Goal: Communication & Community: Answer question/provide support

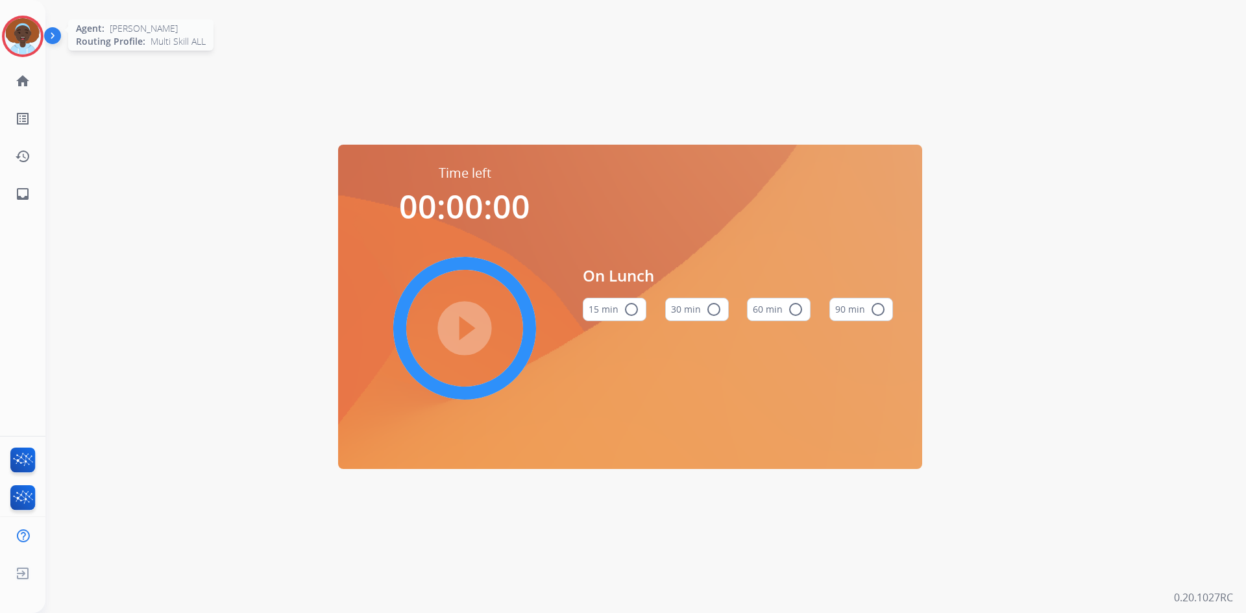
click at [30, 36] on img at bounding box center [23, 36] width 36 height 36
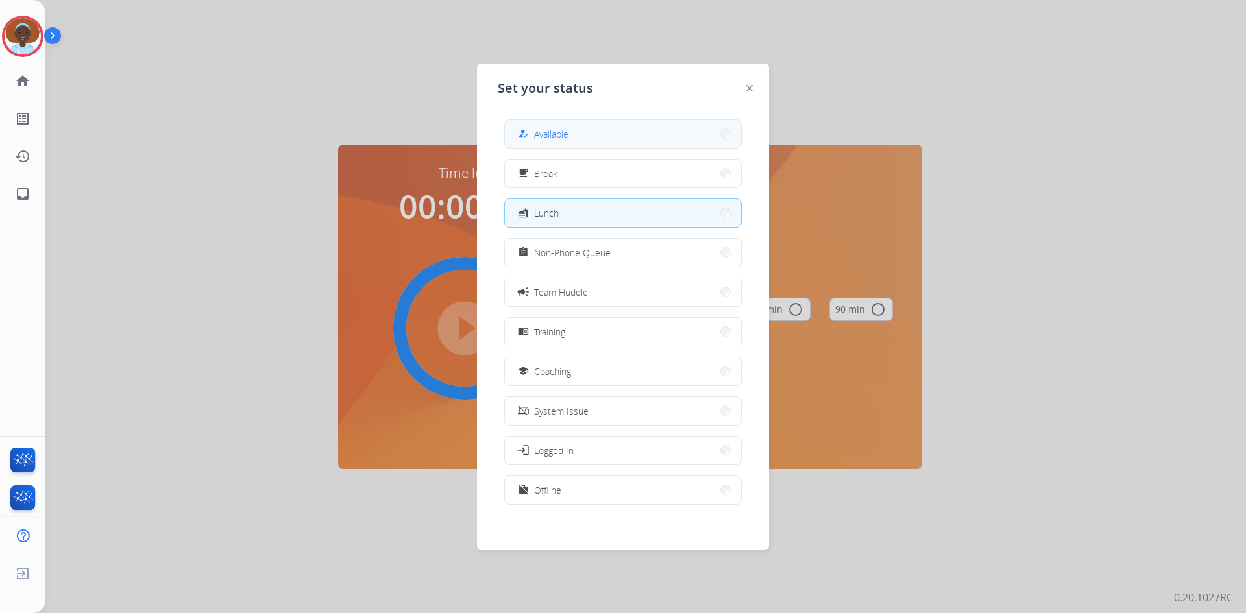
click at [625, 130] on button "how_to_reg Available" at bounding box center [623, 134] width 236 height 28
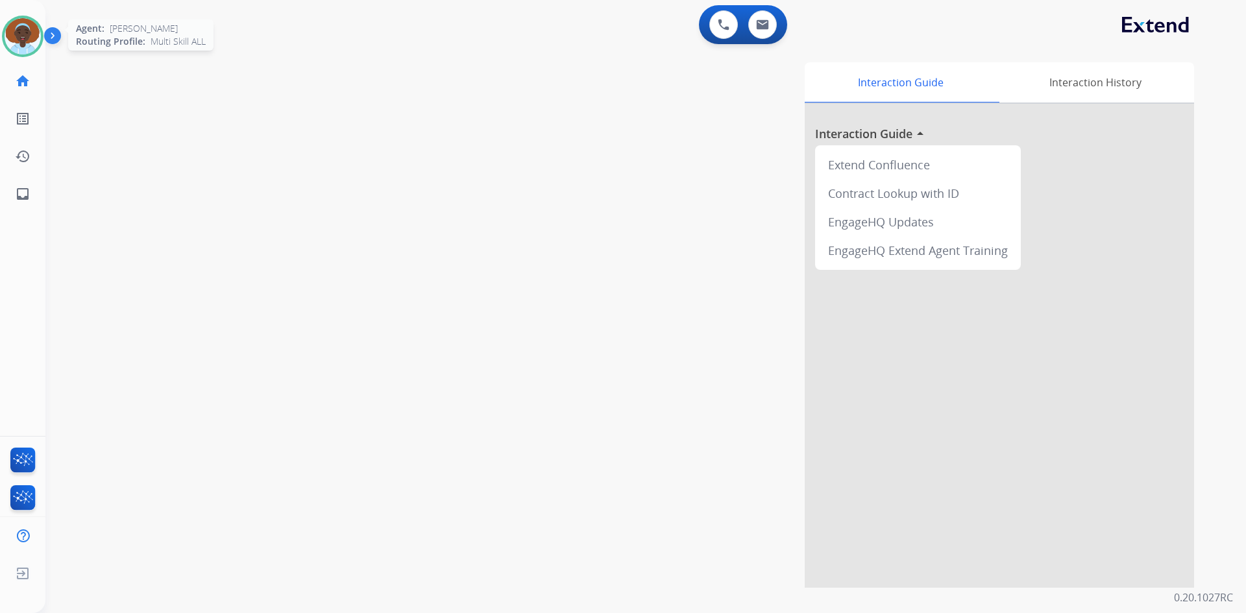
click at [25, 37] on img at bounding box center [23, 36] width 36 height 36
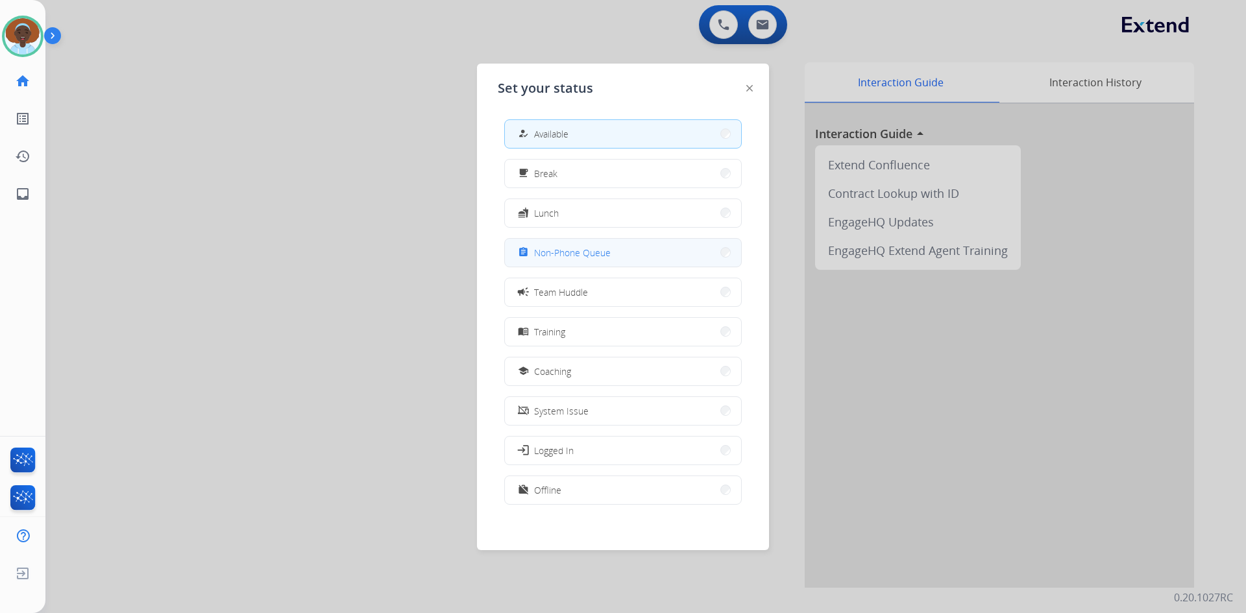
click at [618, 247] on button "assignment Non-Phone Queue" at bounding box center [623, 253] width 236 height 28
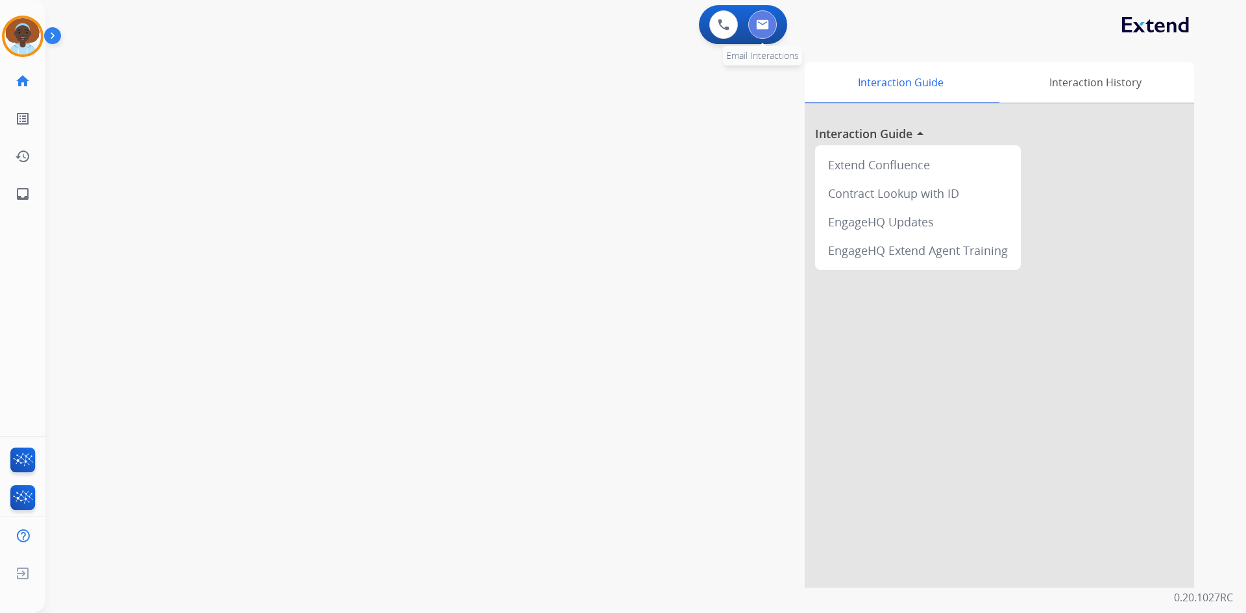
click at [759, 27] on img at bounding box center [762, 24] width 13 height 10
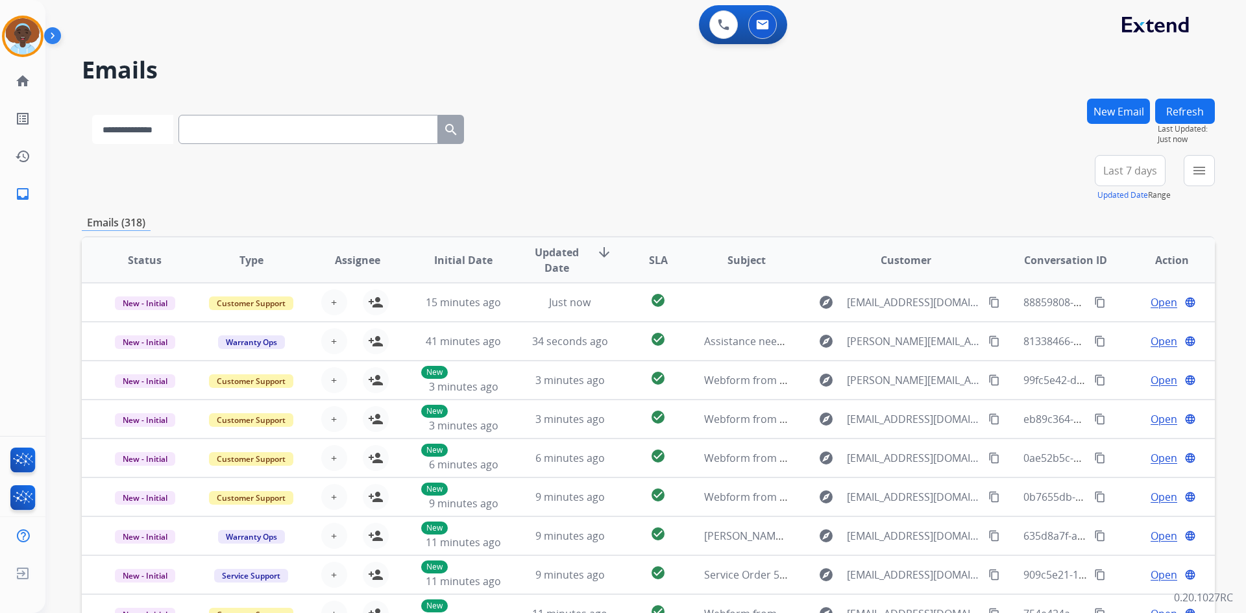
click at [173, 130] on select "**********" at bounding box center [132, 129] width 81 height 29
select select "**********"
click at [92, 115] on select "**********" at bounding box center [132, 129] width 81 height 29
click at [282, 130] on input "text" at bounding box center [310, 129] width 260 height 29
paste input "**********"
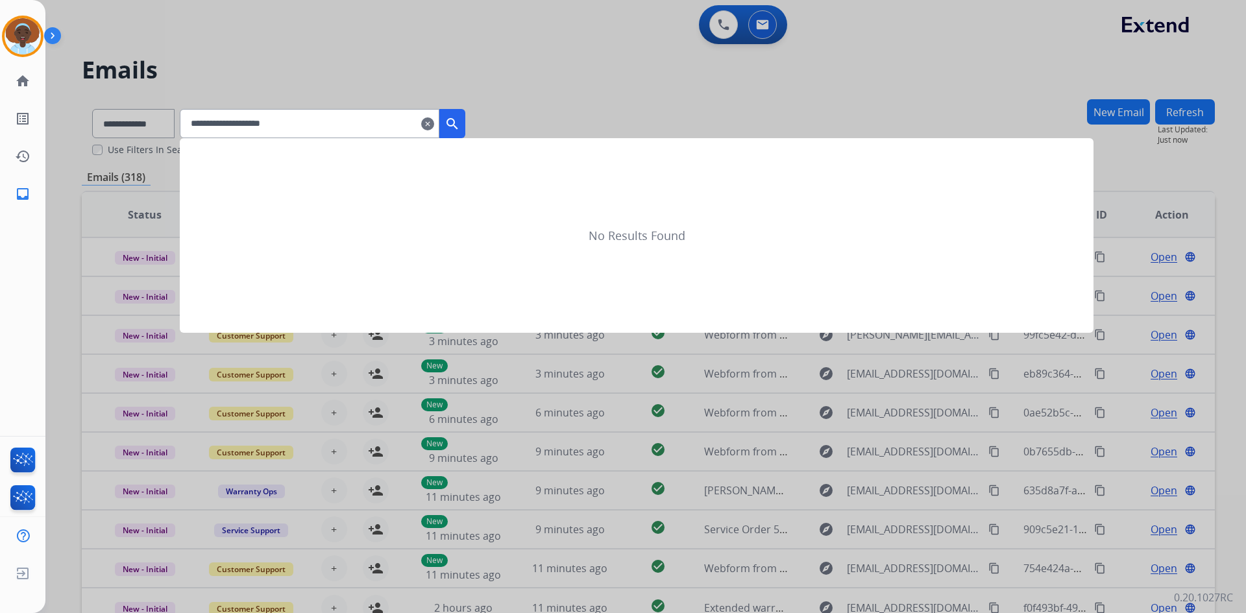
type input "**********"
click at [460, 124] on mat-icon "search" at bounding box center [452, 124] width 16 height 16
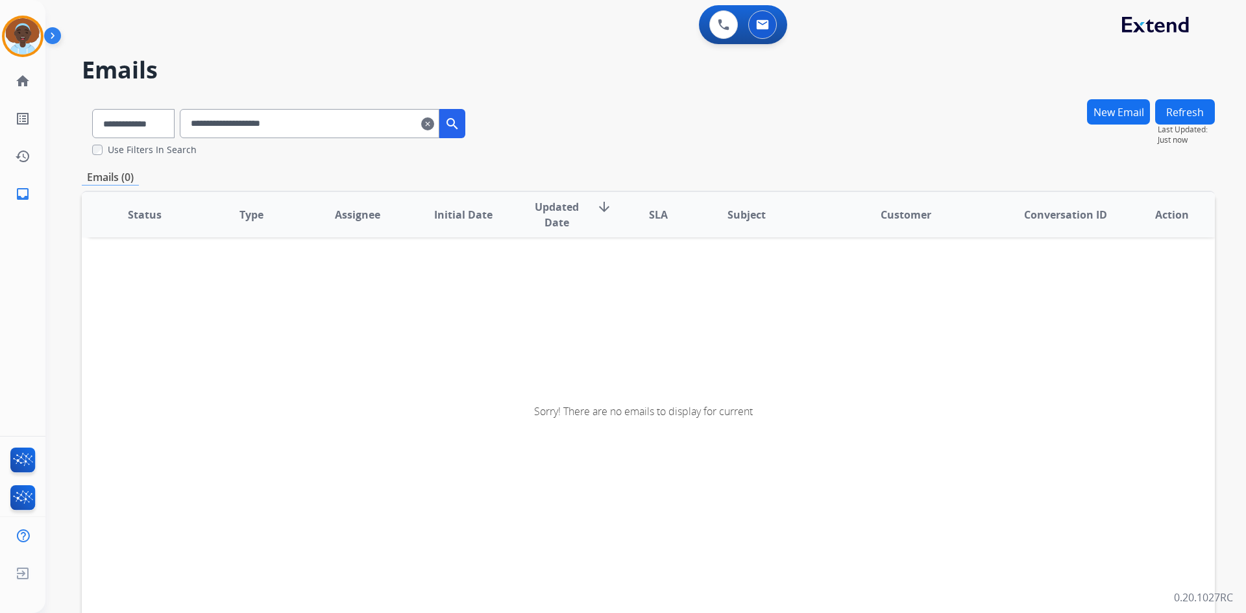
click at [434, 123] on mat-icon "clear" at bounding box center [427, 124] width 13 height 16
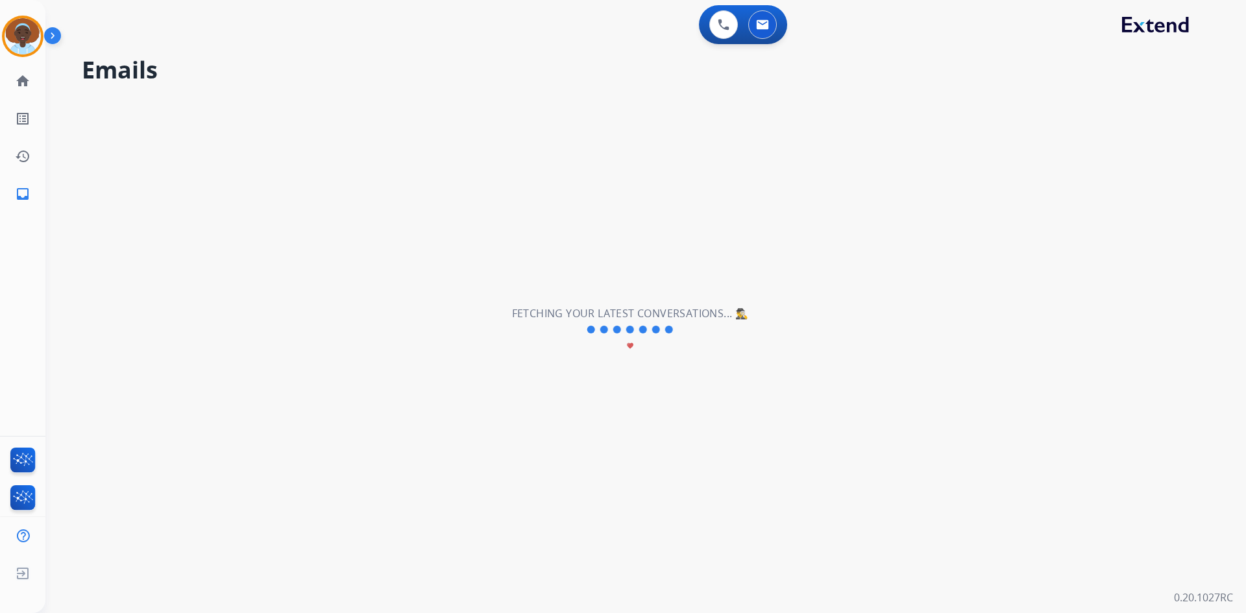
select select "**********"
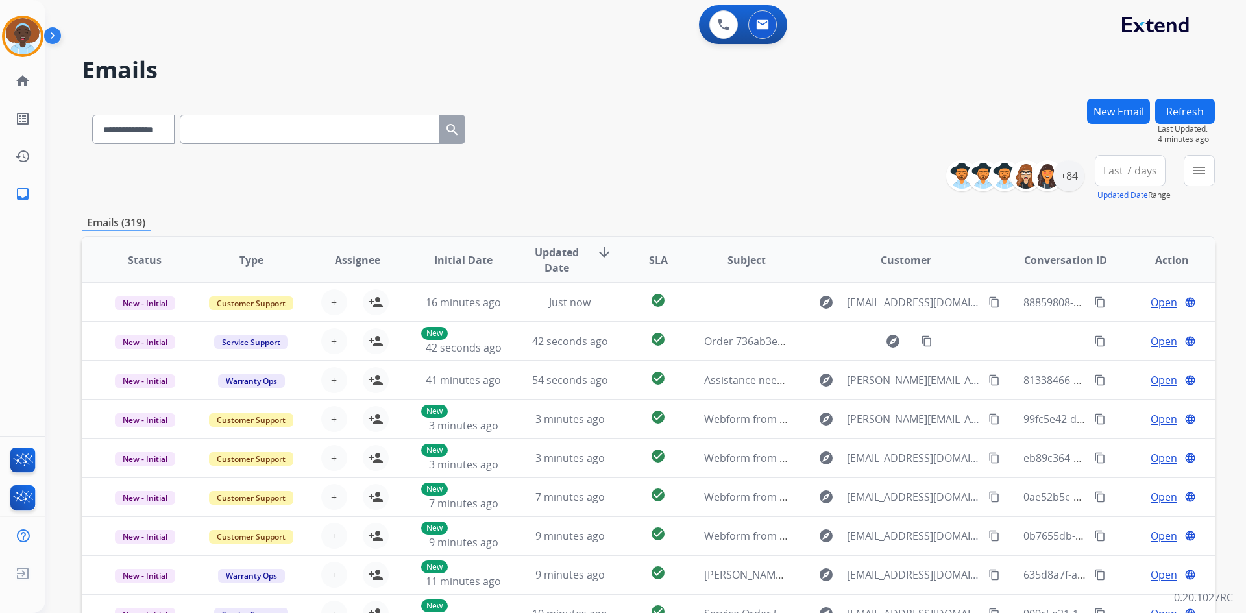
click at [1097, 112] on button "New Email" at bounding box center [1118, 111] width 63 height 25
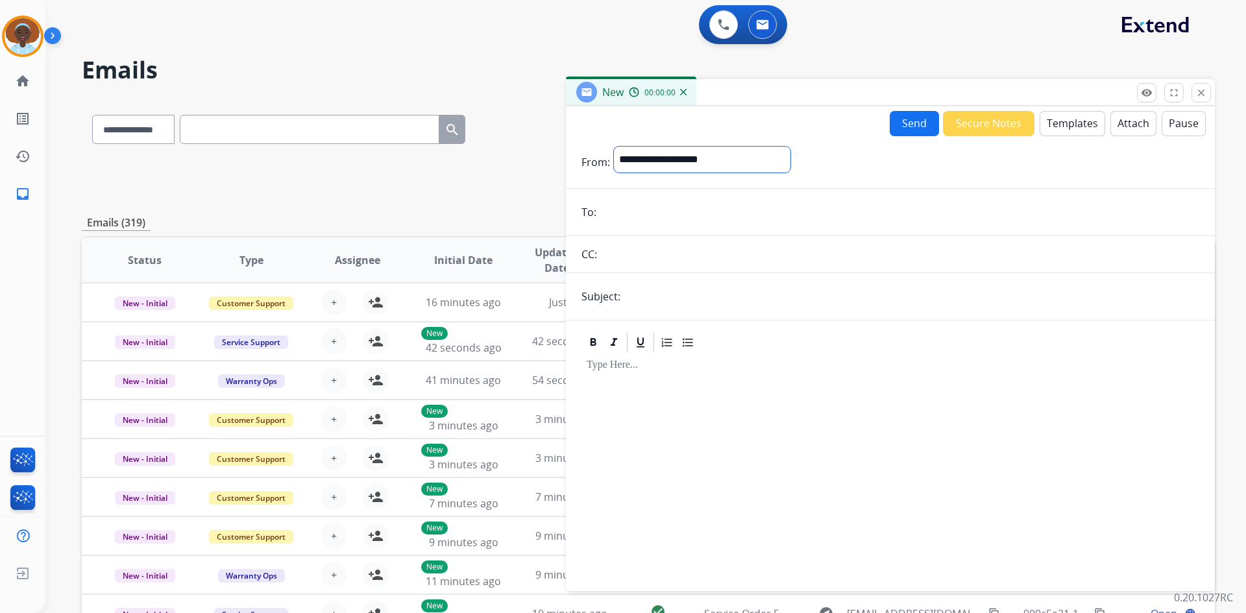
click at [703, 154] on select "**********" at bounding box center [702, 160] width 176 height 26
select select "**********"
click at [614, 147] on select "**********" at bounding box center [702, 160] width 176 height 26
click at [677, 215] on input "email" at bounding box center [899, 213] width 599 height 26
paste input "**********"
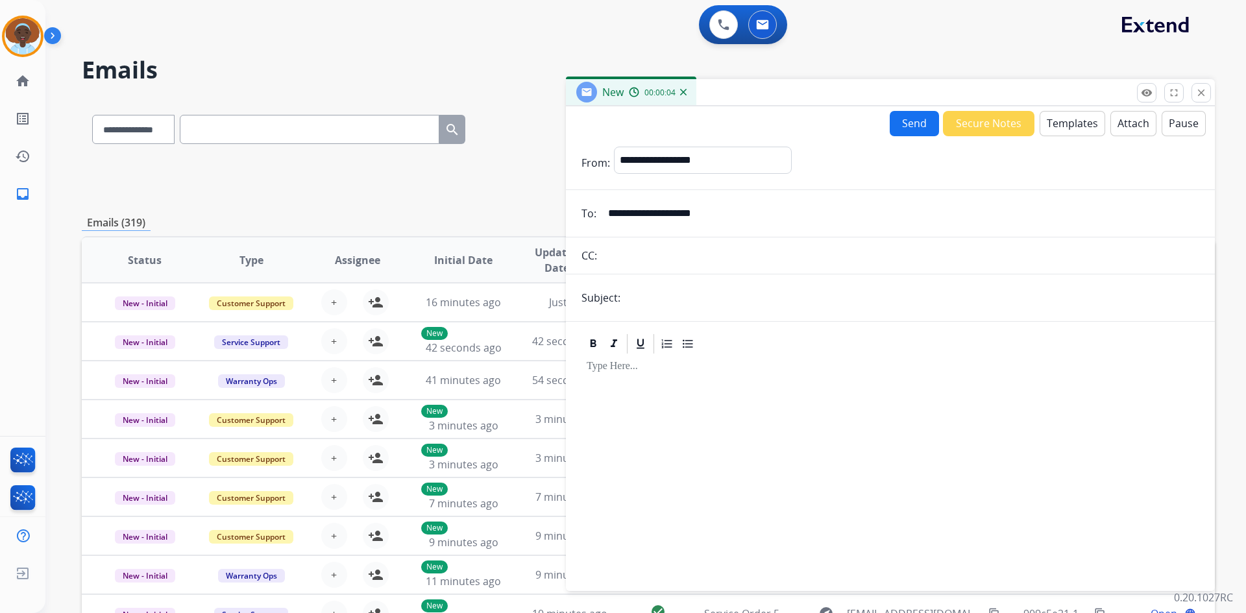
type input "**********"
click at [670, 297] on input "text" at bounding box center [911, 298] width 575 height 26
type input "**********"
click at [1052, 129] on button "Templates" at bounding box center [1072, 123] width 66 height 25
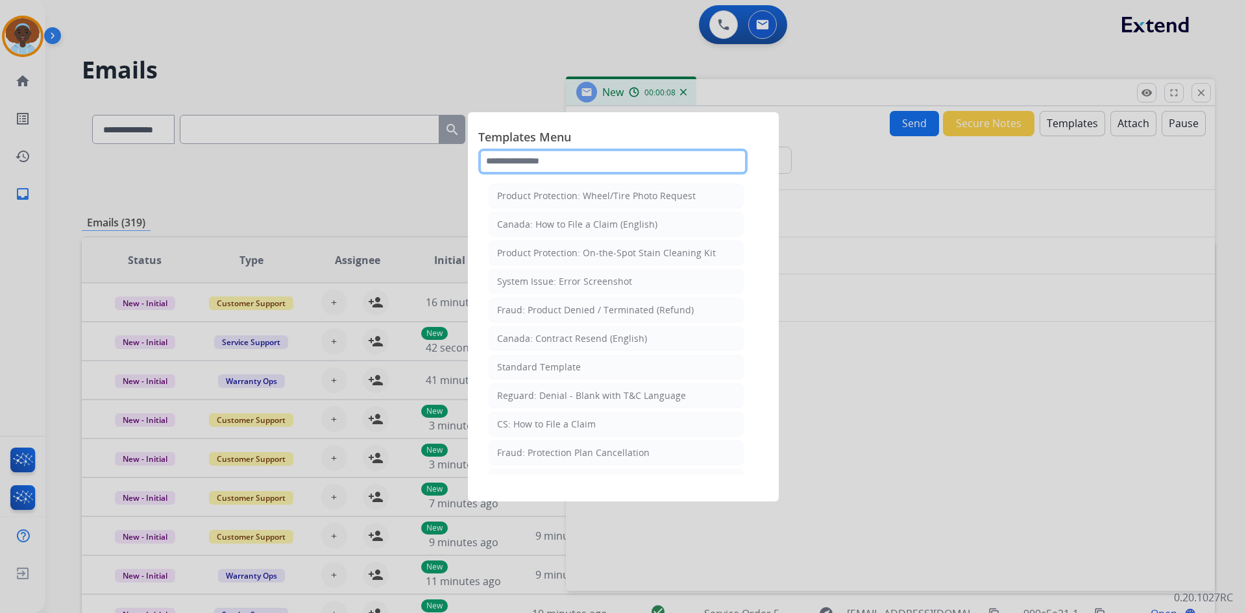
click at [576, 152] on input "text" at bounding box center [612, 162] width 269 height 26
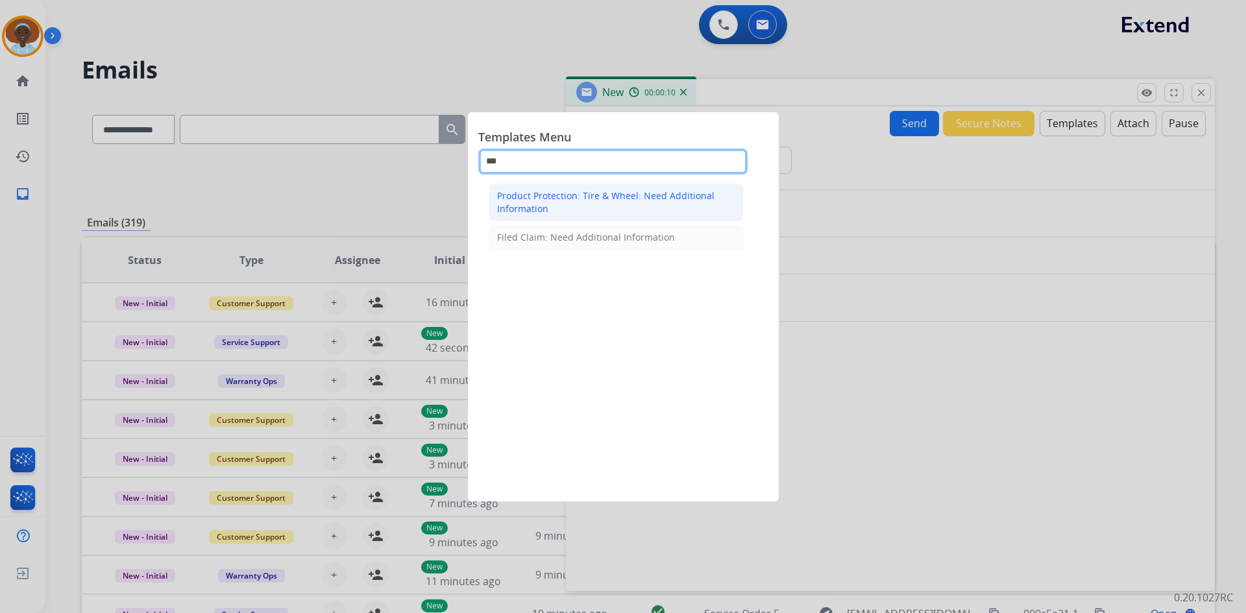
type input "***"
click at [589, 211] on div "Product Protection: Tire & Wheel: Need Additional Information" at bounding box center [616, 202] width 238 height 26
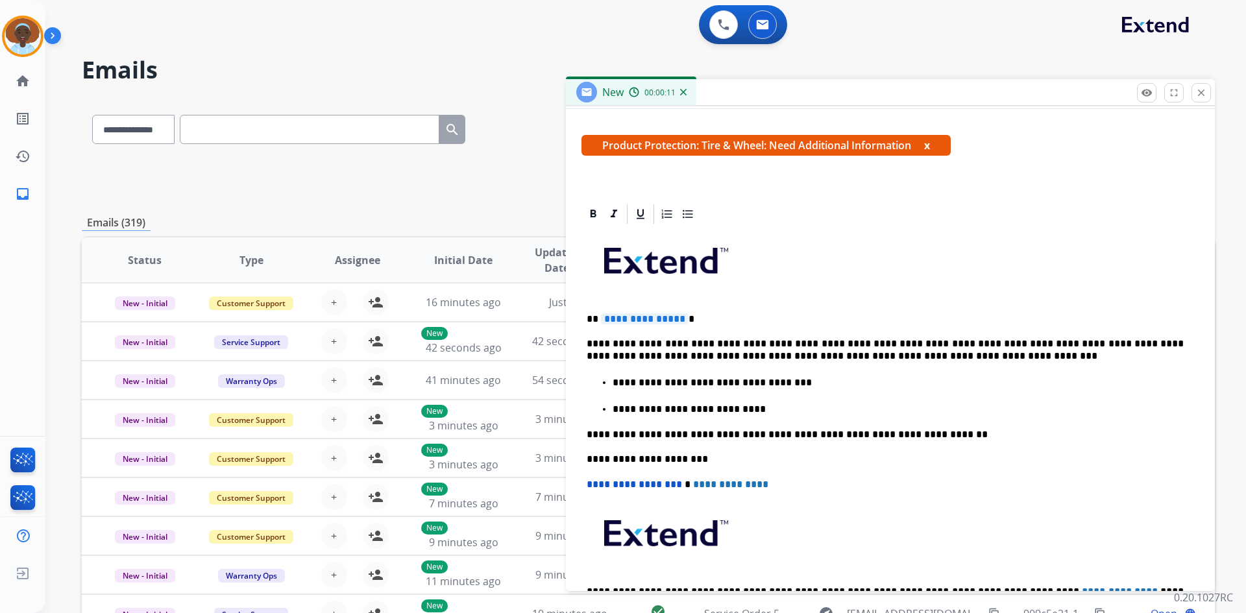
scroll to position [260, 0]
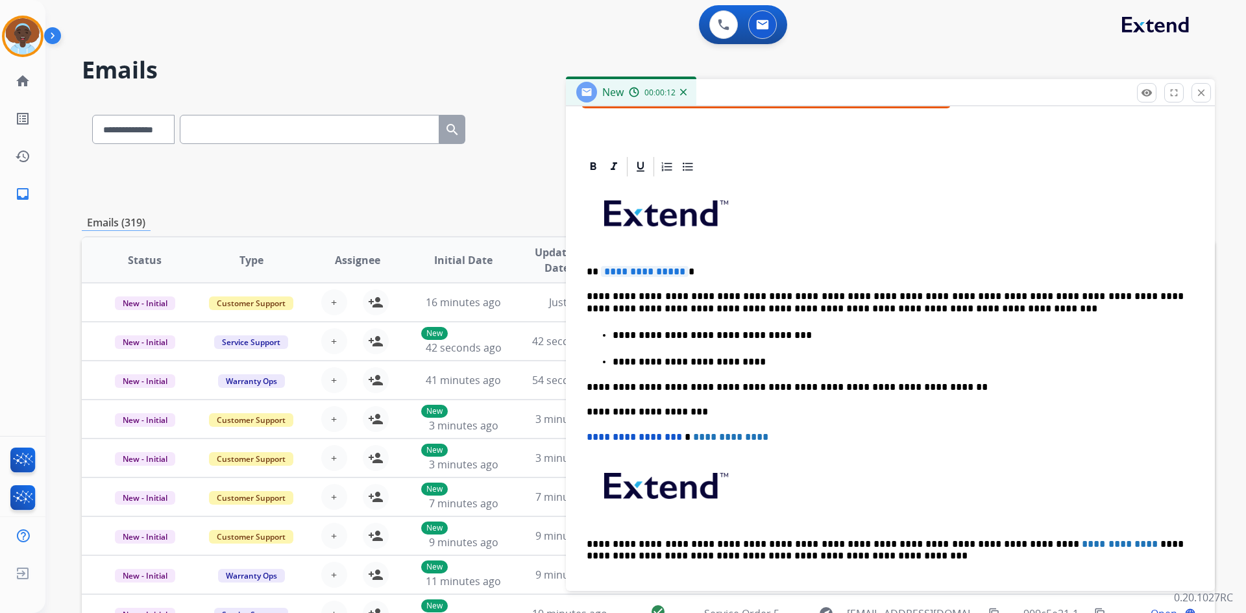
click at [662, 271] on span "**********" at bounding box center [645, 271] width 88 height 11
click at [625, 269] on span "**********" at bounding box center [645, 271] width 88 height 11
drag, startPoint x: 779, startPoint y: 333, endPoint x: 616, endPoint y: 332, distance: 163.5
click at [616, 332] on p "**********" at bounding box center [898, 336] width 571 height 12
drag, startPoint x: 723, startPoint y: 360, endPoint x: 611, endPoint y: 359, distance: 112.3
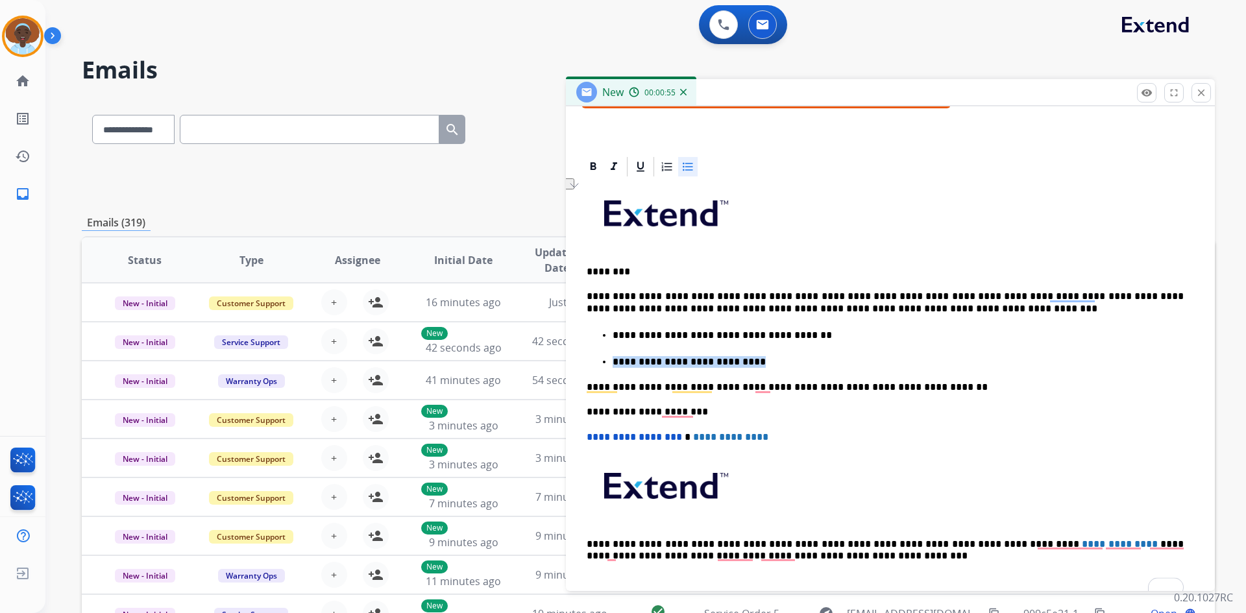
click at [611, 359] on ul "**********" at bounding box center [890, 348] width 607 height 41
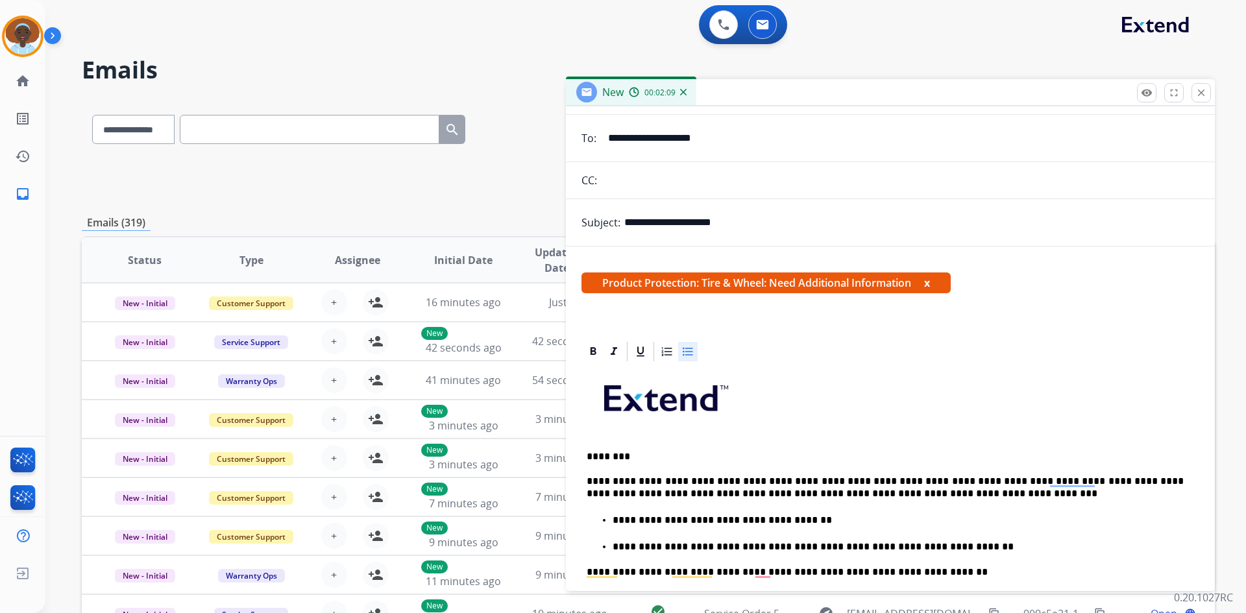
scroll to position [0, 0]
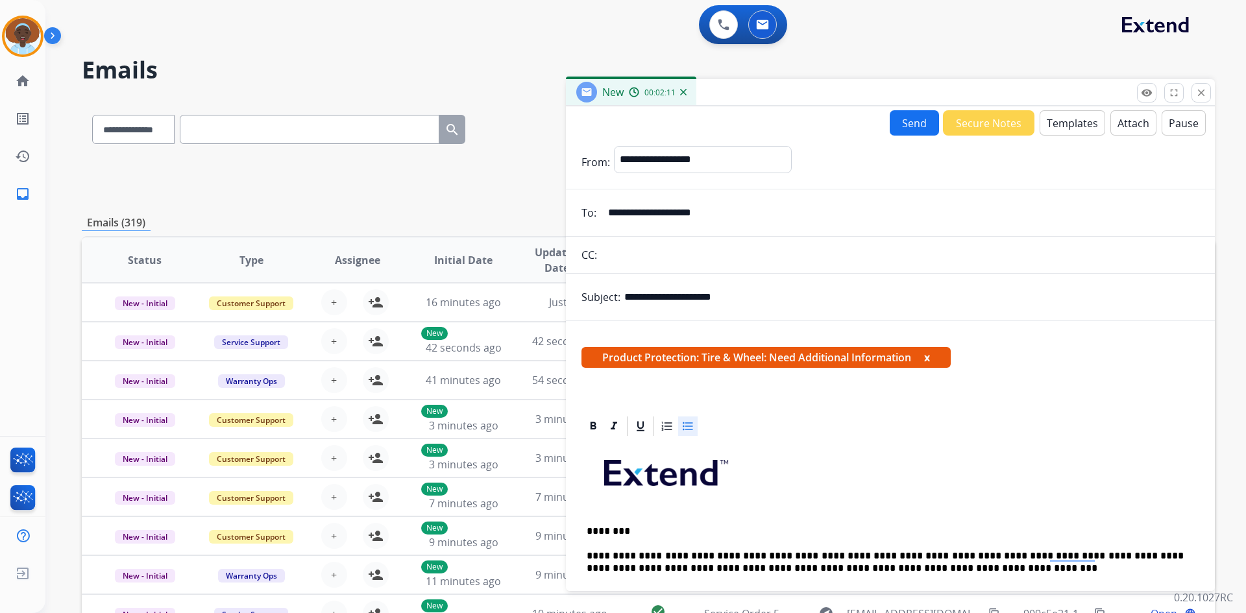
click at [899, 125] on button "Send" at bounding box center [914, 122] width 49 height 25
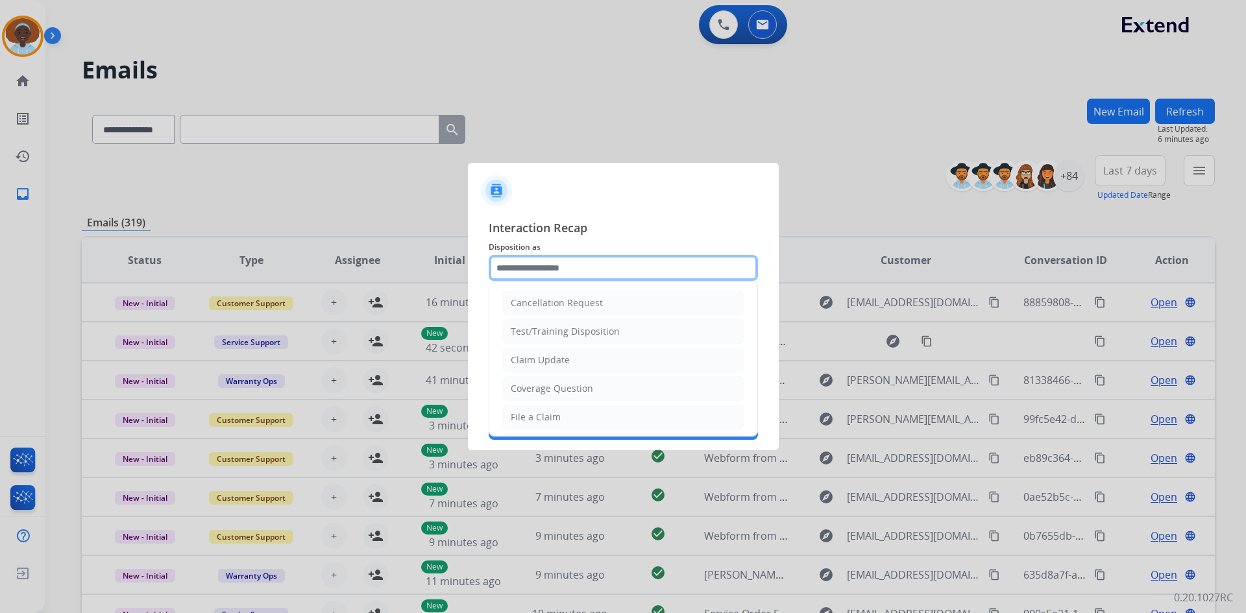
click at [539, 266] on input "text" at bounding box center [623, 268] width 269 height 26
click at [551, 360] on div "Claim Update" at bounding box center [540, 360] width 59 height 13
type input "**********"
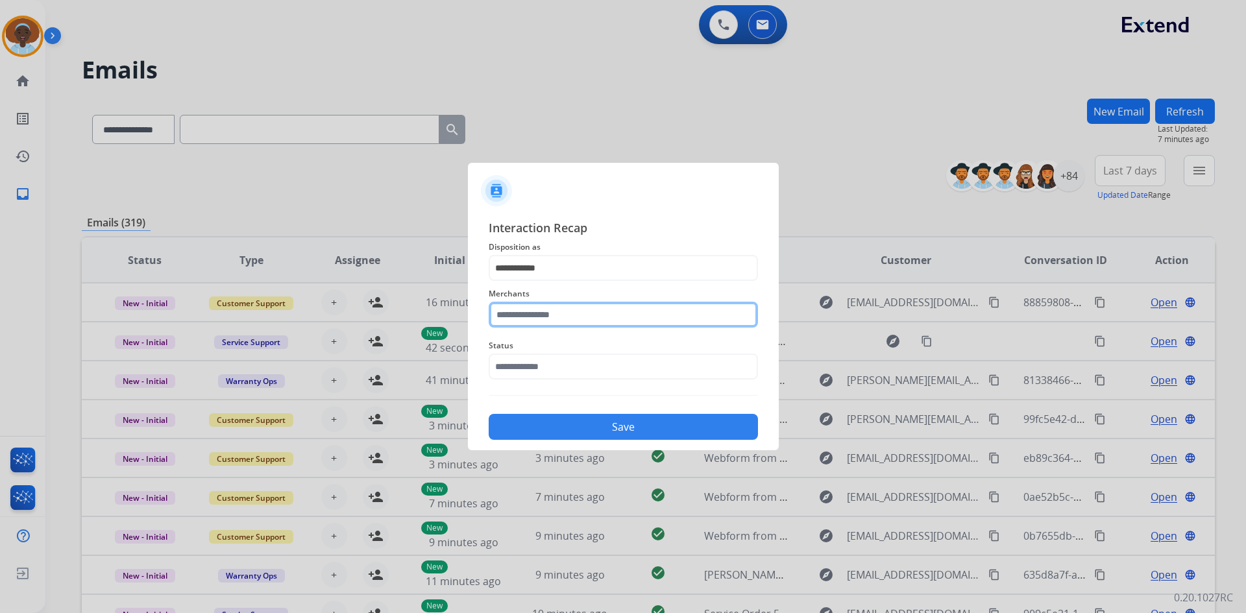
click at [566, 309] on input "text" at bounding box center [623, 315] width 269 height 26
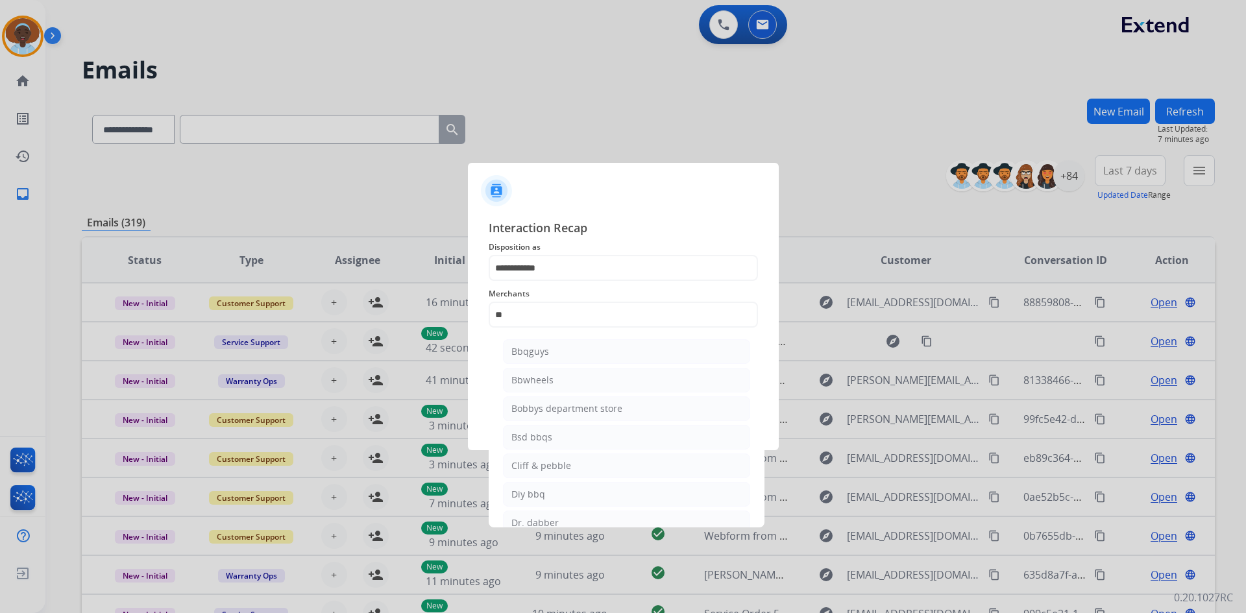
click at [554, 383] on li "Bbwheels" at bounding box center [626, 380] width 247 height 25
type input "********"
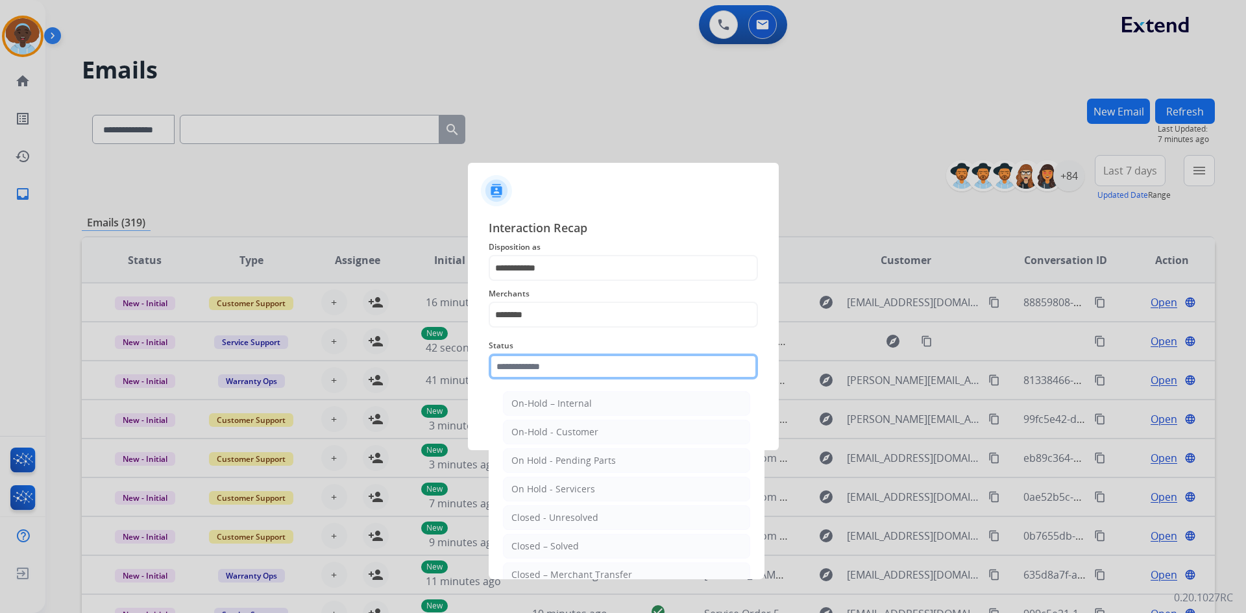
click at [572, 360] on input "text" at bounding box center [623, 367] width 269 height 26
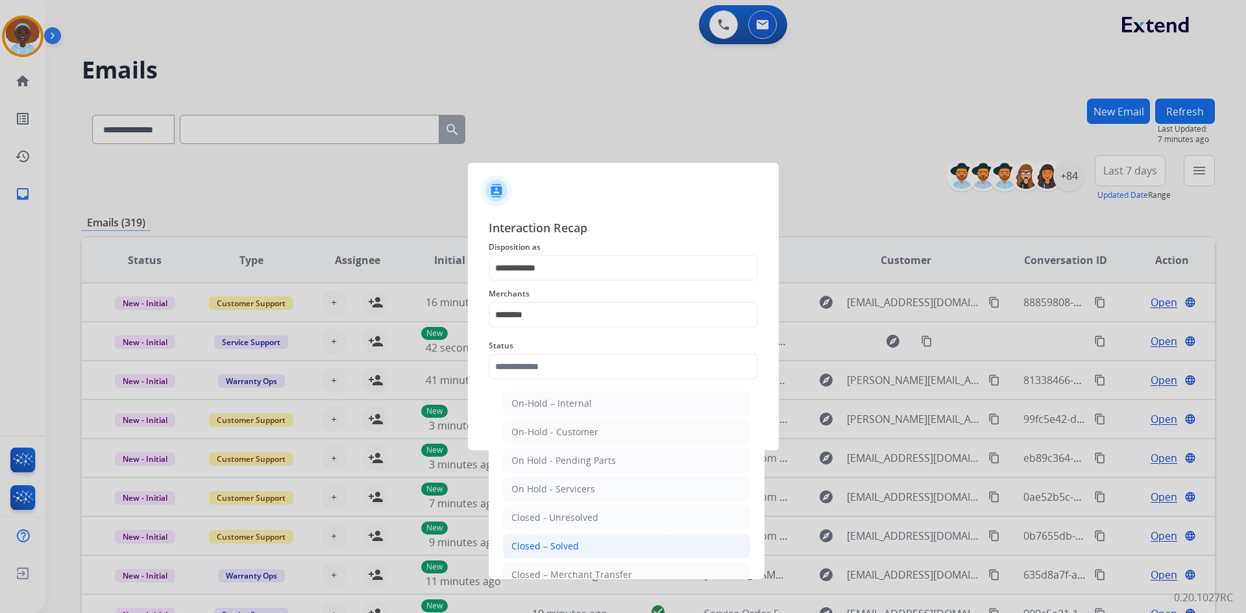
click at [587, 544] on li "Closed – Solved" at bounding box center [626, 546] width 247 height 25
type input "**********"
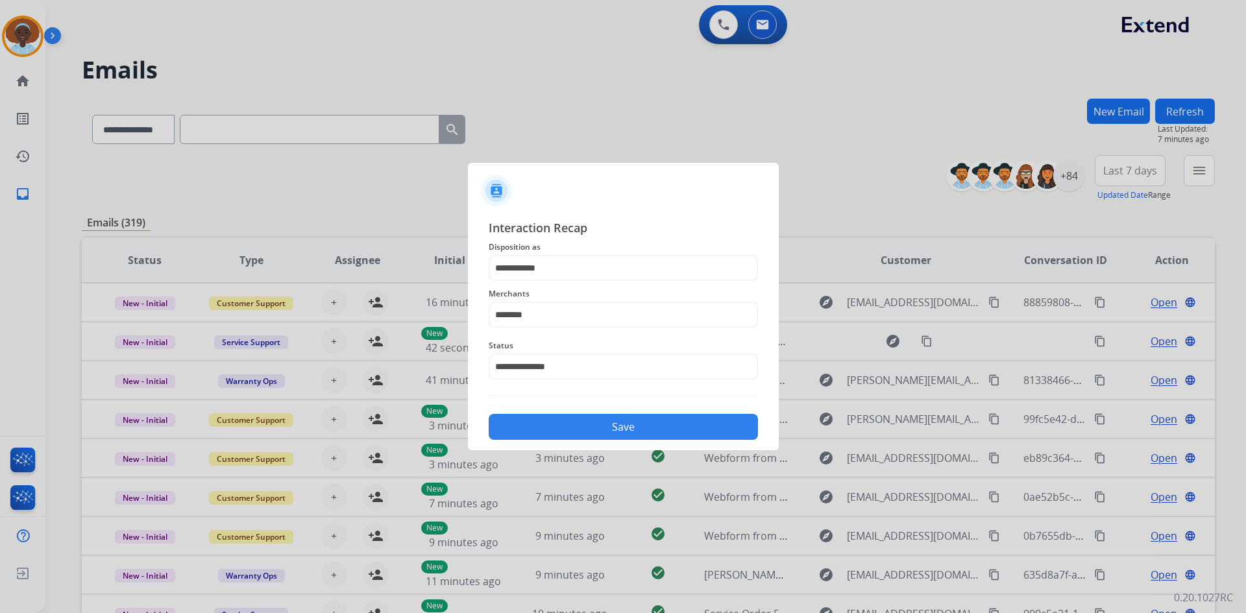
click at [647, 430] on button "Save" at bounding box center [623, 427] width 269 height 26
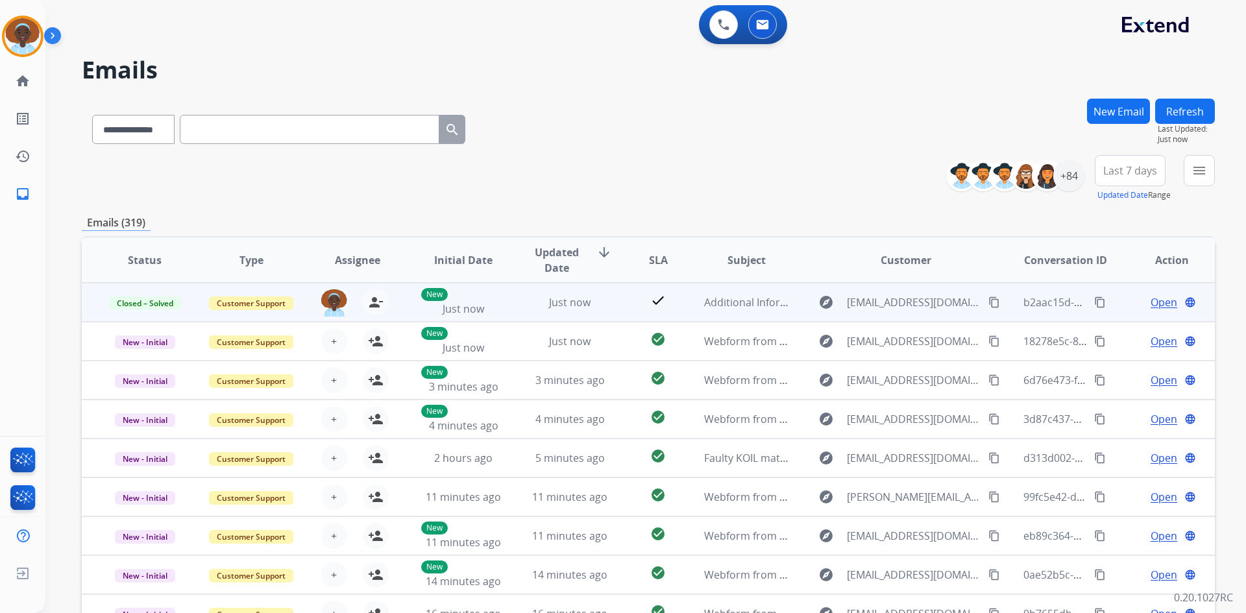
click at [1094, 302] on mat-icon "content_copy" at bounding box center [1100, 303] width 12 height 12
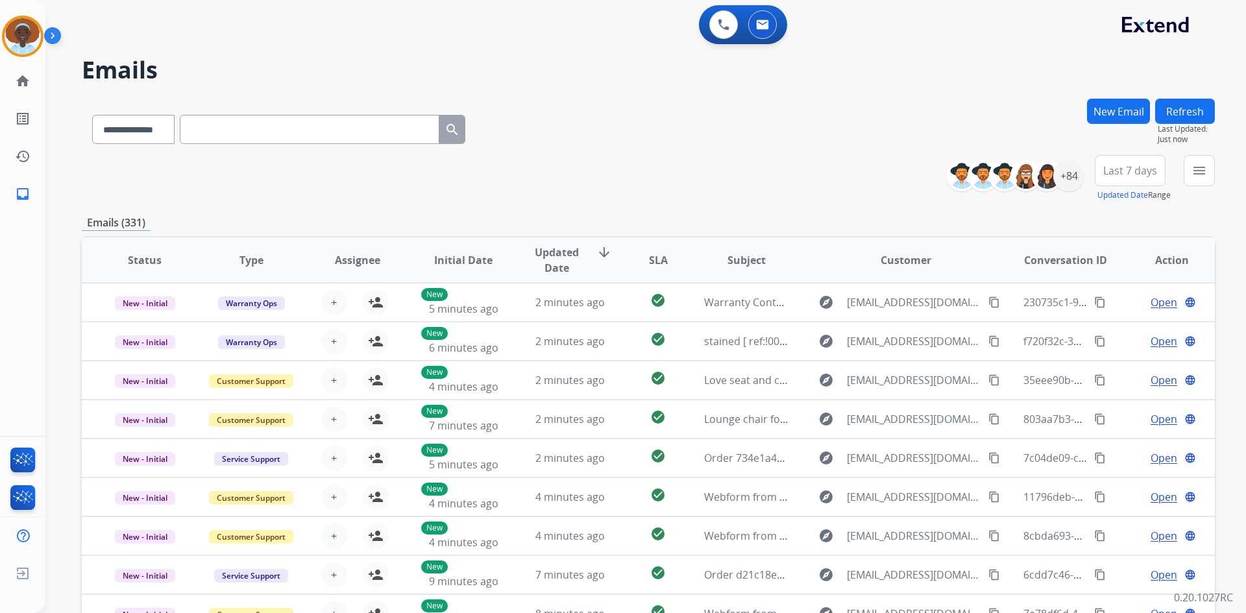
click at [1124, 173] on span "Last 7 days" at bounding box center [1130, 170] width 54 height 5
click at [1113, 322] on div "Last 90 days" at bounding box center [1125, 328] width 71 height 19
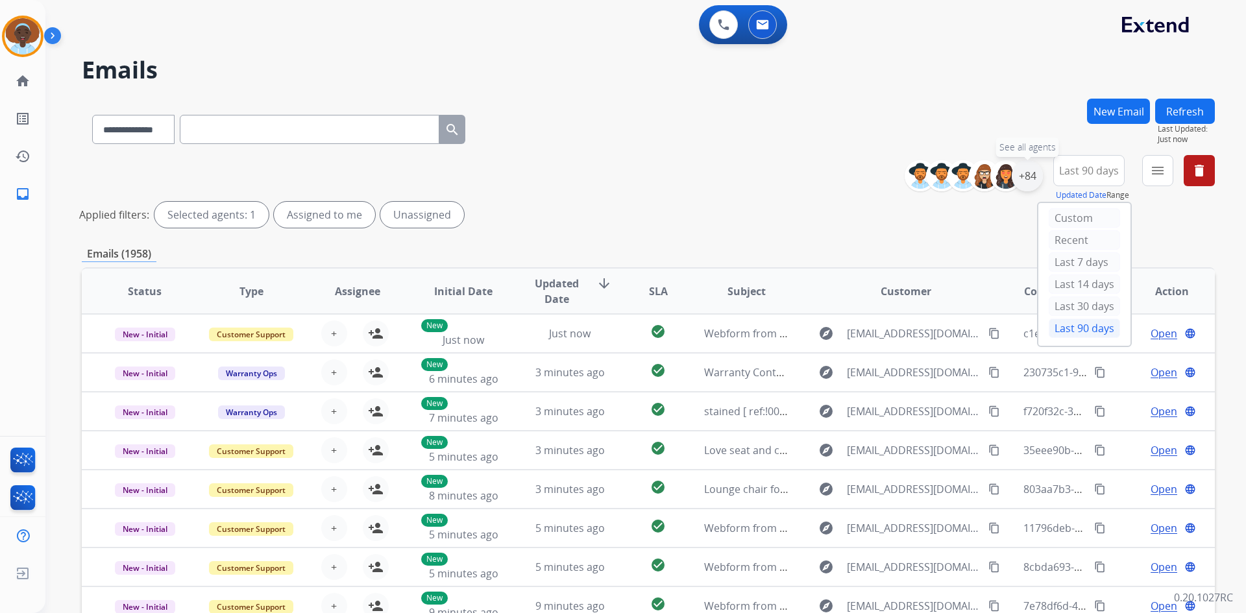
click at [1024, 179] on div "+84" at bounding box center [1027, 175] width 31 height 31
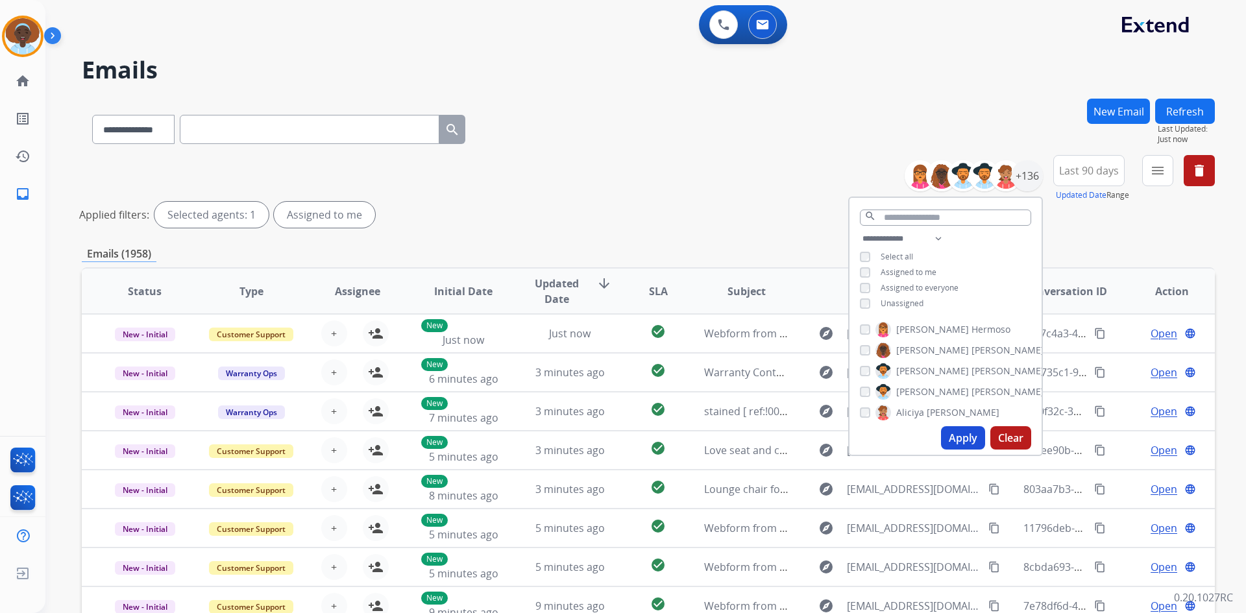
click at [950, 441] on button "Apply" at bounding box center [963, 437] width 44 height 23
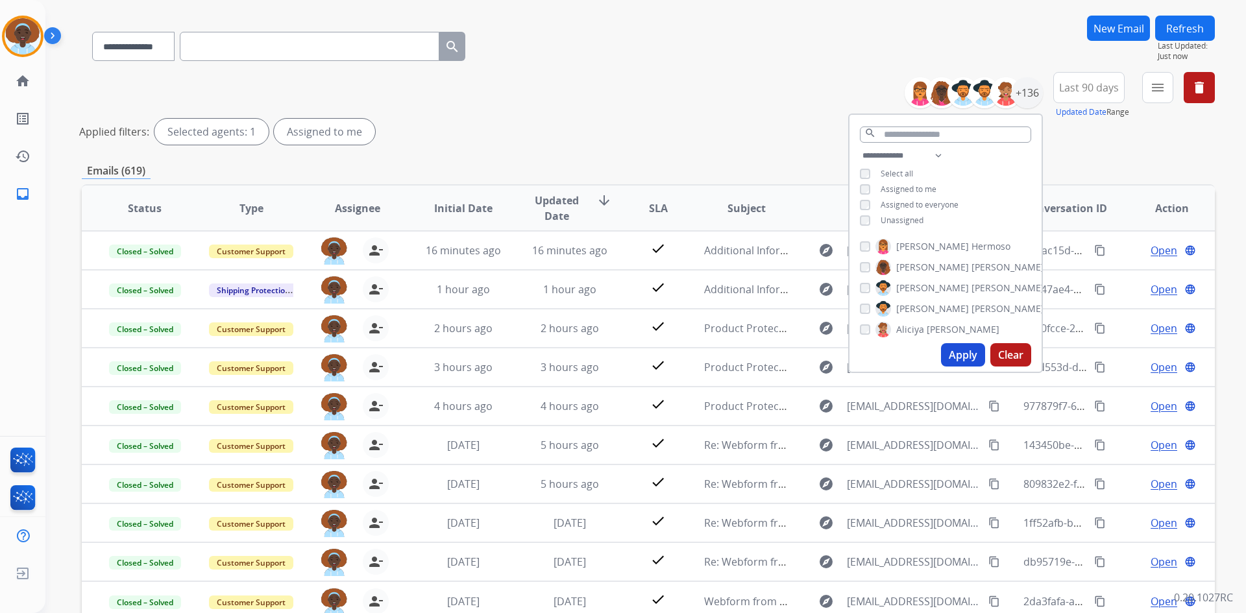
scroll to position [156, 0]
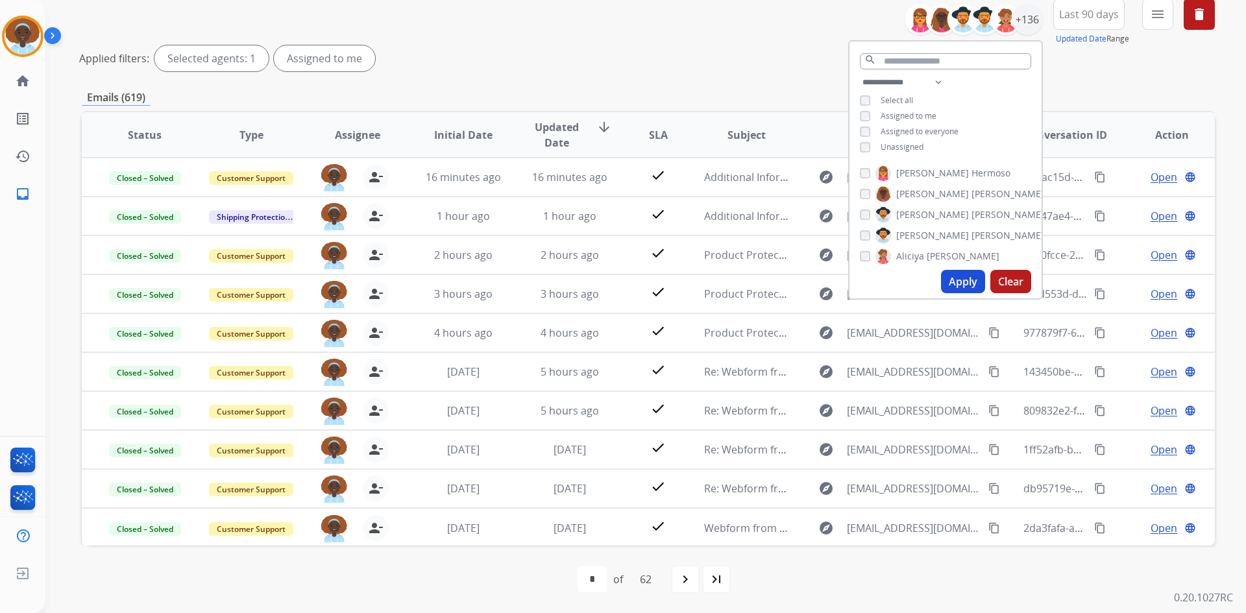
click at [725, 69] on div "Applied filters: Selected agents: 1 Assigned to me" at bounding box center [645, 58] width 1133 height 26
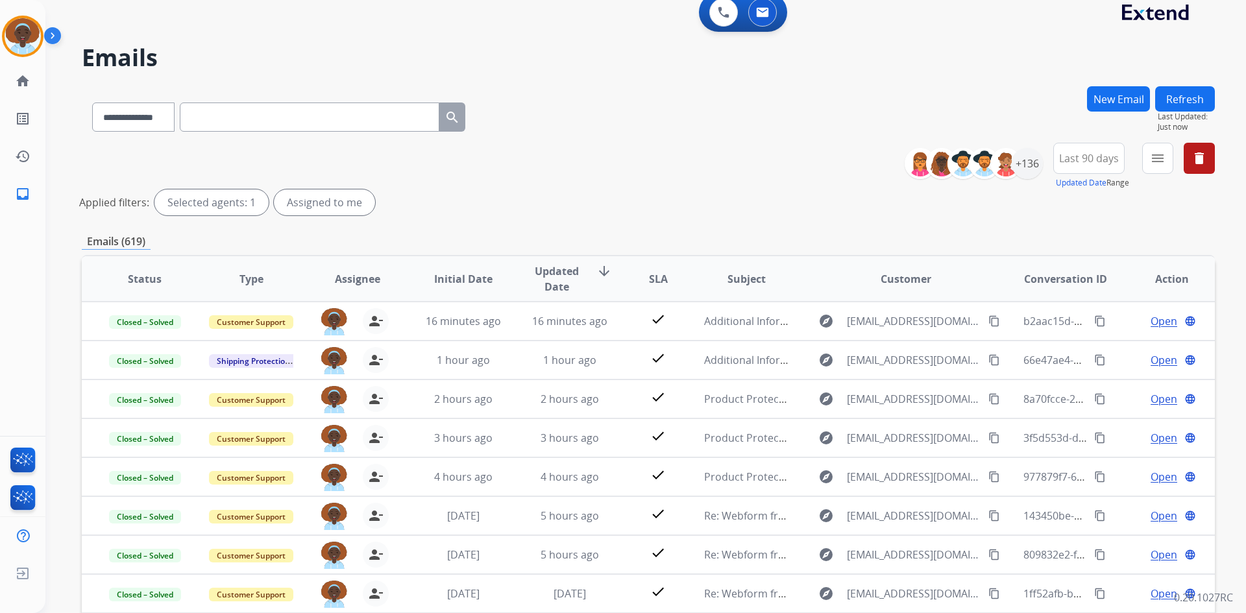
scroll to position [0, 0]
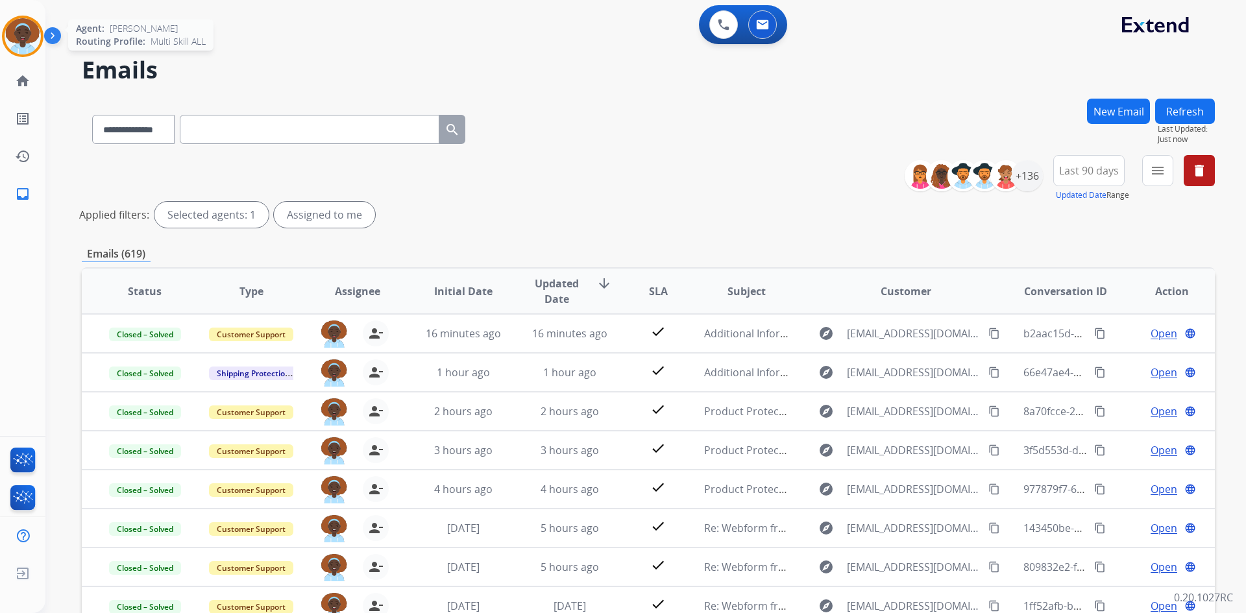
click at [21, 36] on img at bounding box center [23, 36] width 36 height 36
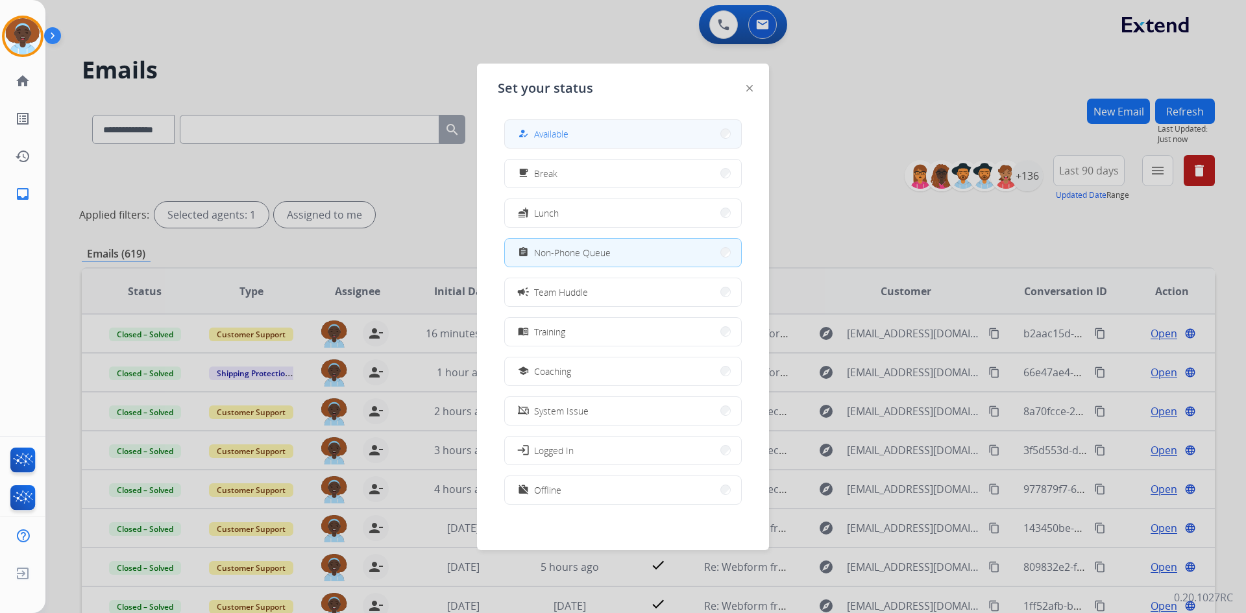
click at [539, 132] on span "Available" at bounding box center [551, 134] width 34 height 14
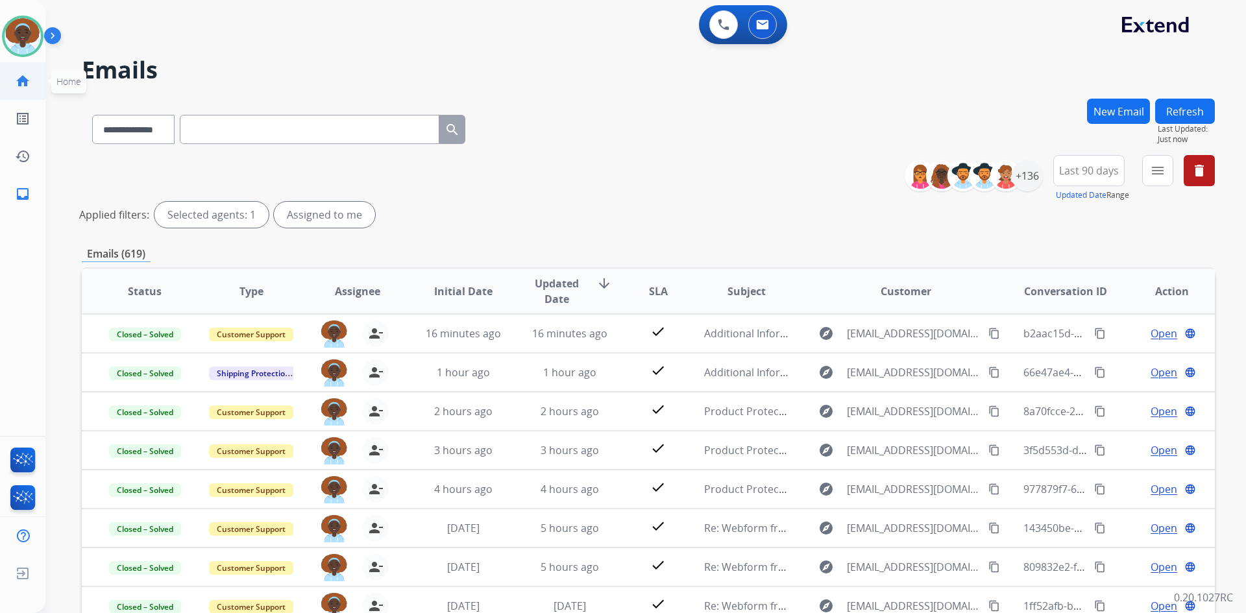
click at [22, 82] on mat-icon "home" at bounding box center [23, 81] width 16 height 16
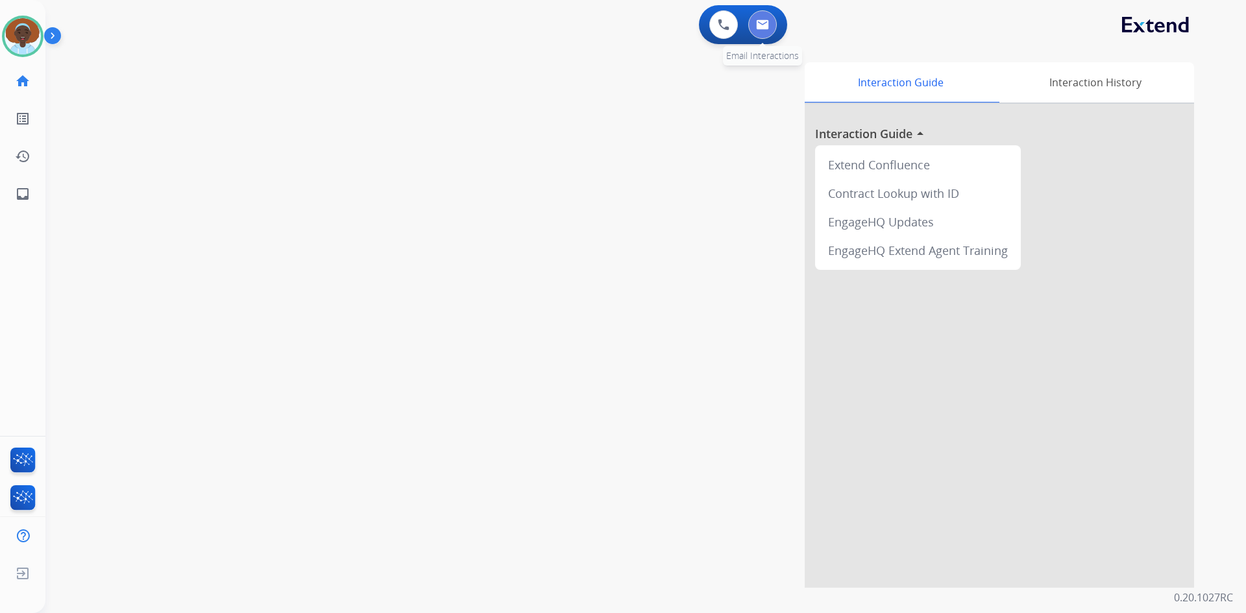
click at [763, 27] on img at bounding box center [762, 24] width 13 height 10
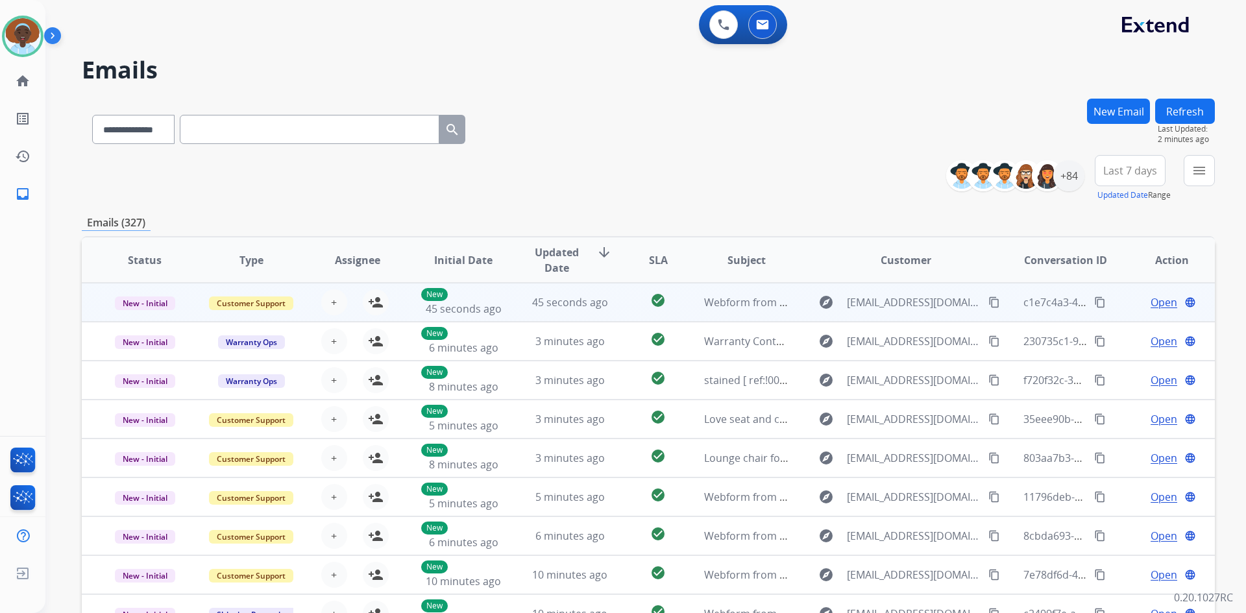
click at [1150, 297] on span "Open" at bounding box center [1163, 303] width 27 height 16
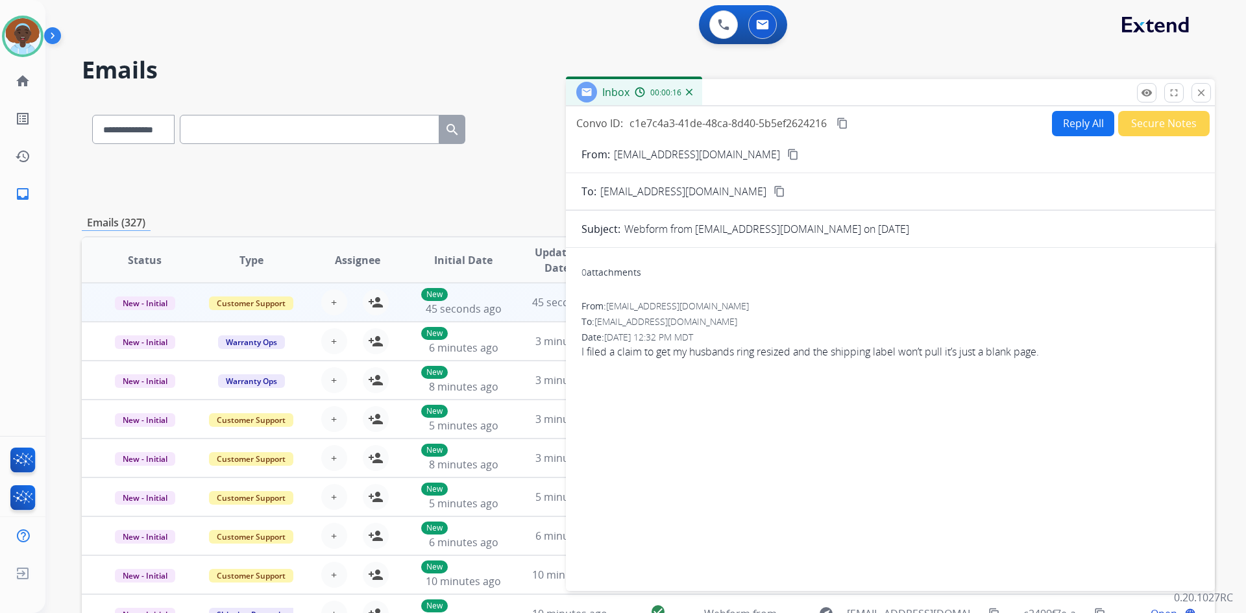
click at [1202, 89] on mat-icon "close" at bounding box center [1201, 93] width 12 height 12
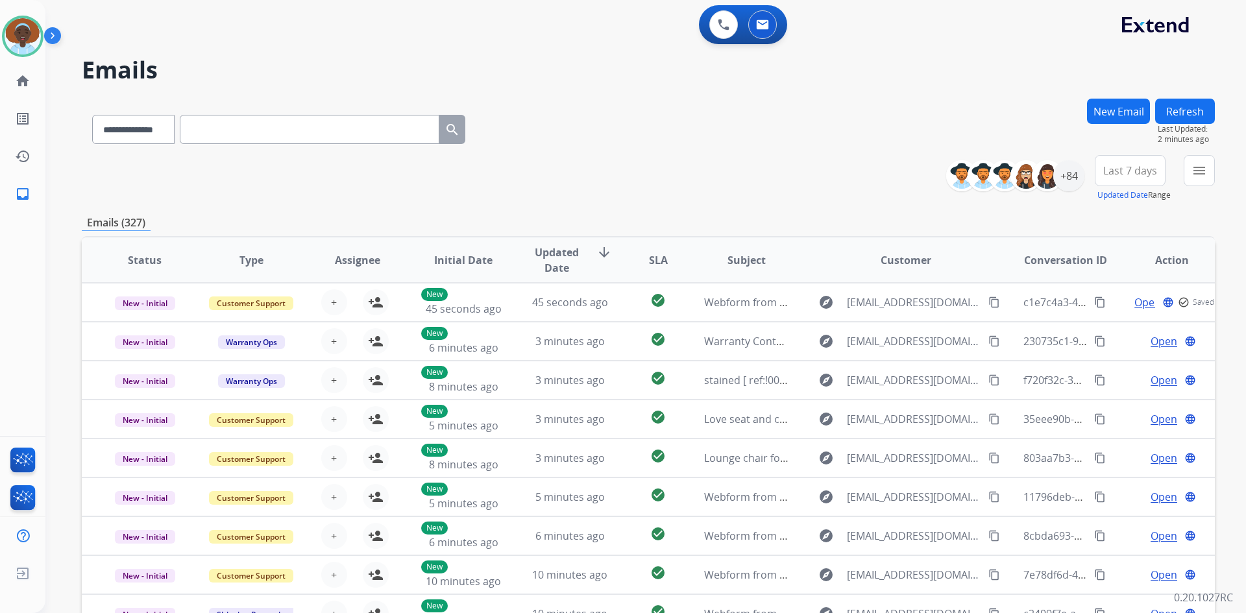
click at [1191, 112] on button "Refresh" at bounding box center [1185, 111] width 60 height 25
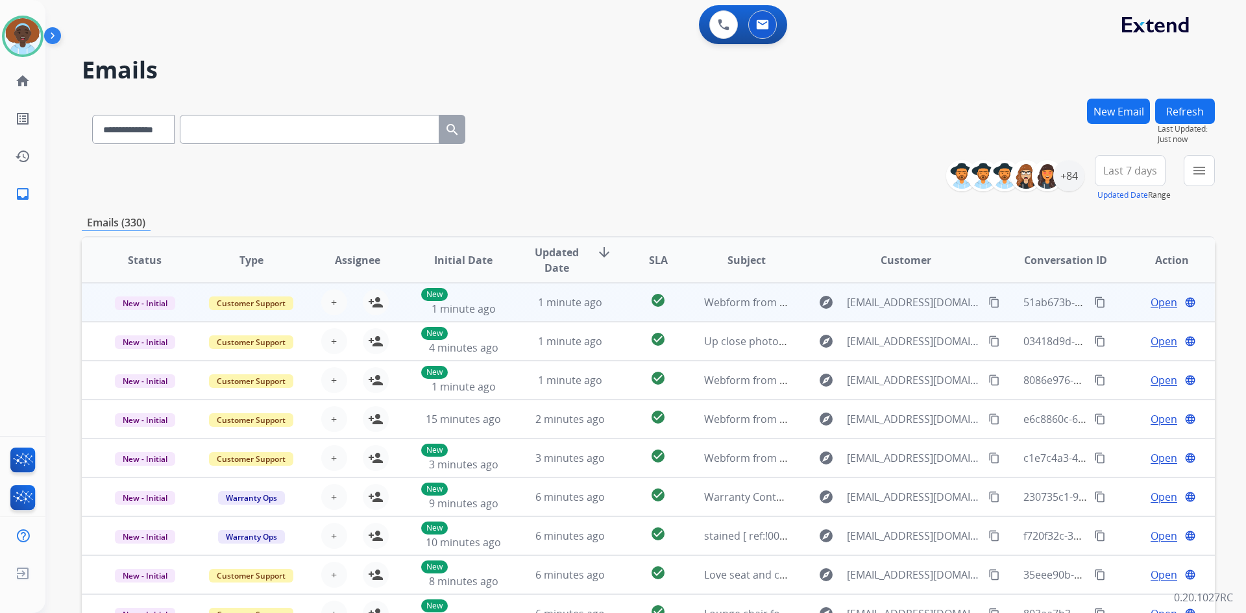
click at [1156, 304] on span "Open" at bounding box center [1163, 303] width 27 height 16
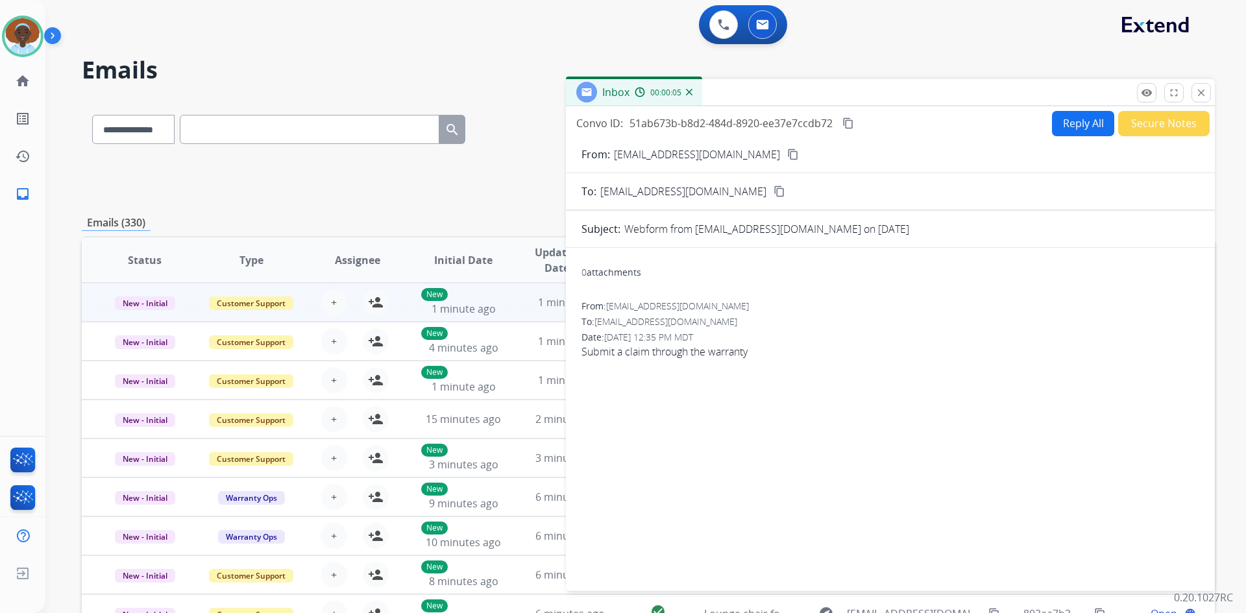
click at [787, 154] on mat-icon "content_copy" at bounding box center [793, 155] width 12 height 12
click at [1085, 120] on button "Reply All" at bounding box center [1083, 123] width 62 height 25
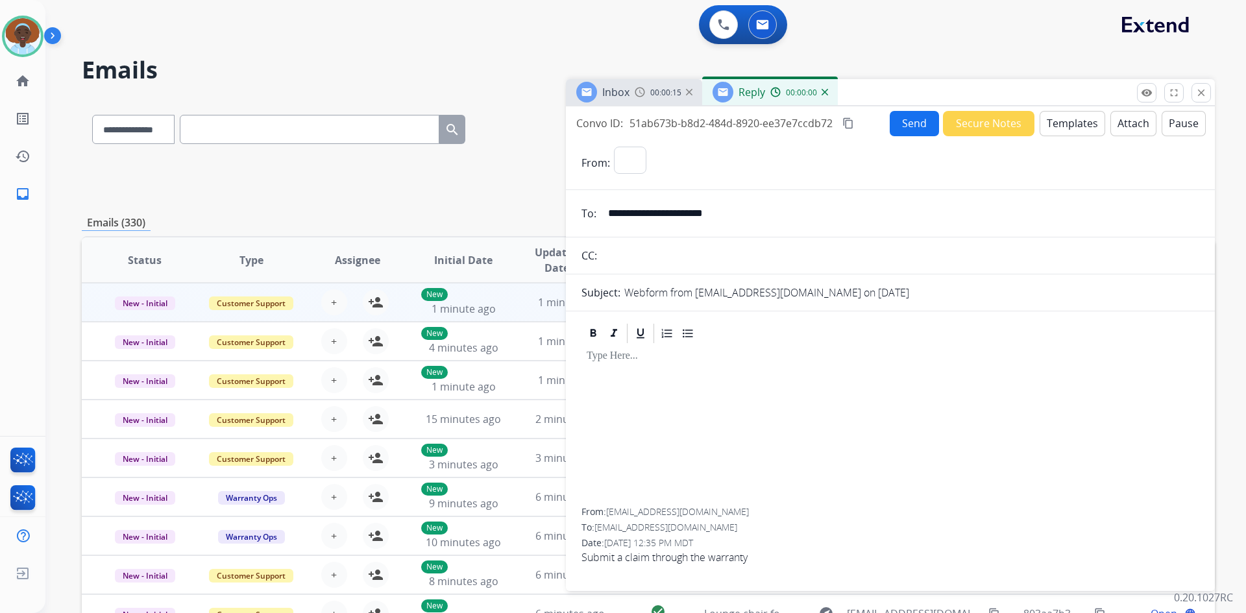
select select "**********"
click at [1060, 123] on button "Templates" at bounding box center [1072, 123] width 66 height 25
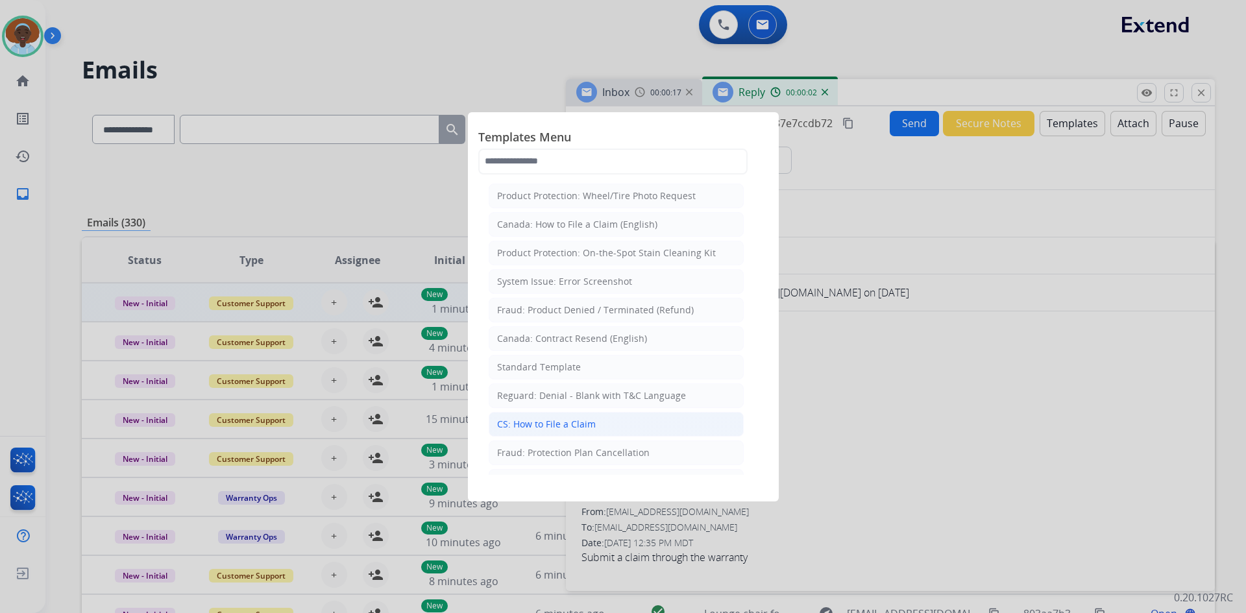
click at [601, 426] on li "CS: How to File a Claim" at bounding box center [616, 424] width 255 height 25
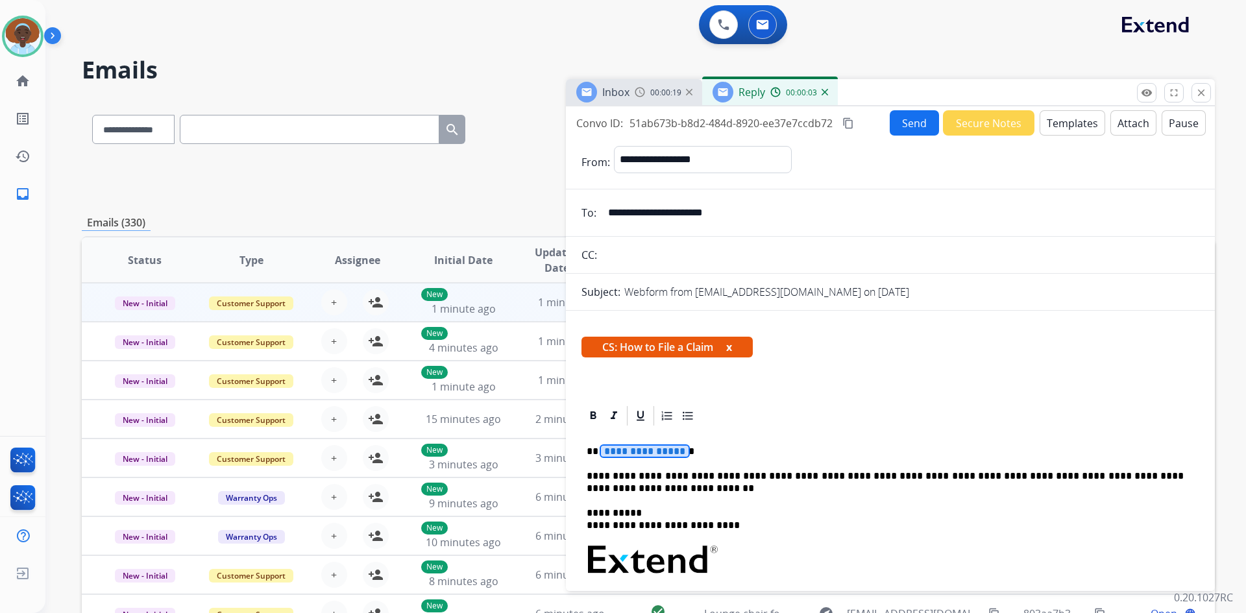
click at [652, 451] on span "**********" at bounding box center [645, 451] width 88 height 11
click at [912, 123] on button "Send" at bounding box center [914, 122] width 49 height 25
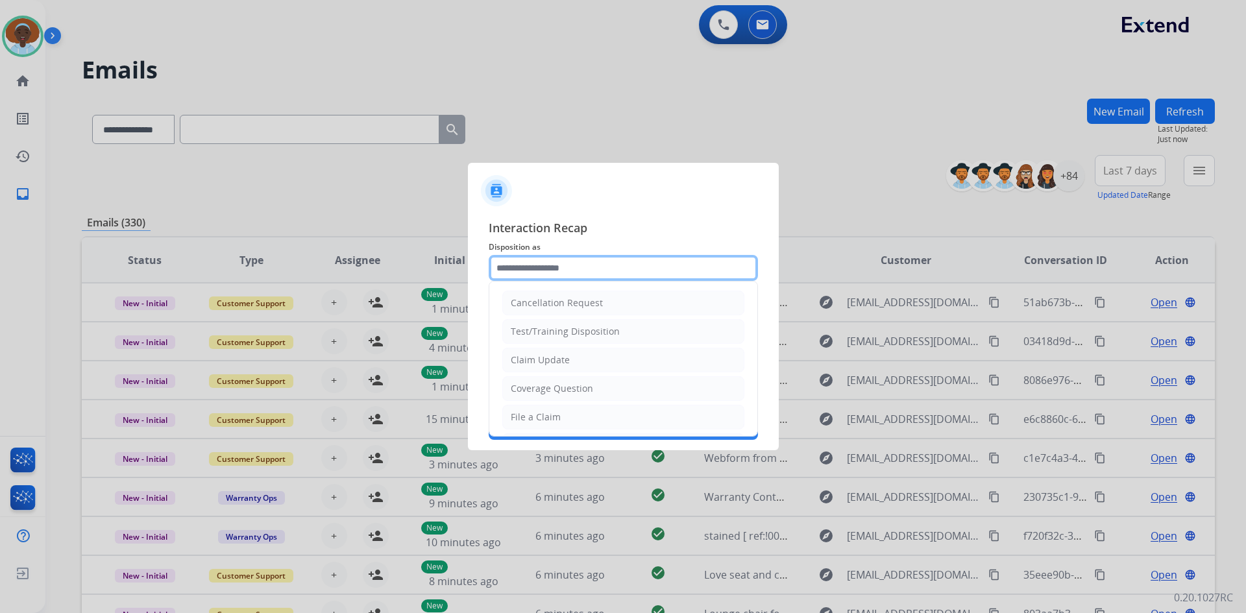
click at [554, 269] on input "text" at bounding box center [623, 268] width 269 height 26
click at [569, 417] on li "File a Claim" at bounding box center [623, 417] width 242 height 25
type input "**********"
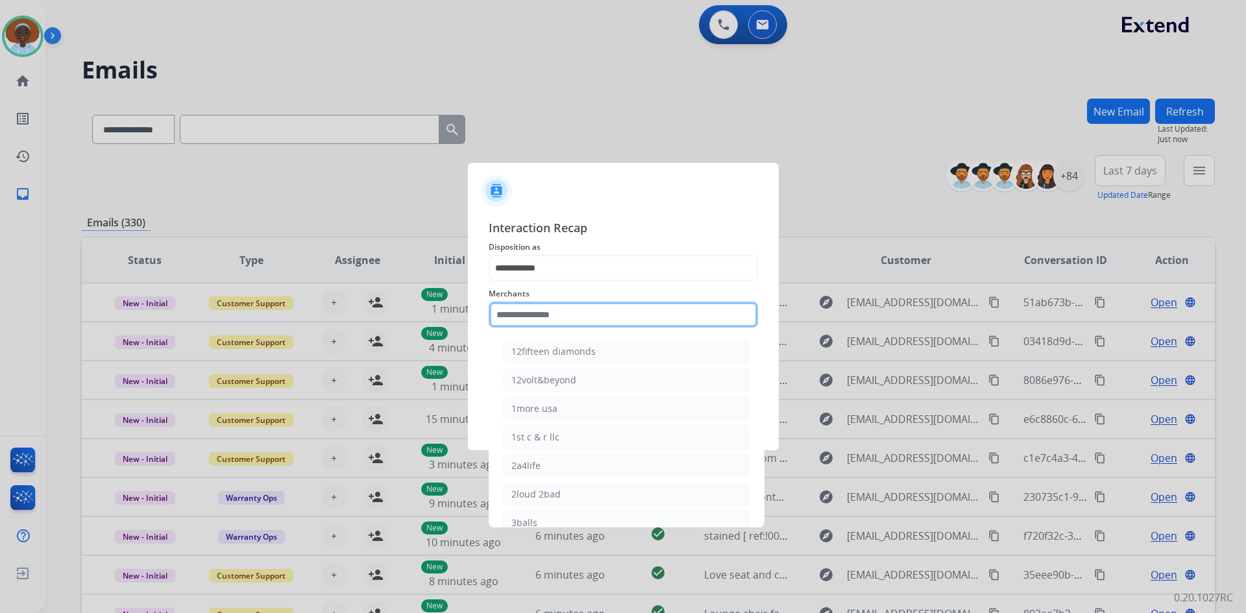
click at [594, 313] on input "text" at bounding box center [623, 315] width 269 height 26
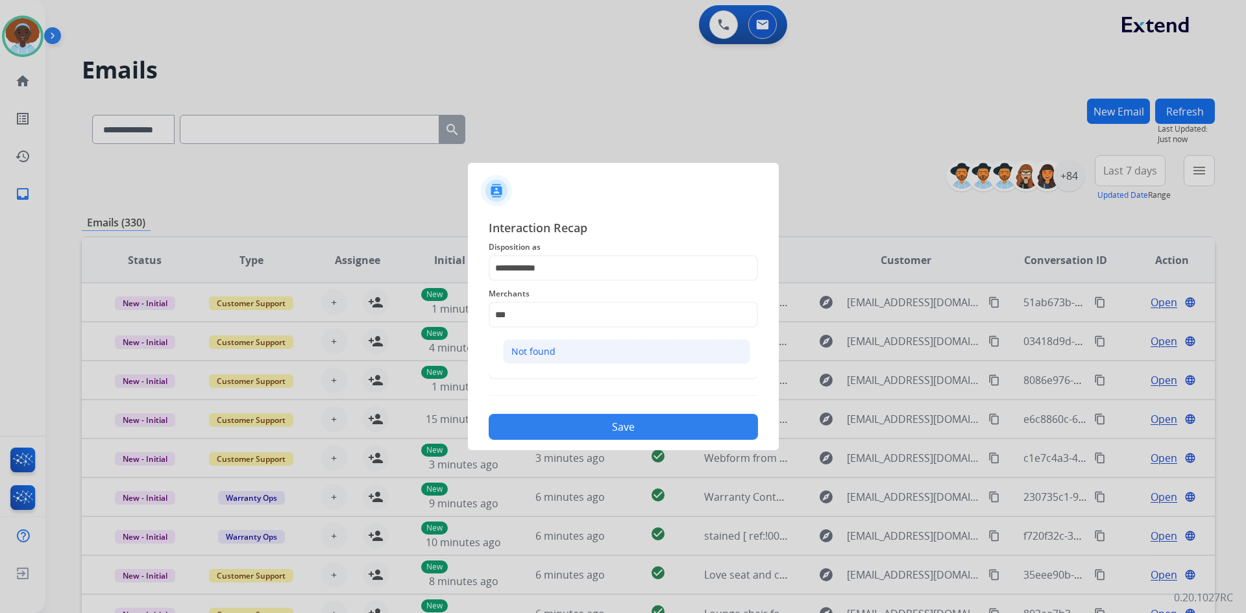
click at [581, 348] on li "Not found" at bounding box center [626, 351] width 247 height 25
type input "*********"
click at [575, 373] on input "text" at bounding box center [623, 367] width 269 height 26
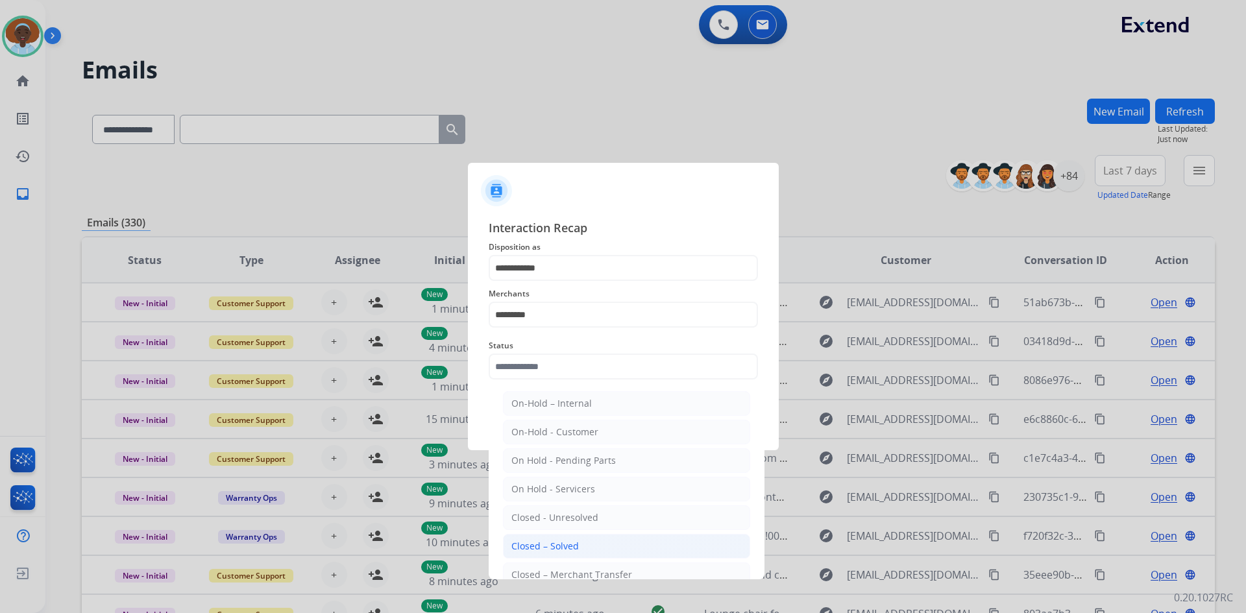
click at [592, 546] on li "Closed – Solved" at bounding box center [626, 546] width 247 height 25
type input "**********"
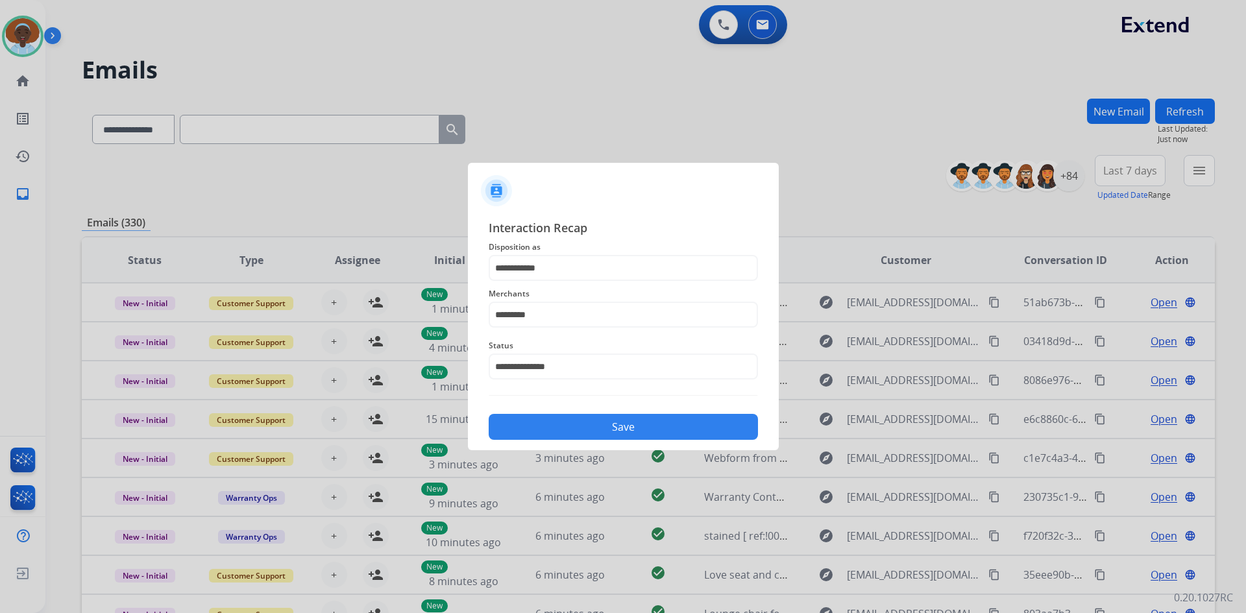
click at [645, 422] on button "Save" at bounding box center [623, 427] width 269 height 26
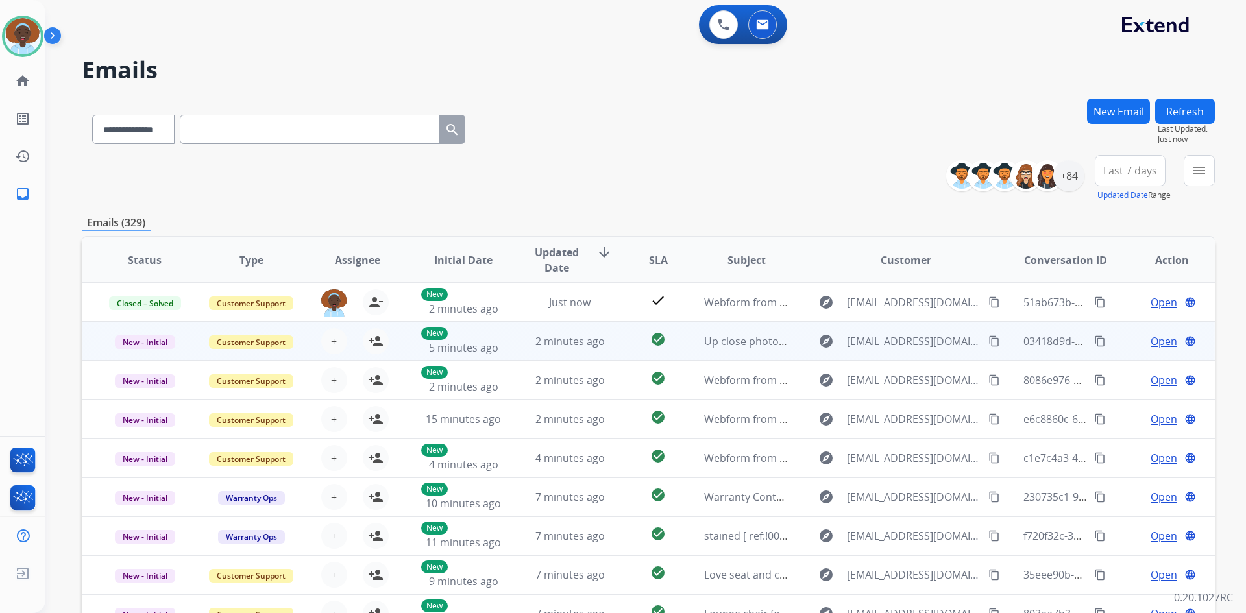
click at [1158, 340] on span "Open" at bounding box center [1163, 342] width 27 height 16
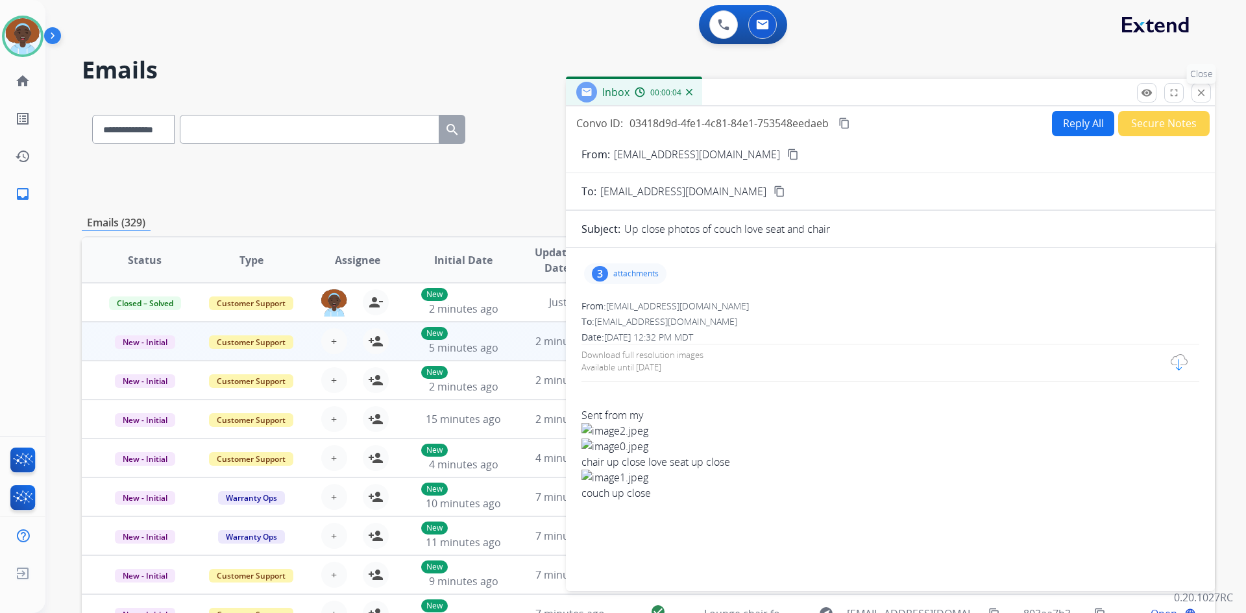
click at [1196, 93] on mat-icon "close" at bounding box center [1201, 93] width 12 height 12
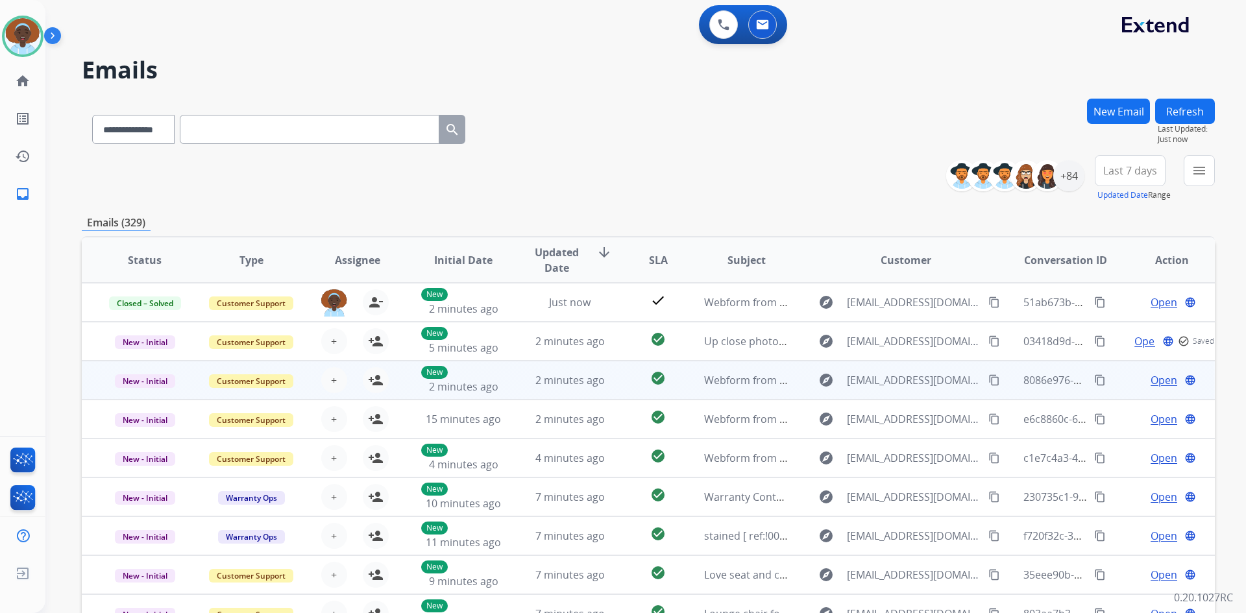
click at [1156, 385] on span "Open" at bounding box center [1163, 380] width 27 height 16
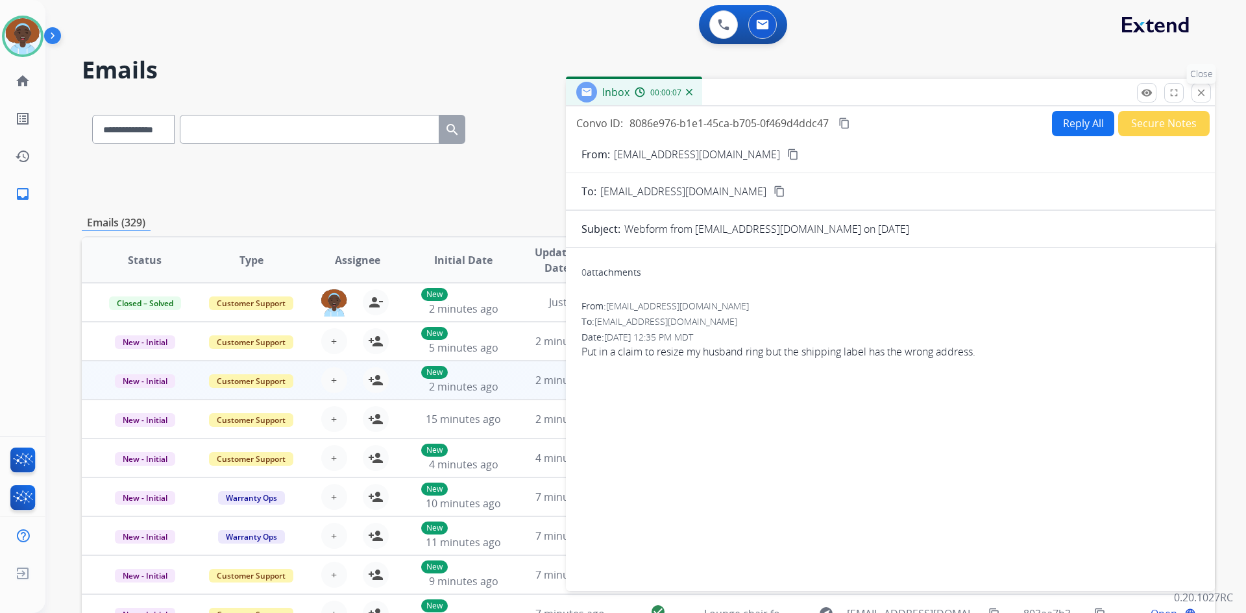
click at [1206, 95] on mat-icon "close" at bounding box center [1201, 93] width 12 height 12
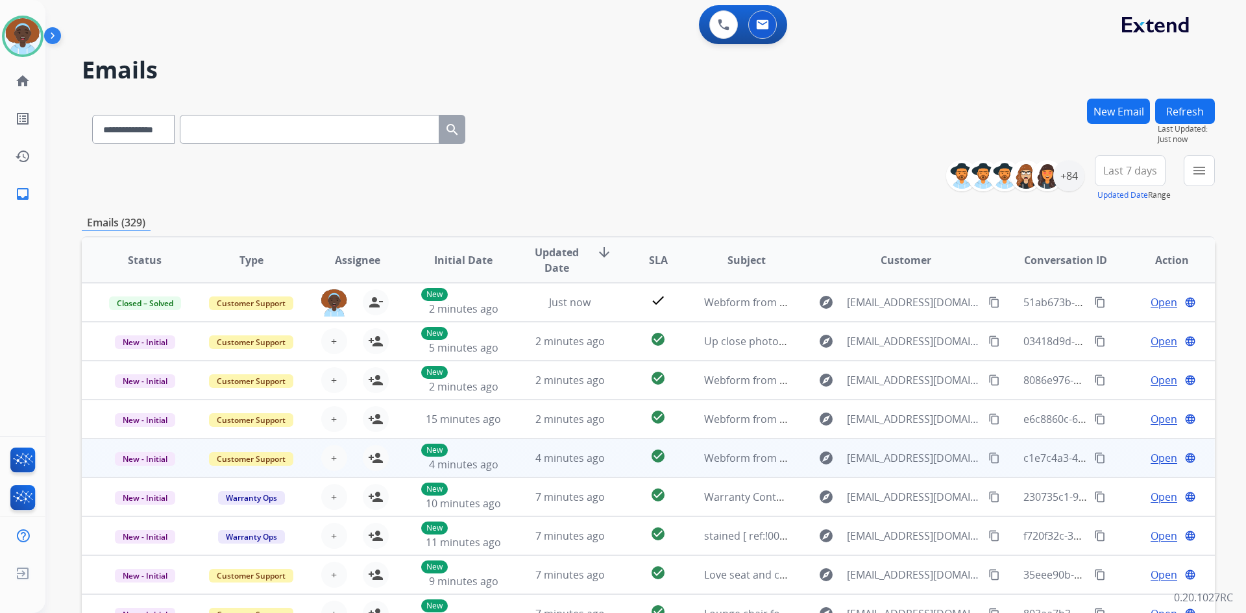
click at [1153, 459] on span "Open" at bounding box center [1163, 458] width 27 height 16
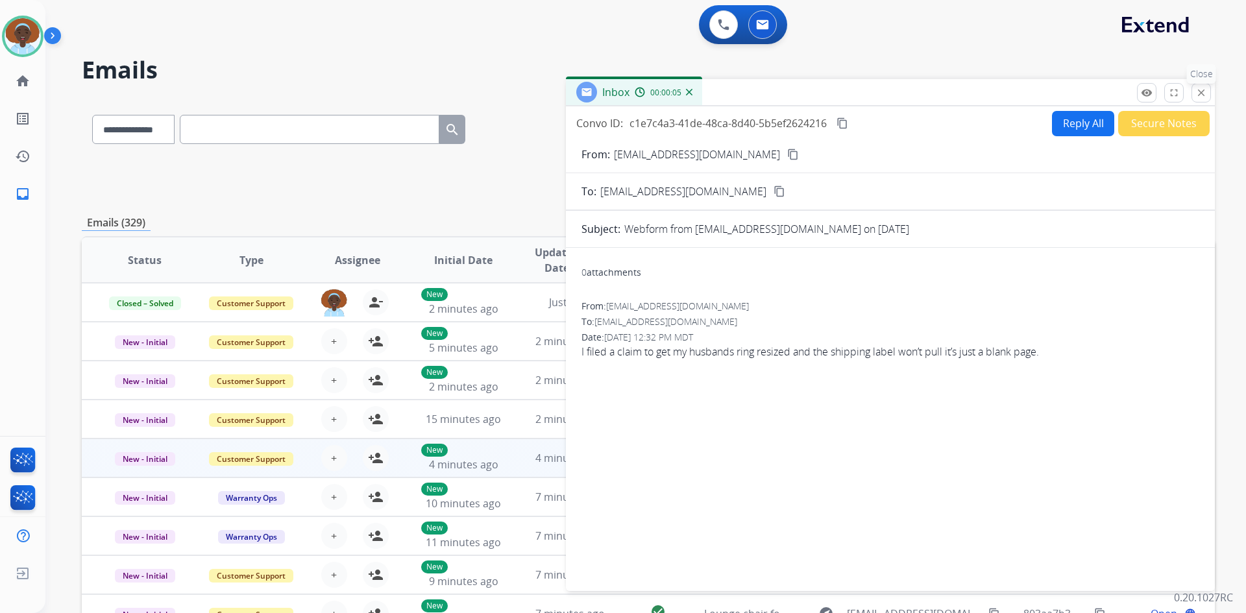
click at [1200, 90] on mat-icon "close" at bounding box center [1201, 93] width 12 height 12
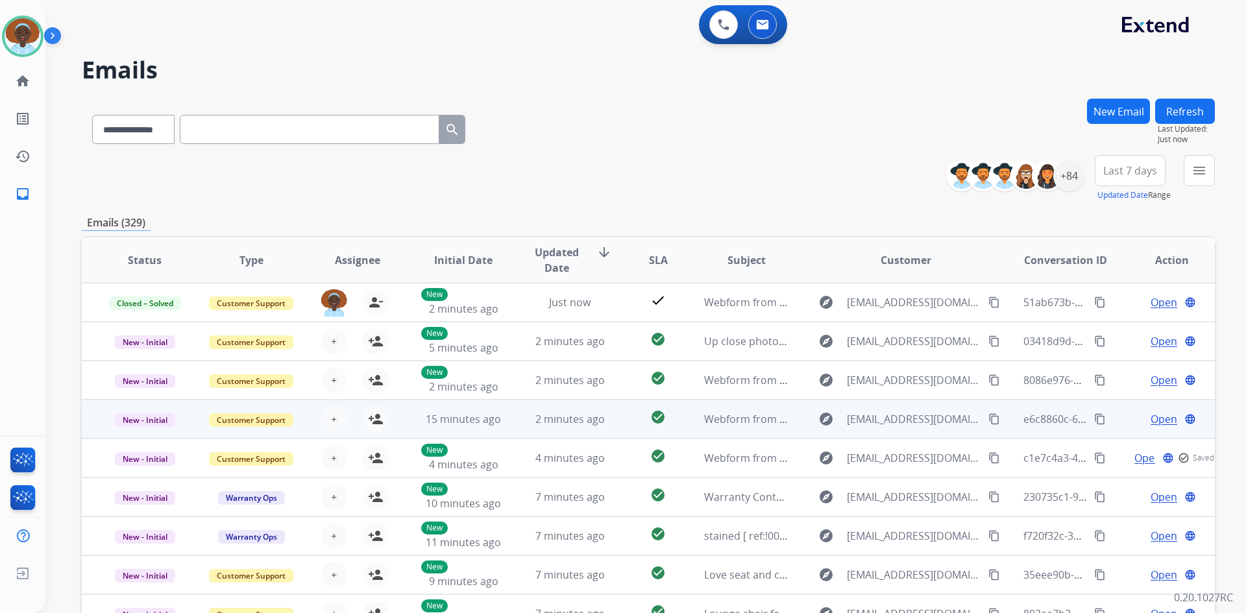
click at [1153, 422] on span "Open" at bounding box center [1163, 419] width 27 height 16
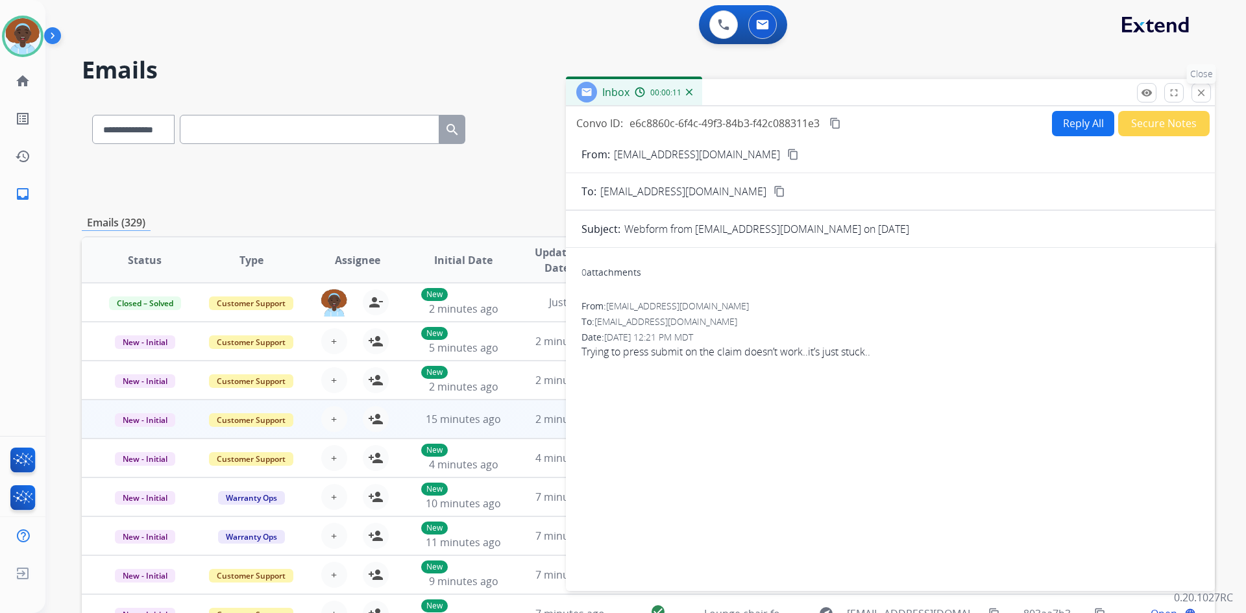
click at [1202, 93] on mat-icon "close" at bounding box center [1201, 93] width 12 height 12
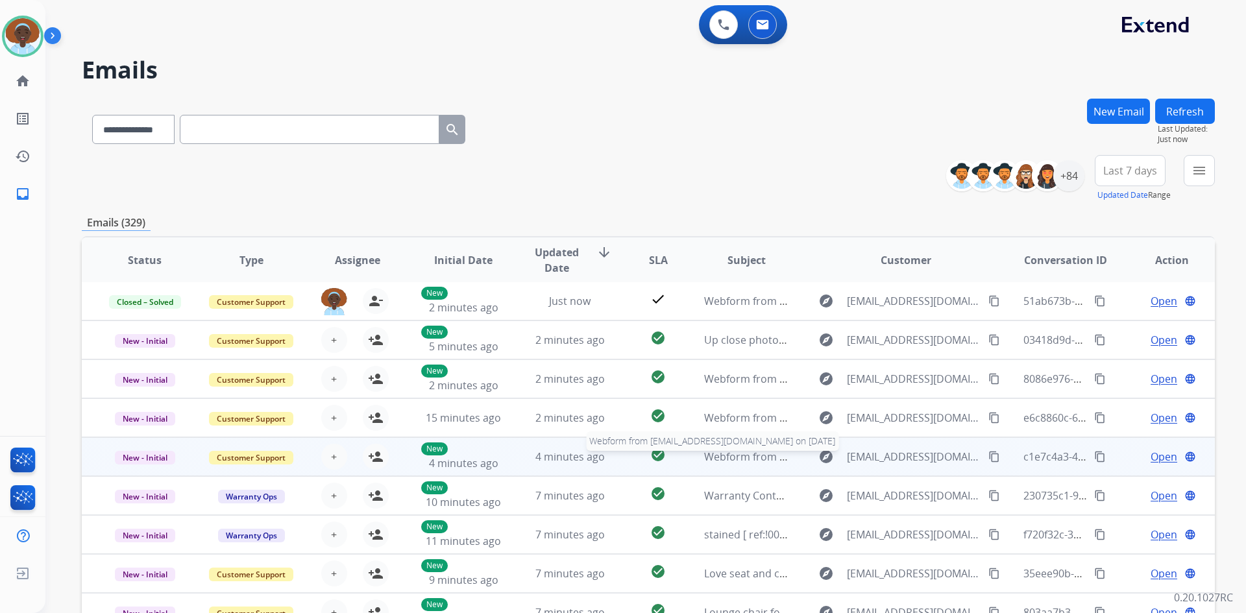
scroll to position [125, 0]
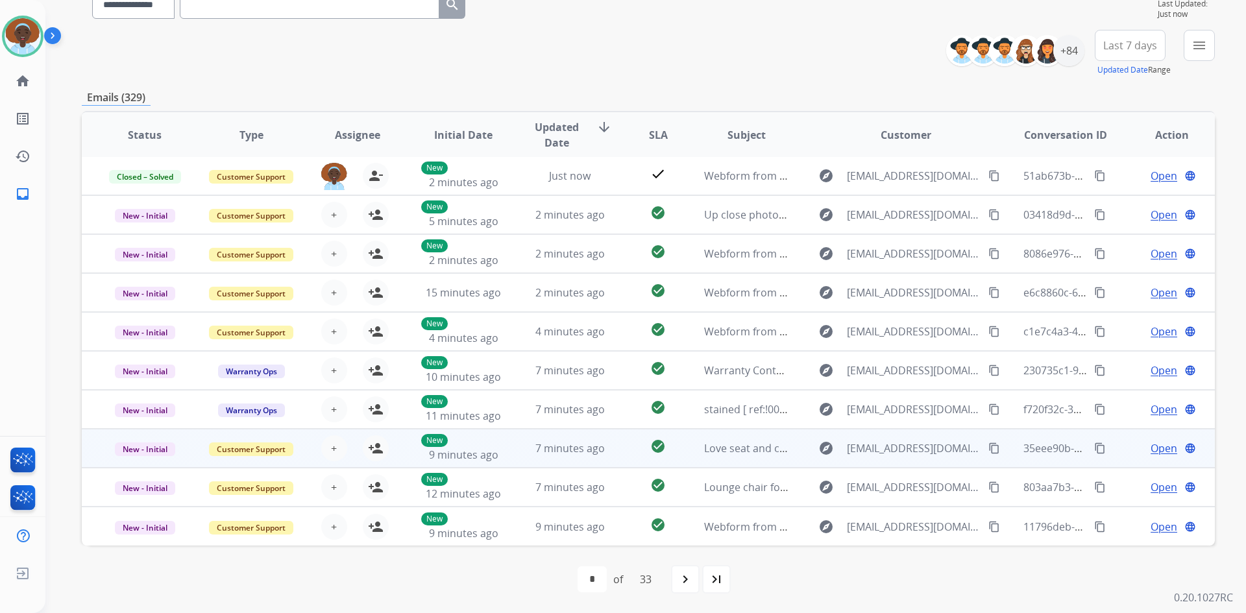
click at [1150, 450] on span "Open" at bounding box center [1163, 449] width 27 height 16
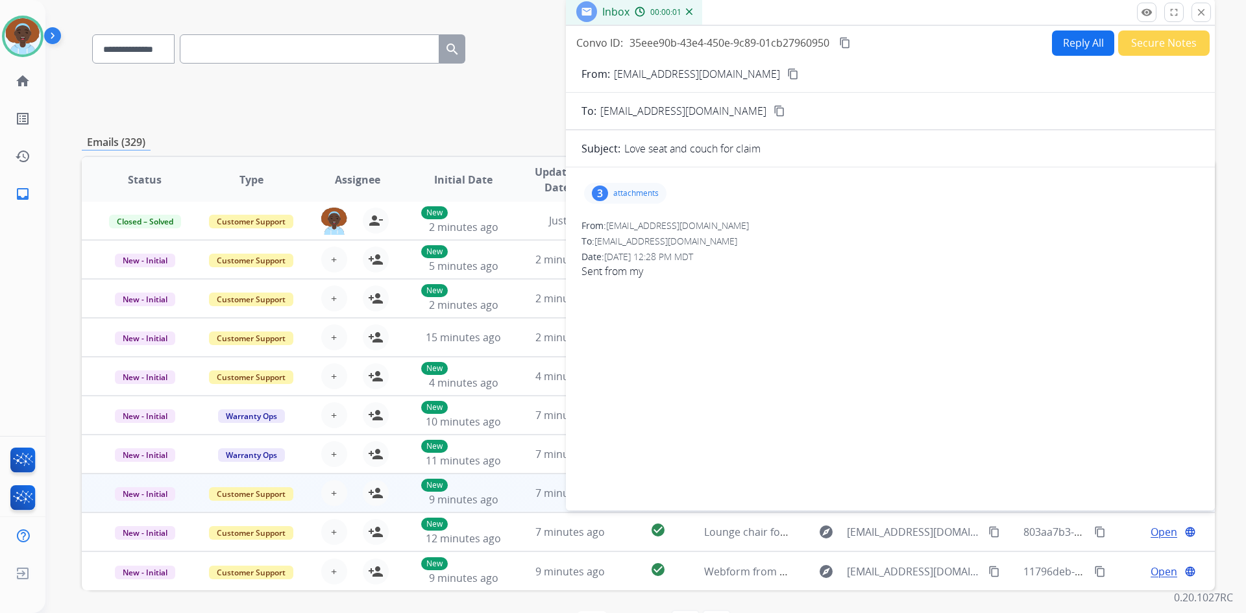
scroll to position [0, 0]
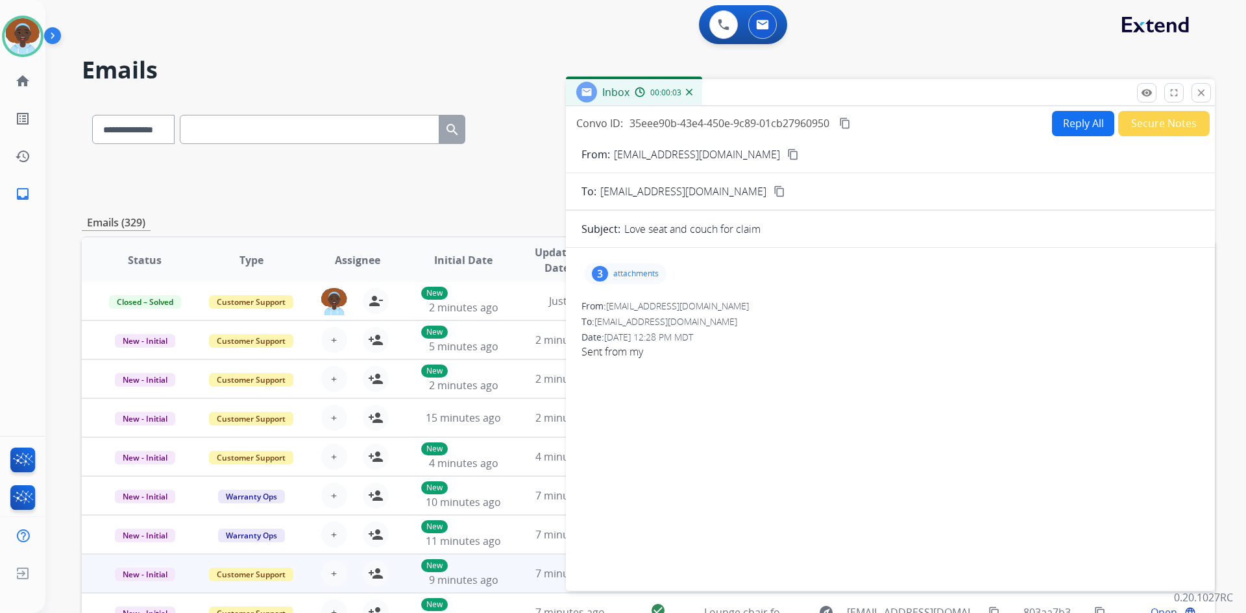
click at [603, 272] on div "3" at bounding box center [600, 274] width 16 height 16
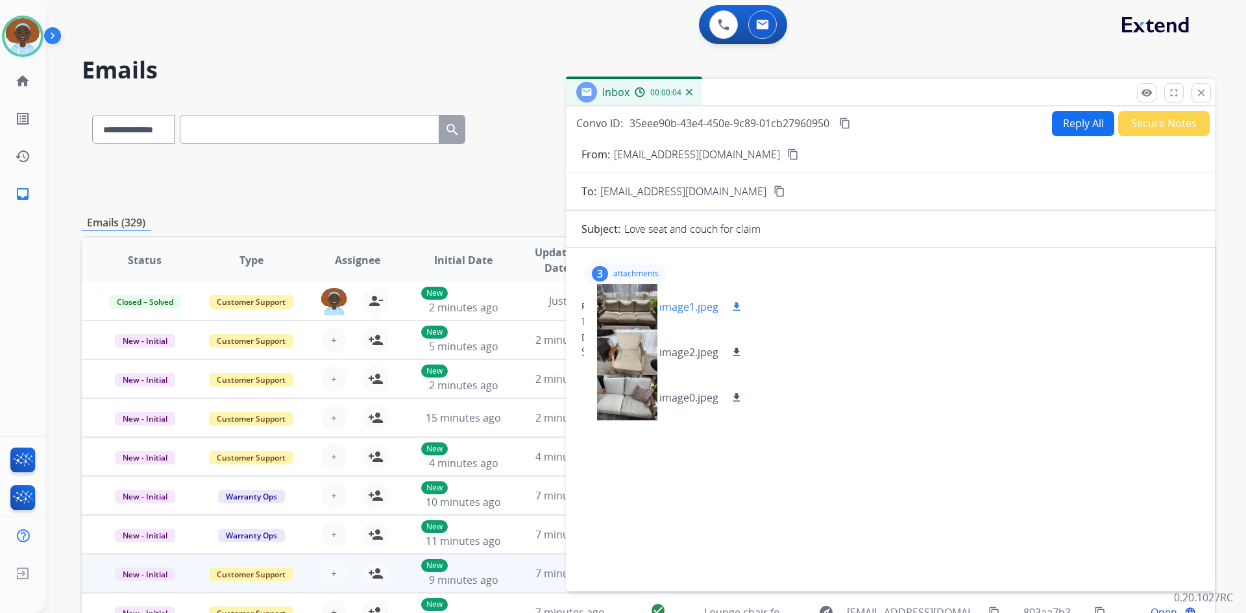
click at [625, 308] on div at bounding box center [626, 306] width 65 height 45
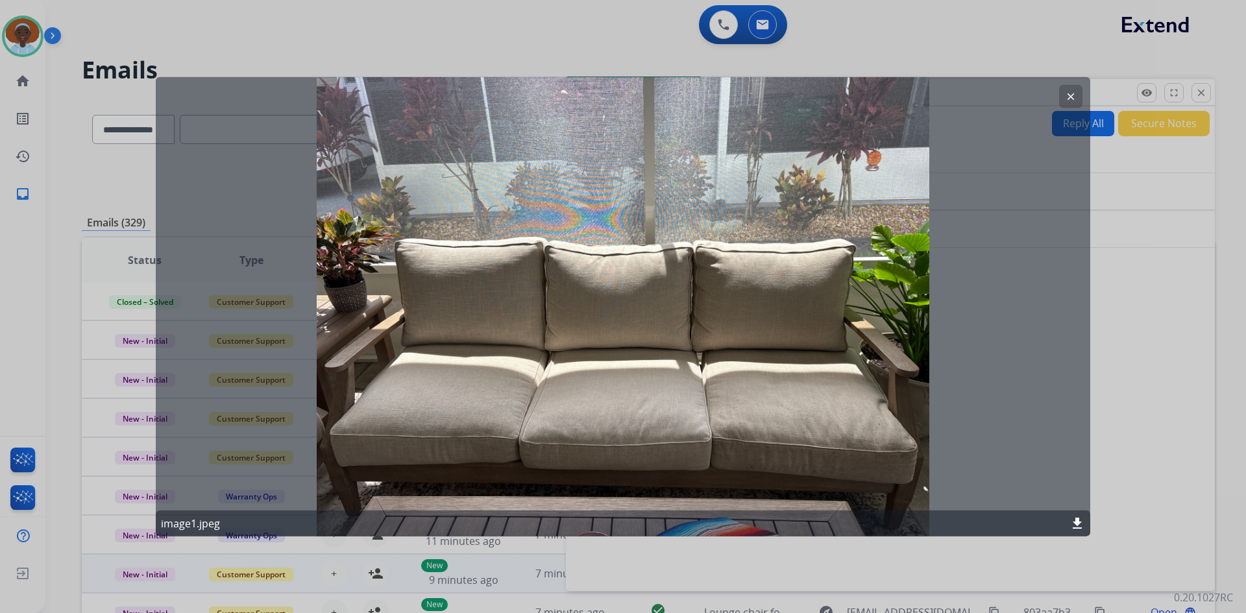
click at [1069, 94] on mat-icon "clear" at bounding box center [1071, 96] width 12 height 12
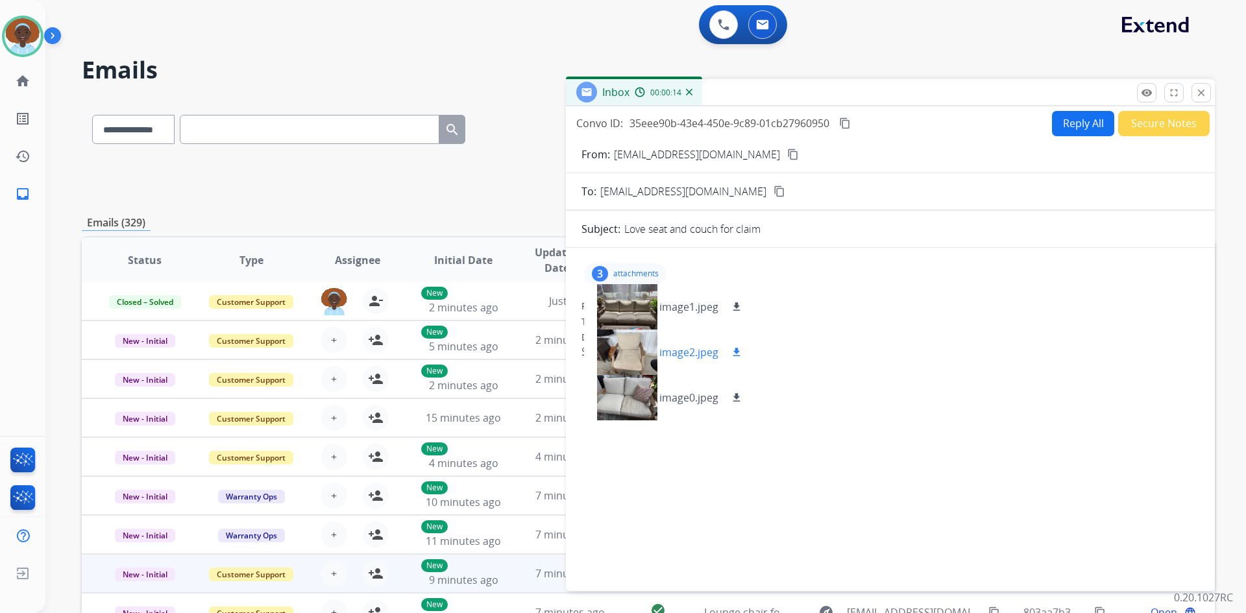
click at [629, 353] on div at bounding box center [626, 352] width 65 height 45
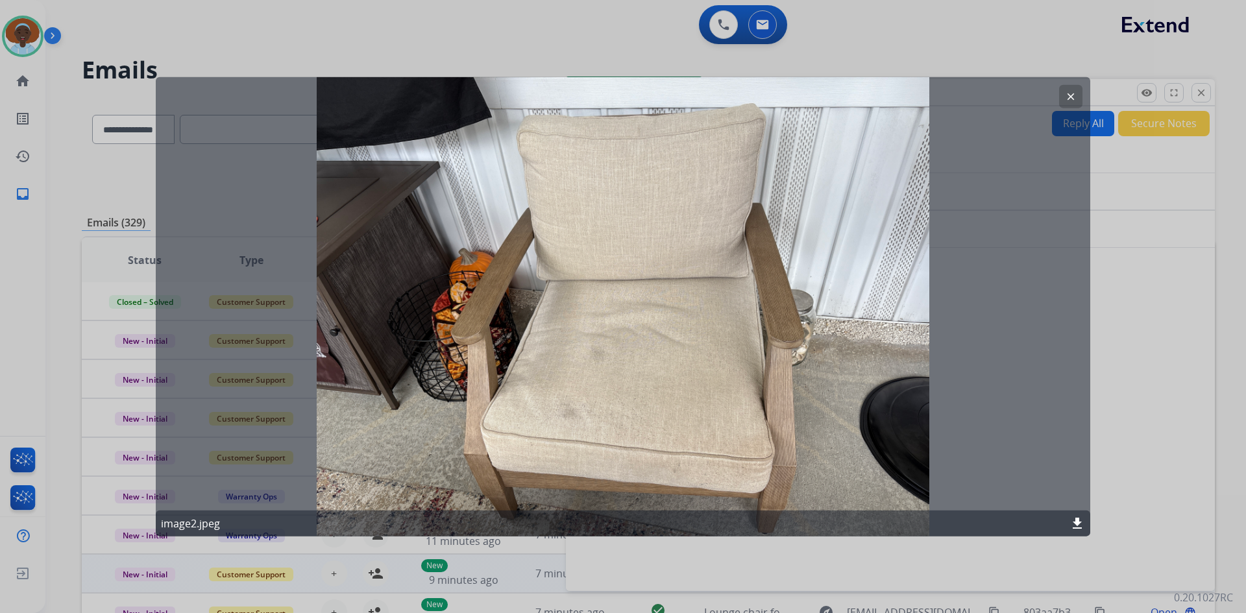
click at [1067, 98] on mat-icon "clear" at bounding box center [1071, 96] width 12 height 12
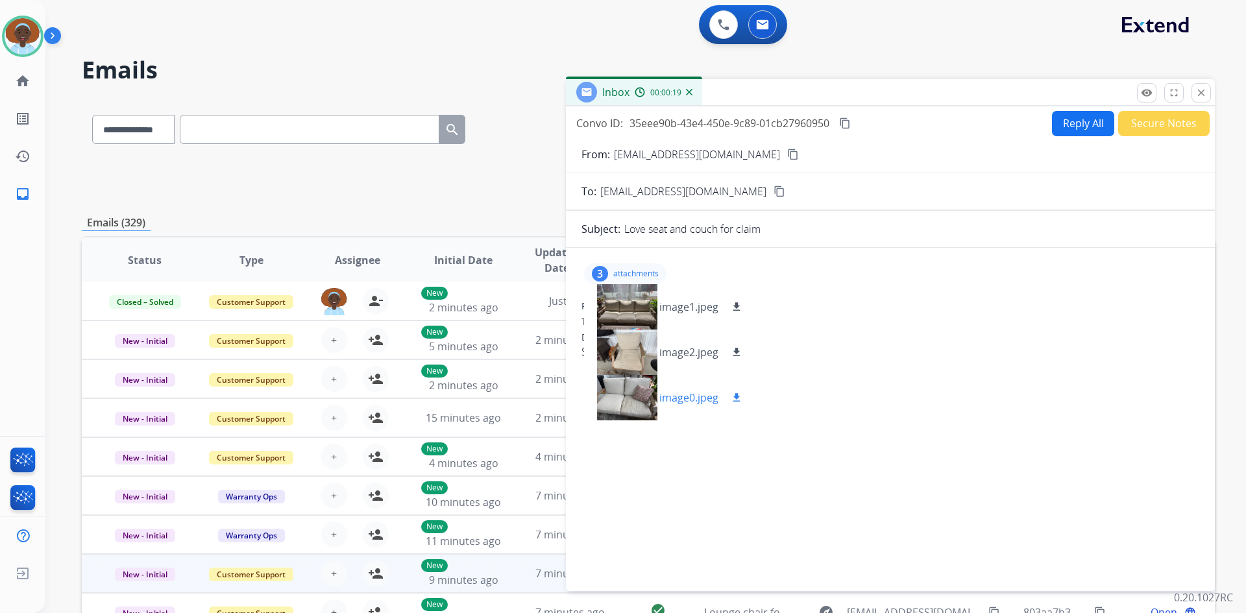
click at [613, 399] on div at bounding box center [626, 397] width 65 height 45
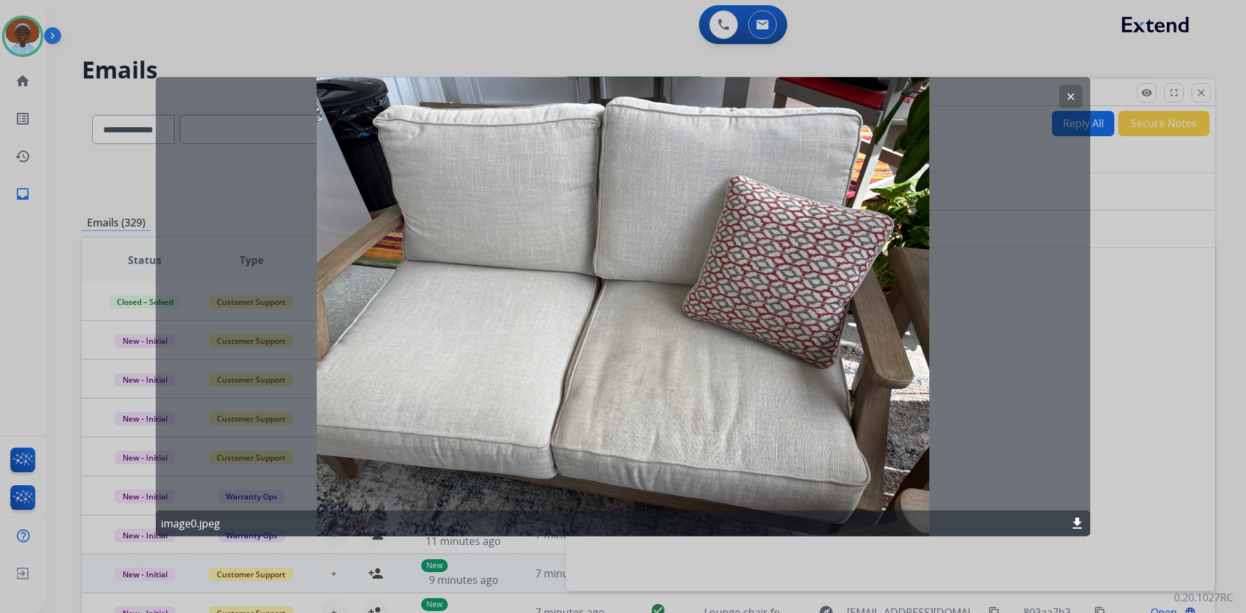
click at [1071, 99] on mat-icon "clear" at bounding box center [1071, 96] width 12 height 12
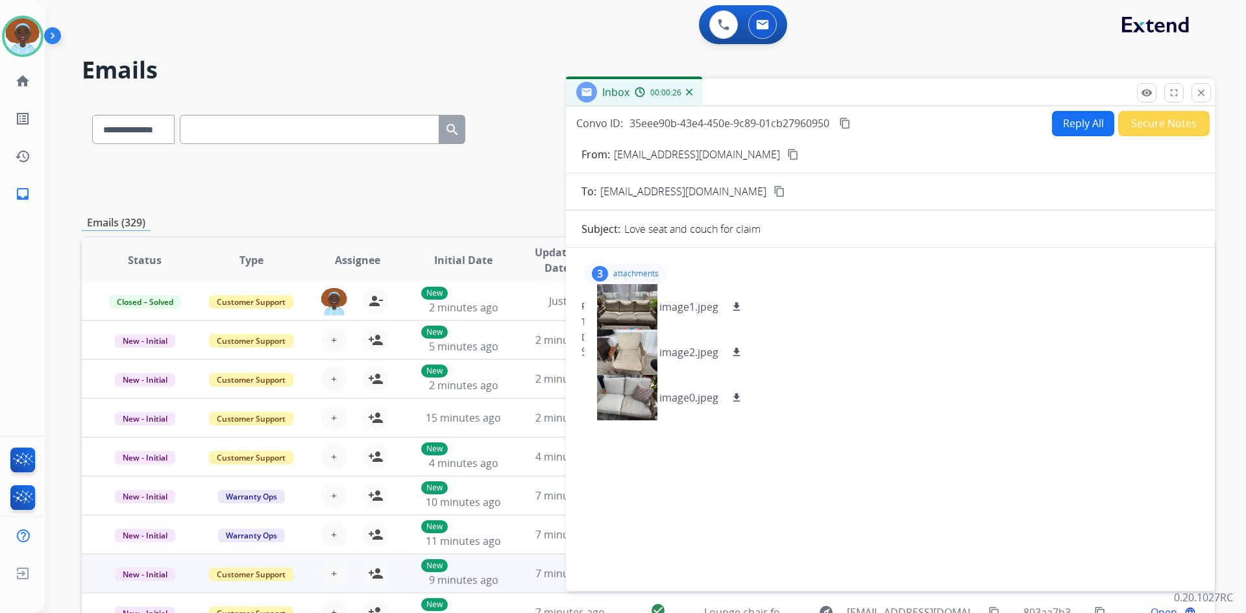
click at [638, 279] on div "3 attachments image1.jpeg download image2.jpeg download image0.jpeg download" at bounding box center [625, 273] width 82 height 21
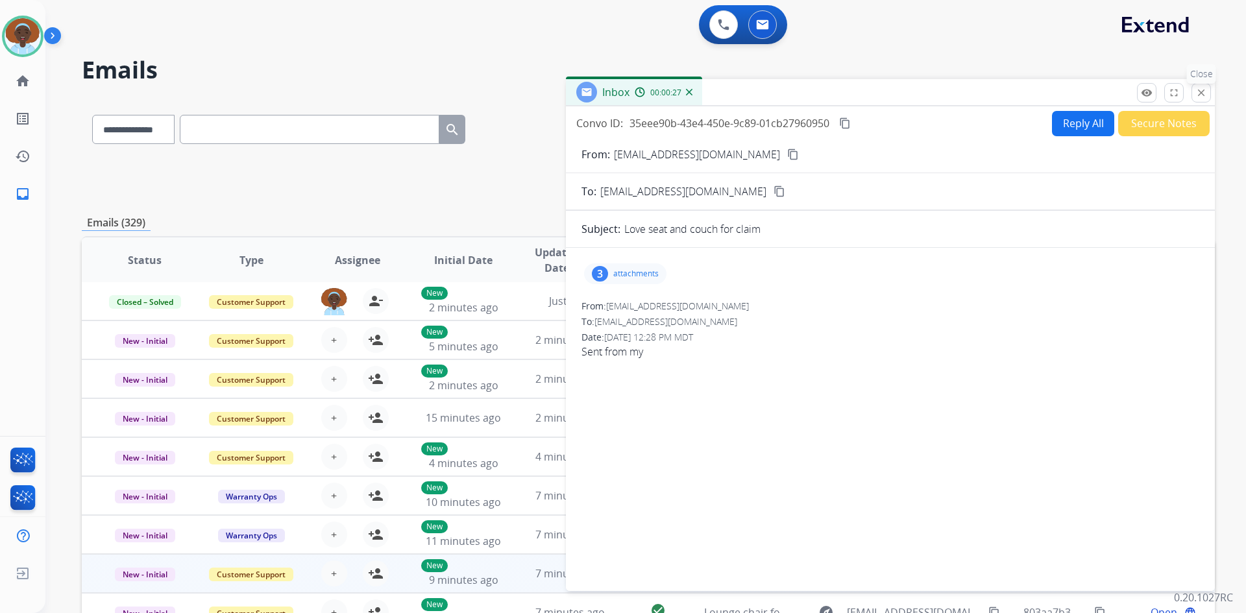
click at [1201, 97] on mat-icon "close" at bounding box center [1201, 93] width 12 height 12
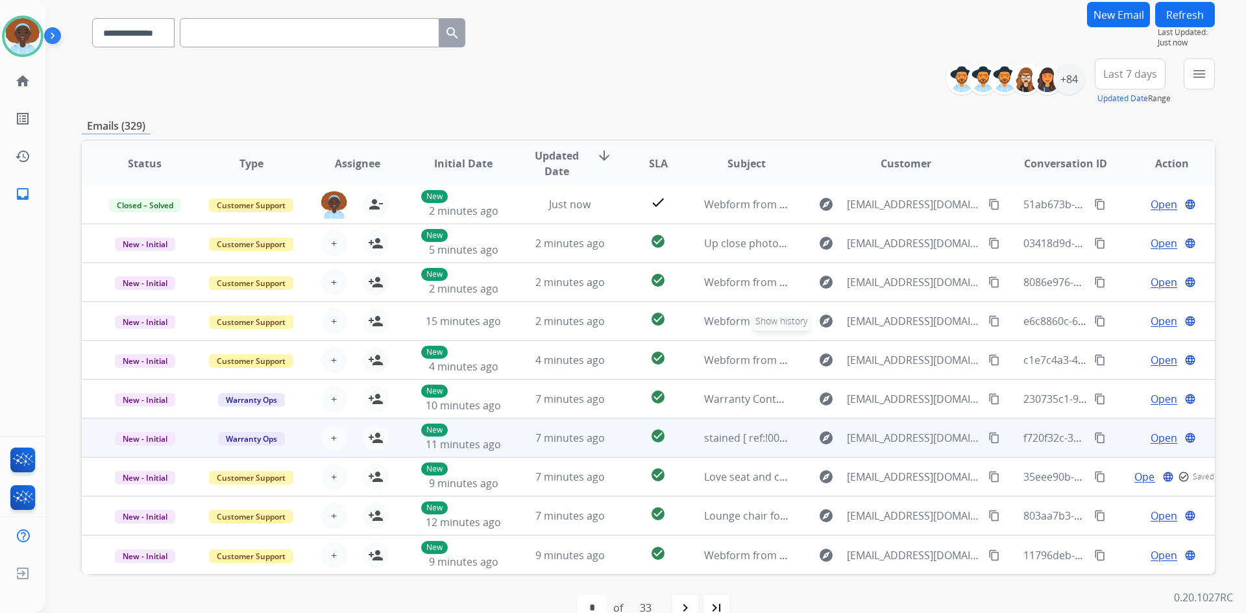
scroll to position [125, 0]
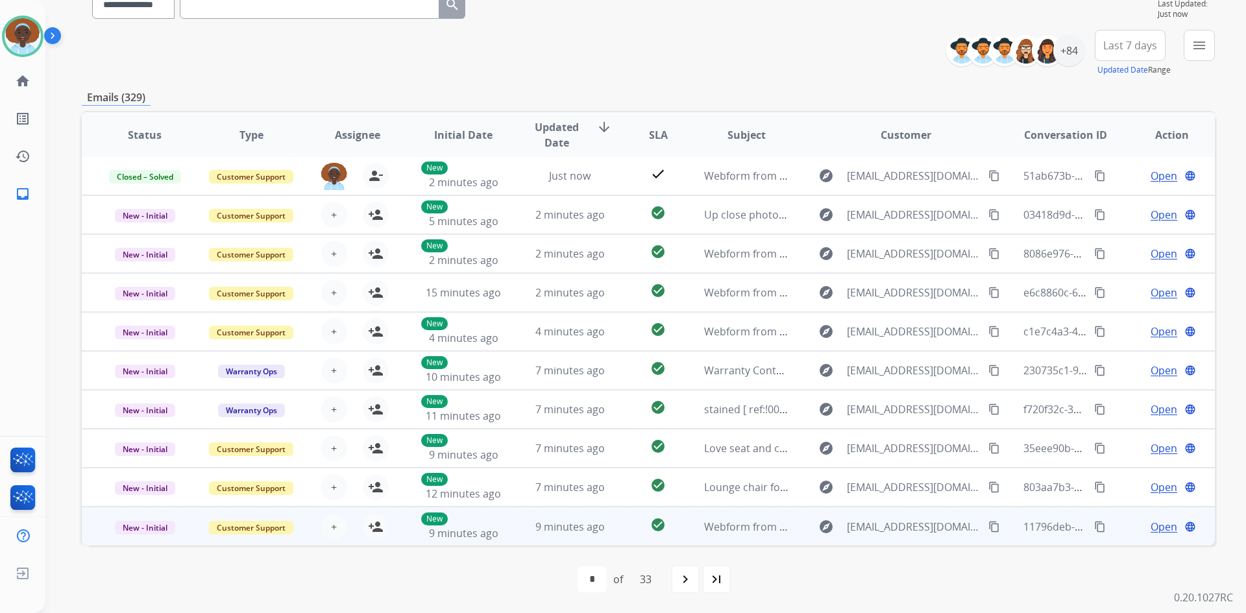
click at [1158, 524] on span "Open" at bounding box center [1163, 527] width 27 height 16
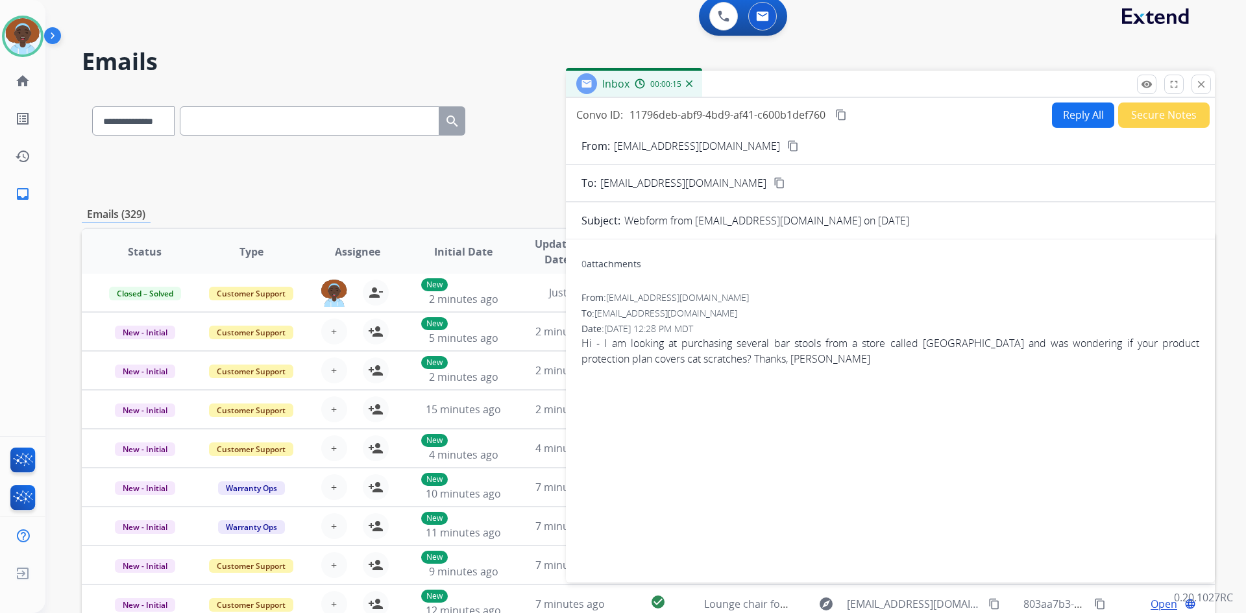
scroll to position [0, 0]
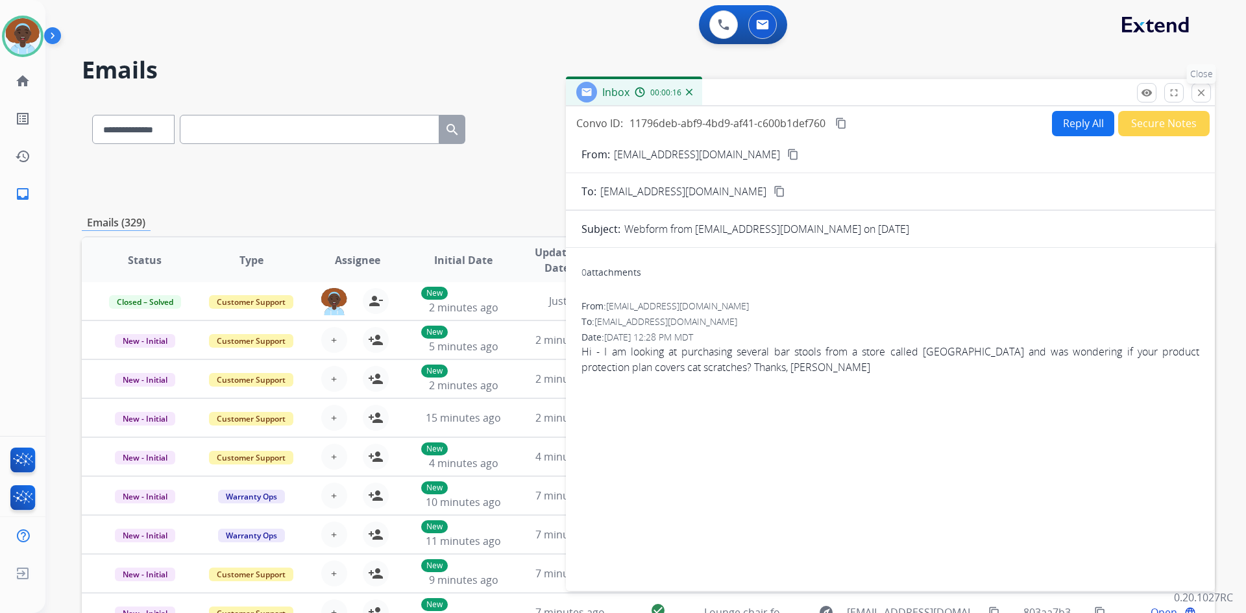
click at [1202, 91] on mat-icon "close" at bounding box center [1201, 93] width 12 height 12
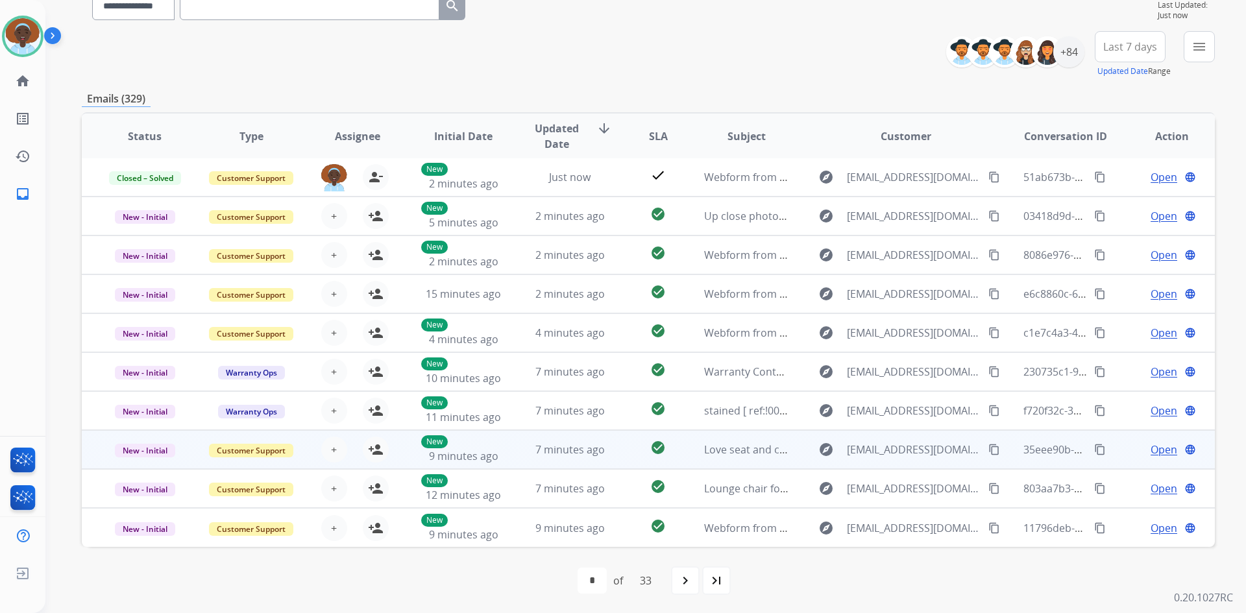
scroll to position [125, 0]
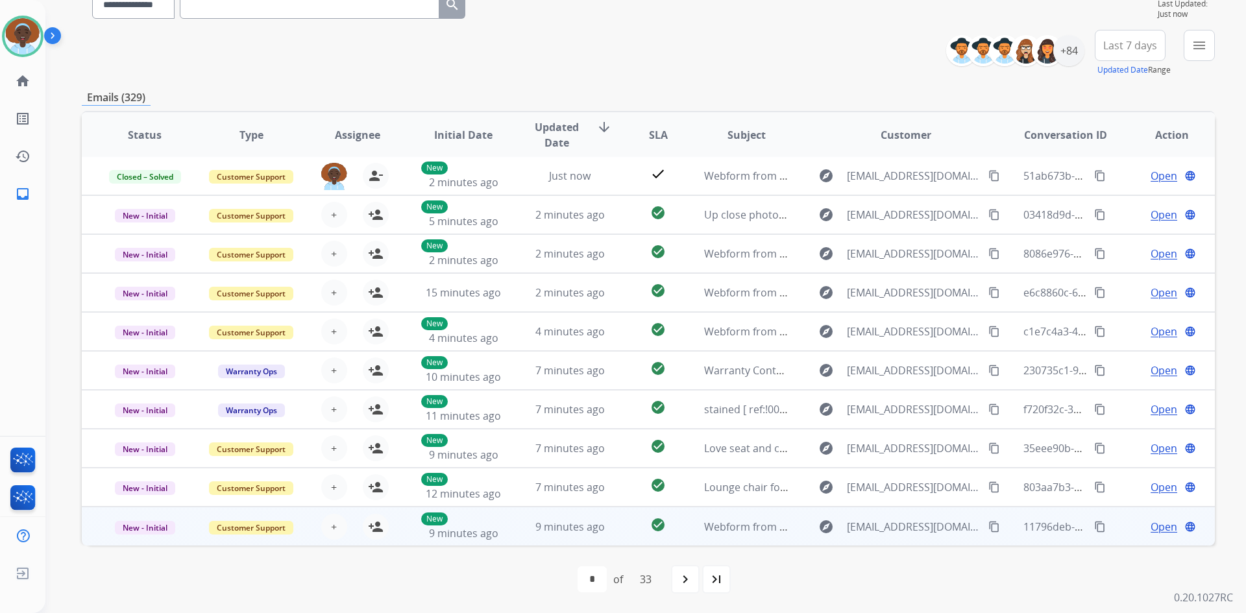
click at [1154, 529] on span "Open" at bounding box center [1163, 527] width 27 height 16
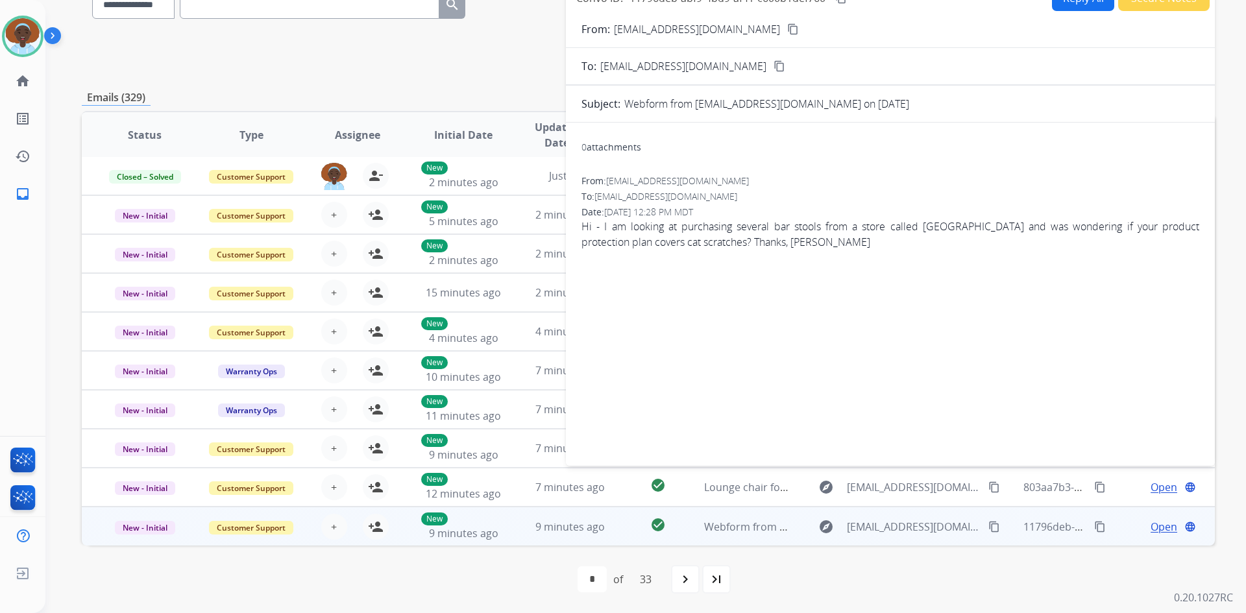
scroll to position [60, 0]
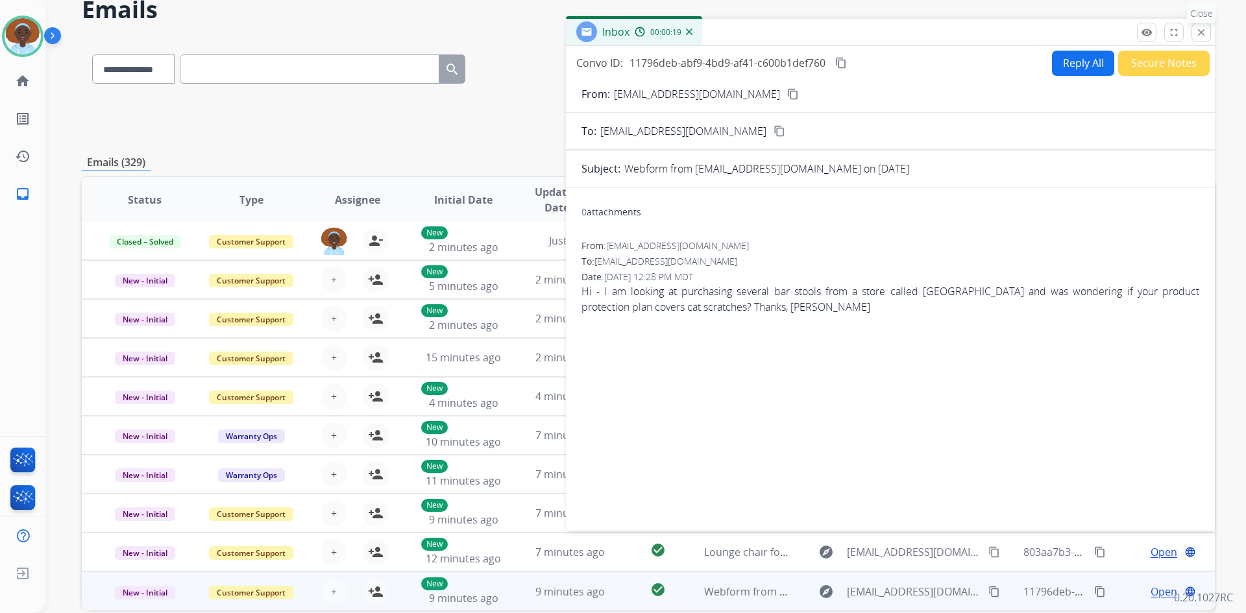
click at [1201, 27] on mat-icon "close" at bounding box center [1201, 33] width 12 height 12
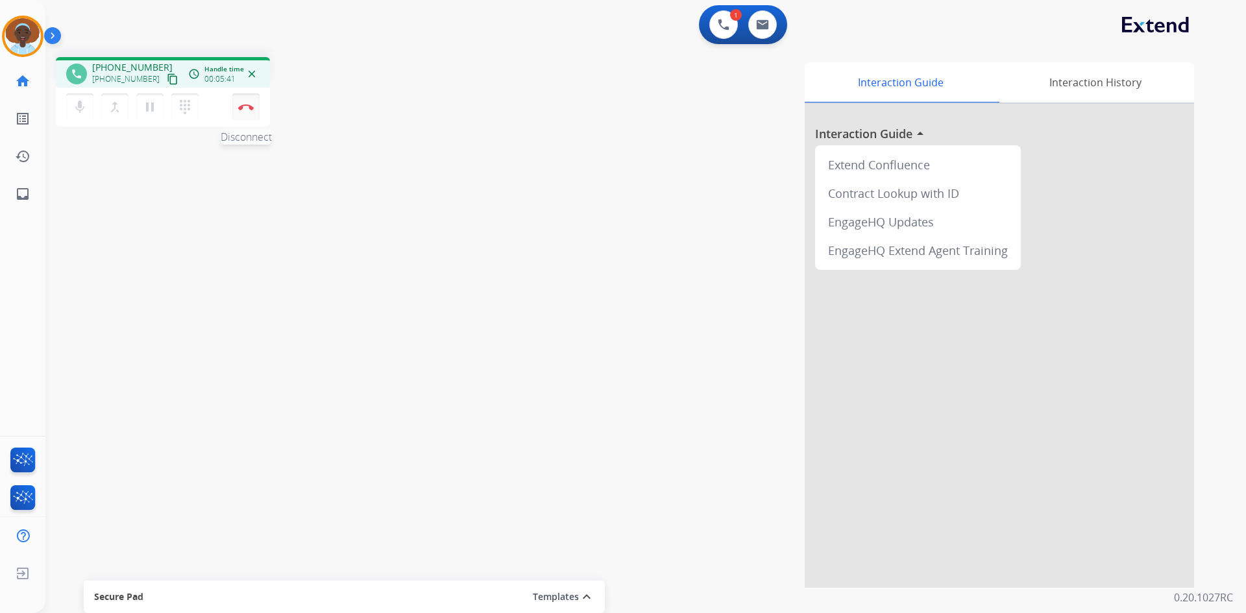
click at [249, 108] on img at bounding box center [246, 107] width 16 height 6
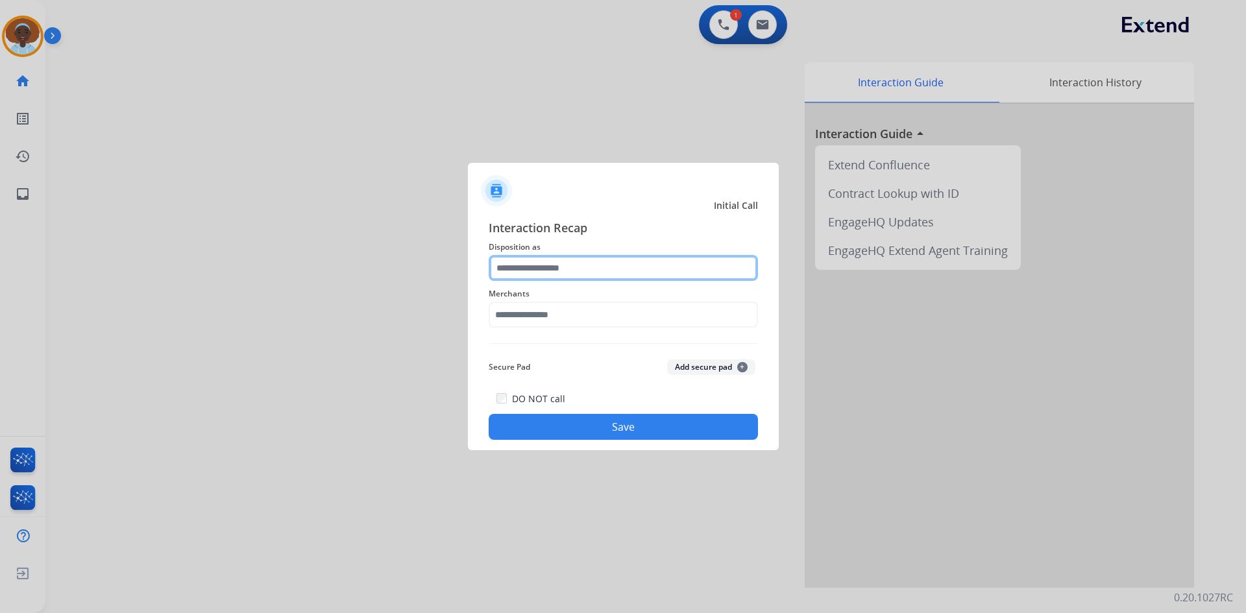
click at [557, 269] on input "text" at bounding box center [623, 268] width 269 height 26
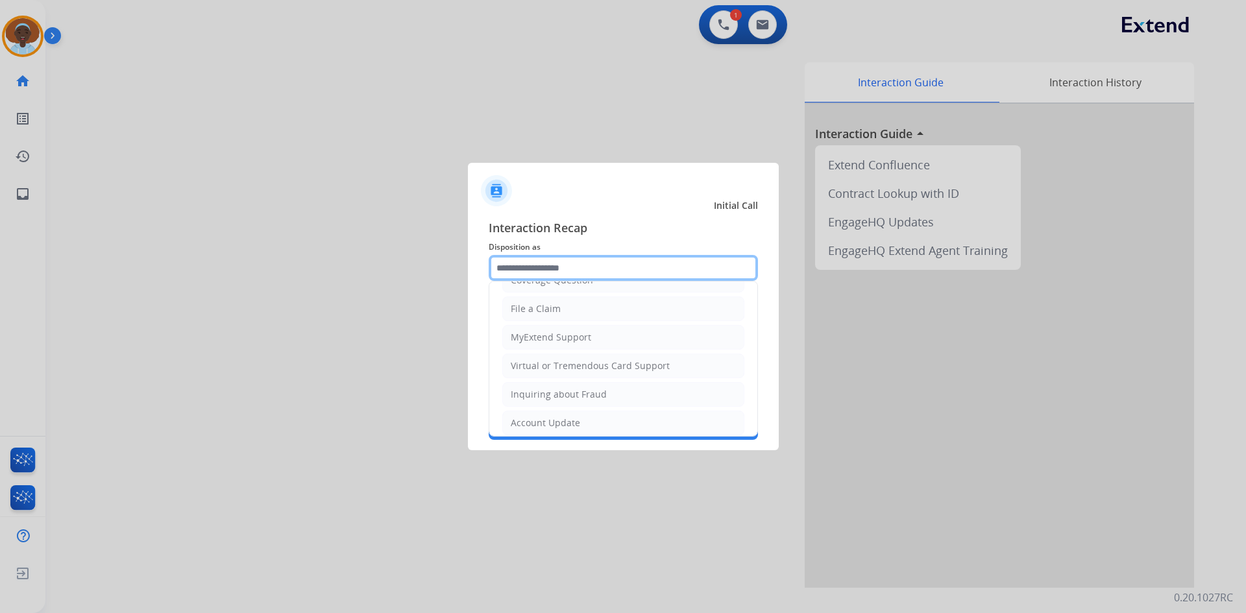
scroll to position [130, 0]
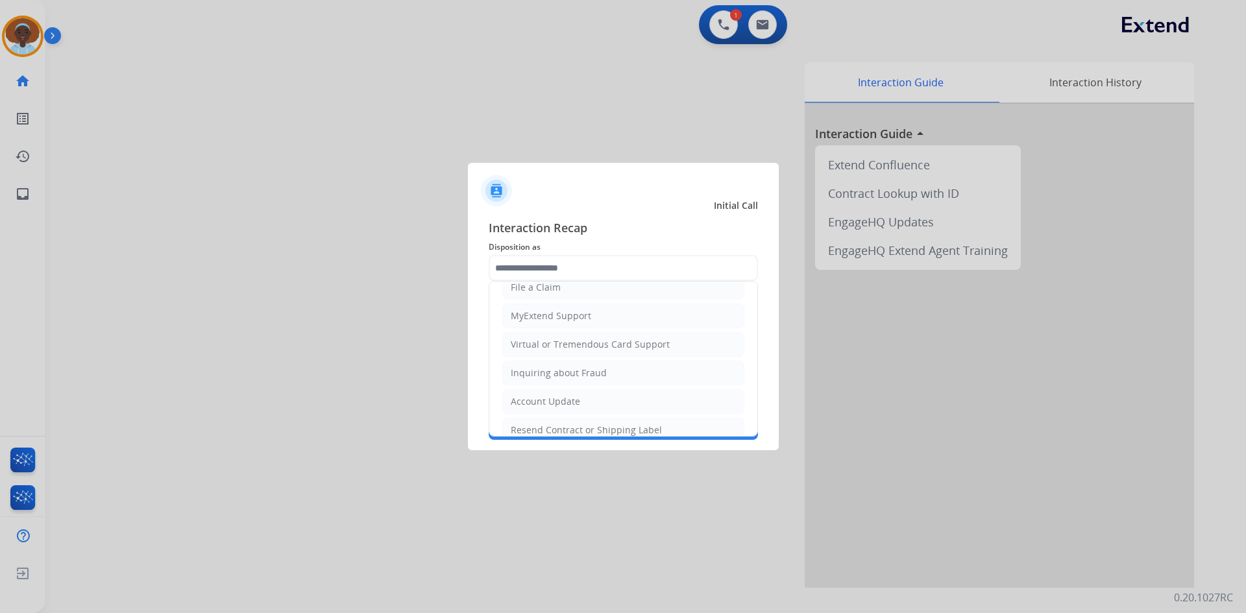
click at [586, 343] on div "Virtual or Tremendous Card Support" at bounding box center [590, 344] width 159 height 13
type input "**********"
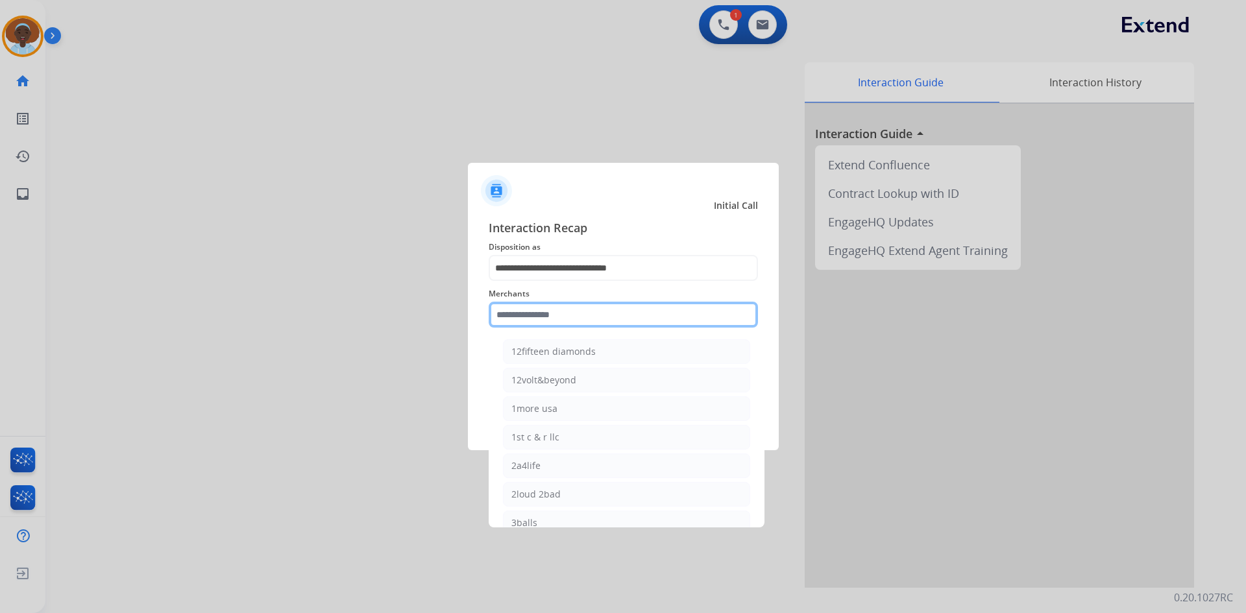
click at [574, 314] on input "text" at bounding box center [623, 315] width 269 height 26
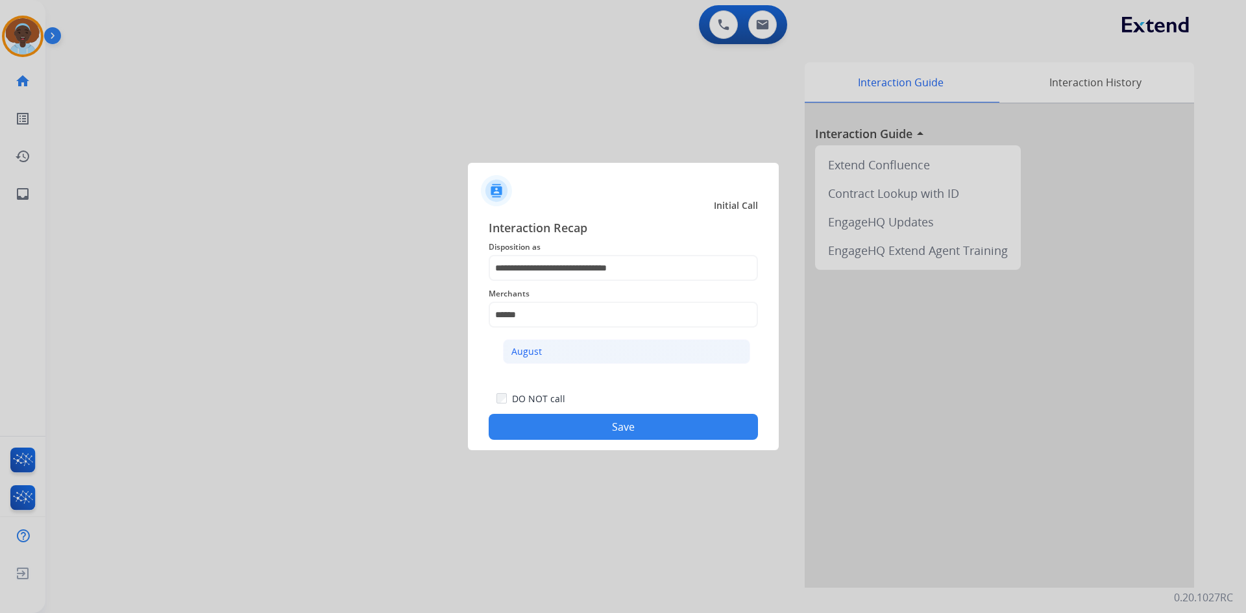
click at [574, 345] on li "August" at bounding box center [626, 351] width 247 height 25
type input "******"
click at [611, 426] on button "Save" at bounding box center [623, 427] width 269 height 26
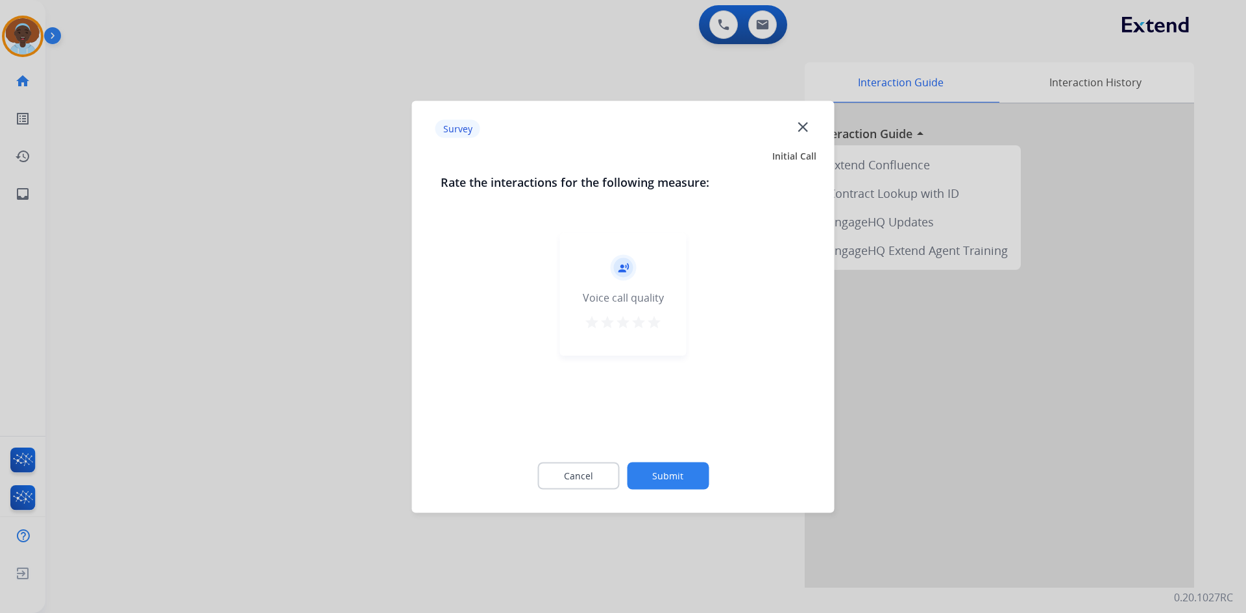
click at [657, 324] on mat-icon "star" at bounding box center [654, 322] width 16 height 16
click at [688, 476] on button "Submit" at bounding box center [668, 475] width 82 height 27
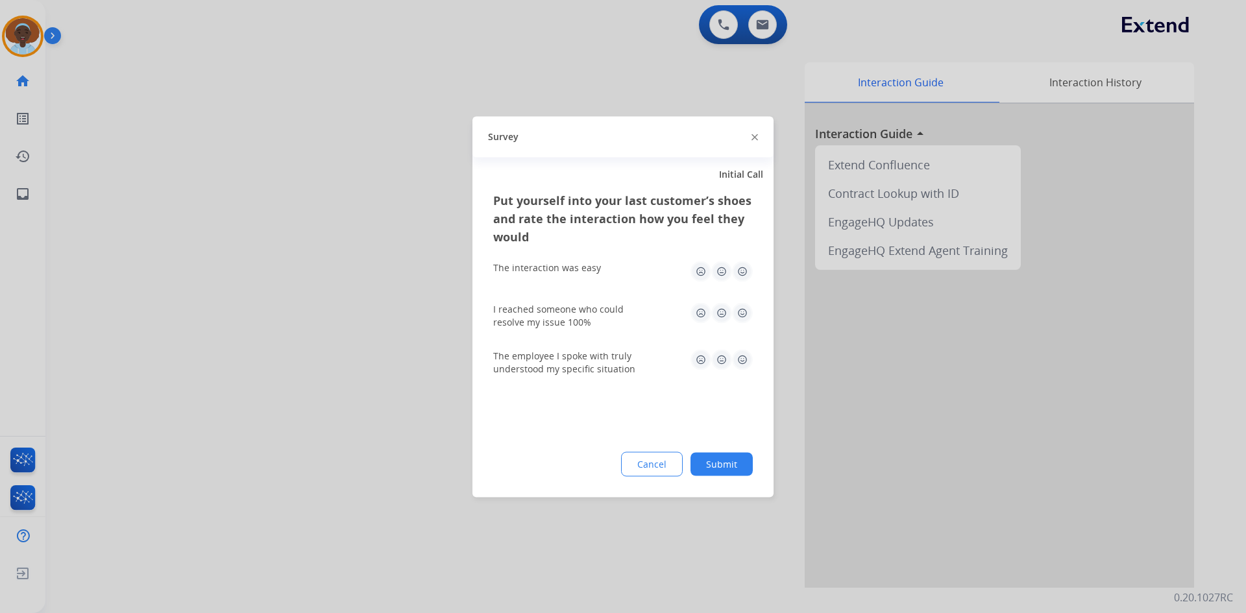
click at [743, 357] on img at bounding box center [742, 359] width 21 height 21
click at [739, 317] on img at bounding box center [742, 312] width 21 height 21
click at [736, 273] on img at bounding box center [742, 271] width 21 height 21
click at [712, 461] on button "Submit" at bounding box center [721, 463] width 62 height 23
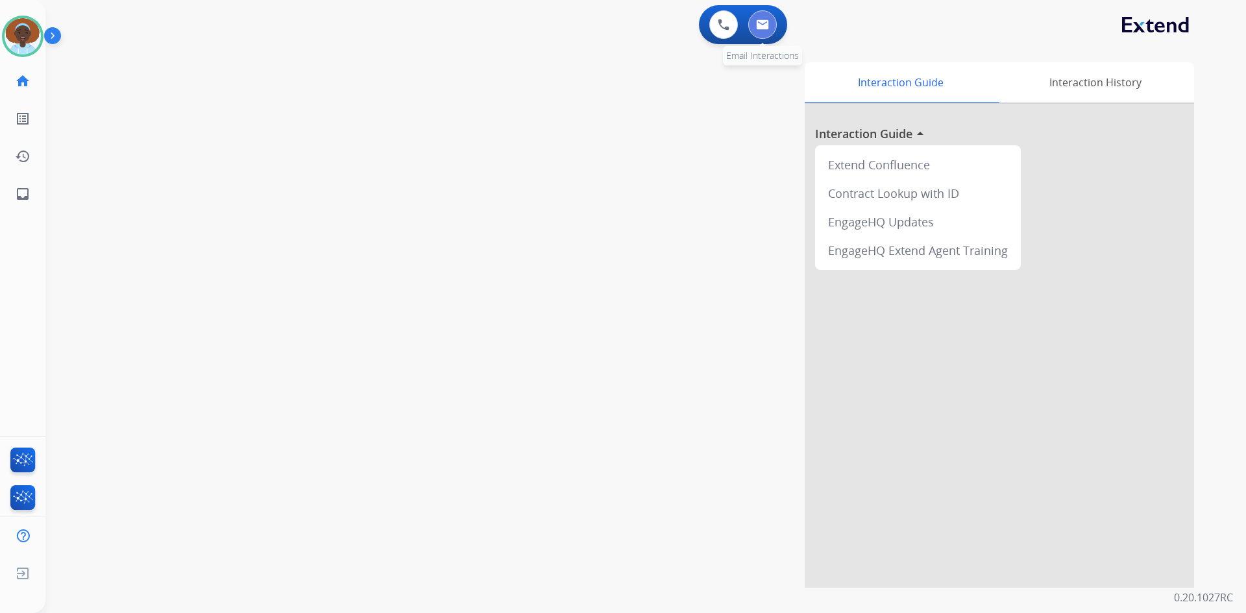
click at [766, 27] on img at bounding box center [762, 24] width 13 height 10
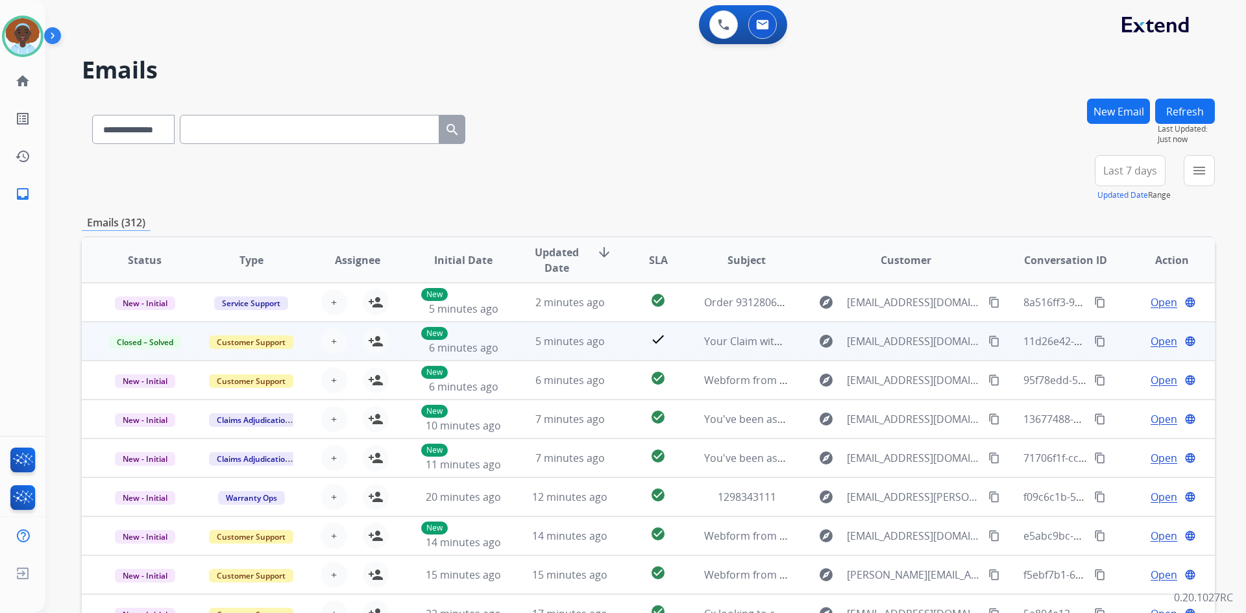
click at [1150, 347] on span "Open" at bounding box center [1163, 342] width 27 height 16
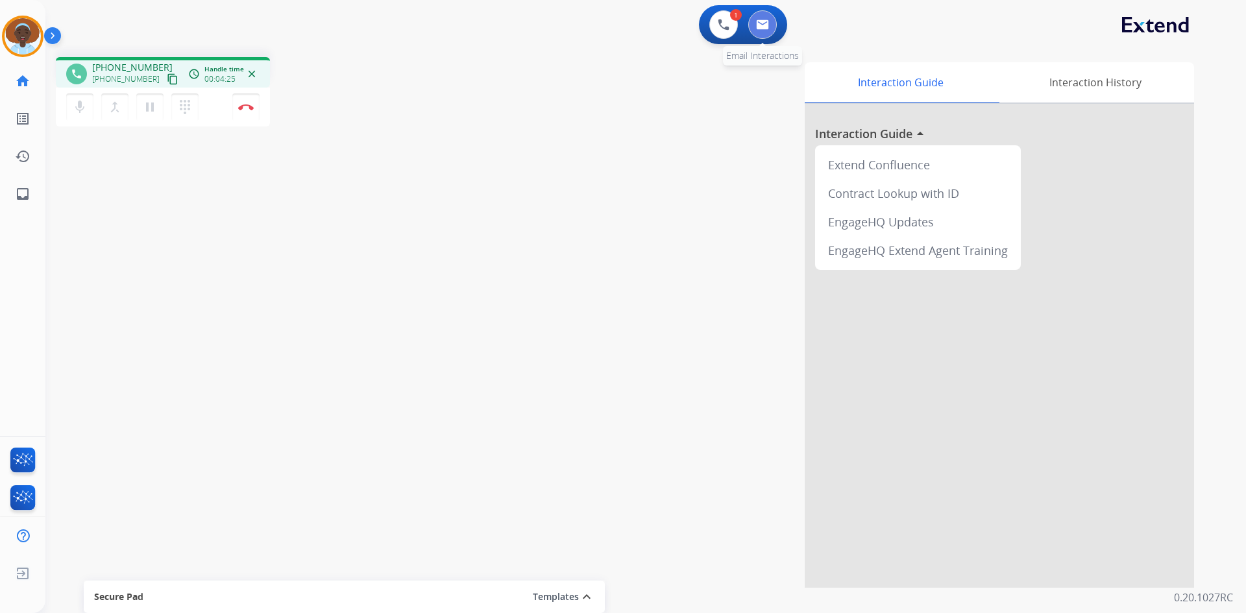
click at [764, 25] on img at bounding box center [762, 24] width 13 height 10
select select "**********"
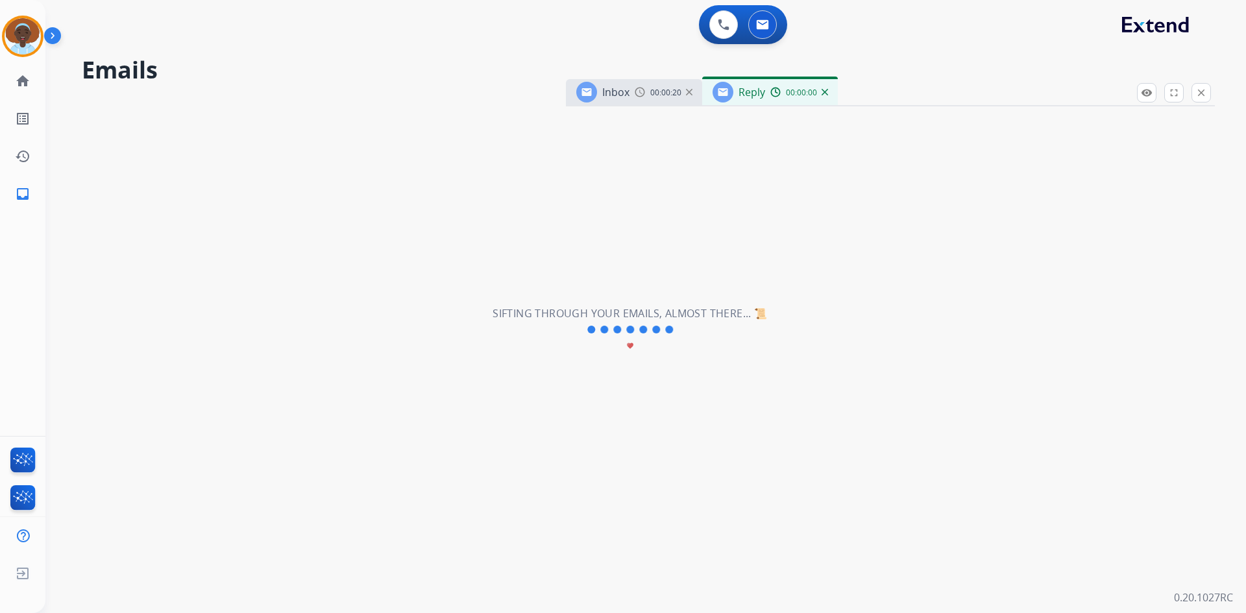
select select "**********"
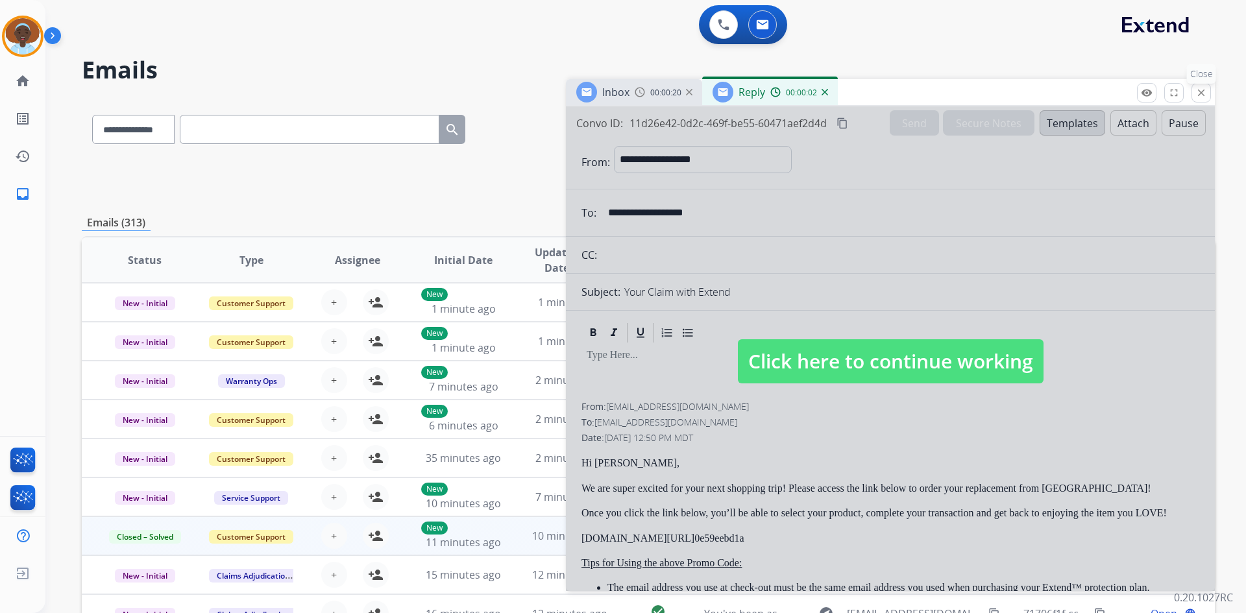
click at [1204, 91] on mat-icon "close" at bounding box center [1201, 93] width 12 height 12
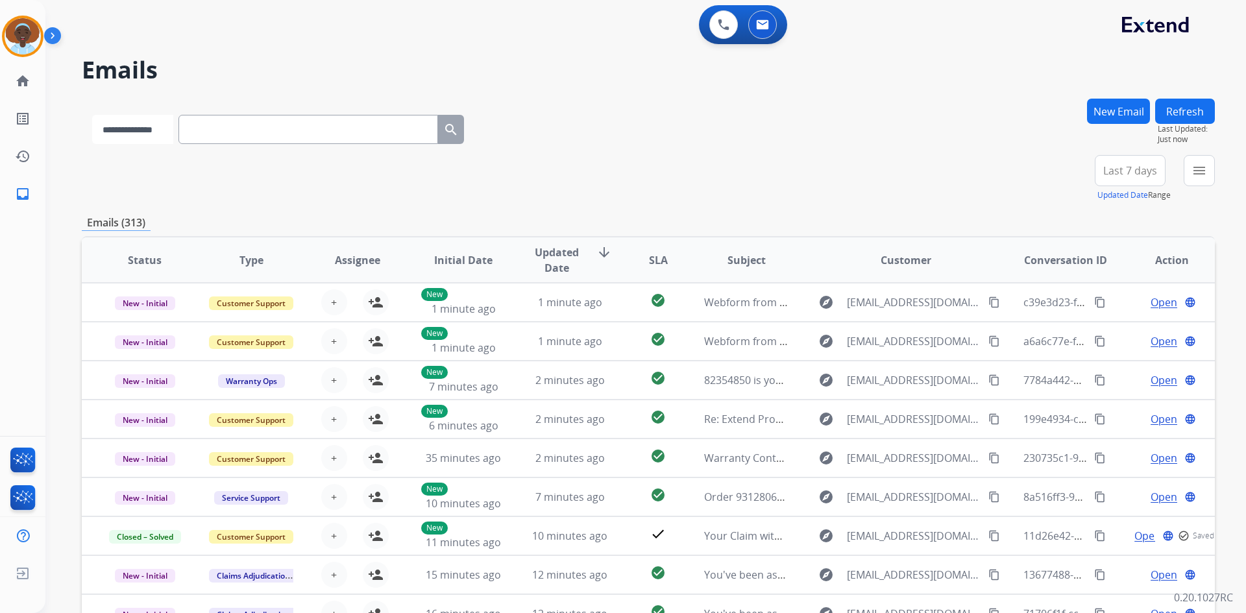
click at [173, 128] on select "**********" at bounding box center [132, 129] width 81 height 29
select select "**********"
click at [92, 115] on select "**********" at bounding box center [132, 129] width 81 height 29
click at [237, 132] on input "text" at bounding box center [310, 129] width 260 height 29
paste input "**********"
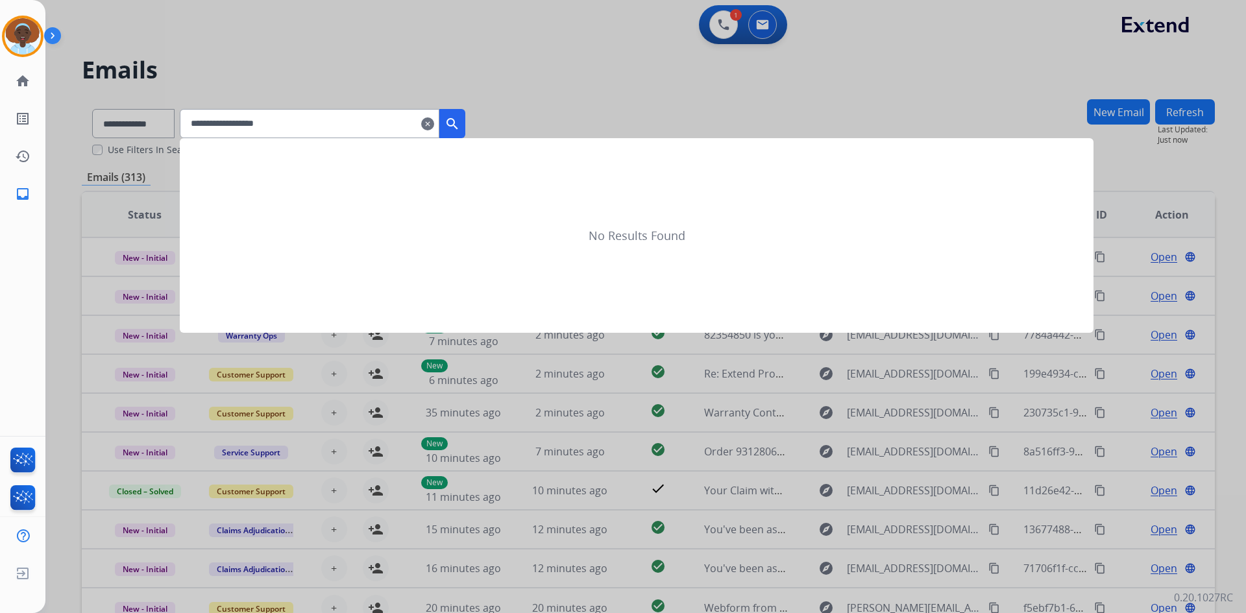
type input "**********"
click at [460, 126] on mat-icon "search" at bounding box center [452, 124] width 16 height 16
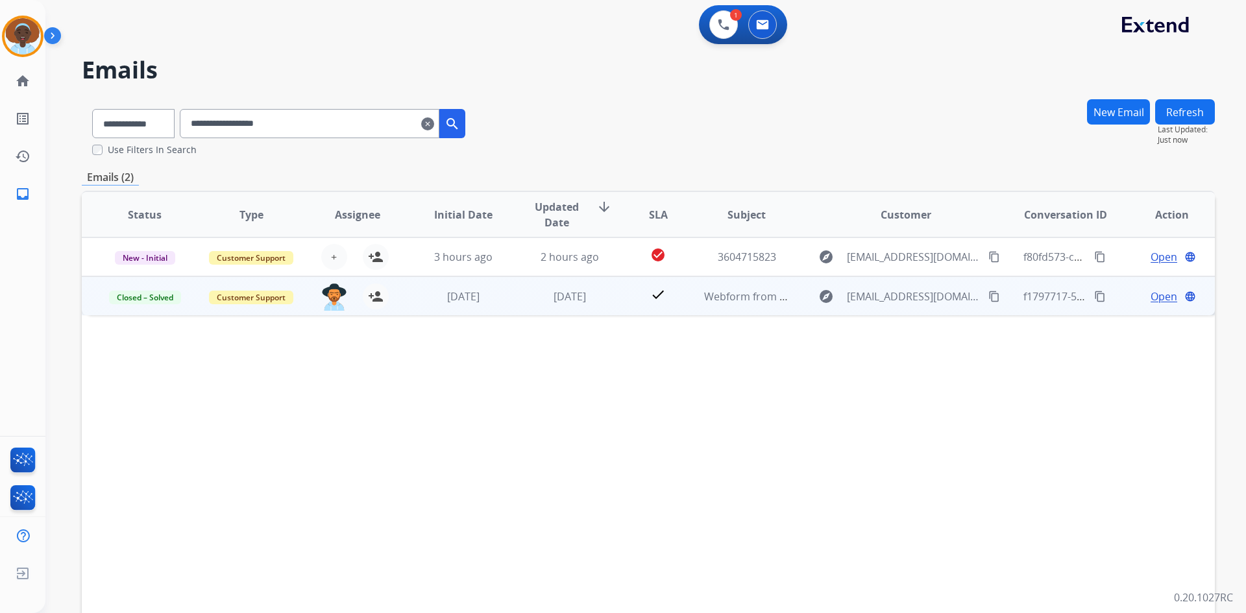
click at [1160, 295] on span "Open" at bounding box center [1163, 297] width 27 height 16
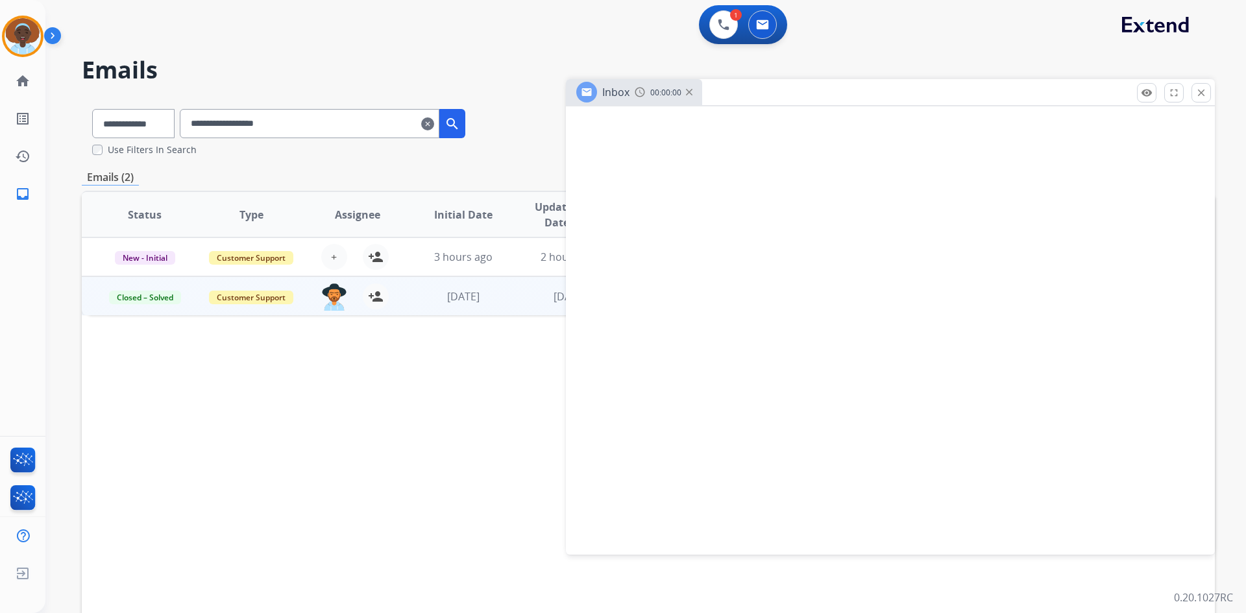
select select "**********"
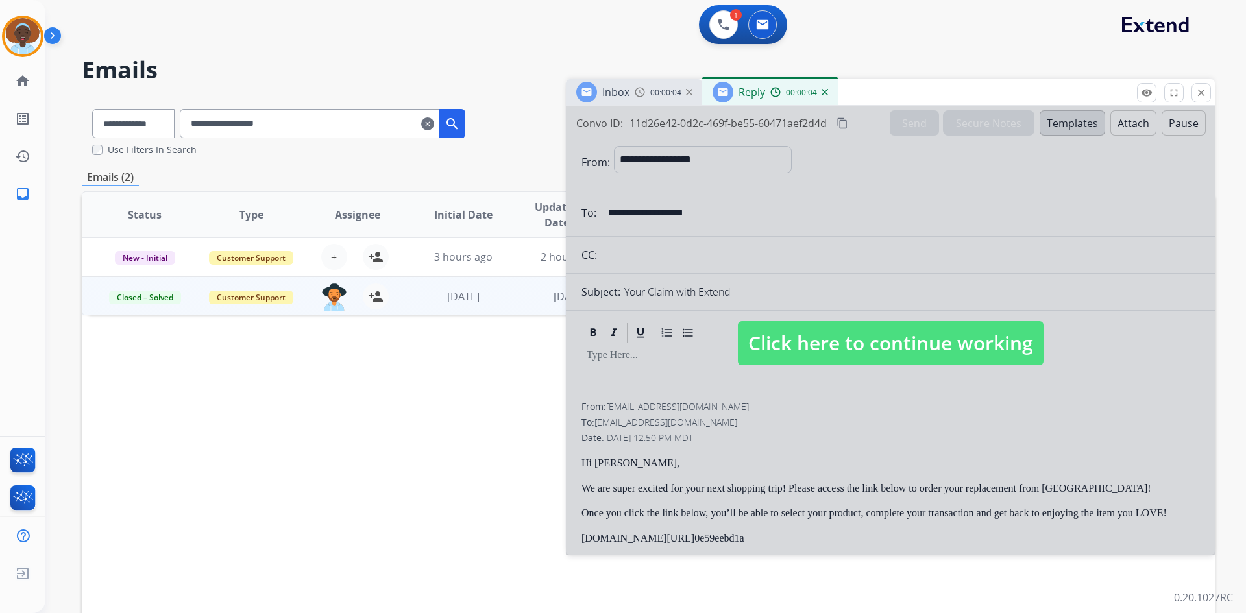
click at [823, 93] on img at bounding box center [824, 92] width 6 height 6
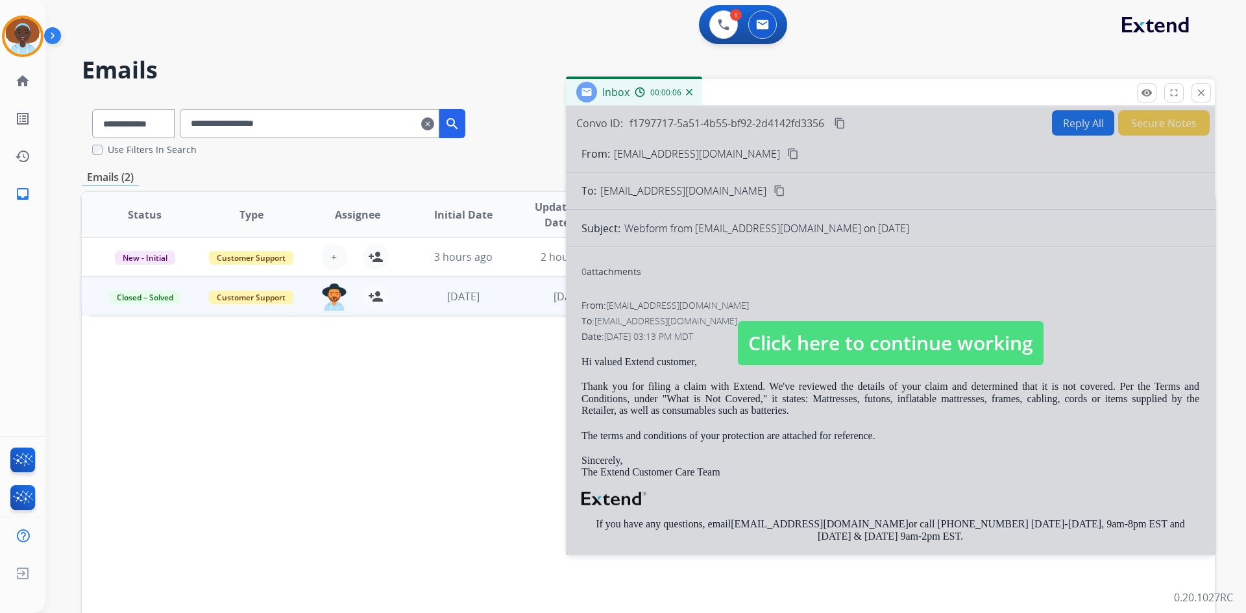
click at [687, 93] on img at bounding box center [689, 92] width 6 height 6
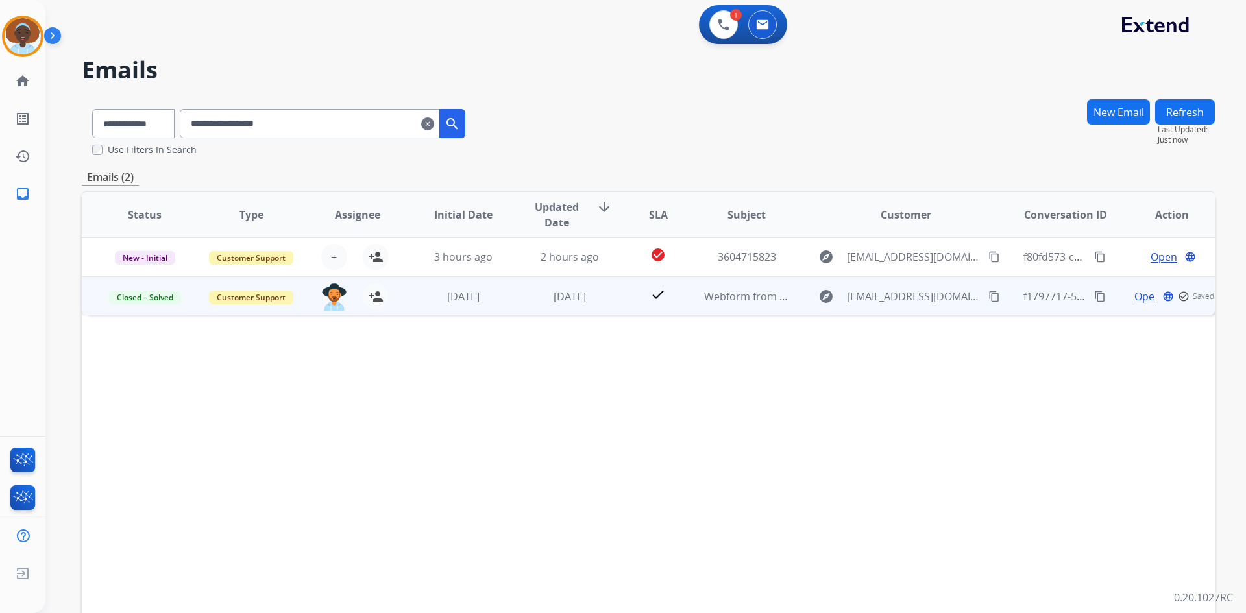
click at [1134, 300] on span "Open" at bounding box center [1147, 297] width 27 height 16
select select "**********"
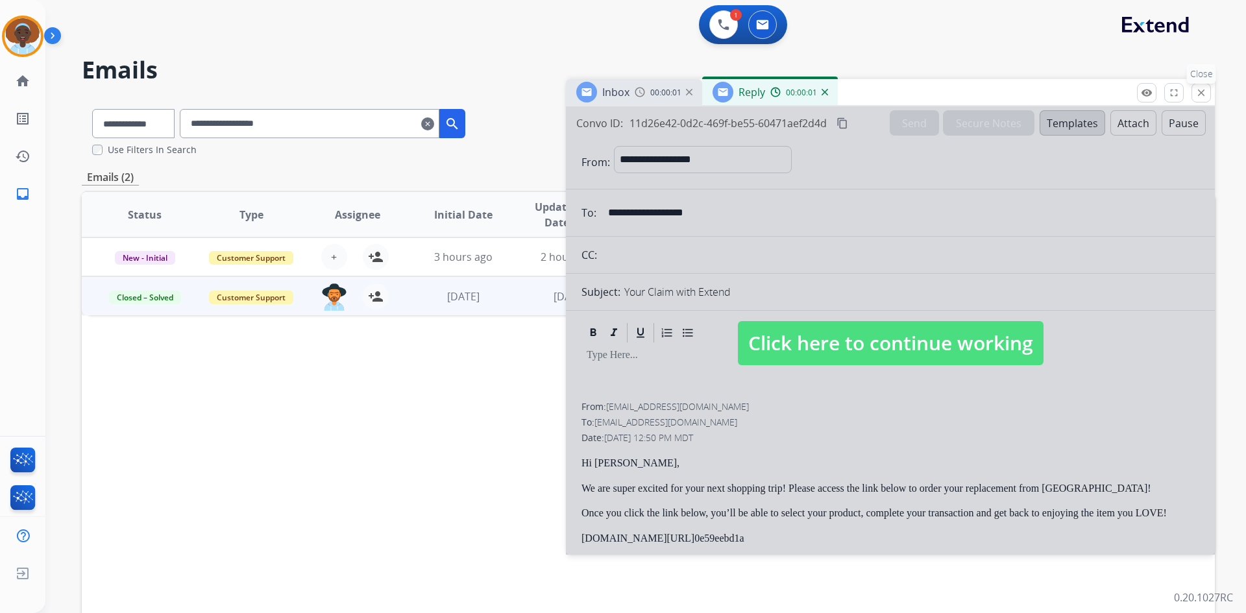
click at [1199, 94] on mat-icon "close" at bounding box center [1201, 93] width 12 height 12
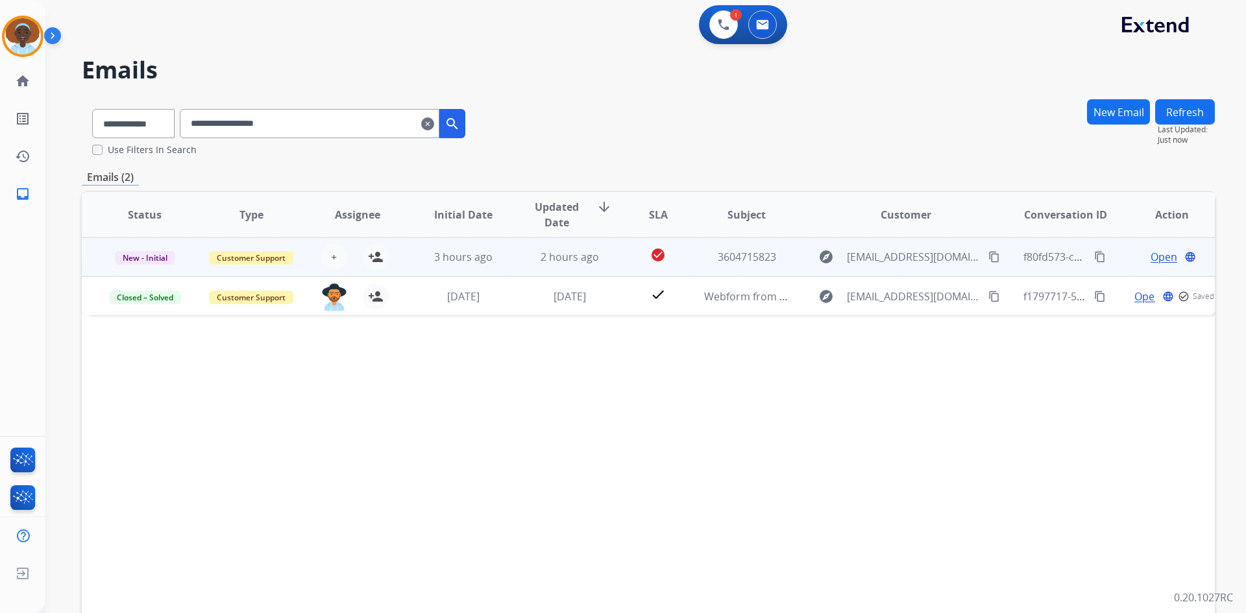
click at [1163, 258] on span "Open" at bounding box center [1163, 257] width 27 height 16
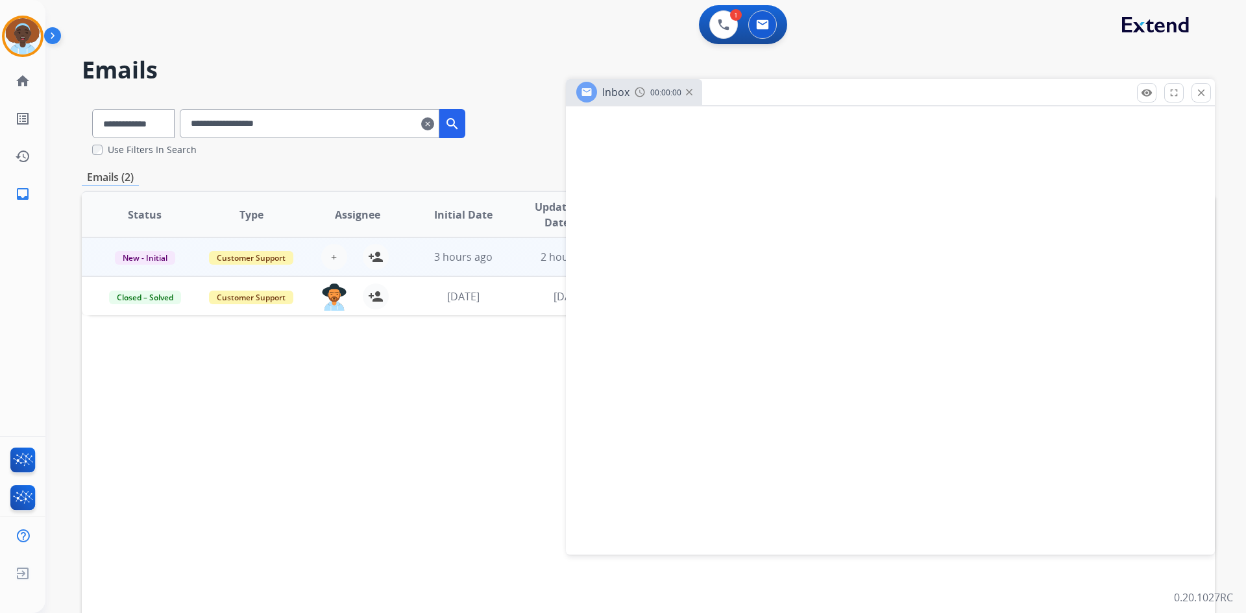
select select "**********"
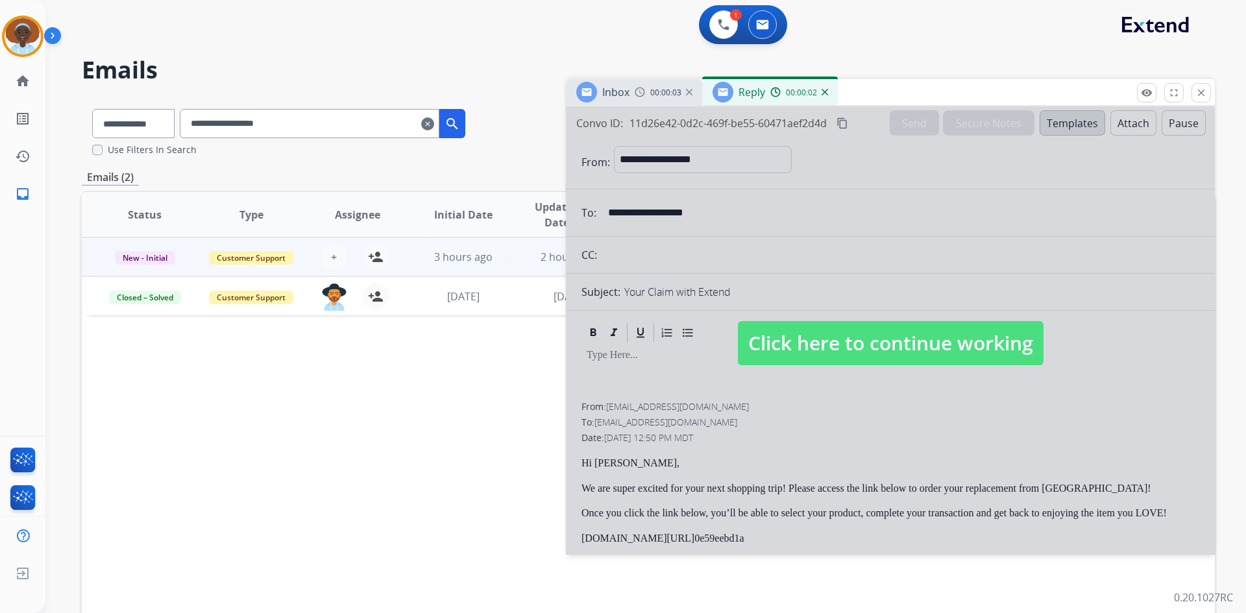
click at [872, 340] on span "Click here to continue working" at bounding box center [891, 343] width 306 height 44
select select
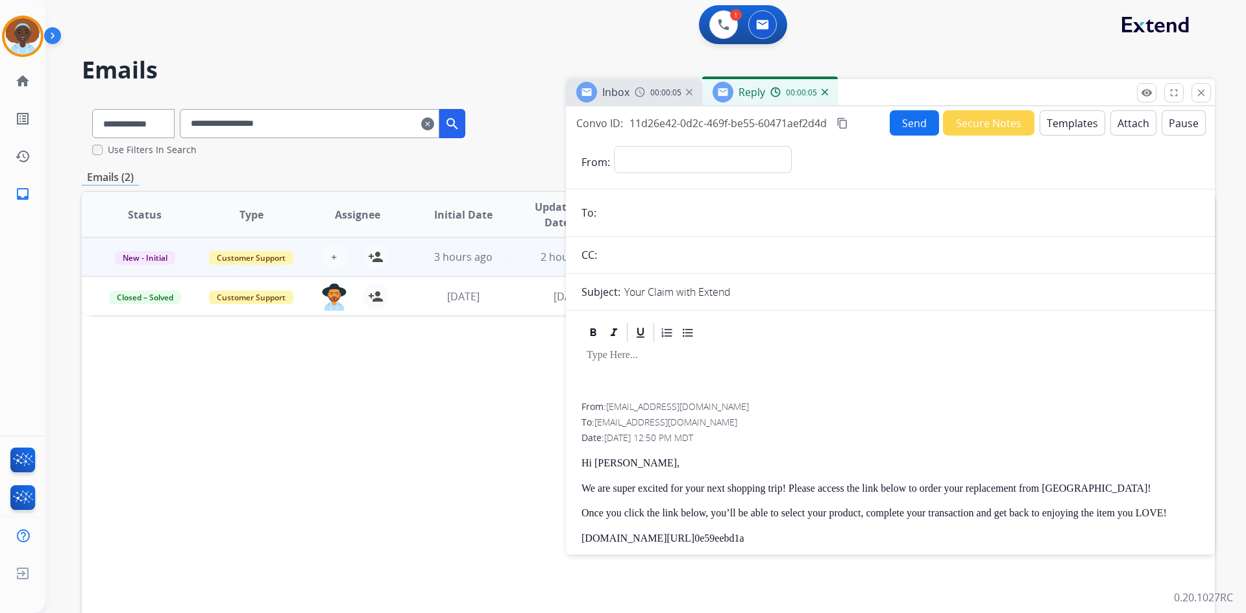
click at [823, 92] on img at bounding box center [824, 92] width 6 height 6
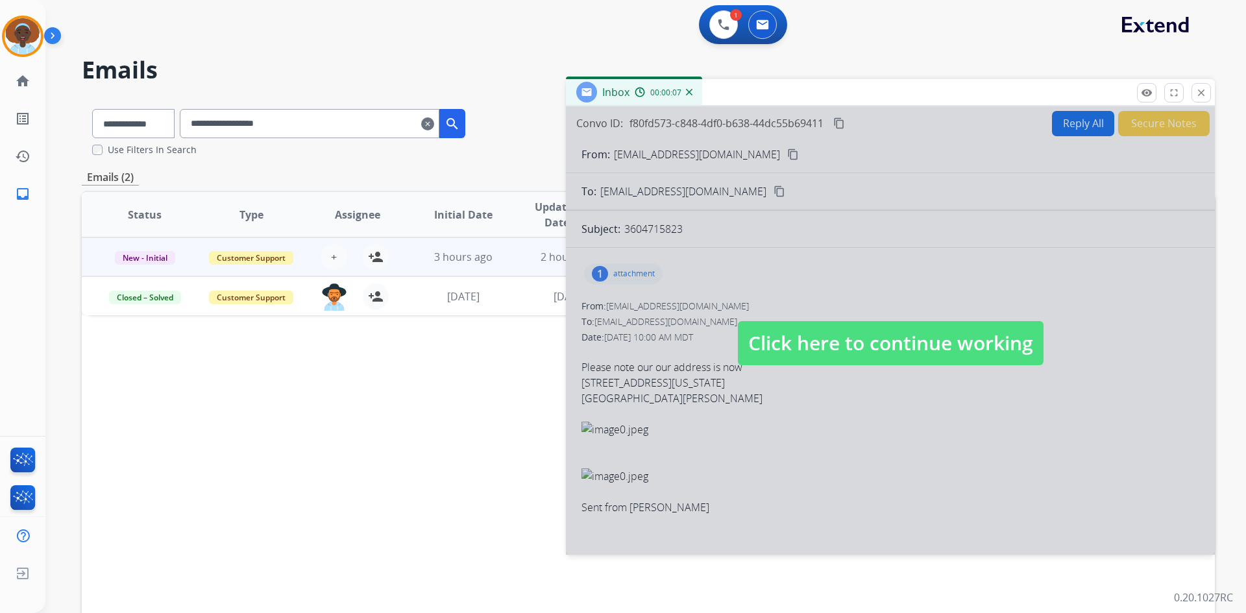
click at [848, 341] on span "Click here to continue working" at bounding box center [891, 343] width 306 height 44
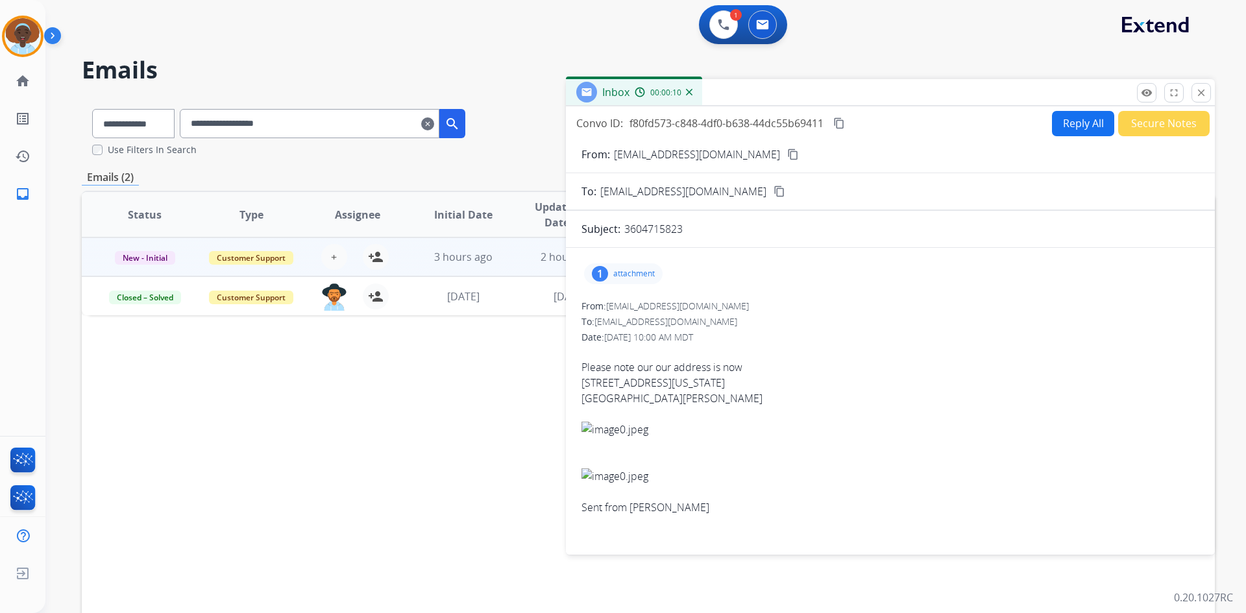
click at [690, 94] on img at bounding box center [689, 92] width 6 height 6
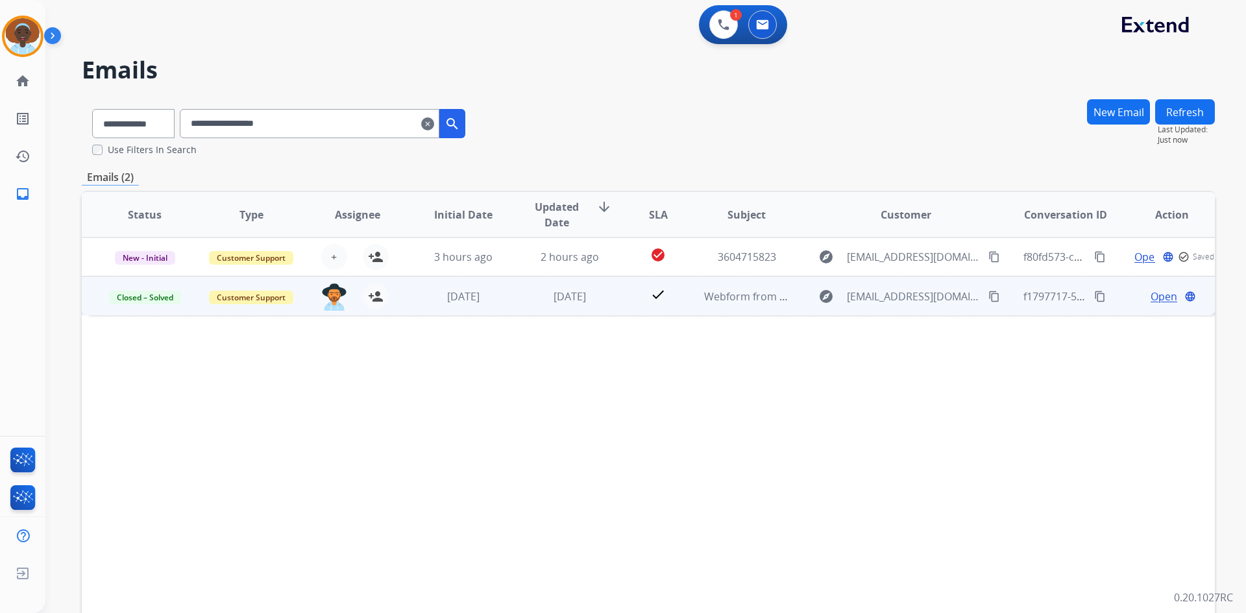
click at [1155, 296] on span "Open" at bounding box center [1163, 297] width 27 height 16
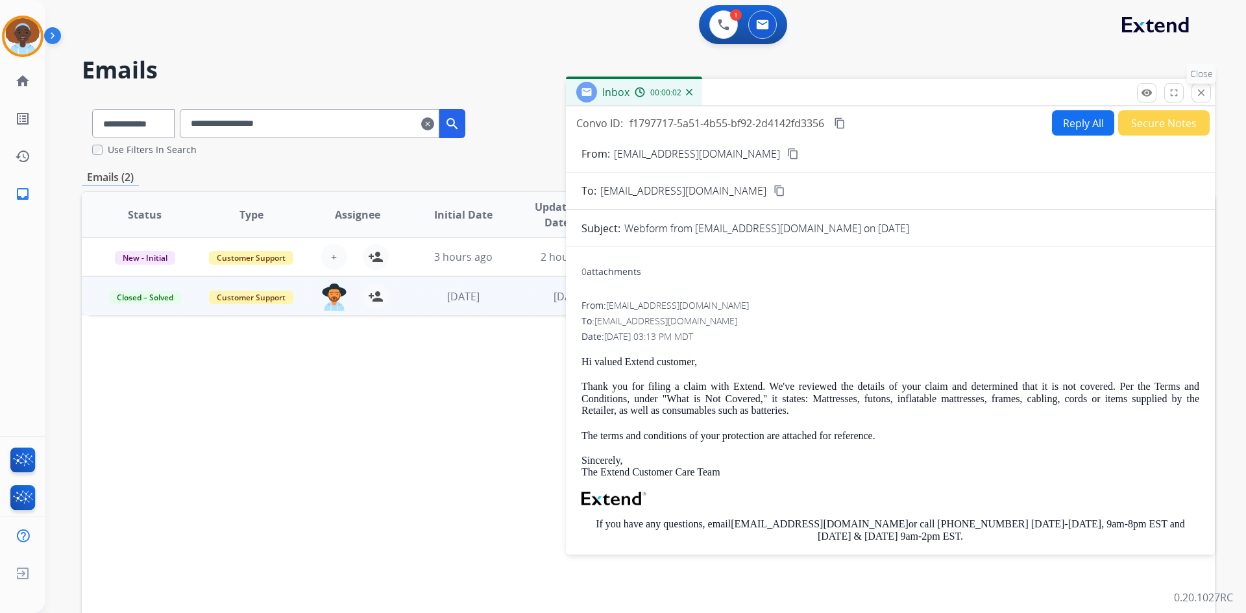
click at [1200, 93] on mat-icon "close" at bounding box center [1201, 93] width 12 height 12
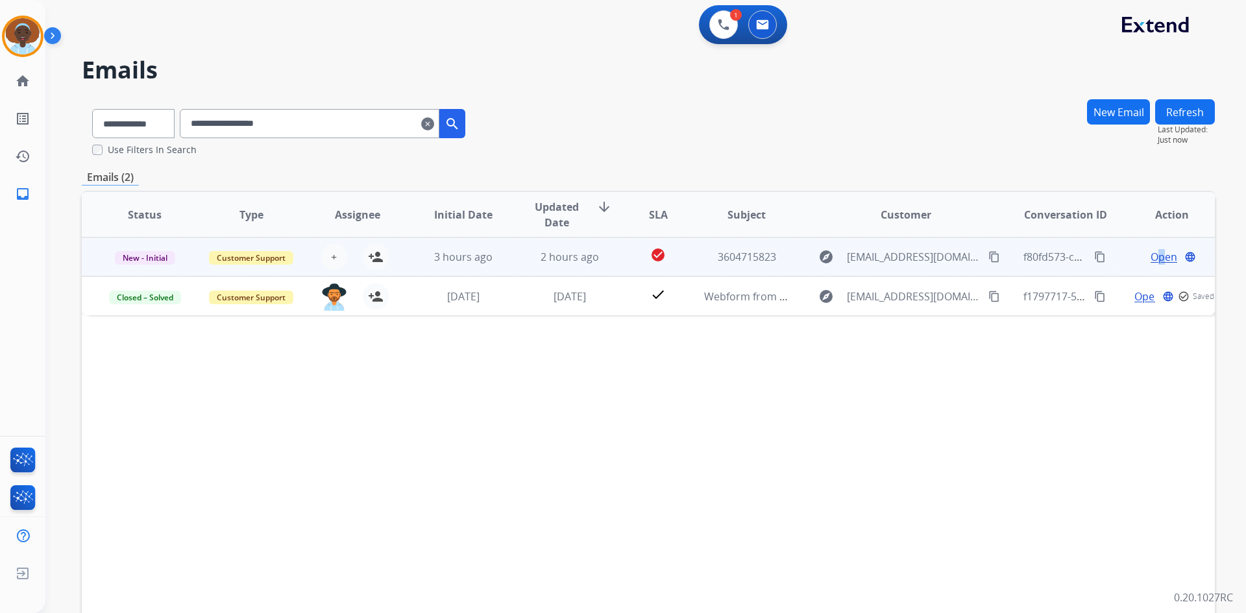
click at [1152, 254] on span "Open" at bounding box center [1163, 257] width 27 height 16
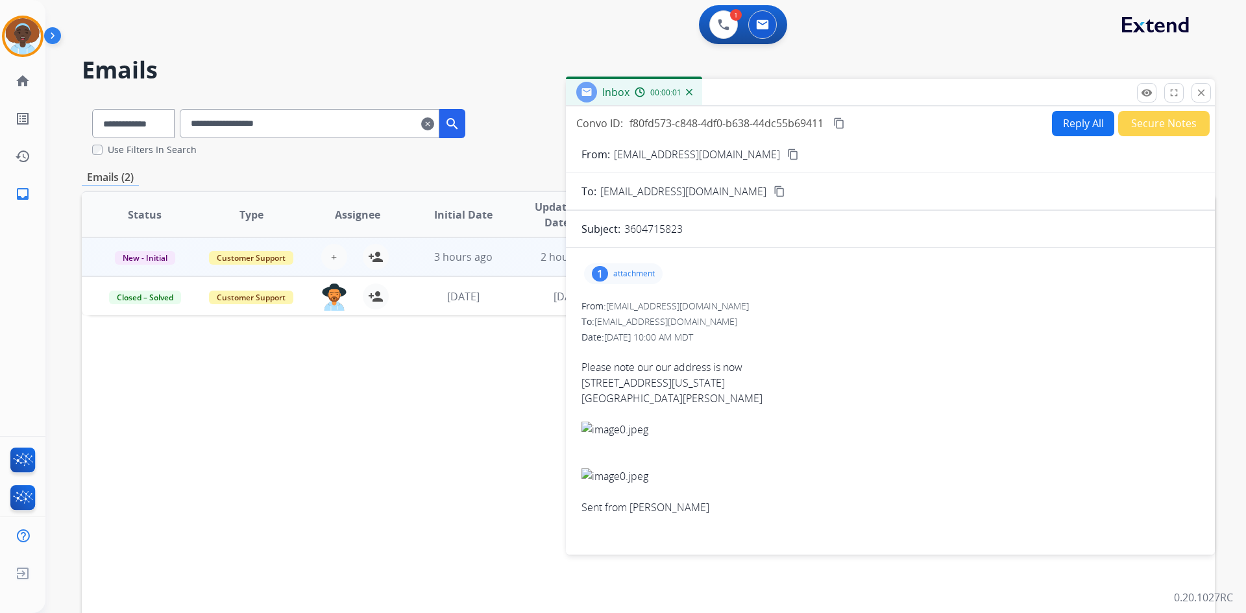
click at [603, 272] on div "1" at bounding box center [600, 274] width 16 height 16
click at [624, 310] on div at bounding box center [626, 306] width 65 height 45
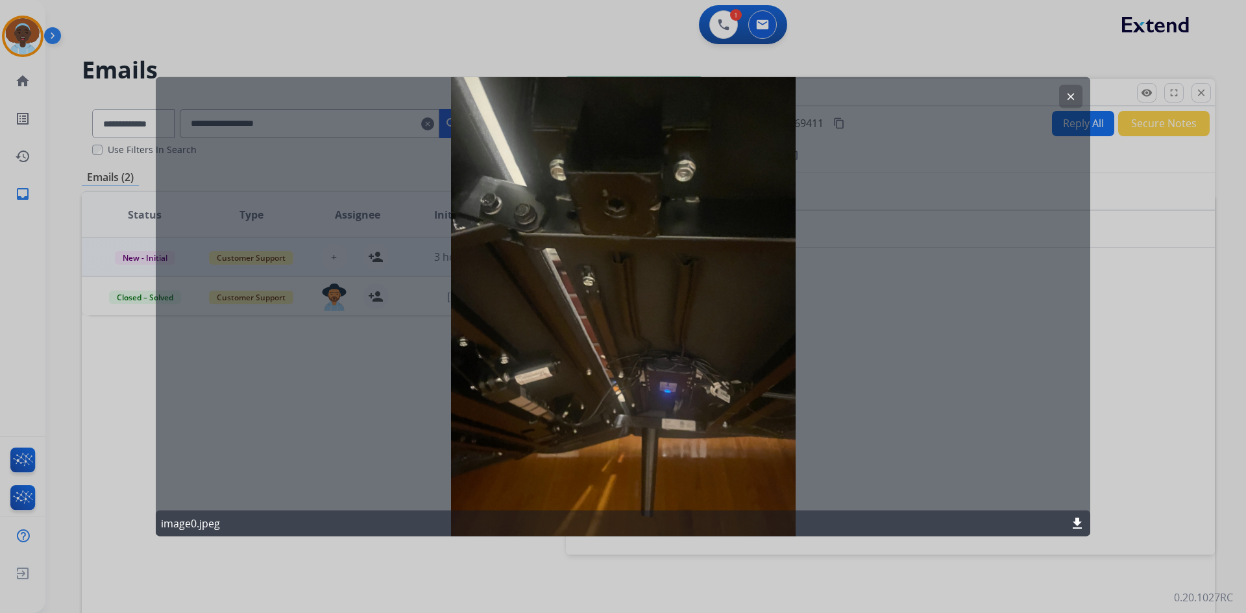
click at [1069, 98] on mat-icon "clear" at bounding box center [1071, 96] width 12 height 12
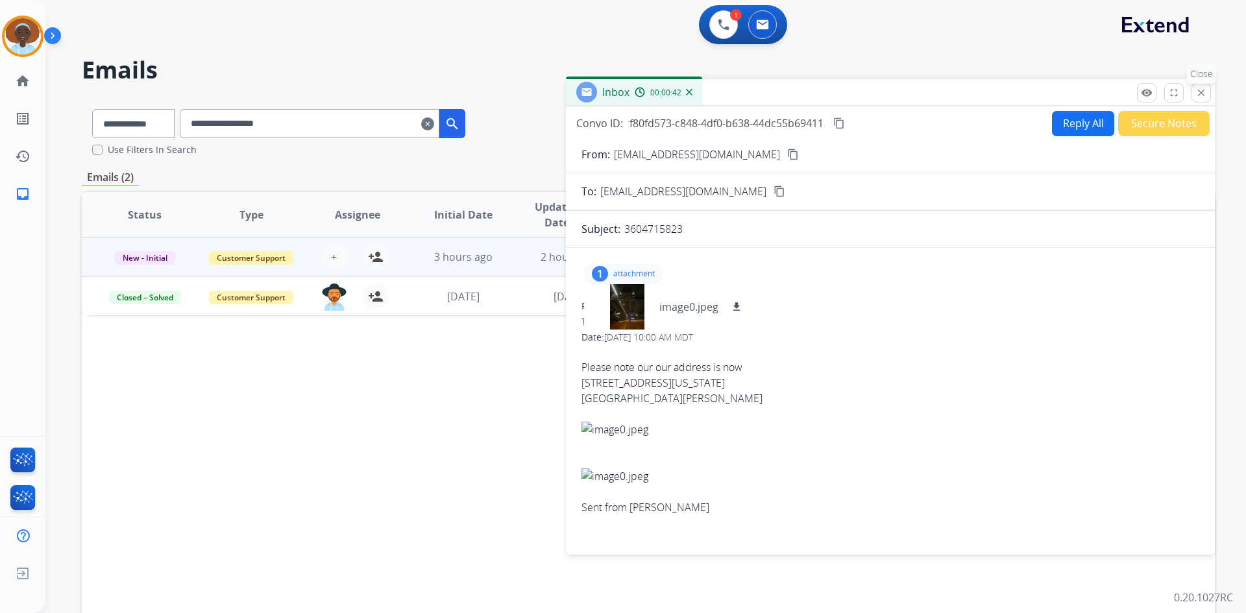
click at [1204, 93] on mat-icon "close" at bounding box center [1201, 93] width 12 height 12
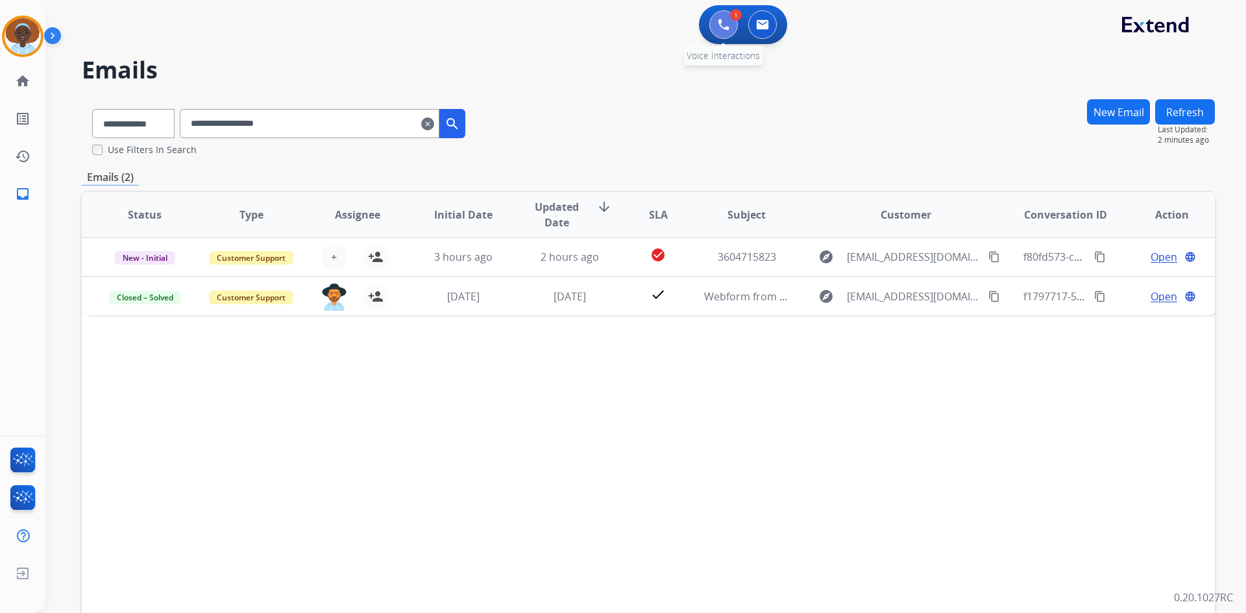
click at [729, 19] on img at bounding box center [724, 25] width 12 height 12
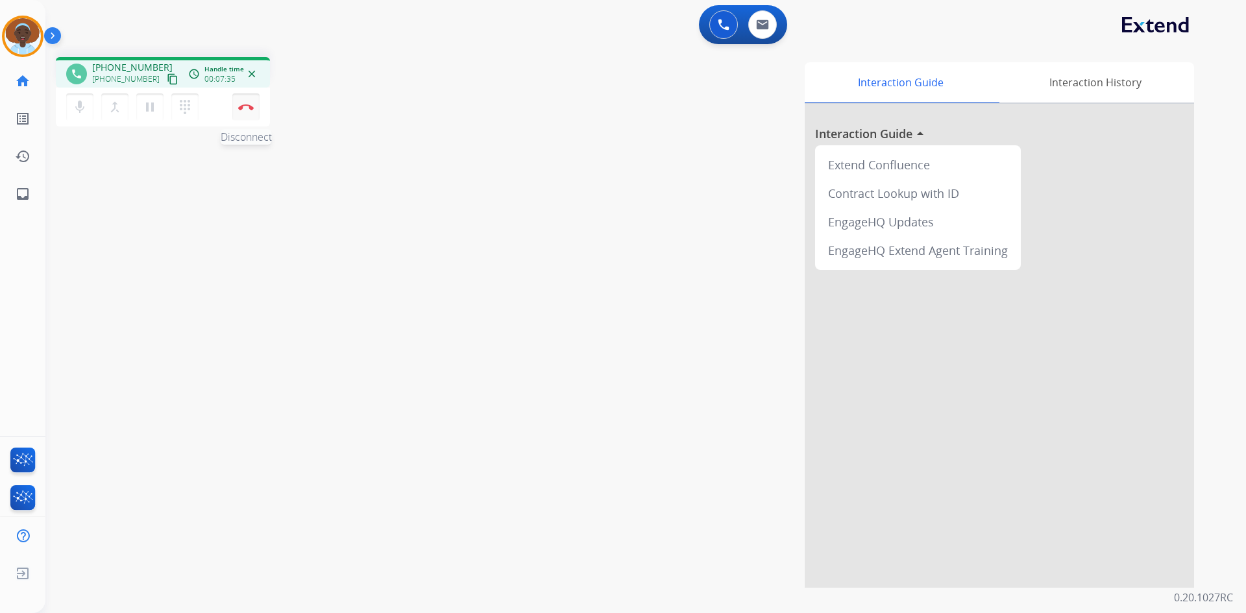
click at [244, 108] on img at bounding box center [246, 107] width 16 height 6
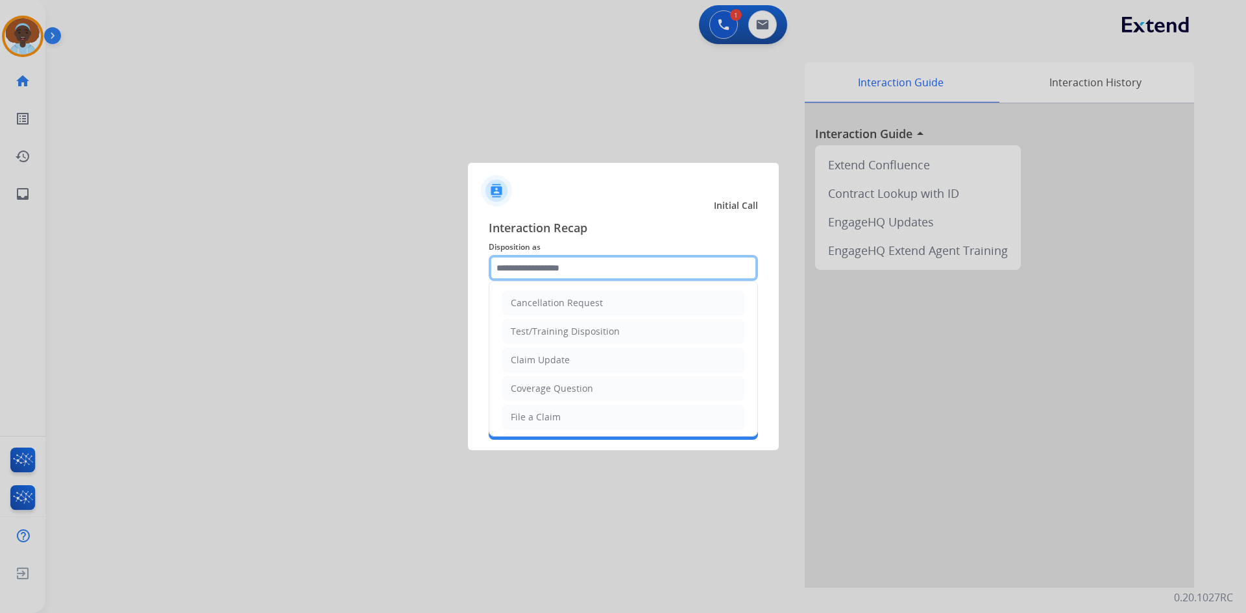
click at [548, 271] on input "text" at bounding box center [623, 268] width 269 height 26
click at [579, 361] on li "Claim Update" at bounding box center [623, 360] width 242 height 25
type input "**********"
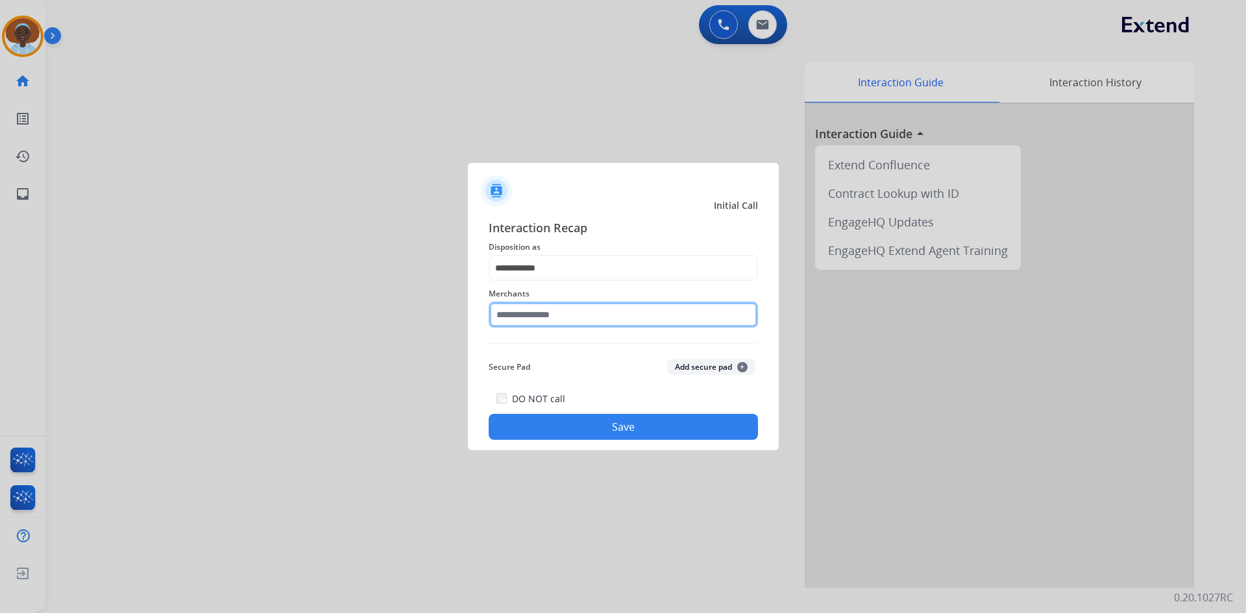
click at [535, 317] on input "text" at bounding box center [623, 315] width 269 height 26
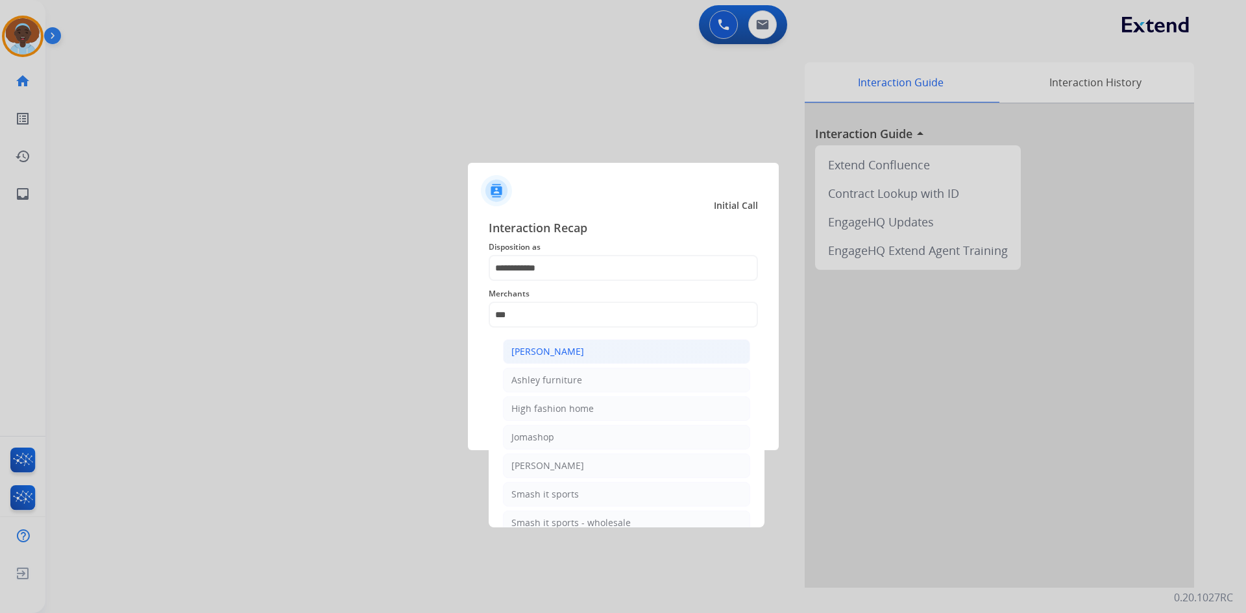
click at [585, 354] on li "[PERSON_NAME]" at bounding box center [626, 351] width 247 height 25
type input "**********"
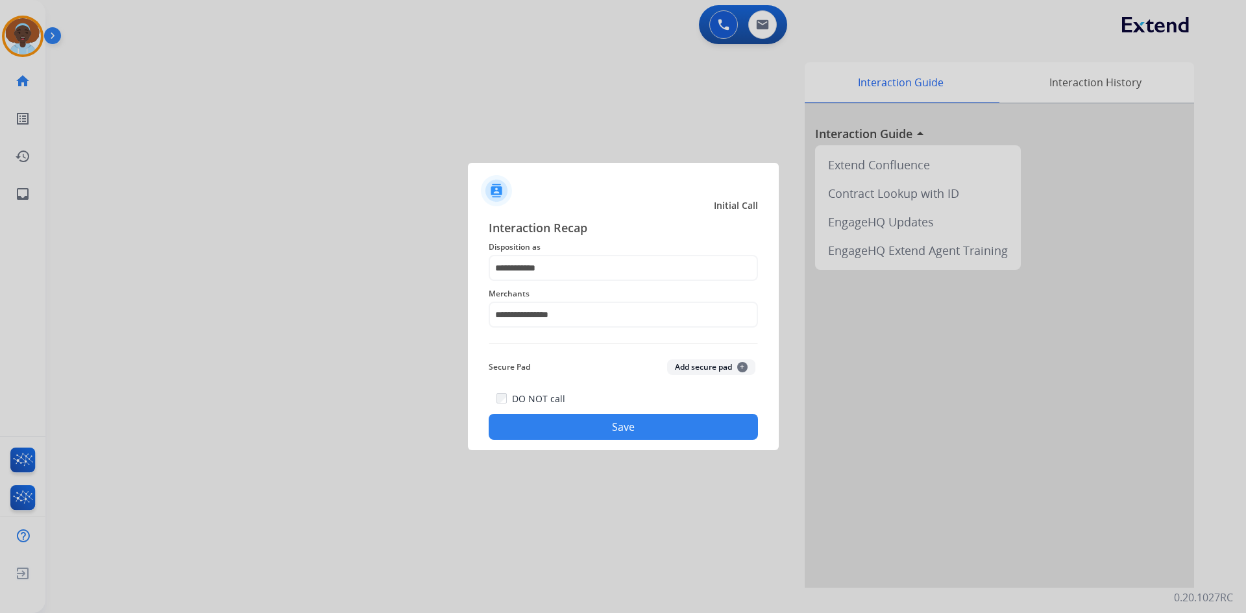
click at [621, 431] on button "Save" at bounding box center [623, 427] width 269 height 26
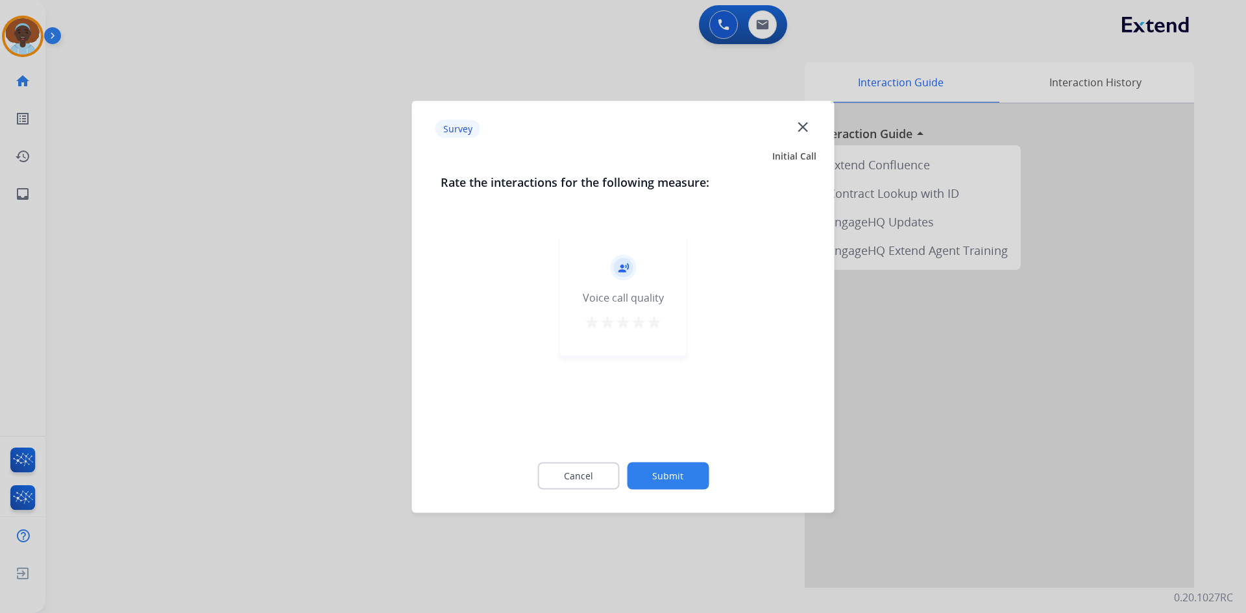
click at [657, 321] on mat-icon "star" at bounding box center [654, 322] width 16 height 16
click at [683, 482] on button "Submit" at bounding box center [668, 475] width 82 height 27
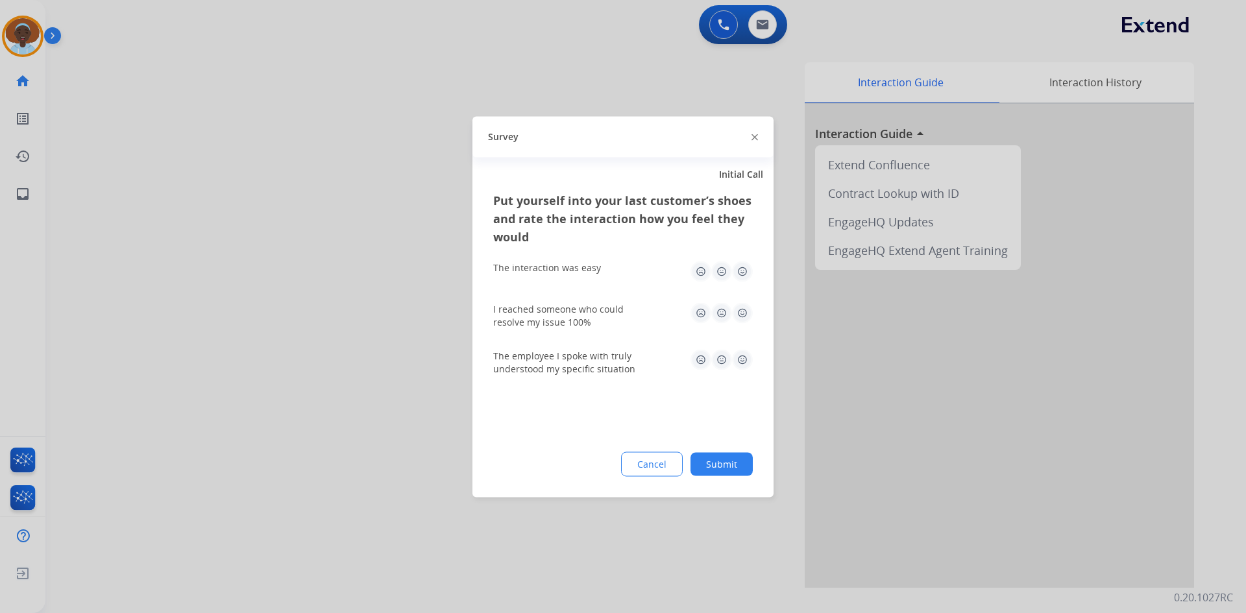
drag, startPoint x: 740, startPoint y: 359, endPoint x: 744, endPoint y: 345, distance: 14.0
click at [740, 358] on img at bounding box center [742, 359] width 21 height 21
click at [738, 309] on img at bounding box center [742, 312] width 21 height 21
click at [742, 265] on img at bounding box center [742, 271] width 21 height 21
click at [733, 468] on button "Submit" at bounding box center [721, 463] width 62 height 23
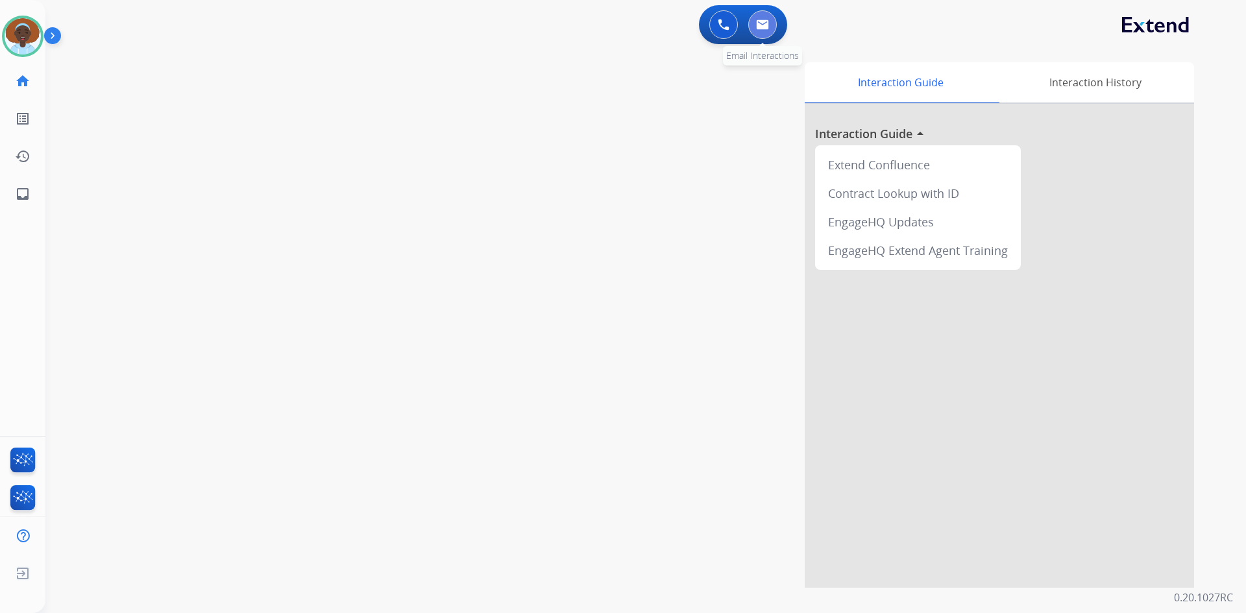
click at [758, 32] on button at bounding box center [762, 24] width 29 height 29
select select "**********"
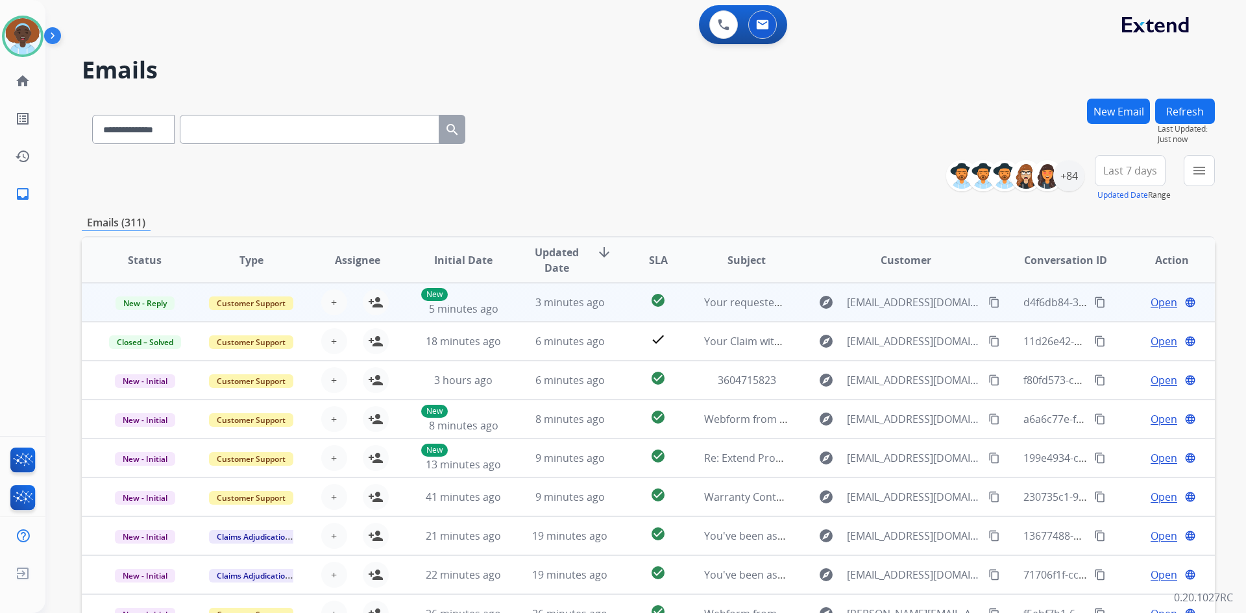
click at [1164, 300] on span "Open" at bounding box center [1163, 303] width 27 height 16
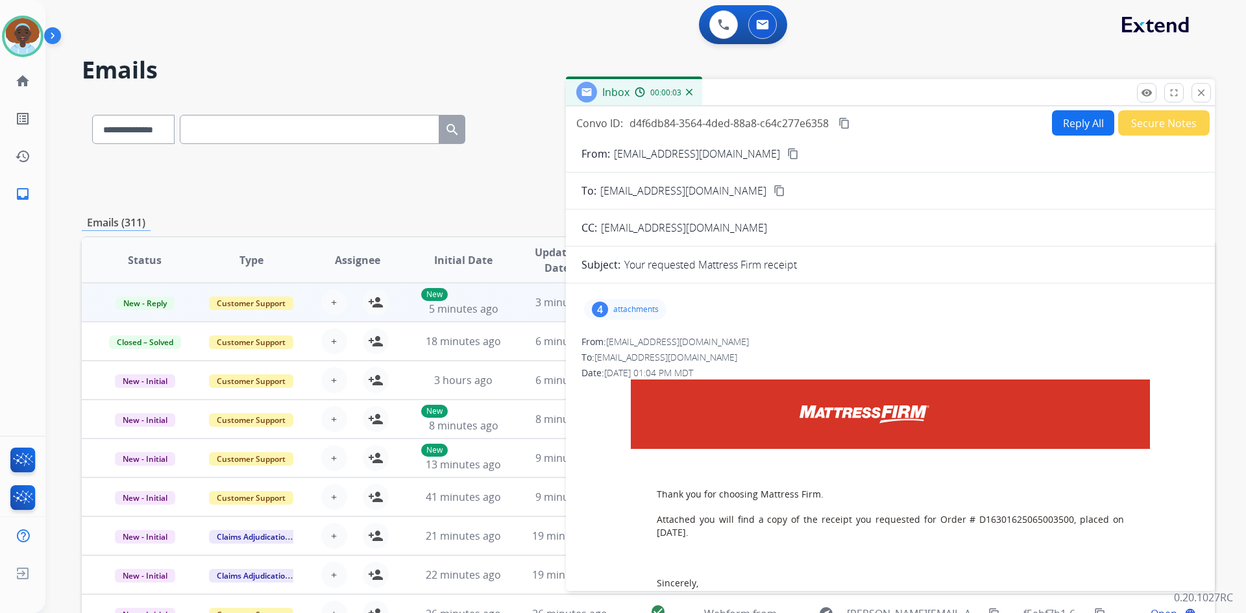
click at [594, 306] on div "4" at bounding box center [600, 310] width 16 height 16
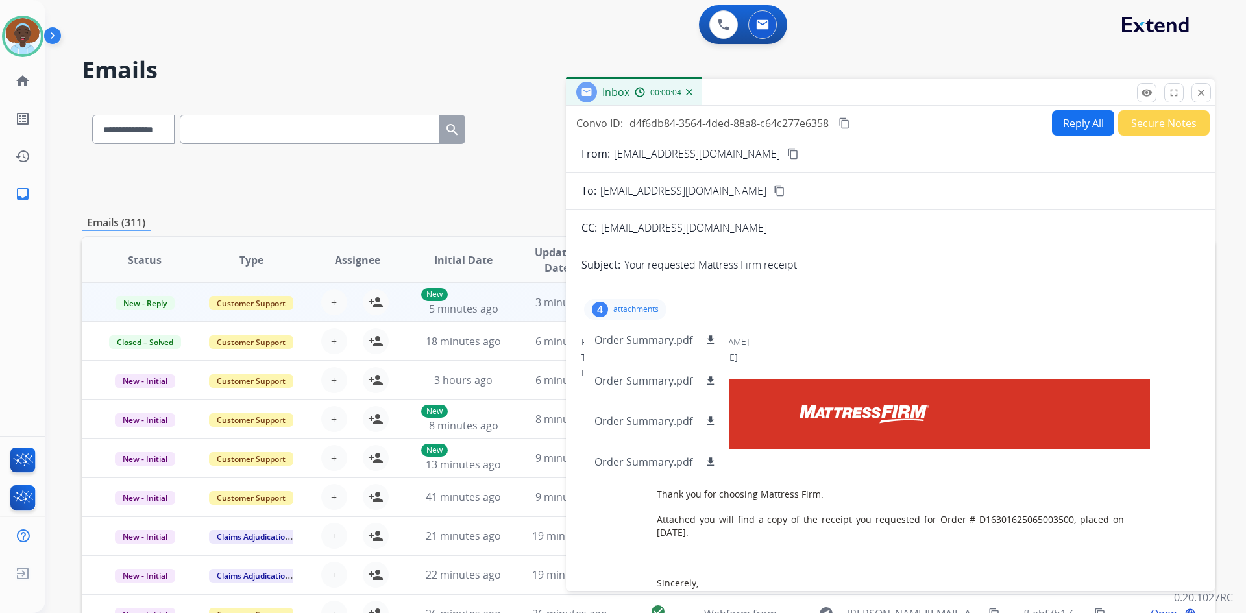
click at [594, 306] on div "4" at bounding box center [600, 310] width 16 height 16
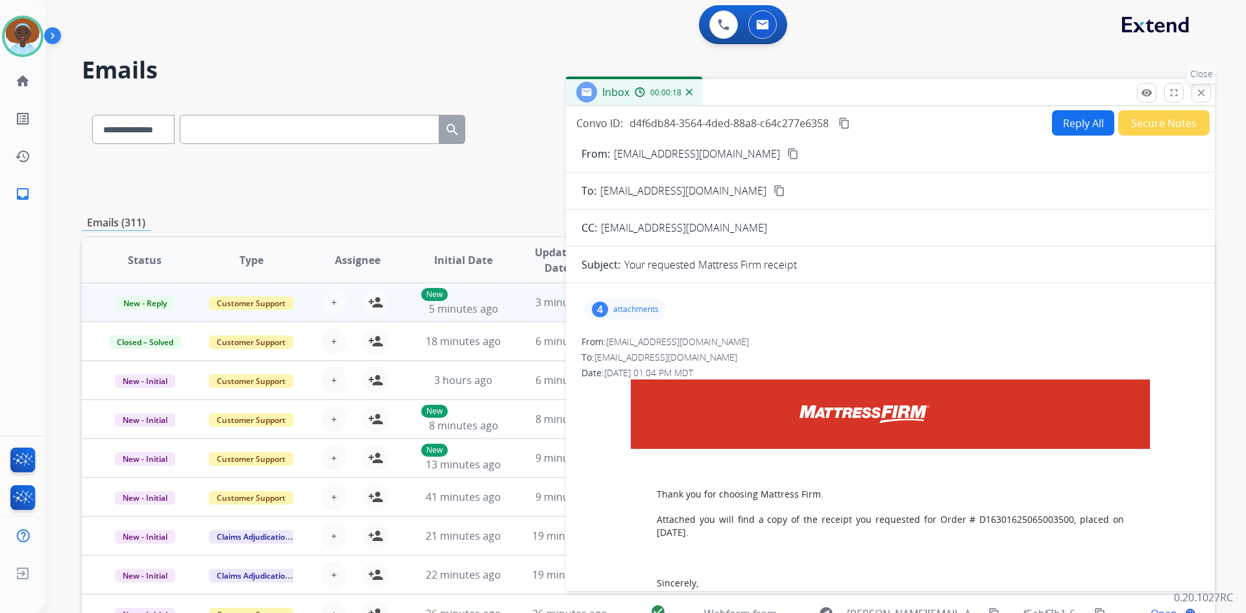
click at [1198, 91] on mat-icon "close" at bounding box center [1201, 93] width 12 height 12
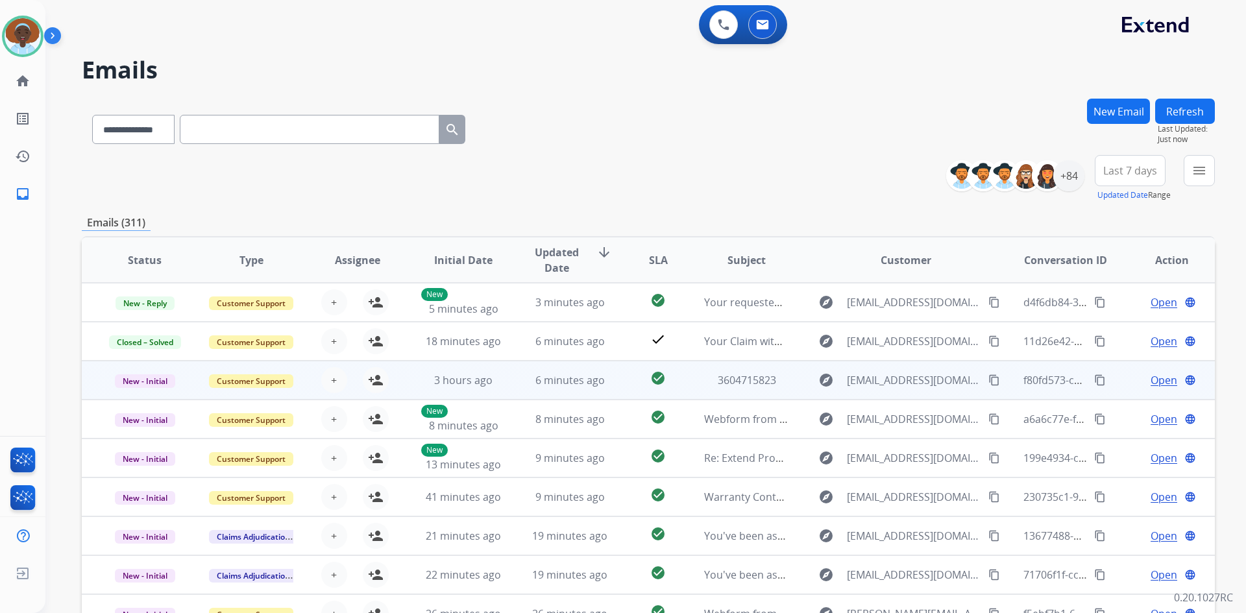
click at [1156, 383] on span "Open" at bounding box center [1163, 380] width 27 height 16
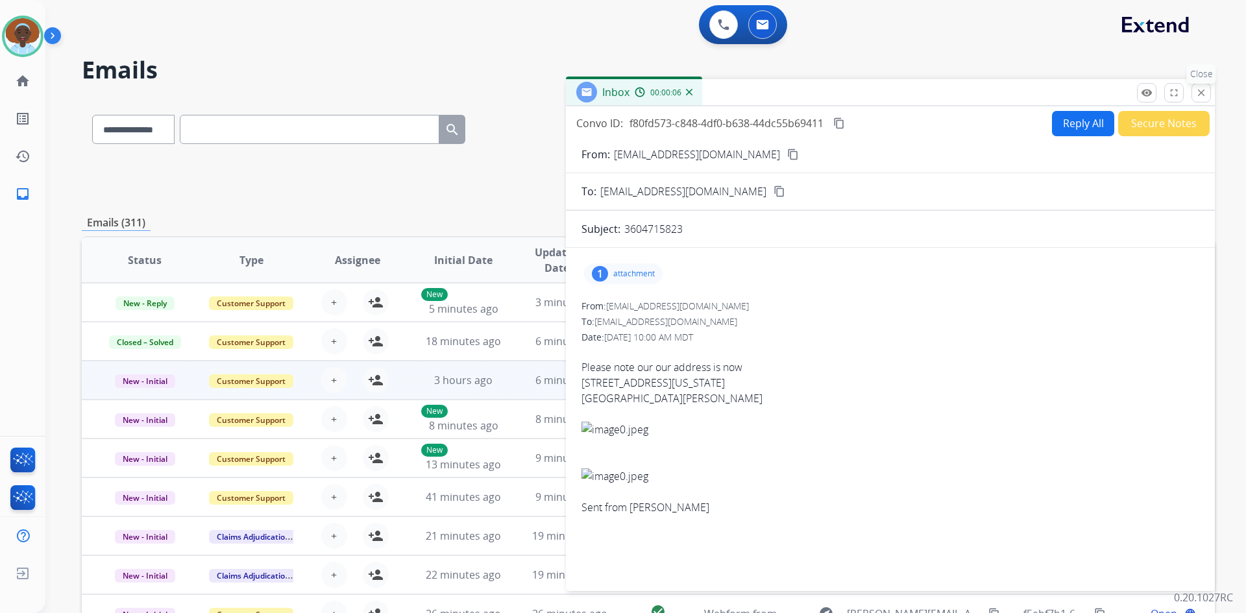
click at [1198, 97] on mat-icon "close" at bounding box center [1201, 93] width 12 height 12
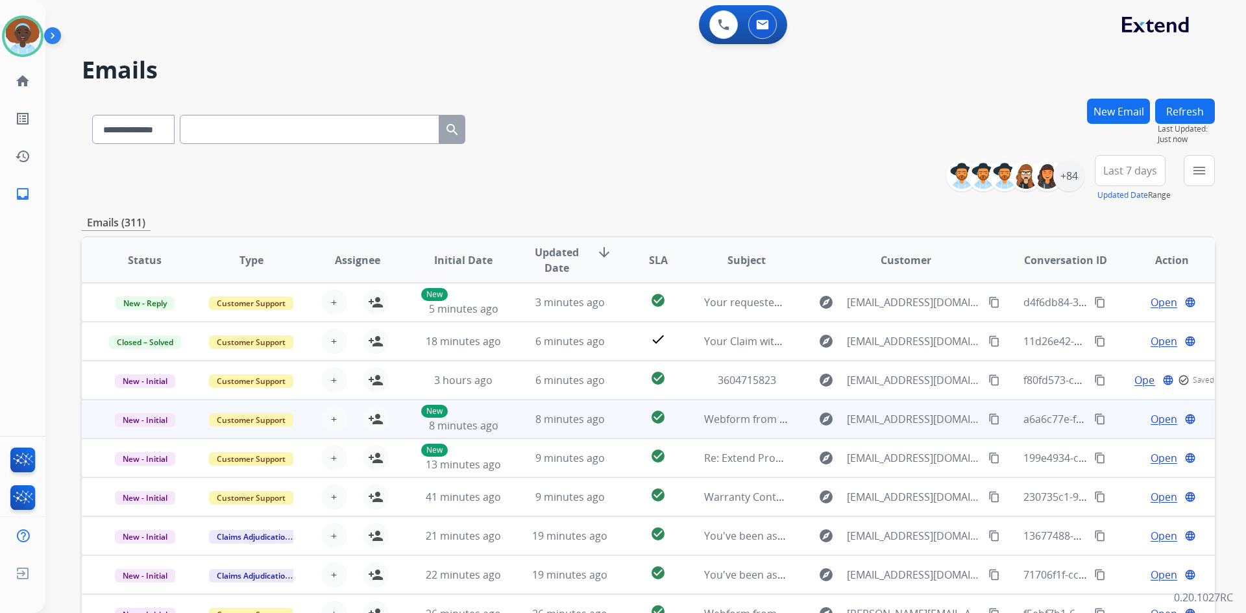
click at [1152, 417] on span "Open" at bounding box center [1163, 419] width 27 height 16
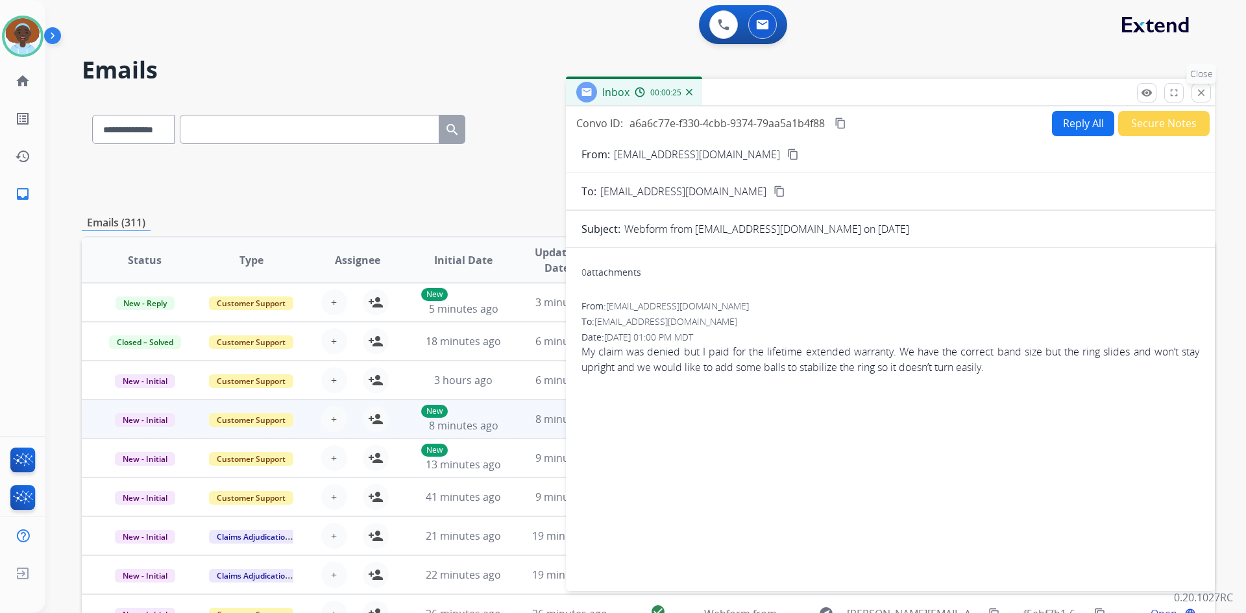
click at [1200, 95] on mat-icon "close" at bounding box center [1201, 93] width 12 height 12
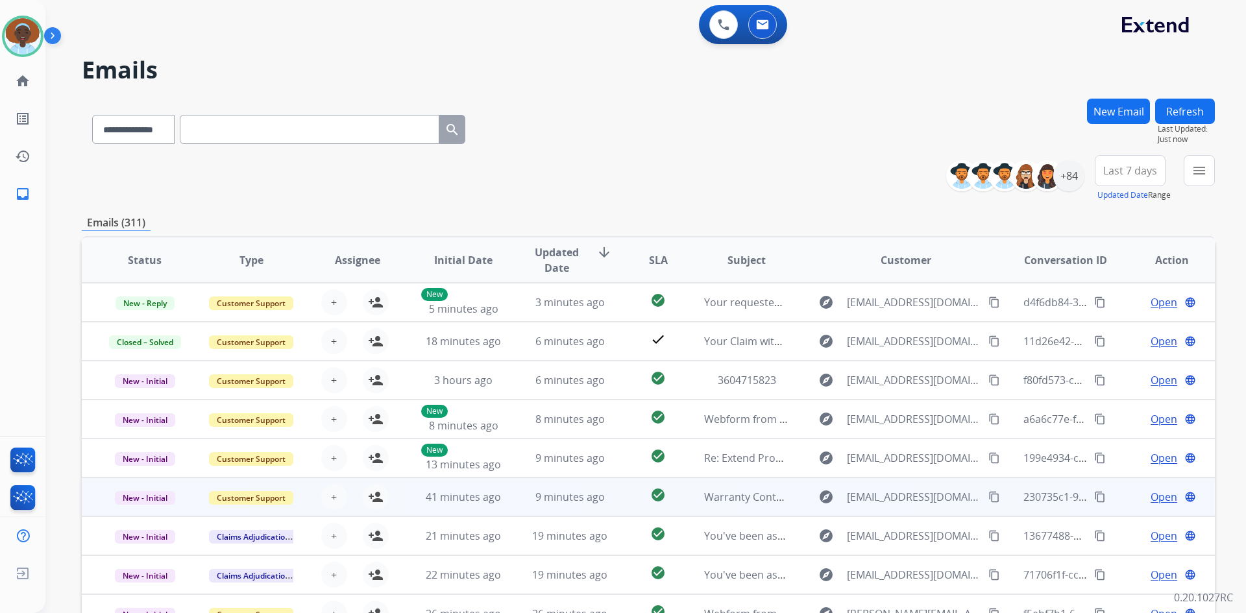
click at [1161, 499] on span "Open" at bounding box center [1163, 497] width 27 height 16
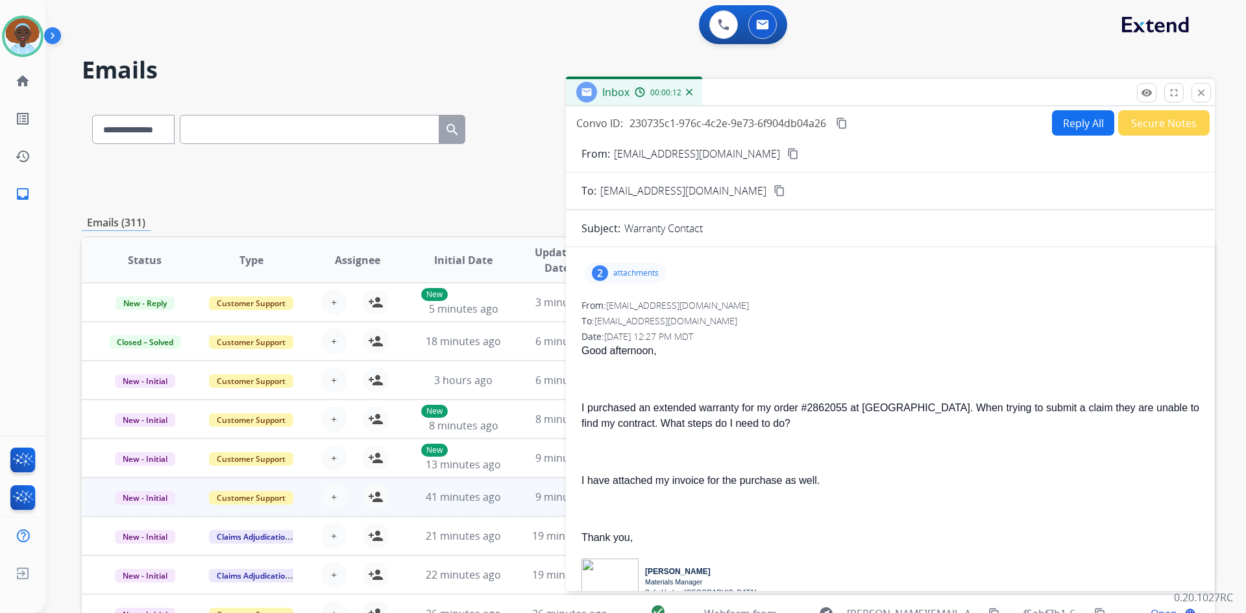
click at [607, 273] on div "2" at bounding box center [600, 273] width 16 height 16
click at [631, 304] on div at bounding box center [626, 306] width 65 height 45
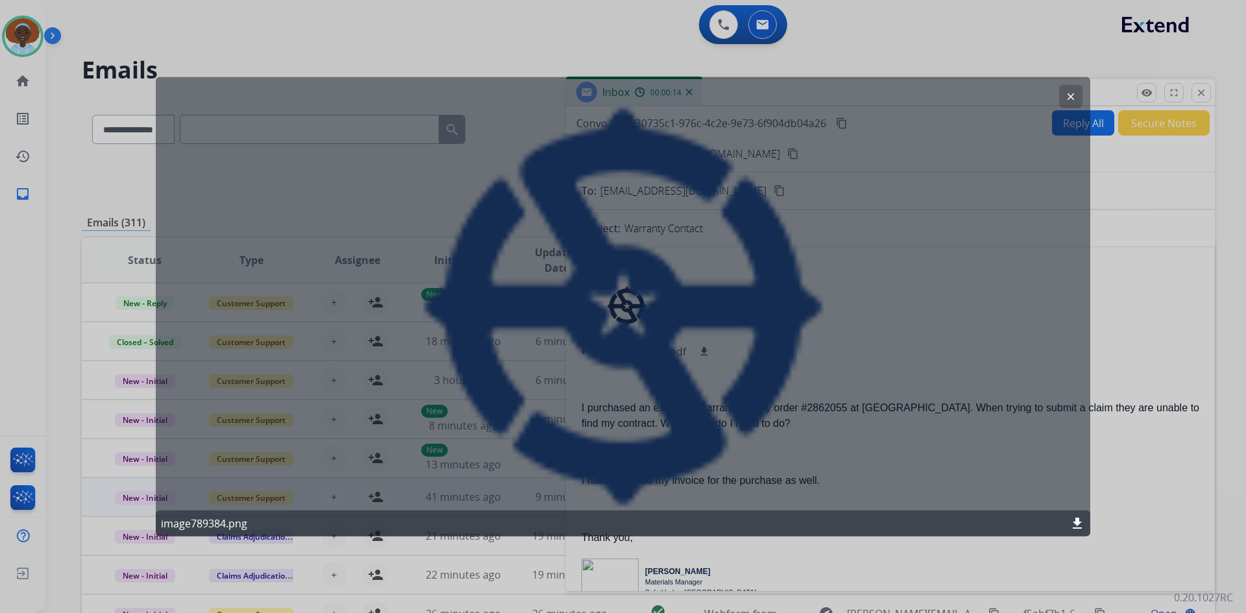
click at [1067, 94] on mat-icon "clear" at bounding box center [1071, 96] width 12 height 12
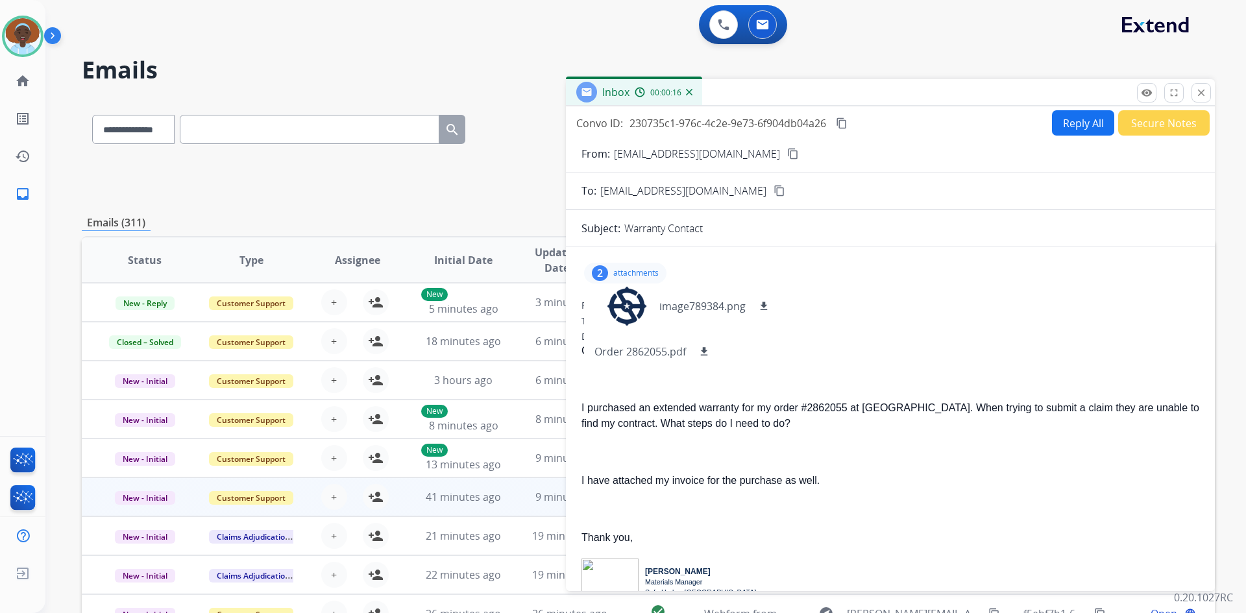
click at [598, 270] on div "2" at bounding box center [600, 273] width 16 height 16
click at [620, 263] on div "2 attachments" at bounding box center [890, 273] width 618 height 31
click at [631, 274] on p "attachments" at bounding box center [635, 273] width 45 height 10
click at [597, 271] on div "2" at bounding box center [600, 273] width 16 height 16
drag, startPoint x: 846, startPoint y: 410, endPoint x: 808, endPoint y: 415, distance: 38.6
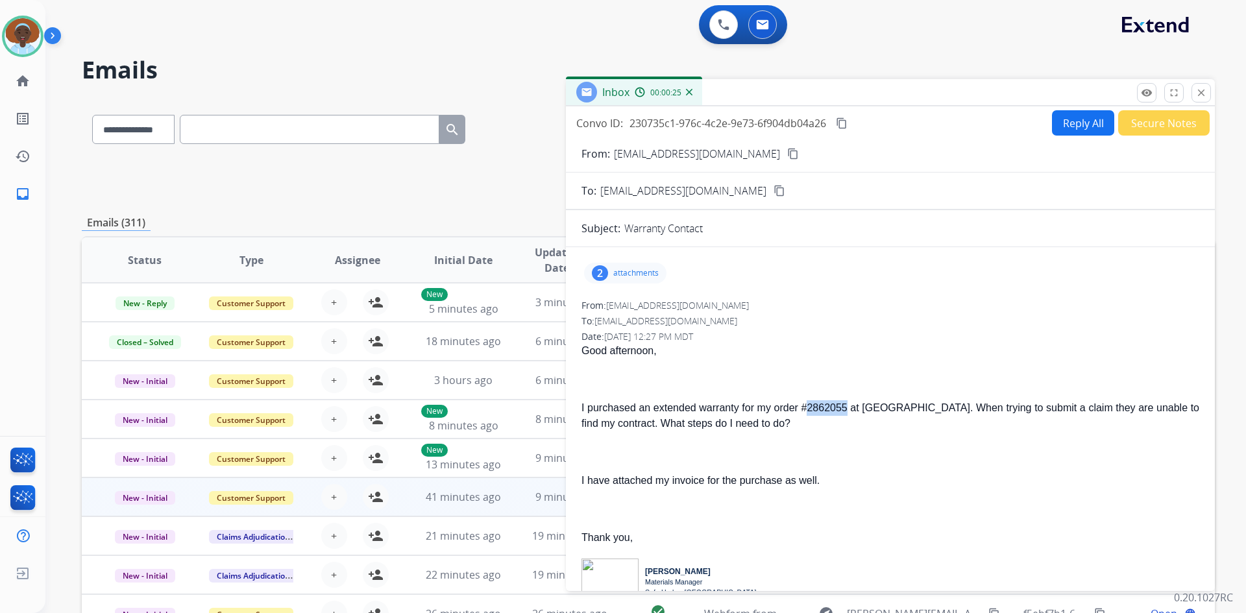
click at [808, 415] on p "I purchased an extended warranty for my order #2862055 at West Marine. When try…" at bounding box center [890, 415] width 618 height 31
click at [870, 330] on div "Date: 09/08/2025 - 12:27 PM MDT" at bounding box center [890, 336] width 618 height 13
click at [787, 151] on mat-icon "content_copy" at bounding box center [793, 154] width 12 height 12
drag, startPoint x: 847, startPoint y: 409, endPoint x: 809, endPoint y: 409, distance: 37.6
click at [809, 409] on p "I purchased an extended warranty for my order #2862055 at West Marine. When try…" at bounding box center [890, 415] width 618 height 31
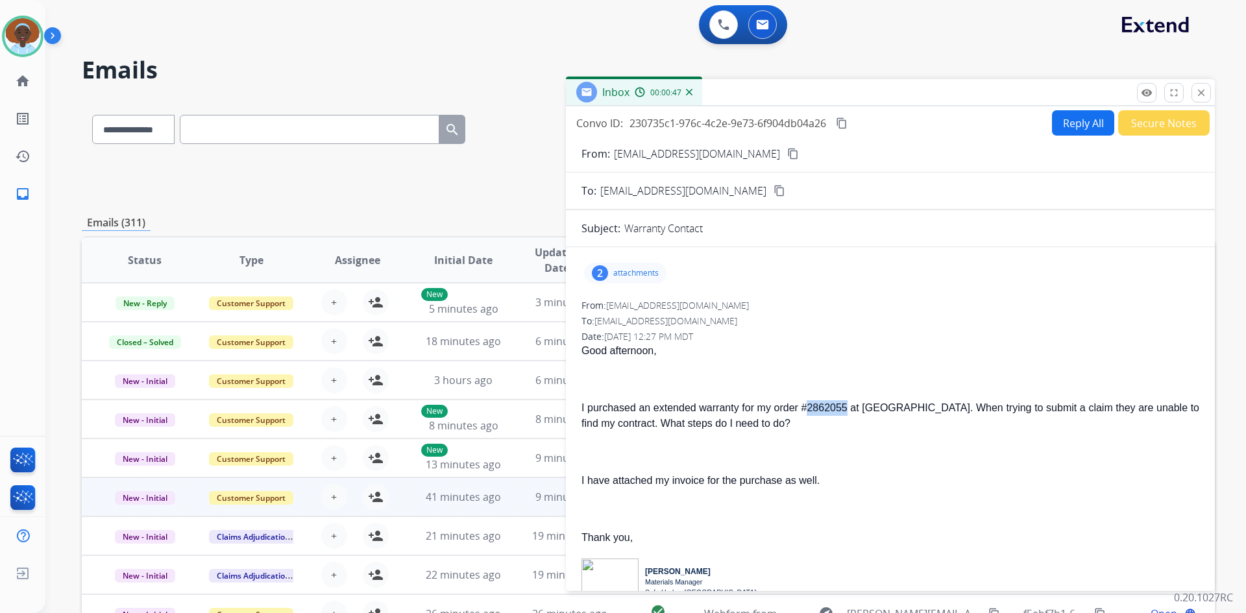
copy p "2862055"
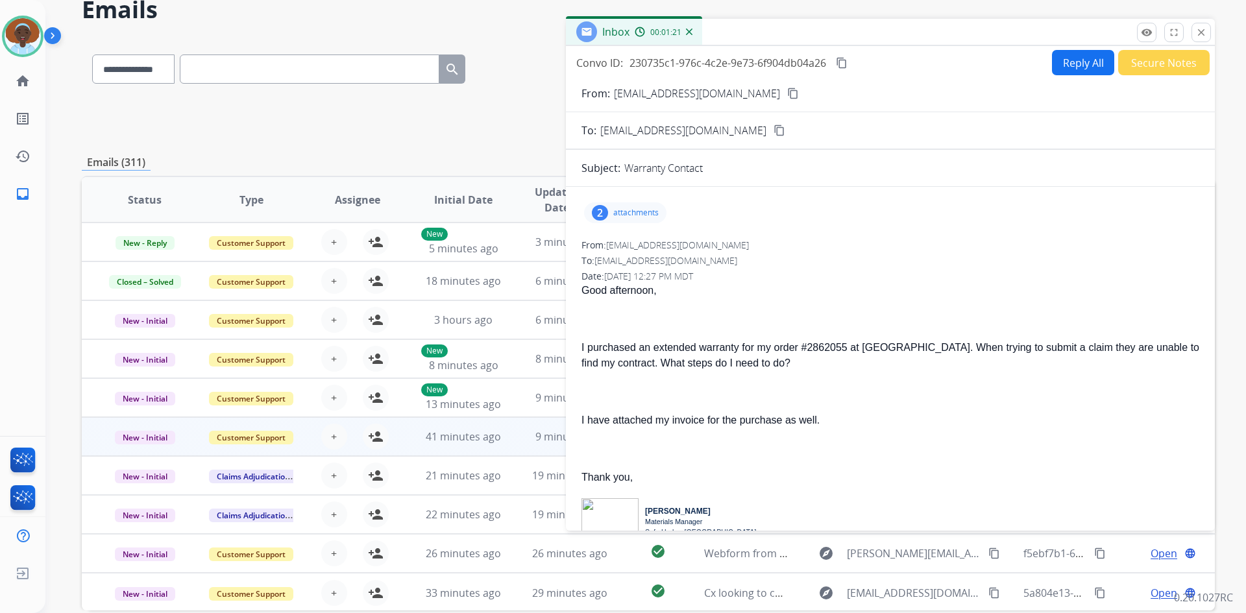
click at [601, 212] on div "2" at bounding box center [600, 213] width 16 height 16
click at [657, 294] on p "Order 2862055.pdf" at bounding box center [639, 292] width 91 height 16
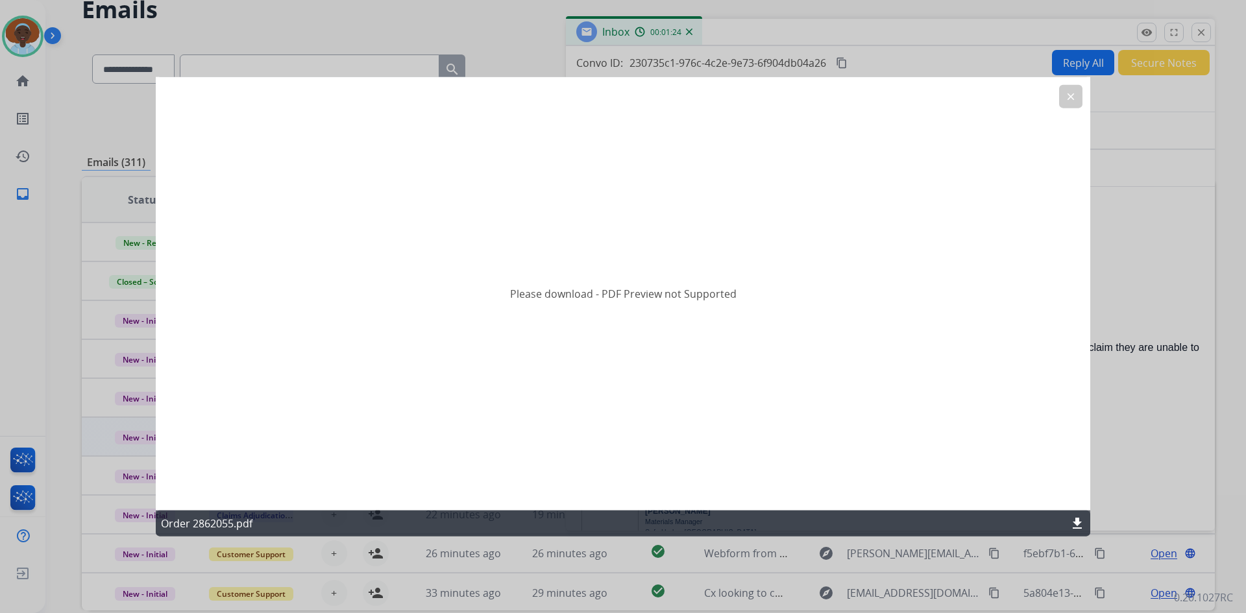
click at [1067, 98] on mat-icon "clear" at bounding box center [1071, 96] width 12 height 12
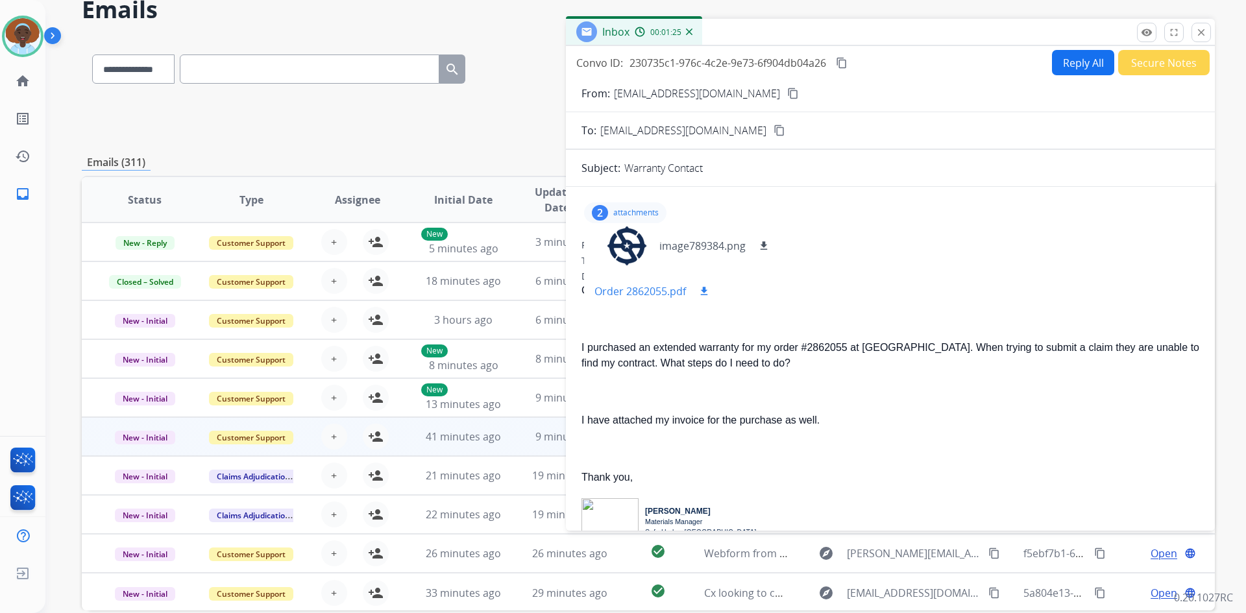
click at [704, 291] on mat-icon "download" at bounding box center [704, 291] width 12 height 12
click at [1206, 33] on mat-icon "close" at bounding box center [1201, 33] width 12 height 12
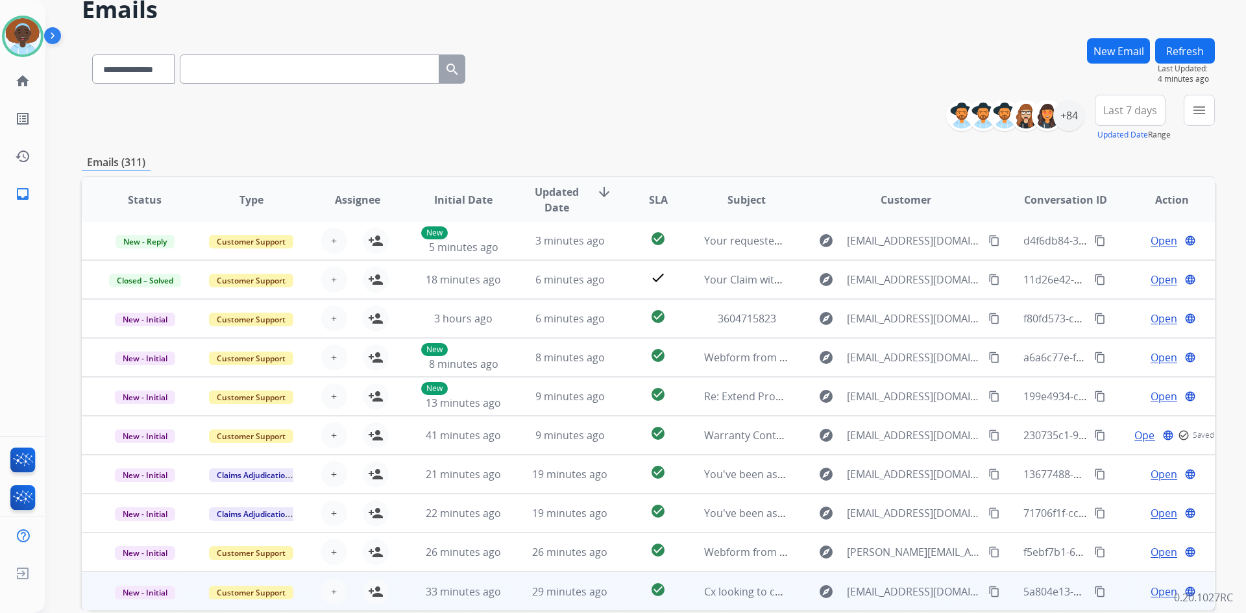
scroll to position [125, 0]
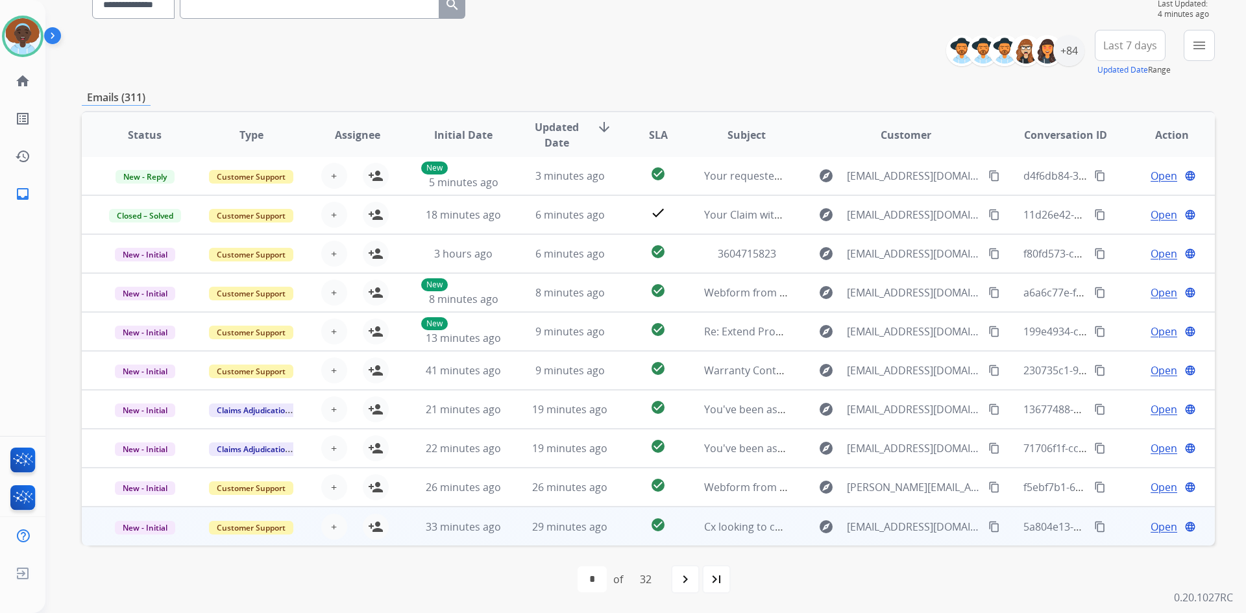
click at [1151, 533] on span "Open" at bounding box center [1163, 527] width 27 height 16
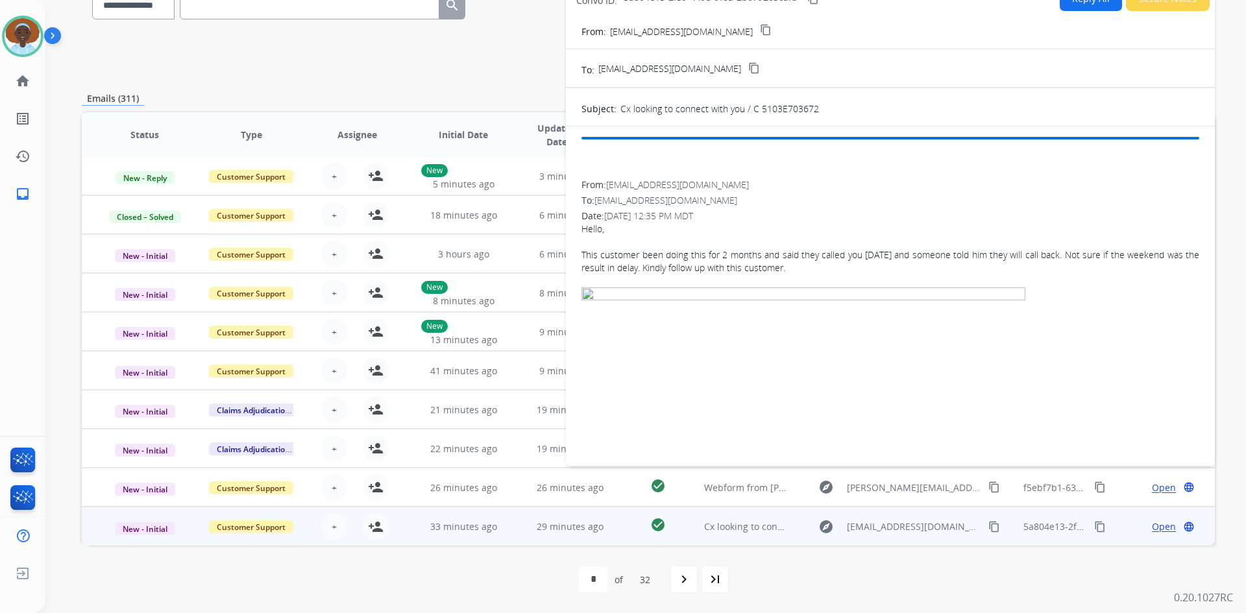
scroll to position [119, 0]
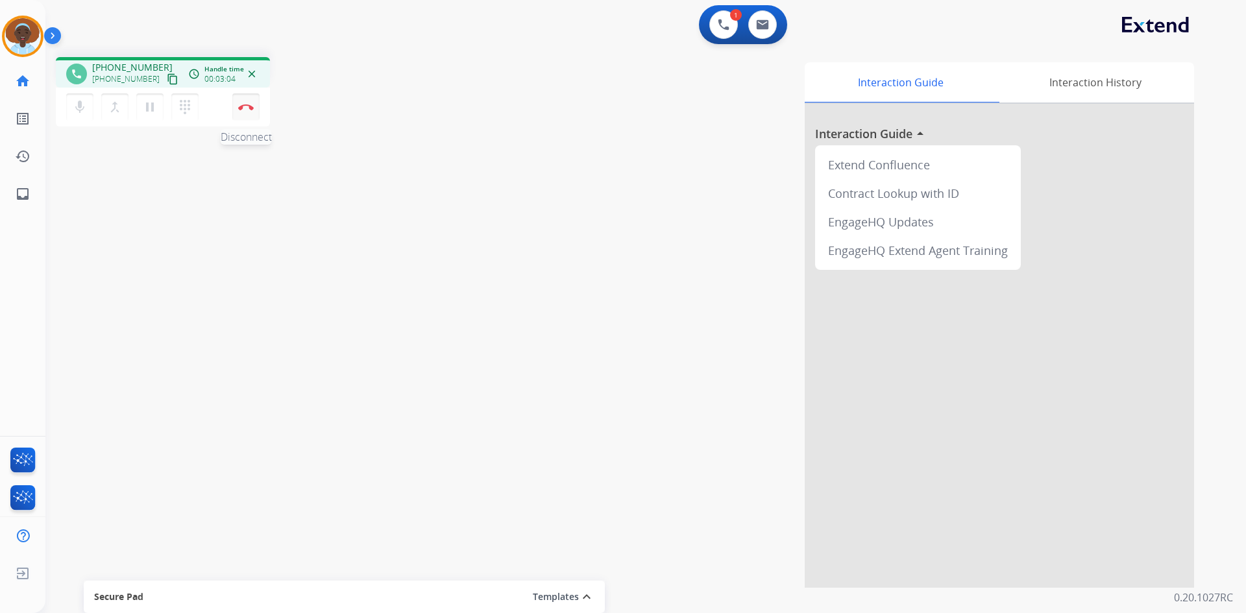
click at [245, 107] on img at bounding box center [246, 107] width 16 height 6
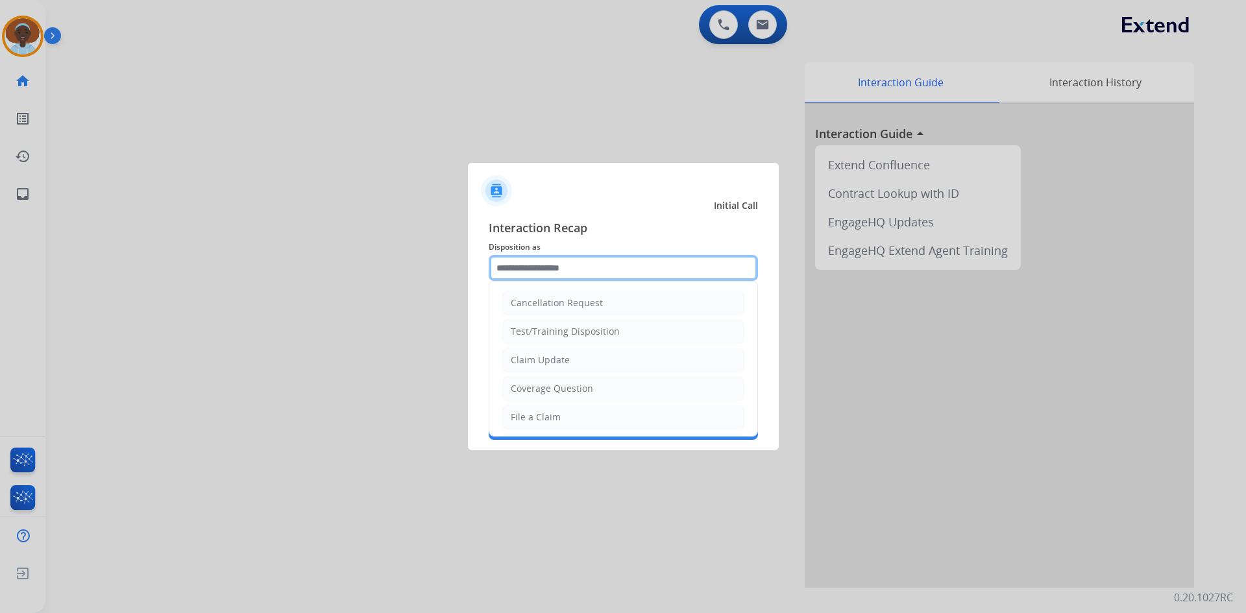
click at [563, 268] on input "text" at bounding box center [623, 268] width 269 height 26
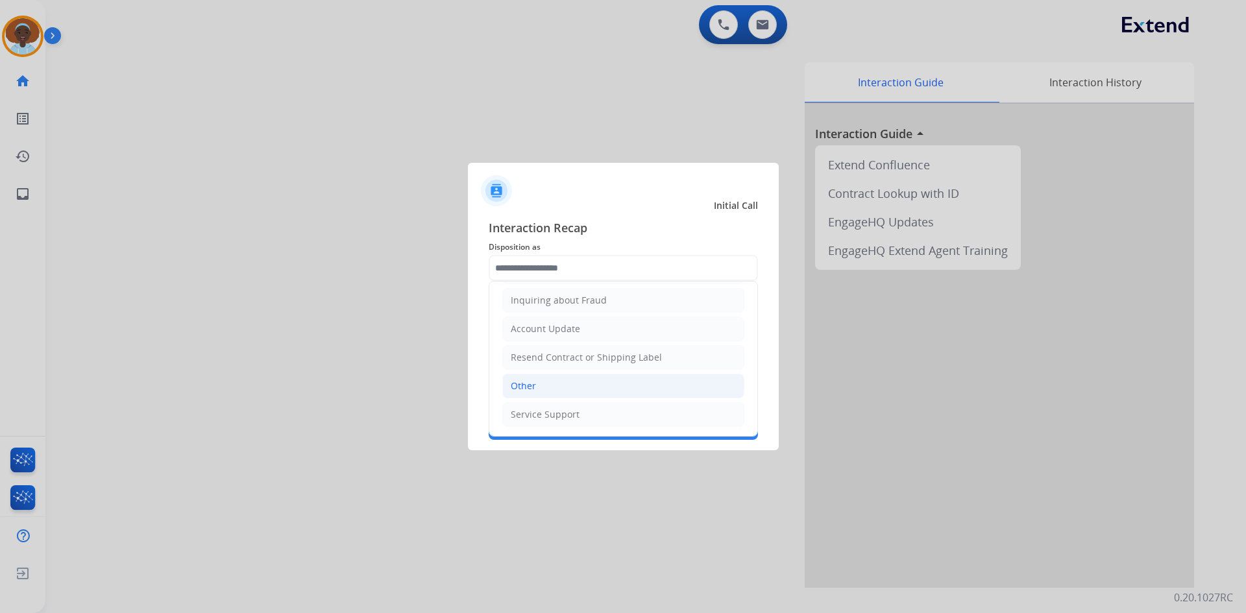
click at [543, 389] on li "Other" at bounding box center [623, 386] width 242 height 25
type input "*****"
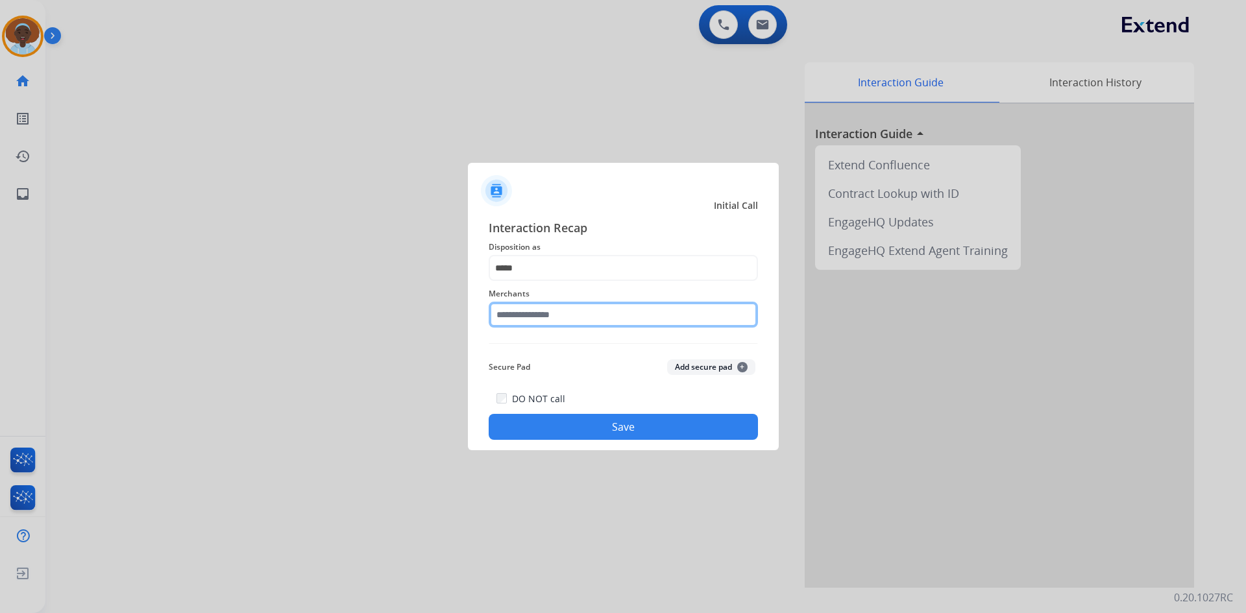
click at [542, 316] on input "text" at bounding box center [623, 315] width 269 height 26
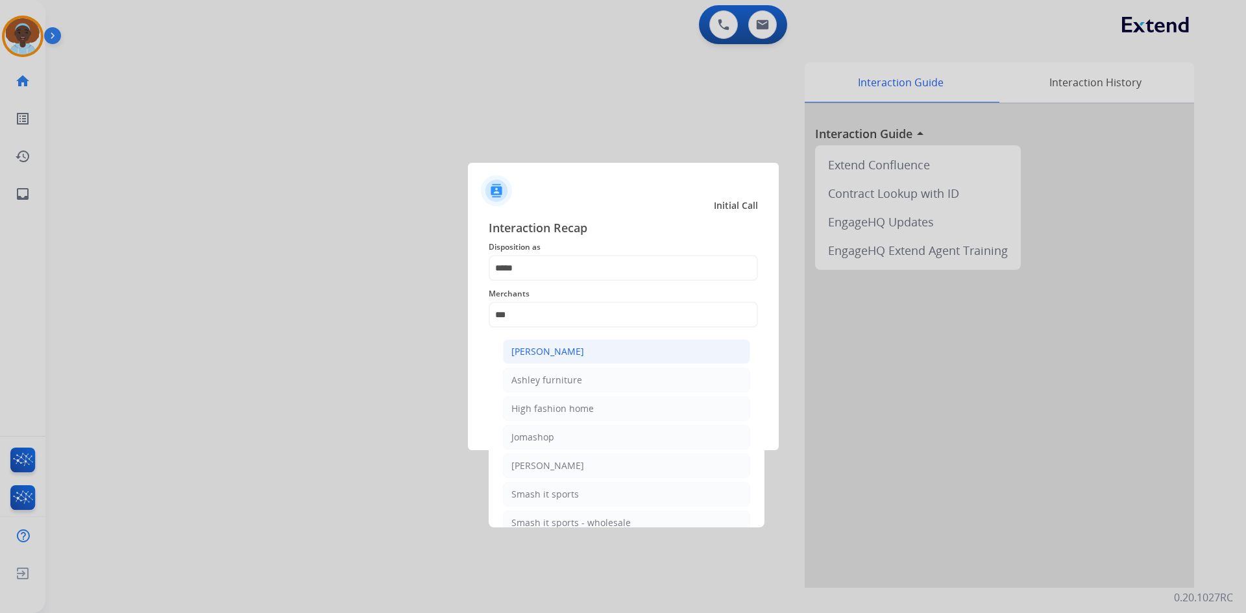
click at [557, 359] on li "[PERSON_NAME]" at bounding box center [626, 351] width 247 height 25
type input "**********"
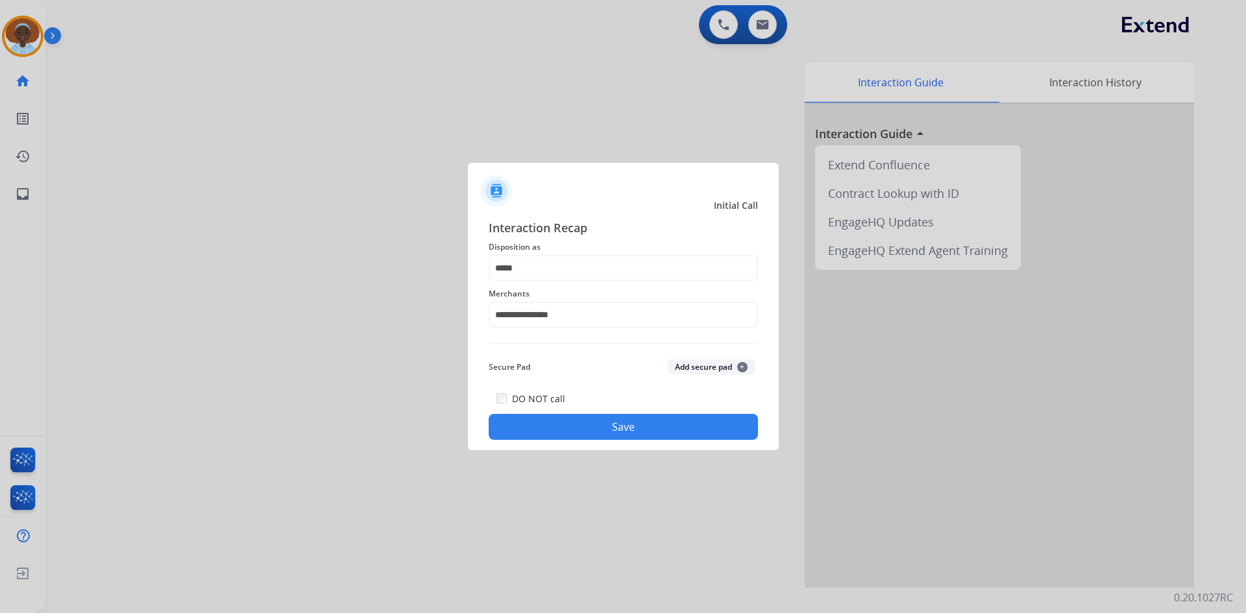
click at [624, 429] on button "Save" at bounding box center [623, 427] width 269 height 26
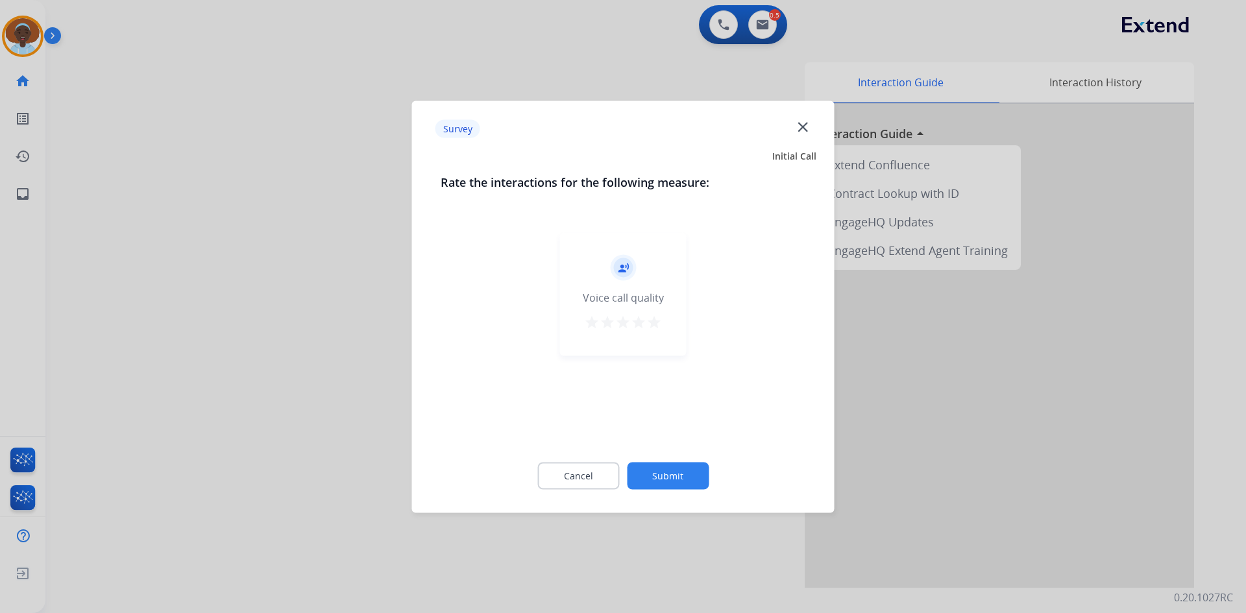
drag, startPoint x: 652, startPoint y: 316, endPoint x: 671, endPoint y: 380, distance: 66.9
click at [651, 315] on mat-icon "star" at bounding box center [654, 322] width 16 height 16
click at [699, 478] on button "Submit" at bounding box center [668, 475] width 82 height 27
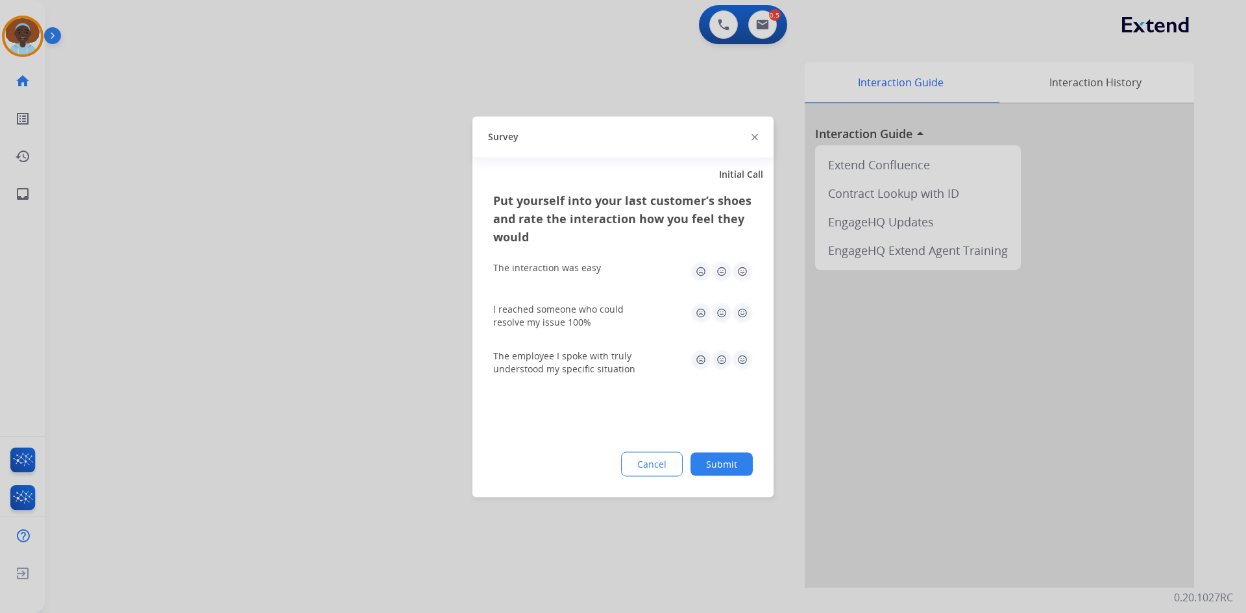
click at [746, 358] on img at bounding box center [742, 359] width 21 height 21
click at [740, 306] on img at bounding box center [742, 312] width 21 height 21
drag, startPoint x: 744, startPoint y: 266, endPoint x: 751, endPoint y: 312, distance: 46.6
click at [744, 265] on img at bounding box center [742, 271] width 21 height 21
click at [733, 459] on button "Submit" at bounding box center [721, 463] width 62 height 23
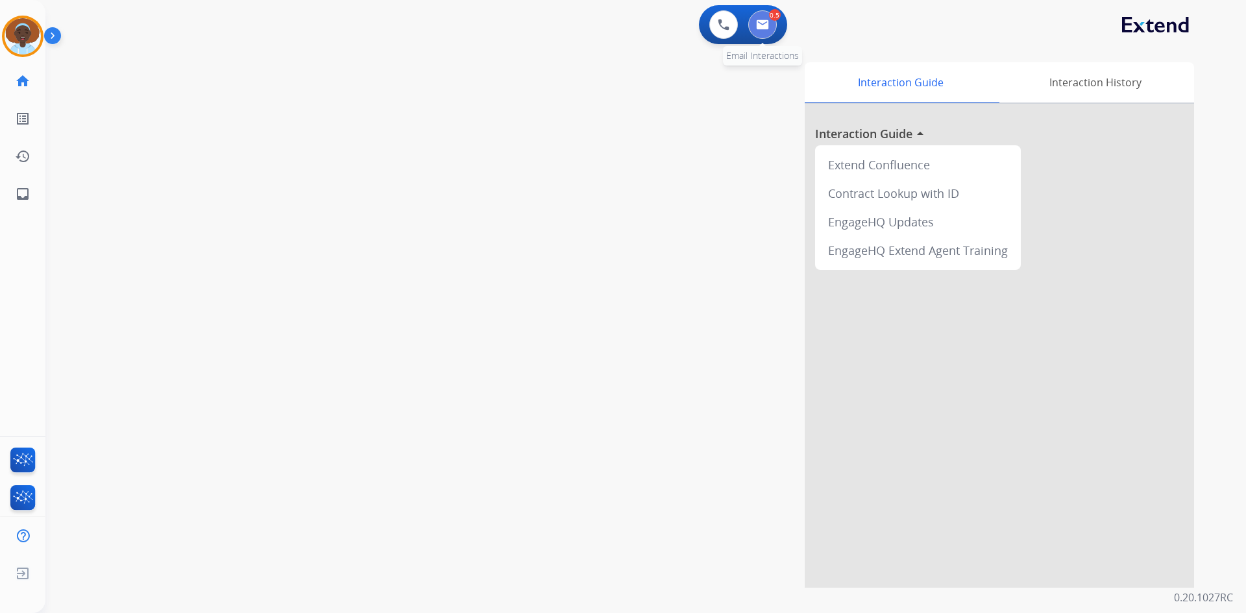
click at [770, 24] on button at bounding box center [762, 24] width 29 height 29
select select "**********"
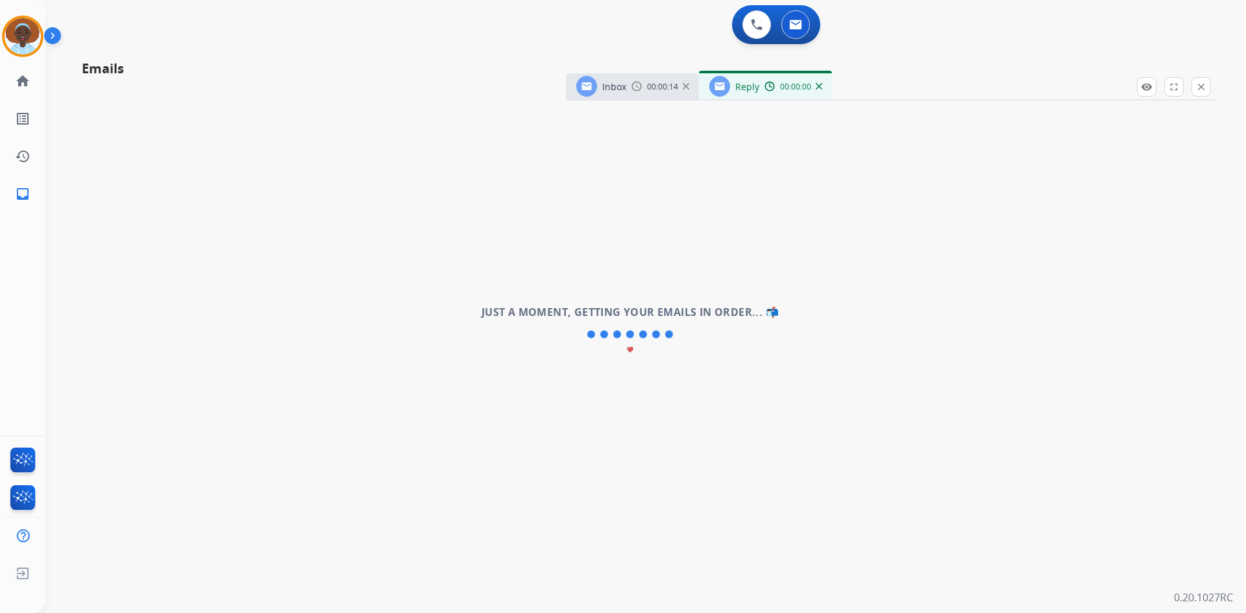
select select "**********"
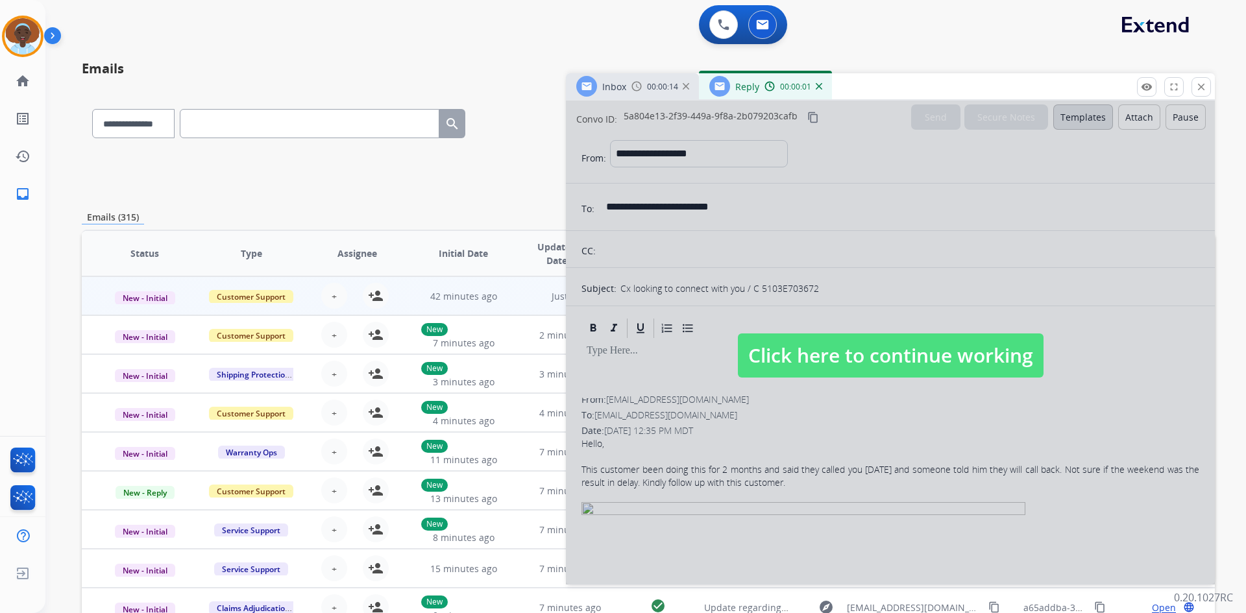
click at [890, 367] on span "Click here to continue working" at bounding box center [891, 356] width 306 height 44
select select
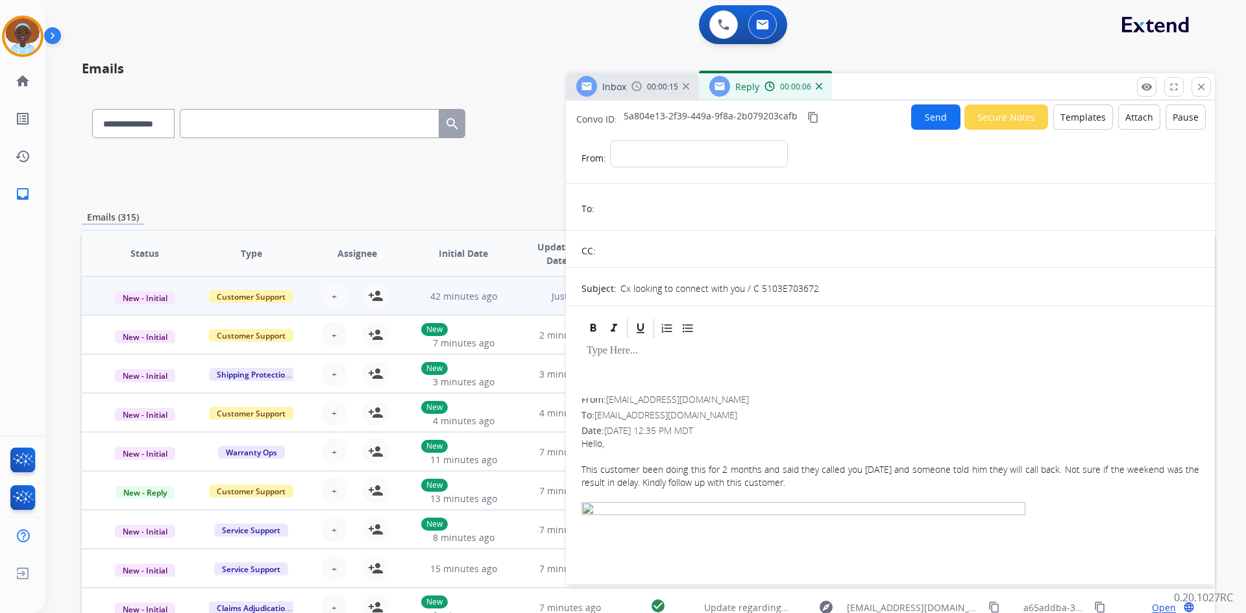
click at [819, 89] on img at bounding box center [819, 86] width 6 height 6
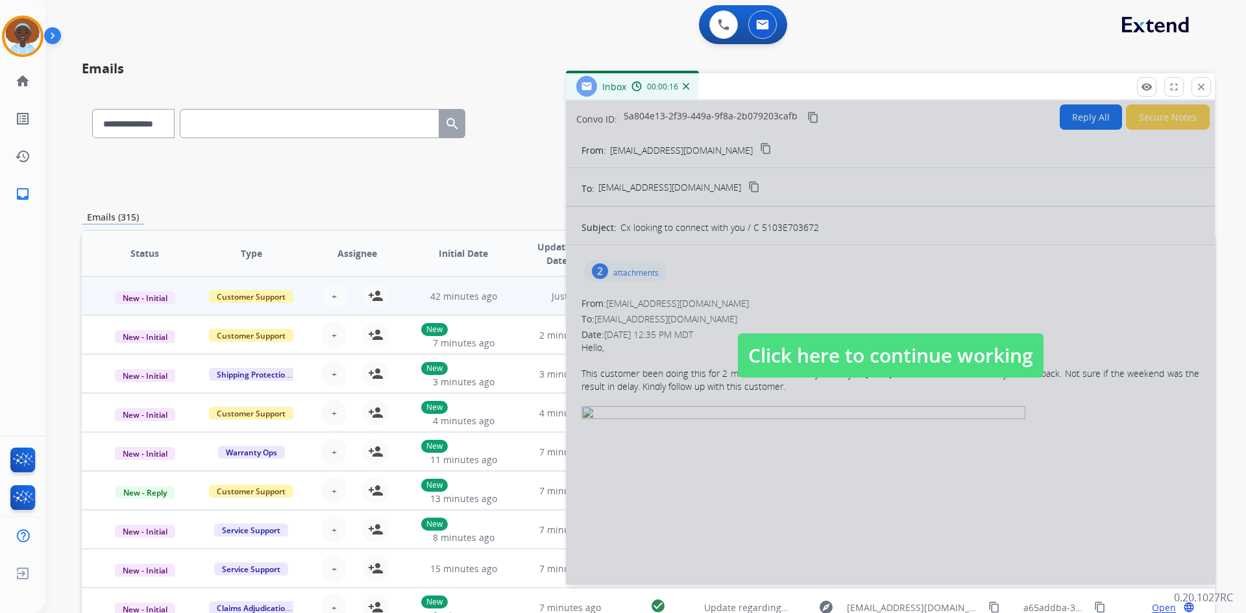
click at [859, 361] on span "Click here to continue working" at bounding box center [891, 356] width 306 height 44
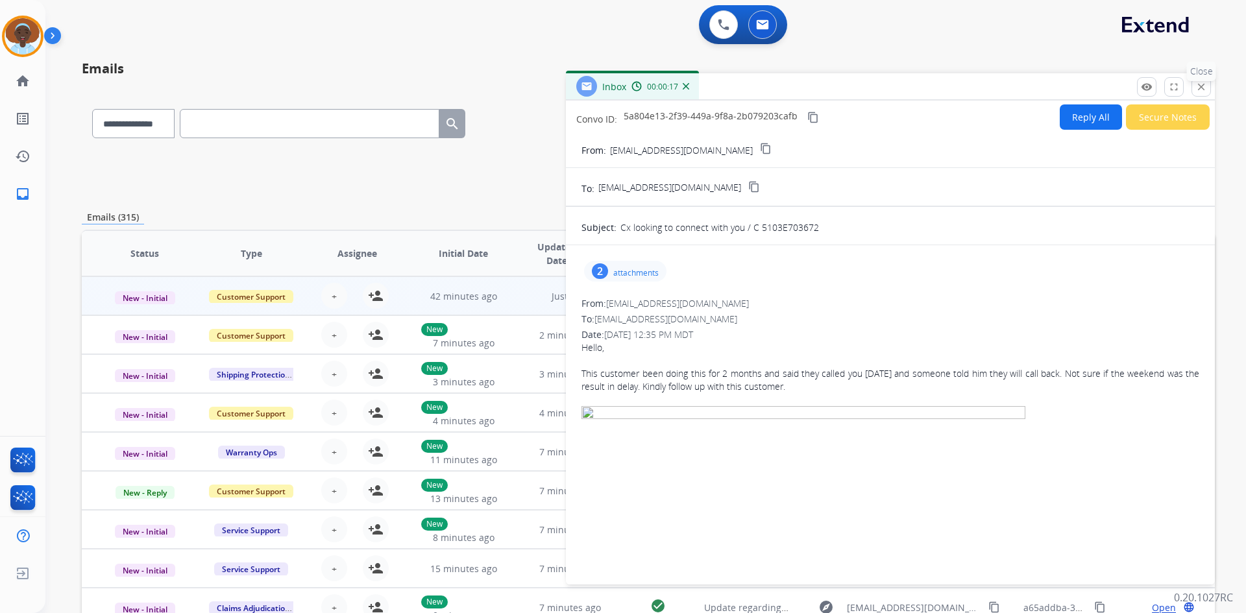
click at [1198, 86] on mat-icon "close" at bounding box center [1201, 87] width 12 height 12
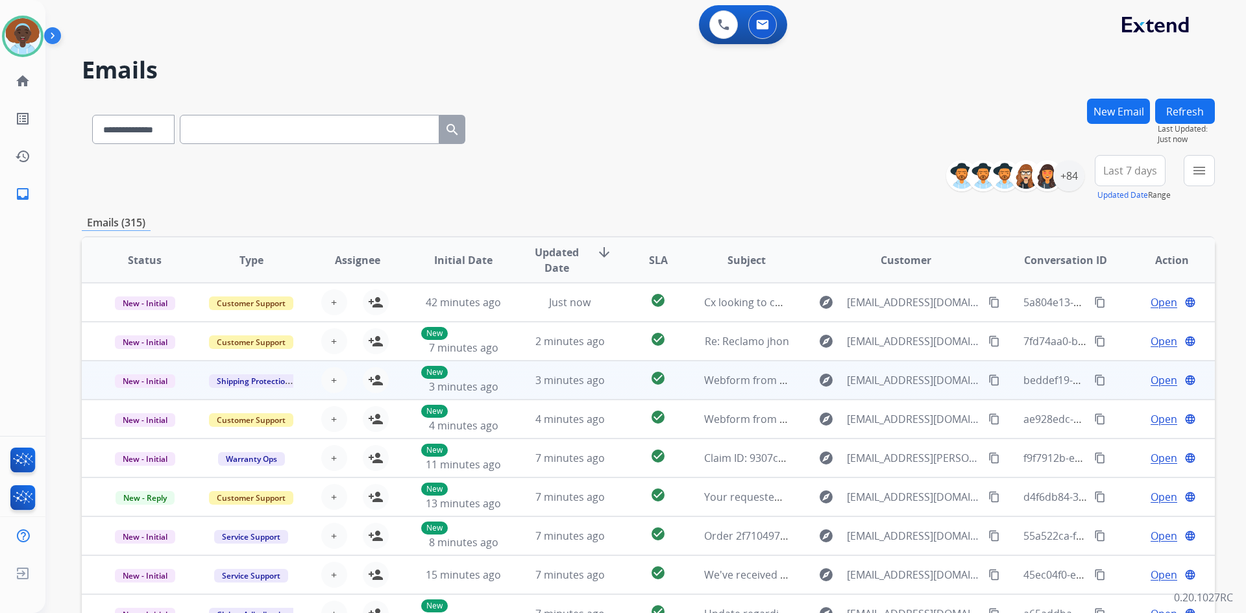
click at [1154, 378] on span "Open" at bounding box center [1163, 380] width 27 height 16
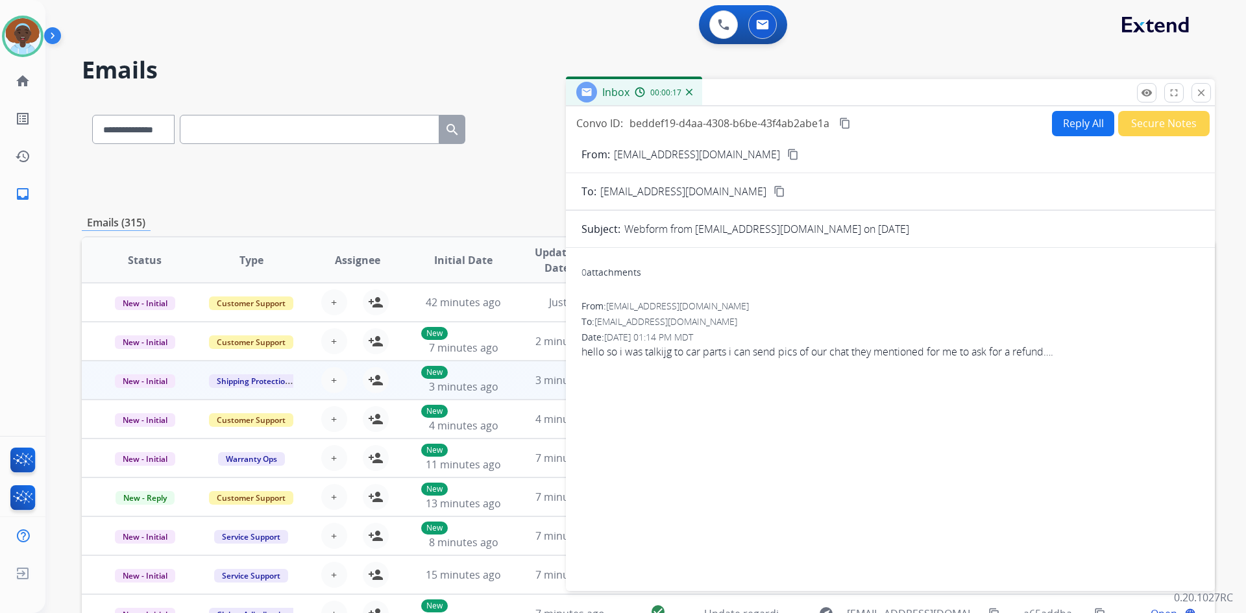
click at [787, 156] on mat-icon "content_copy" at bounding box center [793, 155] width 12 height 12
click at [1065, 130] on button "Reply All" at bounding box center [1083, 123] width 62 height 25
select select "**********"
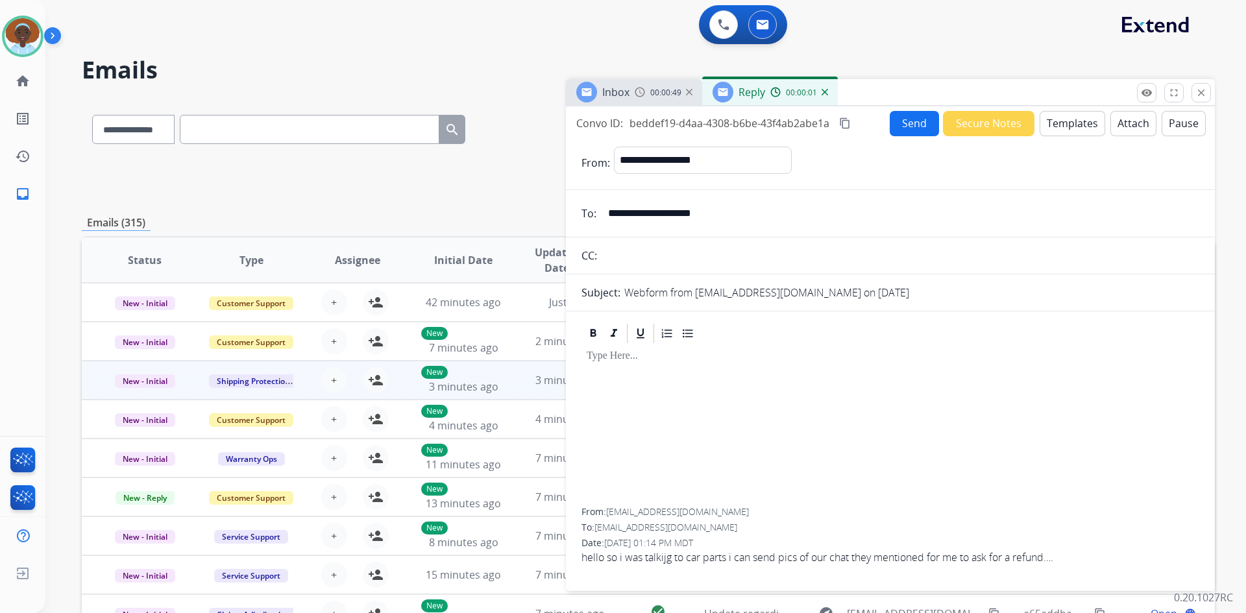
click at [1065, 129] on button "Templates" at bounding box center [1072, 123] width 66 height 25
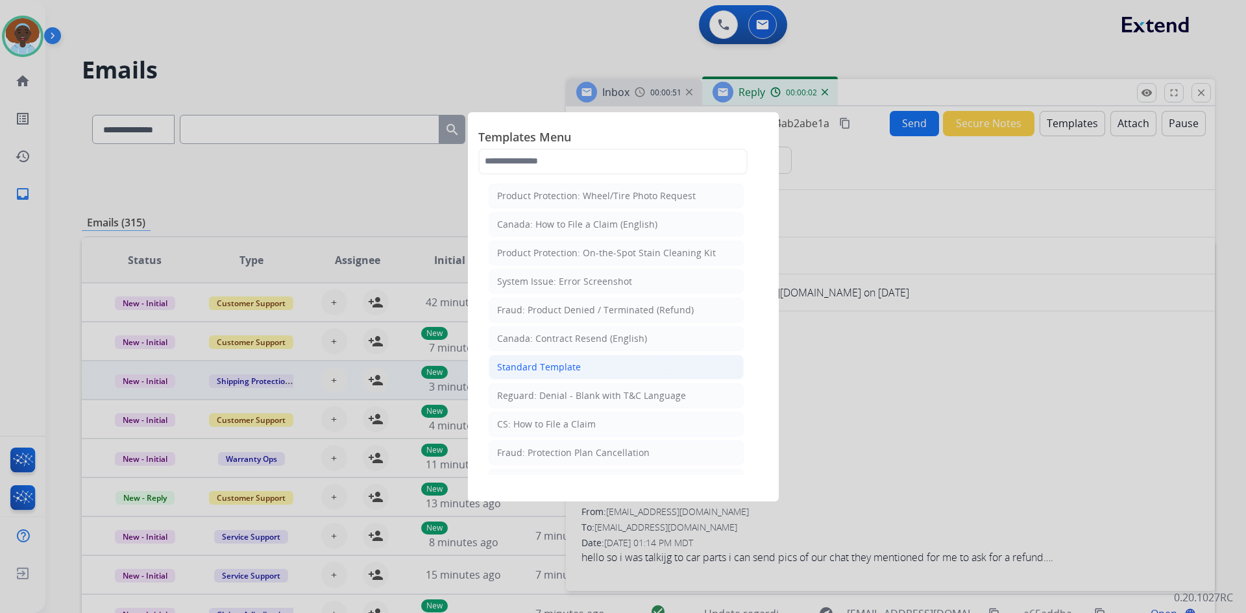
click at [577, 368] on div "Standard Template" at bounding box center [539, 367] width 84 height 13
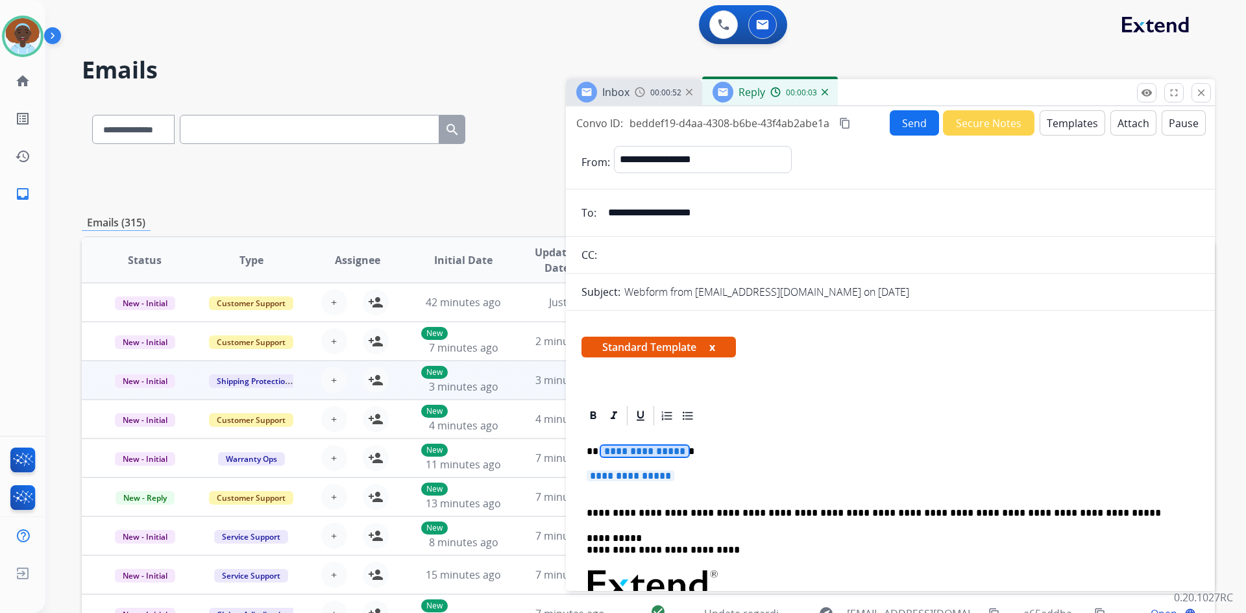
click at [630, 454] on span "**********" at bounding box center [645, 451] width 88 height 11
click at [623, 474] on span "**********" at bounding box center [631, 475] width 88 height 11
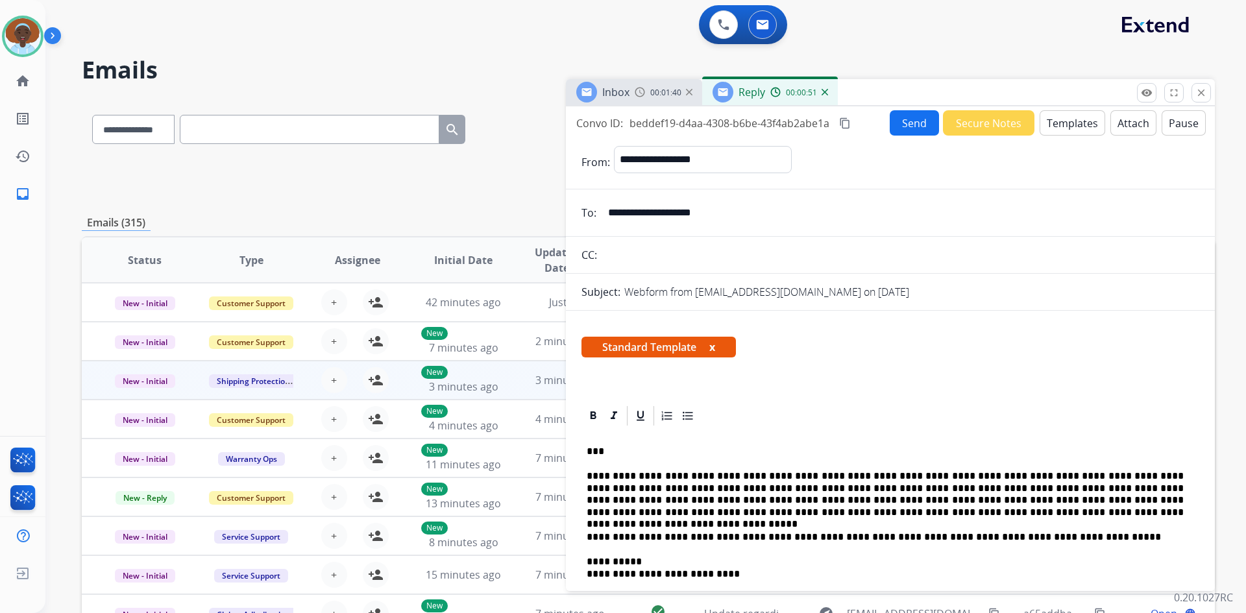
click at [910, 124] on button "Send" at bounding box center [914, 122] width 49 height 25
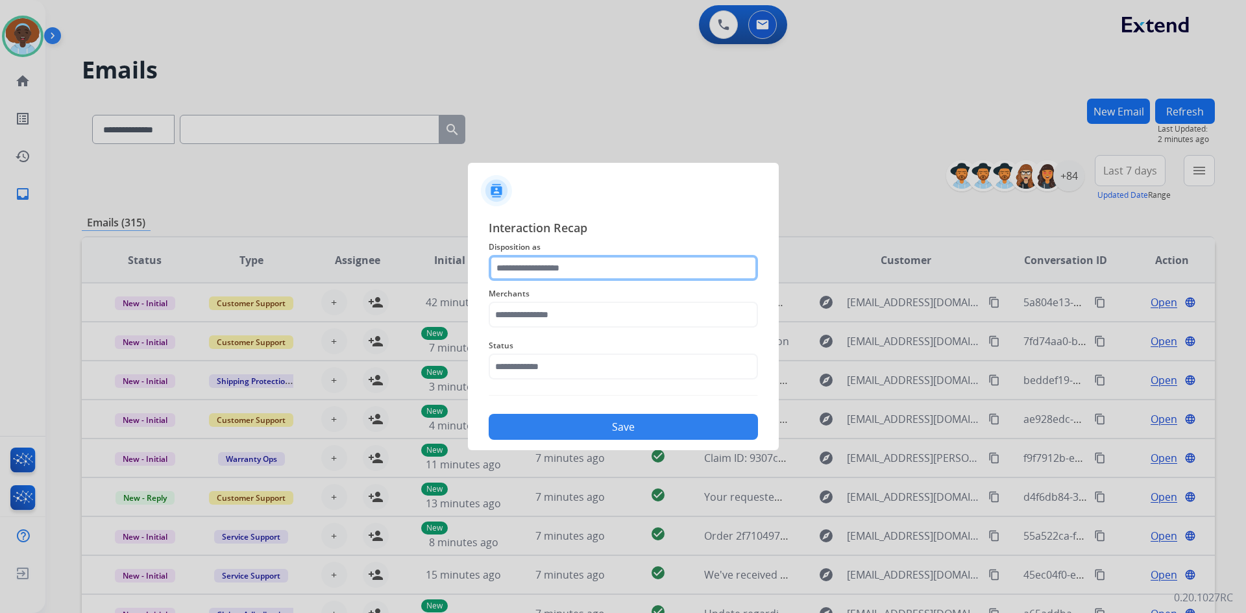
click at [603, 265] on input "text" at bounding box center [623, 268] width 269 height 26
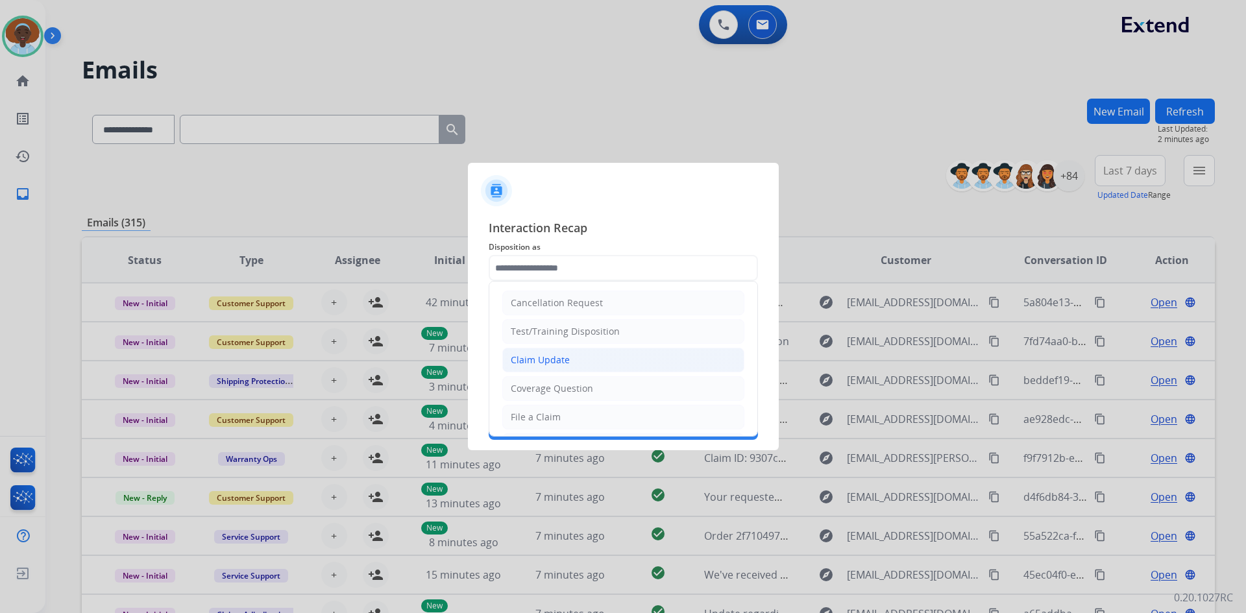
click at [601, 354] on li "Claim Update" at bounding box center [623, 360] width 242 height 25
type input "**********"
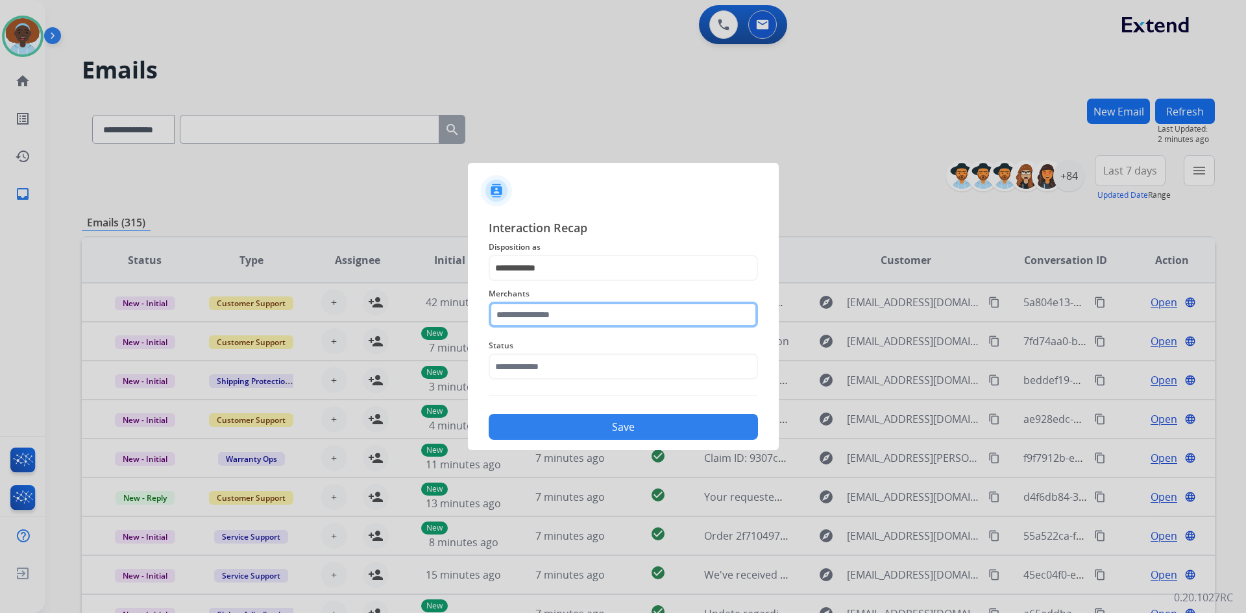
click at [548, 319] on input "text" at bounding box center [623, 315] width 269 height 26
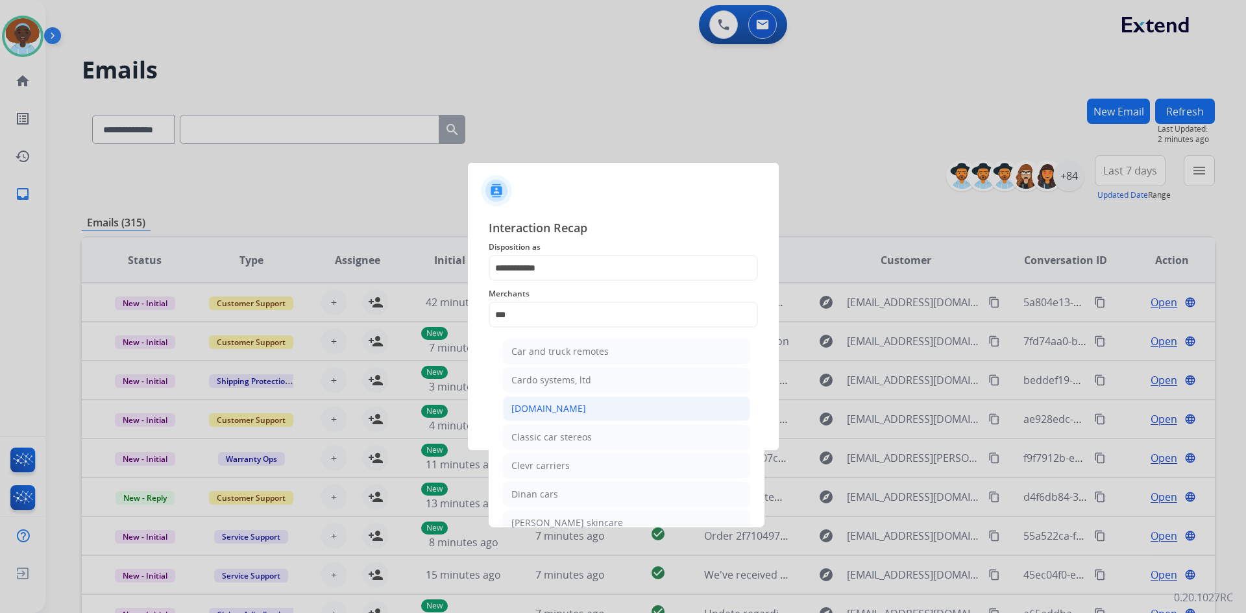
click at [575, 407] on li "[DOMAIN_NAME]" at bounding box center [626, 408] width 247 height 25
type input "**********"
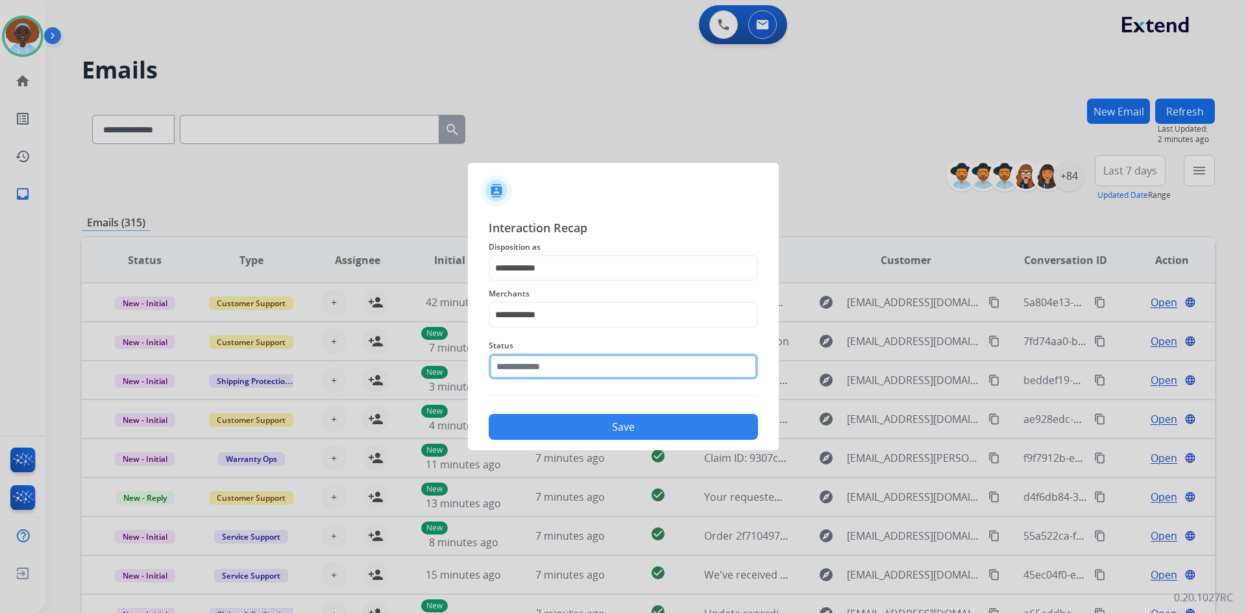
click at [589, 356] on input "text" at bounding box center [623, 367] width 269 height 26
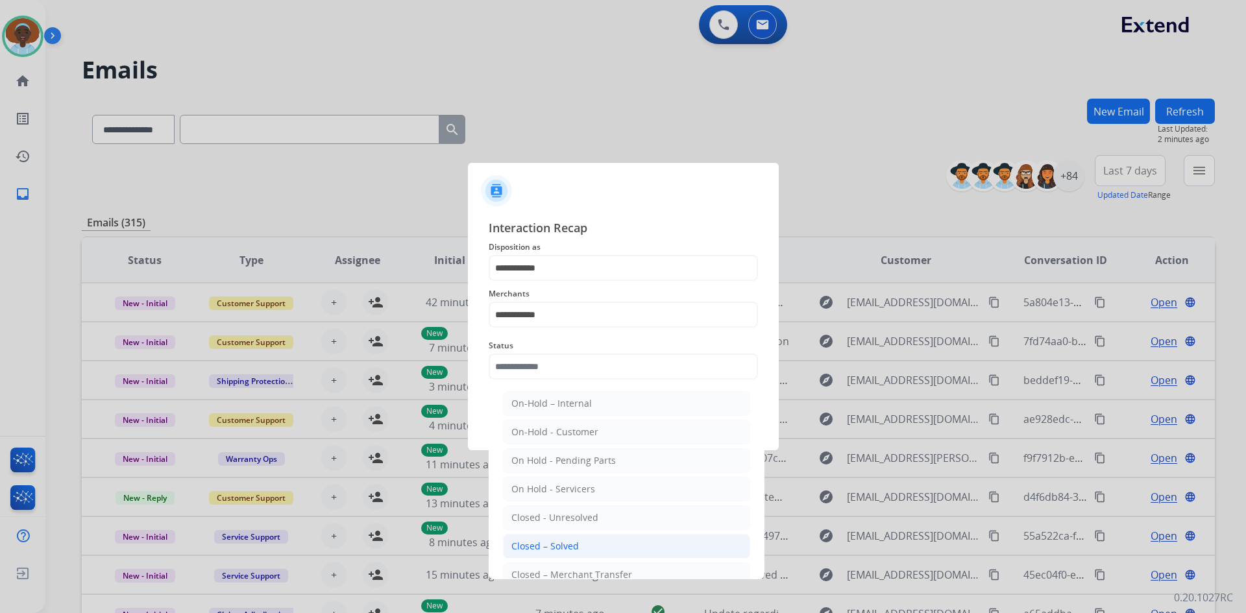
click at [596, 545] on li "Closed – Solved" at bounding box center [626, 546] width 247 height 25
type input "**********"
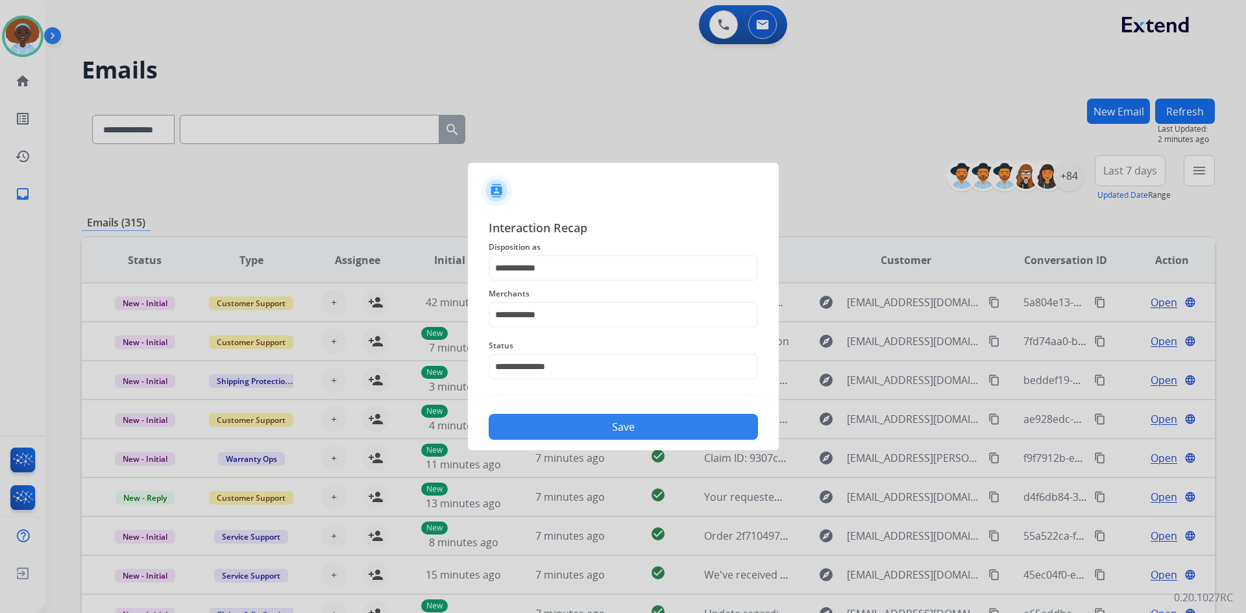
click at [655, 430] on button "Save" at bounding box center [623, 427] width 269 height 26
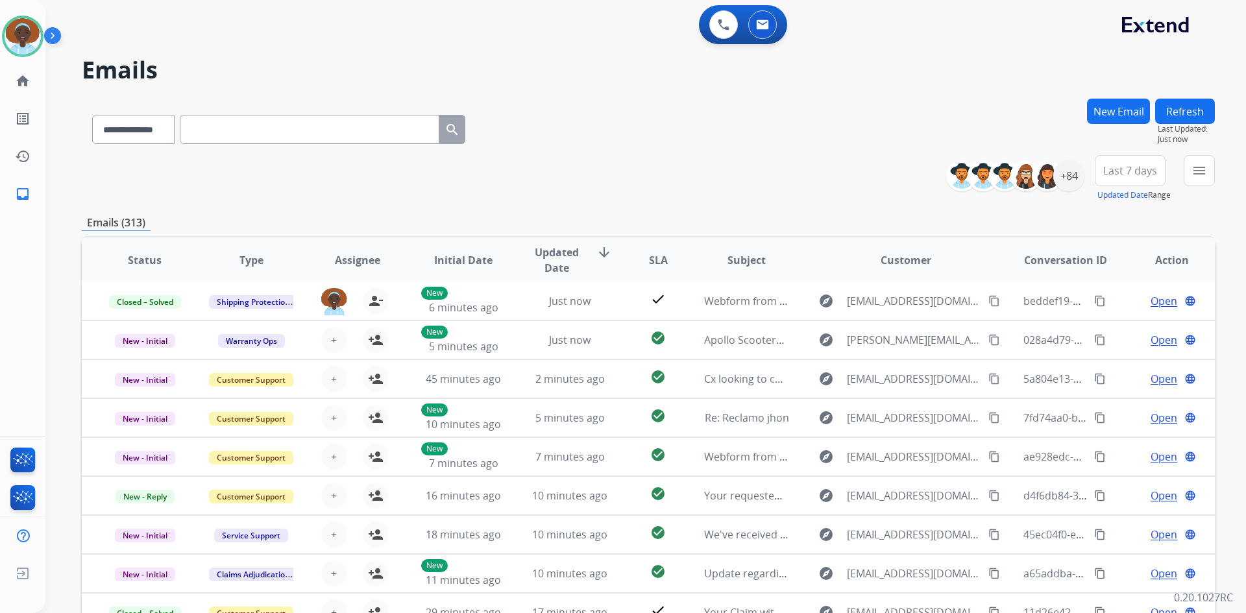
click at [1180, 116] on button "Refresh" at bounding box center [1185, 111] width 60 height 25
click at [1122, 173] on span "Last 7 days" at bounding box center [1130, 170] width 54 height 5
click at [1117, 328] on div "Last 90 days" at bounding box center [1125, 328] width 71 height 19
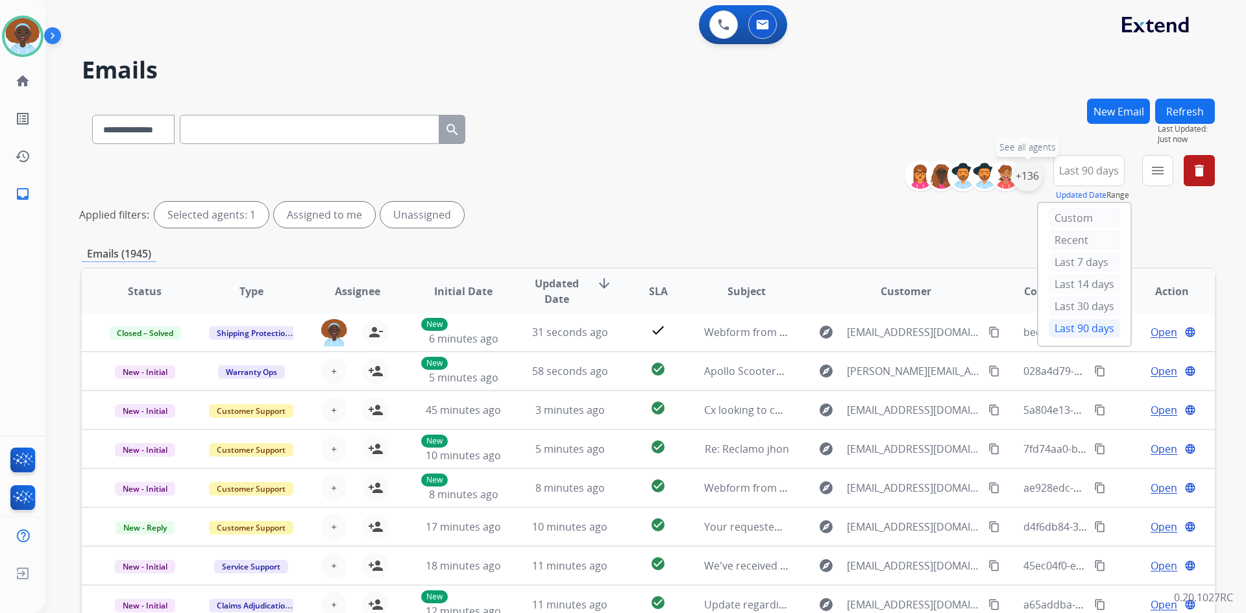
click at [1023, 176] on div "+136" at bounding box center [1027, 175] width 31 height 31
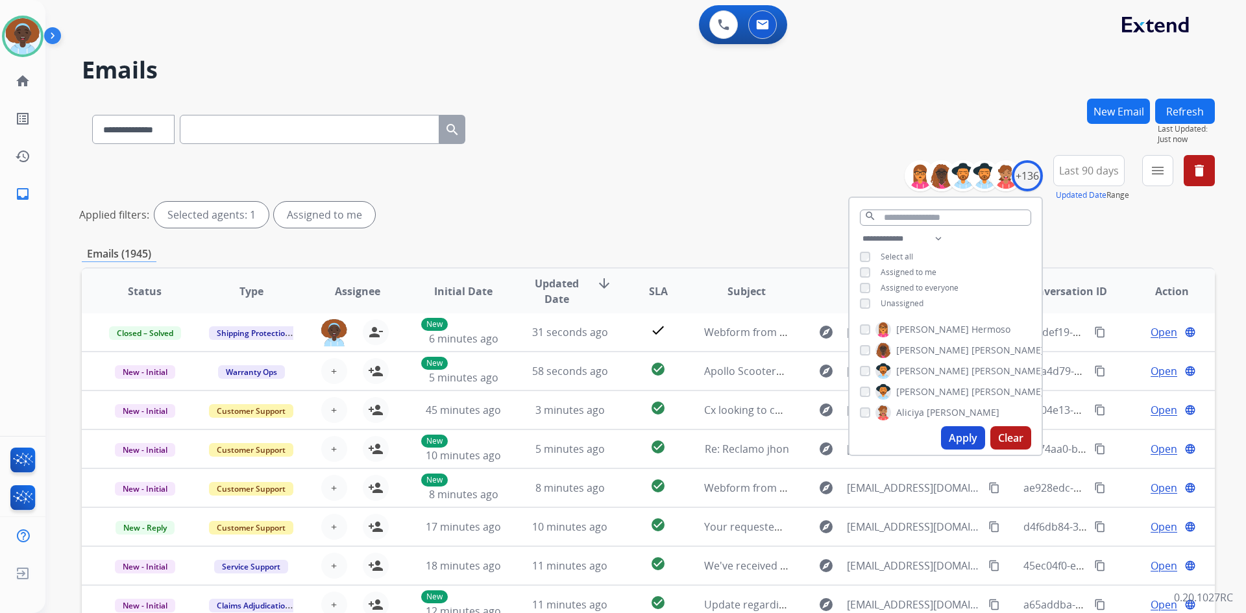
click at [953, 437] on button "Apply" at bounding box center [963, 437] width 44 height 23
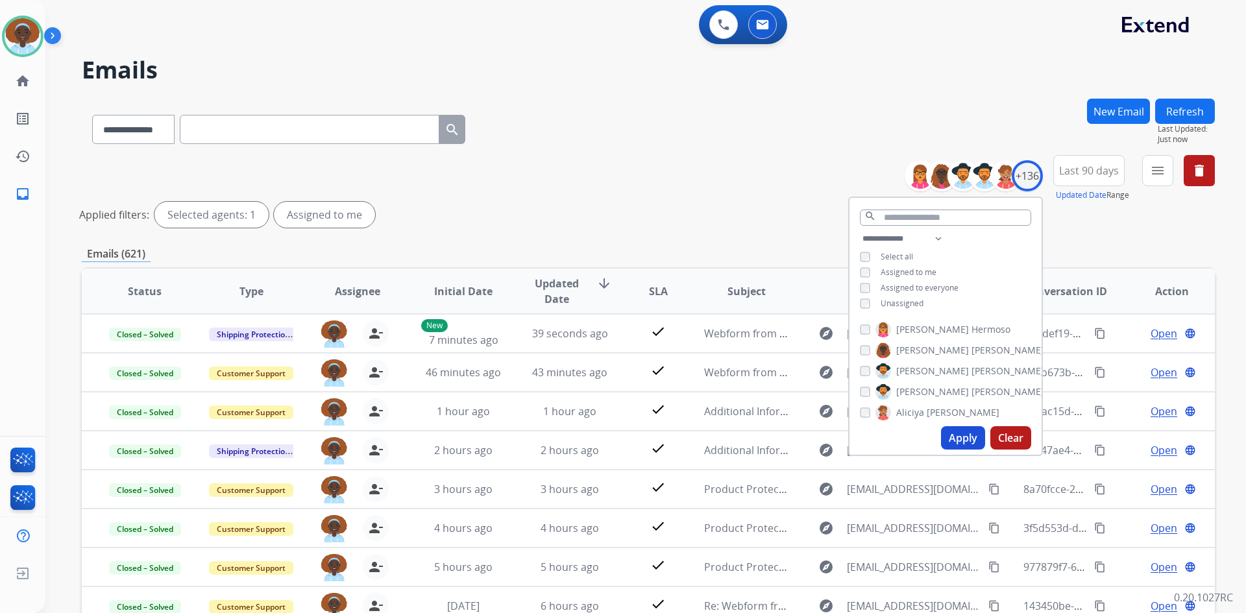
click at [732, 160] on div "**********" at bounding box center [648, 194] width 1133 height 78
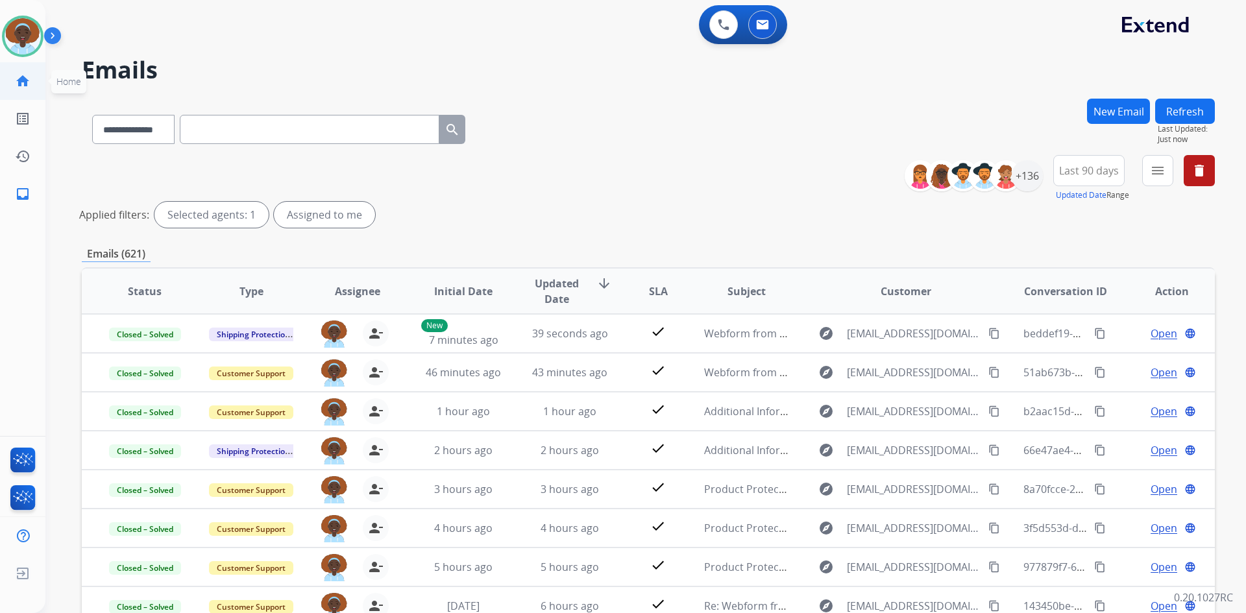
click at [18, 81] on mat-icon "home" at bounding box center [23, 81] width 16 height 16
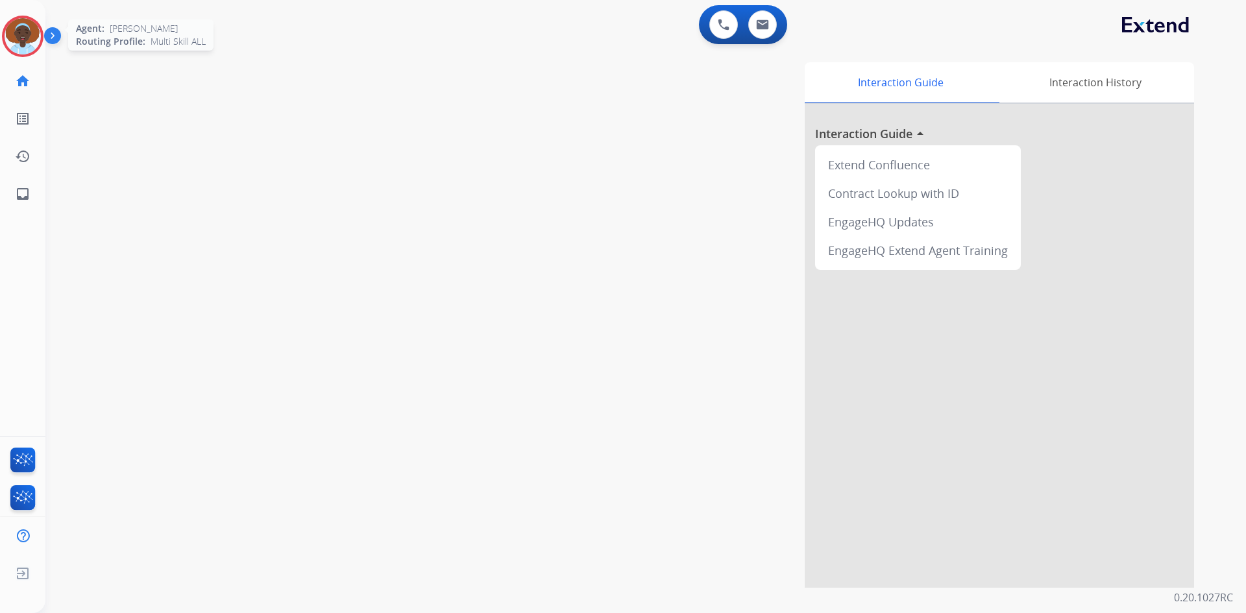
click at [16, 30] on img at bounding box center [23, 36] width 36 height 36
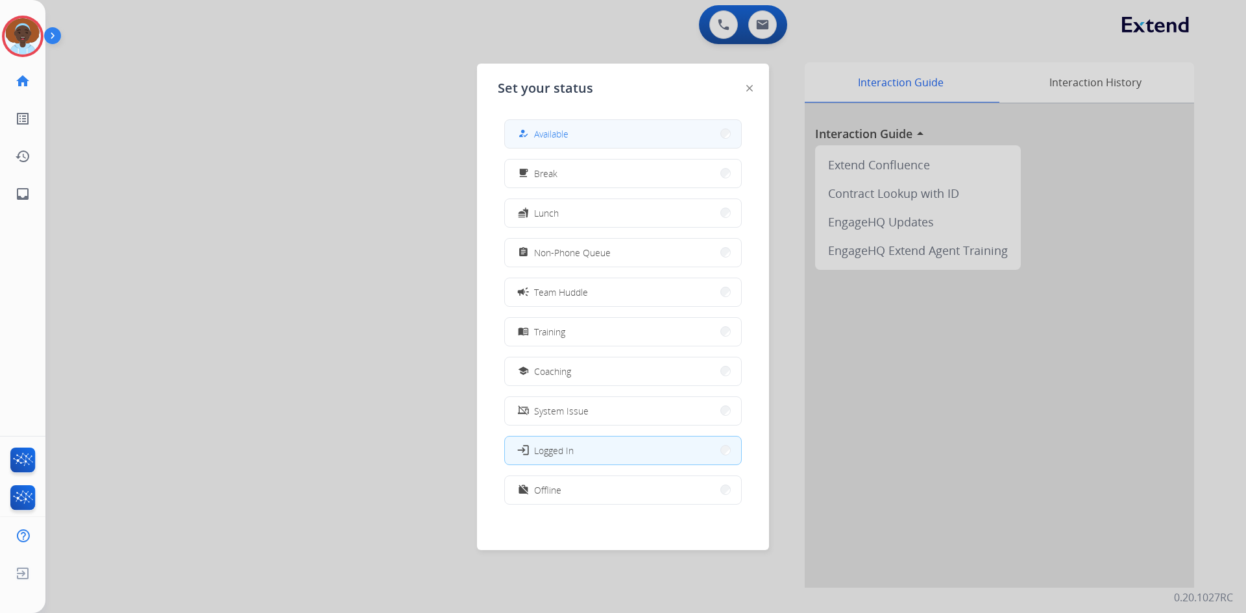
click at [607, 134] on button "how_to_reg Available" at bounding box center [623, 134] width 236 height 28
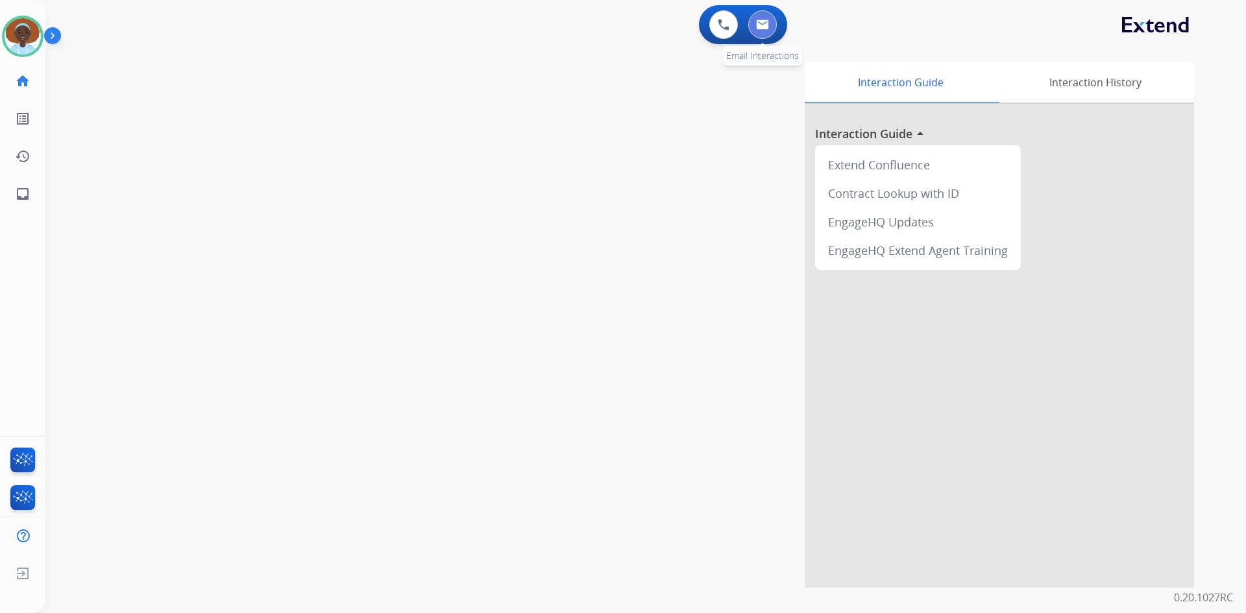
click at [756, 26] on img at bounding box center [762, 24] width 13 height 10
select select "**********"
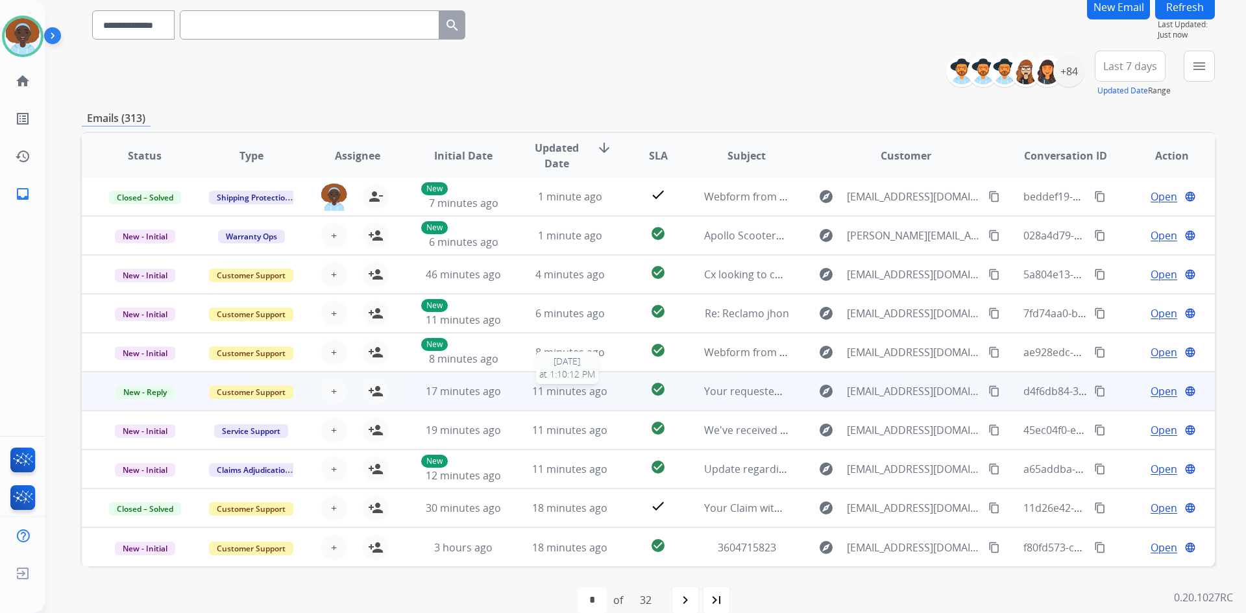
scroll to position [125, 0]
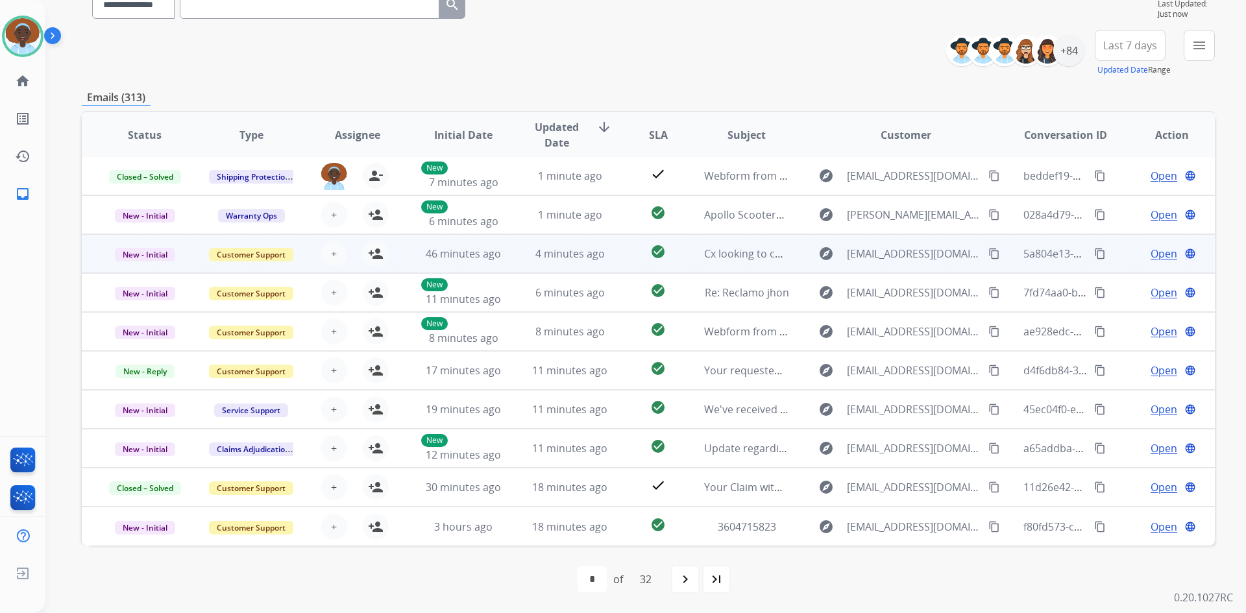
click at [1154, 250] on span "Open" at bounding box center [1163, 254] width 27 height 16
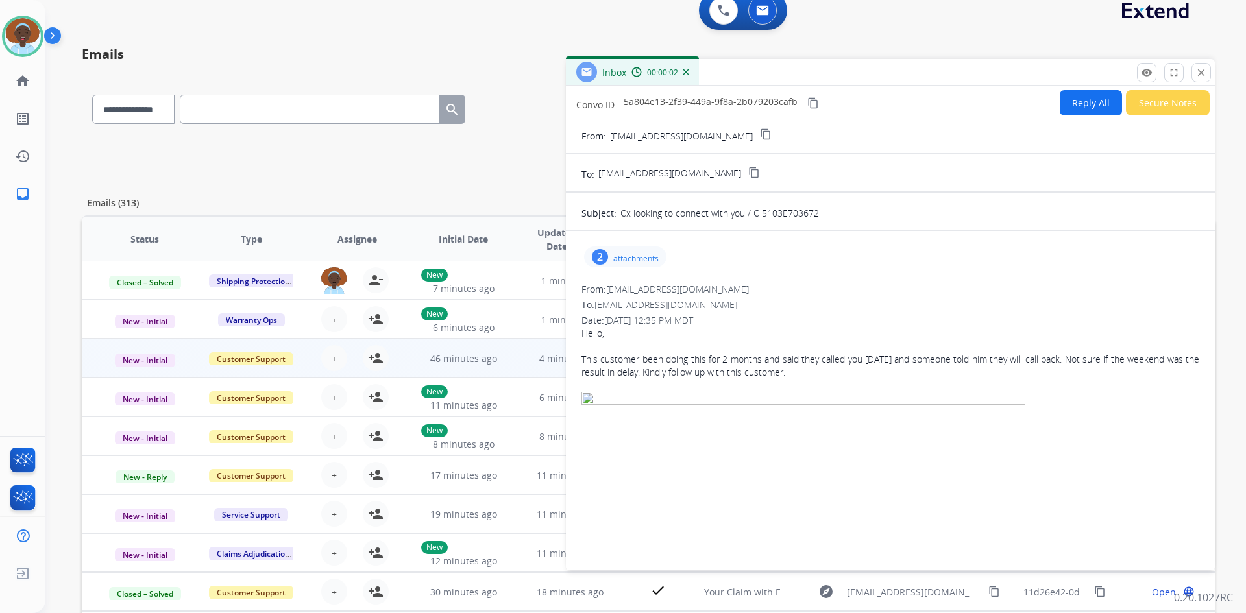
scroll to position [0, 0]
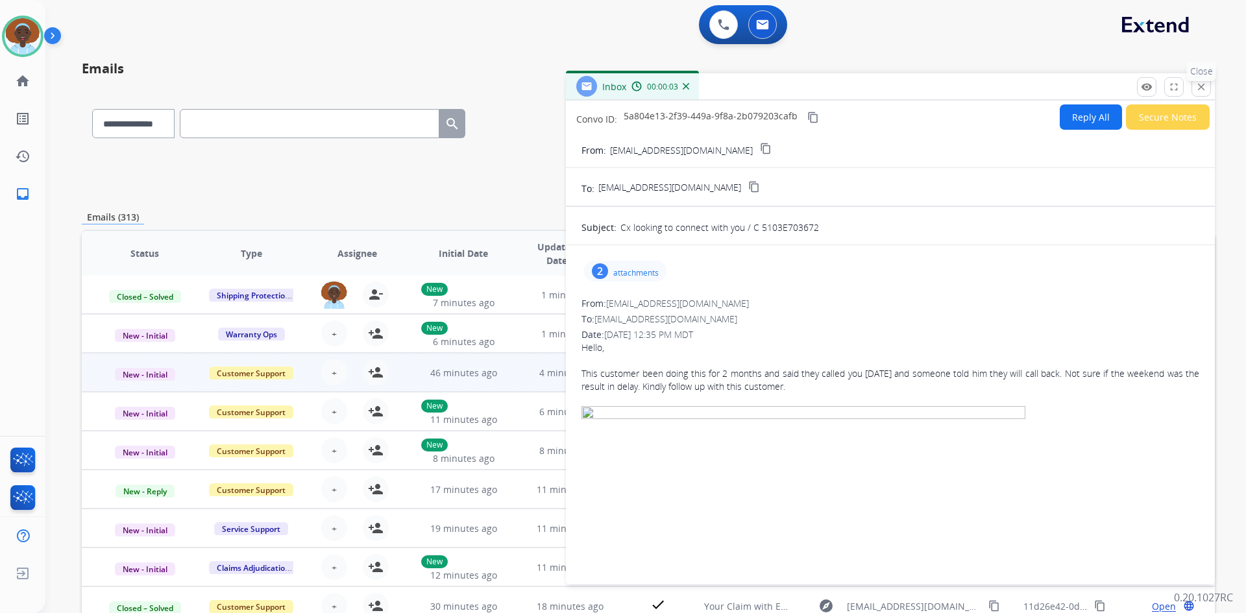
click at [1205, 86] on mat-icon "close" at bounding box center [1201, 87] width 12 height 12
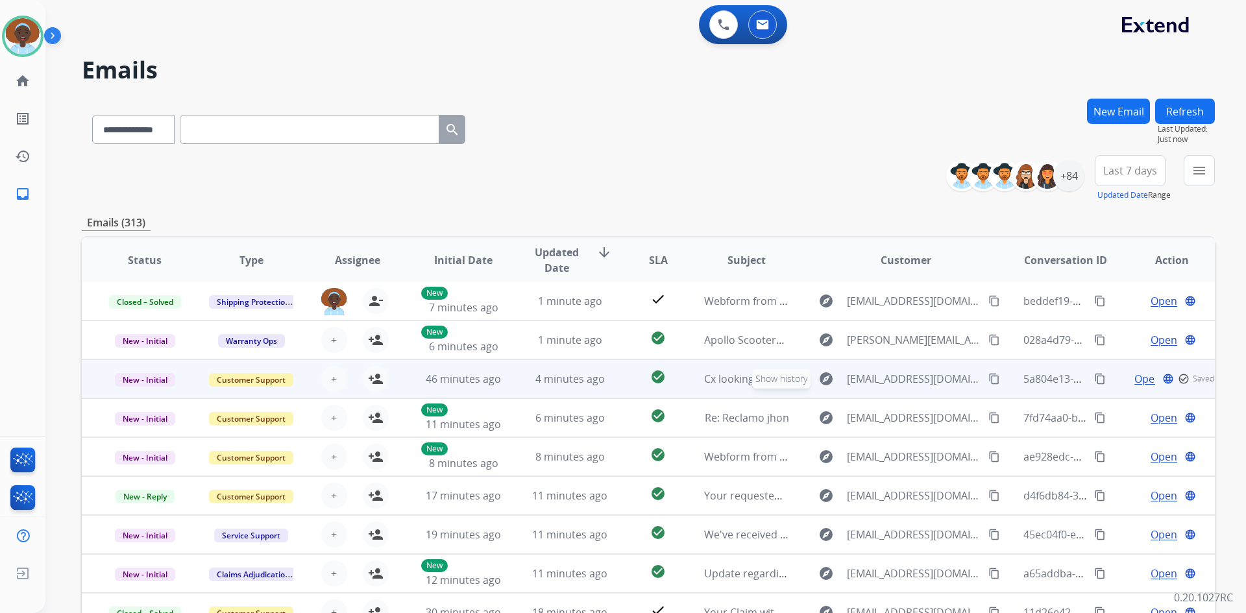
scroll to position [125, 0]
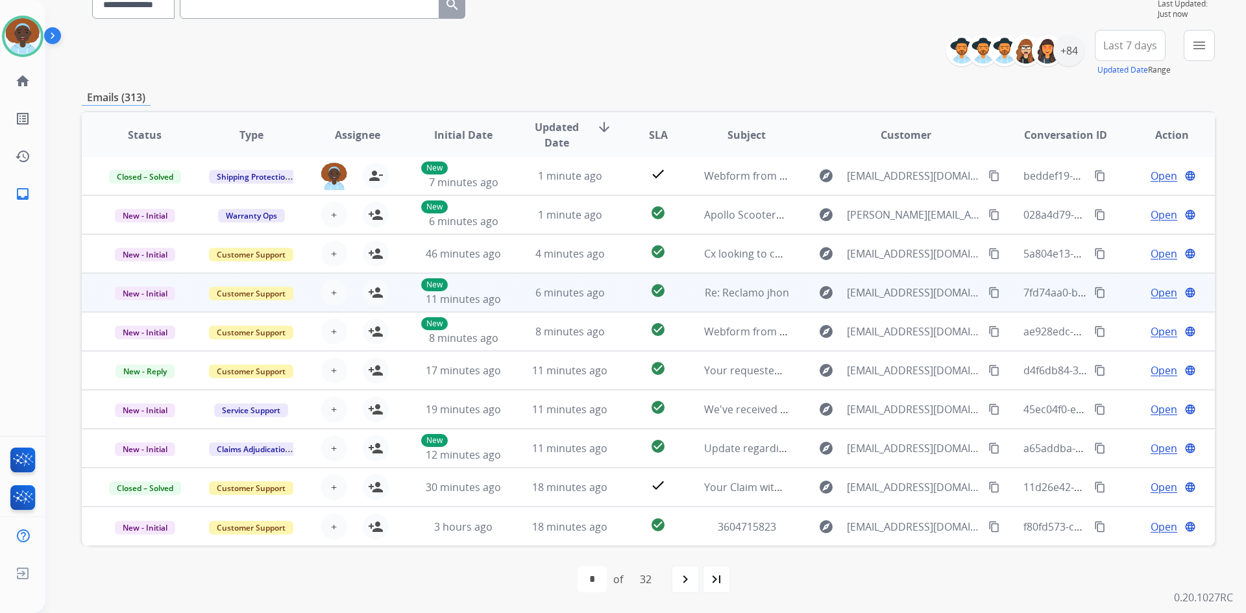
click at [1166, 291] on span "Open" at bounding box center [1163, 293] width 27 height 16
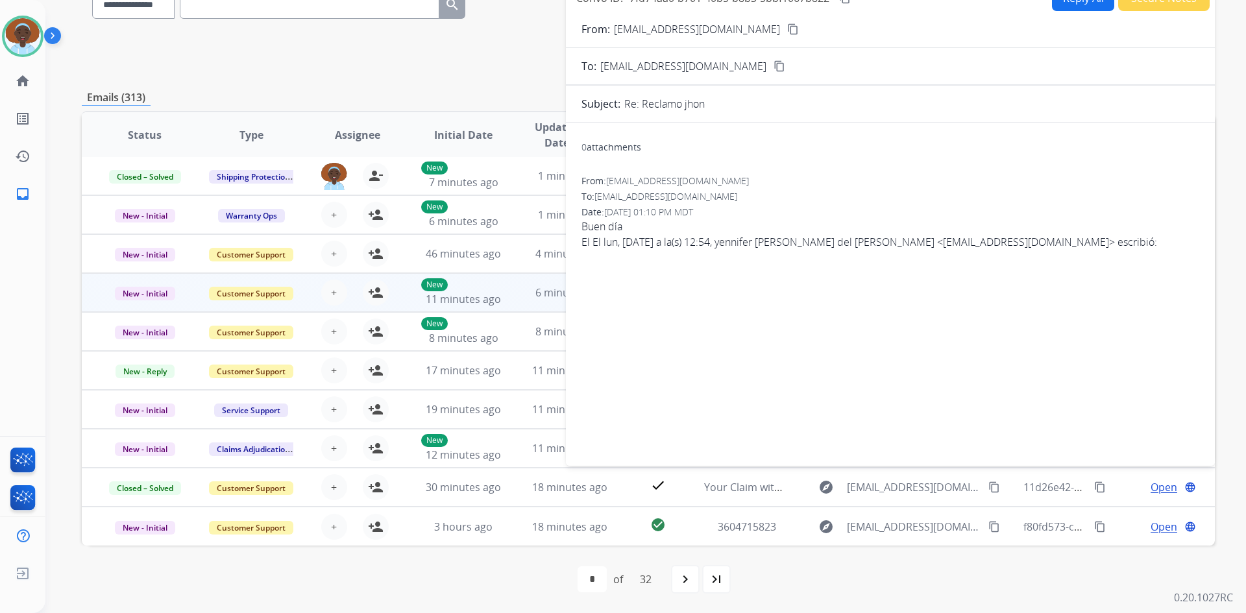
scroll to position [60, 0]
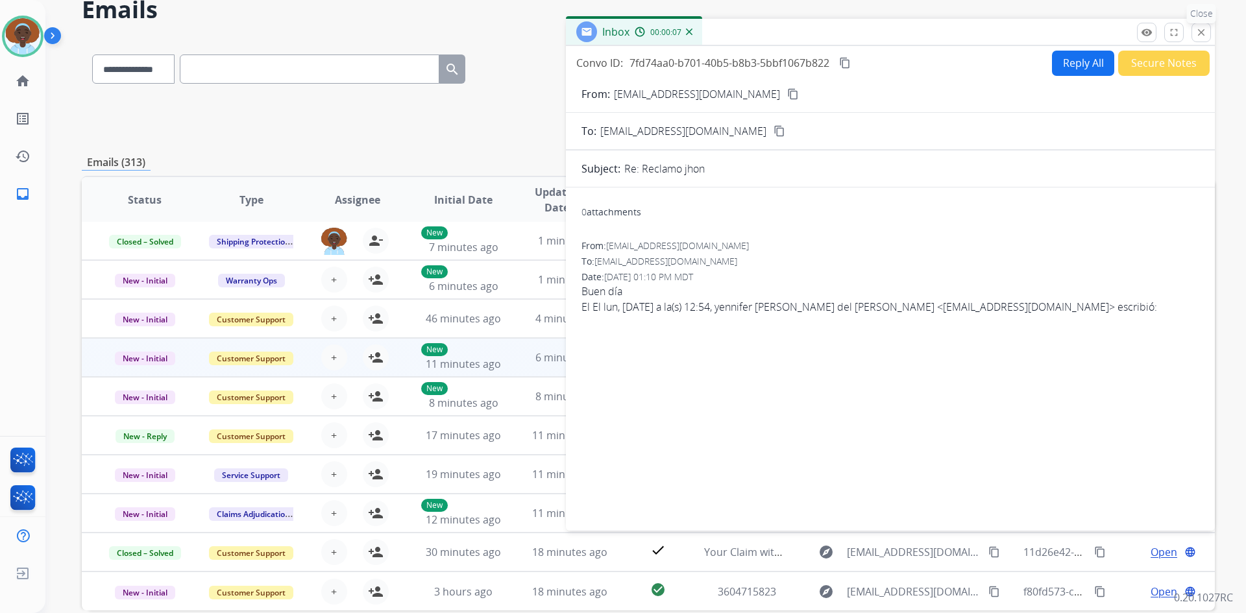
click at [1202, 35] on mat-icon "close" at bounding box center [1201, 33] width 12 height 12
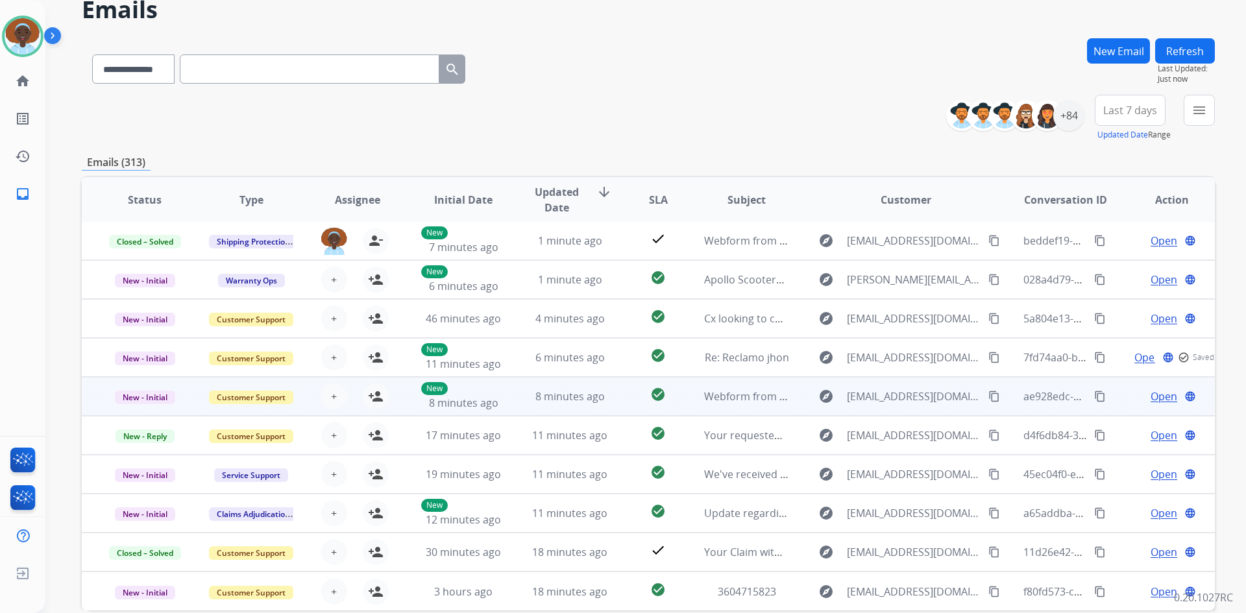
click at [1154, 398] on span "Open" at bounding box center [1163, 397] width 27 height 16
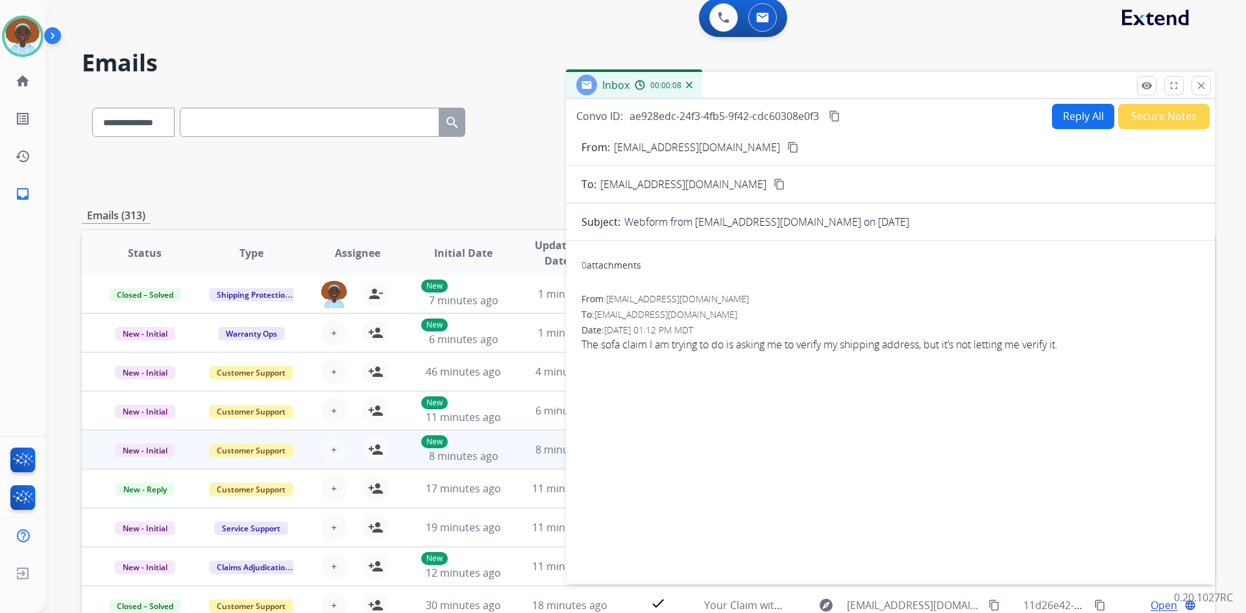
scroll to position [0, 0]
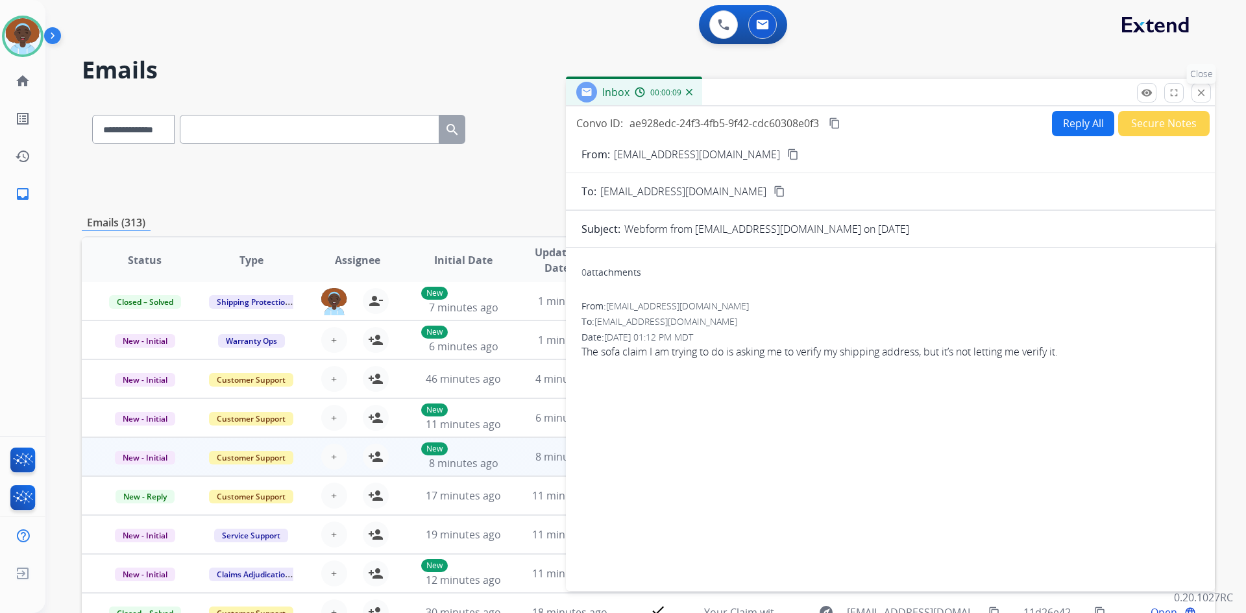
click at [1201, 94] on mat-icon "close" at bounding box center [1201, 93] width 12 height 12
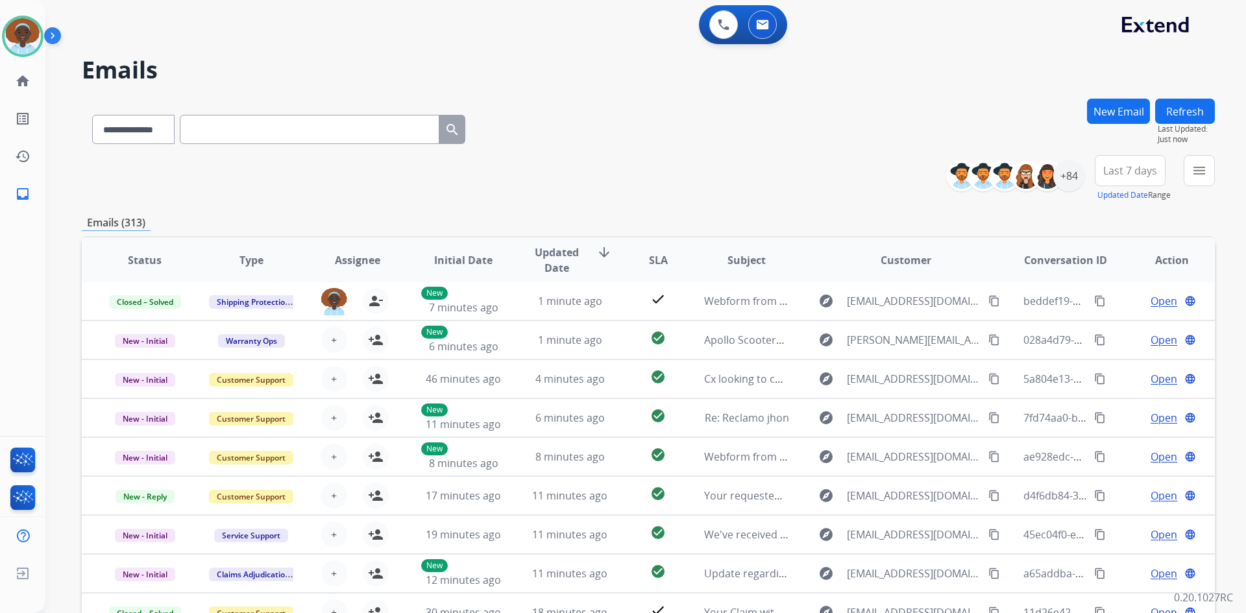
click at [1189, 114] on button "Refresh" at bounding box center [1185, 111] width 60 height 25
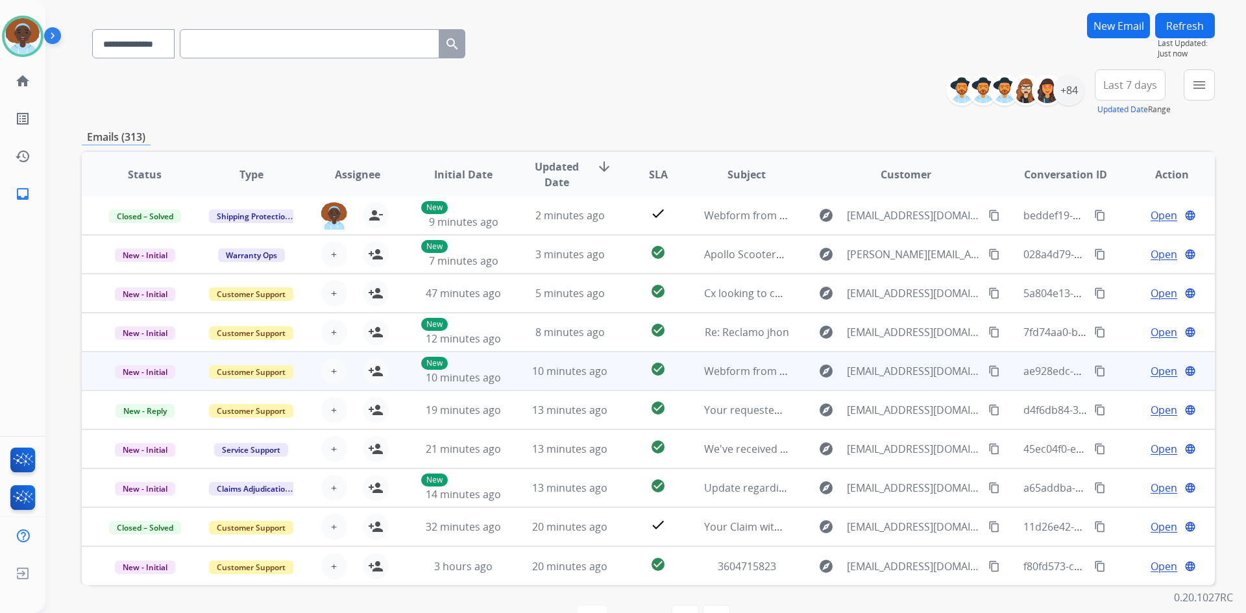
scroll to position [125, 0]
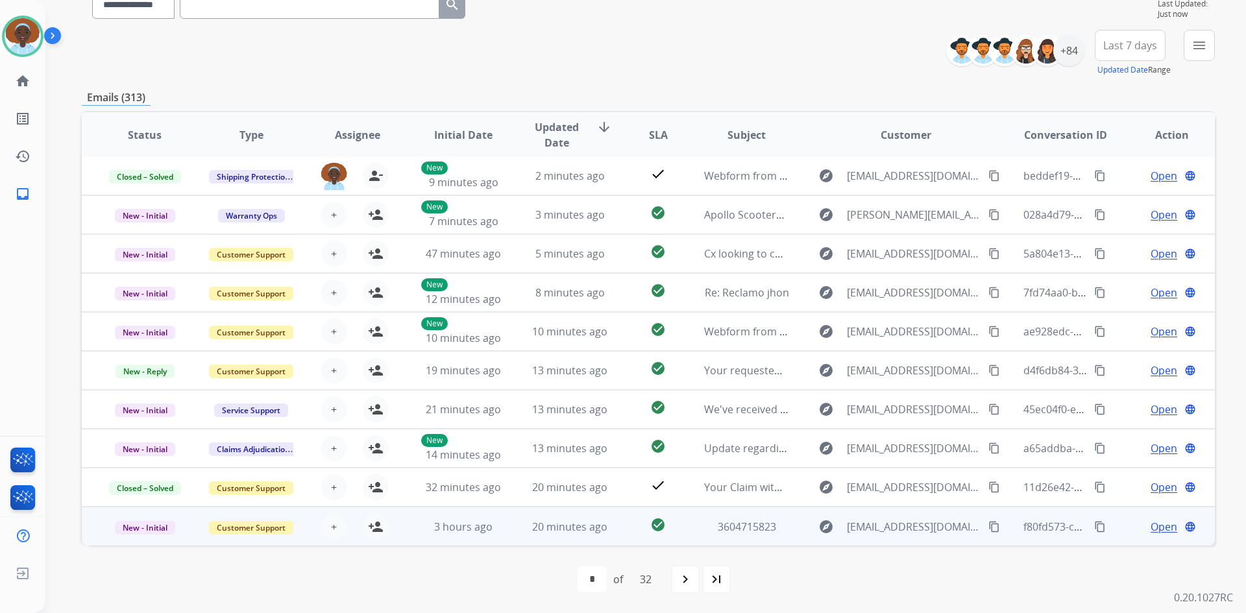
click at [1150, 529] on span "Open" at bounding box center [1163, 527] width 27 height 16
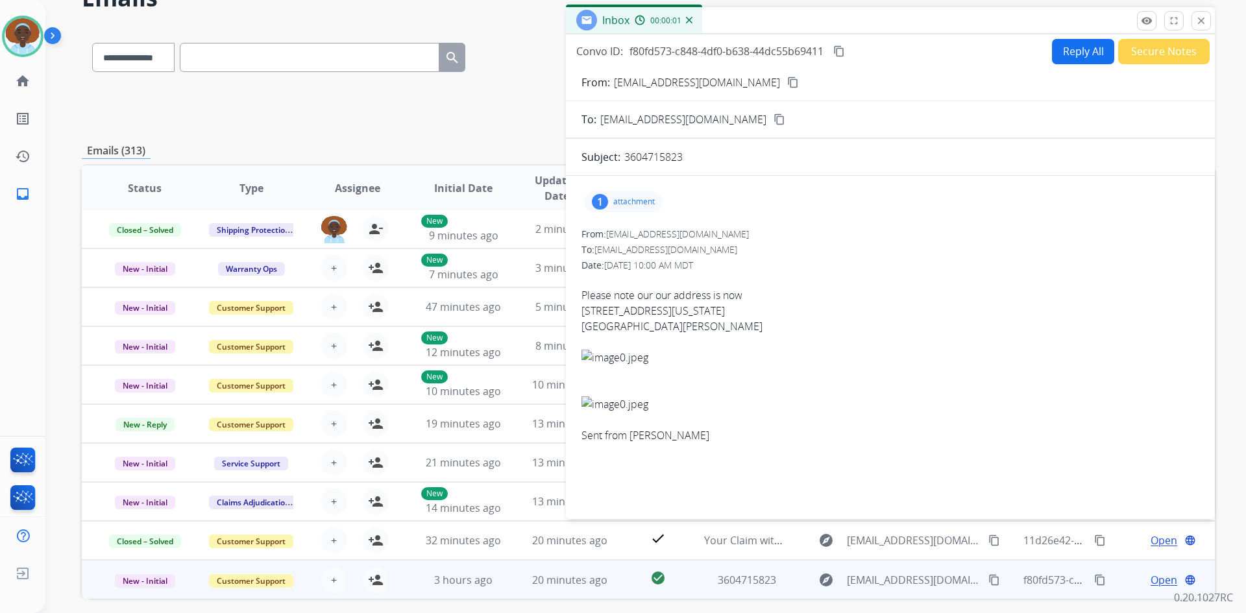
scroll to position [0, 0]
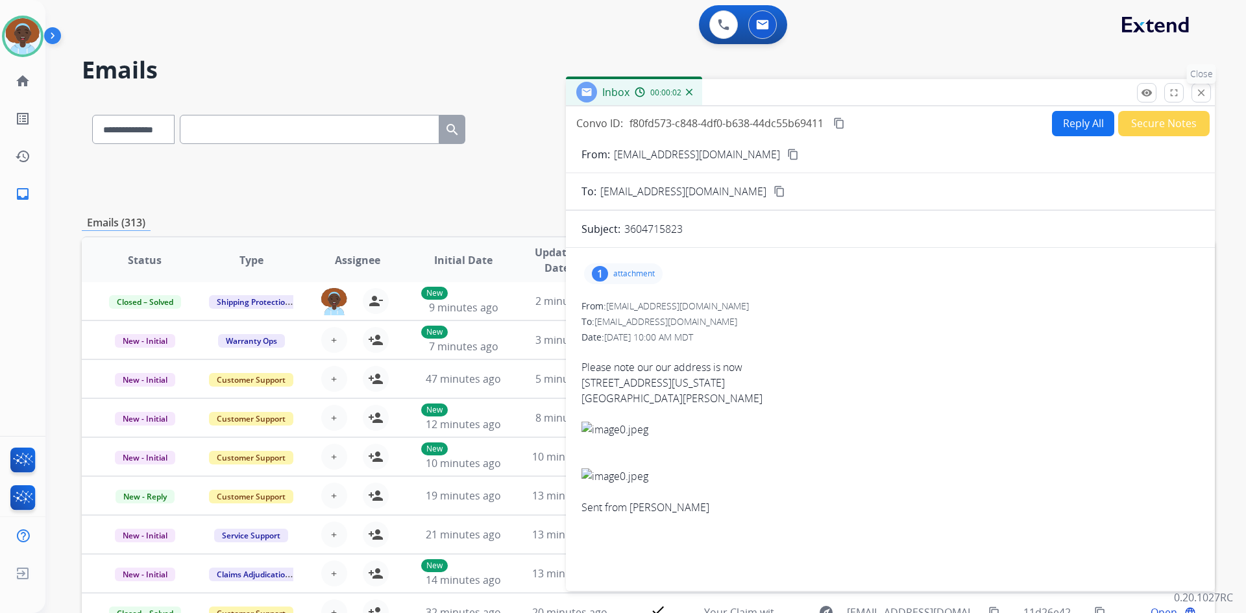
click at [1202, 90] on mat-icon "close" at bounding box center [1201, 93] width 12 height 12
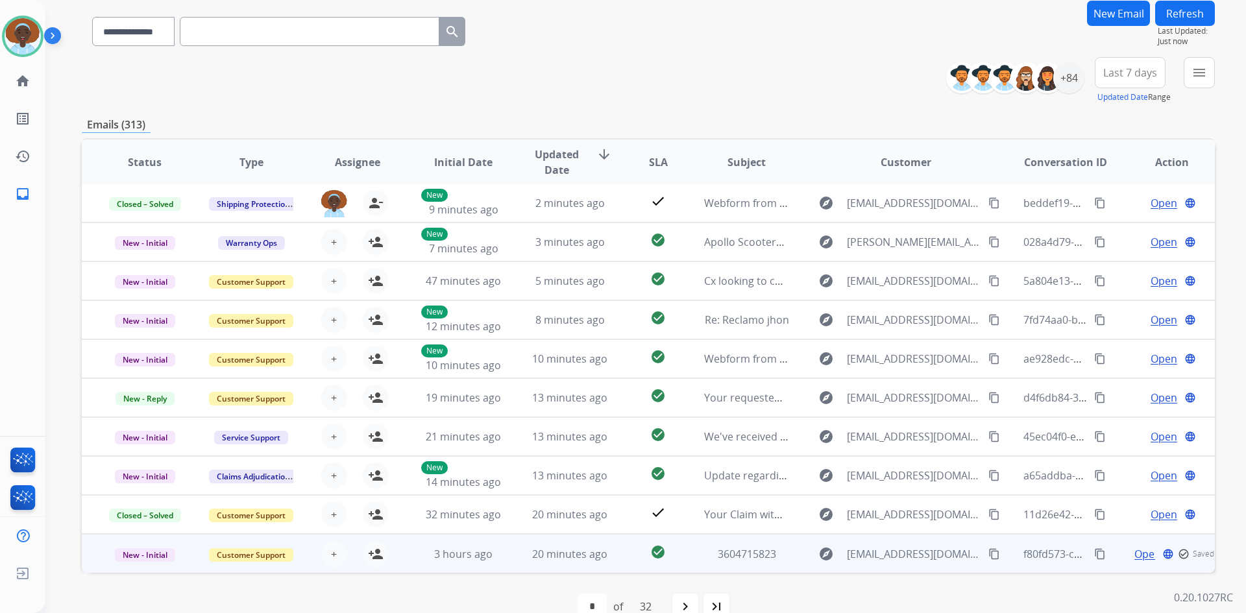
scroll to position [125, 0]
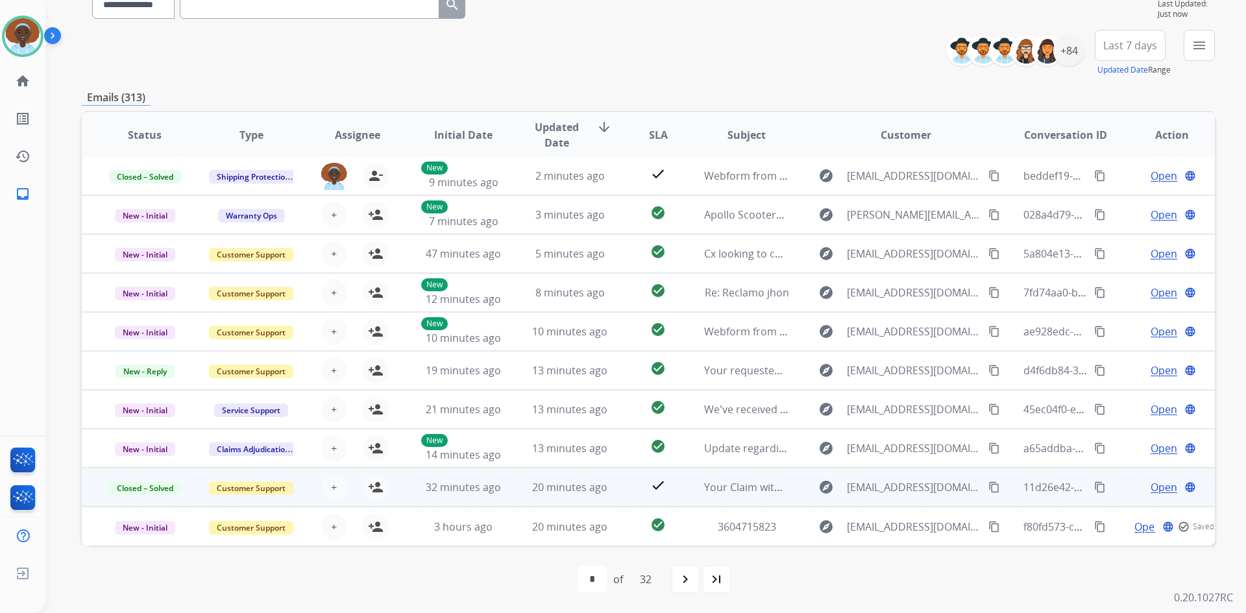
click at [1152, 488] on span "Open" at bounding box center [1163, 487] width 27 height 16
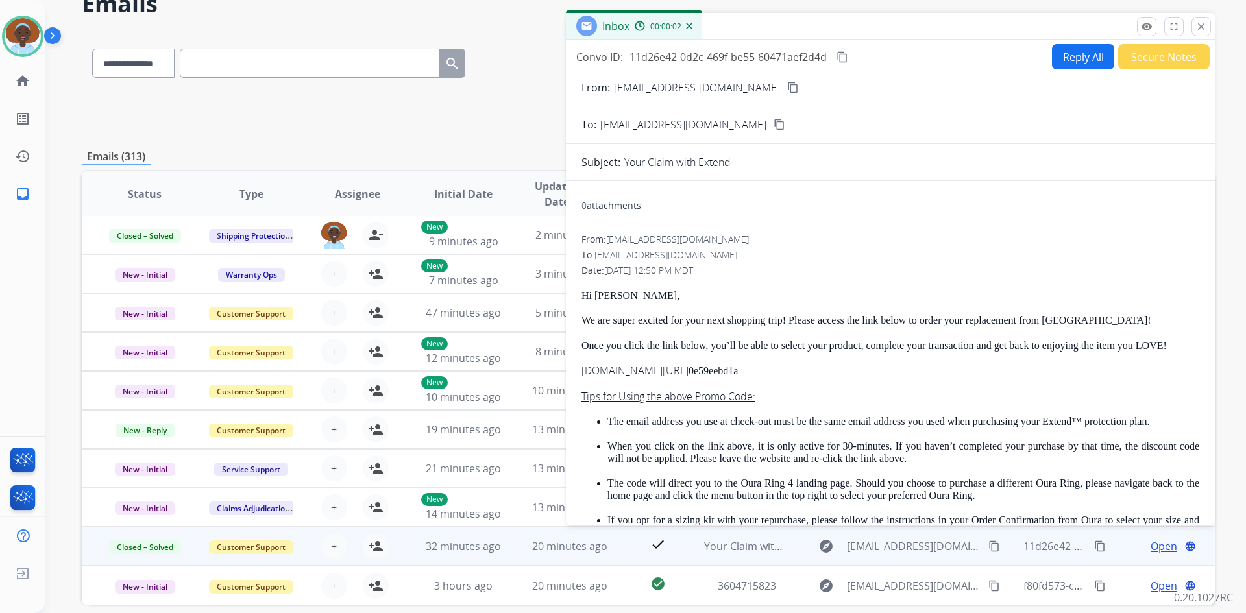
scroll to position [0, 0]
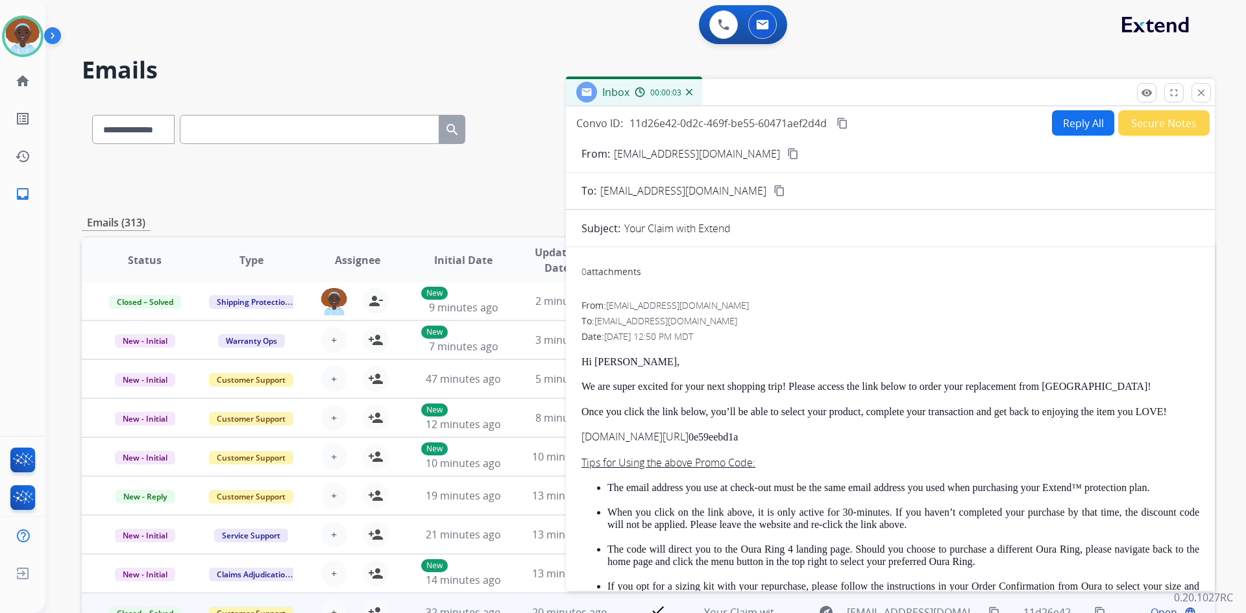
click at [1204, 88] on mat-icon "close" at bounding box center [1201, 93] width 12 height 12
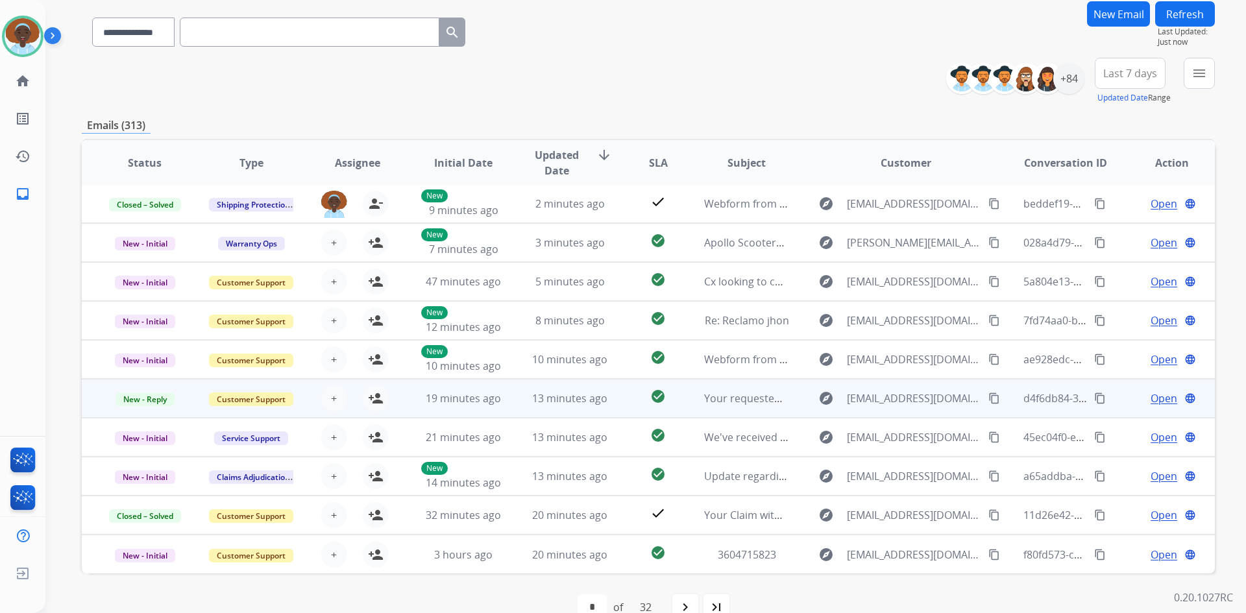
scroll to position [125, 0]
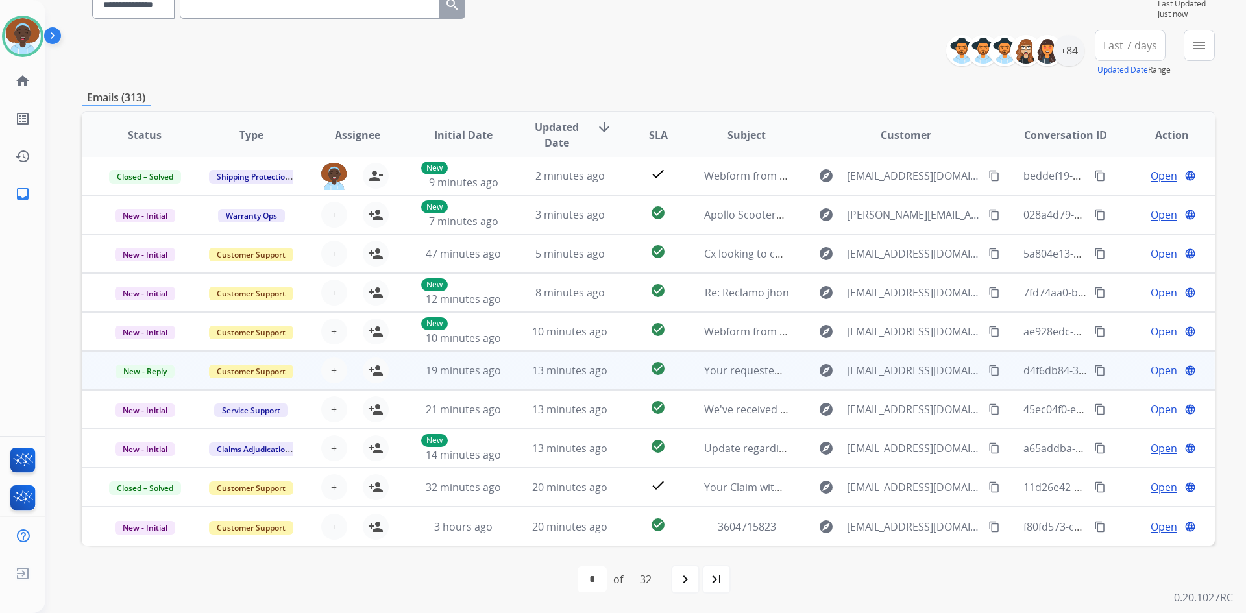
click at [1153, 372] on span "Open" at bounding box center [1163, 371] width 27 height 16
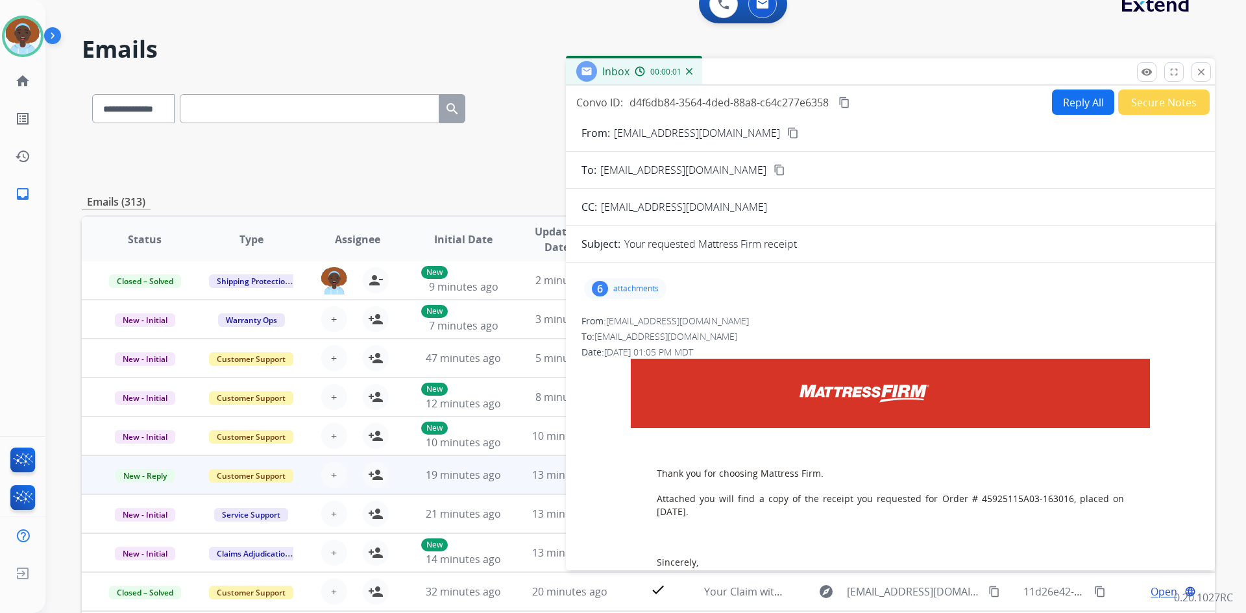
scroll to position [0, 0]
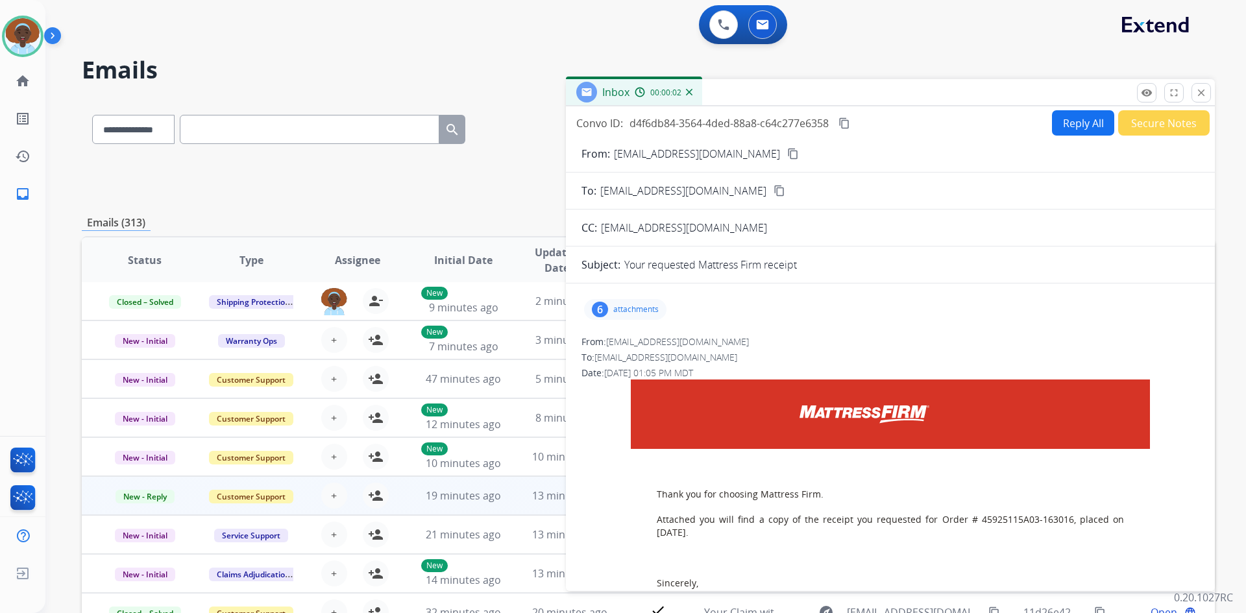
click at [1202, 91] on mat-icon "close" at bounding box center [1201, 93] width 12 height 12
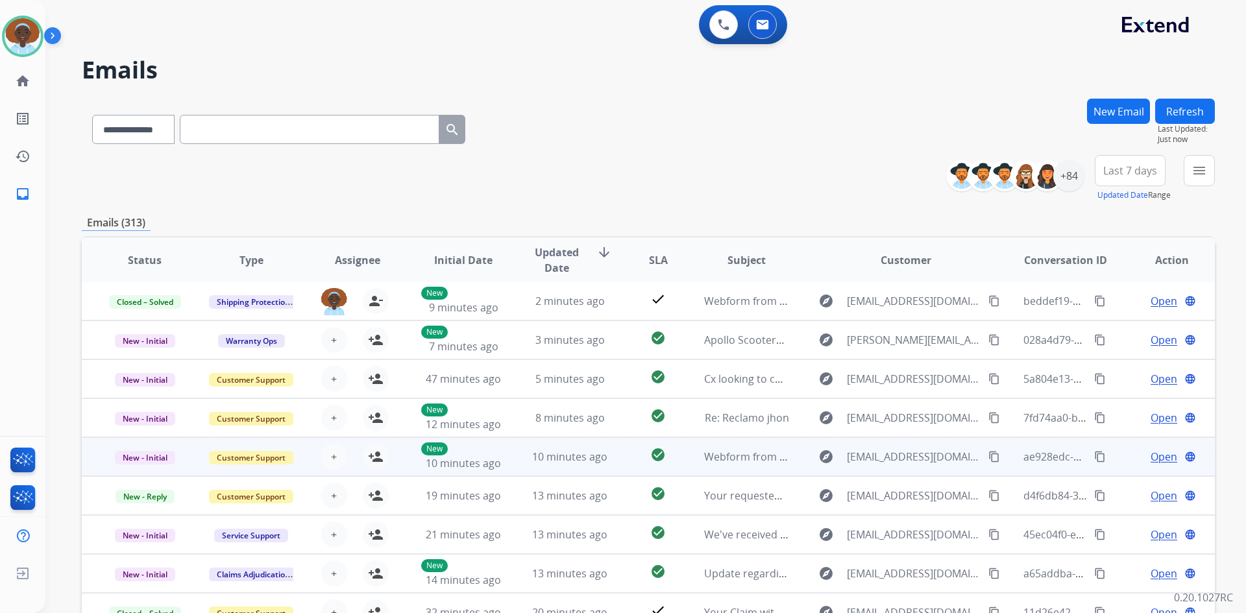
click at [1167, 454] on div "Open language" at bounding box center [1171, 457] width 85 height 16
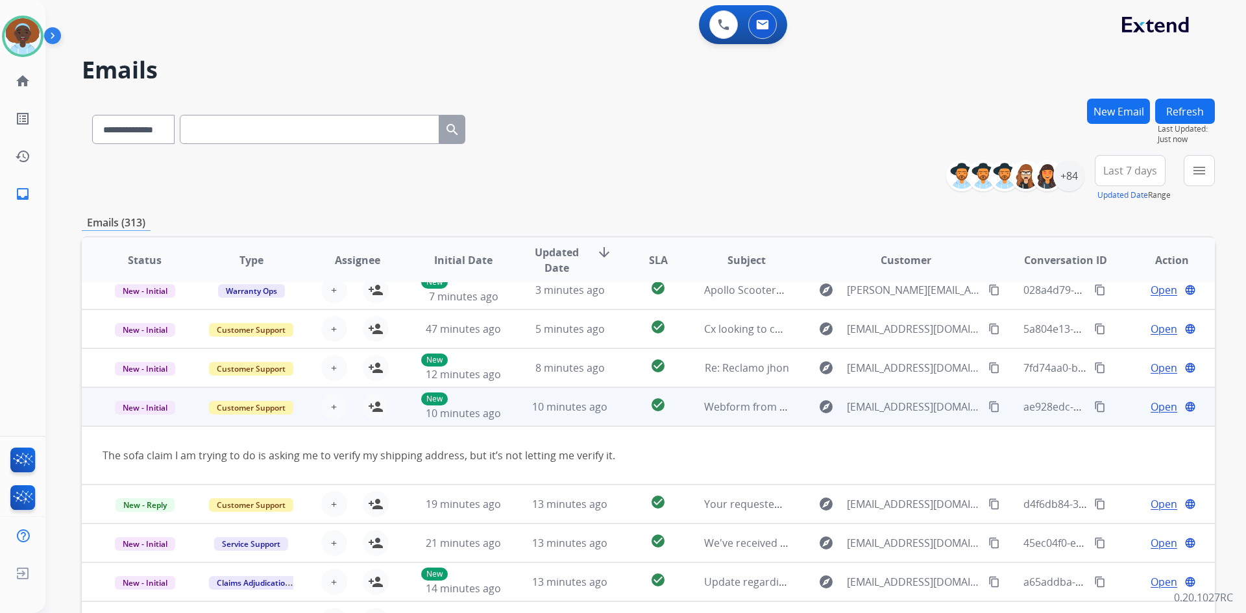
scroll to position [60, 0]
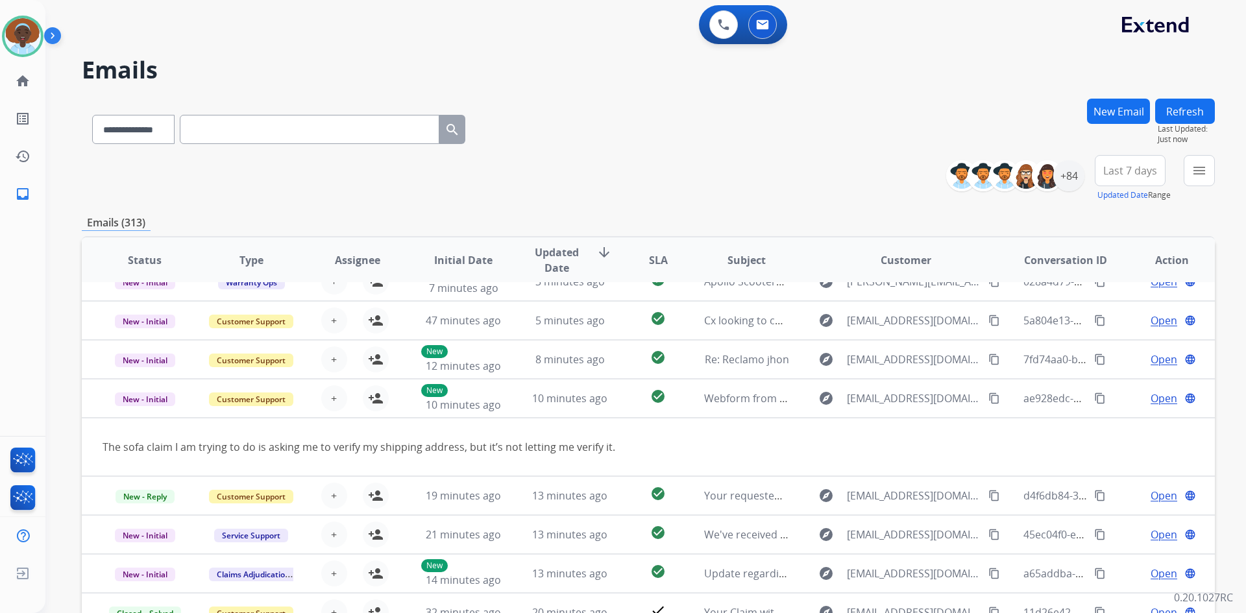
click at [1128, 429] on table "Status Type Assignee Initial Date Updated Date arrow_downward SLA Subject Custo…" at bounding box center [648, 424] width 1133 height 493
click at [1125, 444] on table "Status Type Assignee Initial Date Updated Date arrow_downward SLA Subject Custo…" at bounding box center [648, 424] width 1133 height 493
click at [1158, 440] on table "Status Type Assignee Initial Date Updated Date arrow_downward SLA Subject Custo…" at bounding box center [648, 424] width 1133 height 493
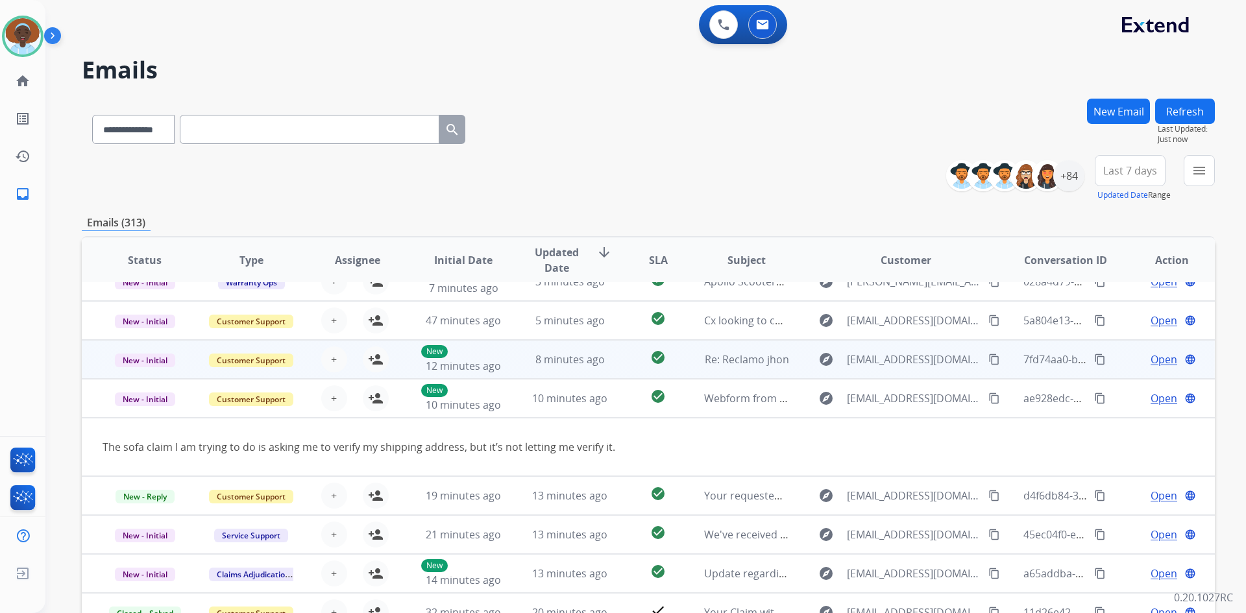
click at [1129, 400] on div "Open language" at bounding box center [1171, 399] width 85 height 16
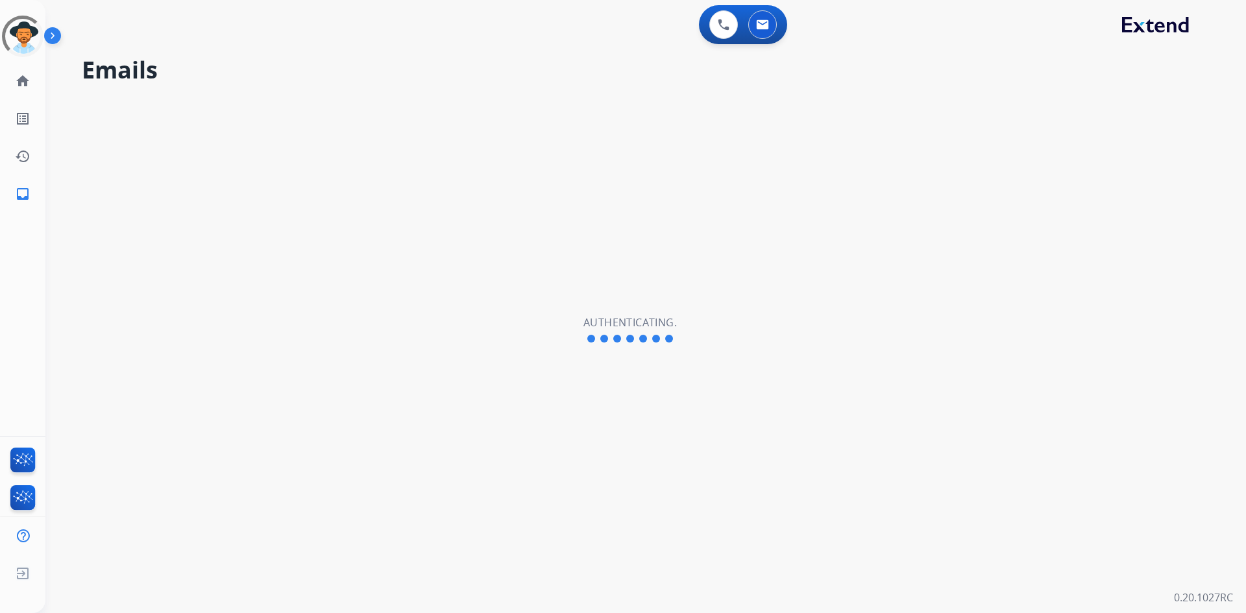
select select "**********"
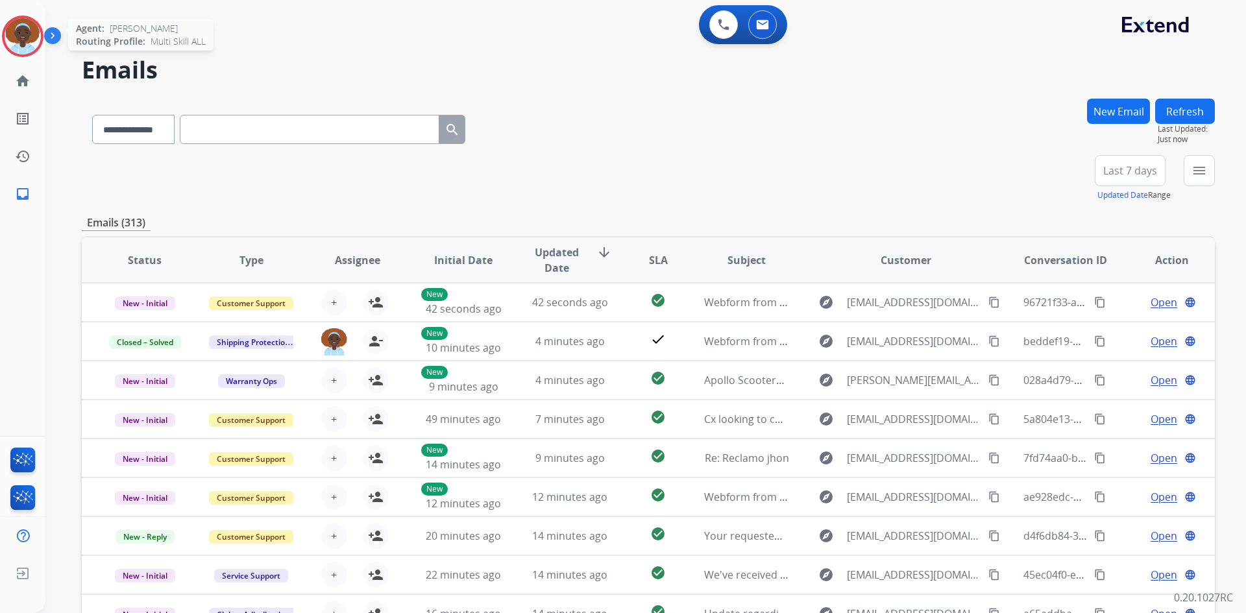
click at [23, 43] on img at bounding box center [23, 36] width 36 height 36
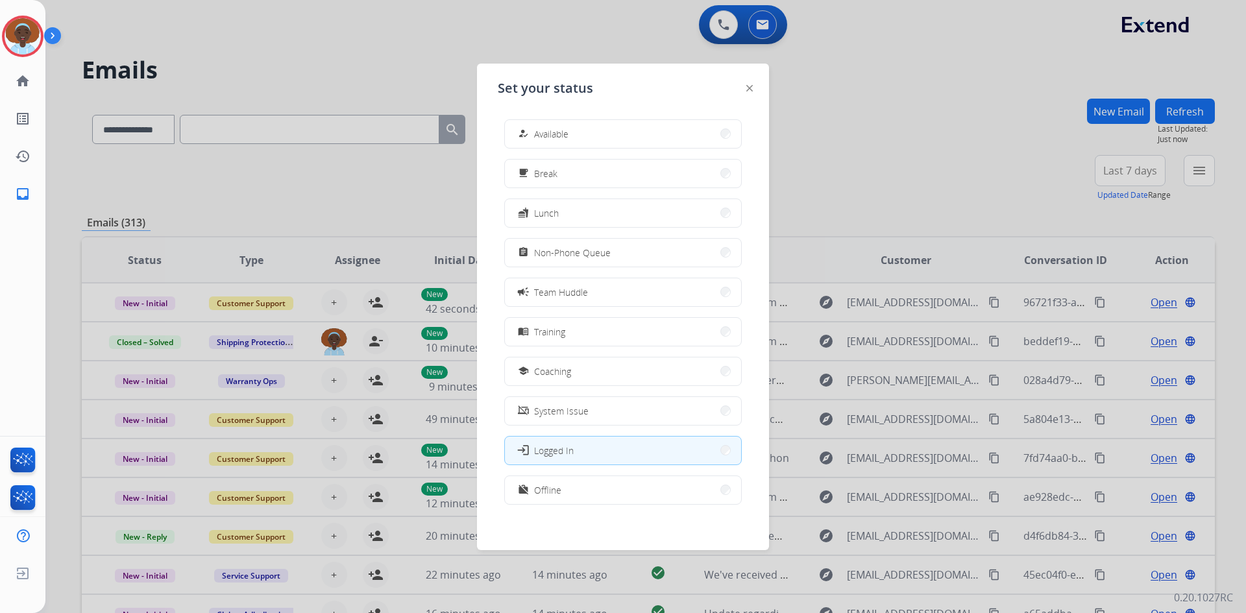
click at [551, 132] on span "Available" at bounding box center [551, 134] width 34 height 14
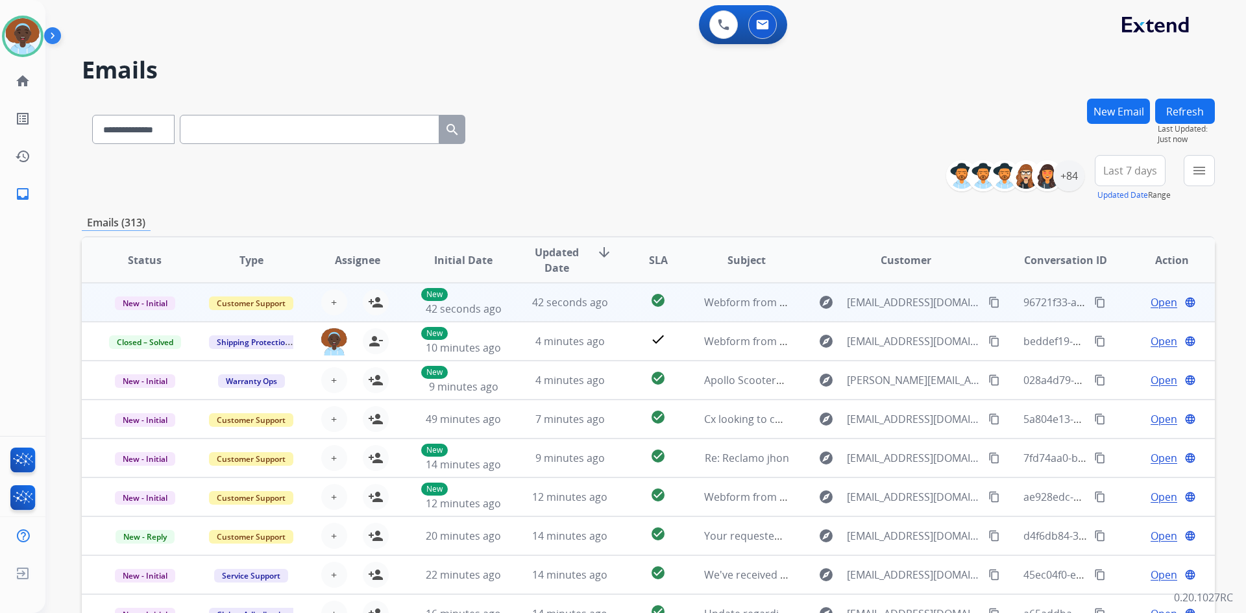
click at [1156, 303] on span "Open" at bounding box center [1163, 303] width 27 height 16
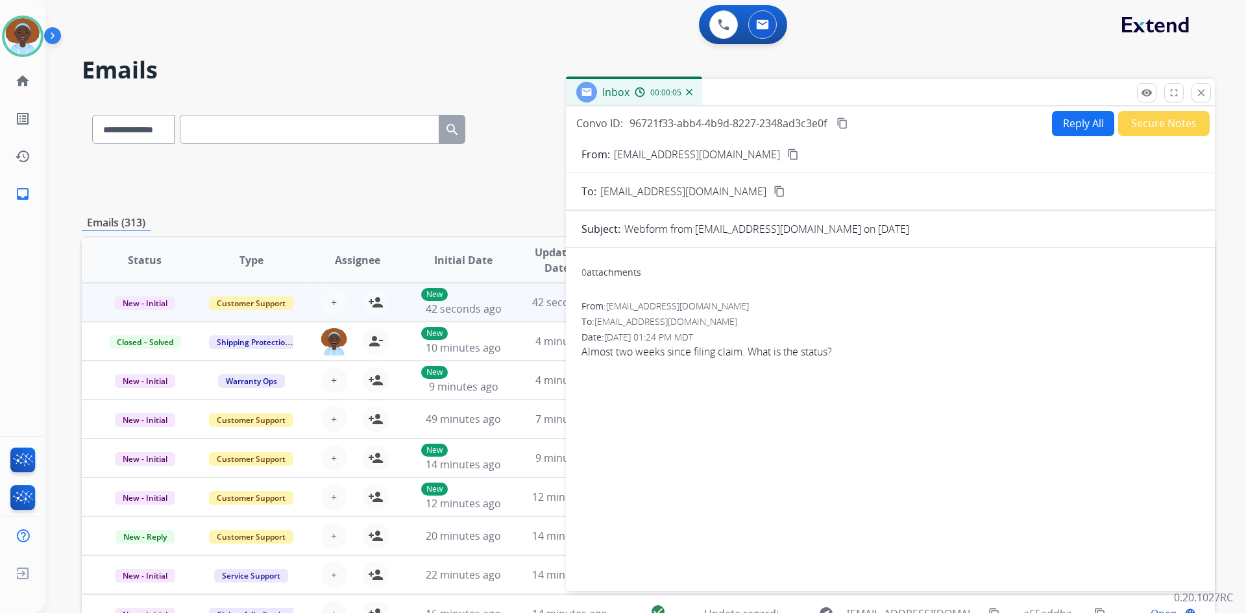
click at [787, 155] on mat-icon "content_copy" at bounding box center [793, 155] width 12 height 12
click at [688, 91] on img at bounding box center [689, 92] width 6 height 6
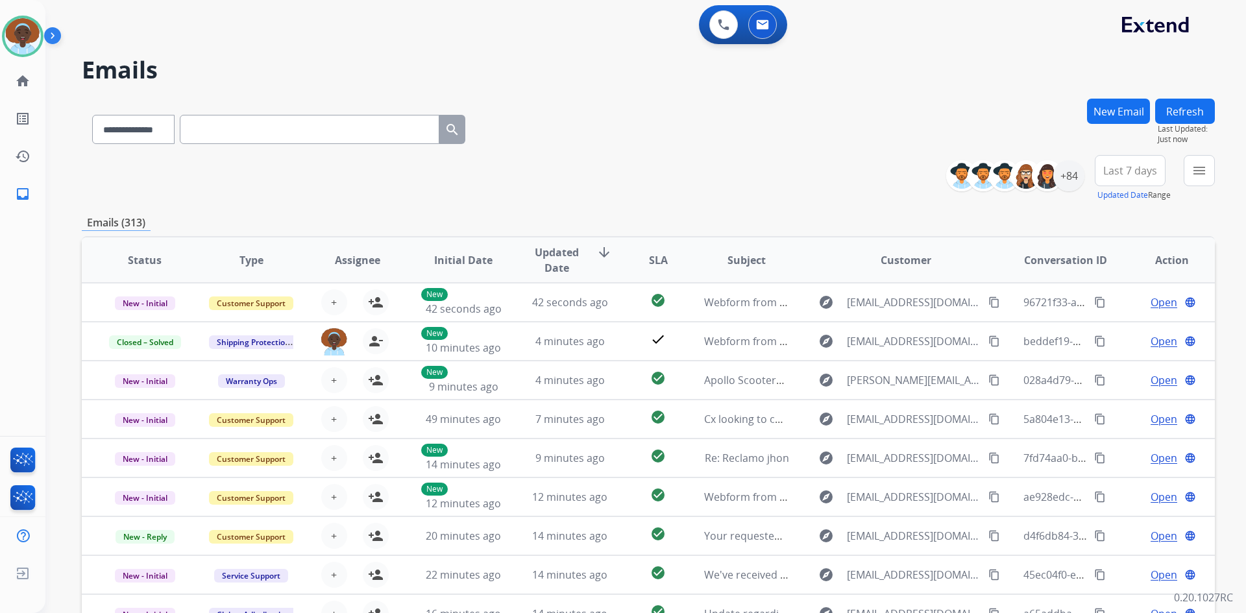
click at [1185, 108] on button "Refresh" at bounding box center [1185, 111] width 60 height 25
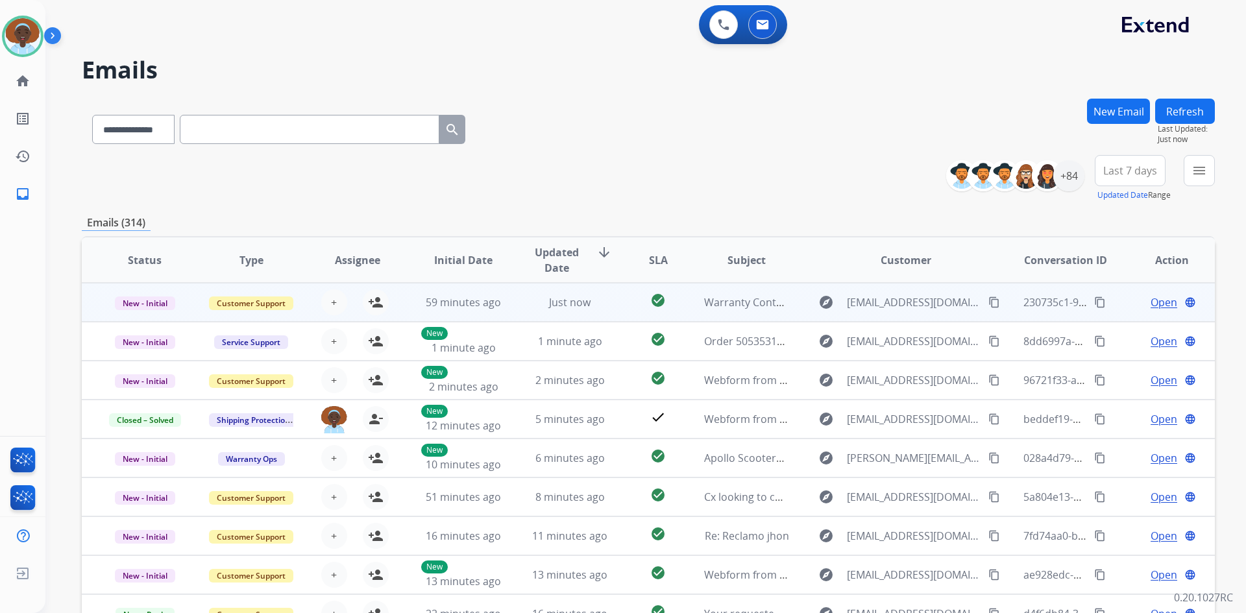
click at [1155, 302] on span "Open" at bounding box center [1163, 303] width 27 height 16
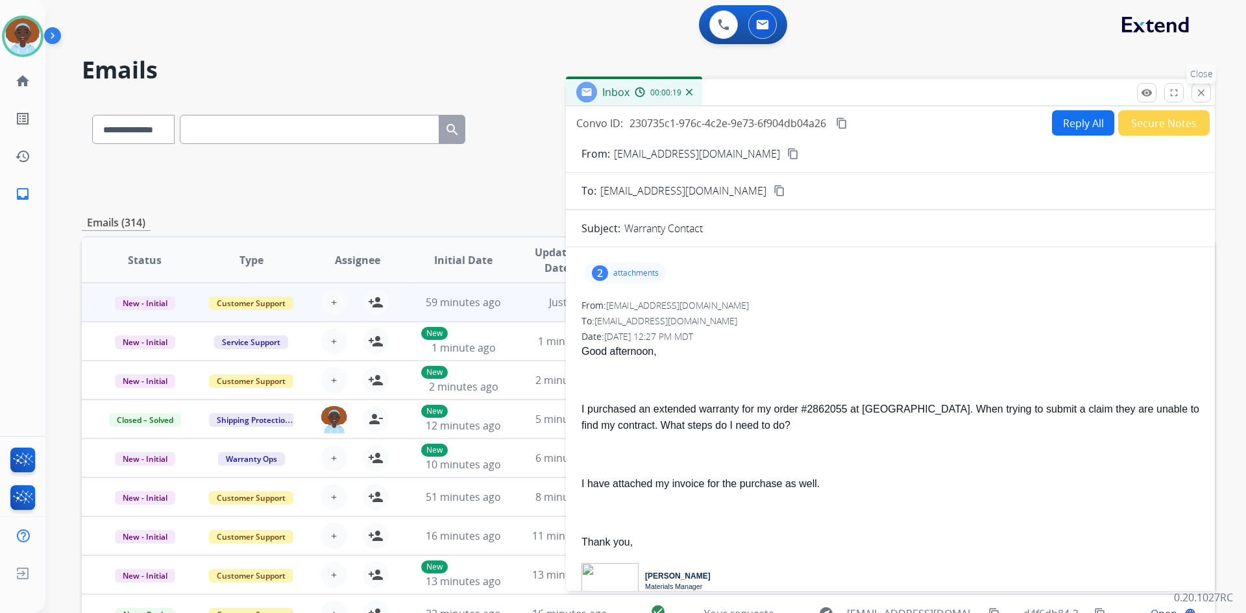
click at [1200, 91] on mat-icon "close" at bounding box center [1201, 93] width 12 height 12
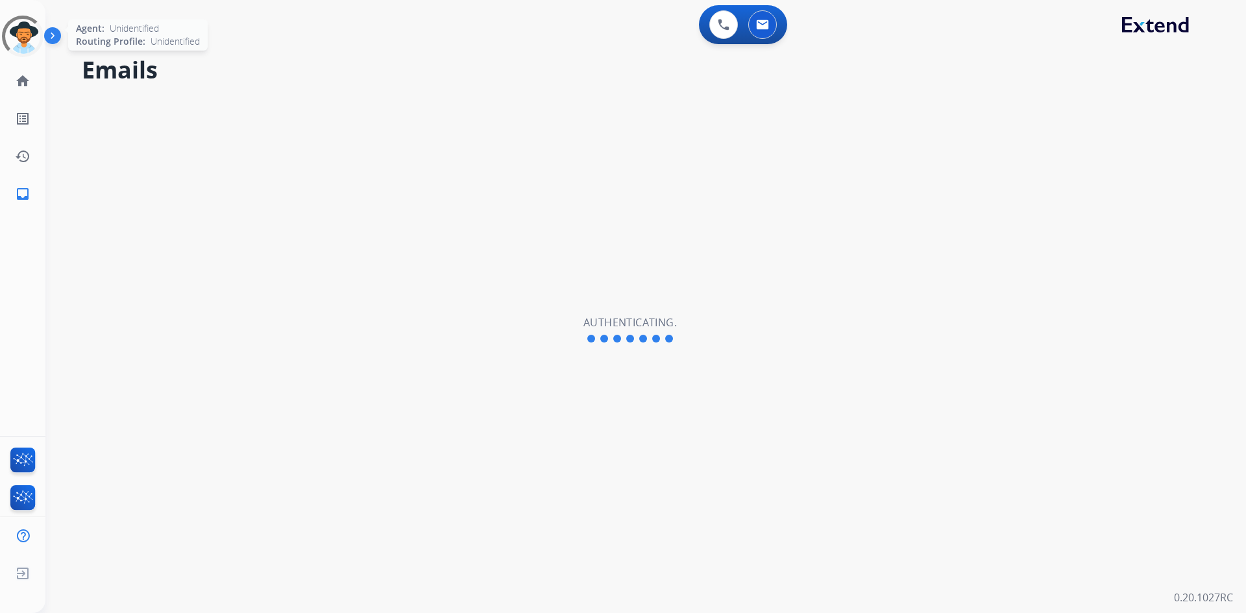
select select "**********"
click at [27, 36] on img at bounding box center [23, 36] width 36 height 36
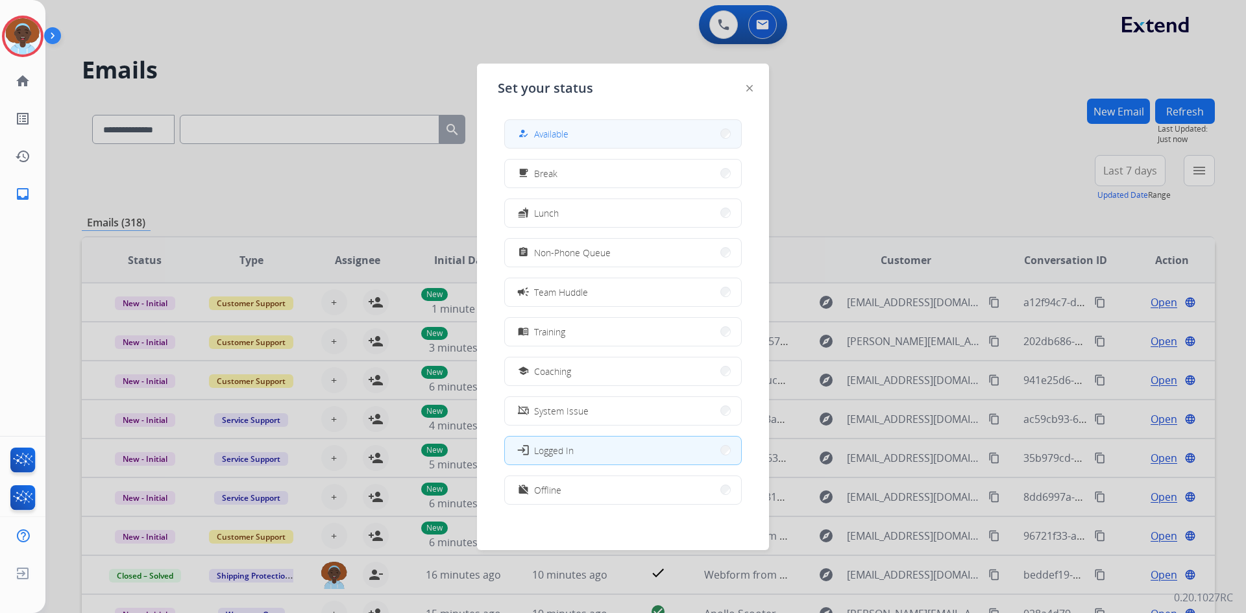
click at [592, 132] on button "how_to_reg Available" at bounding box center [623, 134] width 236 height 28
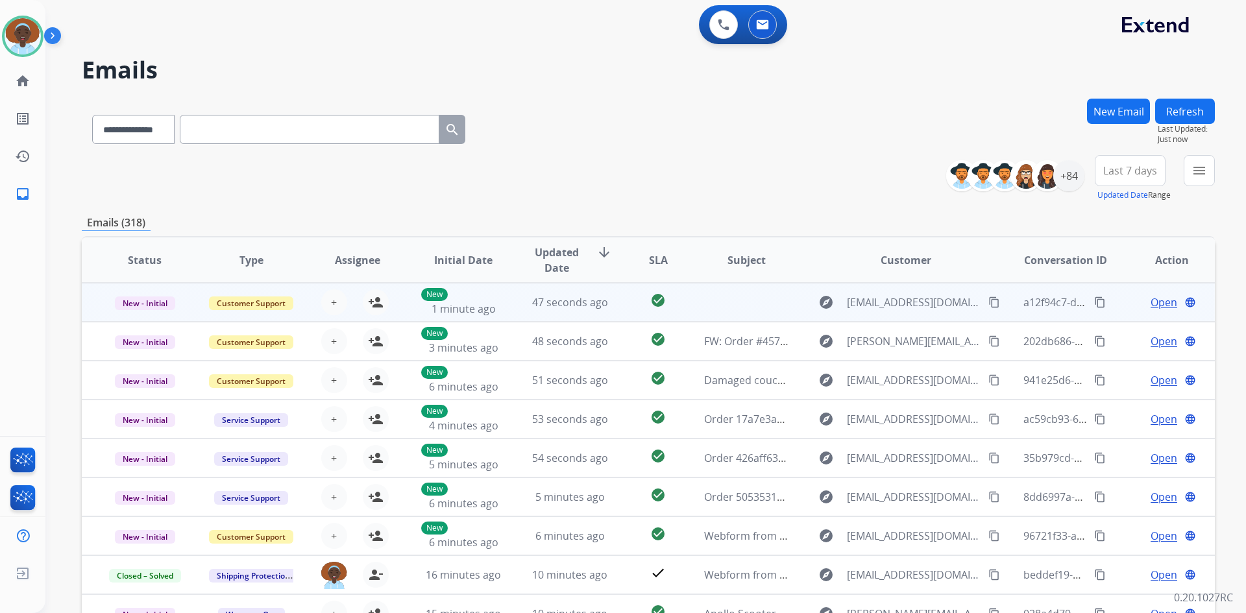
click at [1160, 302] on span "Open" at bounding box center [1163, 303] width 27 height 16
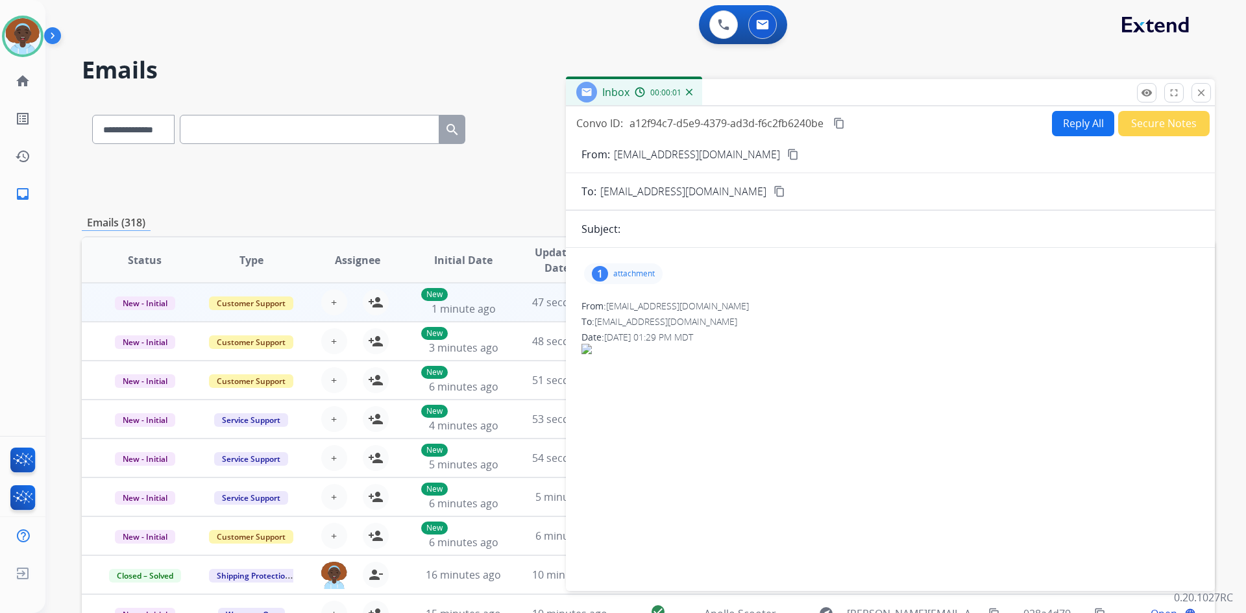
click at [605, 272] on div "1" at bounding box center [600, 274] width 16 height 16
click at [625, 310] on div at bounding box center [626, 306] width 65 height 45
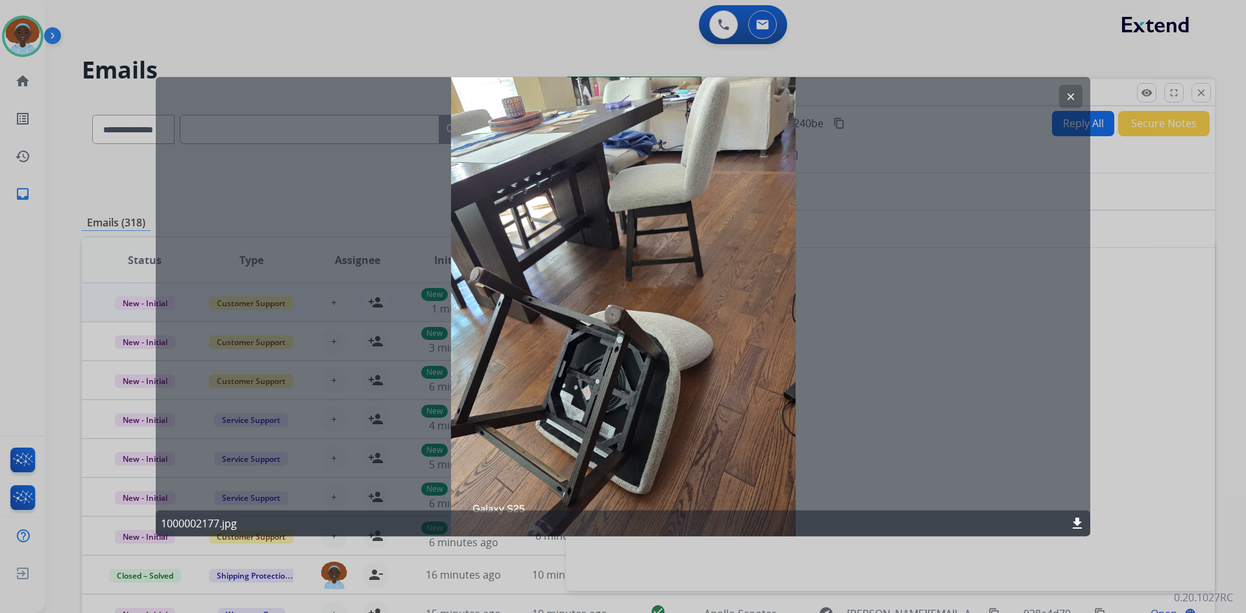
click at [846, 350] on div "clear 1000002177.jpg download" at bounding box center [623, 307] width 934 height 460
click at [599, 406] on div "clear 1000002177.jpg download" at bounding box center [623, 307] width 934 height 460
click at [1071, 97] on mat-icon "clear" at bounding box center [1071, 96] width 12 height 12
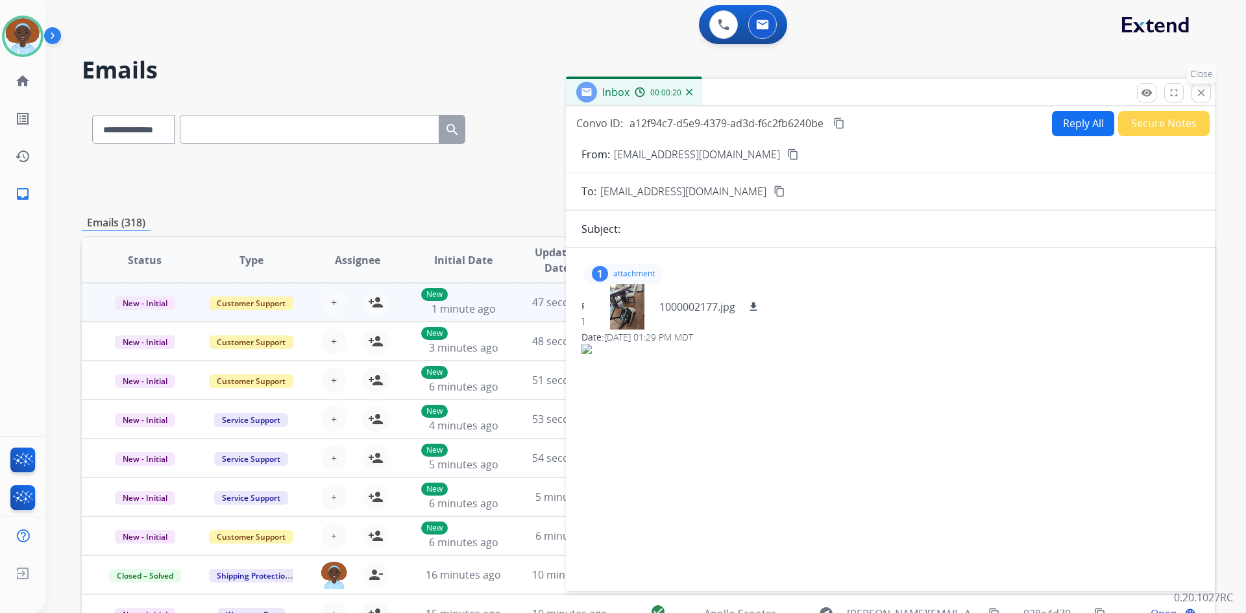
click at [1199, 93] on mat-icon "close" at bounding box center [1201, 93] width 12 height 12
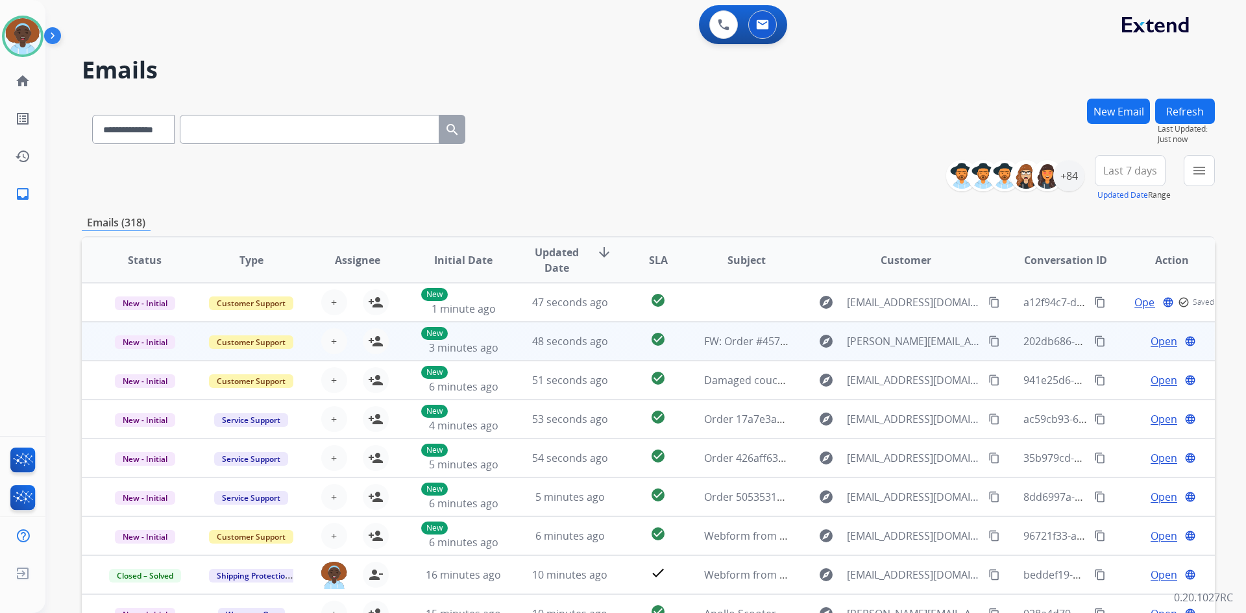
click at [1152, 346] on span "Open" at bounding box center [1163, 342] width 27 height 16
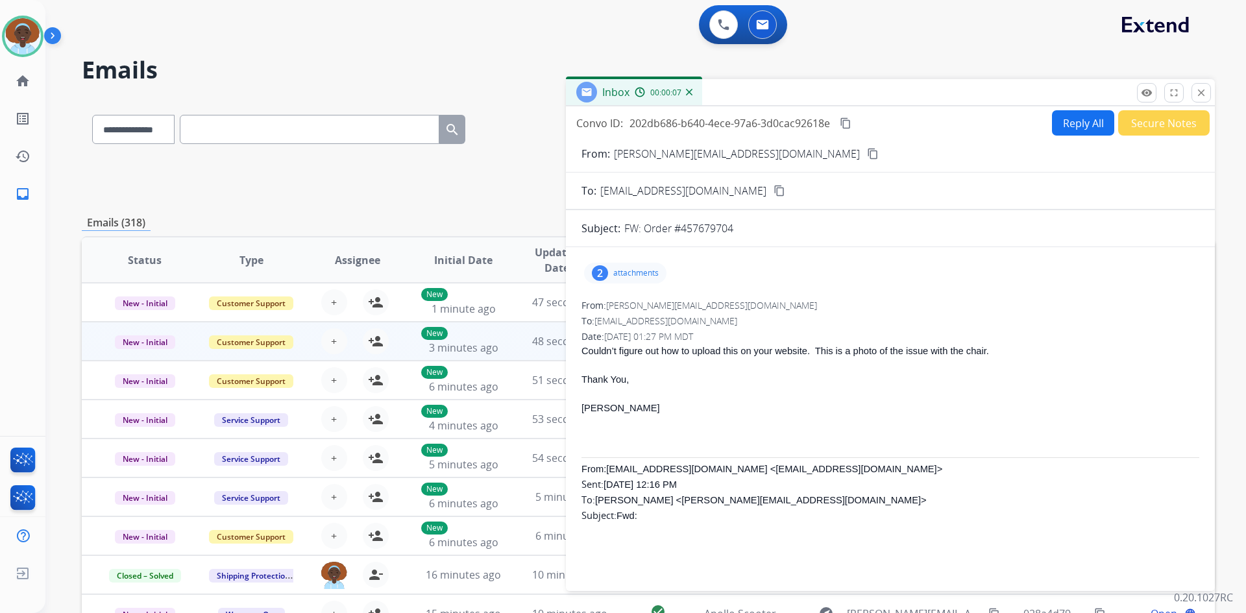
click at [596, 270] on div "2" at bounding box center [600, 273] width 16 height 16
click at [620, 306] on div at bounding box center [626, 306] width 65 height 45
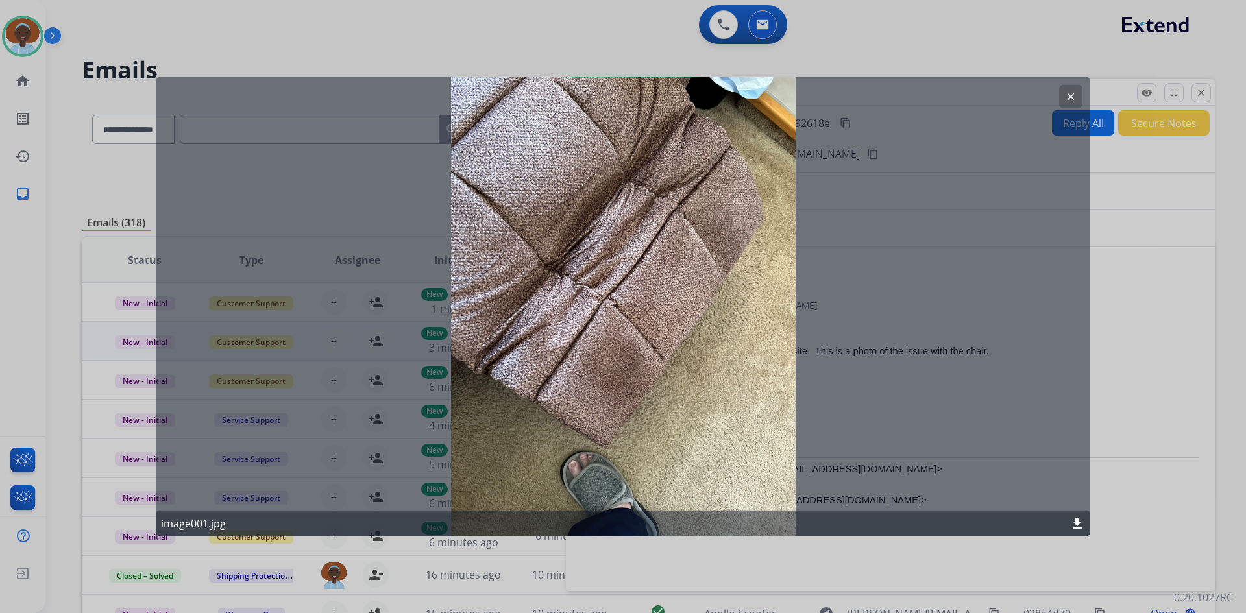
click at [1067, 99] on mat-icon "clear" at bounding box center [1071, 96] width 12 height 12
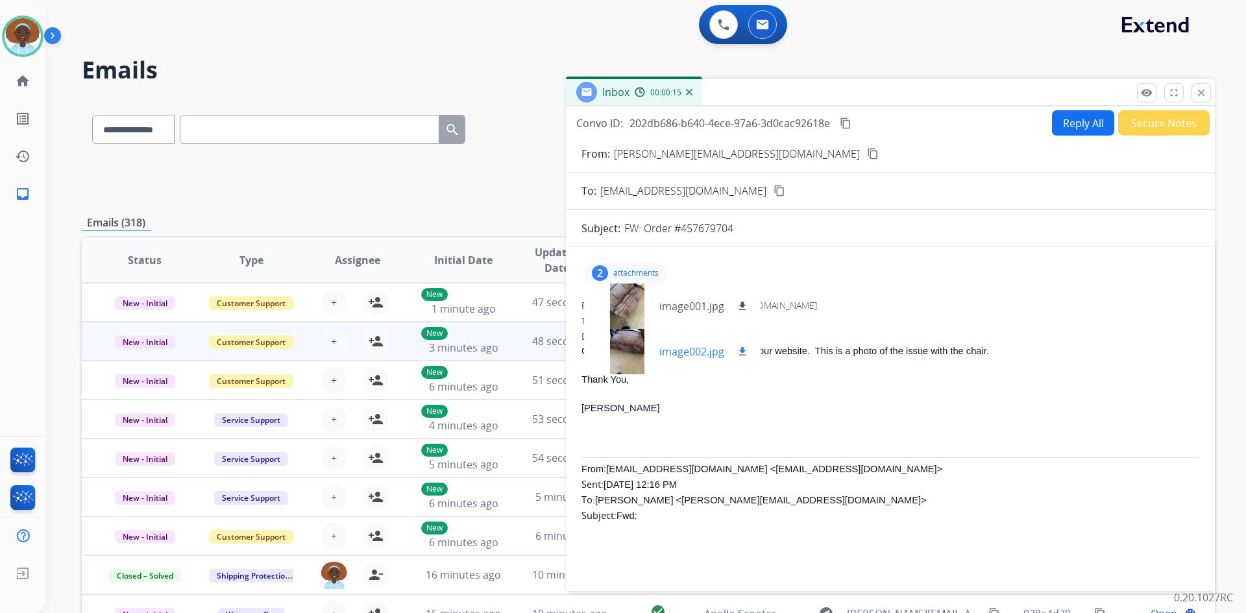
click at [627, 344] on div at bounding box center [626, 351] width 65 height 45
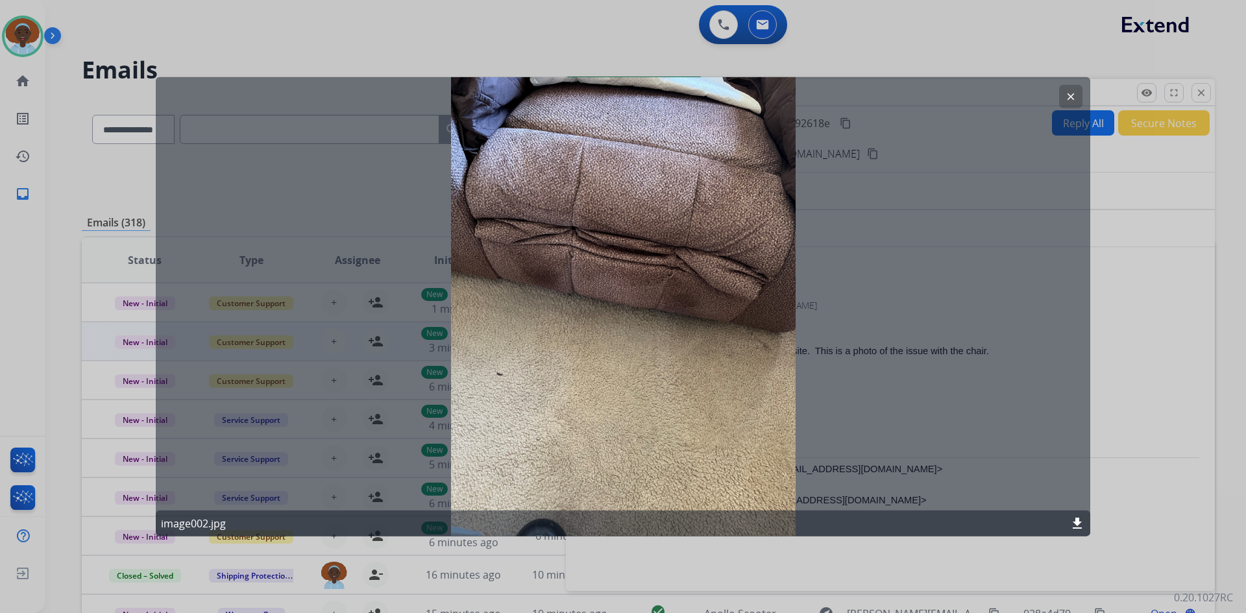
click at [1068, 97] on mat-icon "clear" at bounding box center [1071, 96] width 12 height 12
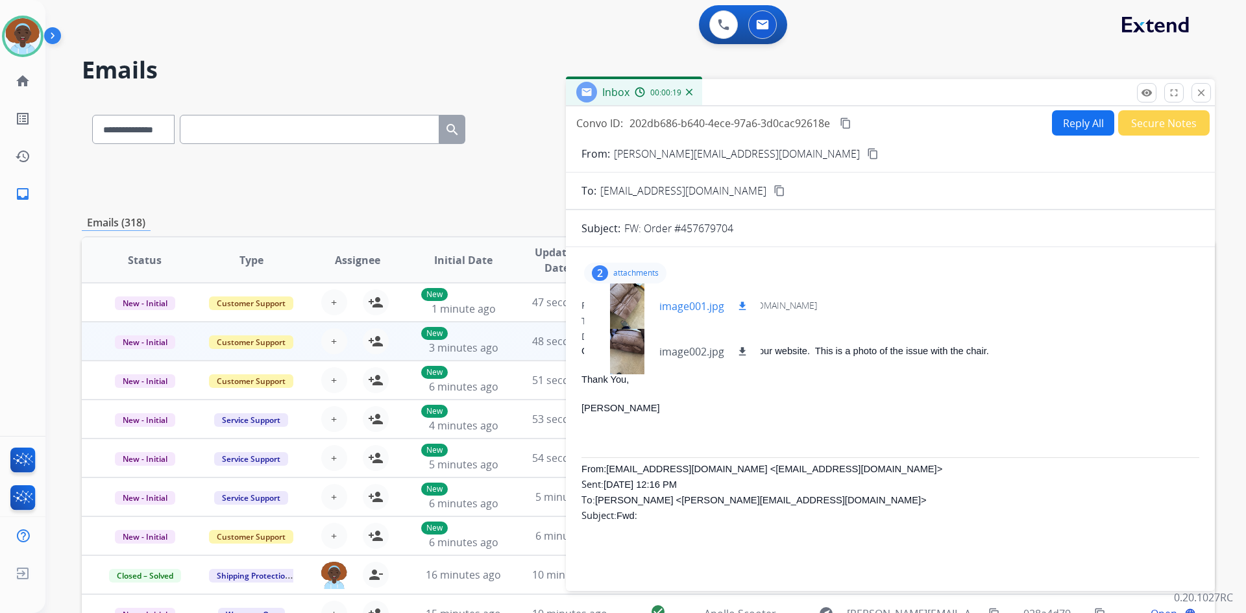
click at [623, 309] on div at bounding box center [626, 306] width 65 height 45
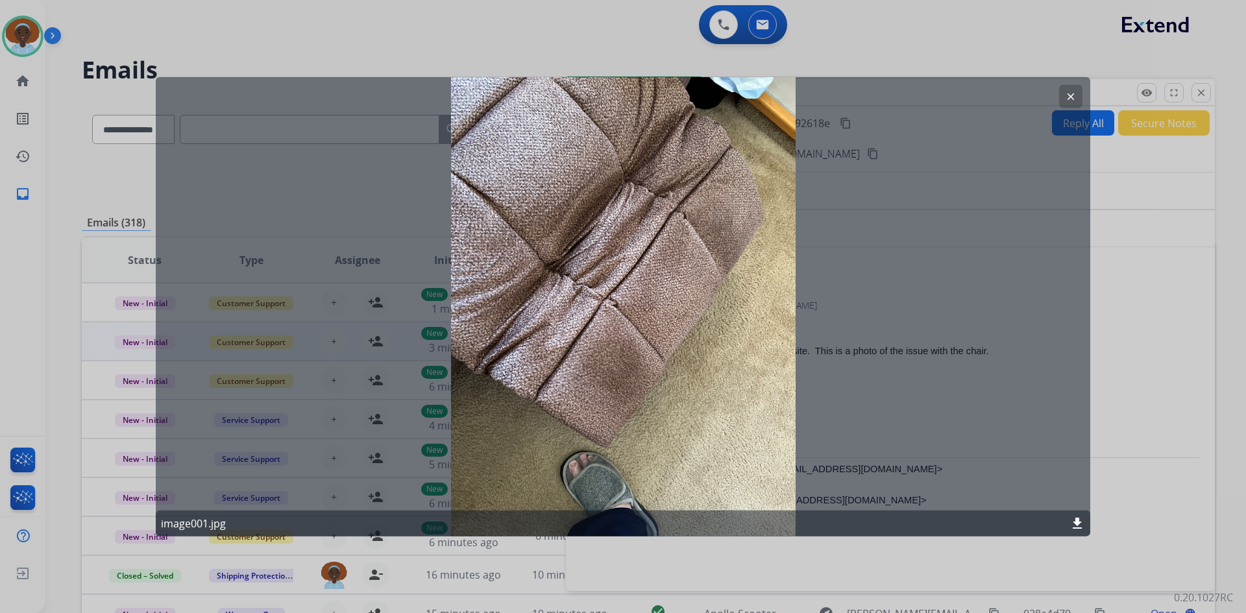
click at [1071, 95] on mat-icon "clear" at bounding box center [1071, 96] width 12 height 12
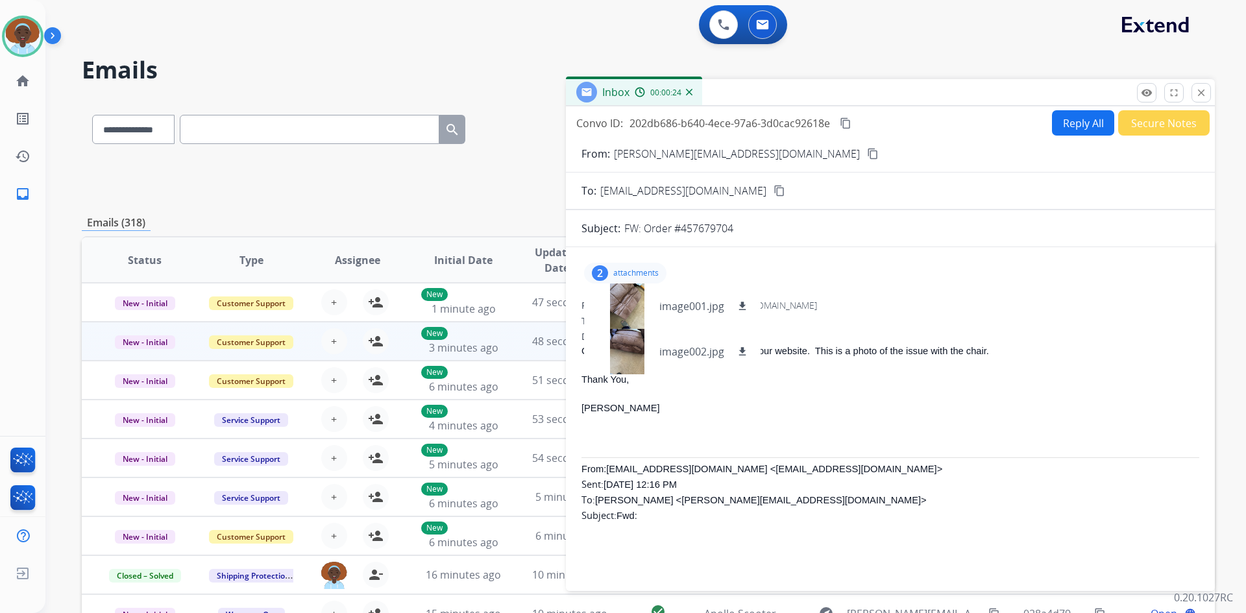
click at [616, 270] on p "attachments" at bounding box center [635, 273] width 45 height 10
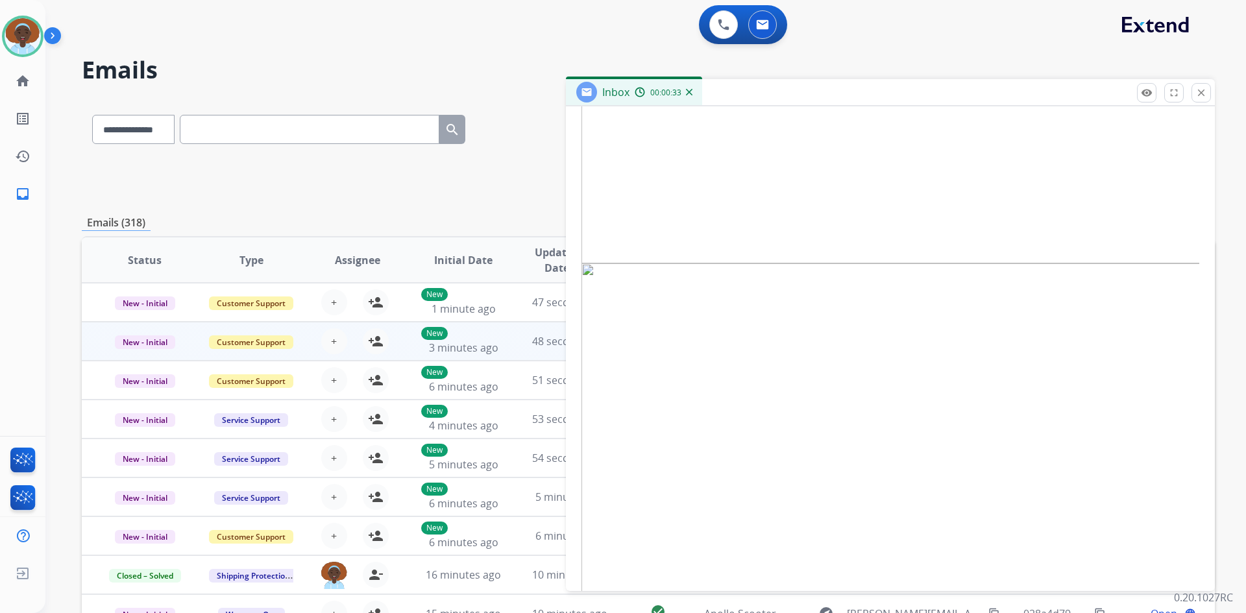
scroll to position [2790, 0]
click at [1199, 93] on mat-icon "close" at bounding box center [1201, 93] width 12 height 12
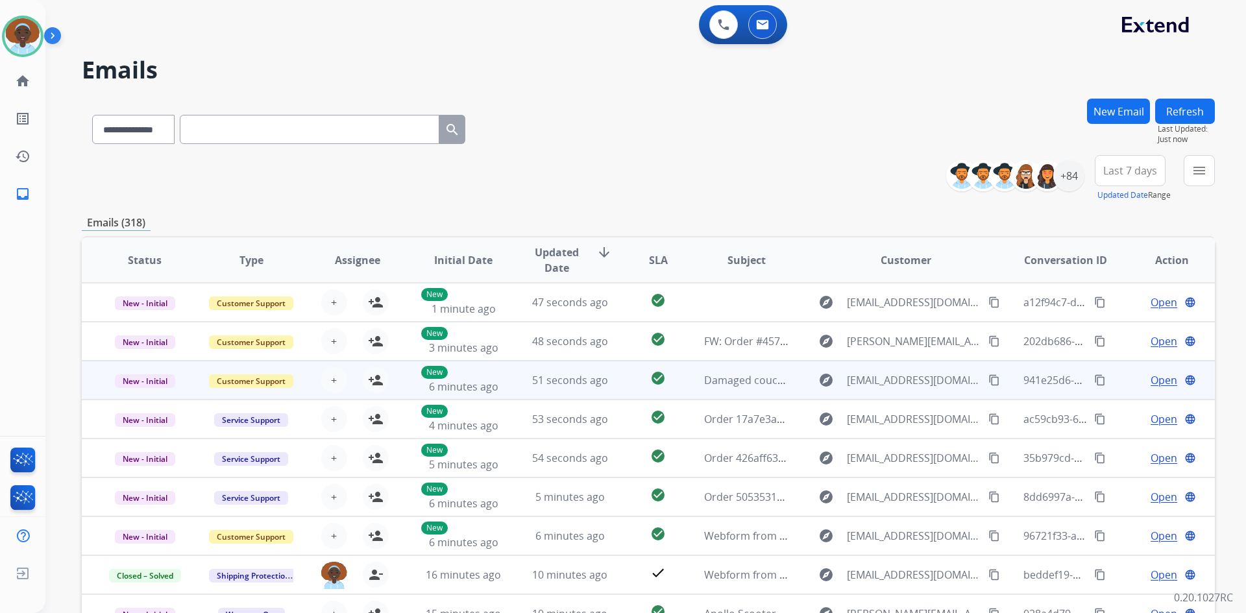
click at [1160, 384] on span "Open" at bounding box center [1163, 380] width 27 height 16
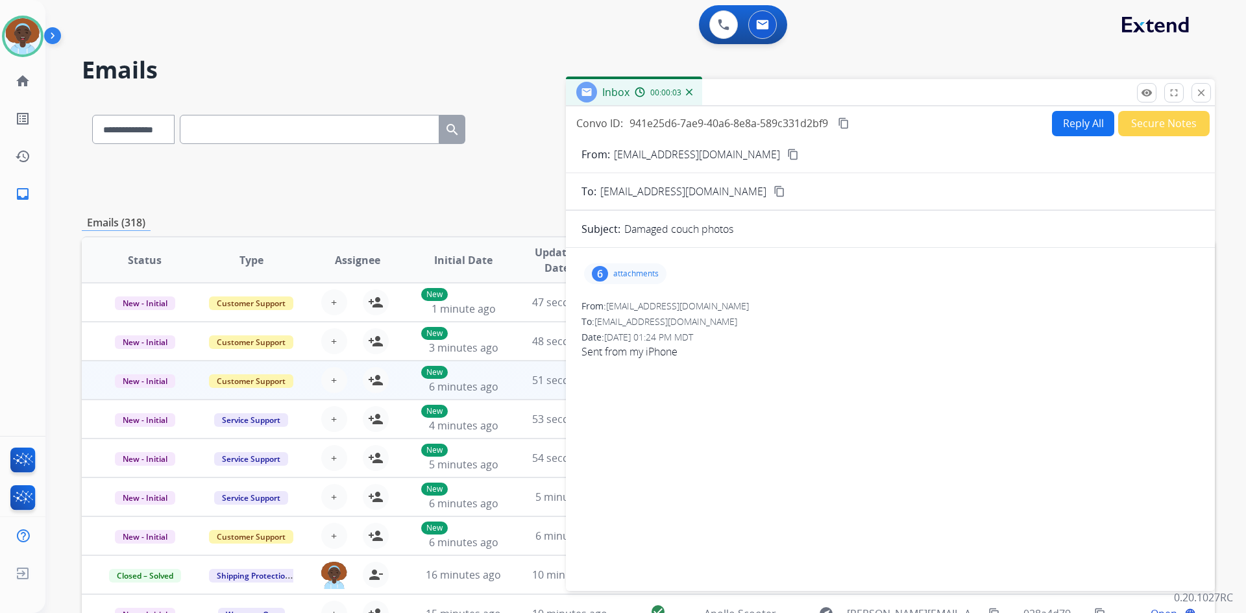
click at [600, 274] on div "6" at bounding box center [600, 274] width 16 height 16
click at [620, 309] on div at bounding box center [626, 306] width 65 height 45
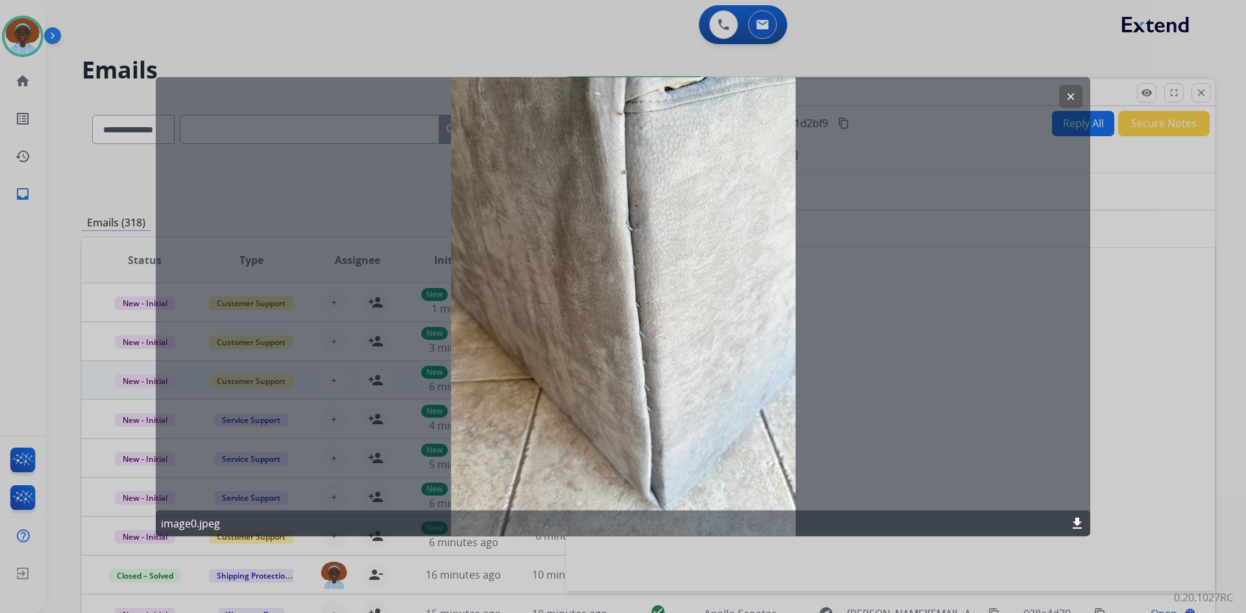
click at [1069, 95] on mat-icon "clear" at bounding box center [1071, 96] width 12 height 12
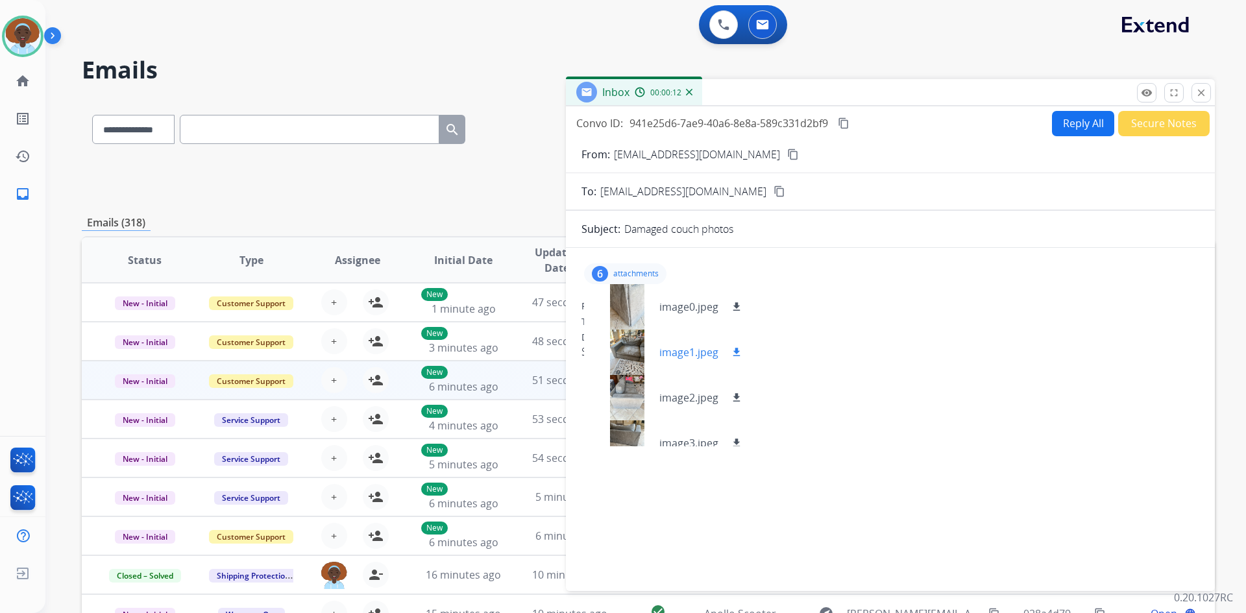
click at [627, 355] on div at bounding box center [626, 352] width 65 height 45
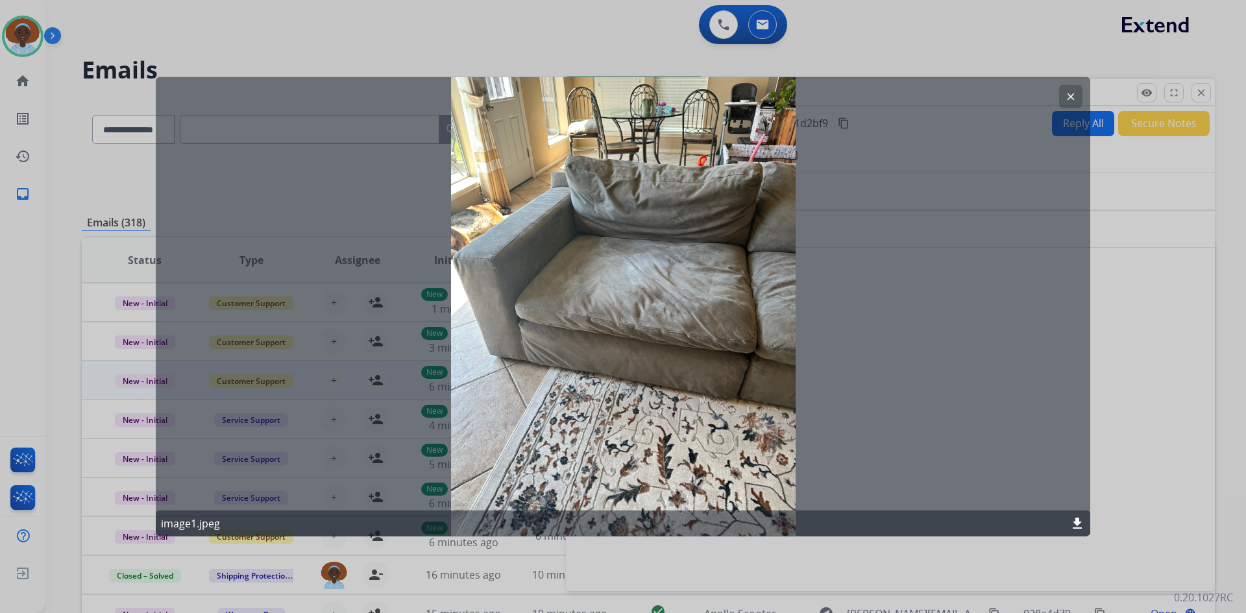
click at [1067, 101] on mat-icon "clear" at bounding box center [1071, 96] width 12 height 12
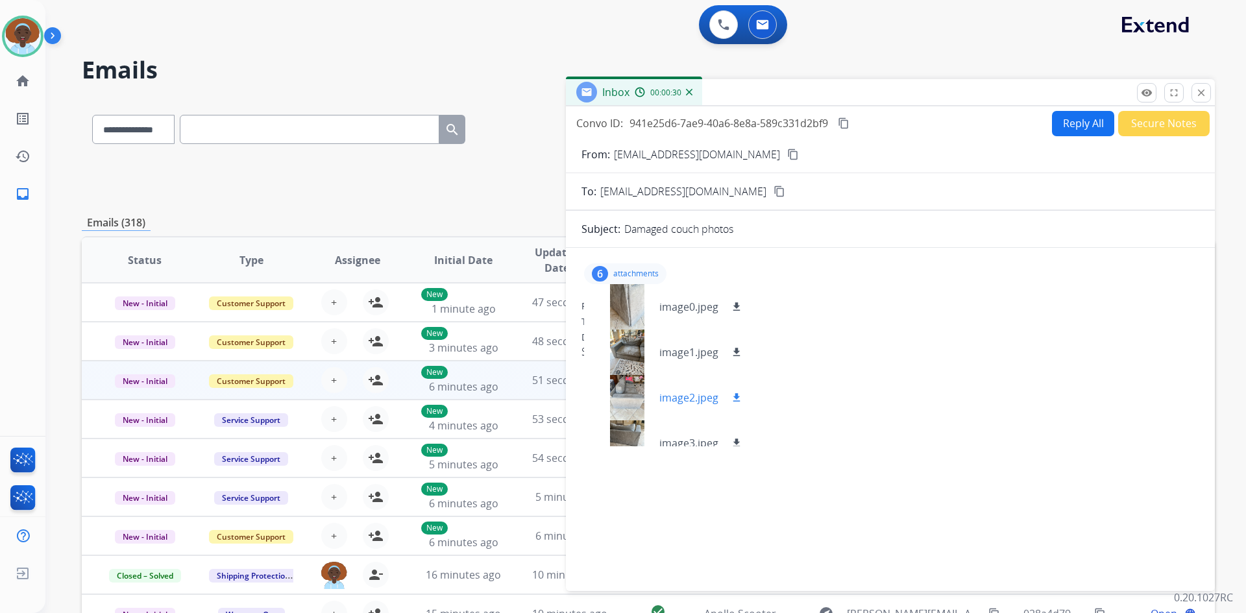
click at [627, 395] on div at bounding box center [626, 397] width 65 height 45
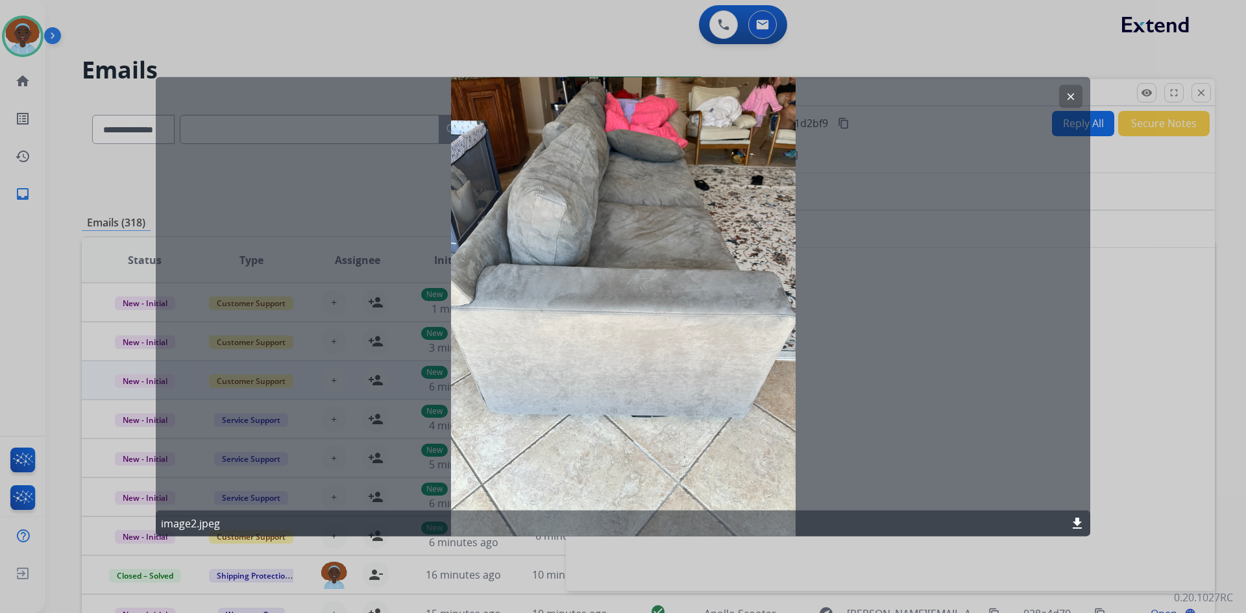
click at [1073, 99] on mat-icon "clear" at bounding box center [1071, 96] width 12 height 12
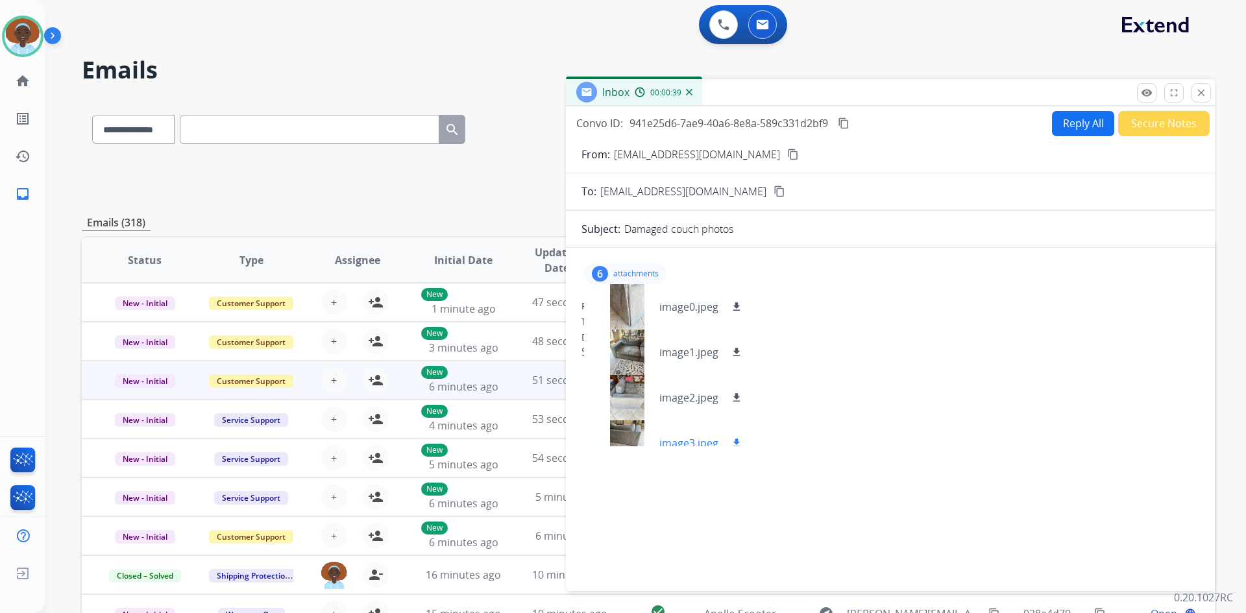
click at [624, 434] on div at bounding box center [626, 442] width 65 height 45
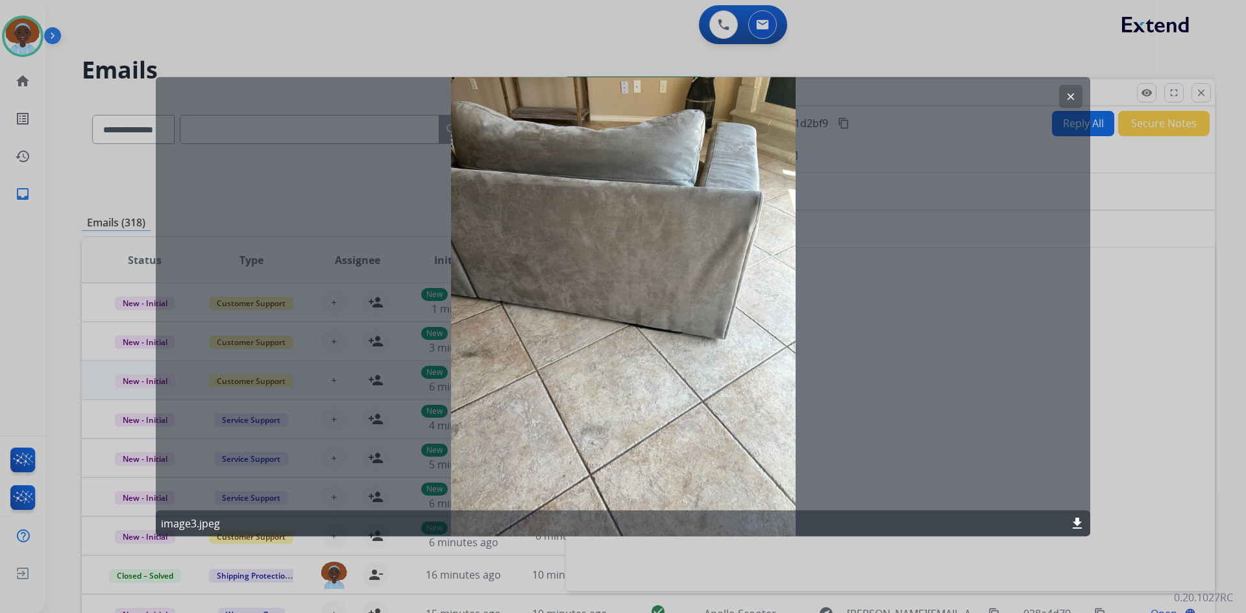
click at [1067, 95] on mat-icon "clear" at bounding box center [1071, 96] width 12 height 12
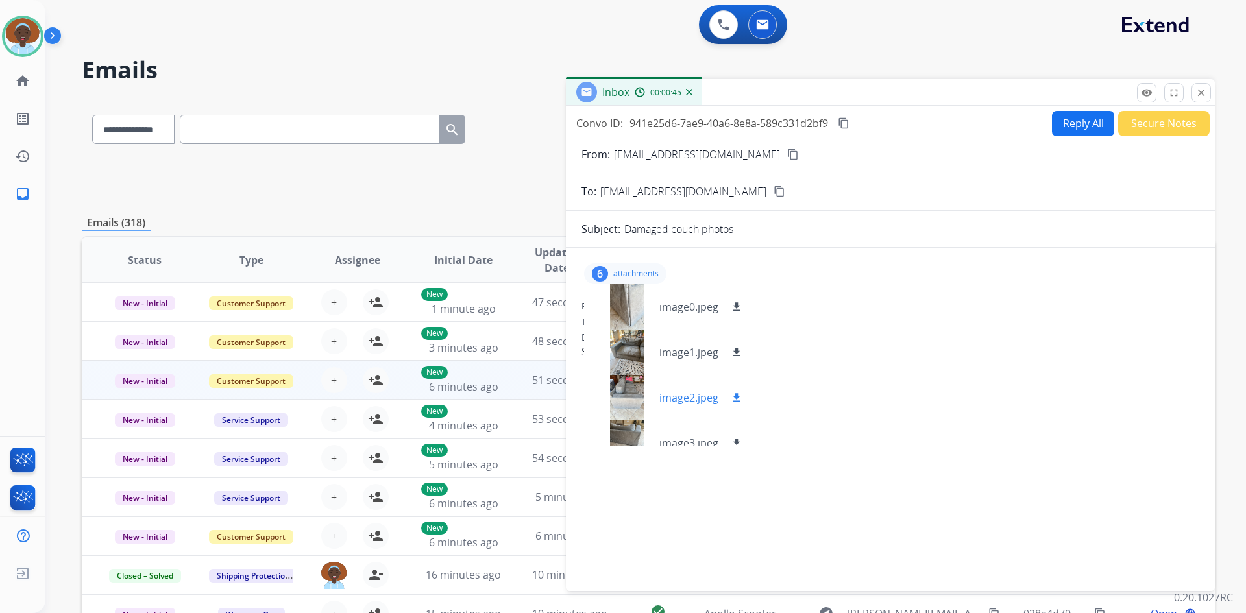
click at [626, 390] on div at bounding box center [626, 397] width 65 height 45
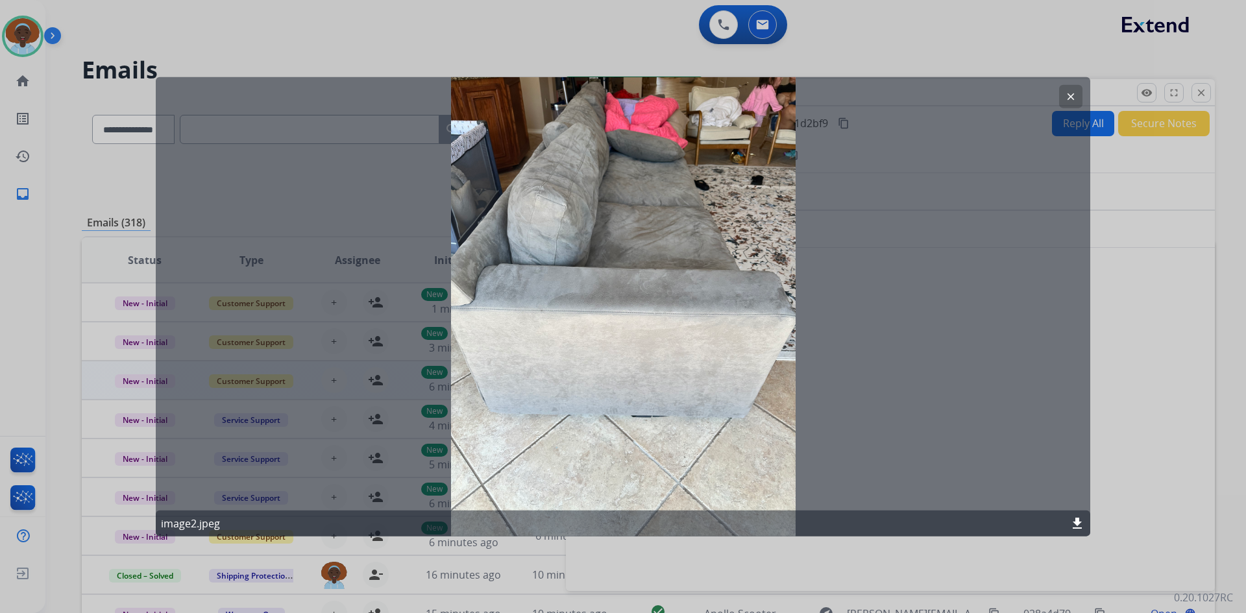
click at [1068, 97] on mat-icon "clear" at bounding box center [1071, 96] width 12 height 12
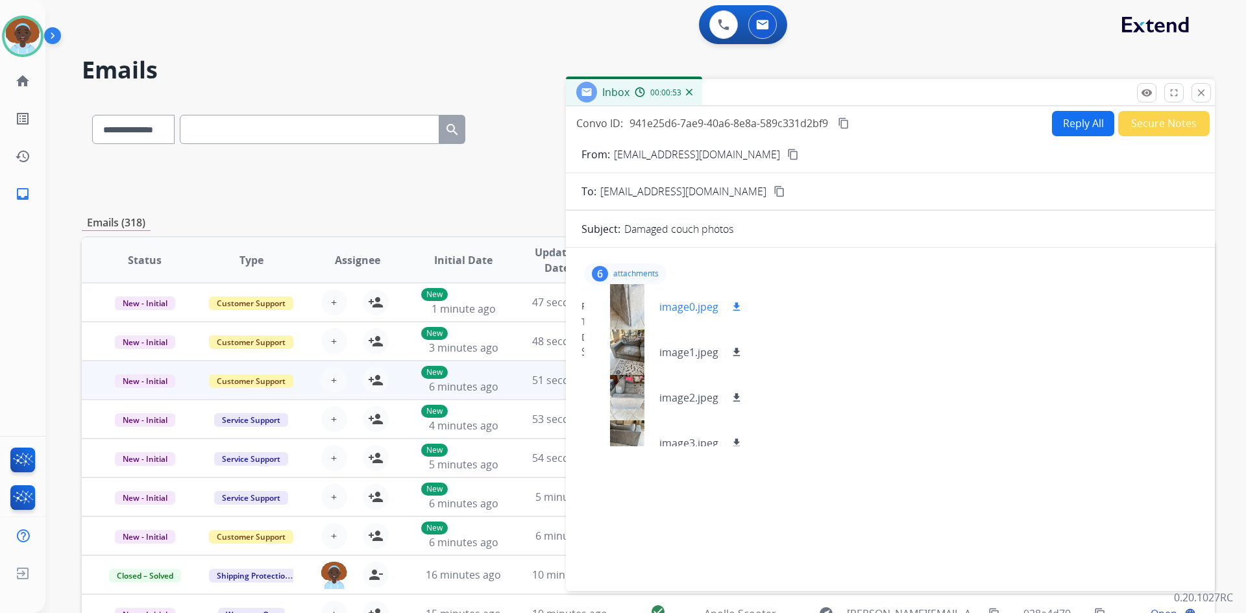
click at [621, 302] on div at bounding box center [626, 306] width 65 height 45
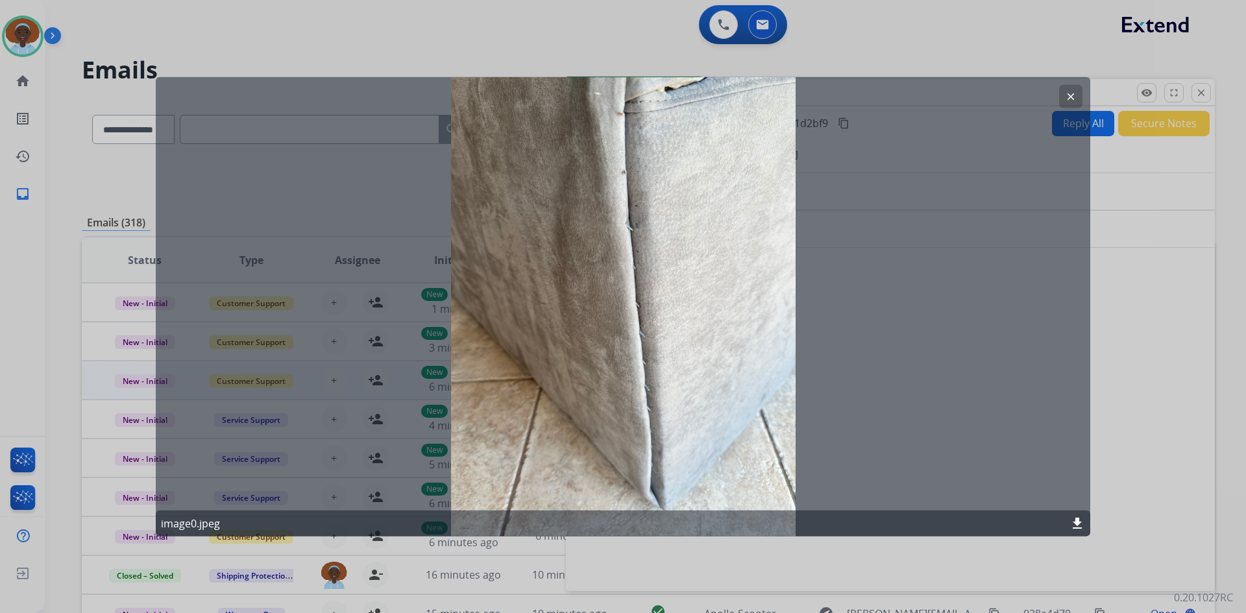
click at [1071, 91] on mat-icon "clear" at bounding box center [1071, 96] width 12 height 12
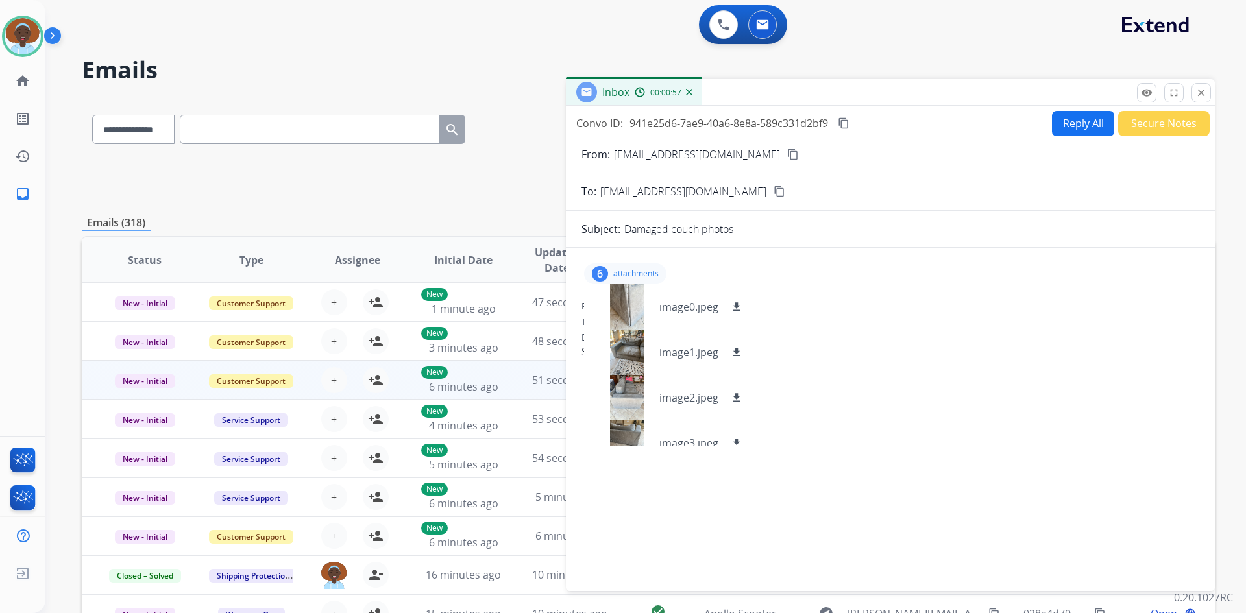
drag, startPoint x: 1189, startPoint y: 93, endPoint x: 1186, endPoint y: 111, distance: 18.4
click at [1187, 93] on div "remove_red_eye Logs fullscreen Expand close Close" at bounding box center [1174, 92] width 74 height 19
click at [1201, 91] on mat-icon "close" at bounding box center [1201, 93] width 12 height 12
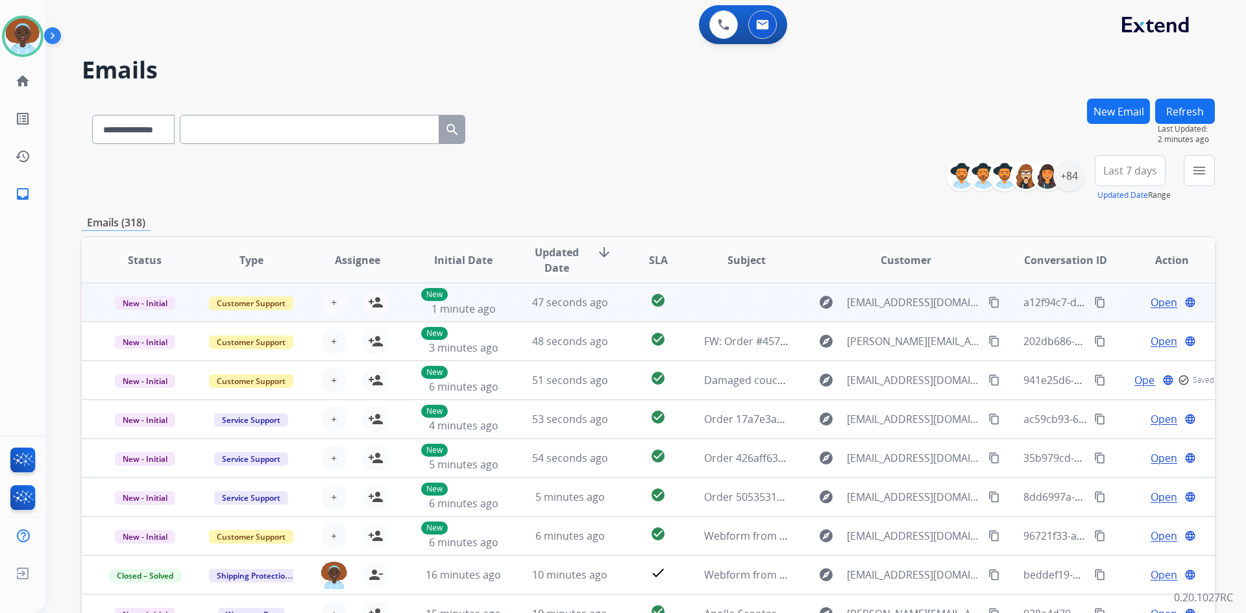
click at [1150, 306] on span "Open" at bounding box center [1163, 303] width 27 height 16
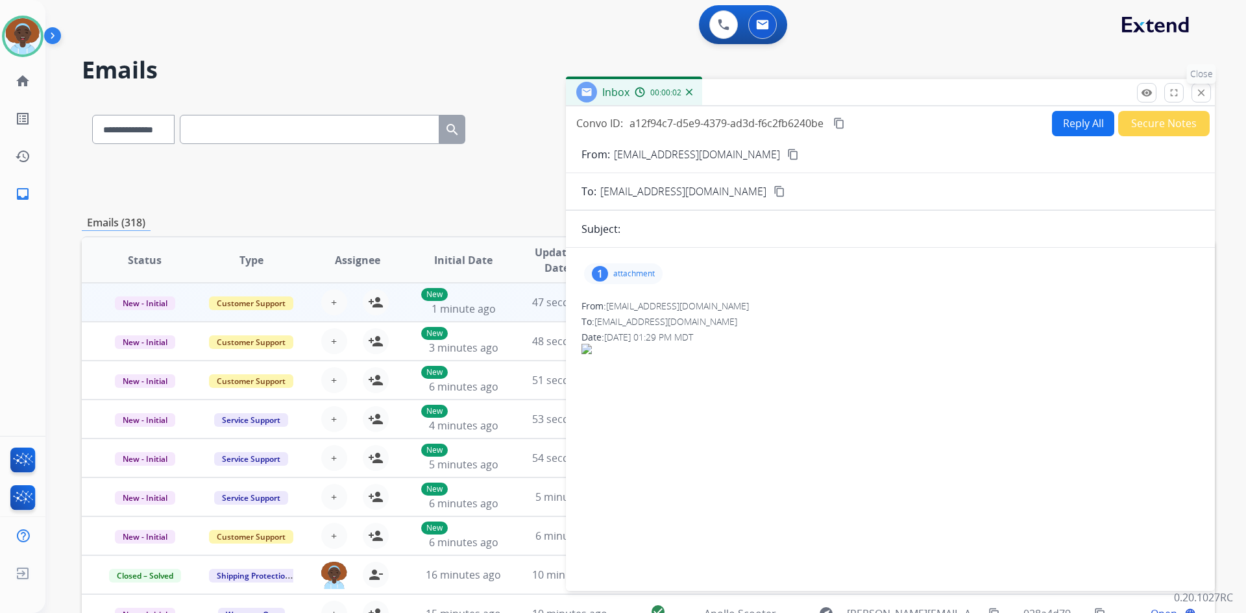
click at [1206, 96] on mat-icon "close" at bounding box center [1201, 93] width 12 height 12
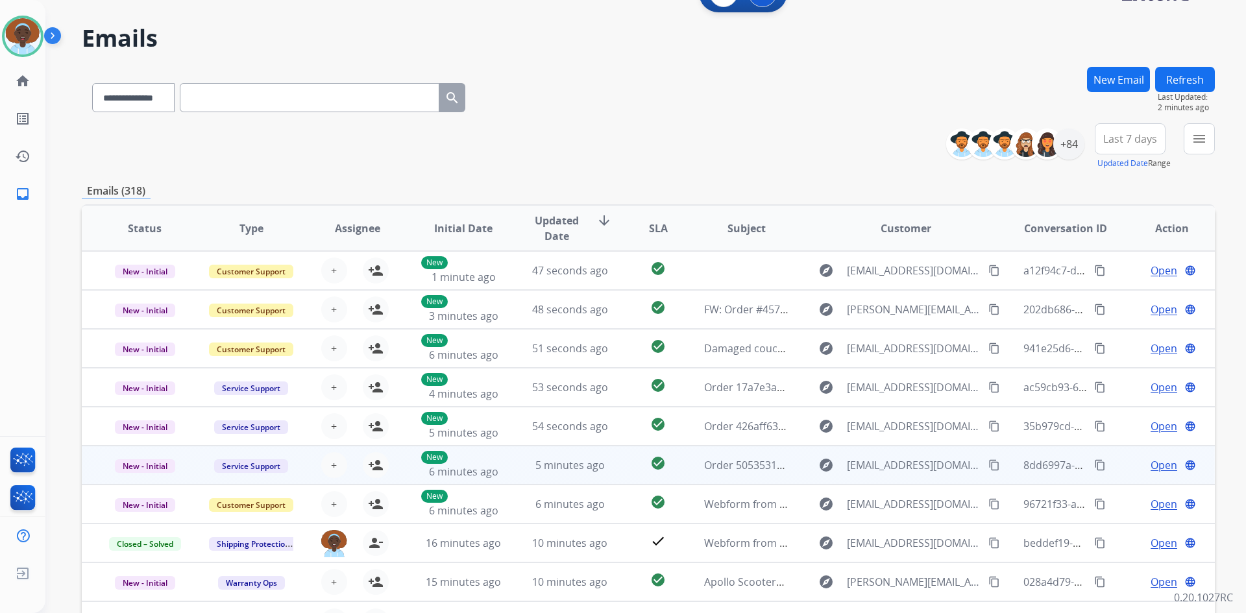
scroll to position [0, 0]
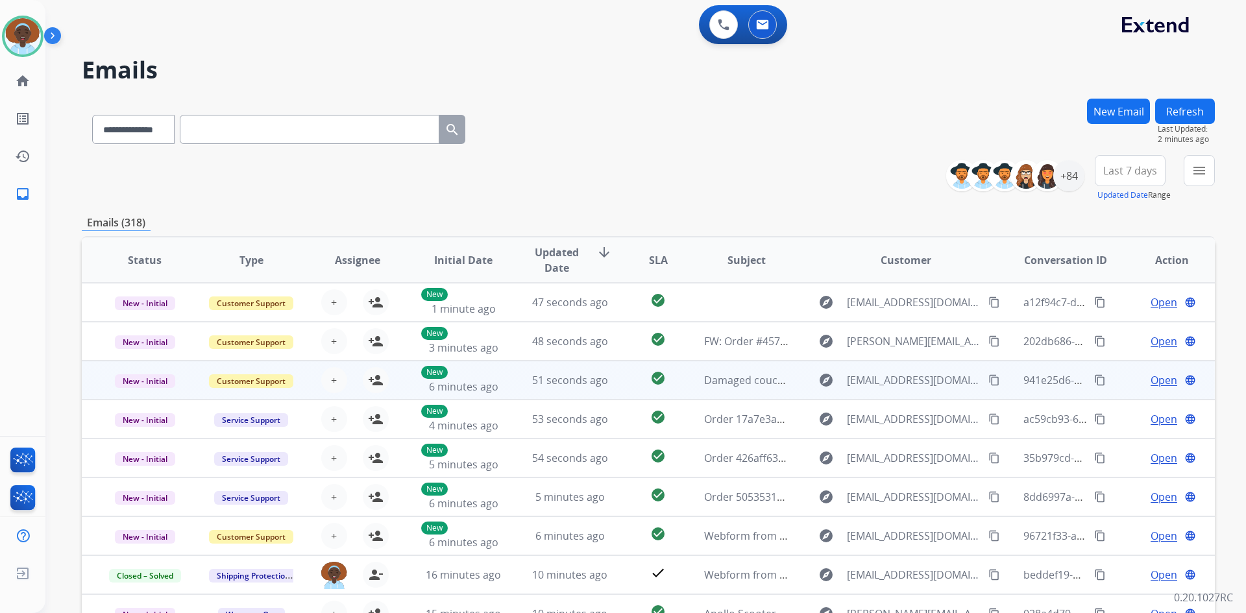
click at [1155, 382] on span "Open" at bounding box center [1163, 380] width 27 height 16
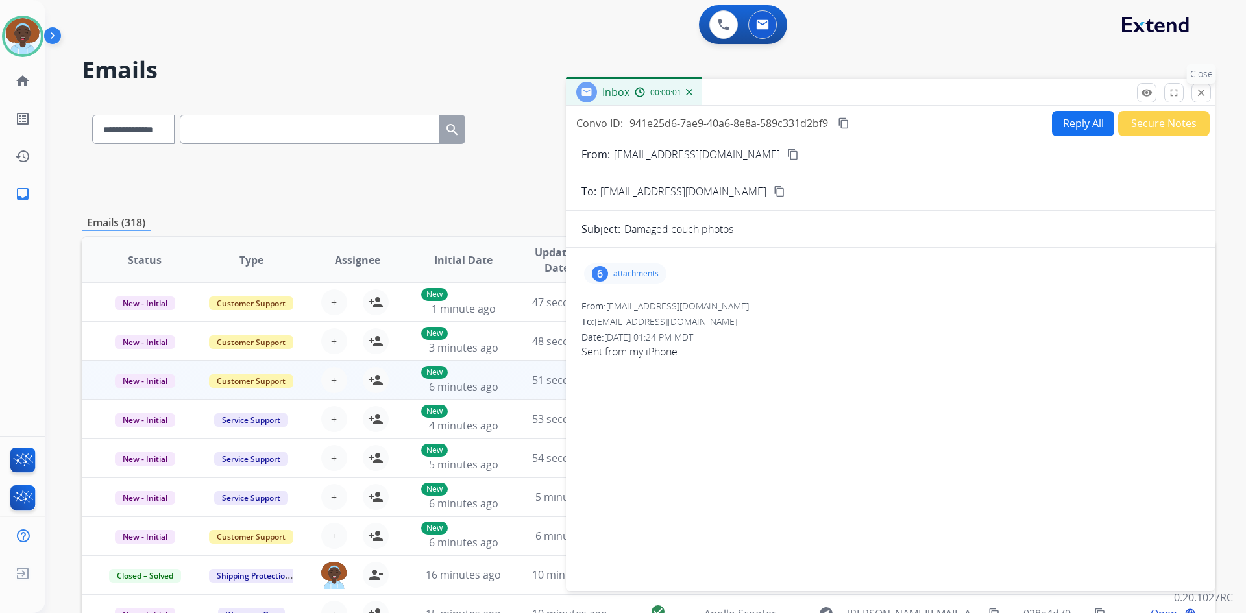
click at [1199, 94] on mat-icon "close" at bounding box center [1201, 93] width 12 height 12
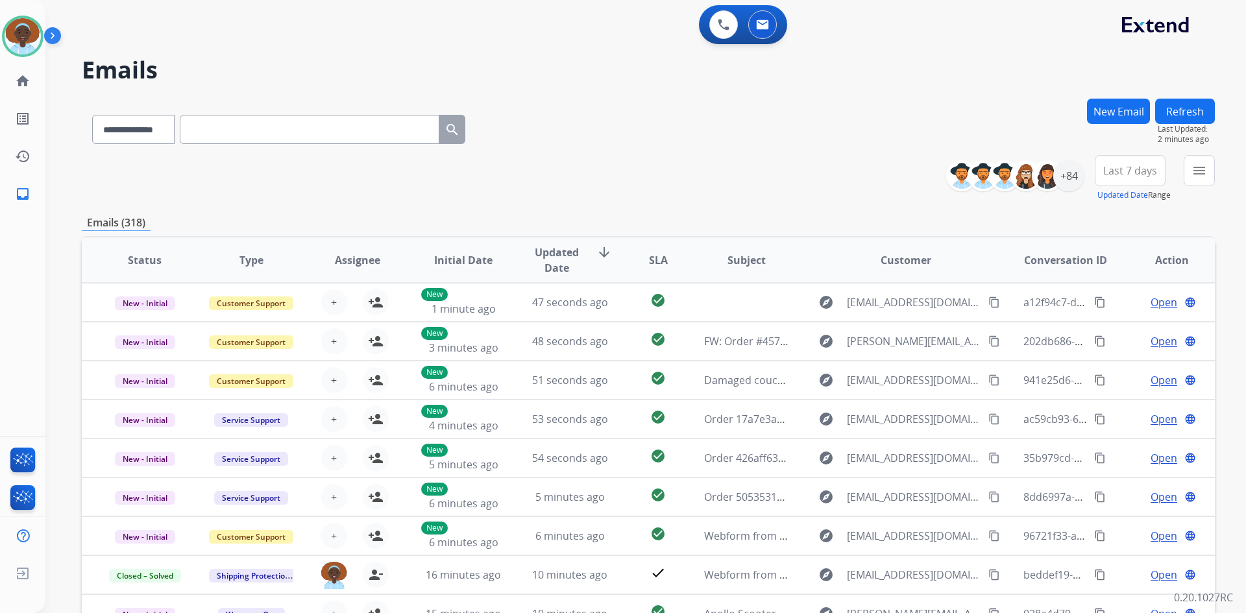
click at [1181, 105] on button "Refresh" at bounding box center [1185, 111] width 60 height 25
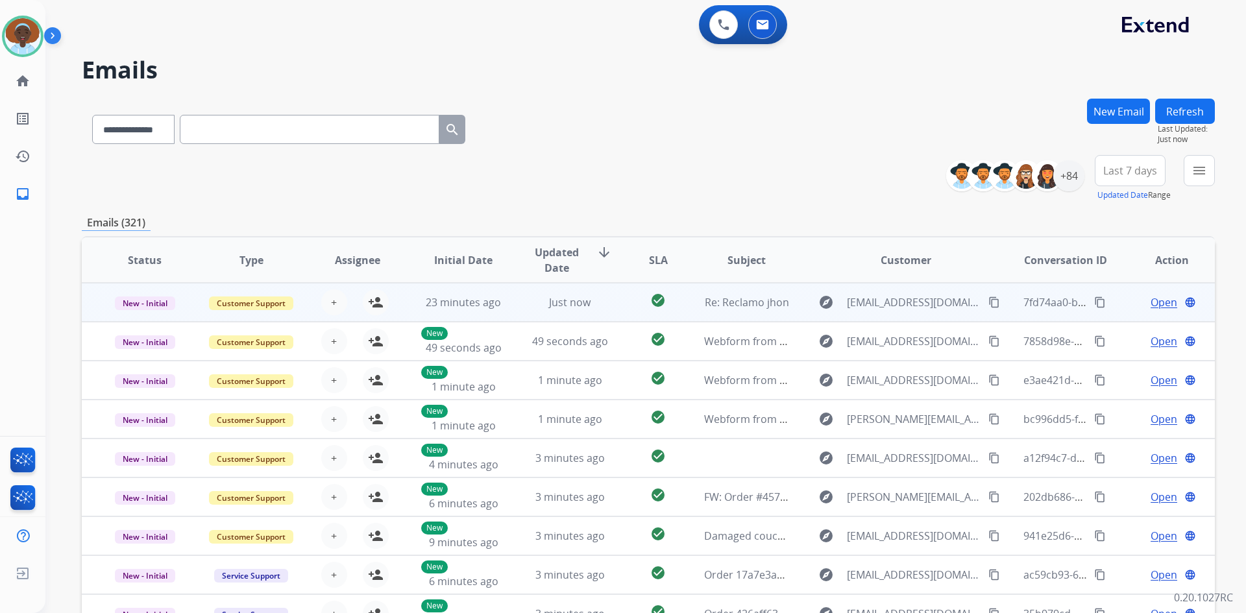
click at [1151, 301] on span "Open" at bounding box center [1163, 303] width 27 height 16
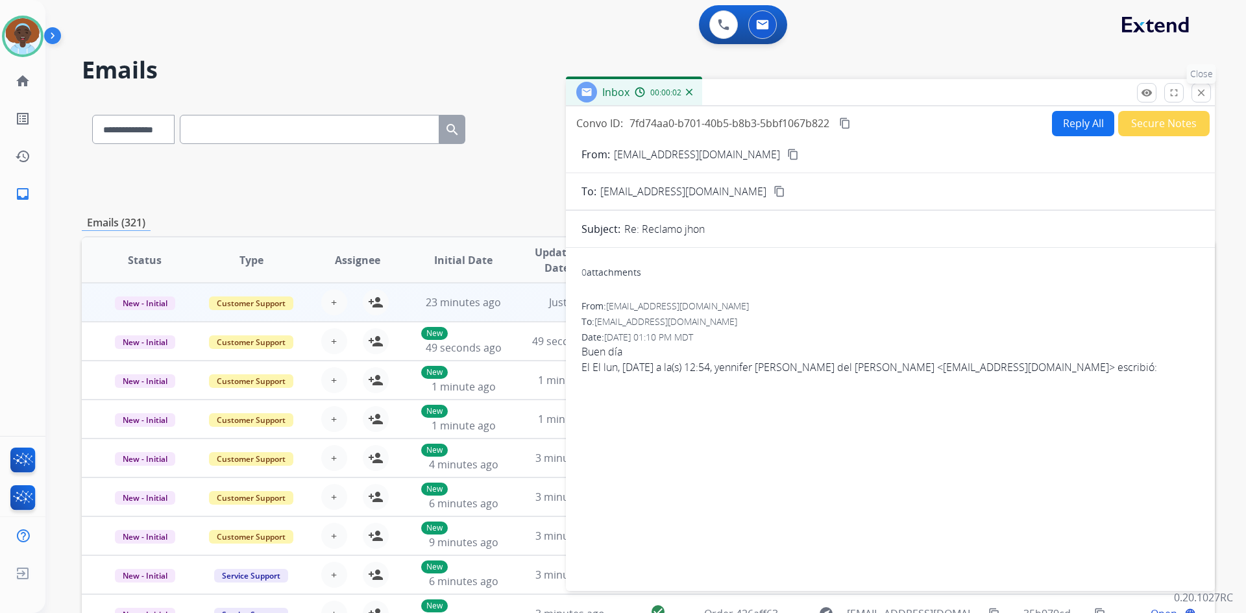
click at [1207, 96] on button "close Close" at bounding box center [1200, 92] width 19 height 19
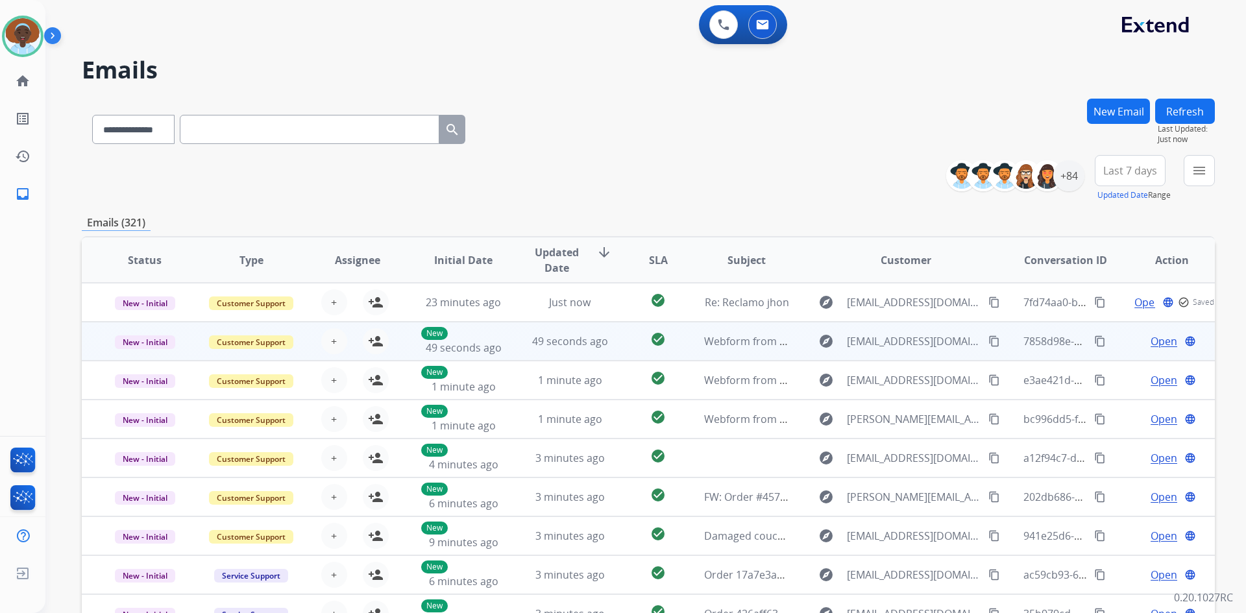
click at [1150, 345] on span "Open" at bounding box center [1163, 342] width 27 height 16
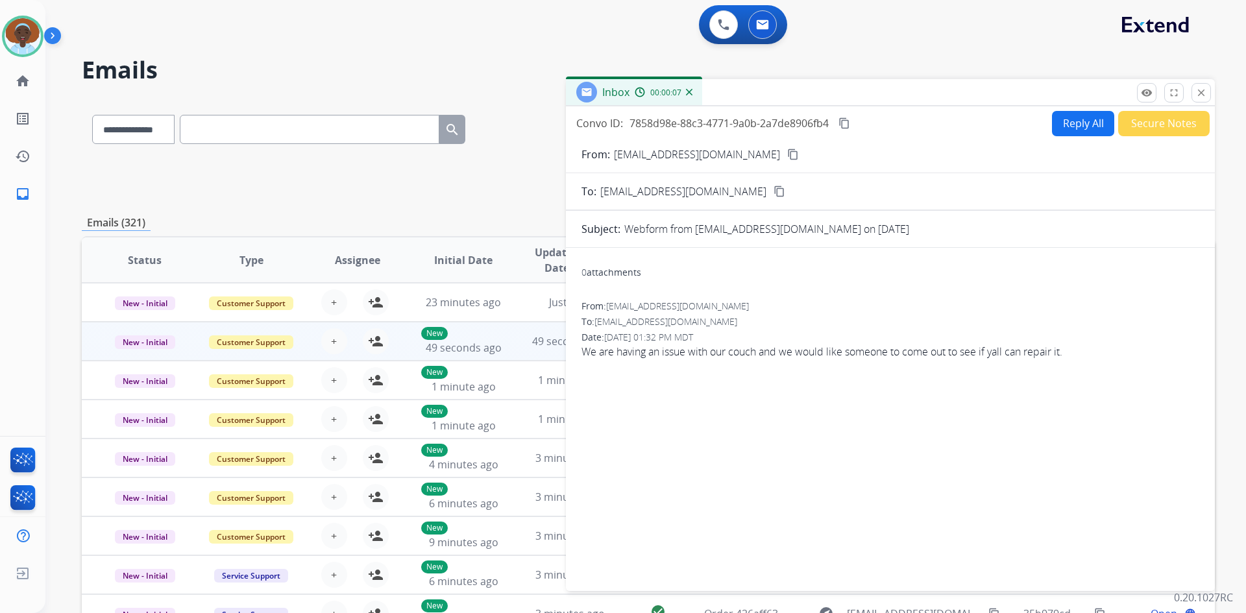
drag, startPoint x: 711, startPoint y: 151, endPoint x: 712, endPoint y: 158, distance: 7.3
click at [787, 154] on mat-icon "content_copy" at bounding box center [793, 155] width 12 height 12
click at [1086, 117] on button "Reply All" at bounding box center [1083, 123] width 62 height 25
select select "**********"
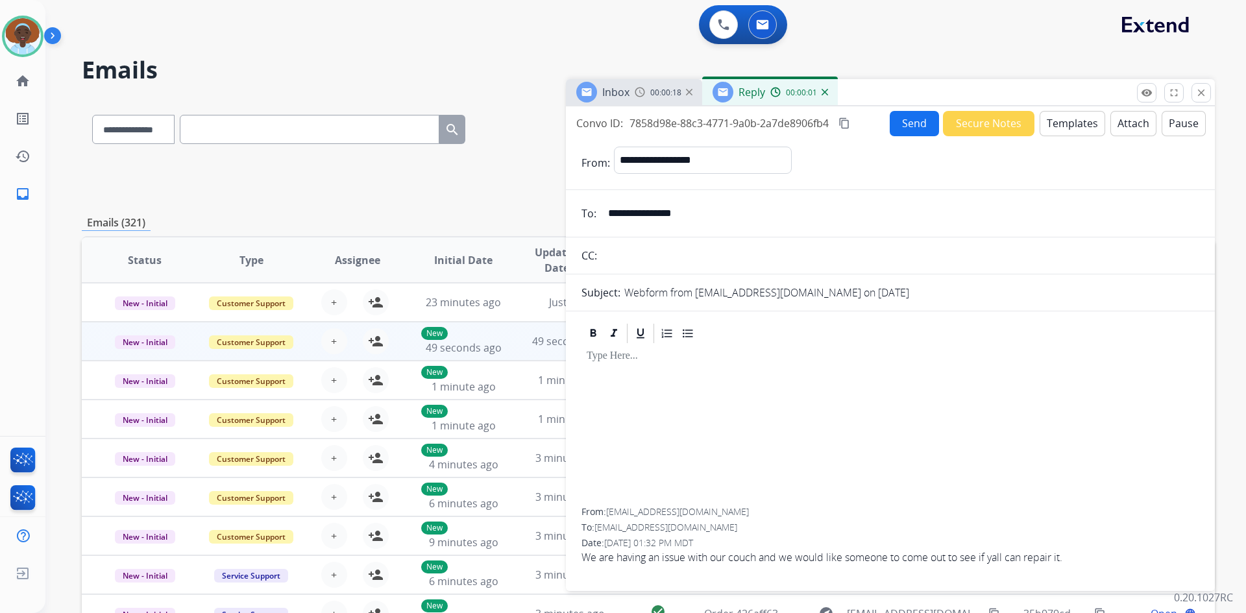
click at [1074, 121] on button "Templates" at bounding box center [1072, 123] width 66 height 25
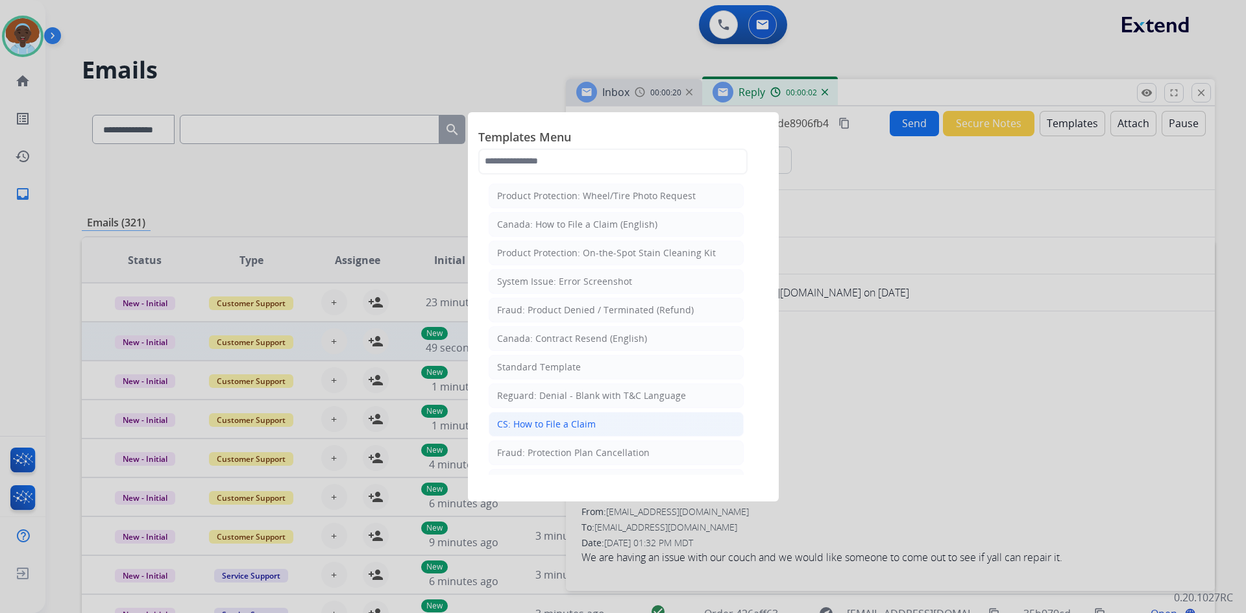
click at [627, 426] on li "CS: How to File a Claim" at bounding box center [616, 424] width 255 height 25
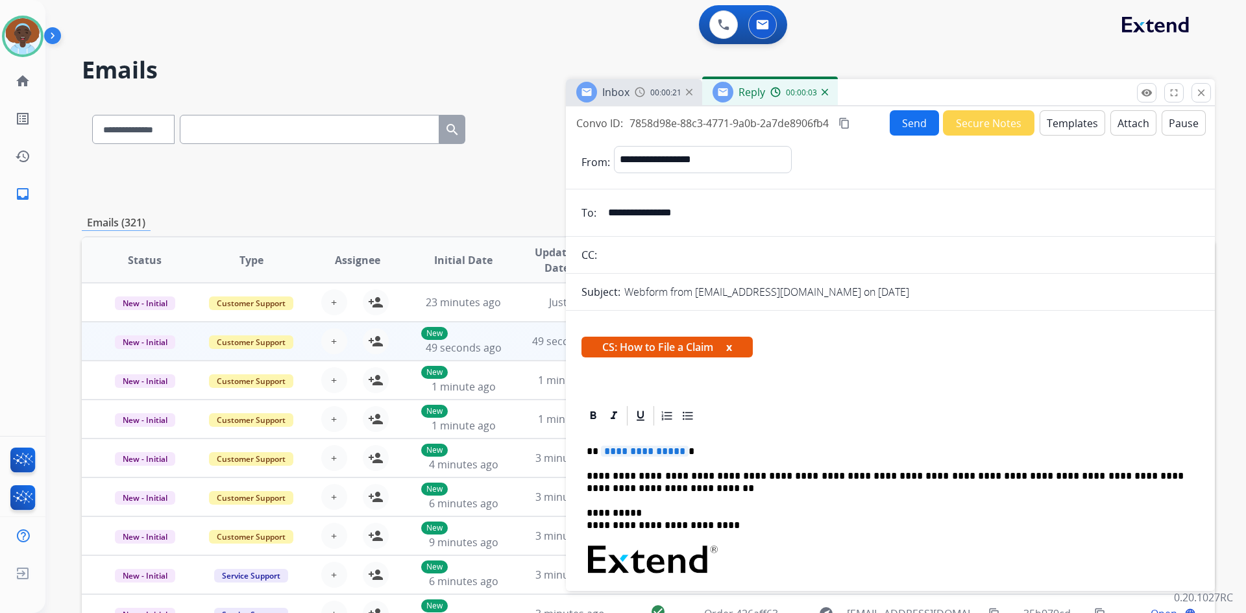
click at [638, 456] on span "**********" at bounding box center [645, 451] width 88 height 11
click at [904, 131] on button "Send" at bounding box center [914, 122] width 49 height 25
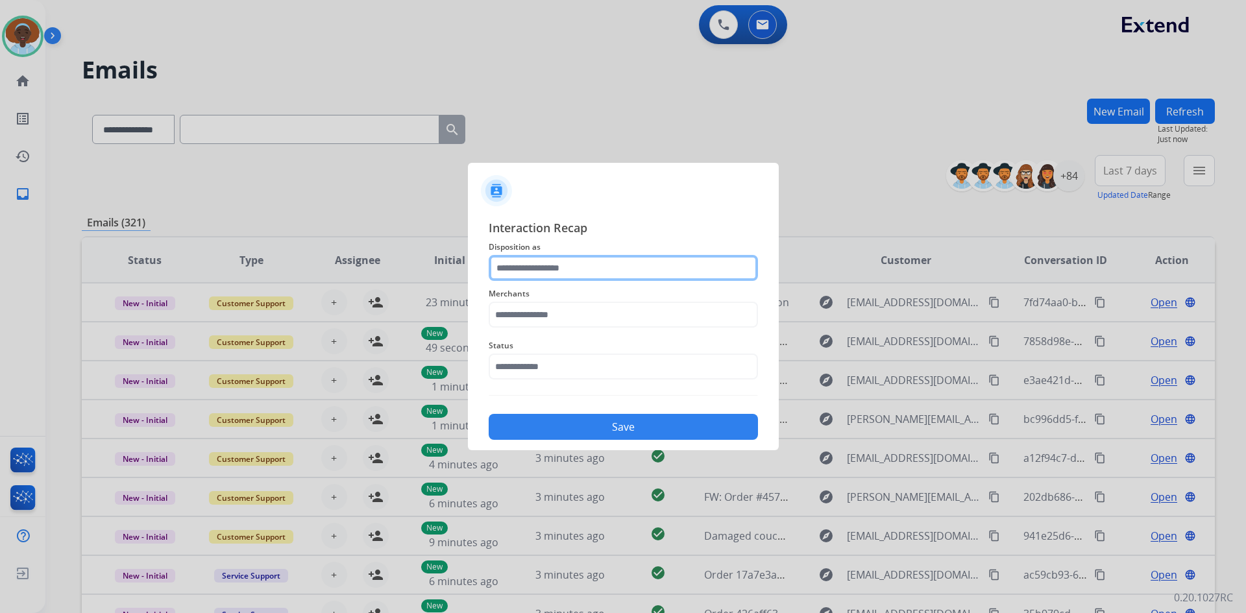
click at [596, 267] on input "text" at bounding box center [623, 268] width 269 height 26
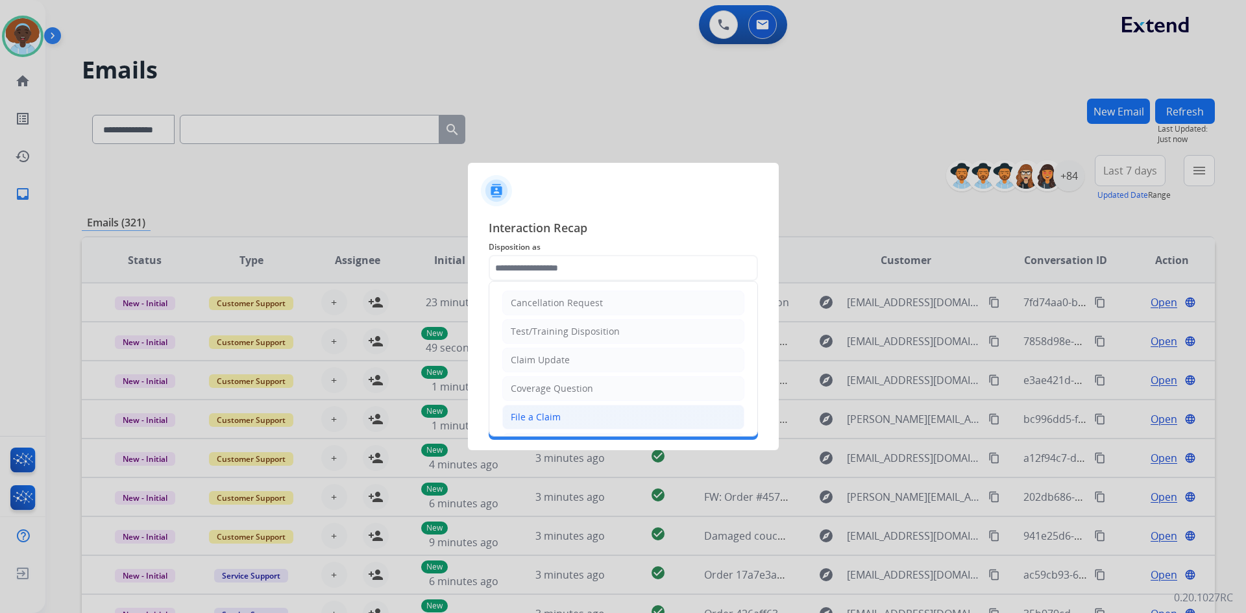
click at [562, 418] on li "File a Claim" at bounding box center [623, 417] width 242 height 25
type input "**********"
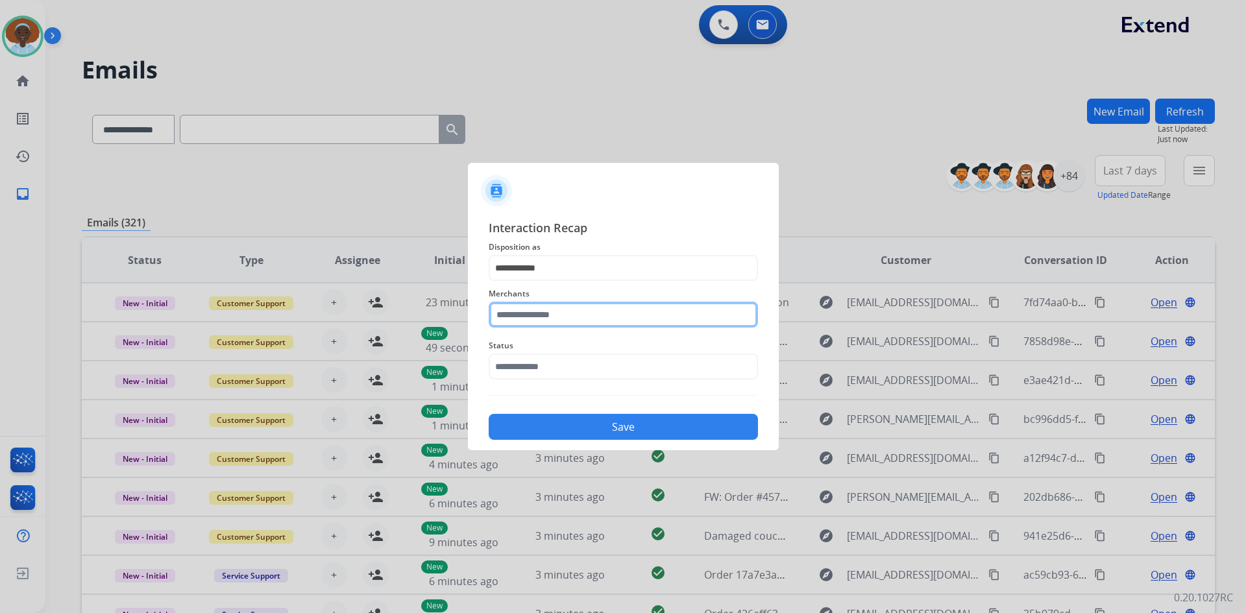
click at [553, 313] on input "text" at bounding box center [623, 315] width 269 height 26
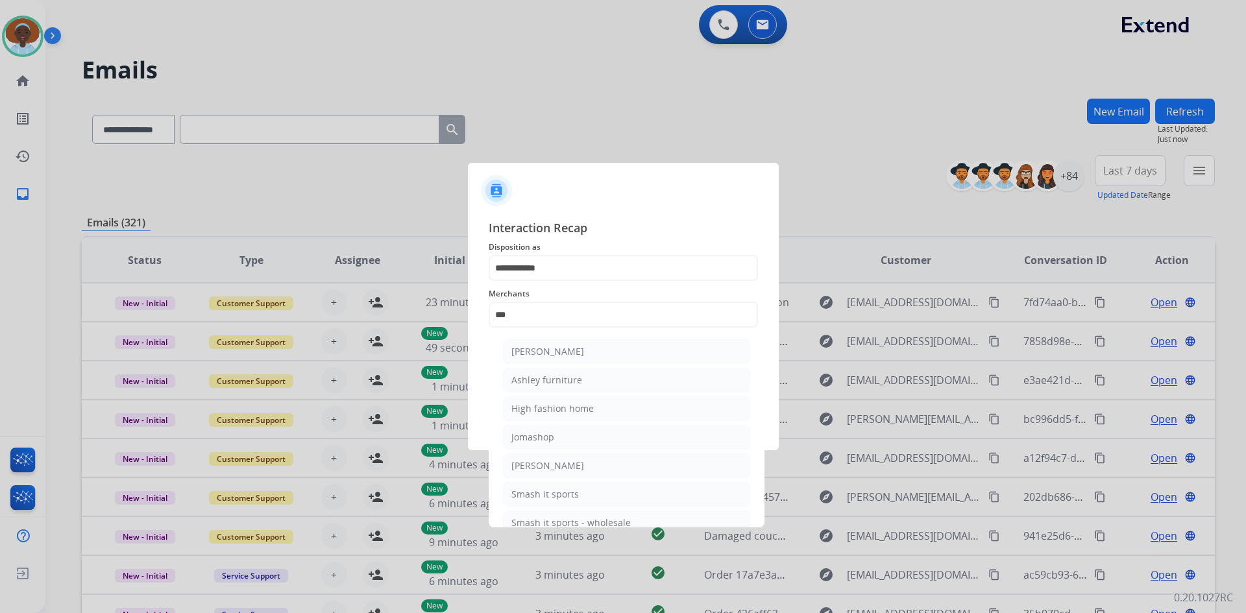
click at [559, 384] on div "Ashley furniture" at bounding box center [546, 380] width 71 height 13
type input "**********"
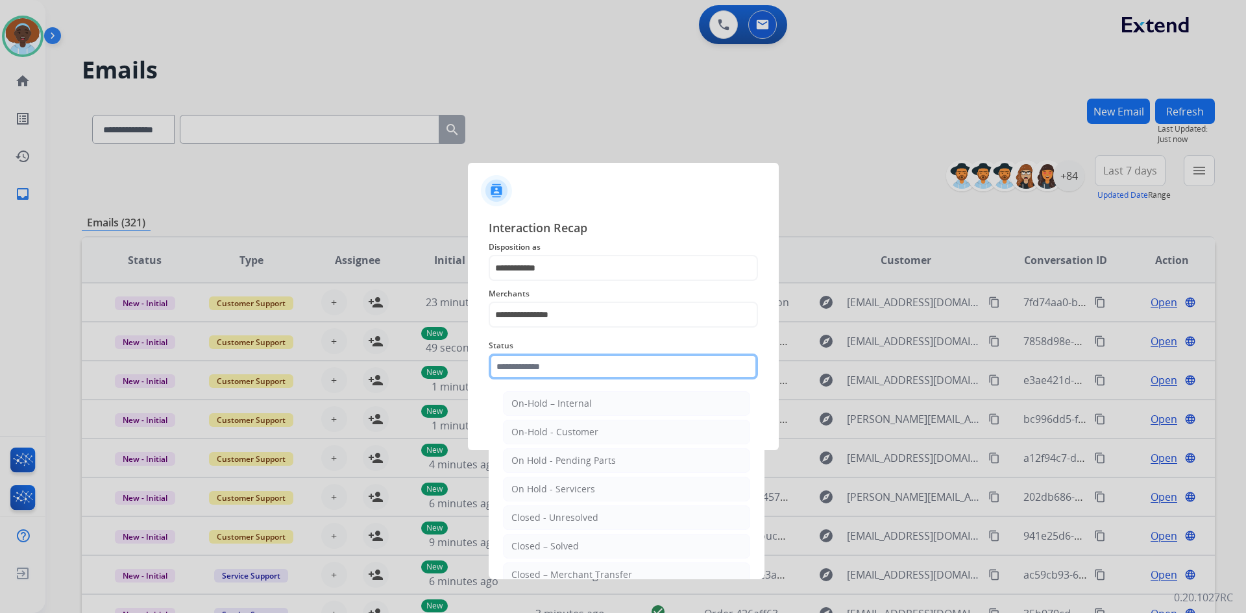
click at [562, 364] on input "text" at bounding box center [623, 367] width 269 height 26
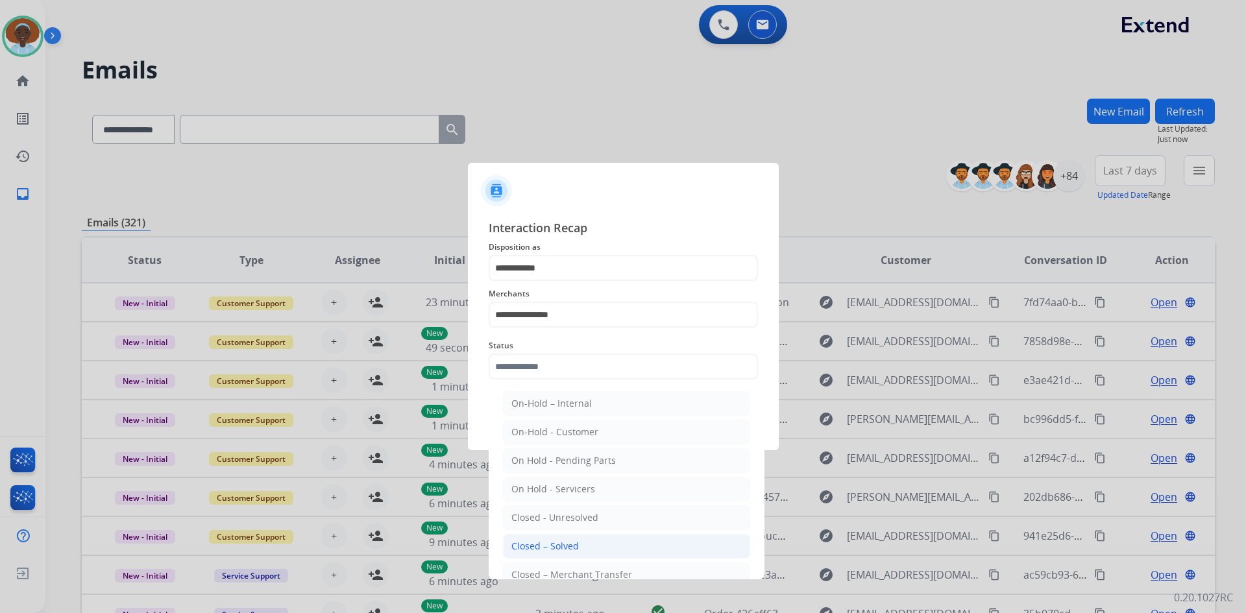
click at [579, 552] on li "Closed – Solved" at bounding box center [626, 546] width 247 height 25
type input "**********"
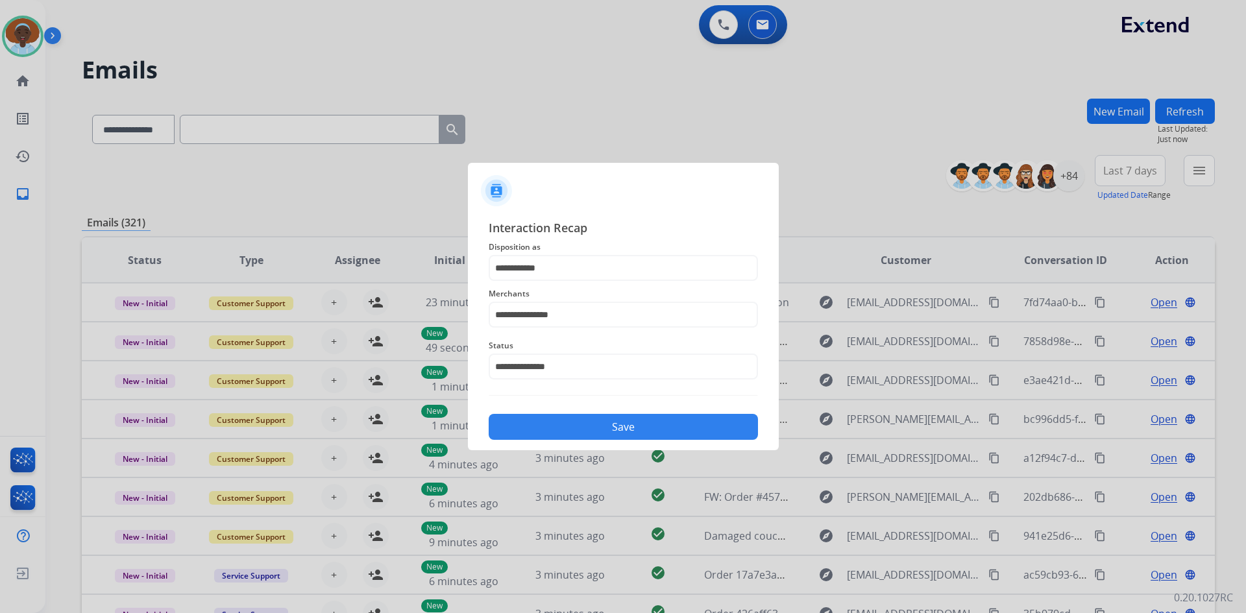
click at [614, 428] on button "Save" at bounding box center [623, 427] width 269 height 26
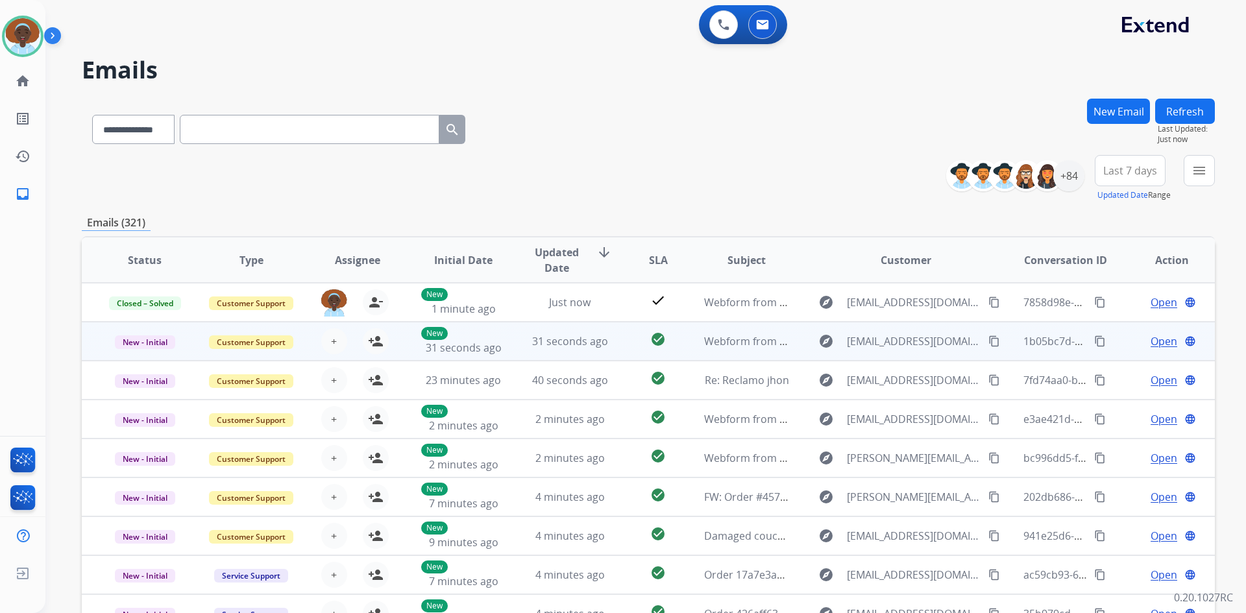
click at [1156, 336] on span "Open" at bounding box center [1163, 342] width 27 height 16
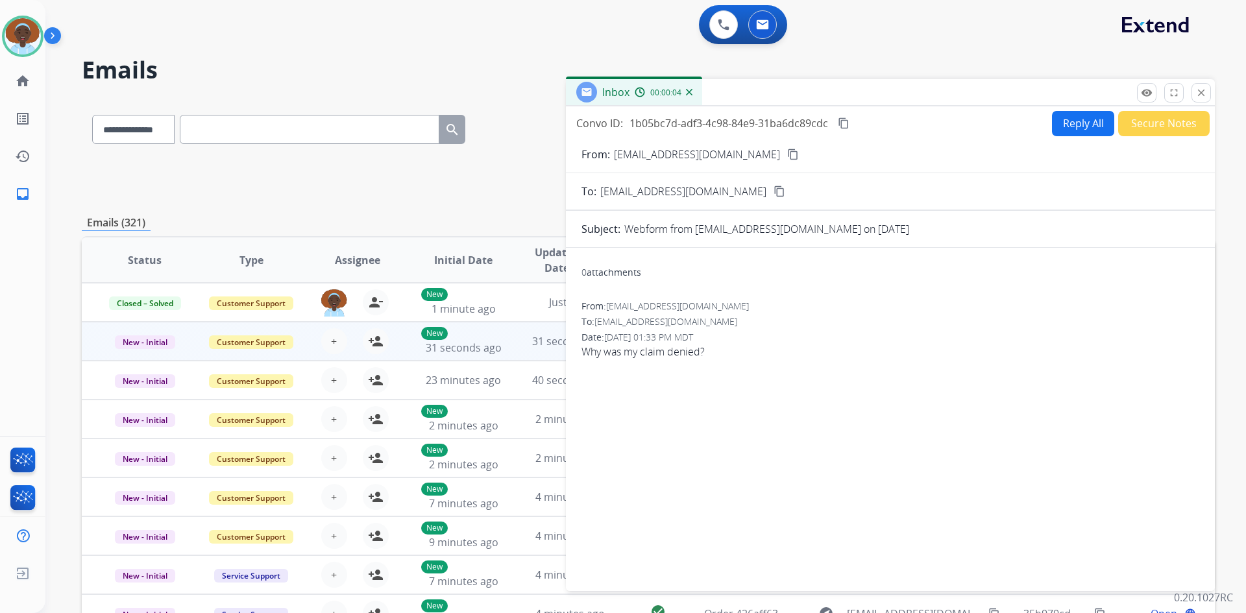
click at [787, 157] on mat-icon "content_copy" at bounding box center [793, 155] width 12 height 12
click at [1058, 123] on button "Reply All" at bounding box center [1083, 123] width 62 height 25
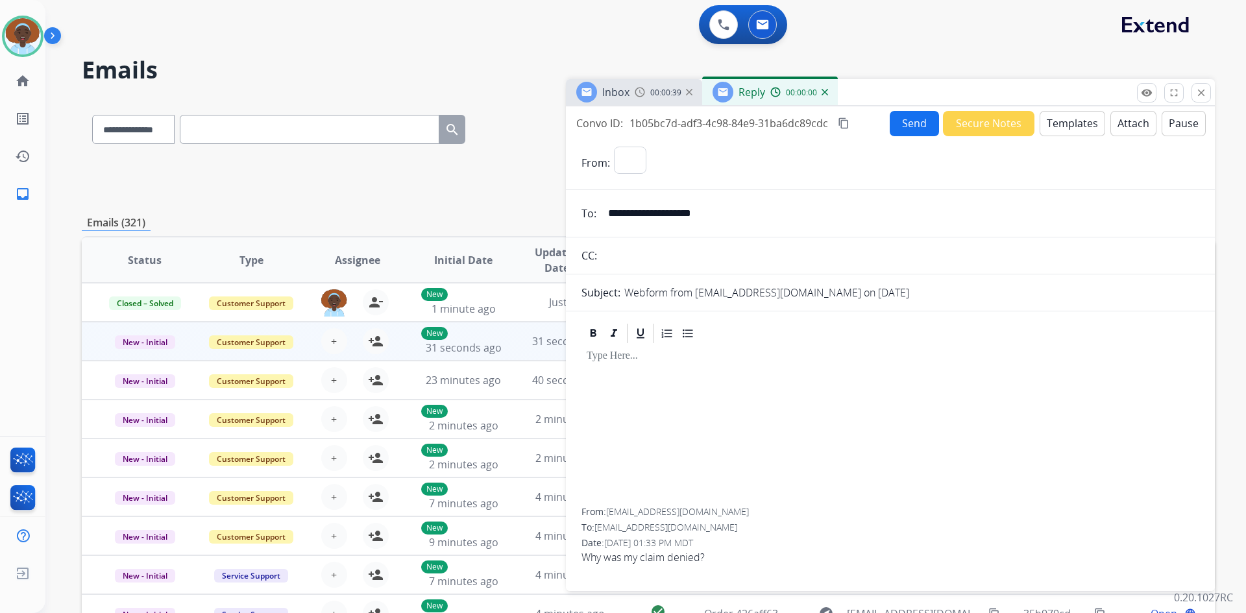
select select "**********"
click at [1074, 128] on button "Templates" at bounding box center [1072, 123] width 66 height 25
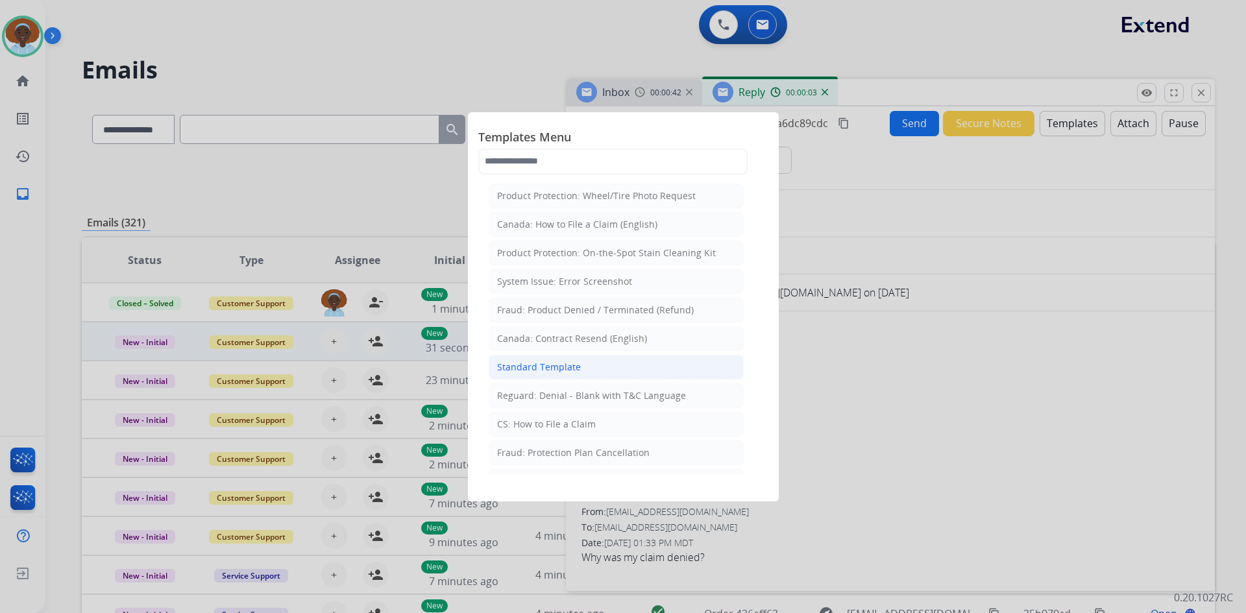
click at [569, 370] on div "Standard Template" at bounding box center [539, 367] width 84 height 13
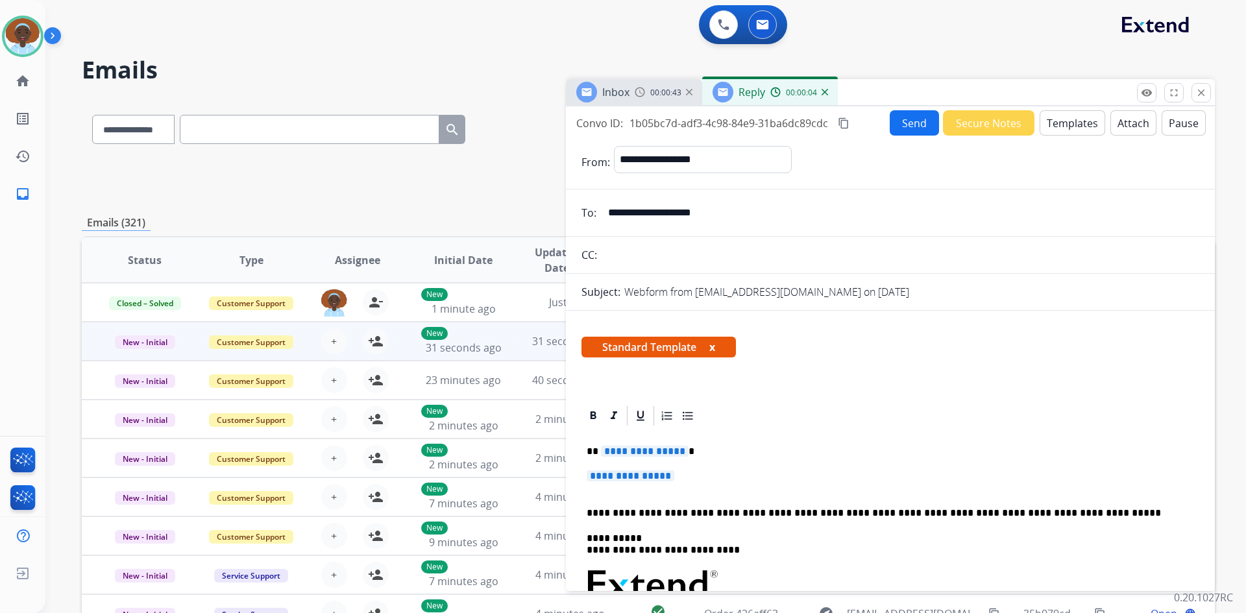
click at [660, 455] on span "**********" at bounding box center [645, 451] width 88 height 11
click at [595, 473] on span "**********" at bounding box center [631, 475] width 88 height 11
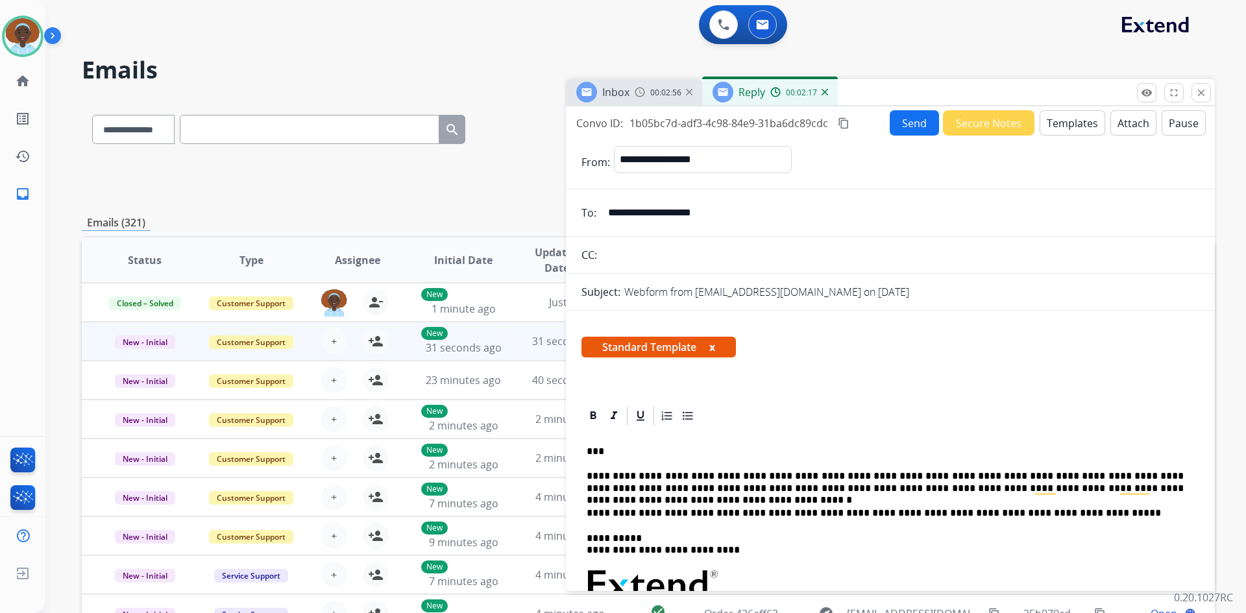
click at [907, 123] on button "Send" at bounding box center [914, 122] width 49 height 25
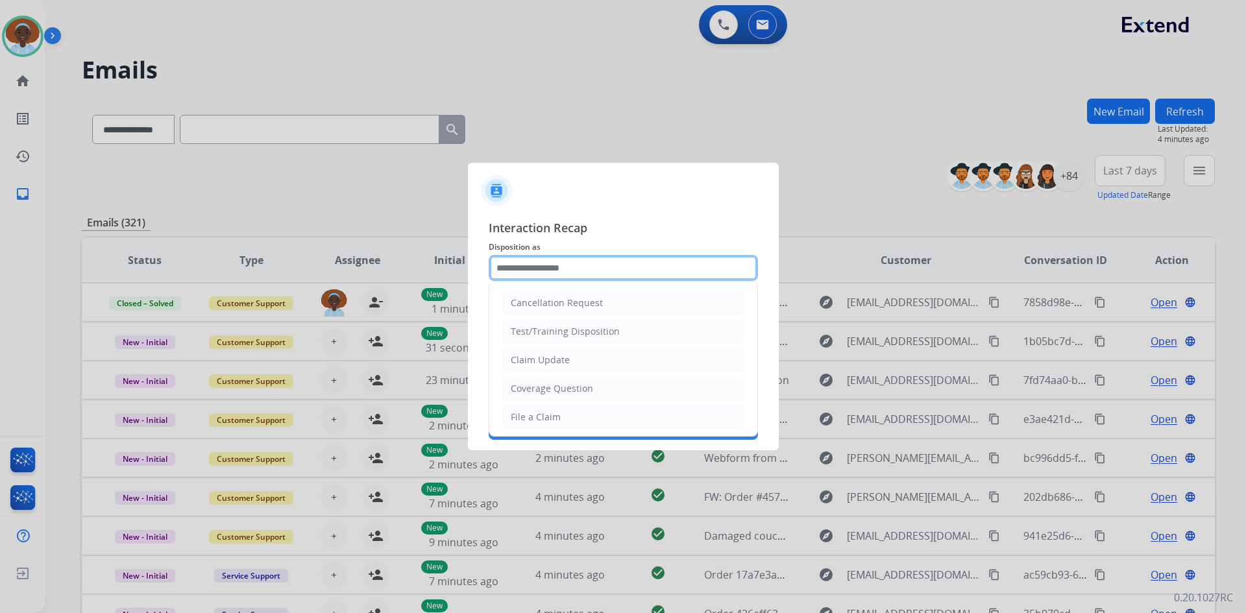
click at [581, 268] on input "text" at bounding box center [623, 268] width 269 height 26
click at [578, 353] on li "Claim Update" at bounding box center [623, 360] width 242 height 25
type input "**********"
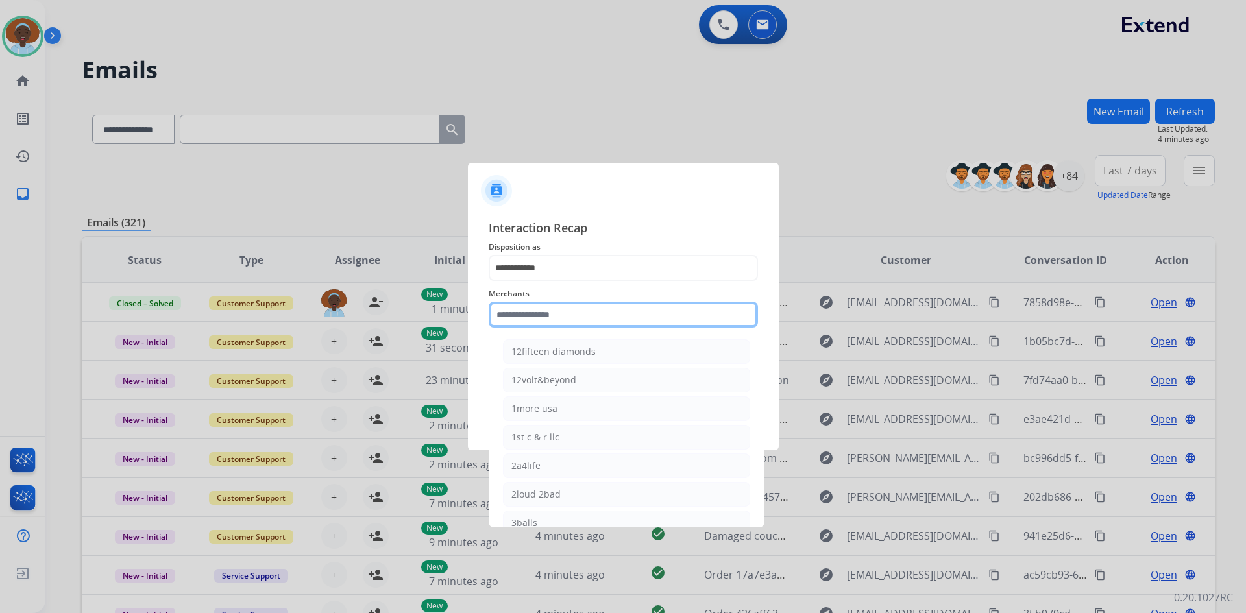
click at [581, 319] on input "text" at bounding box center [623, 315] width 269 height 26
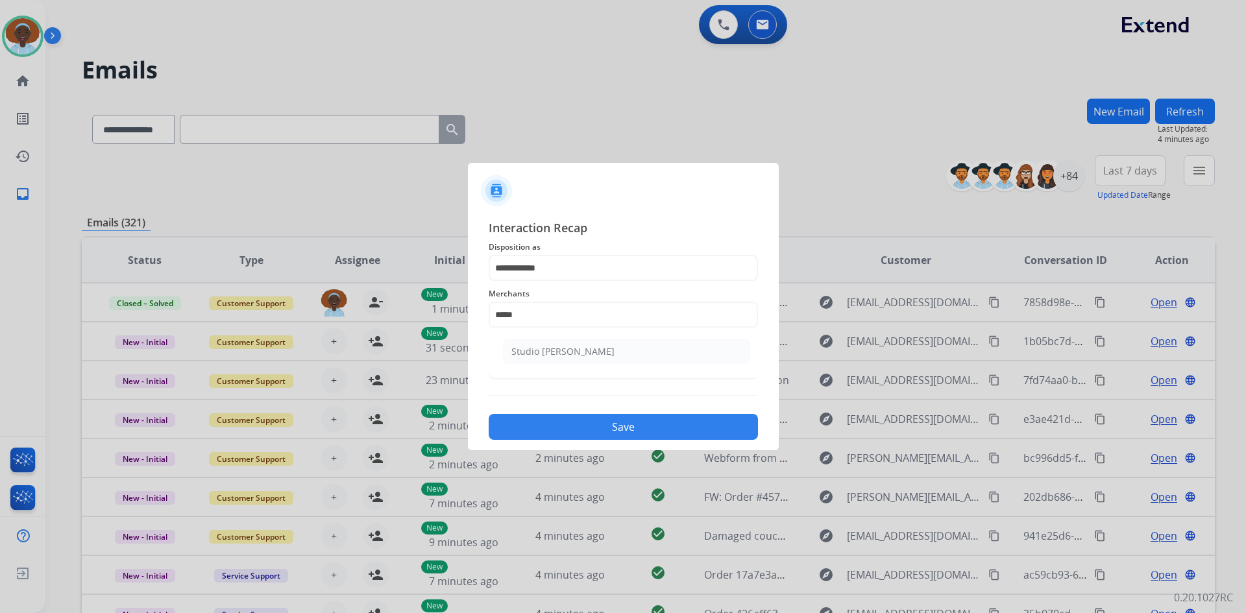
click at [576, 353] on li "Studio mcgee" at bounding box center [626, 351] width 247 height 25
type input "**********"
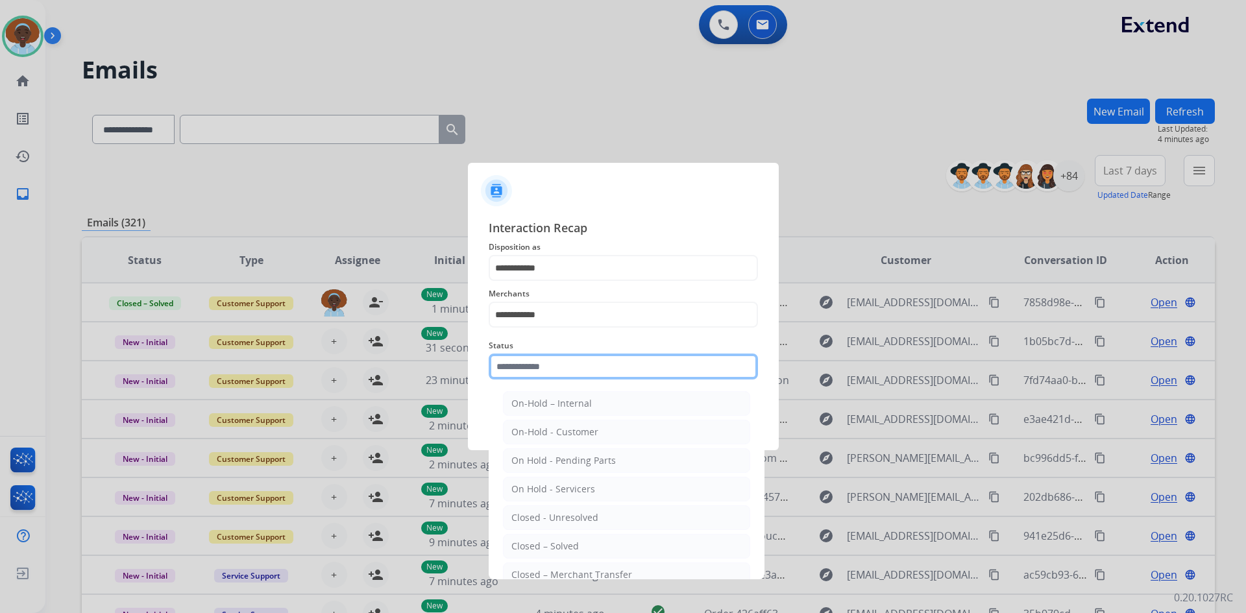
click at [596, 370] on input "text" at bounding box center [623, 367] width 269 height 26
drag, startPoint x: 628, startPoint y: 542, endPoint x: 630, endPoint y: 526, distance: 16.3
click at [628, 542] on li "Closed – Solved" at bounding box center [626, 546] width 247 height 25
type input "**********"
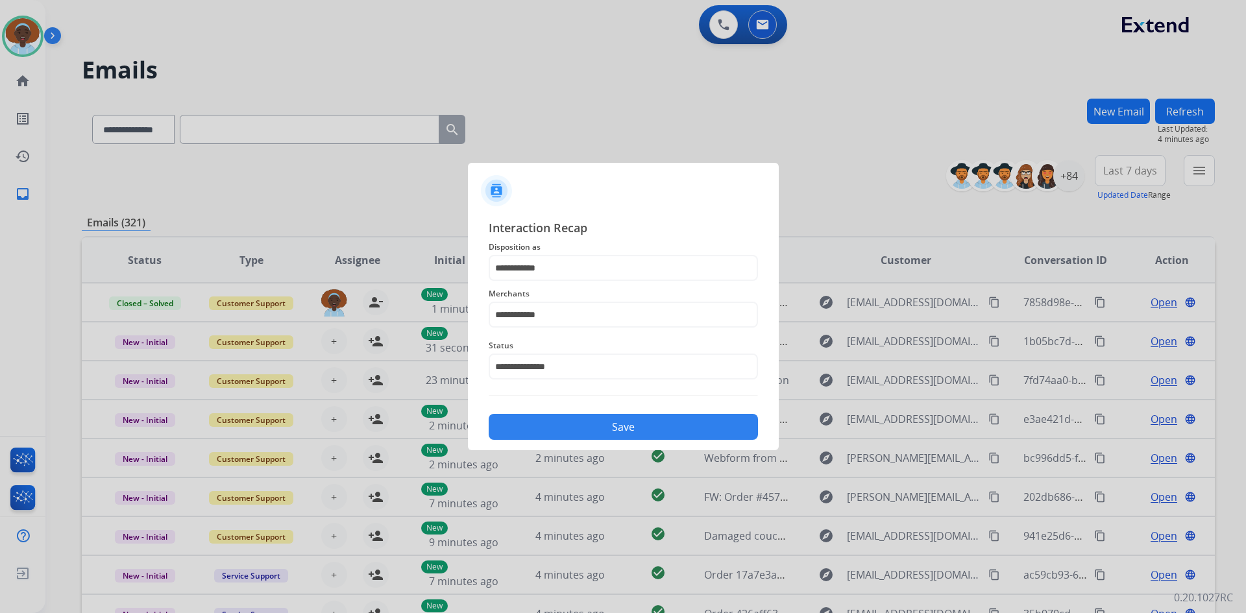
click at [646, 431] on button "Save" at bounding box center [623, 427] width 269 height 26
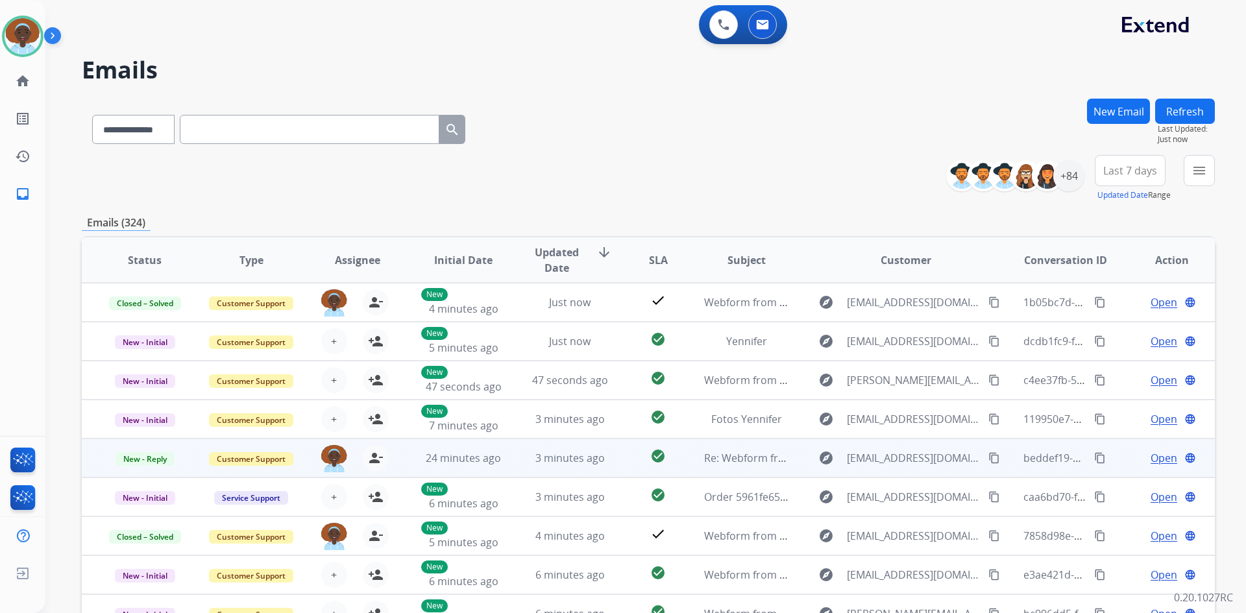
click at [1155, 455] on span "Open" at bounding box center [1163, 458] width 27 height 16
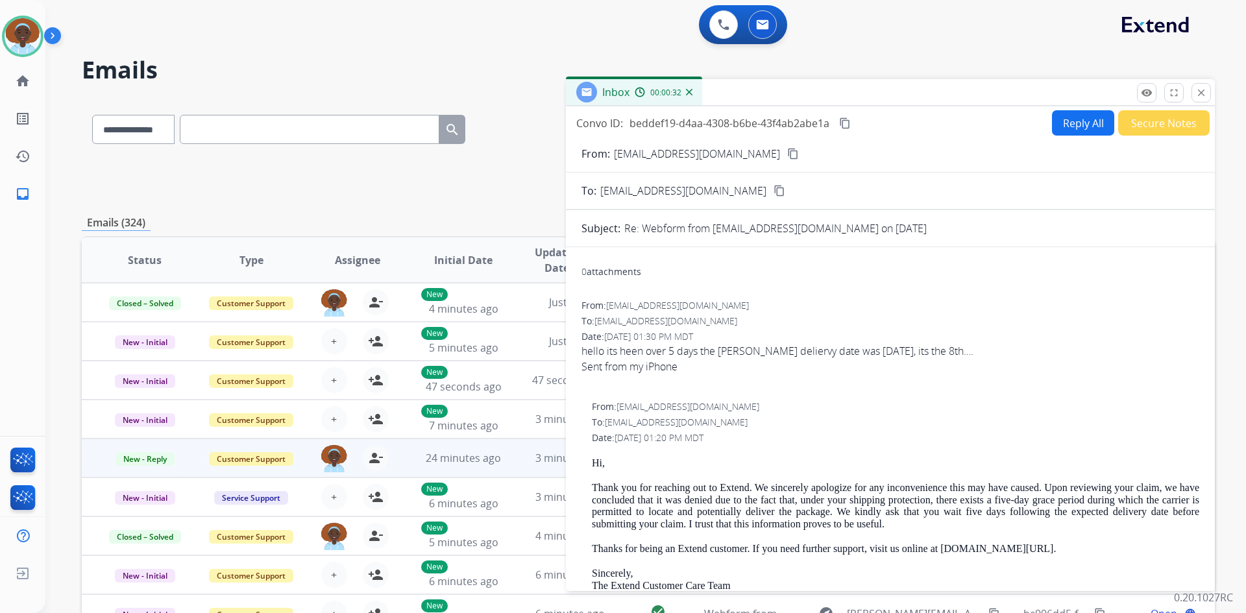
click at [787, 155] on mat-icon "content_copy" at bounding box center [793, 154] width 12 height 12
click at [1060, 125] on button "Reply All" at bounding box center [1083, 122] width 62 height 25
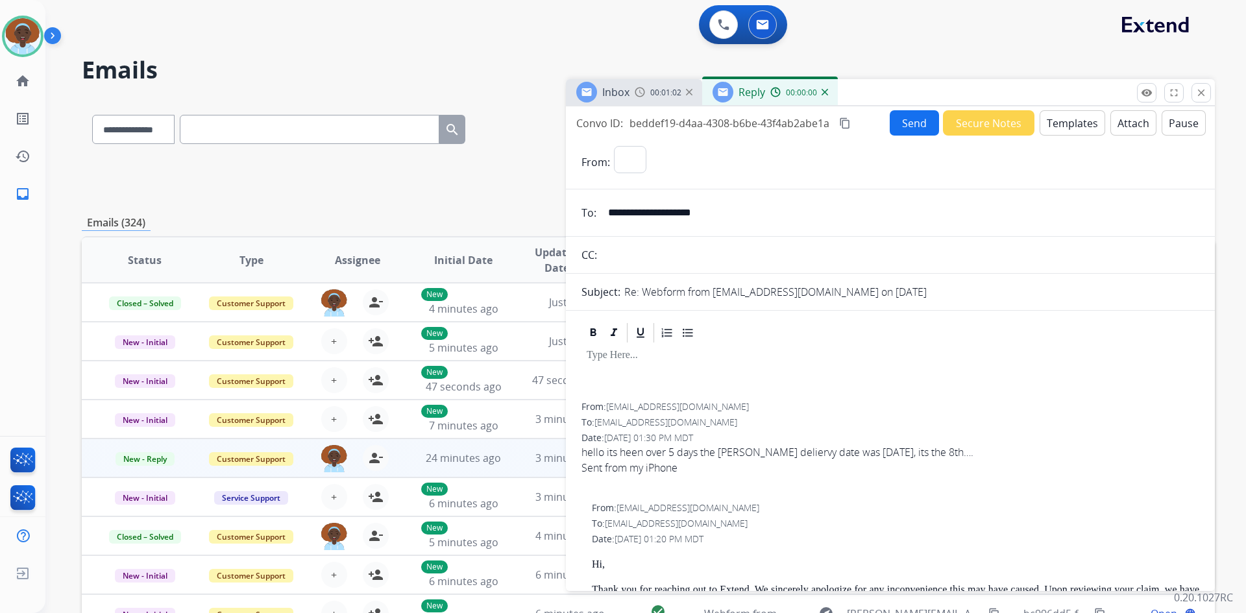
select select "**********"
click at [1057, 130] on button "Templates" at bounding box center [1072, 122] width 66 height 25
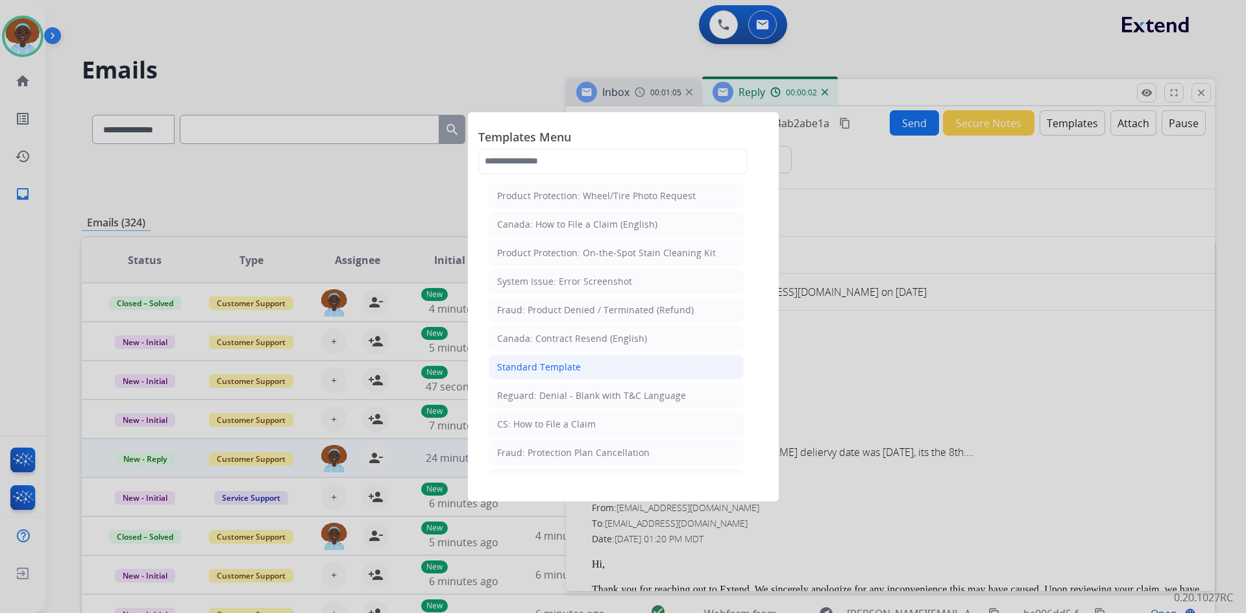
click at [596, 365] on li "Standard Template" at bounding box center [616, 367] width 255 height 25
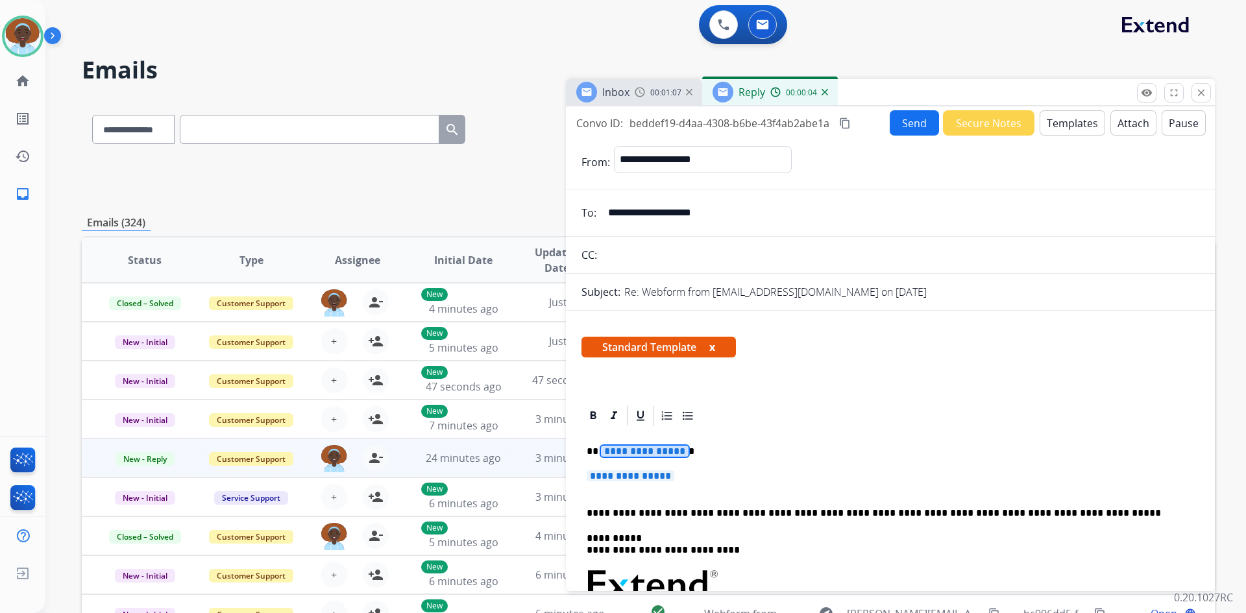
click at [638, 452] on span "**********" at bounding box center [645, 451] width 88 height 11
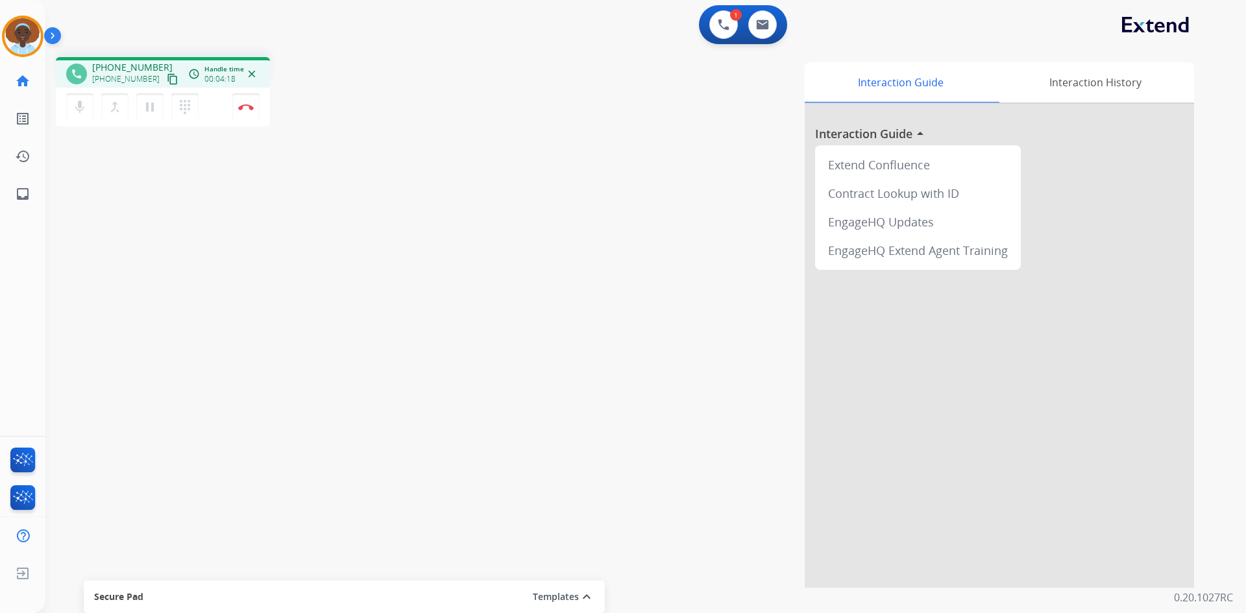
click at [255, 77] on mat-icon "close" at bounding box center [252, 74] width 12 height 12
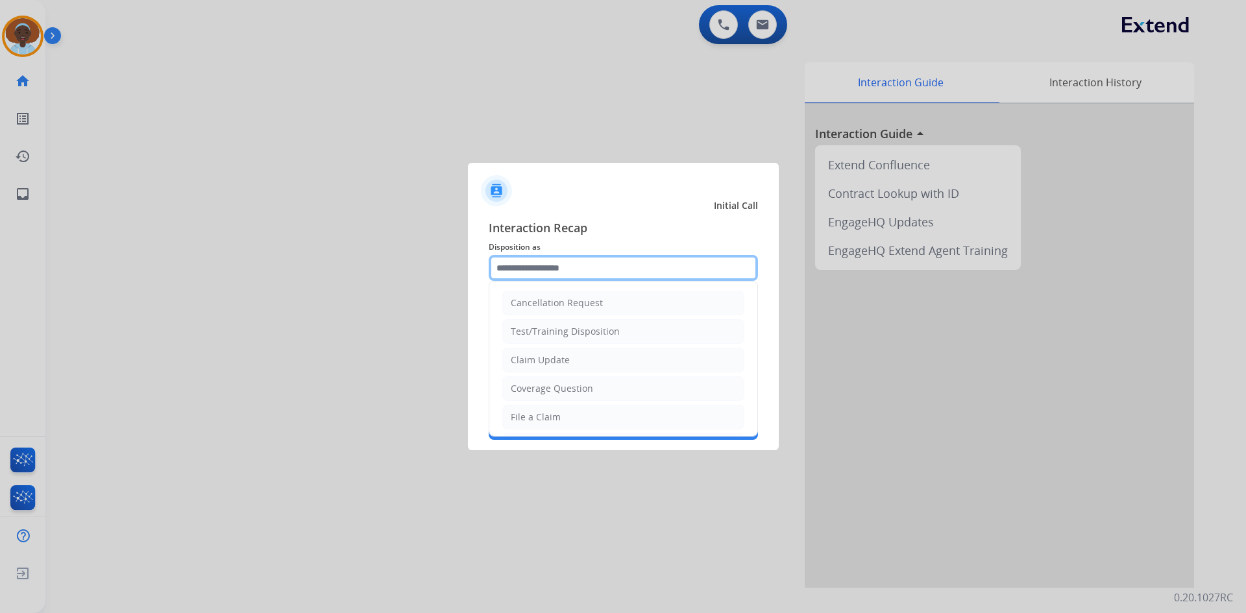
click at [574, 265] on input "text" at bounding box center [623, 268] width 269 height 26
click at [590, 358] on li "Claim Update" at bounding box center [623, 360] width 242 height 25
type input "**********"
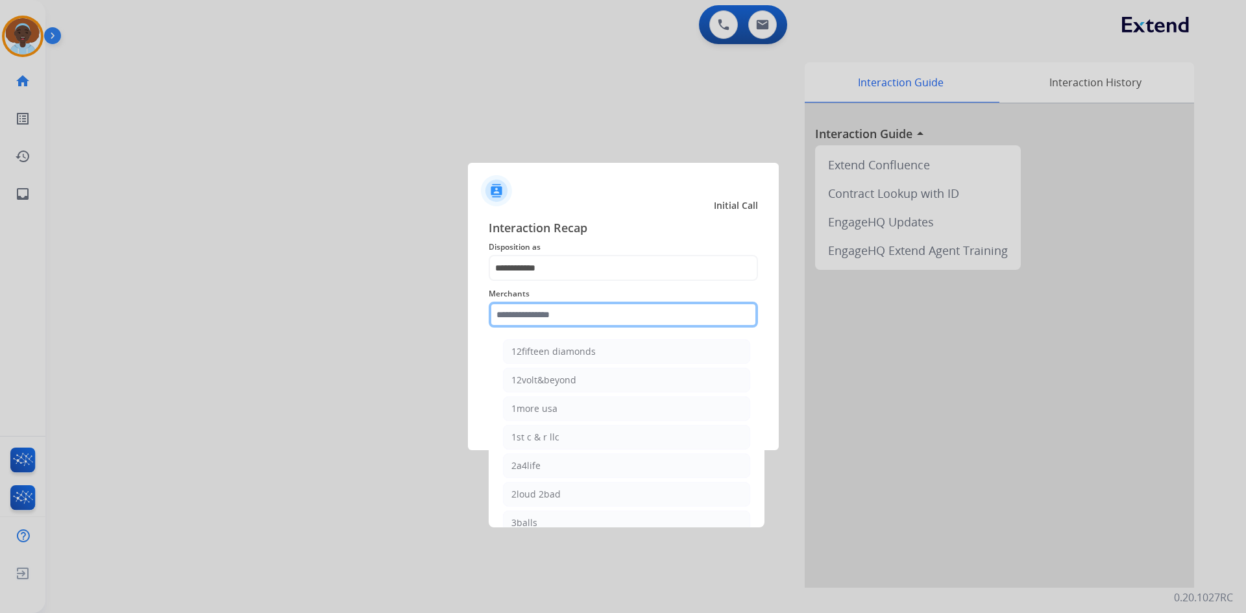
click at [580, 311] on input "text" at bounding box center [623, 315] width 269 height 26
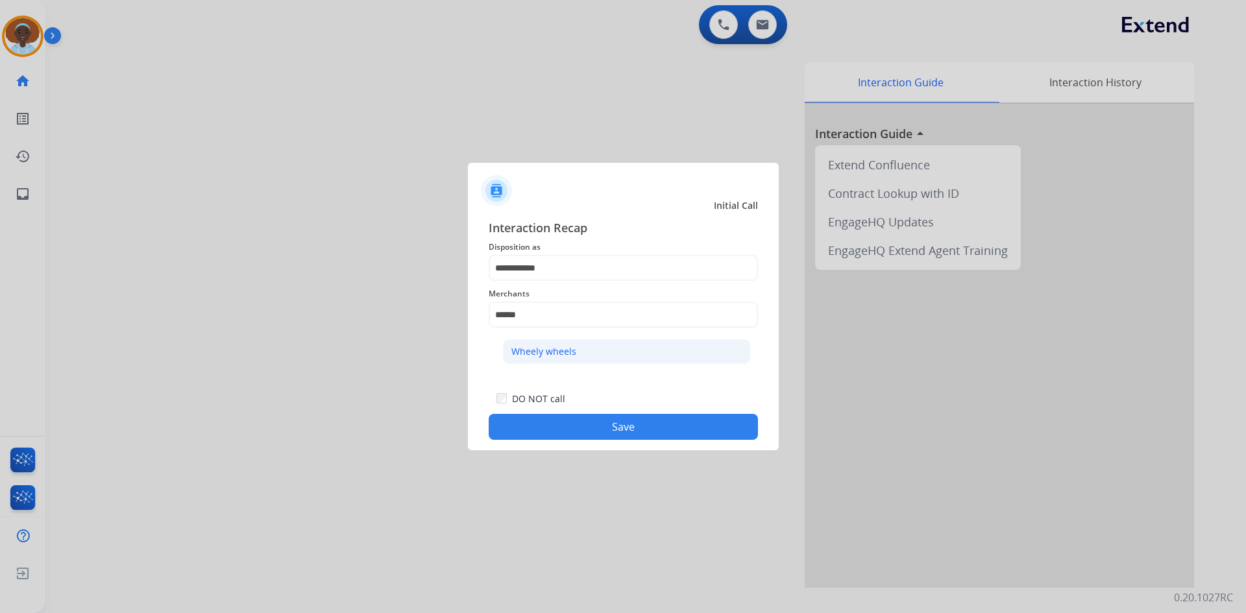
click at [580, 348] on li "Wheely wheels" at bounding box center [626, 351] width 247 height 25
type input "**********"
click at [630, 427] on button "Save" at bounding box center [623, 427] width 269 height 26
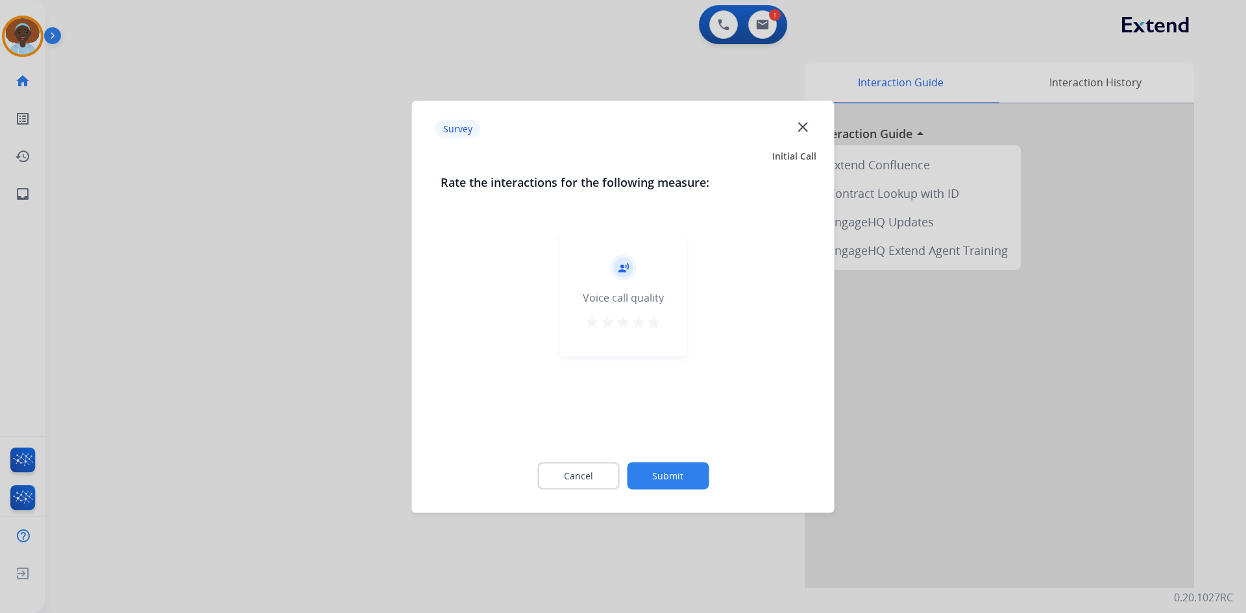
click at [657, 323] on mat-icon "star" at bounding box center [654, 322] width 16 height 16
click at [685, 470] on button "Submit" at bounding box center [668, 475] width 82 height 27
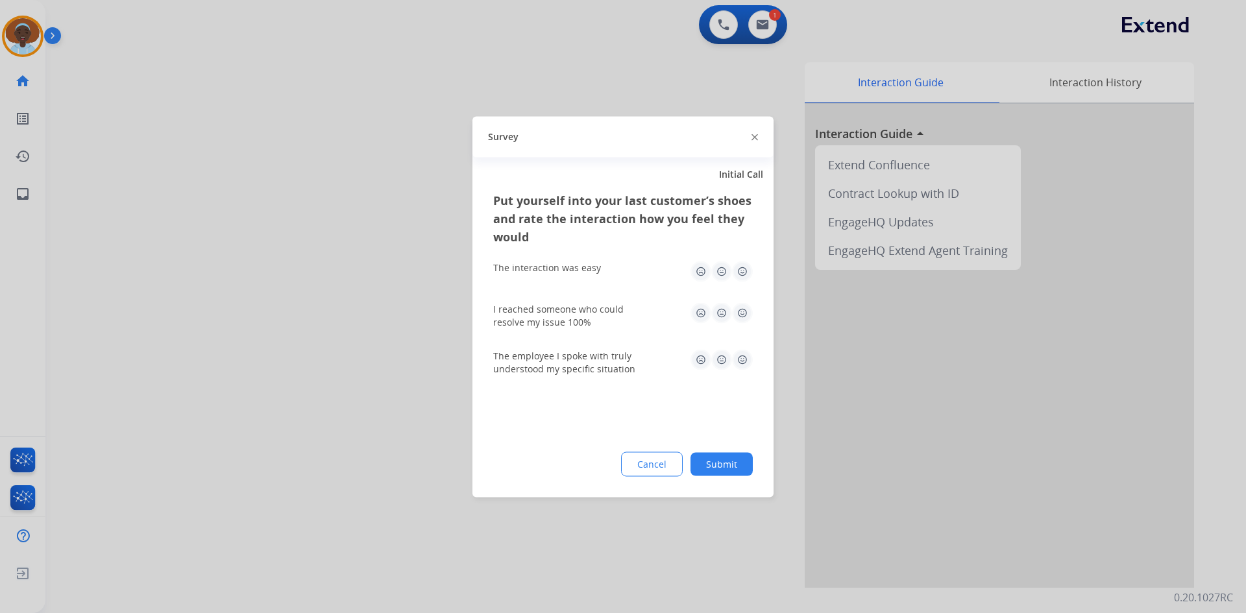
click at [745, 359] on img at bounding box center [742, 359] width 21 height 21
drag, startPoint x: 745, startPoint y: 311, endPoint x: 742, endPoint y: 283, distance: 28.7
click at [745, 311] on img at bounding box center [742, 312] width 21 height 21
drag, startPoint x: 742, startPoint y: 273, endPoint x: 742, endPoint y: 353, distance: 80.5
click at [742, 272] on img at bounding box center [742, 271] width 21 height 21
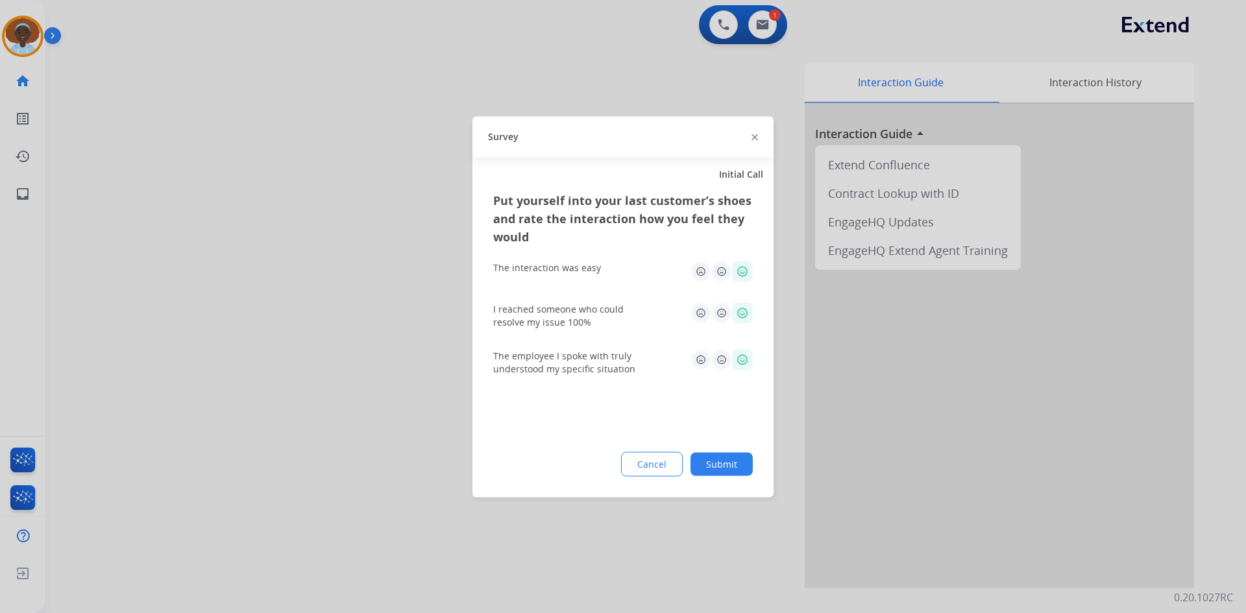
click at [722, 468] on button "Submit" at bounding box center [721, 463] width 62 height 23
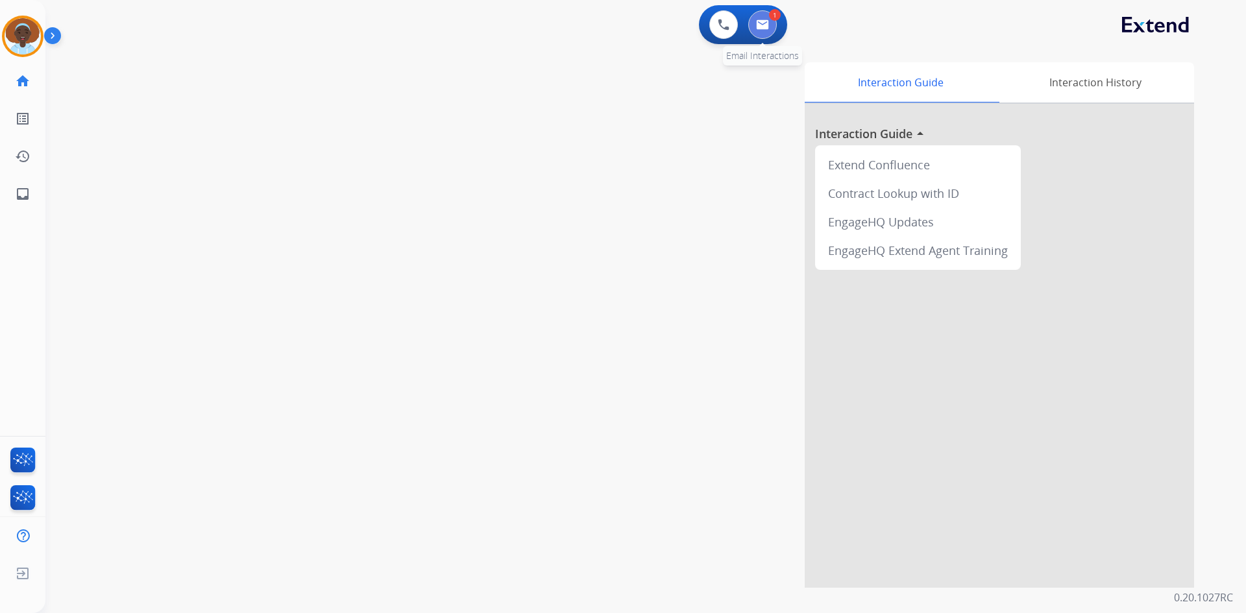
click at [762, 26] on img at bounding box center [762, 24] width 13 height 10
select select "**********"
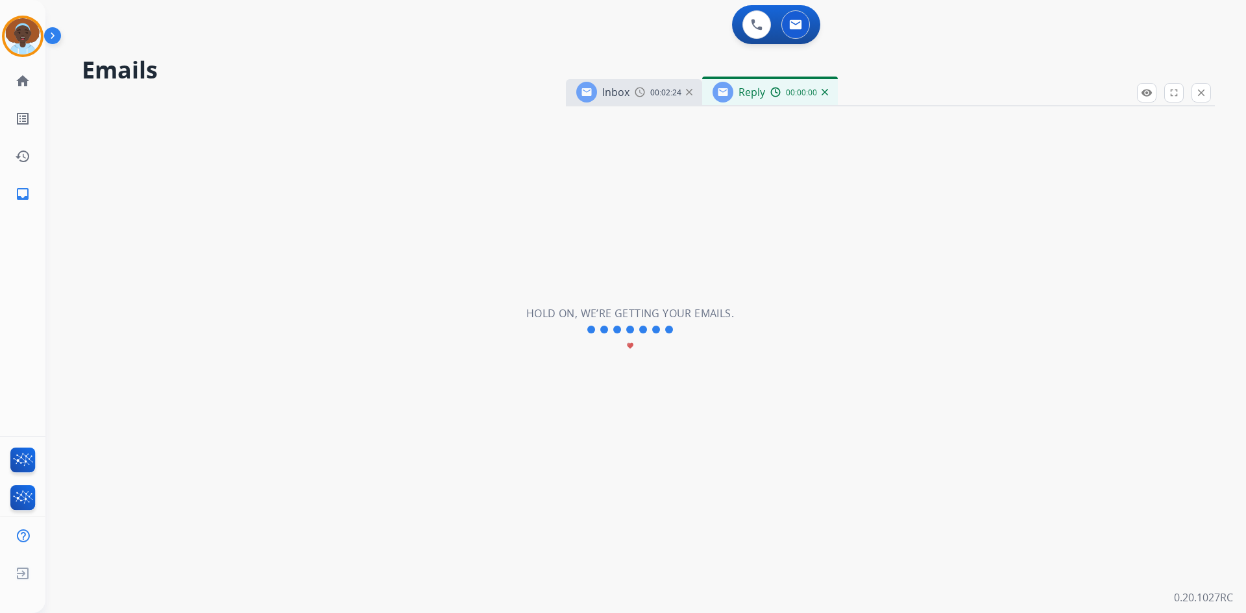
select select "**********"
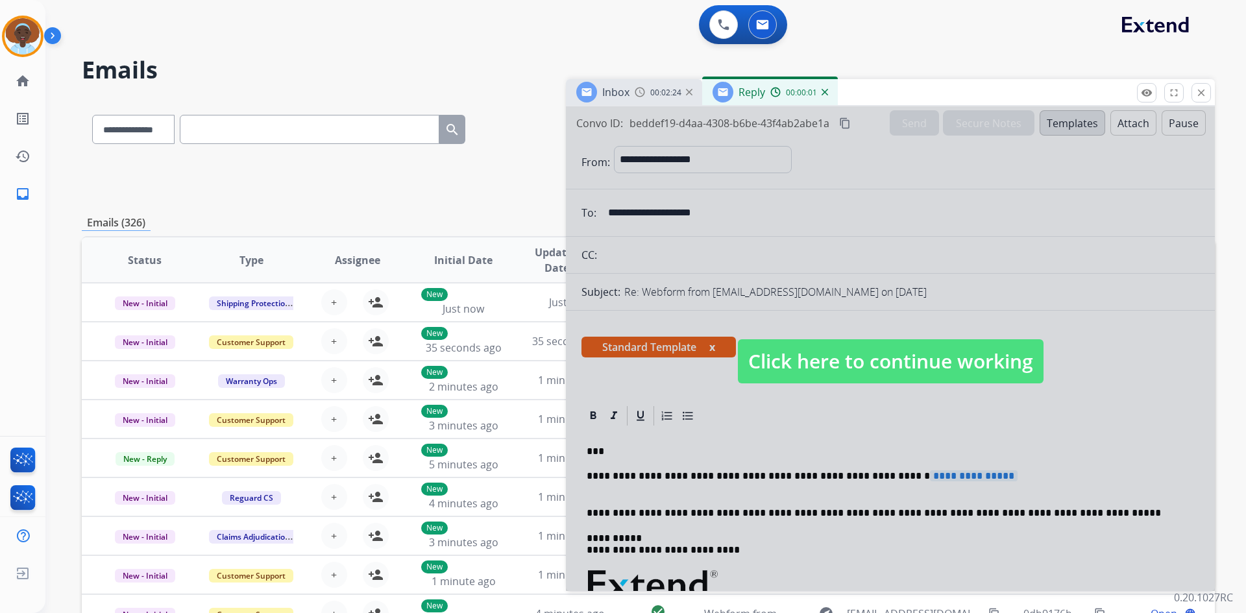
click at [784, 354] on span "Click here to continue working" at bounding box center [891, 361] width 306 height 44
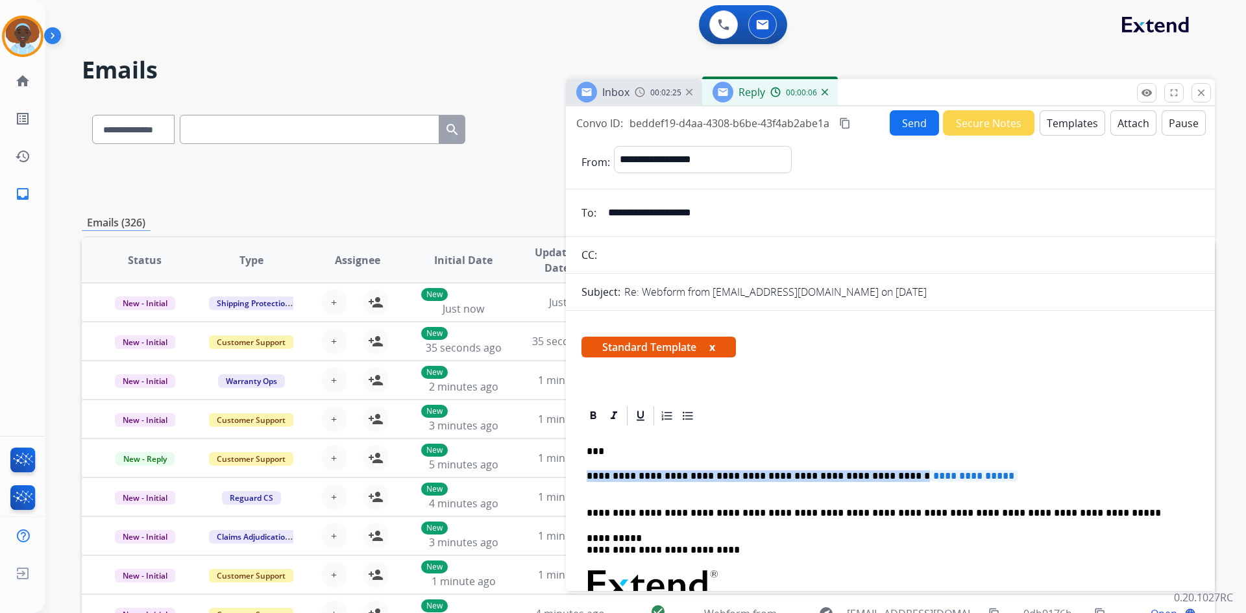
drag, startPoint x: 890, startPoint y: 478, endPoint x: 583, endPoint y: 478, distance: 307.6
click at [583, 478] on div "**********" at bounding box center [890, 616] width 618 height 376
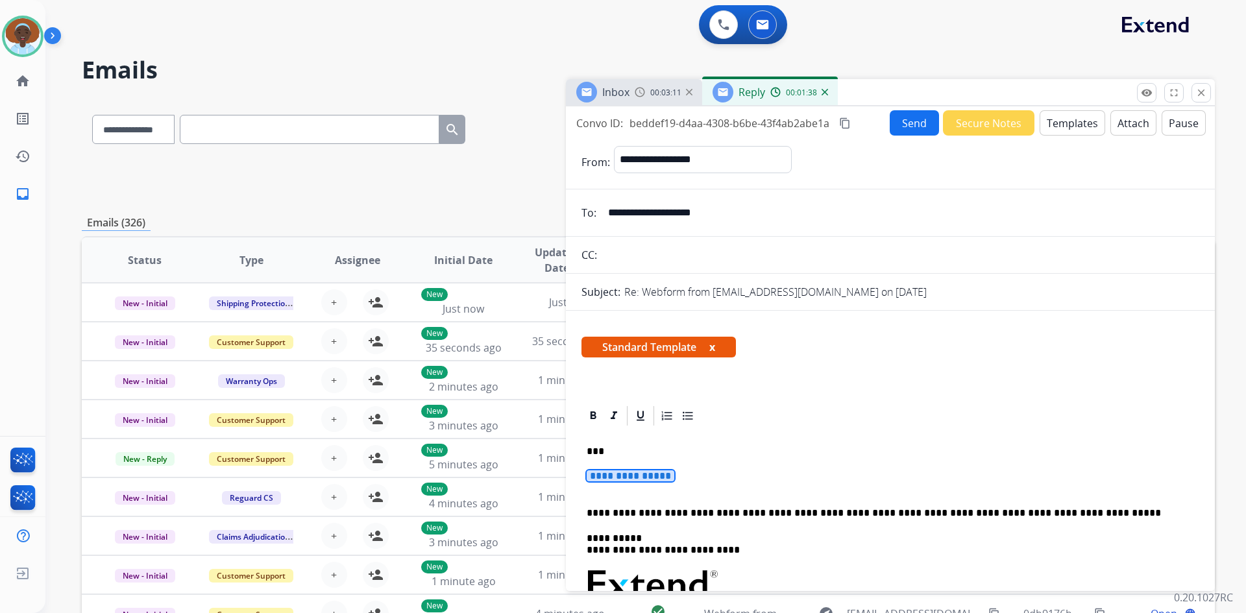
click at [635, 472] on span "**********" at bounding box center [631, 475] width 88 height 11
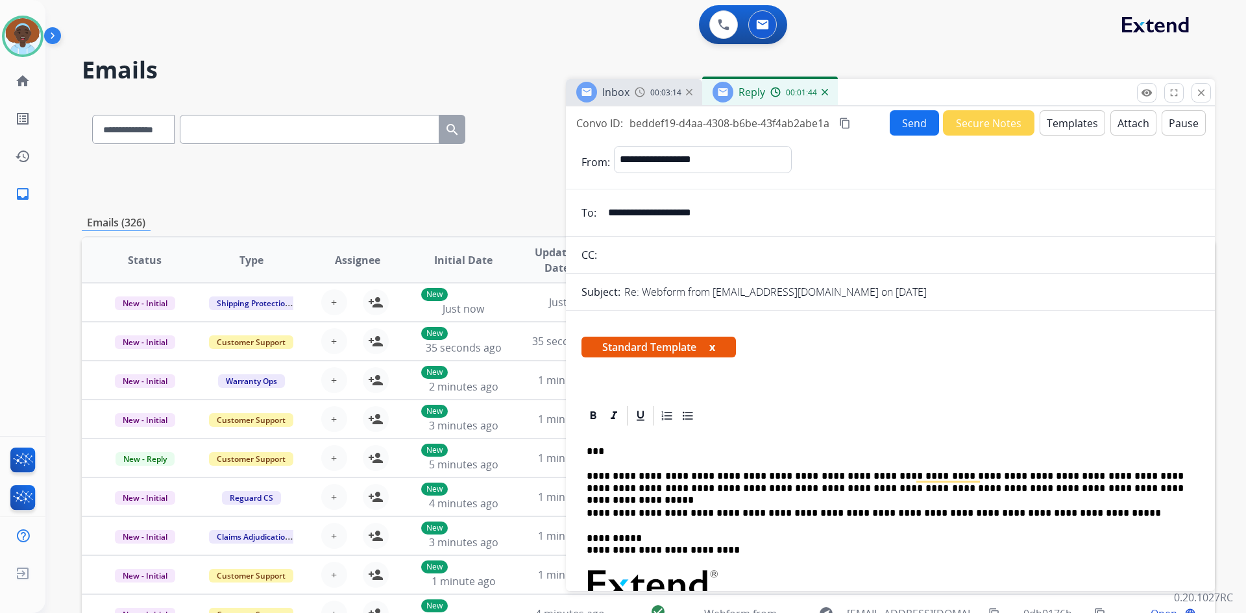
click at [903, 129] on button "Send" at bounding box center [914, 122] width 49 height 25
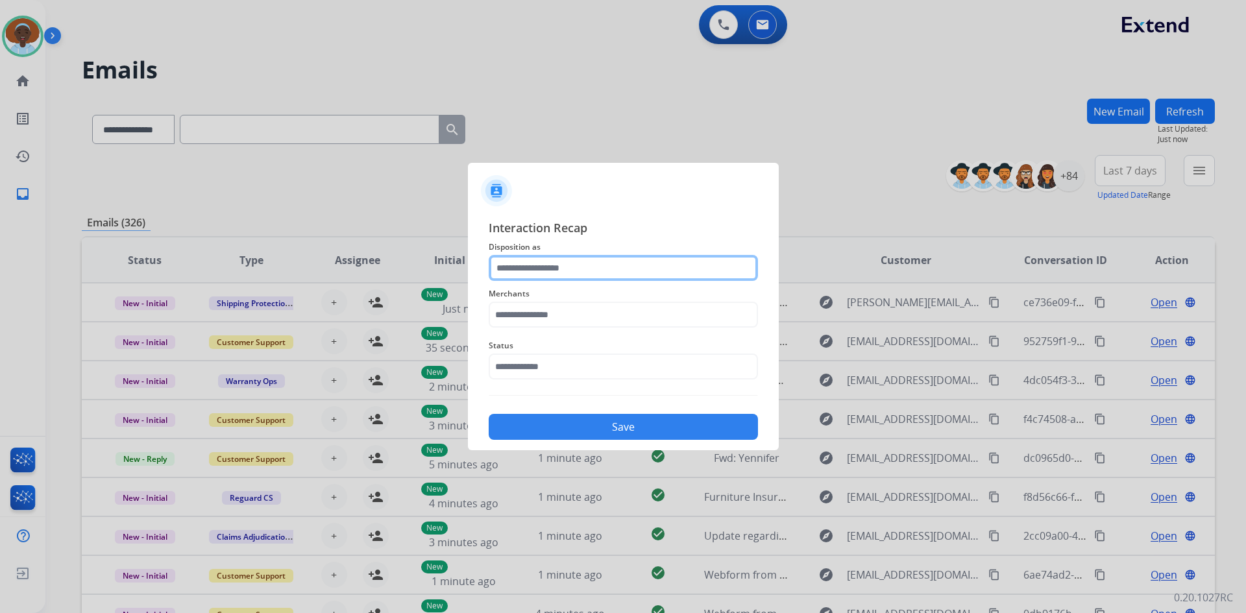
click at [558, 263] on input "text" at bounding box center [623, 268] width 269 height 26
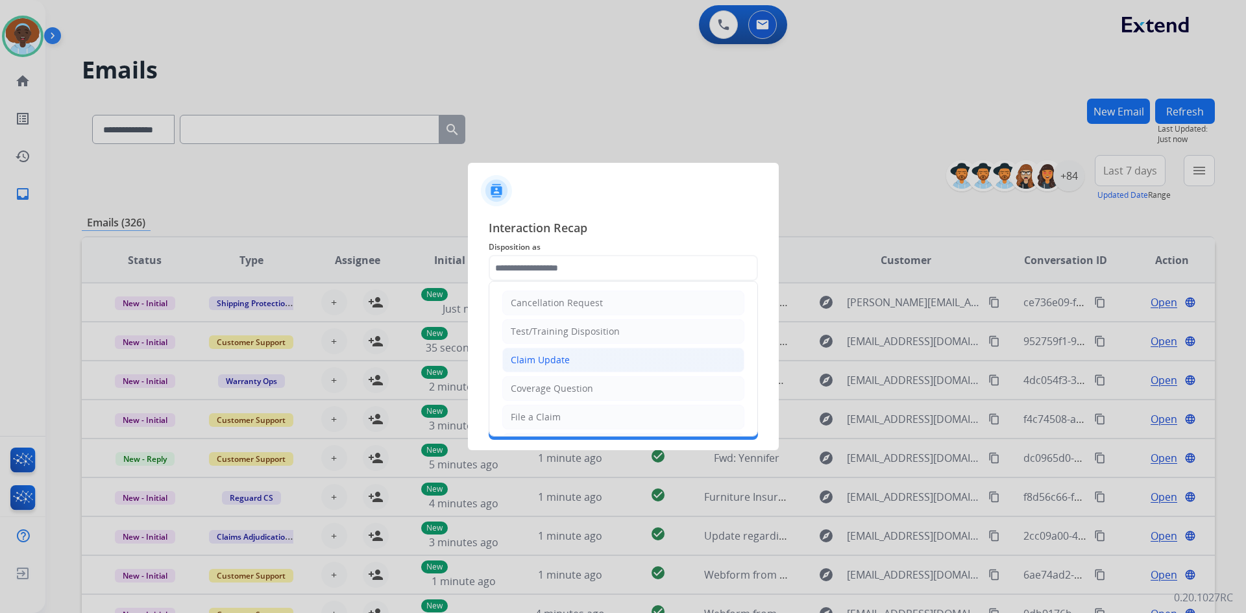
click at [567, 363] on div "Claim Update" at bounding box center [540, 360] width 59 height 13
type input "**********"
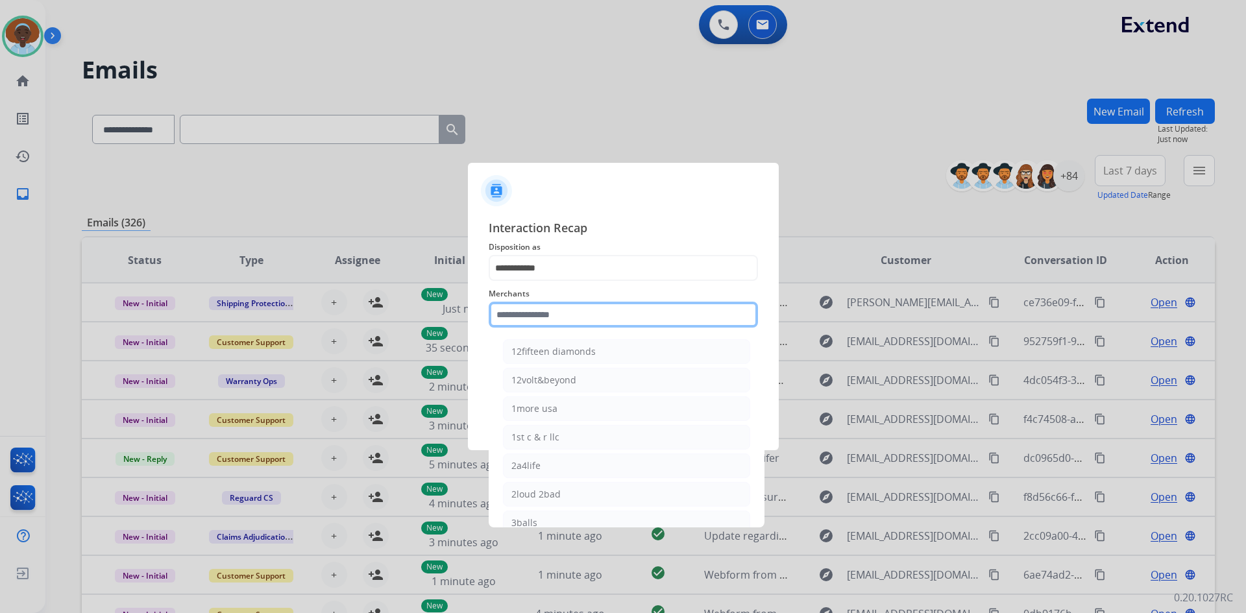
click at [558, 316] on input "text" at bounding box center [623, 315] width 269 height 26
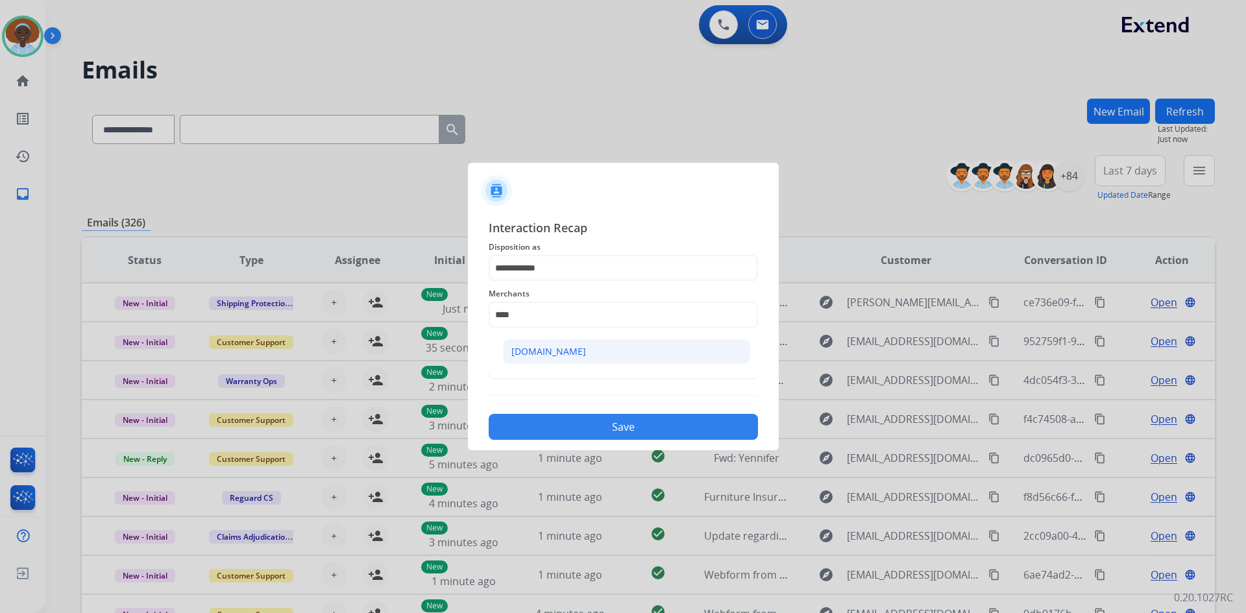
click at [561, 354] on div "[DOMAIN_NAME]" at bounding box center [548, 351] width 75 height 13
type input "**********"
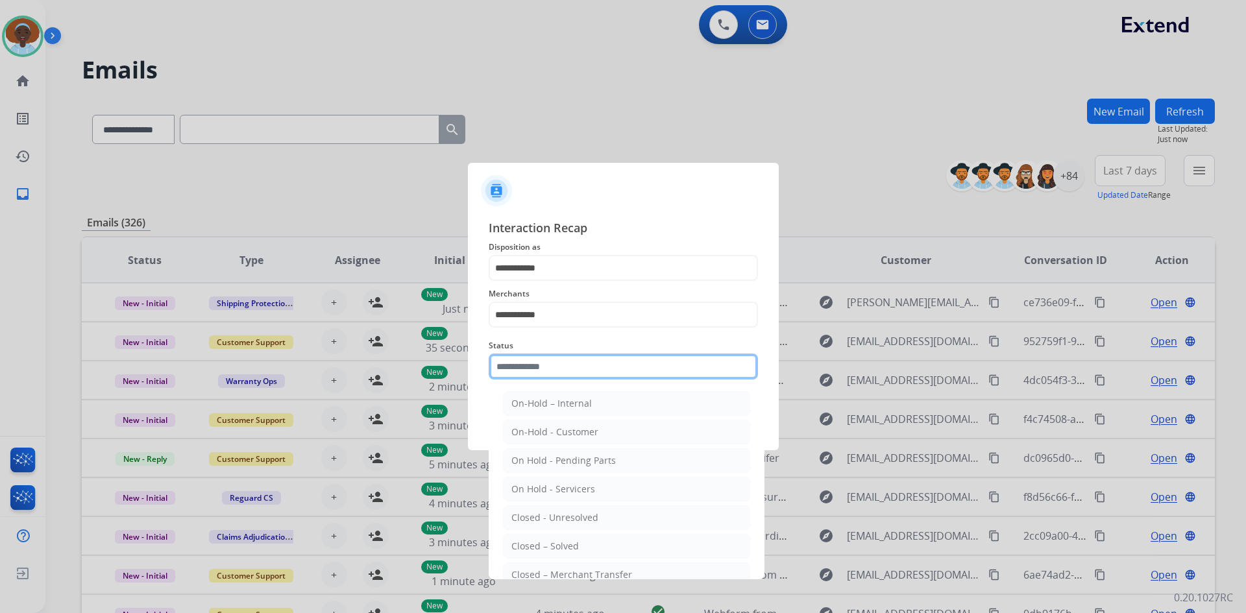
click at [561, 369] on input "text" at bounding box center [623, 367] width 269 height 26
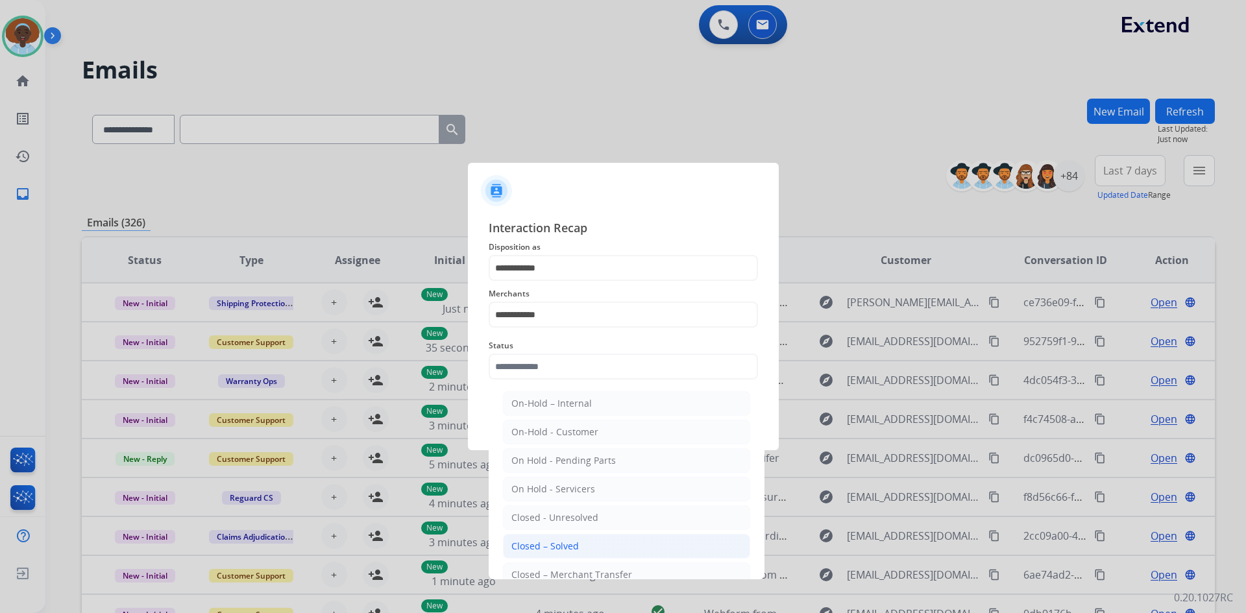
click at [580, 545] on li "Closed – Solved" at bounding box center [626, 546] width 247 height 25
type input "**********"
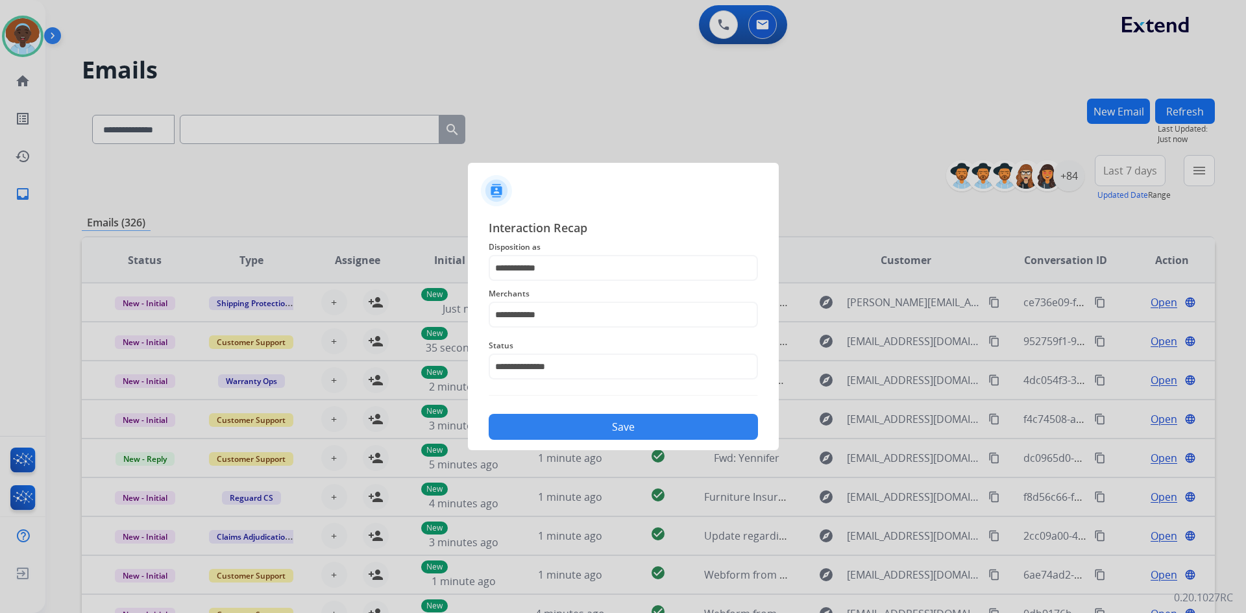
click at [623, 426] on button "Save" at bounding box center [623, 427] width 269 height 26
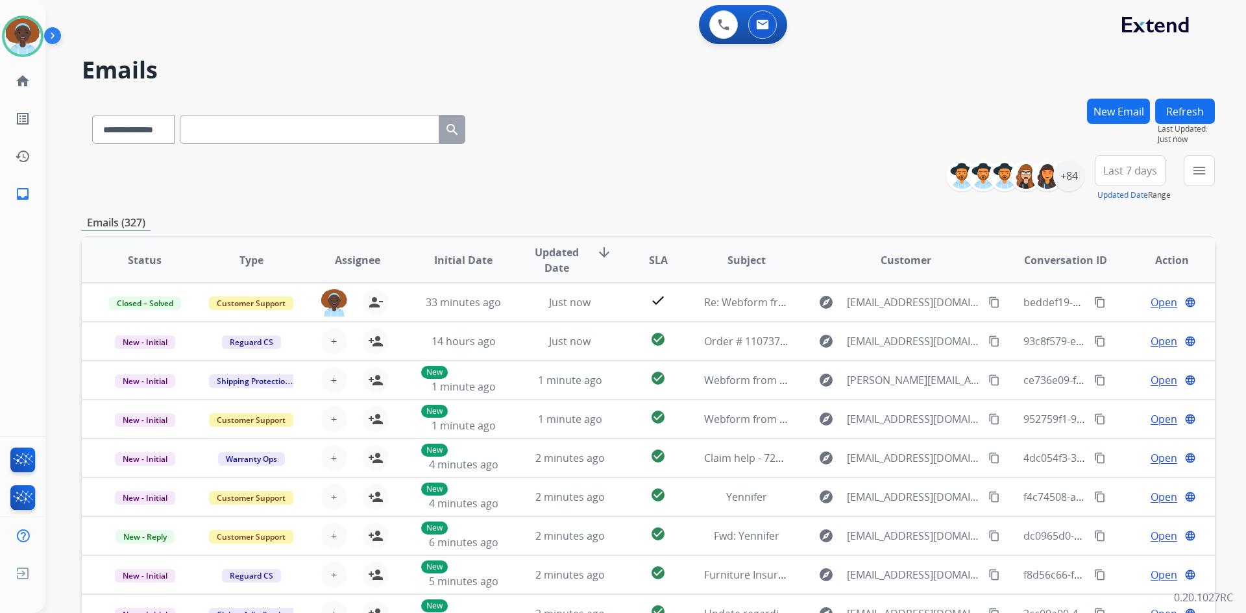
drag, startPoint x: 1178, startPoint y: 118, endPoint x: 1209, endPoint y: 215, distance: 101.8
click at [1178, 117] on button "Refresh" at bounding box center [1185, 111] width 60 height 25
click at [1123, 169] on span "Last 7 days" at bounding box center [1130, 170] width 54 height 5
click at [1113, 328] on div "Last 90 days" at bounding box center [1125, 328] width 71 height 19
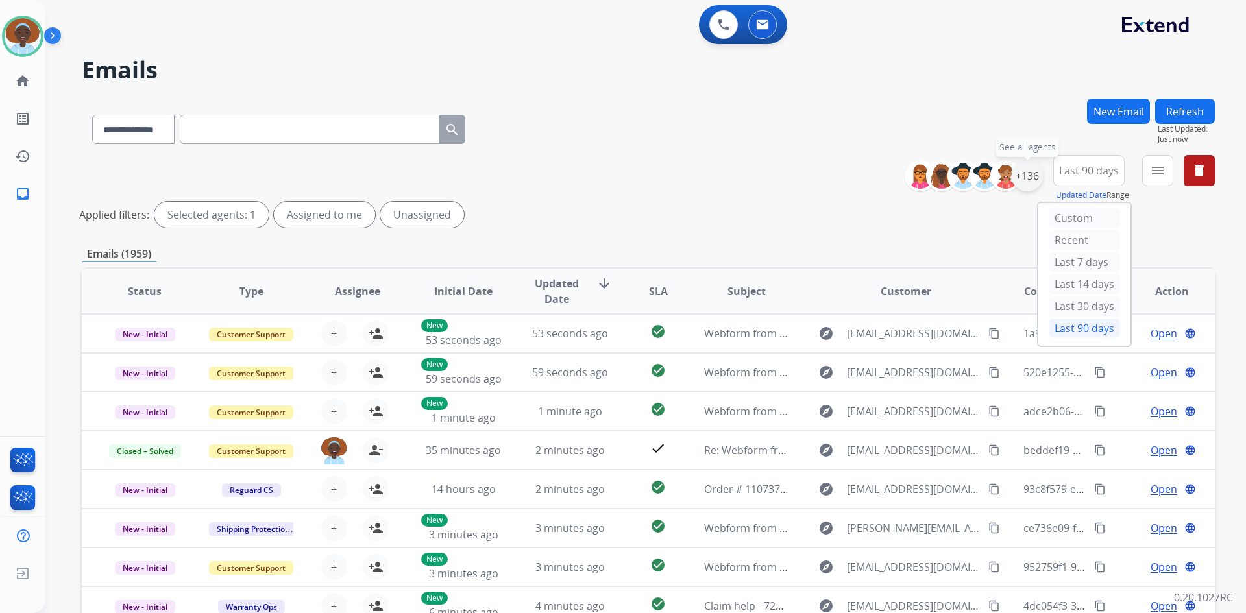
click at [1021, 176] on div "+136" at bounding box center [1027, 175] width 31 height 31
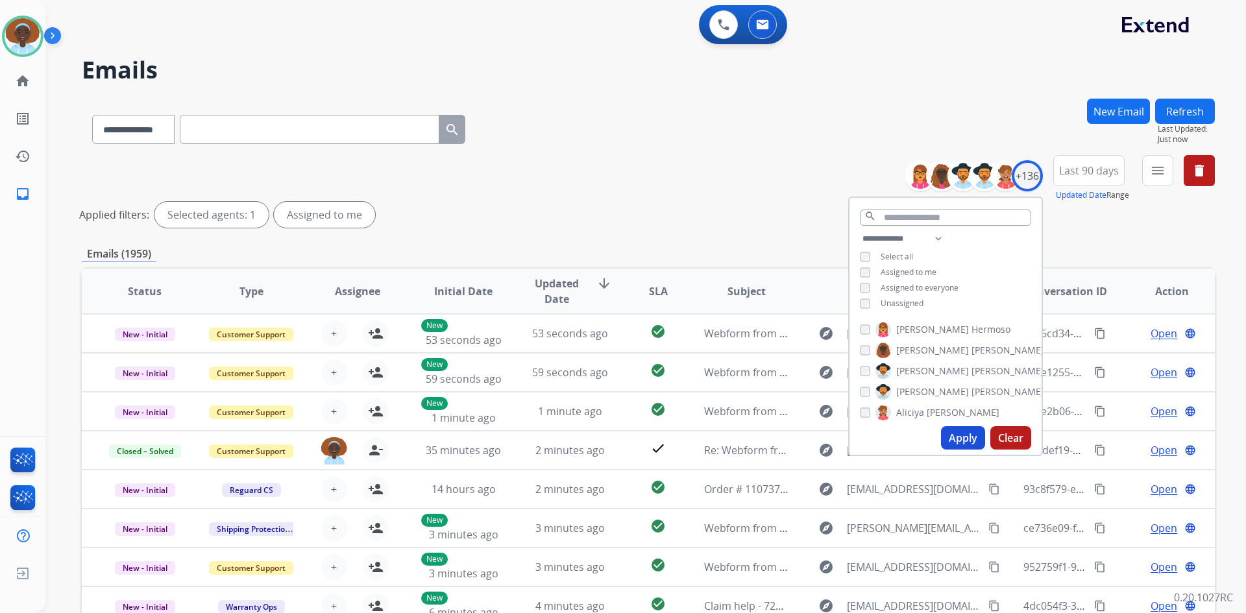
click at [958, 435] on button "Apply" at bounding box center [963, 437] width 44 height 23
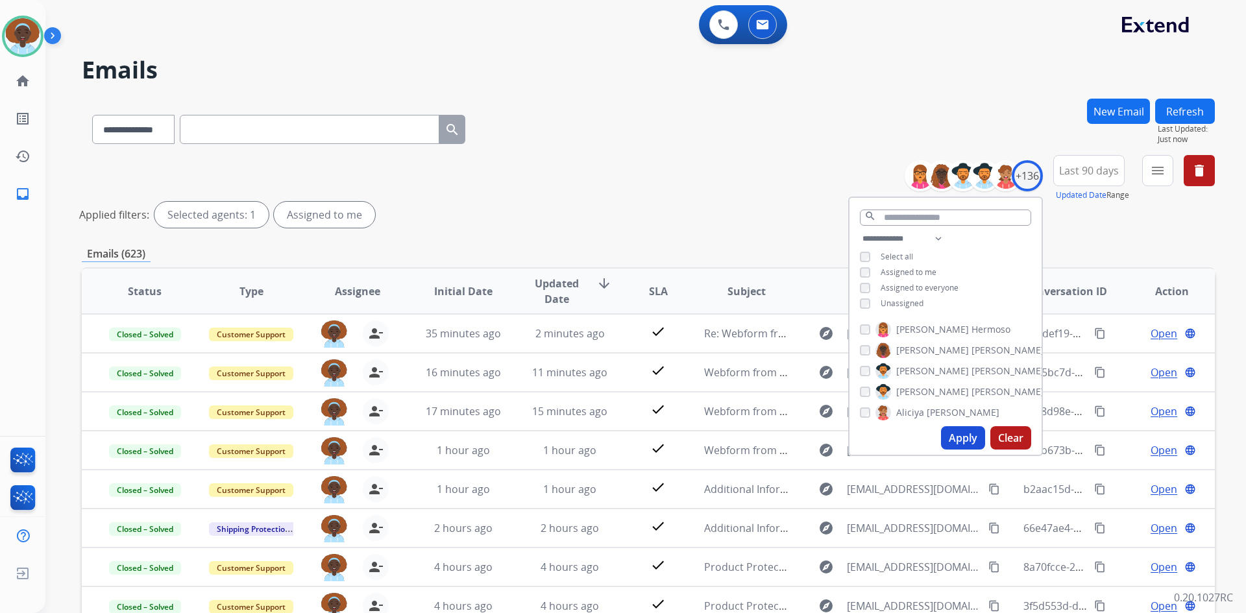
click at [706, 184] on div "**********" at bounding box center [648, 194] width 1133 height 78
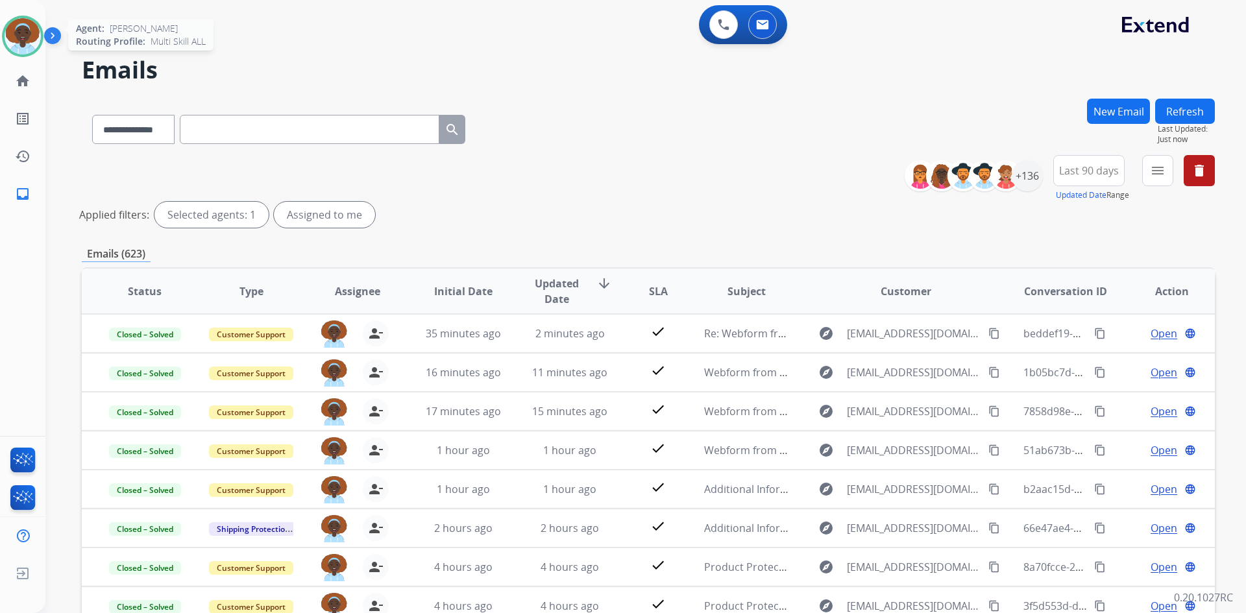
click at [25, 38] on img at bounding box center [23, 36] width 36 height 36
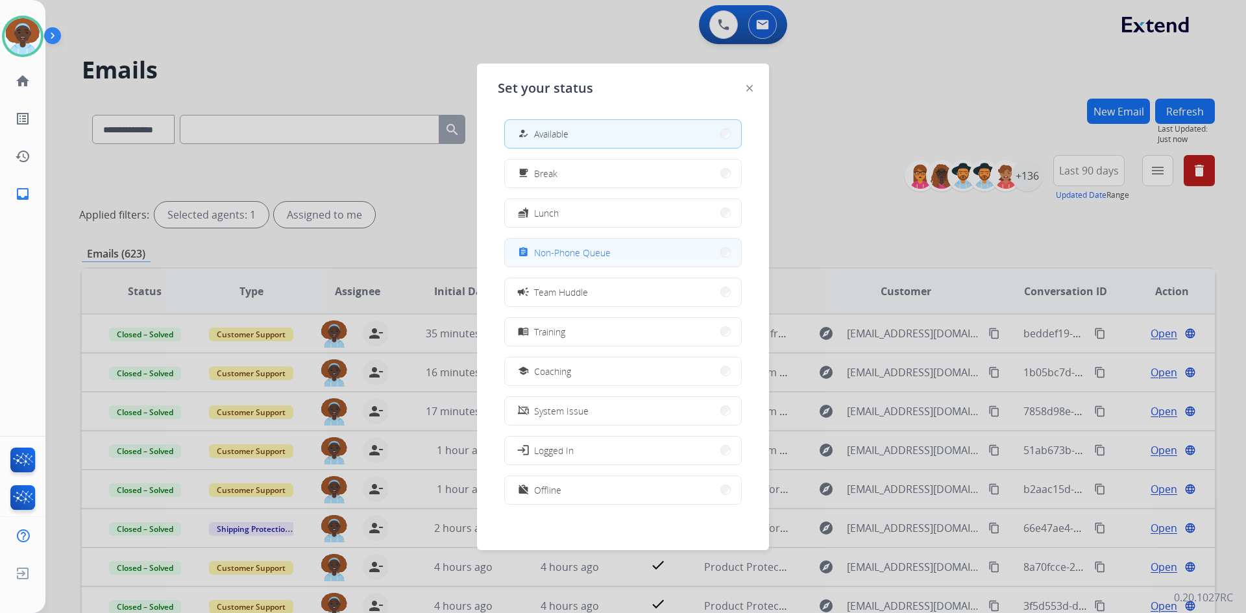
click at [546, 247] on span "Non-Phone Queue" at bounding box center [572, 253] width 77 height 14
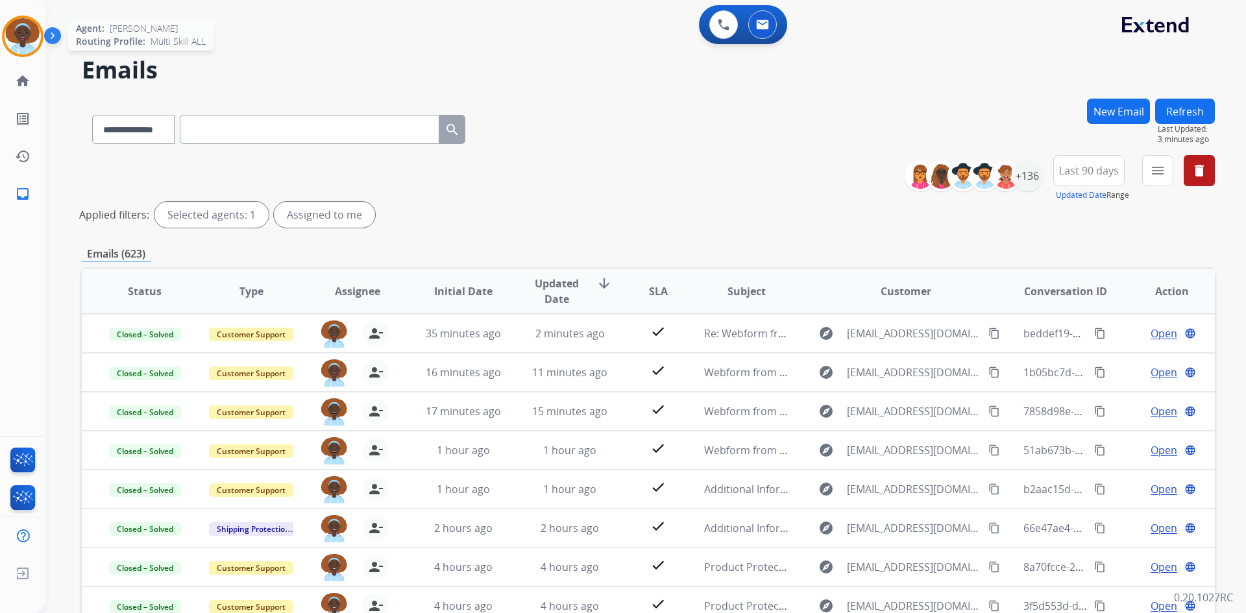
click at [35, 34] on img at bounding box center [23, 36] width 36 height 36
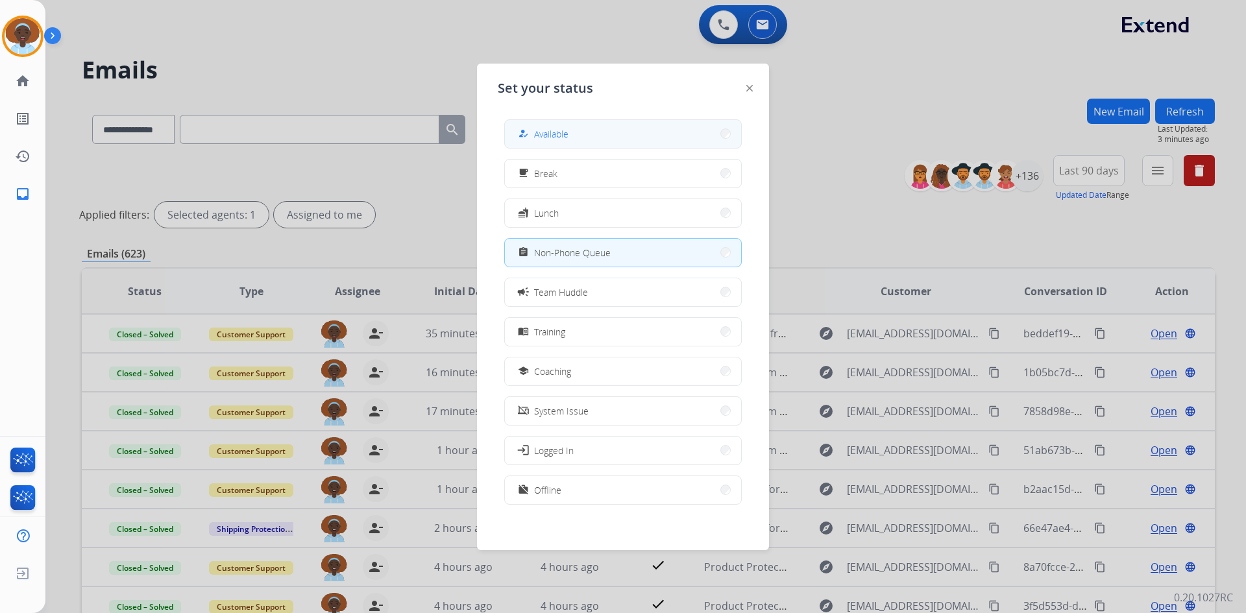
click at [559, 134] on span "Available" at bounding box center [551, 134] width 34 height 14
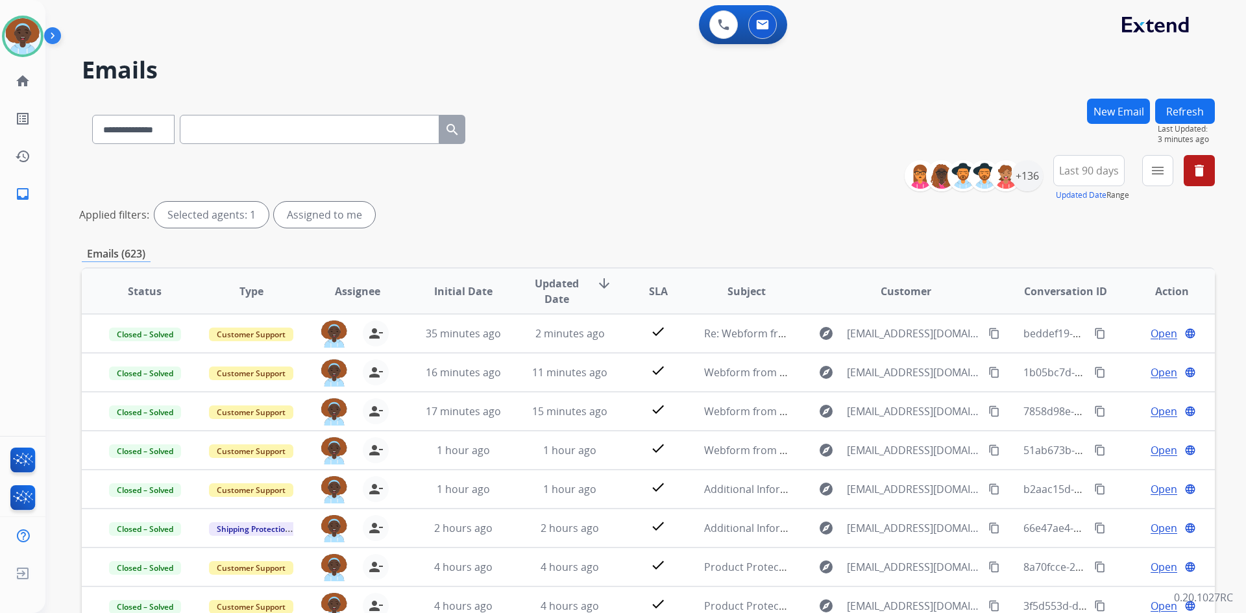
click at [1168, 112] on button "Refresh" at bounding box center [1185, 111] width 60 height 25
click at [20, 82] on mat-icon "home" at bounding box center [23, 81] width 16 height 16
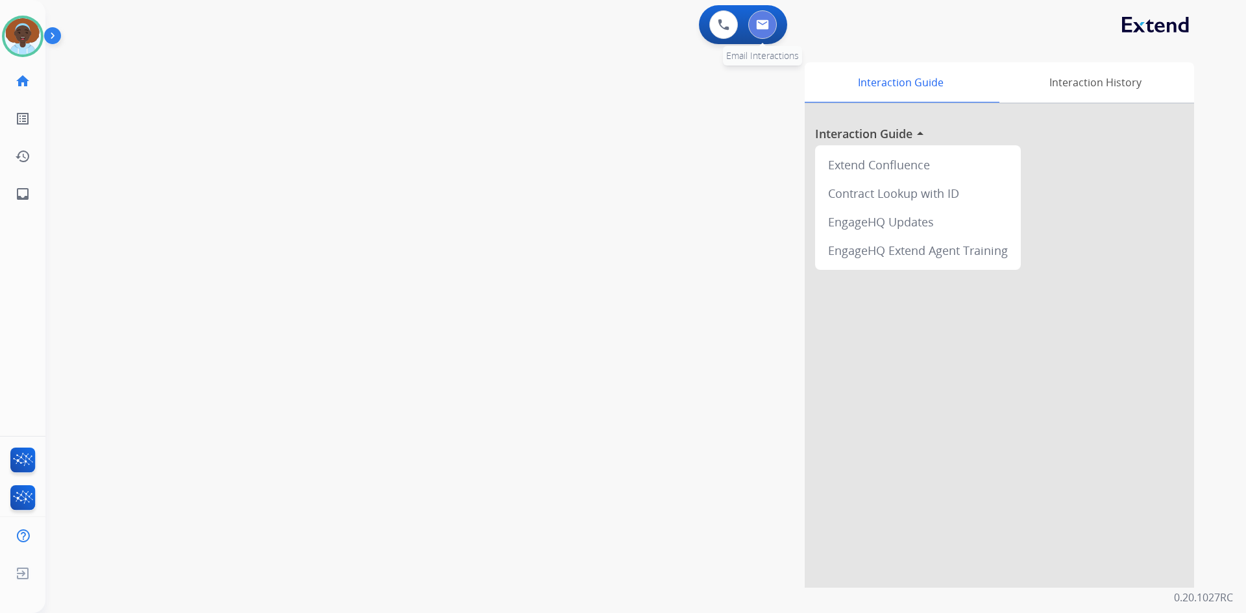
click at [770, 26] on button at bounding box center [762, 24] width 29 height 29
select select "**********"
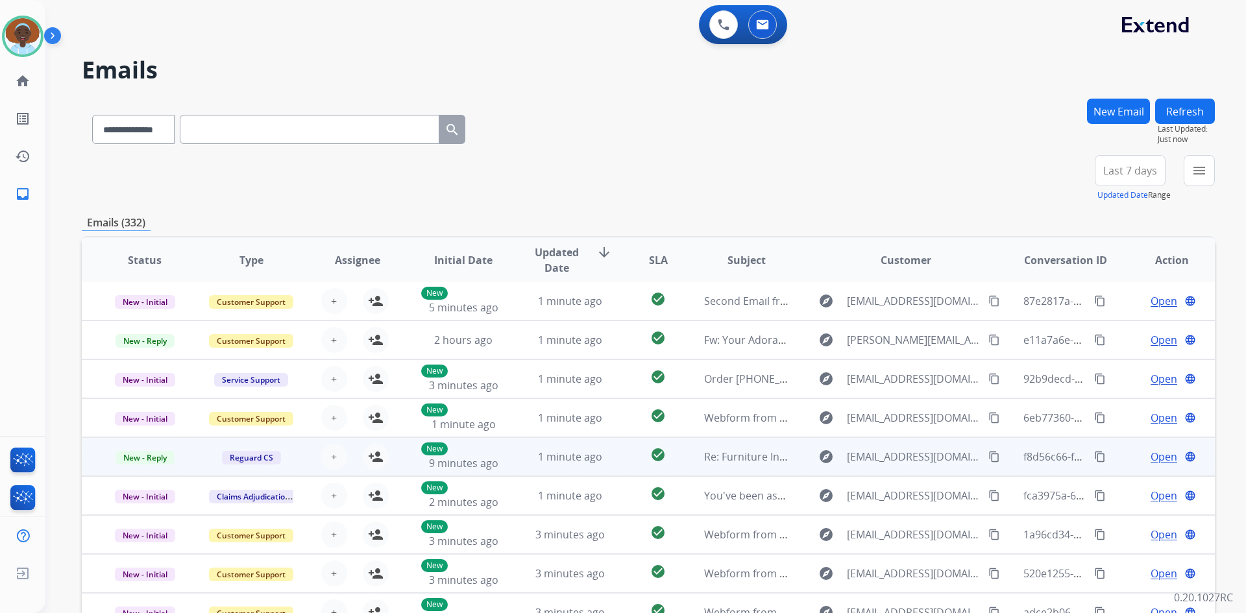
scroll to position [125, 0]
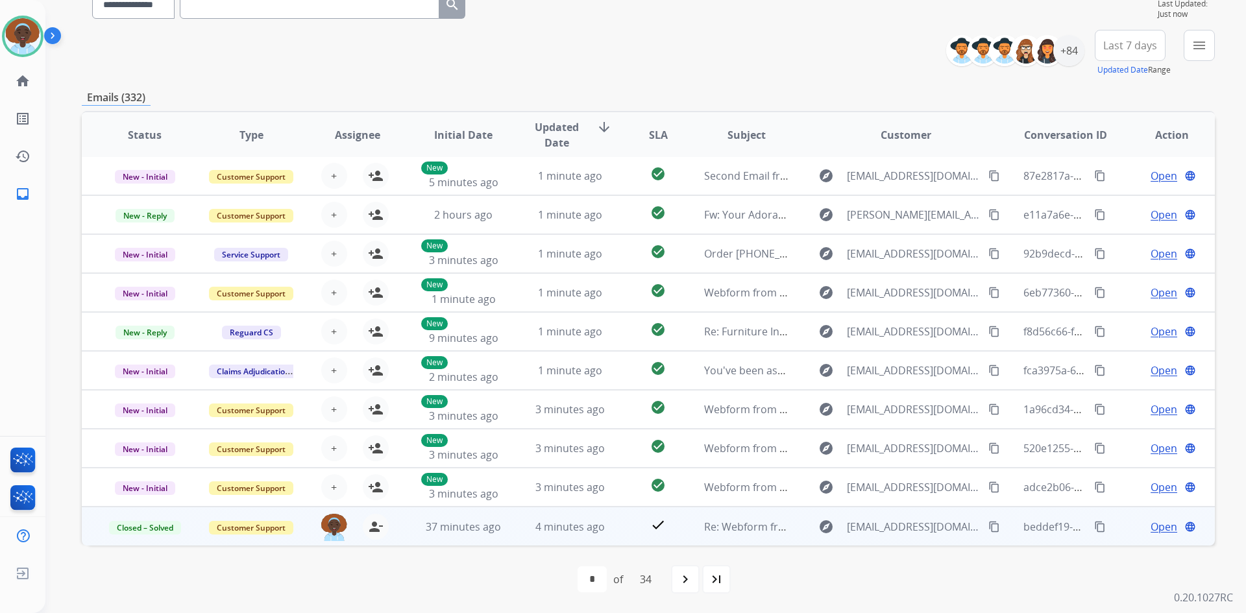
click at [1153, 527] on span "Open" at bounding box center [1163, 527] width 27 height 16
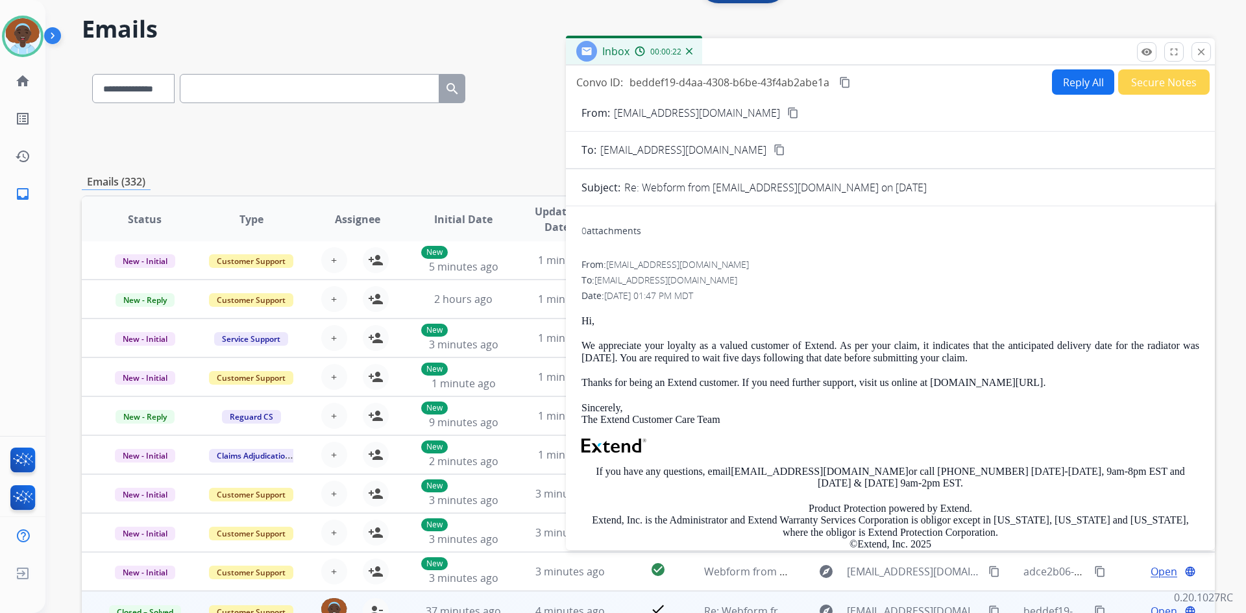
scroll to position [0, 0]
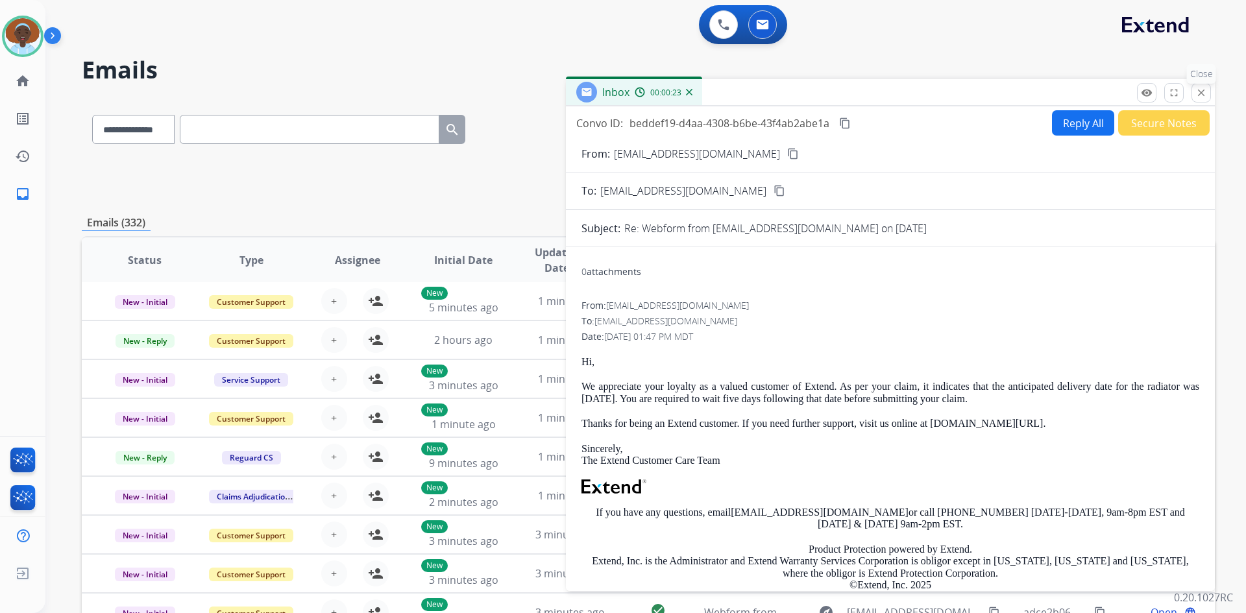
click at [1197, 90] on mat-icon "close" at bounding box center [1201, 93] width 12 height 12
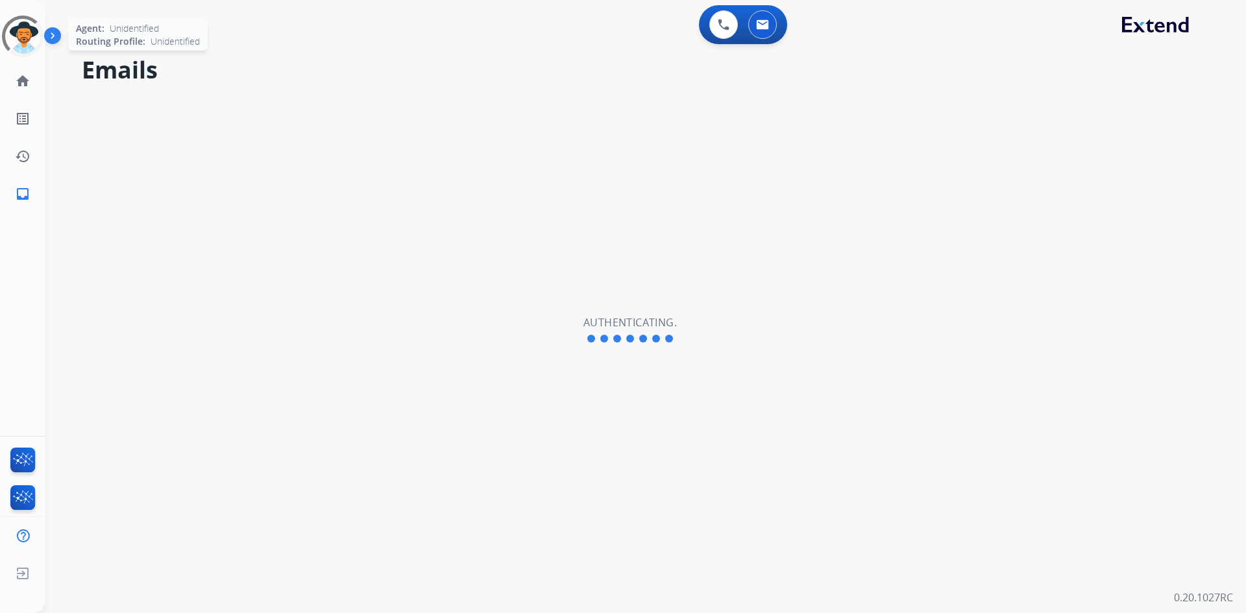
select select "**********"
click at [27, 34] on img at bounding box center [23, 36] width 36 height 36
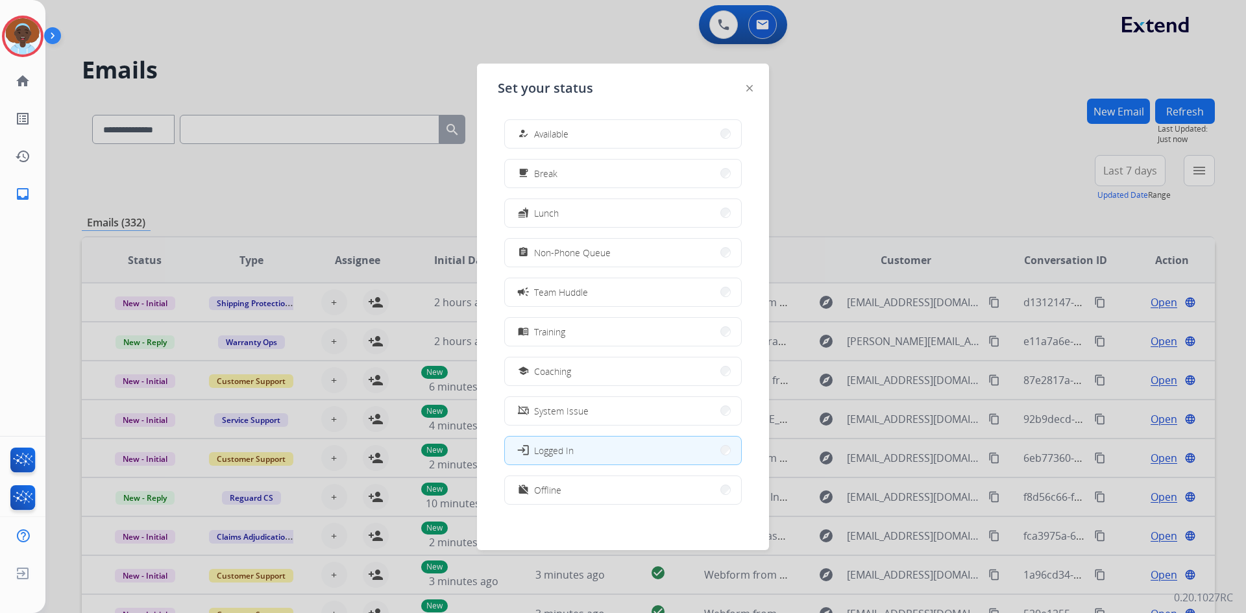
click at [563, 130] on span "Available" at bounding box center [551, 134] width 34 height 14
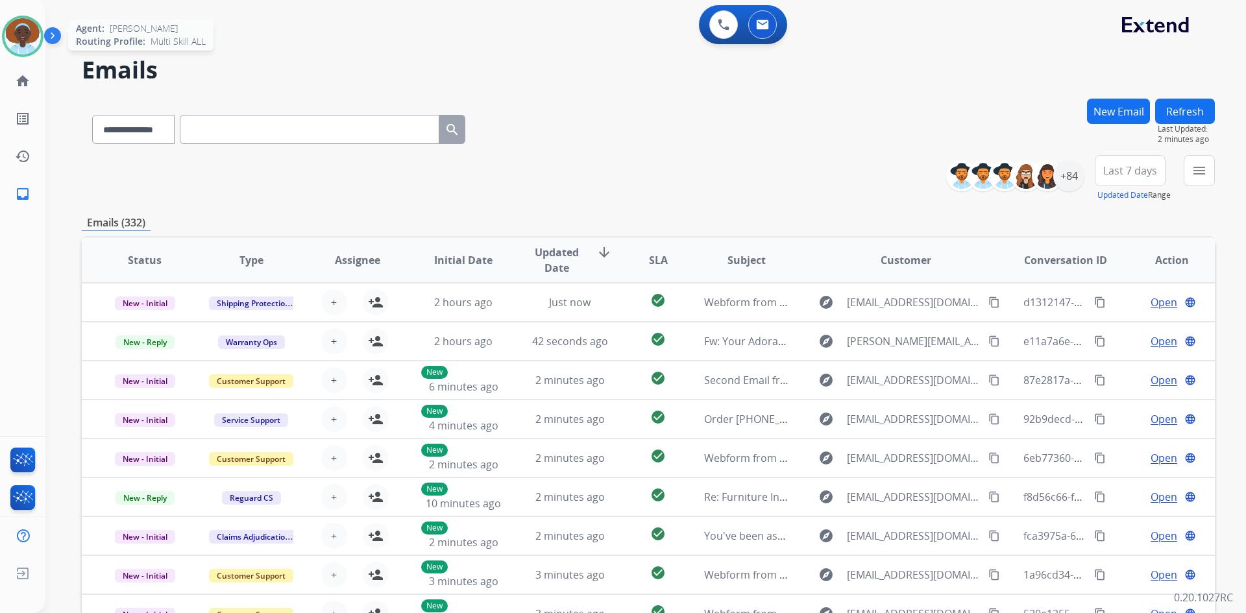
click at [30, 36] on img at bounding box center [23, 36] width 36 height 36
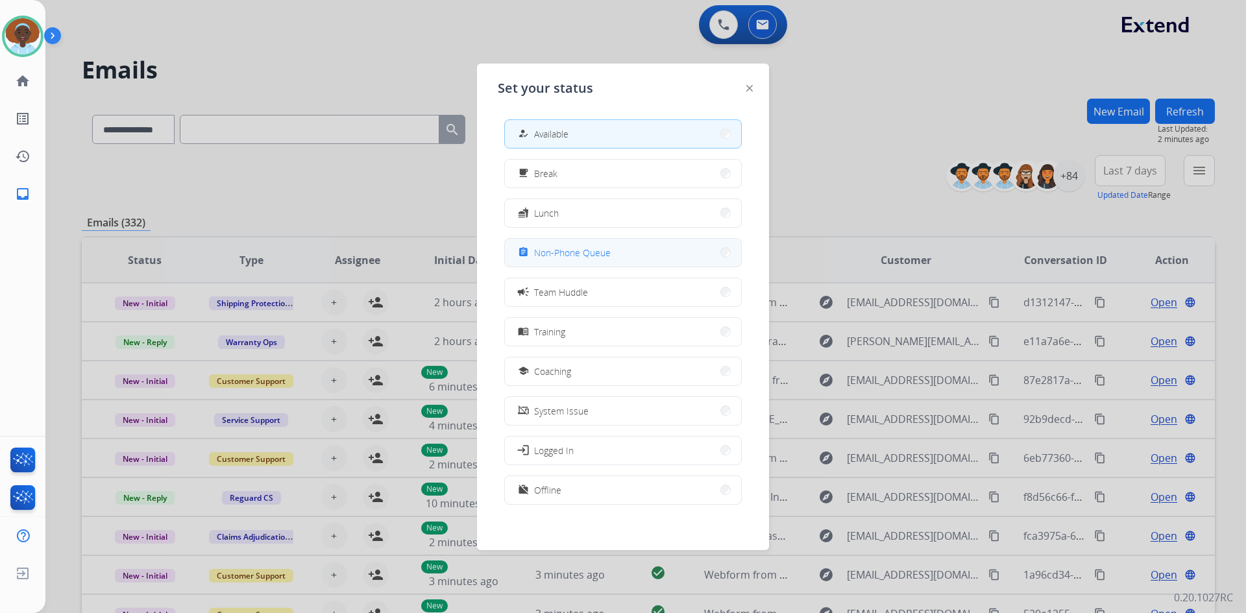
click at [576, 247] on span "Non-Phone Queue" at bounding box center [572, 253] width 77 height 14
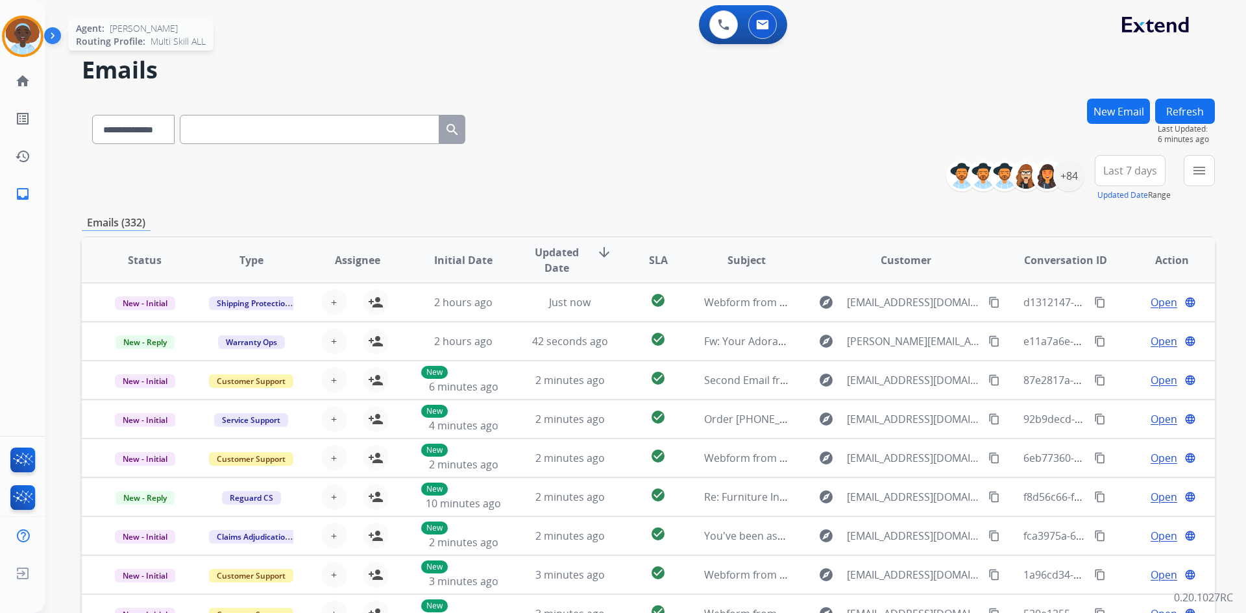
click at [32, 36] on img at bounding box center [23, 36] width 36 height 36
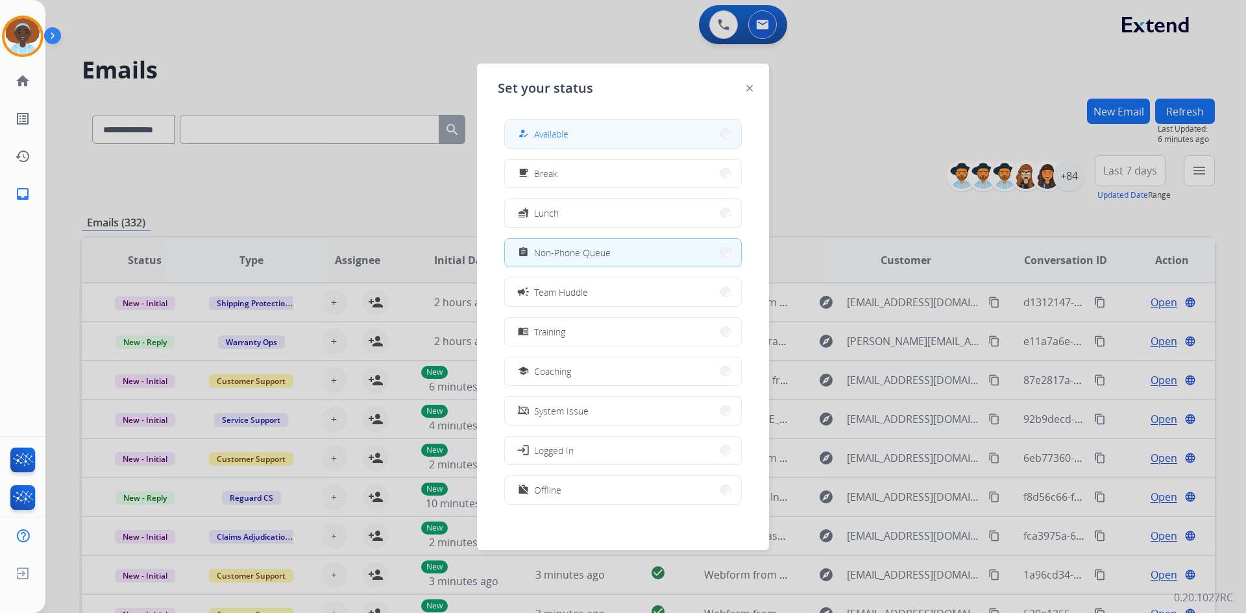
click at [615, 130] on button "how_to_reg Available" at bounding box center [623, 134] width 236 height 28
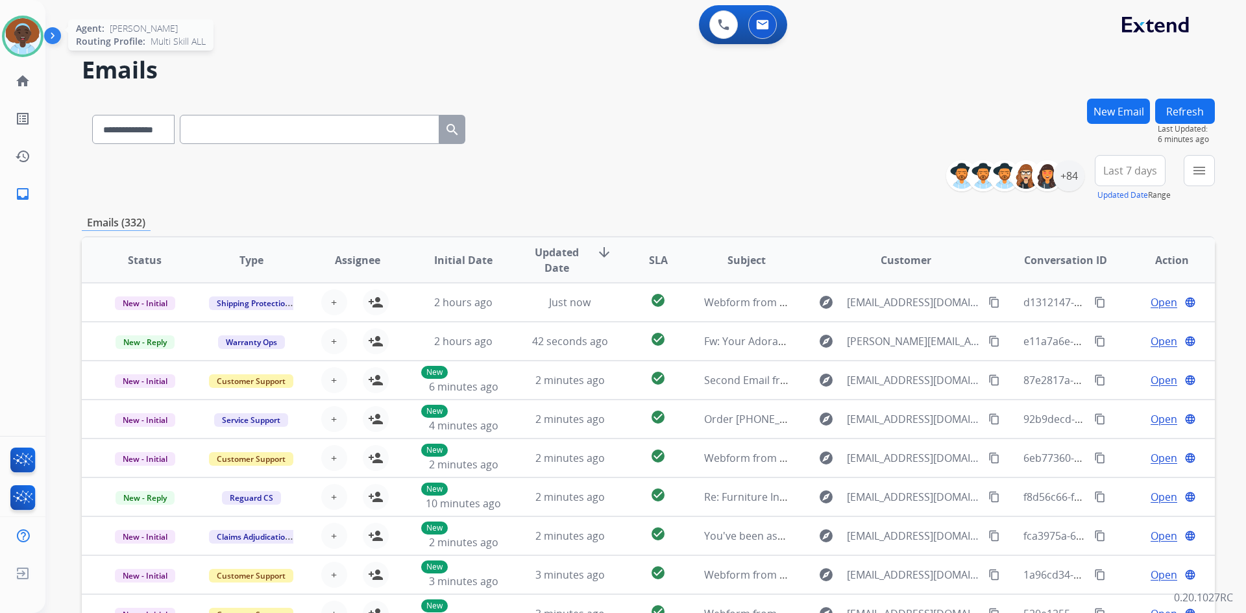
drag, startPoint x: 21, startPoint y: 27, endPoint x: 60, endPoint y: 34, distance: 39.5
click at [20, 28] on img at bounding box center [23, 36] width 36 height 36
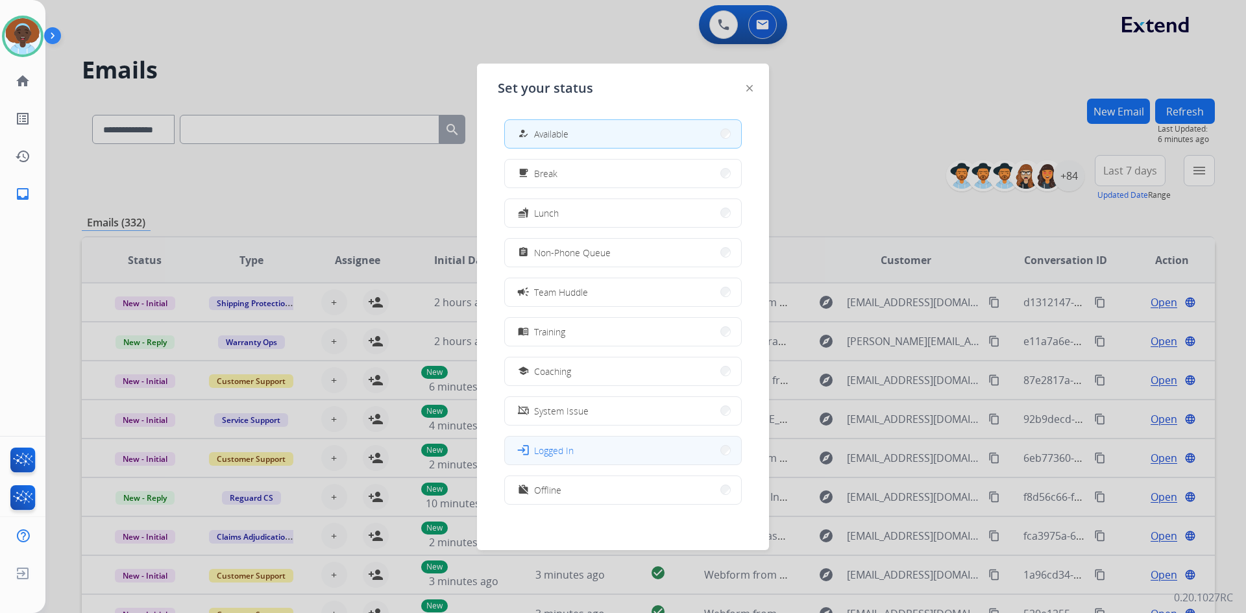
click at [586, 448] on button "login Logged In" at bounding box center [623, 451] width 236 height 28
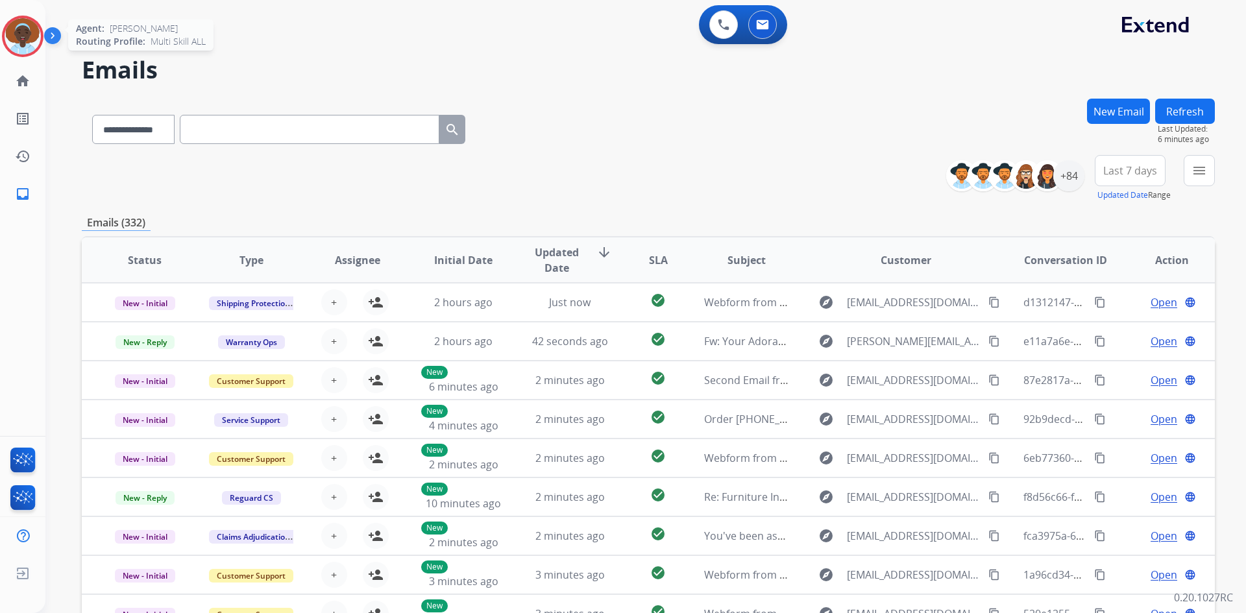
click at [24, 29] on img at bounding box center [23, 36] width 36 height 36
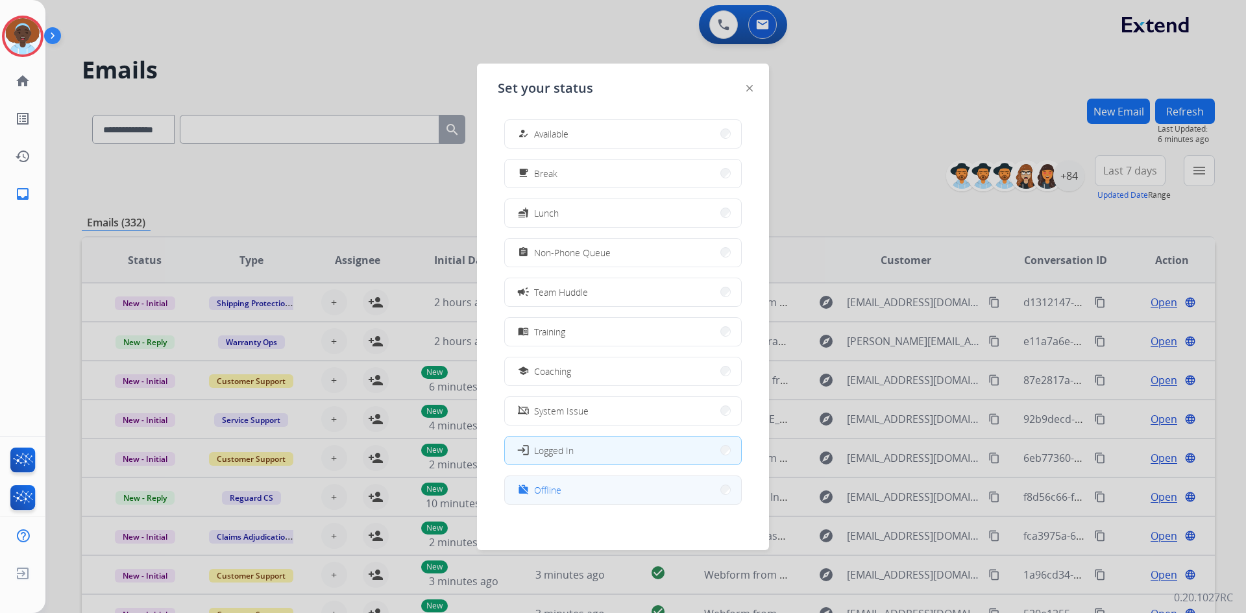
click at [626, 489] on button "work_off Offline" at bounding box center [623, 490] width 236 height 28
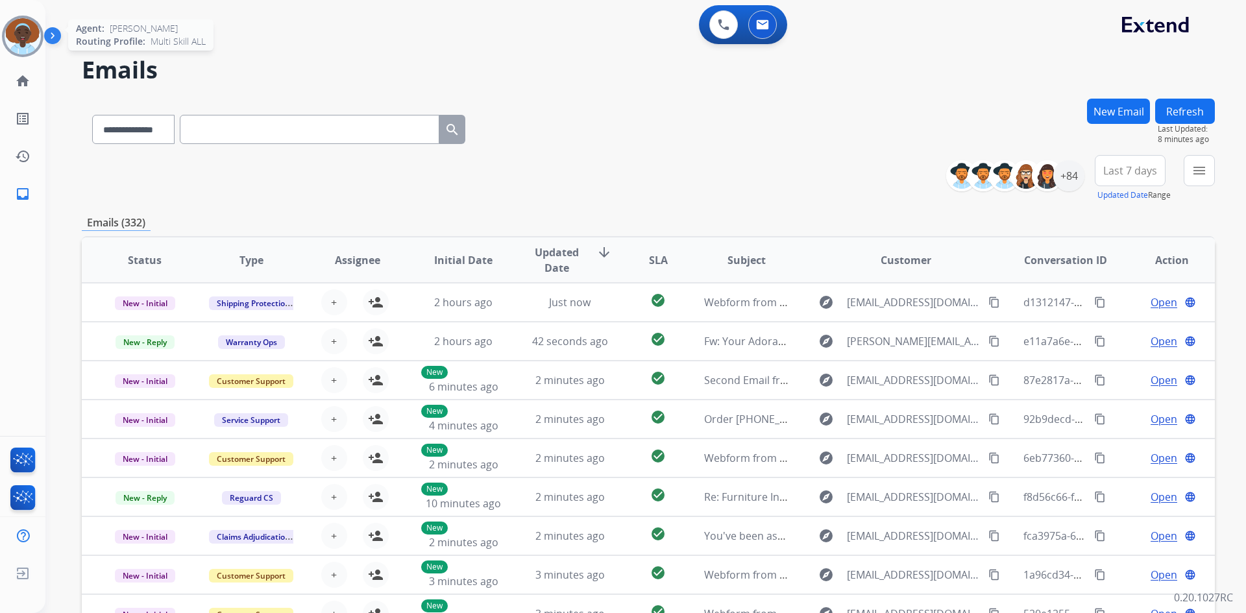
click at [23, 30] on img at bounding box center [23, 36] width 36 height 36
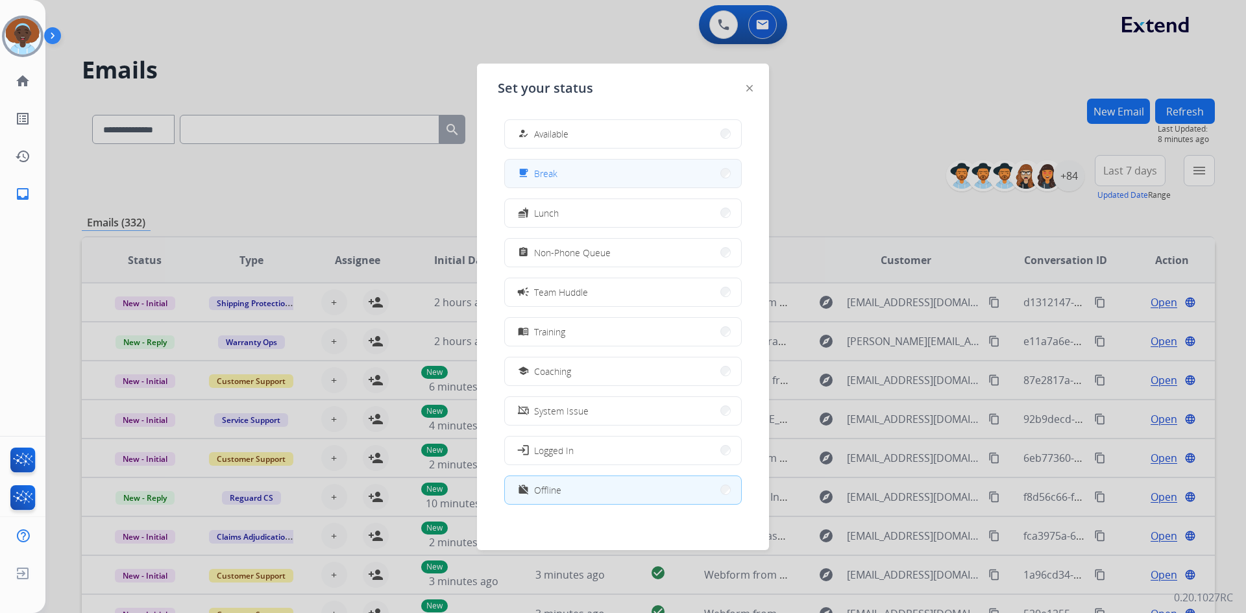
click at [543, 168] on span "Break" at bounding box center [545, 174] width 23 height 14
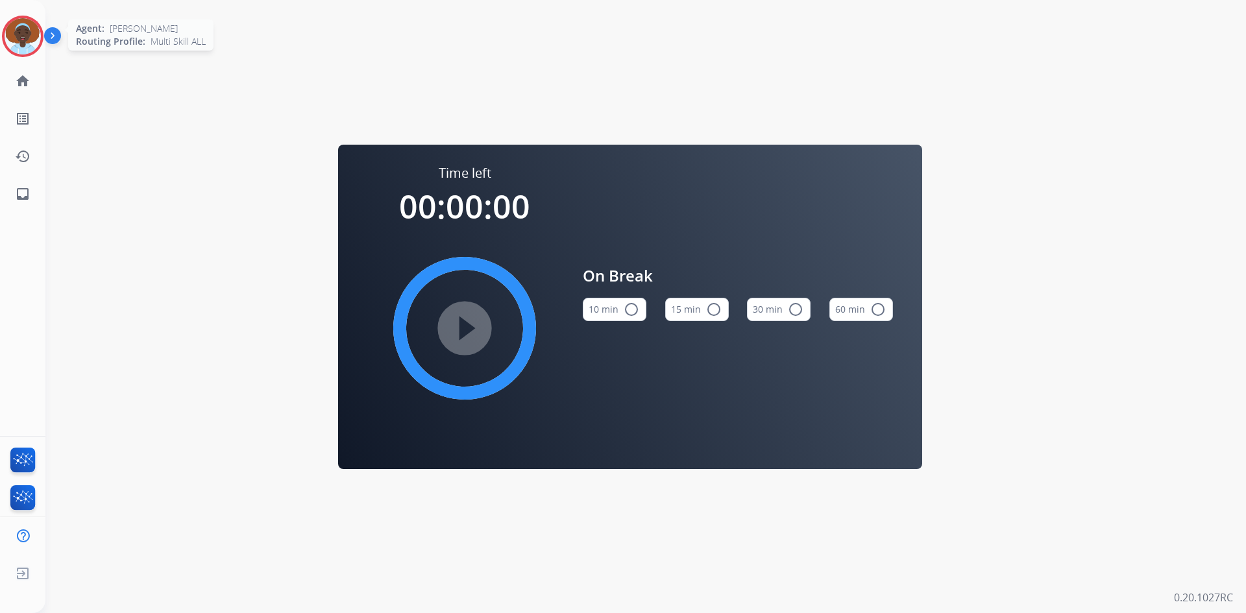
click at [25, 25] on img at bounding box center [23, 36] width 36 height 36
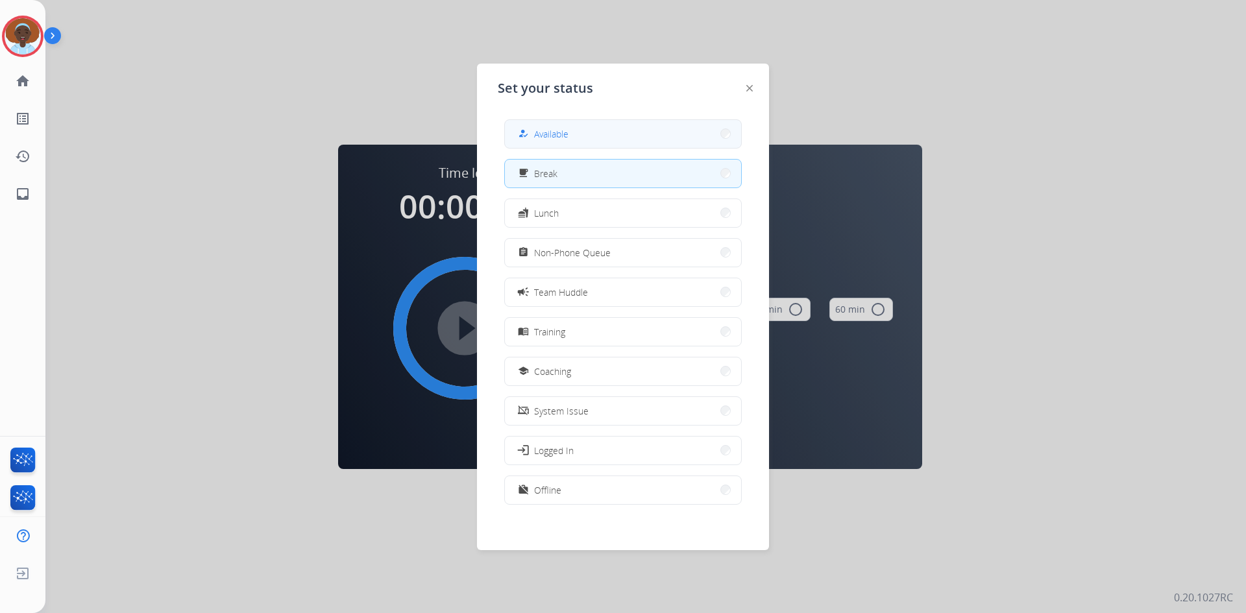
click at [557, 125] on button "how_to_reg Available" at bounding box center [623, 134] width 236 height 28
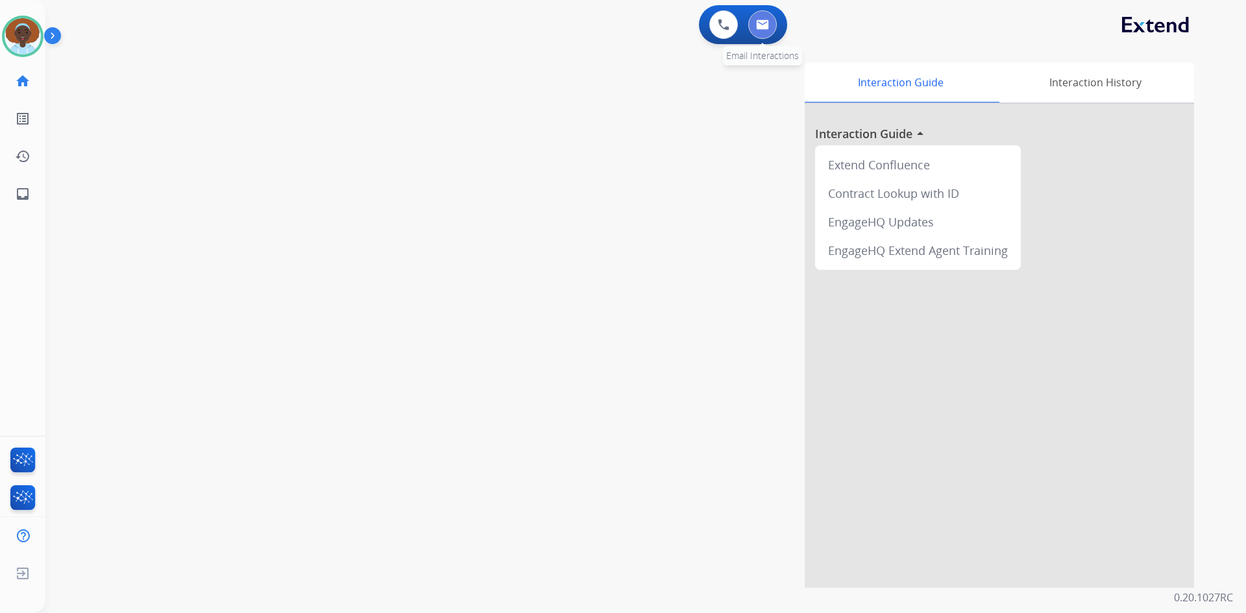
click at [770, 24] on button at bounding box center [762, 24] width 29 height 29
select select "**********"
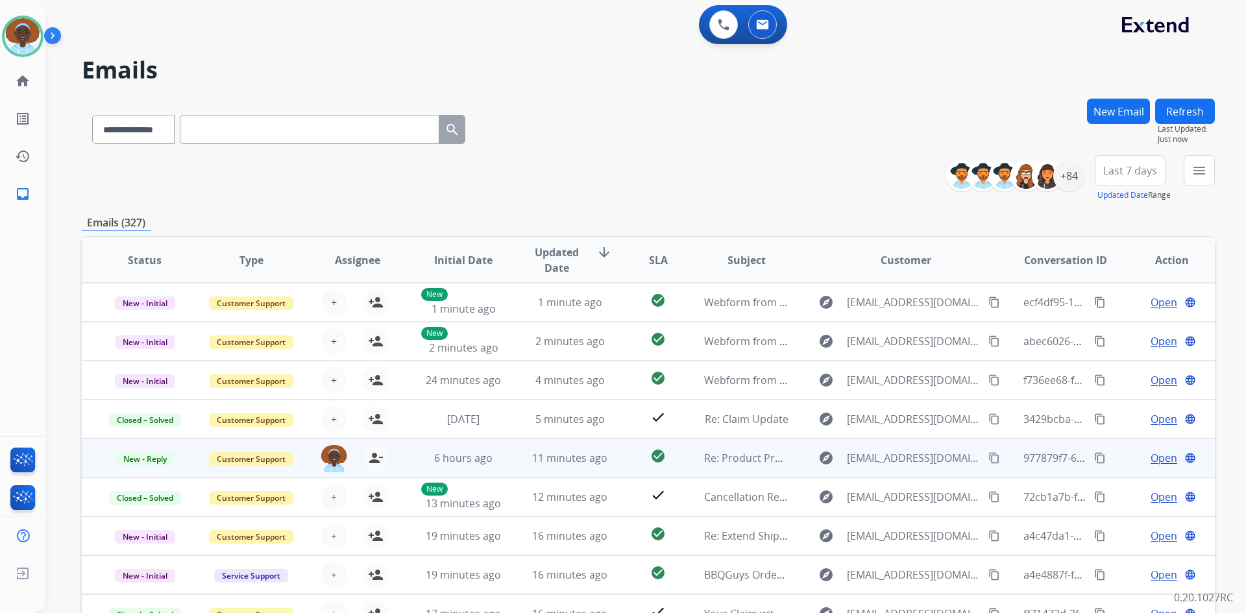
click at [1151, 460] on span "Open" at bounding box center [1163, 458] width 27 height 16
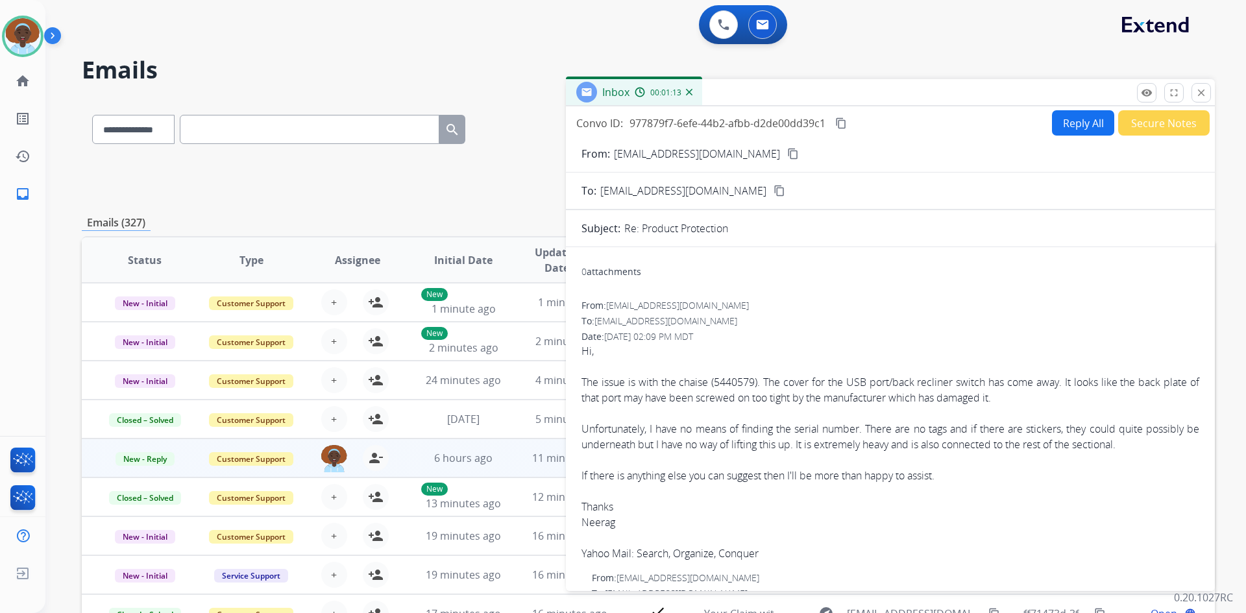
click at [787, 154] on mat-icon "content_copy" at bounding box center [793, 154] width 12 height 12
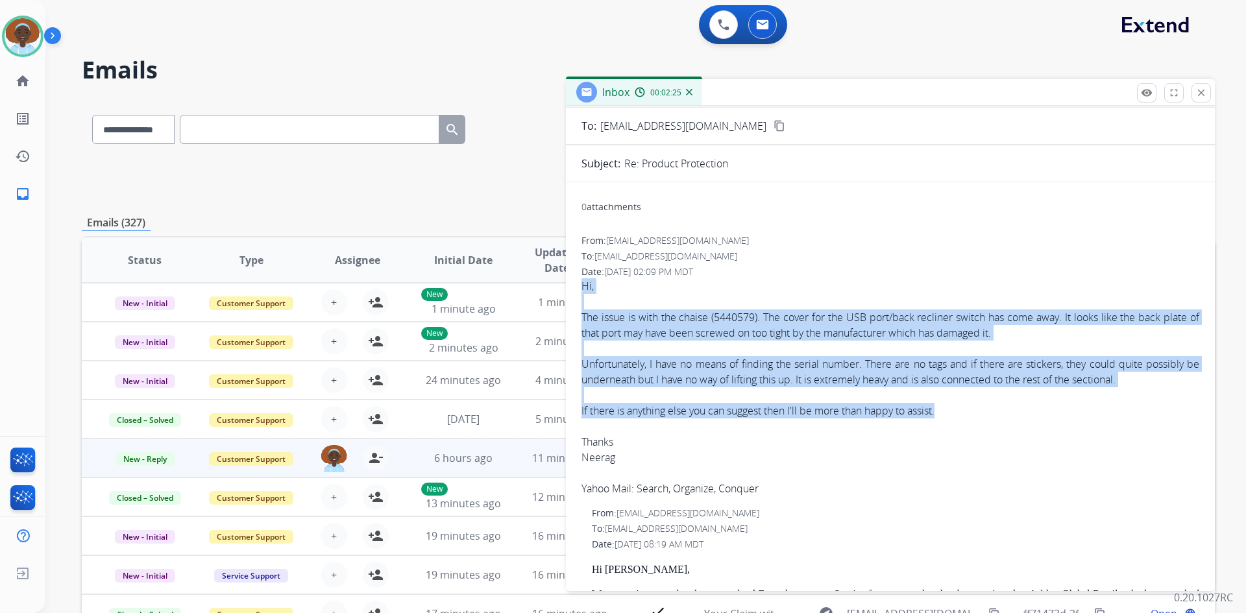
drag, startPoint x: 943, startPoint y: 413, endPoint x: 581, endPoint y: 286, distance: 382.9
click at [581, 286] on span "Hi, The issue is with the chaise (5440579). The cover for the USB port/back rec…" at bounding box center [890, 387] width 618 height 218
copy span "Hi, The issue is with the chaise (5440579). The cover for the USB port/back rec…"
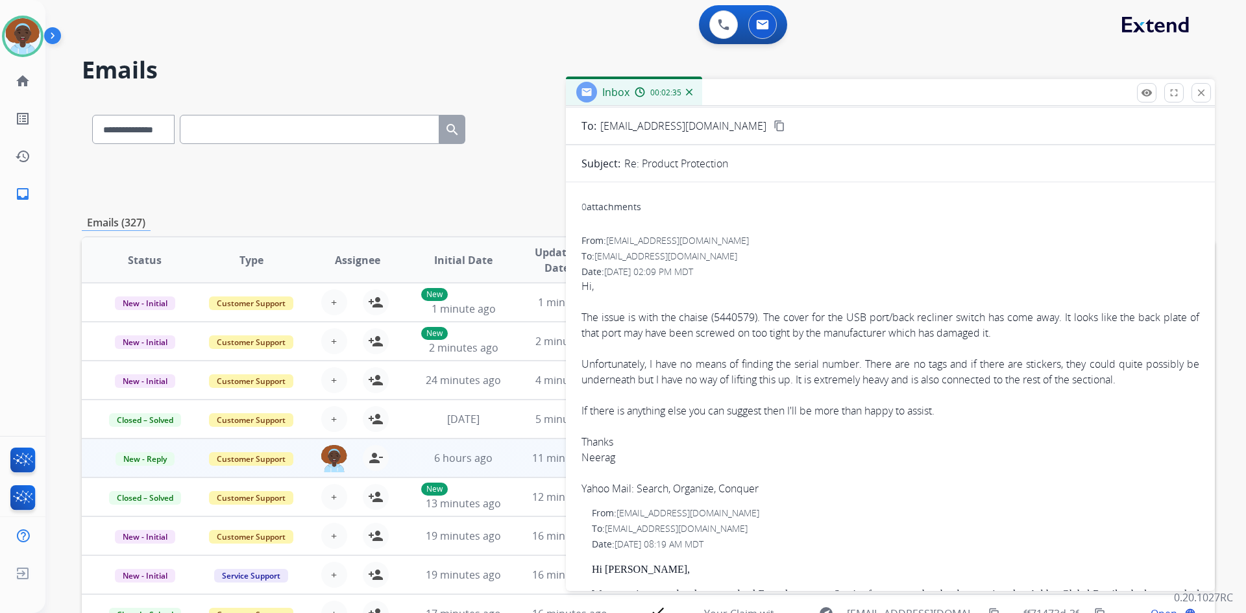
click at [803, 267] on div "Date: [DATE] 02:09 PM MDT" at bounding box center [890, 271] width 618 height 13
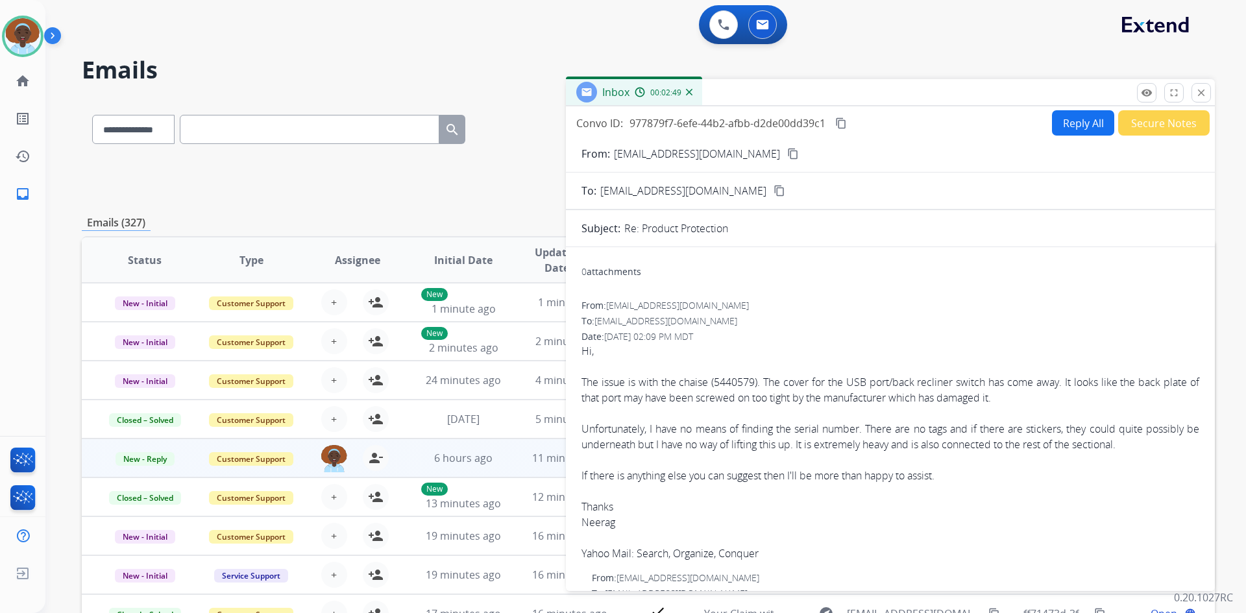
click at [691, 94] on img at bounding box center [689, 92] width 6 height 6
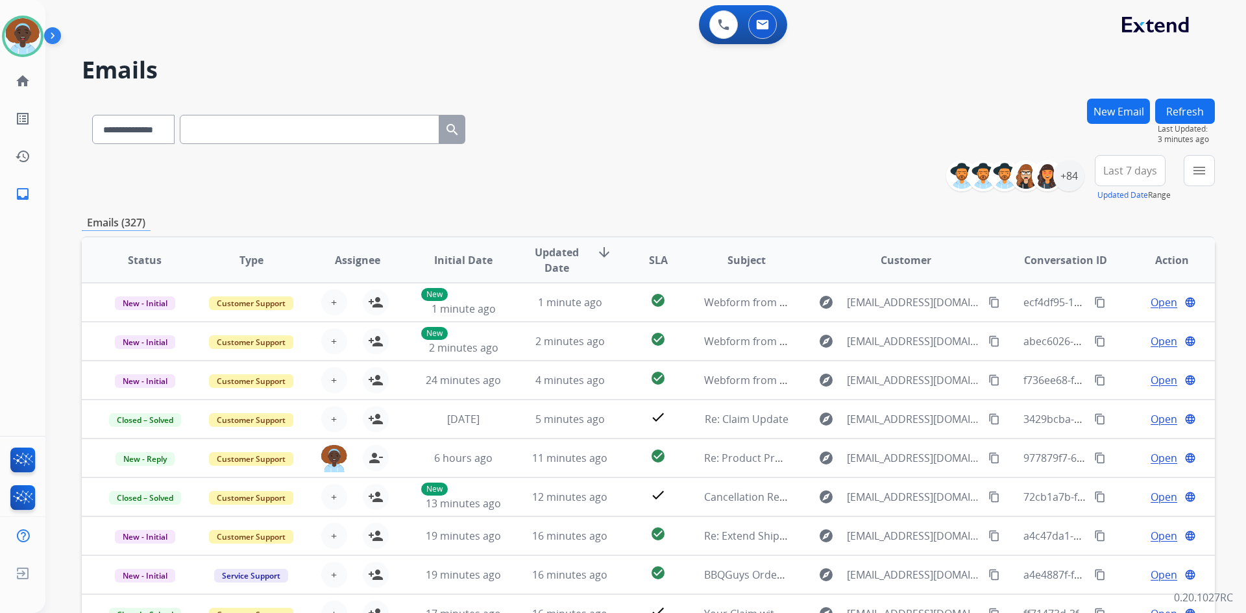
click at [302, 138] on input "text" at bounding box center [310, 129] width 260 height 29
paste input "**********"
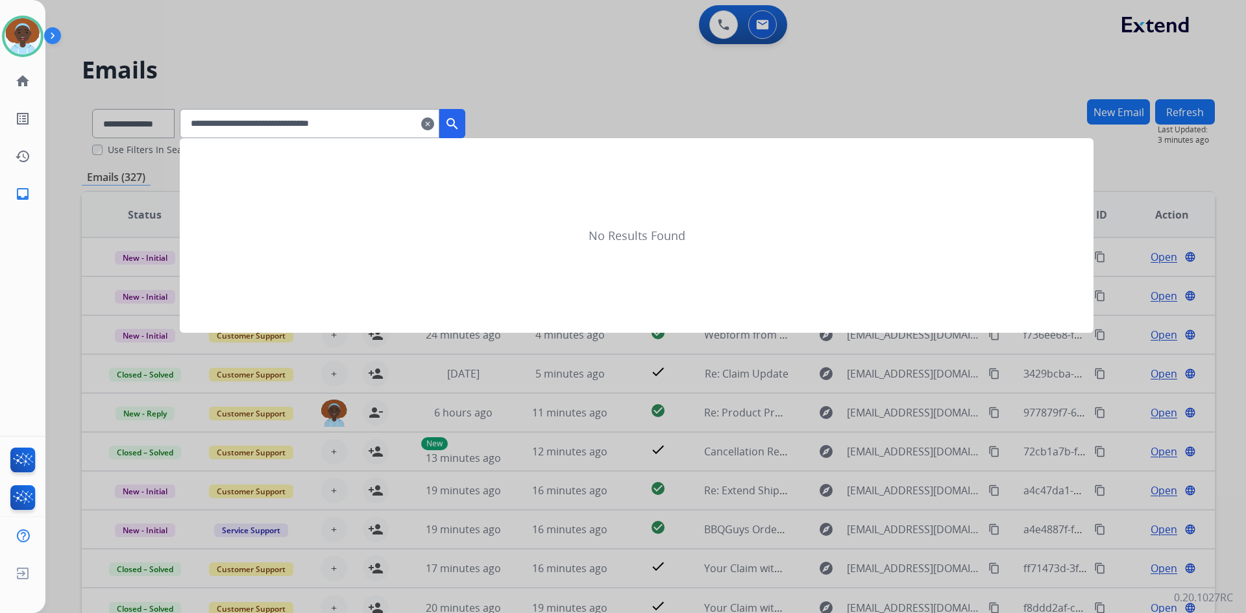
type input "**********"
click at [460, 119] on mat-icon "search" at bounding box center [452, 124] width 16 height 16
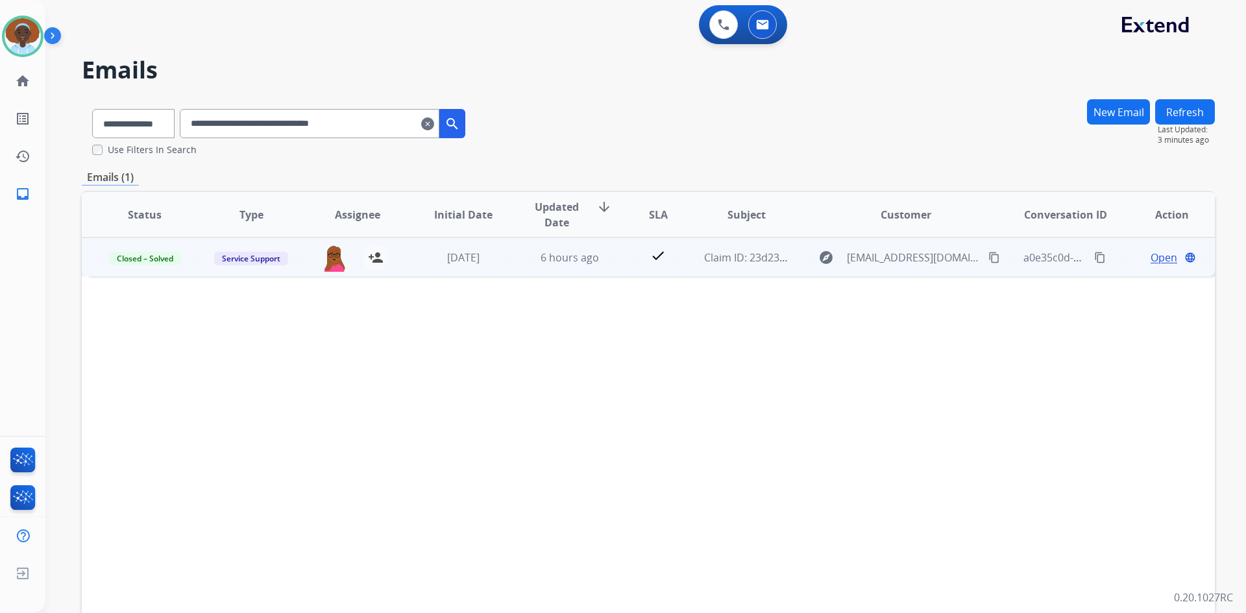
click at [1157, 256] on span "Open" at bounding box center [1163, 258] width 27 height 16
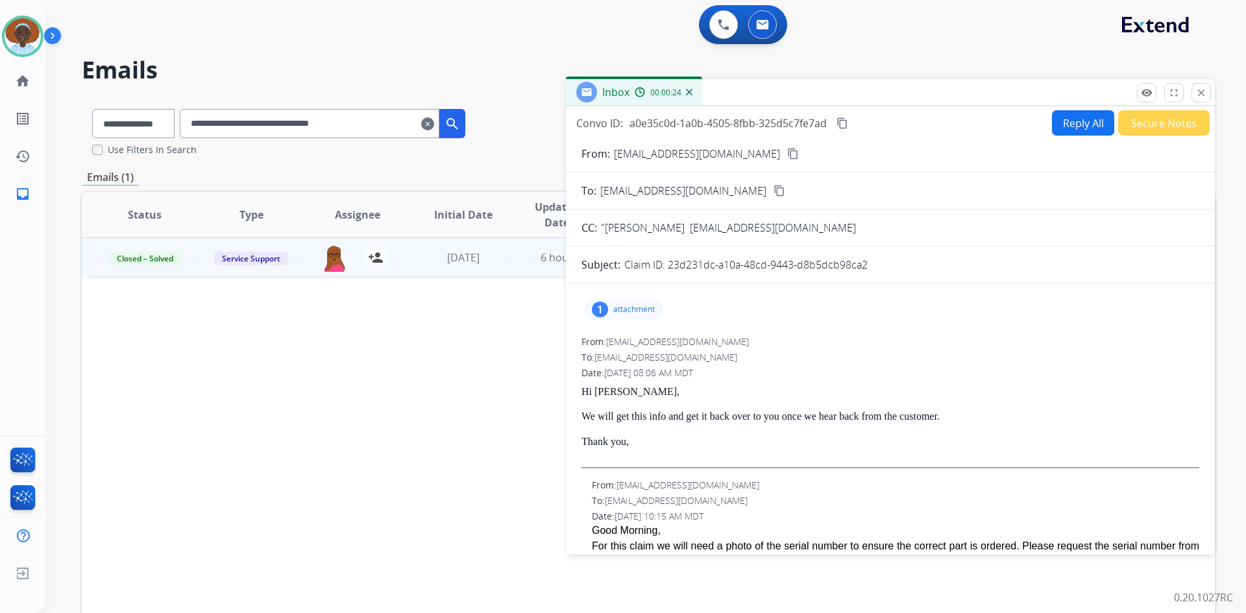
click at [1062, 128] on button "Reply All" at bounding box center [1083, 122] width 62 height 25
select select "**********"
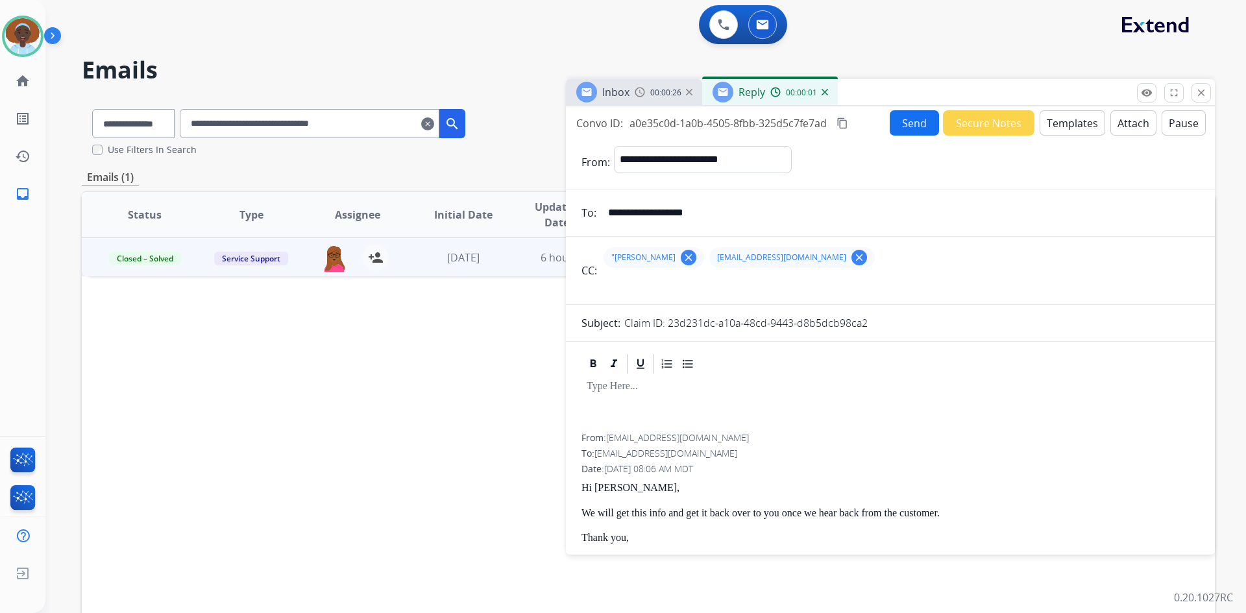
click at [1072, 128] on button "Templates" at bounding box center [1072, 122] width 66 height 25
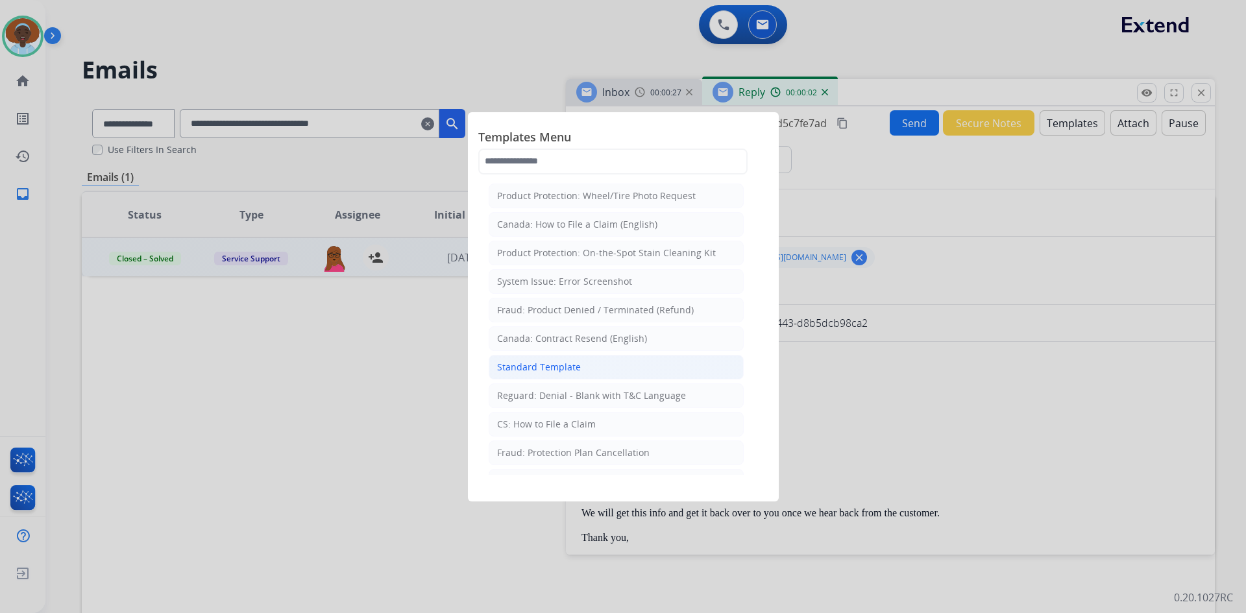
click at [590, 367] on li "Standard Template" at bounding box center [616, 367] width 255 height 25
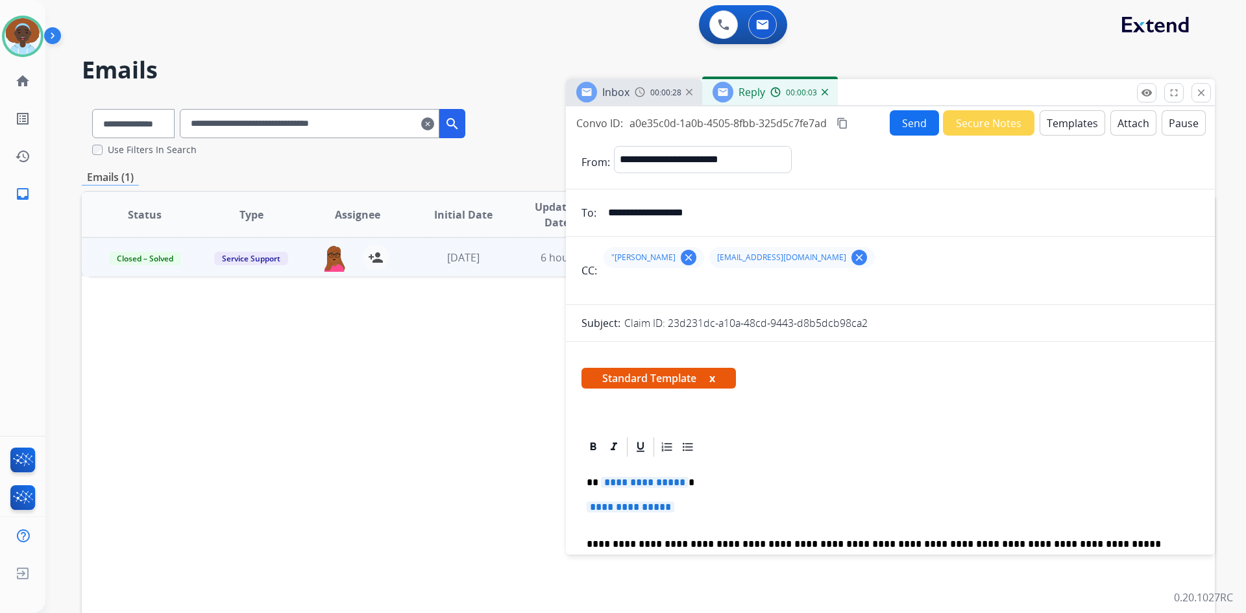
scroll to position [65, 0]
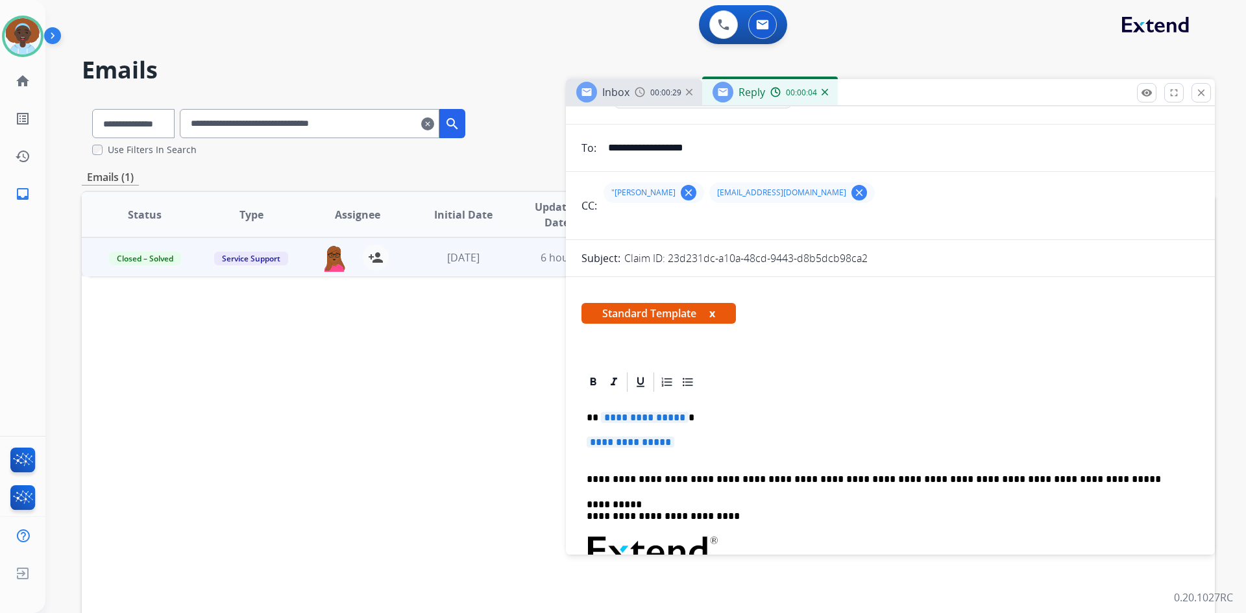
click at [627, 418] on span "**********" at bounding box center [645, 417] width 88 height 11
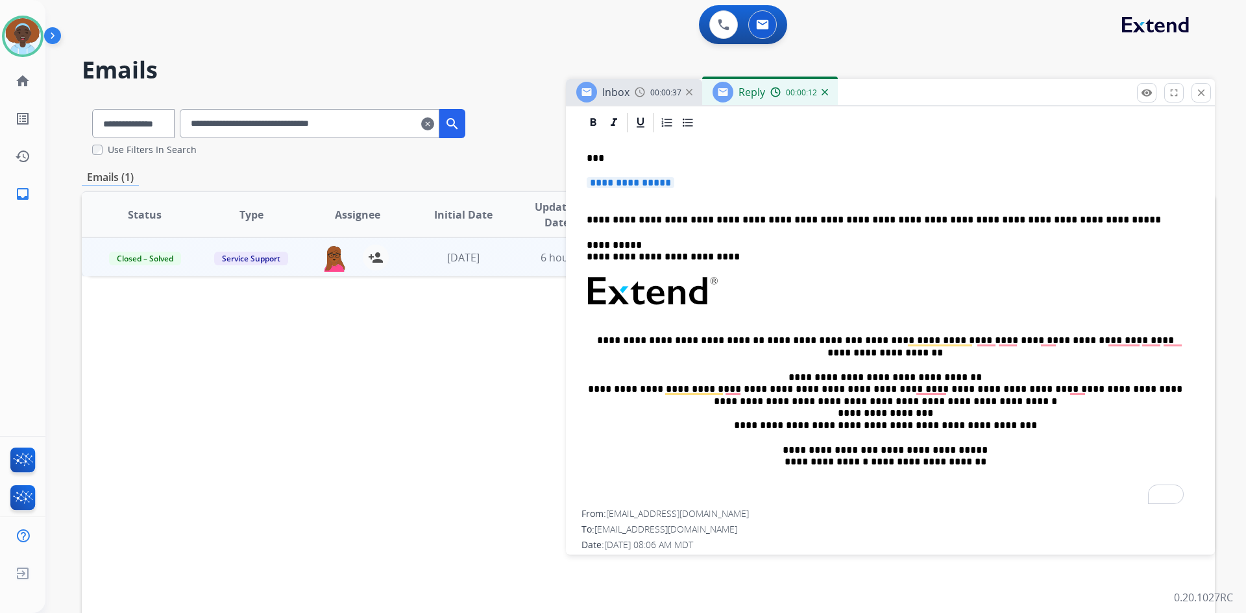
scroll to position [0, 0]
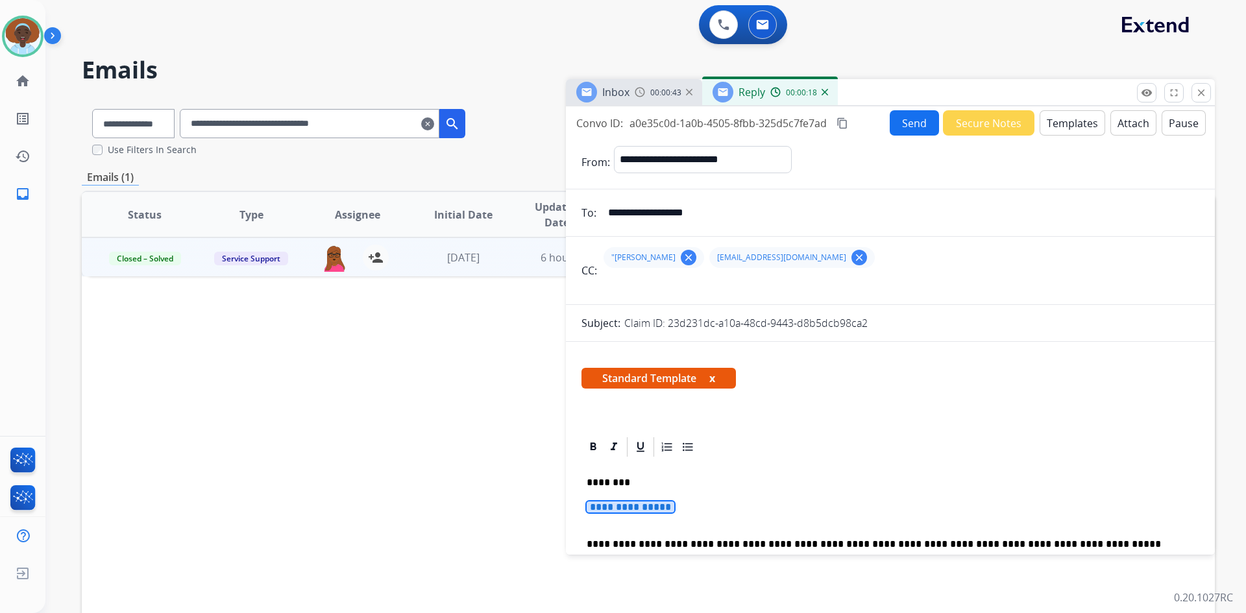
click at [649, 505] on span "**********" at bounding box center [631, 507] width 88 height 11
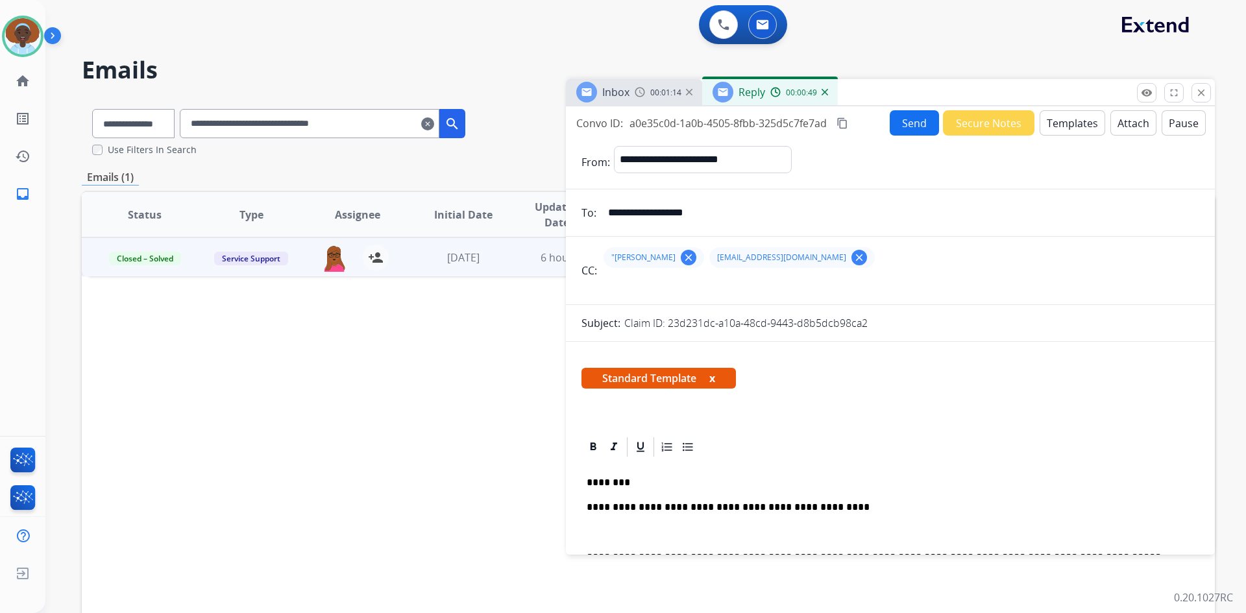
click at [639, 529] on p "To enrich screen reader interactions, please activate Accessibility in Grammarl…" at bounding box center [890, 533] width 607 height 12
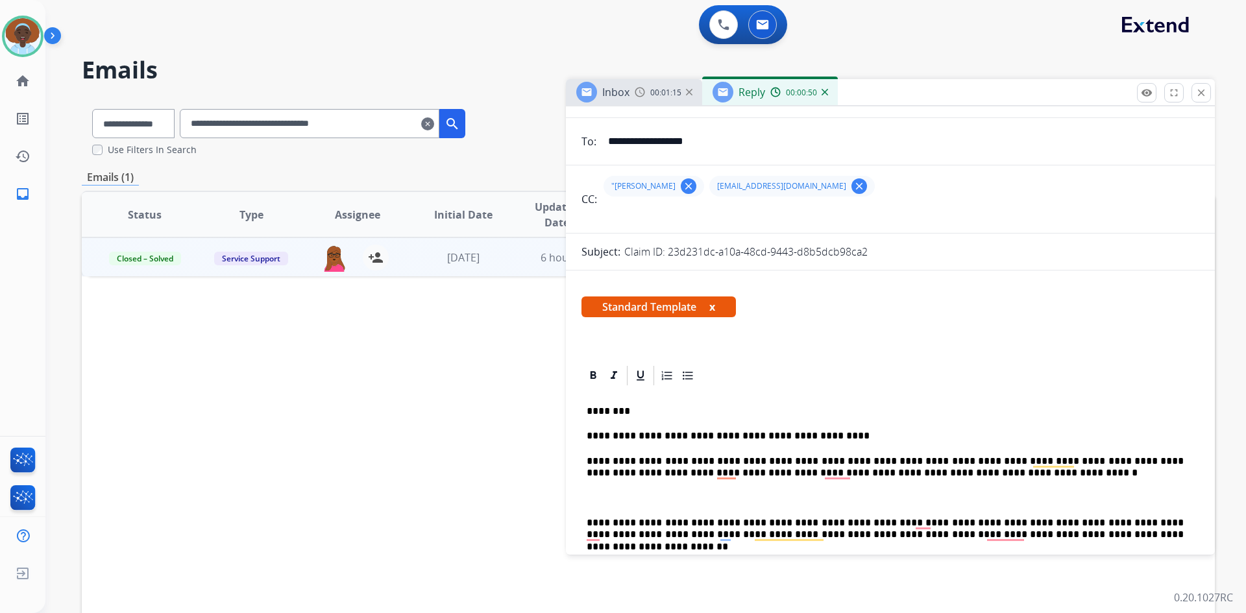
scroll to position [130, 0]
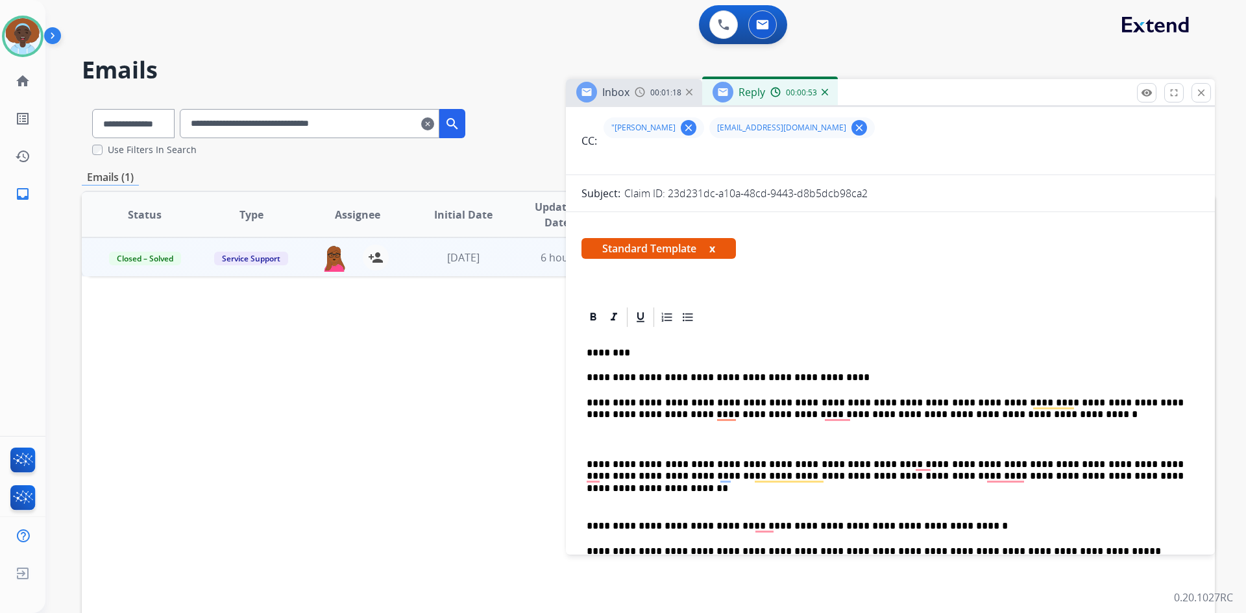
click at [587, 465] on p "**********" at bounding box center [885, 471] width 597 height 24
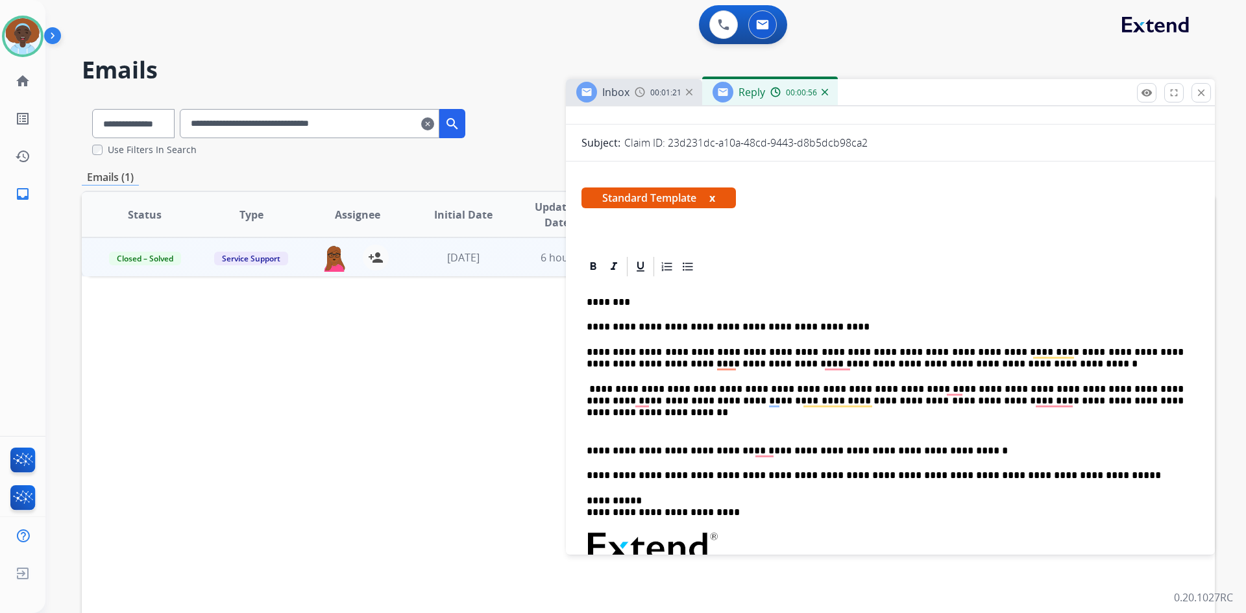
scroll to position [260, 0]
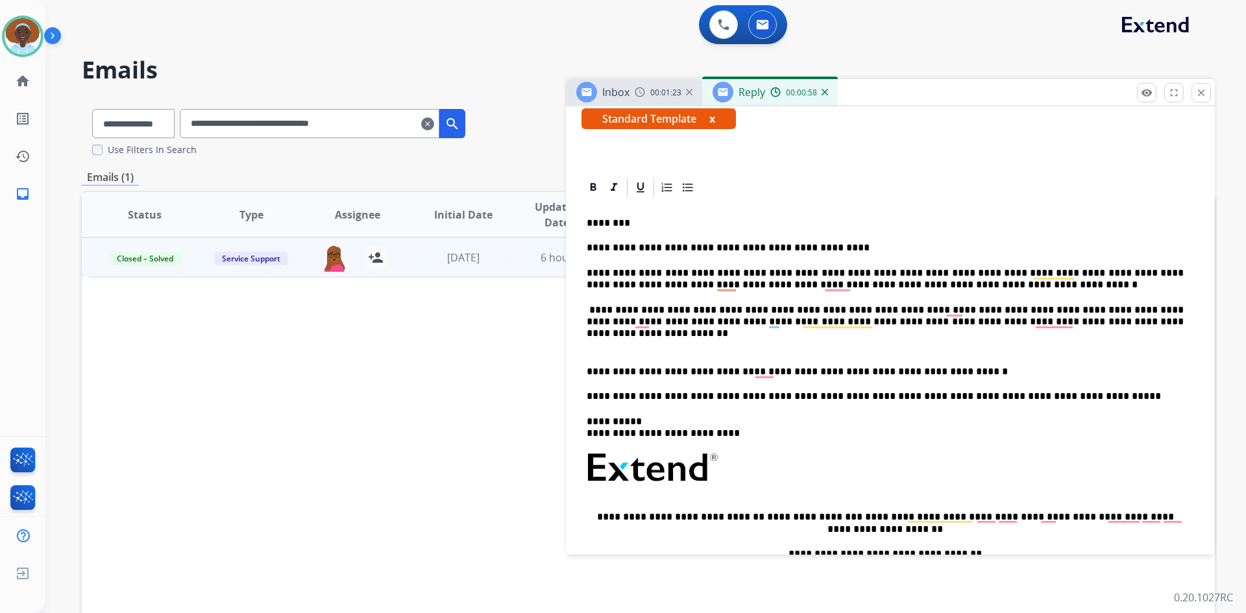
click at [588, 374] on p "**********" at bounding box center [885, 372] width 597 height 12
click at [587, 369] on p "**********" at bounding box center [885, 372] width 597 height 12
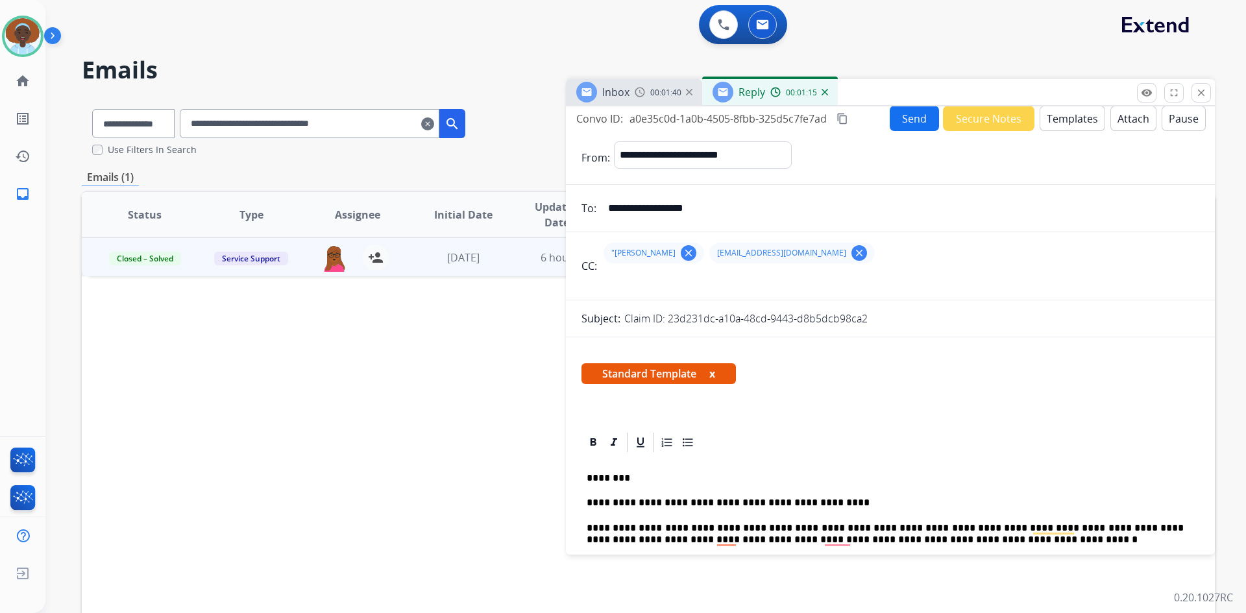
scroll to position [0, 0]
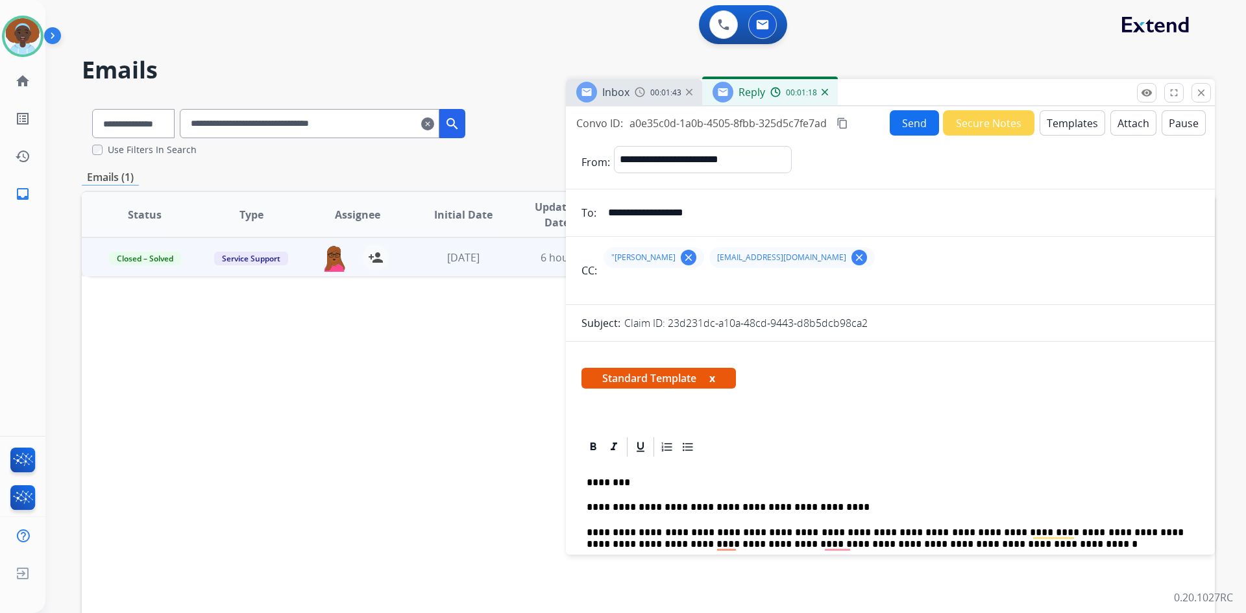
click at [910, 125] on button "Send" at bounding box center [914, 122] width 49 height 25
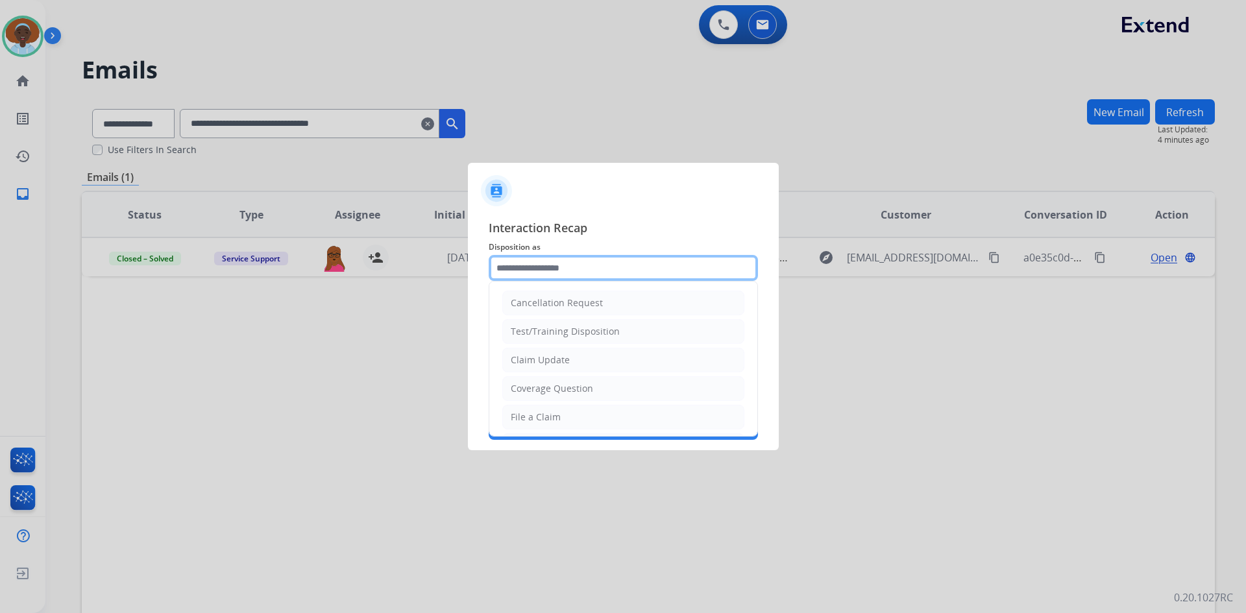
click at [581, 263] on input "text" at bounding box center [623, 268] width 269 height 26
click at [579, 364] on li "Claim Update" at bounding box center [623, 360] width 242 height 25
type input "**********"
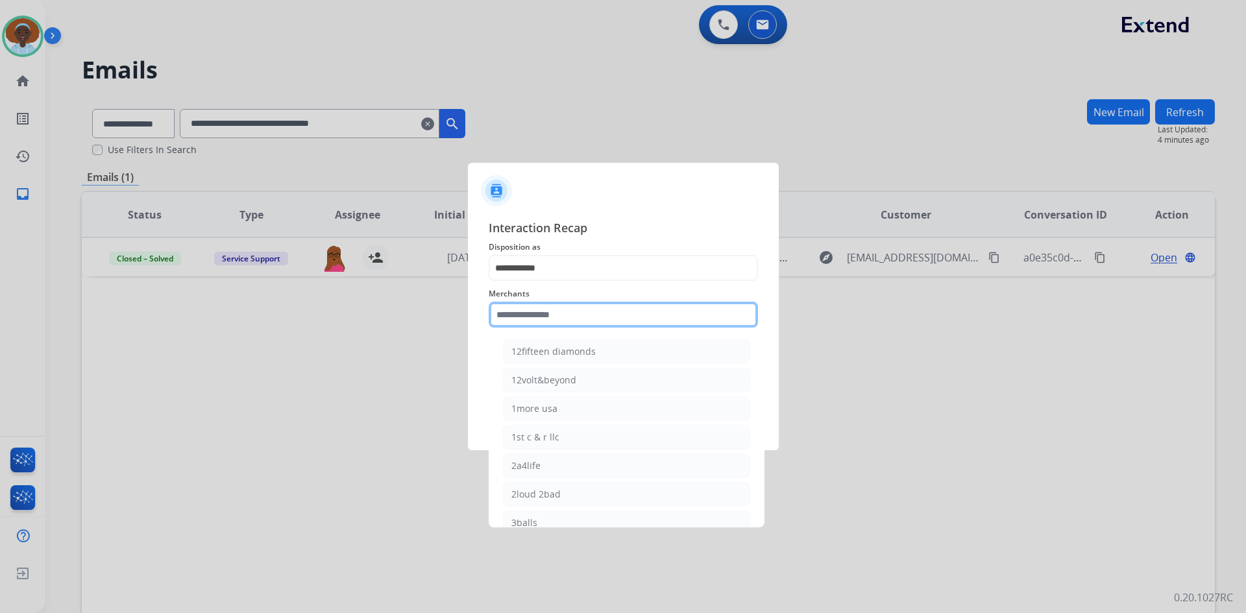
click at [566, 315] on input "text" at bounding box center [623, 315] width 269 height 26
click at [564, 359] on li "[PERSON_NAME]" at bounding box center [626, 351] width 247 height 25
type input "**********"
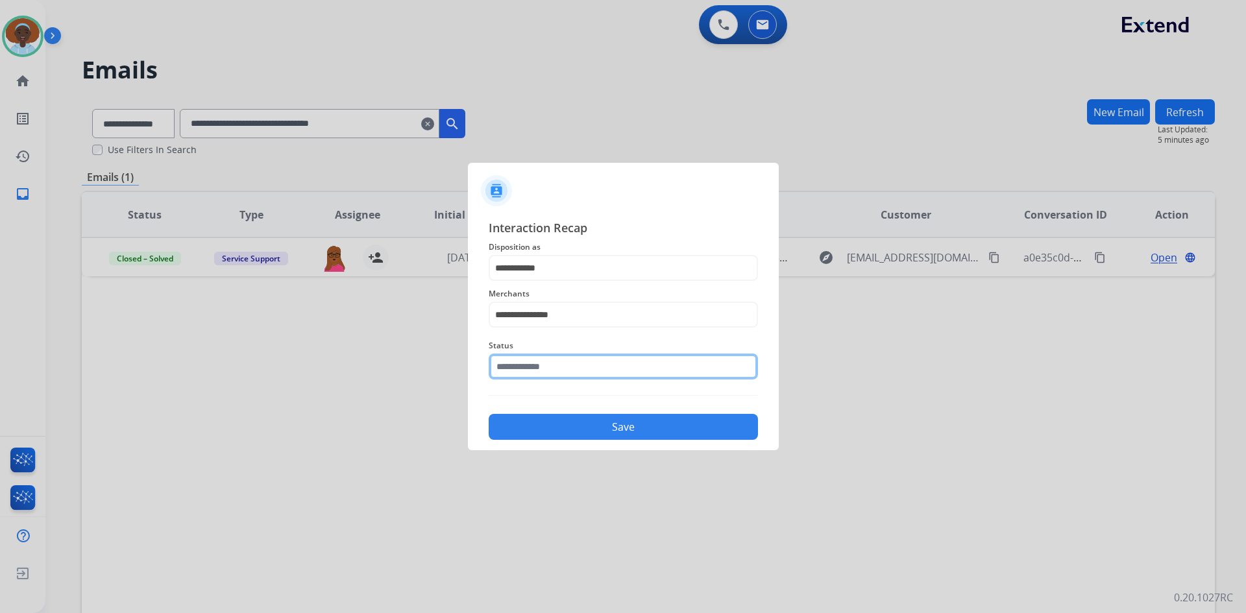
click at [564, 368] on input "text" at bounding box center [623, 367] width 269 height 26
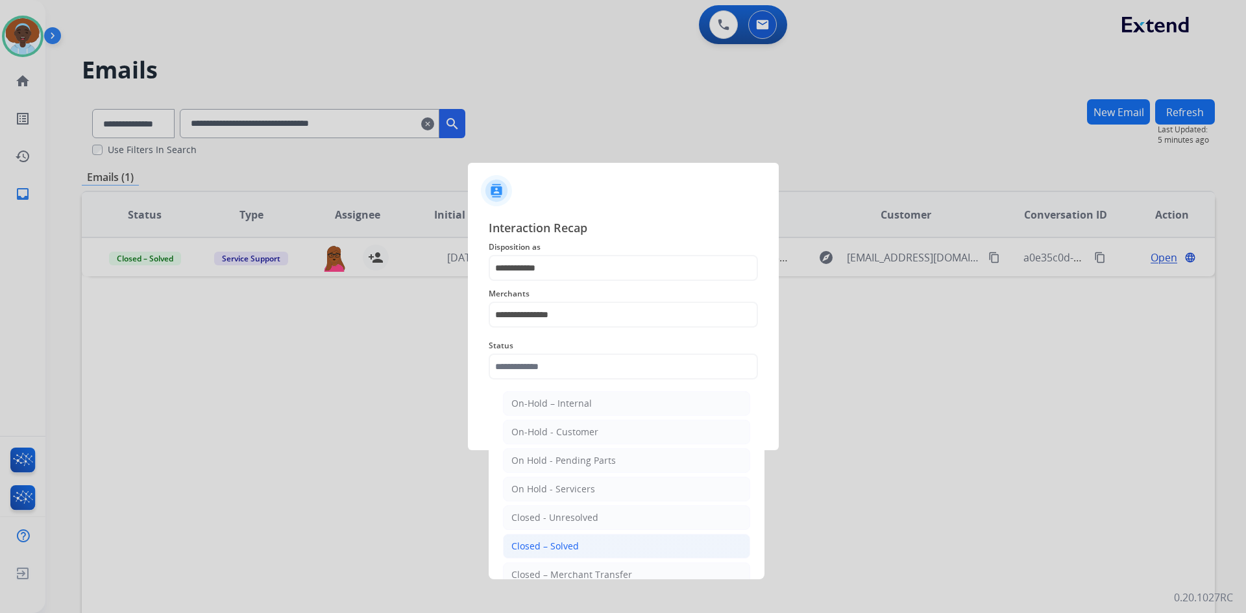
click at [593, 544] on li "Closed – Solved" at bounding box center [626, 546] width 247 height 25
type input "**********"
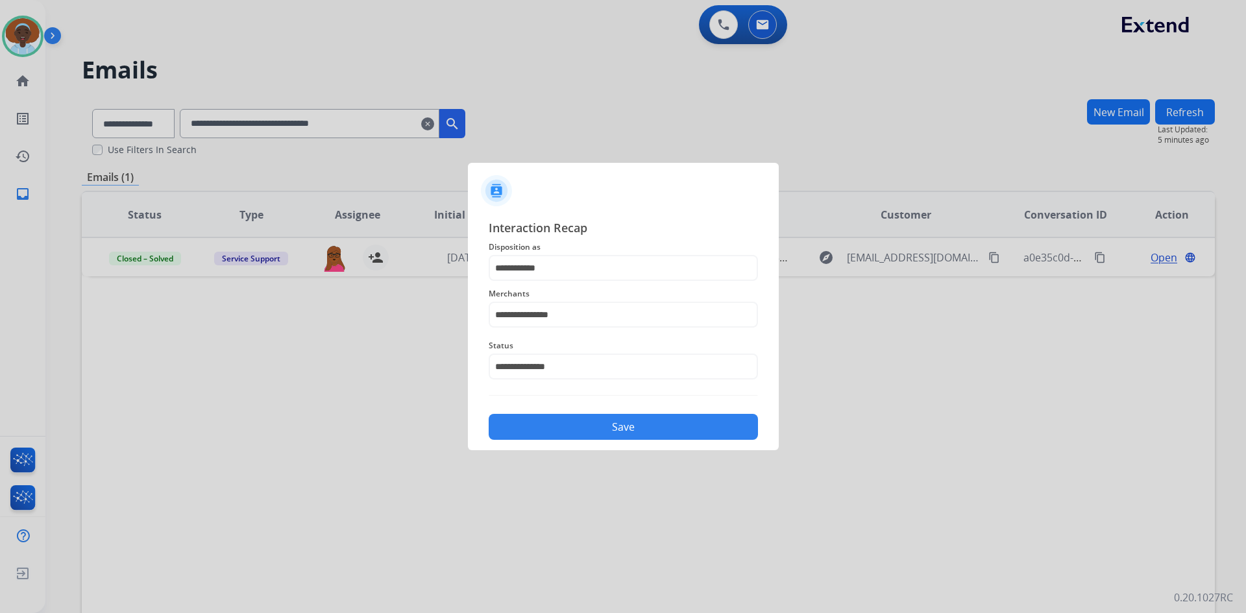
click at [590, 420] on button "Save" at bounding box center [623, 427] width 269 height 26
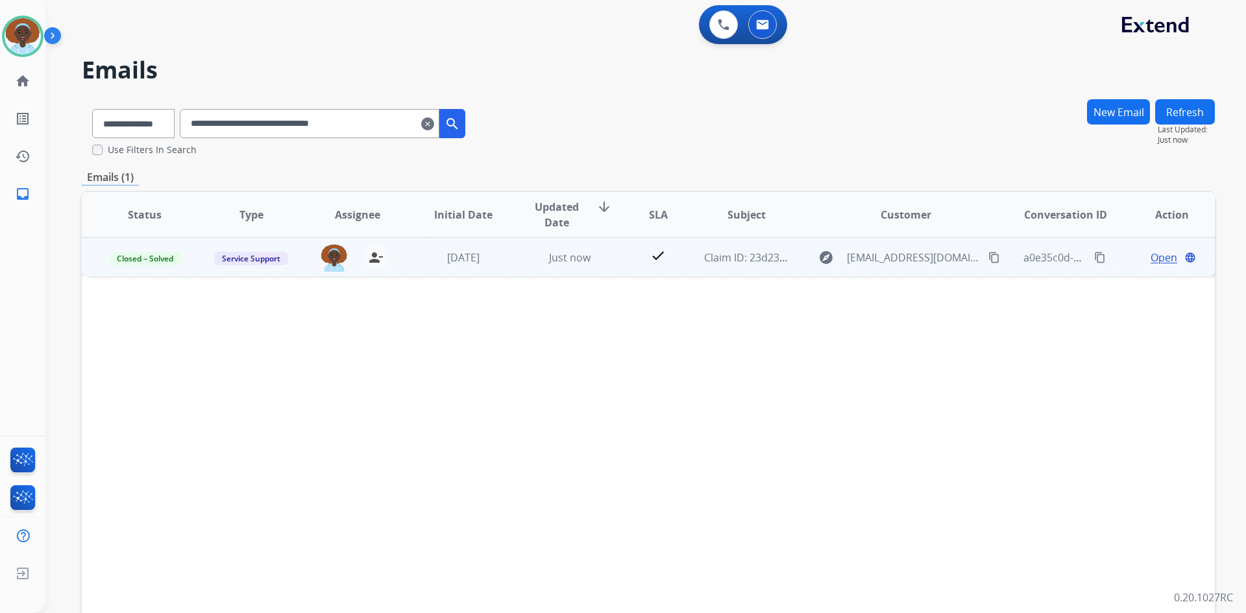
click at [1094, 258] on mat-icon "content_copy" at bounding box center [1100, 258] width 12 height 12
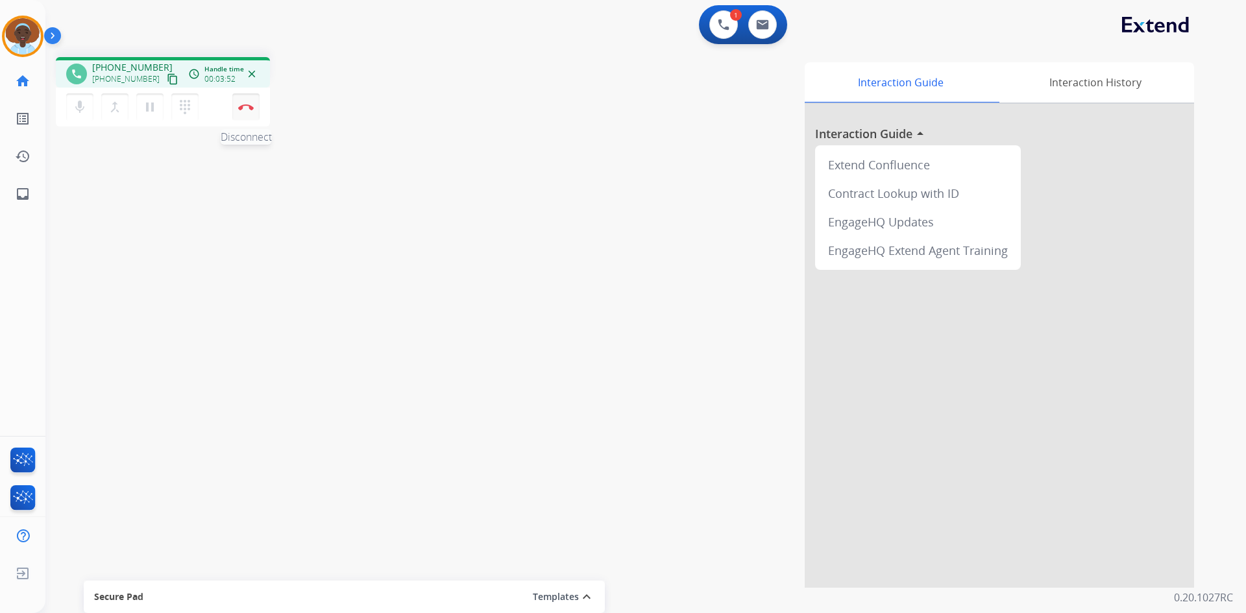
click at [247, 113] on button "Disconnect" at bounding box center [245, 106] width 27 height 27
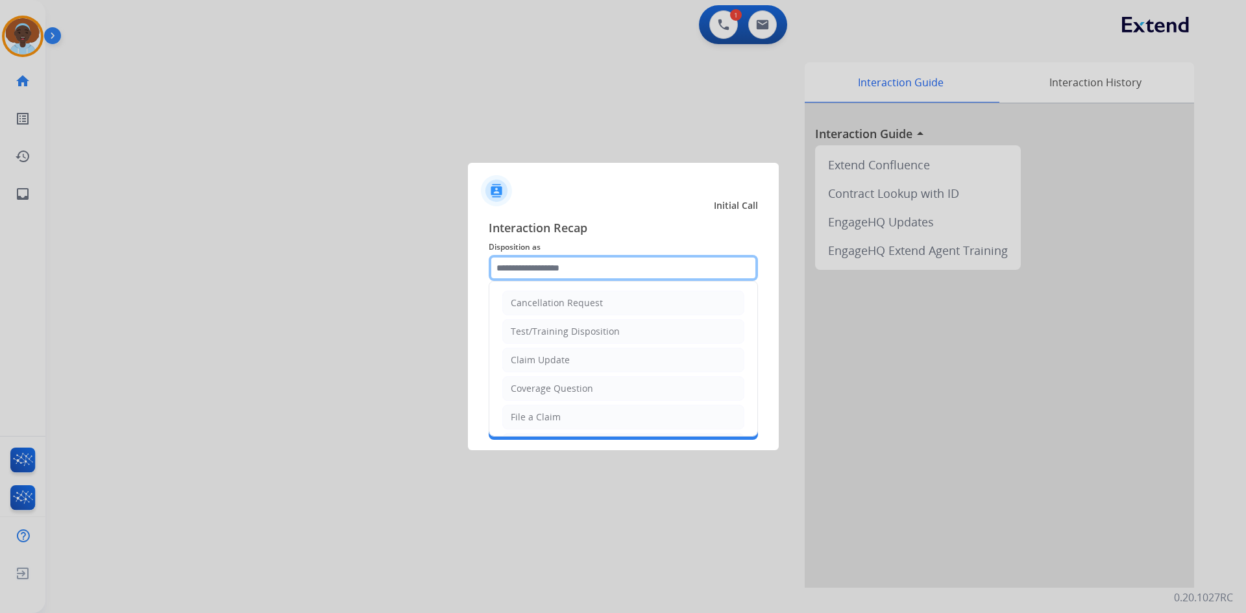
click at [583, 271] on input "text" at bounding box center [623, 268] width 269 height 26
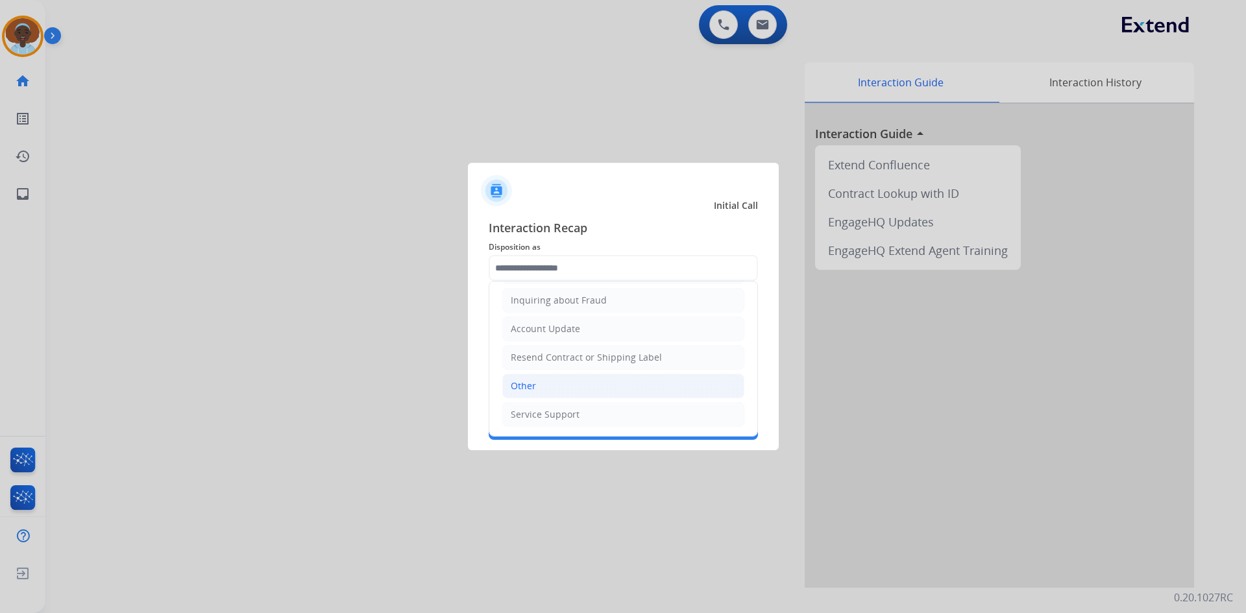
drag, startPoint x: 546, startPoint y: 389, endPoint x: 546, endPoint y: 378, distance: 11.7
click at [546, 389] on li "Other" at bounding box center [623, 386] width 242 height 25
type input "*****"
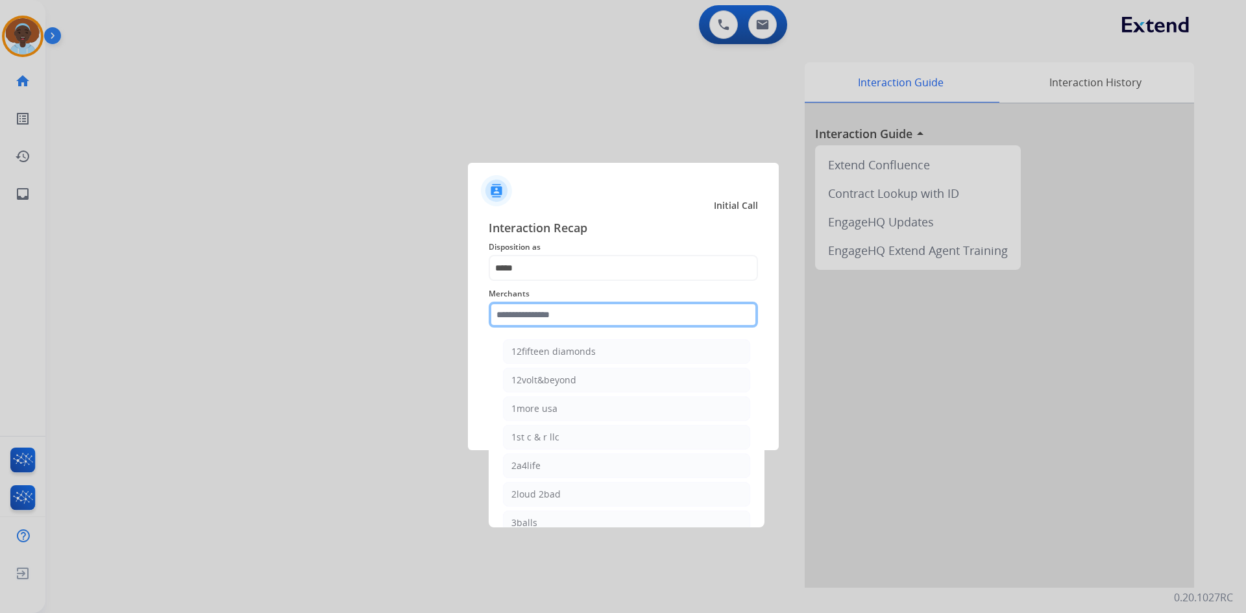
click at [539, 305] on input "text" at bounding box center [623, 315] width 269 height 26
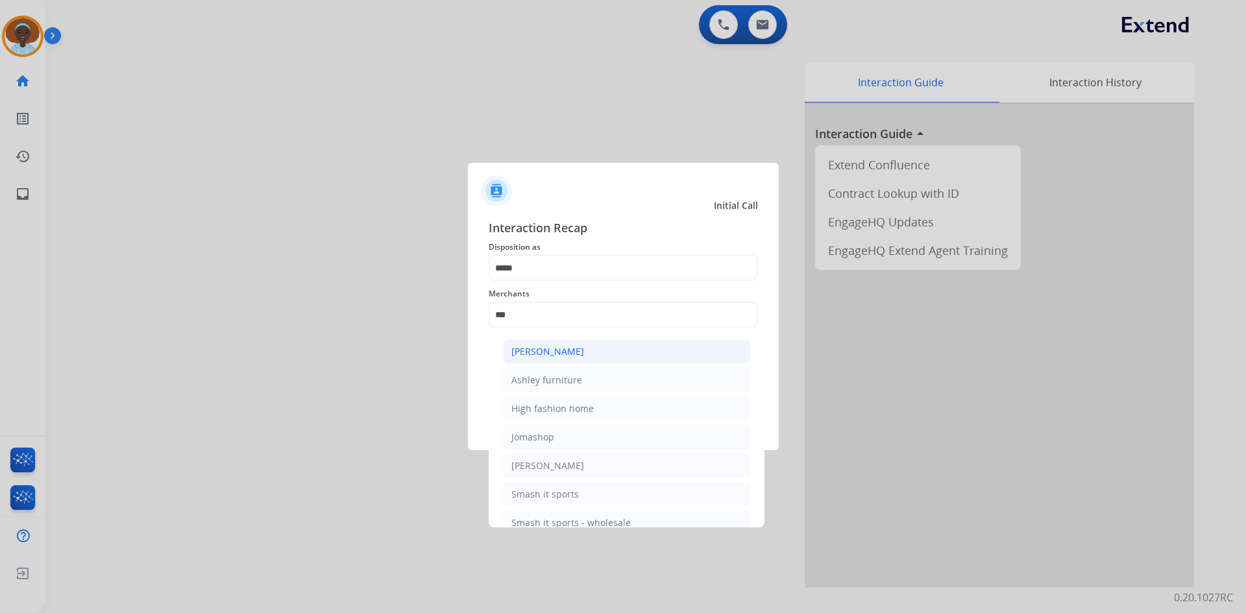
click at [536, 354] on div "[PERSON_NAME]" at bounding box center [547, 351] width 73 height 13
type input "**********"
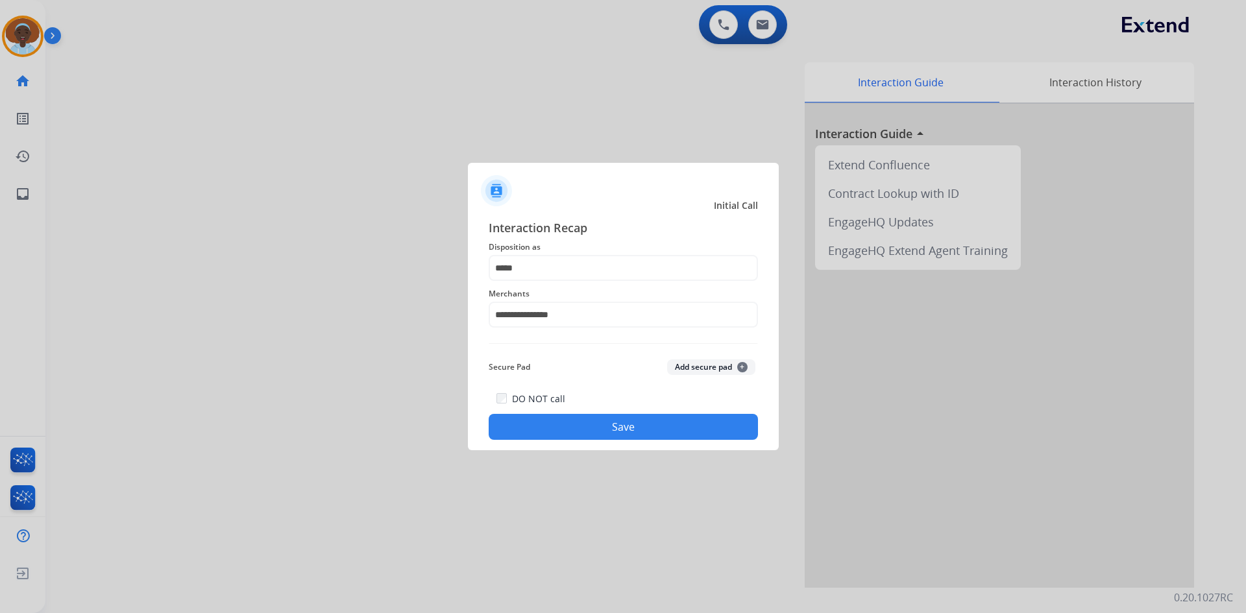
click at [604, 430] on button "Save" at bounding box center [623, 427] width 269 height 26
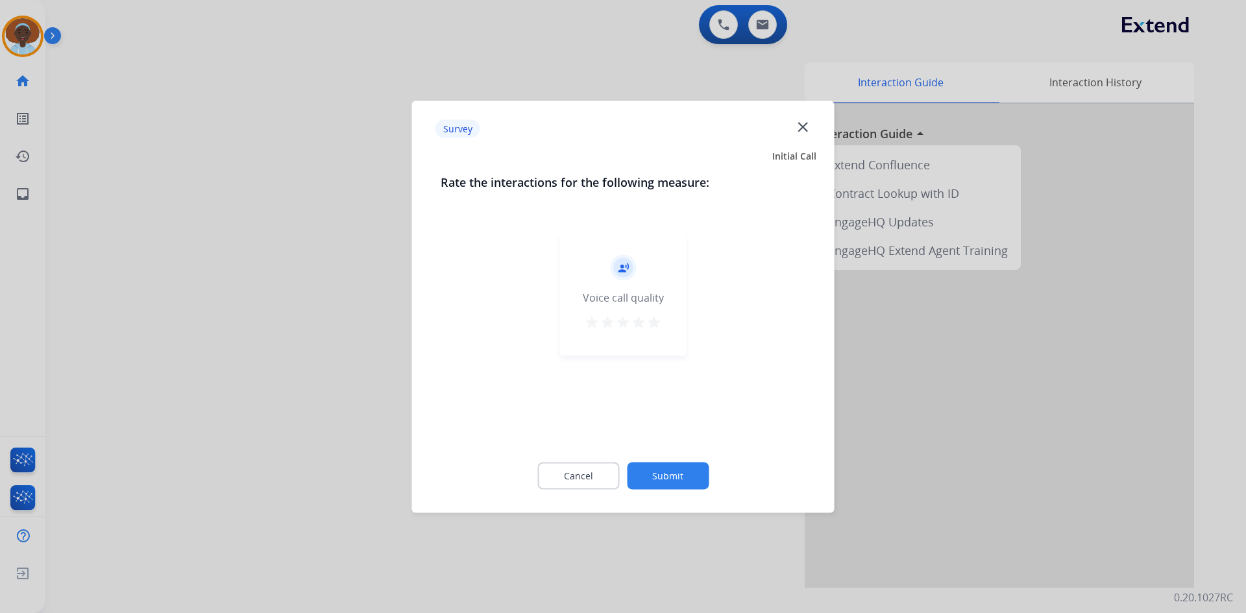
click at [656, 317] on mat-icon "star" at bounding box center [654, 322] width 16 height 16
click at [670, 479] on button "Submit" at bounding box center [668, 475] width 82 height 27
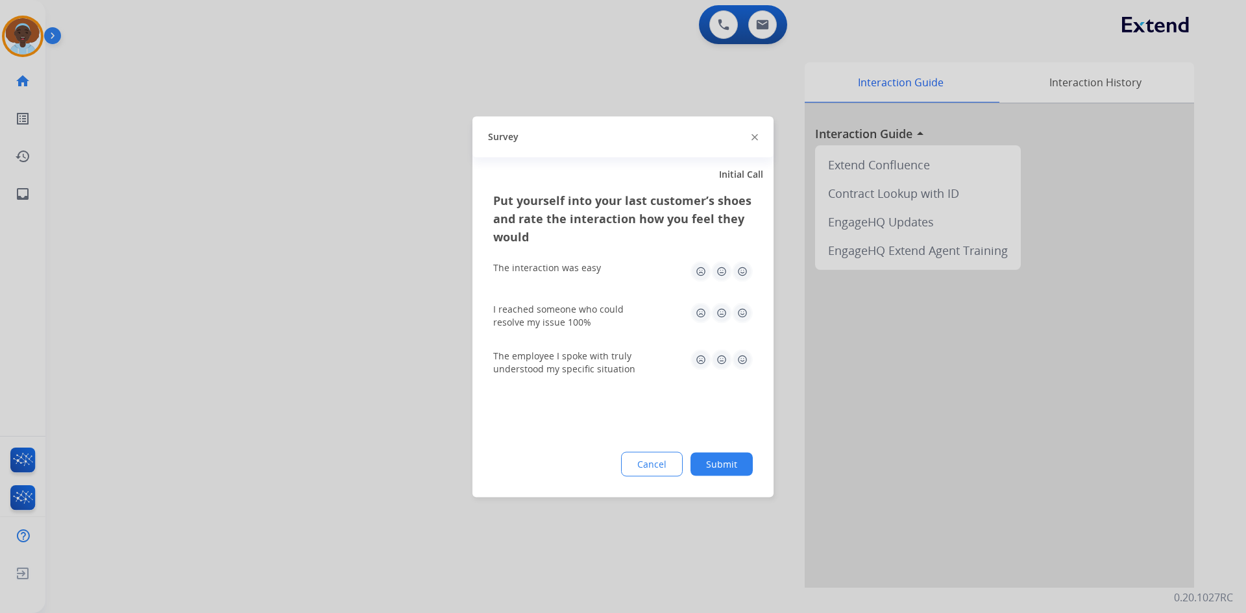
click at [744, 357] on img at bounding box center [742, 359] width 21 height 21
click at [742, 309] on img at bounding box center [742, 312] width 21 height 21
click at [745, 278] on img at bounding box center [742, 271] width 21 height 21
click at [722, 465] on button "Submit" at bounding box center [721, 463] width 62 height 23
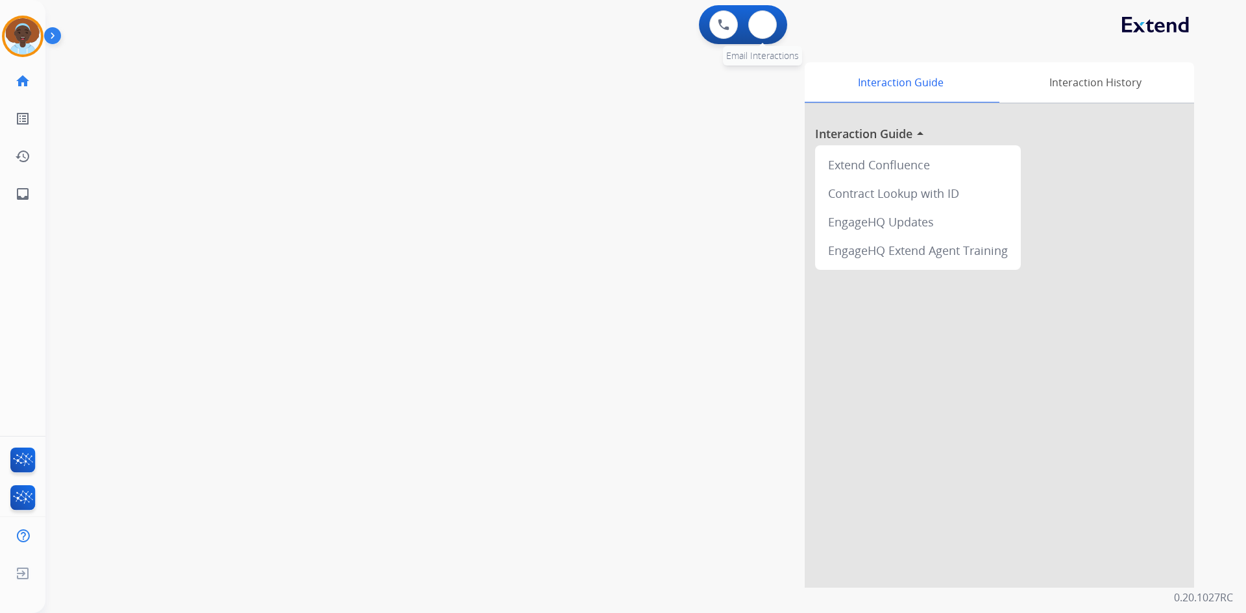
click at [775, 31] on div "0 Email Interactions" at bounding box center [762, 24] width 39 height 29
click at [764, 30] on button at bounding box center [762, 24] width 29 height 29
select select "**********"
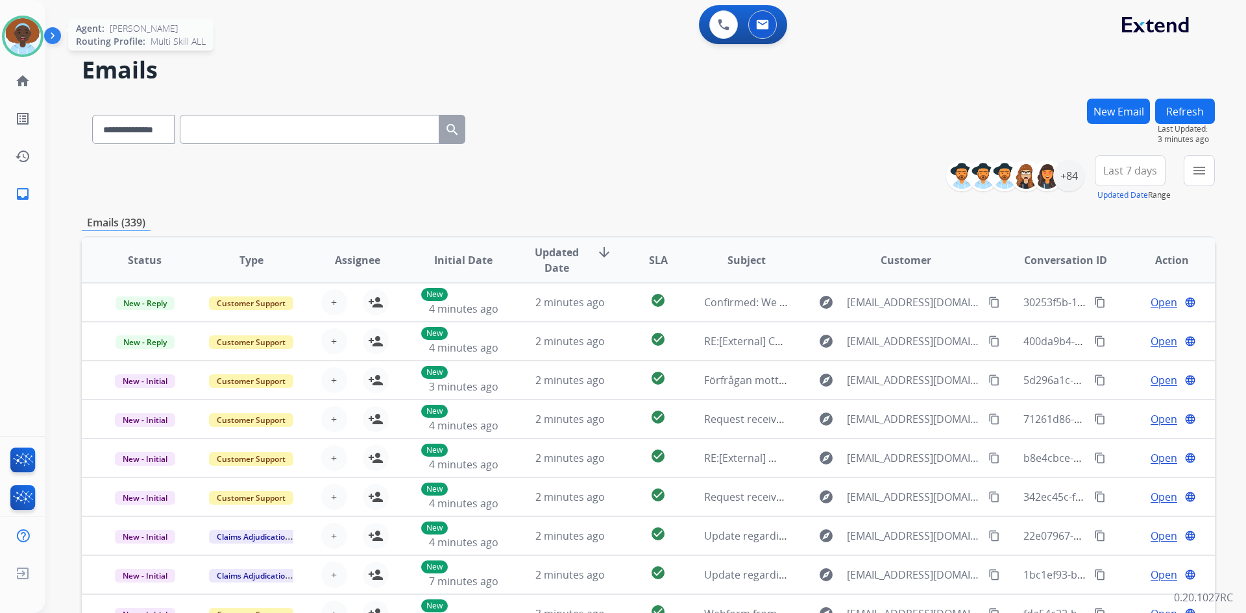
click at [27, 33] on img at bounding box center [23, 36] width 36 height 36
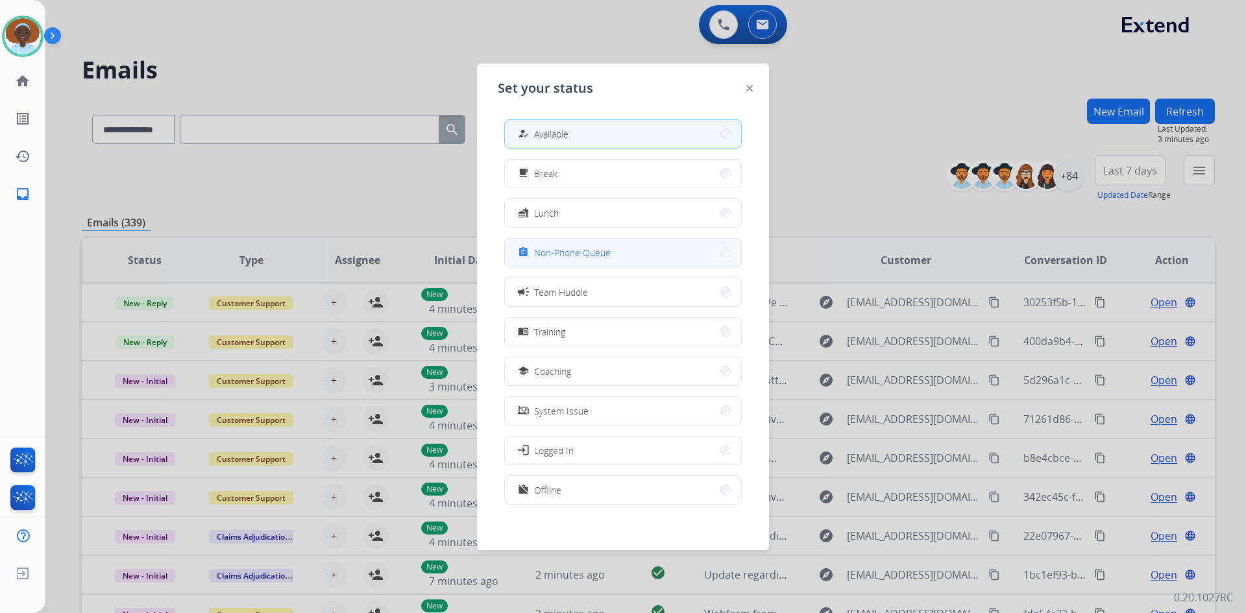
click at [624, 254] on button "assignment Non-Phone Queue" at bounding box center [623, 253] width 236 height 28
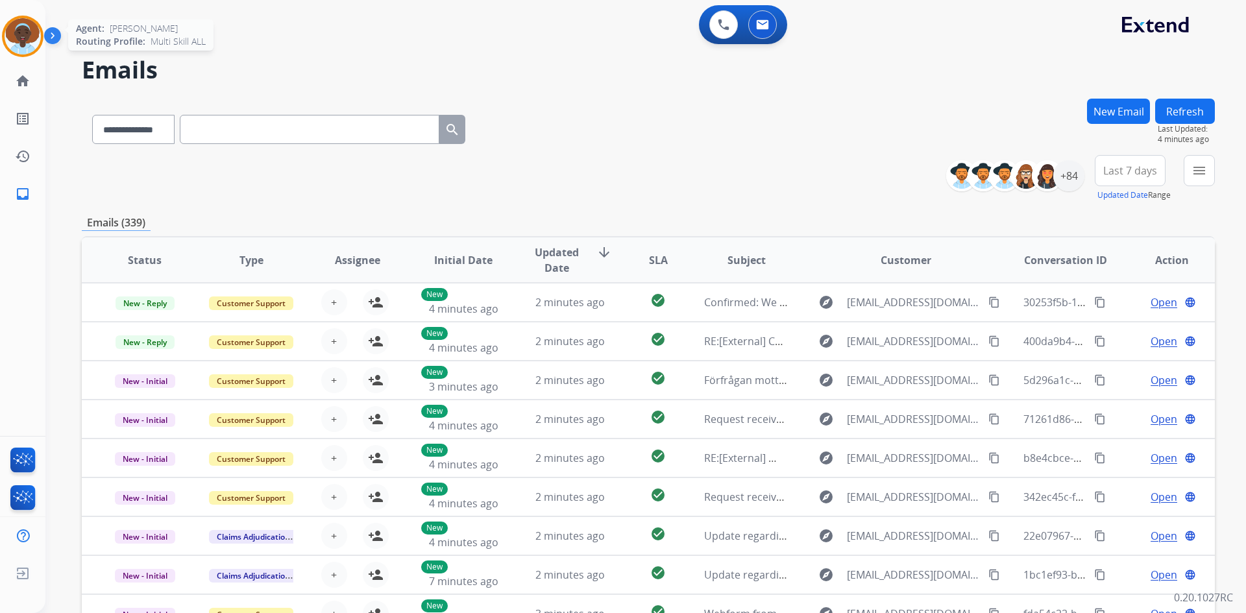
click at [27, 30] on img at bounding box center [23, 36] width 36 height 36
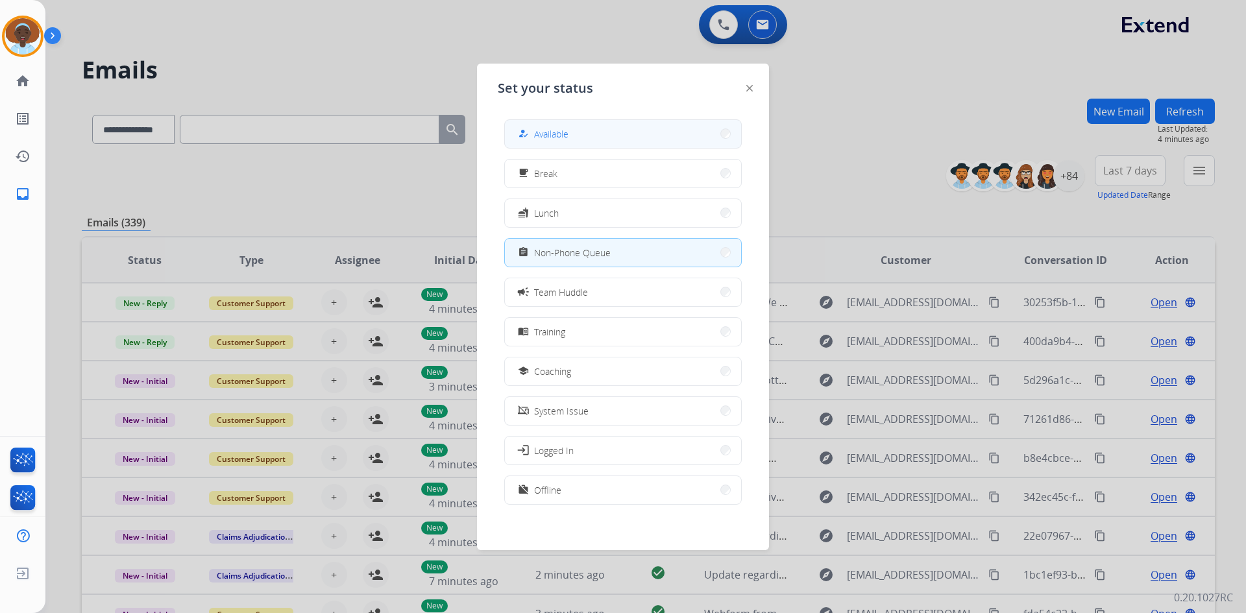
click at [559, 144] on button "how_to_reg Available" at bounding box center [623, 134] width 236 height 28
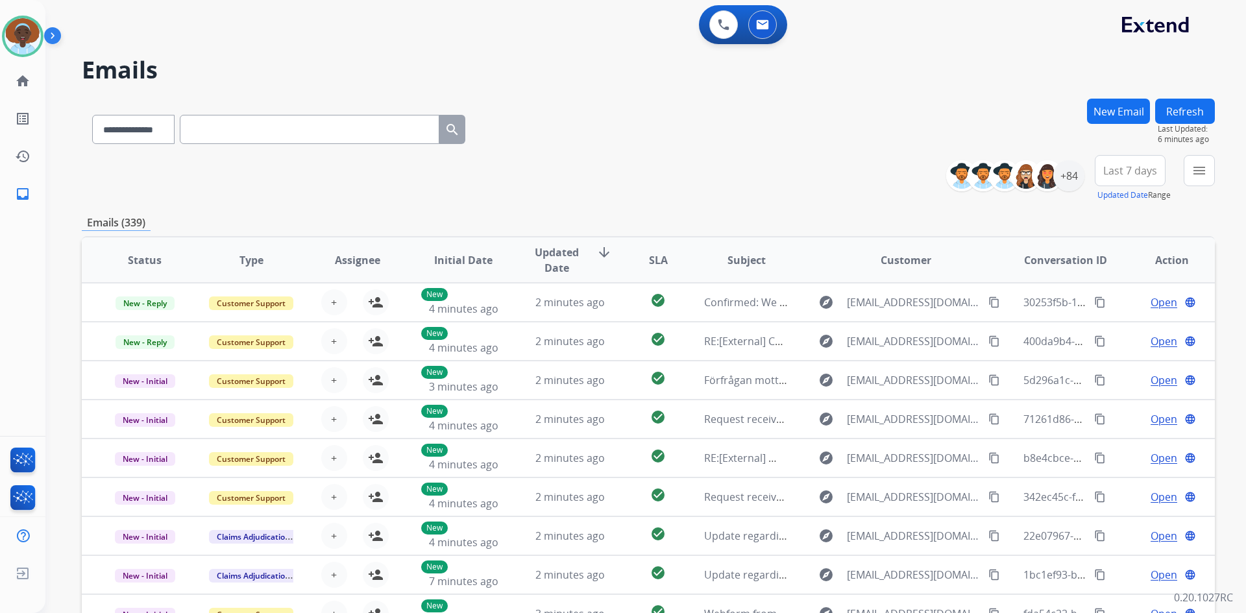
click at [1124, 182] on button "Last 7 days" at bounding box center [1130, 170] width 71 height 31
click at [1117, 330] on div "Last 90 days" at bounding box center [1125, 328] width 71 height 19
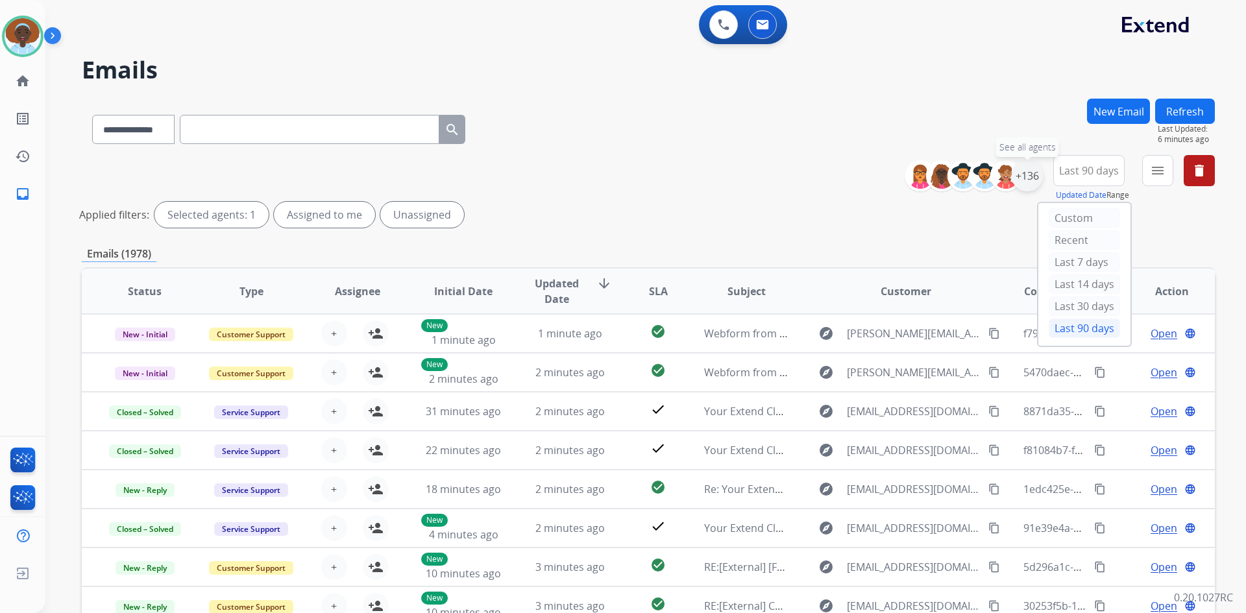
click at [1023, 179] on div "+136" at bounding box center [1027, 175] width 31 height 31
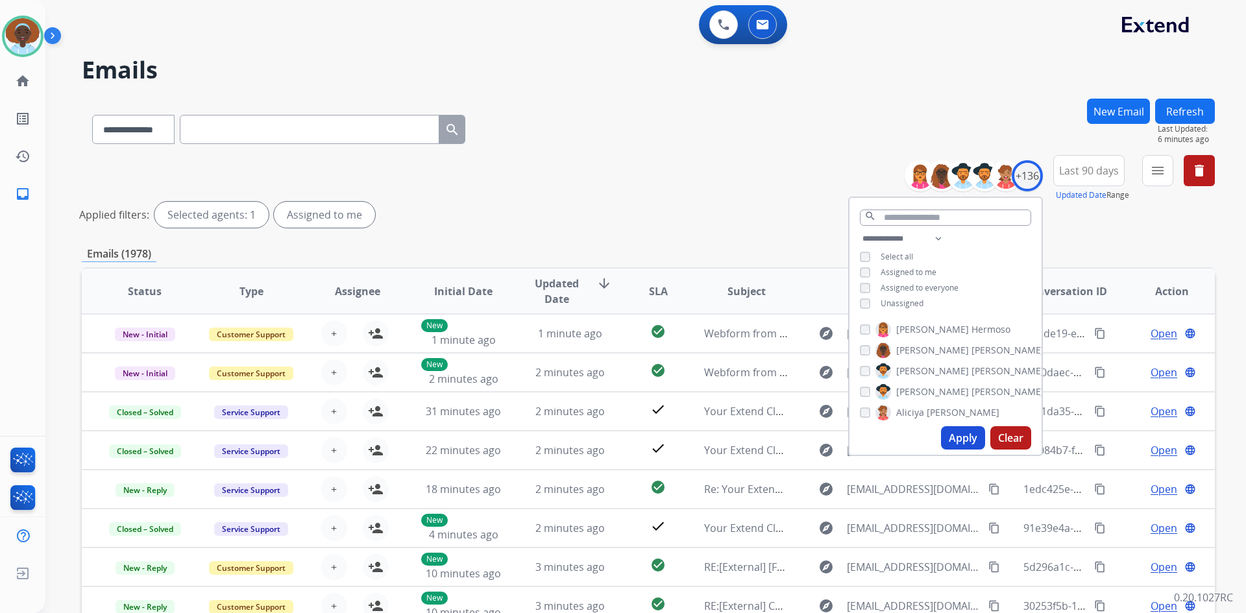
click at [969, 437] on button "Apply" at bounding box center [963, 437] width 44 height 23
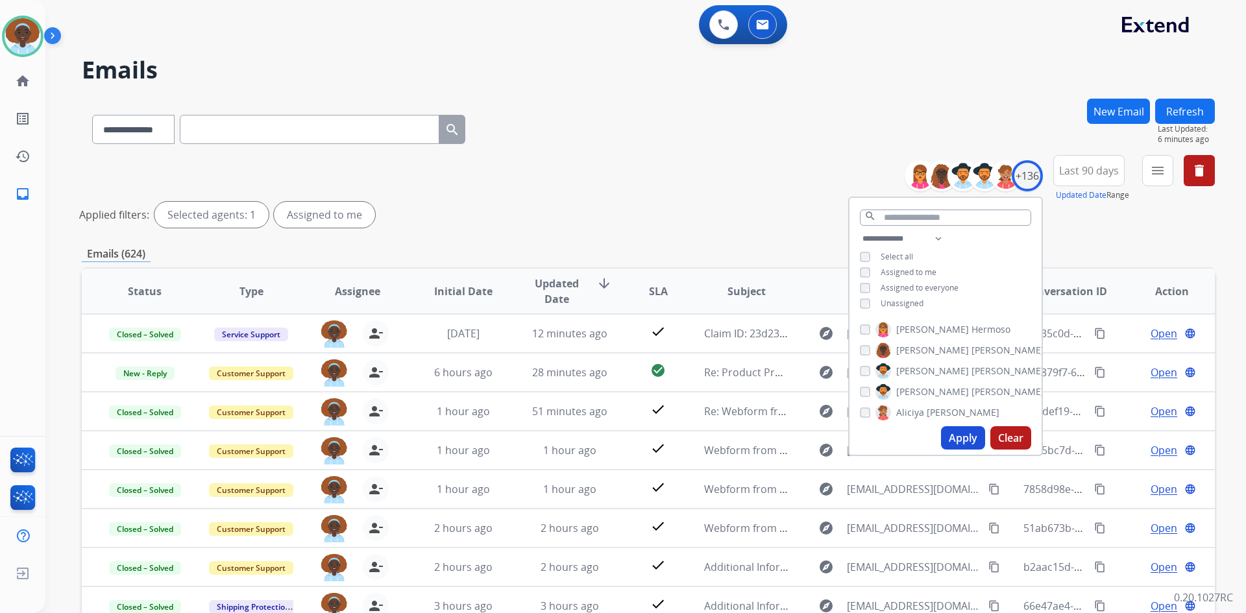
scroll to position [156, 0]
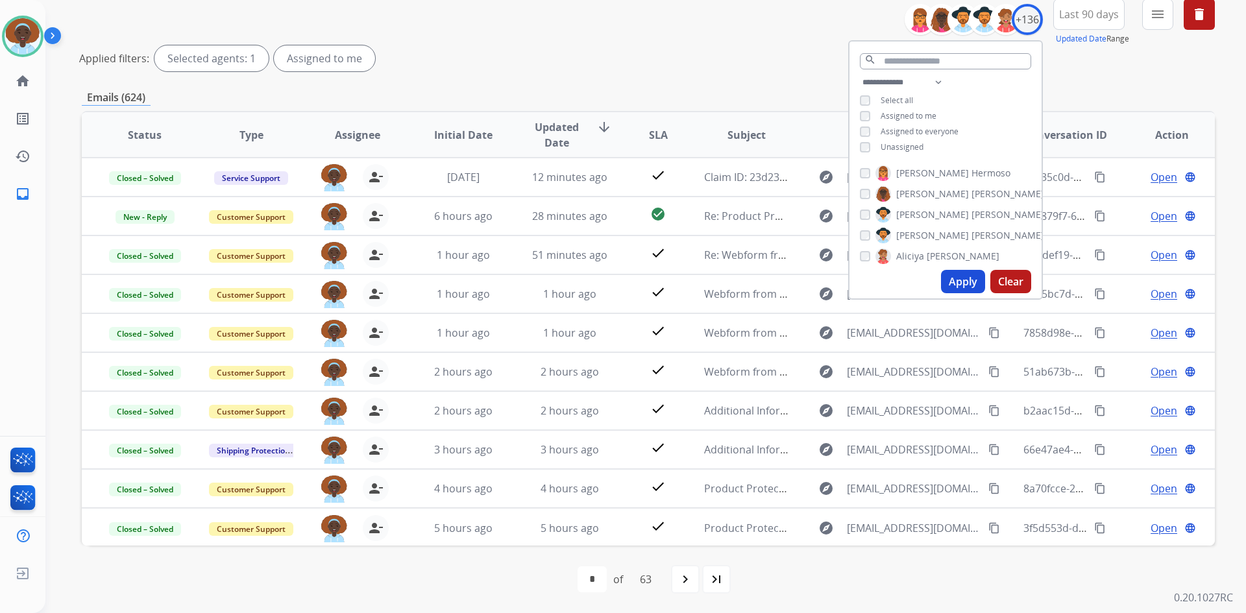
click at [776, 77] on div "**********" at bounding box center [648, 277] width 1133 height 671
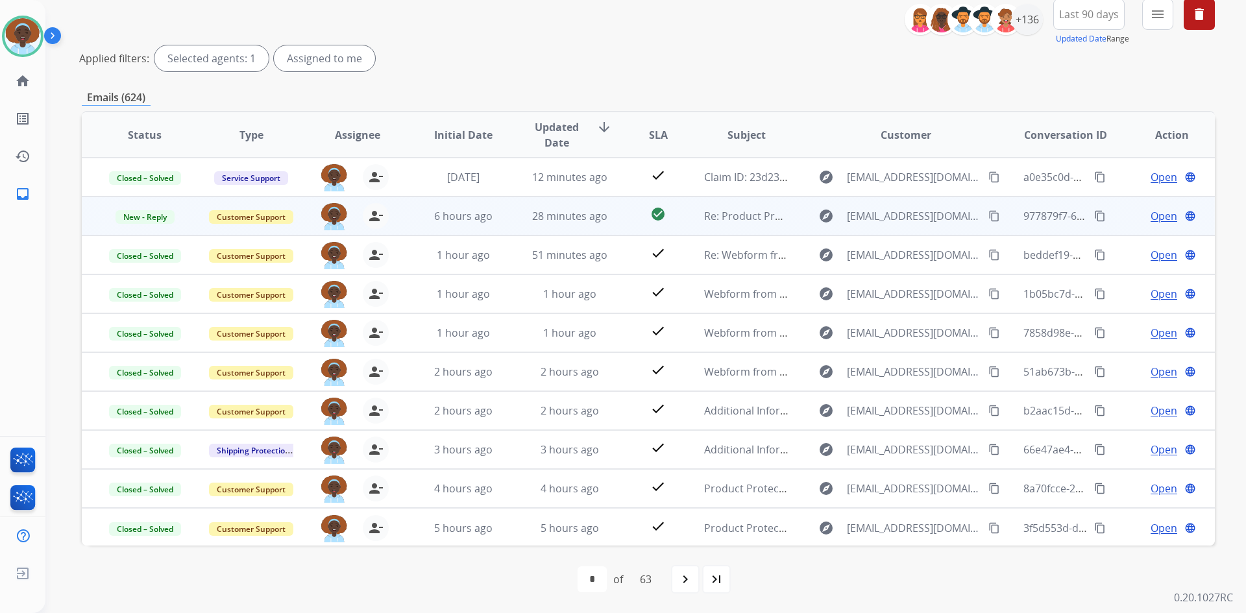
click at [1150, 217] on span "Open" at bounding box center [1163, 216] width 27 height 16
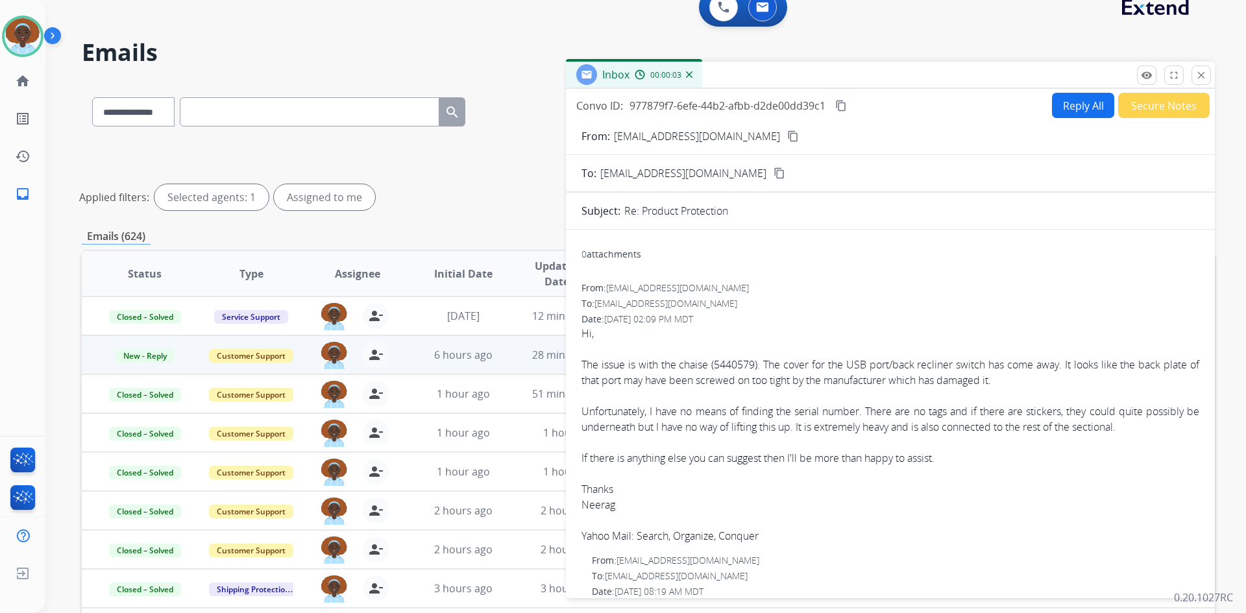
scroll to position [0, 0]
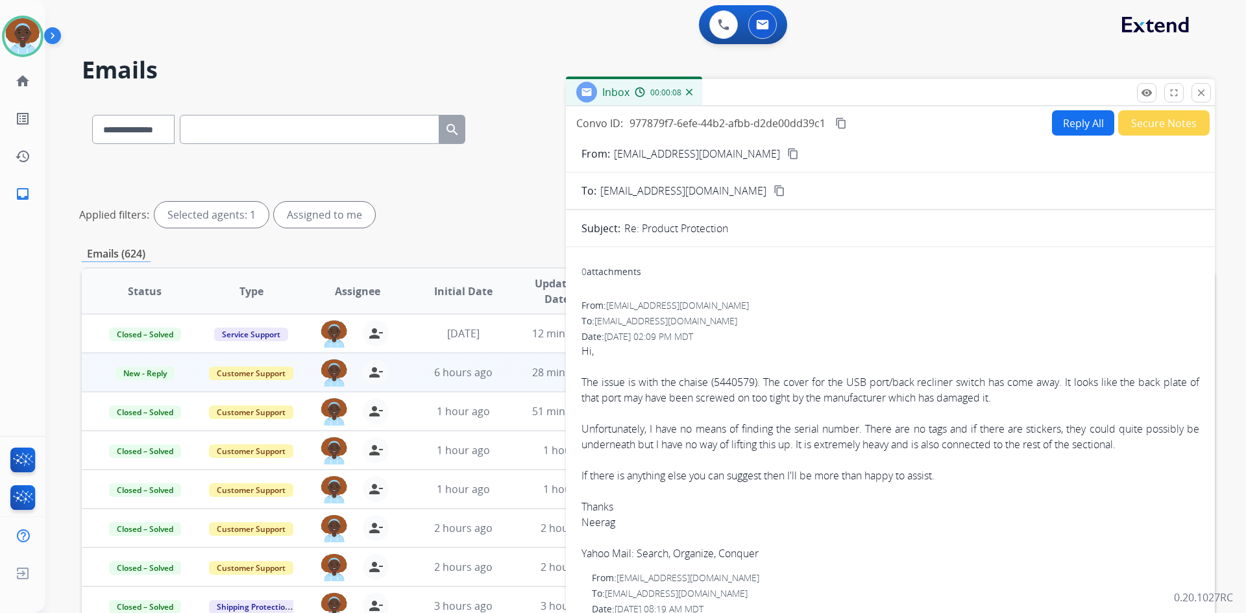
click at [1158, 125] on button "Secure Notes" at bounding box center [1163, 122] width 91 height 25
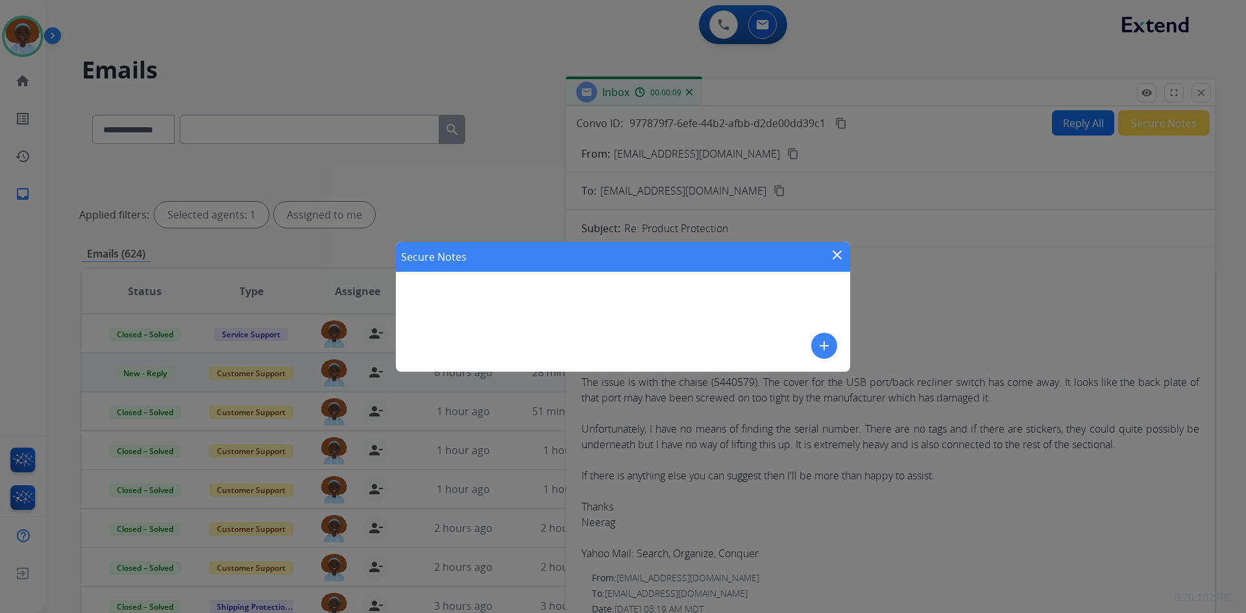
click at [822, 348] on mat-icon "add" at bounding box center [824, 346] width 16 height 16
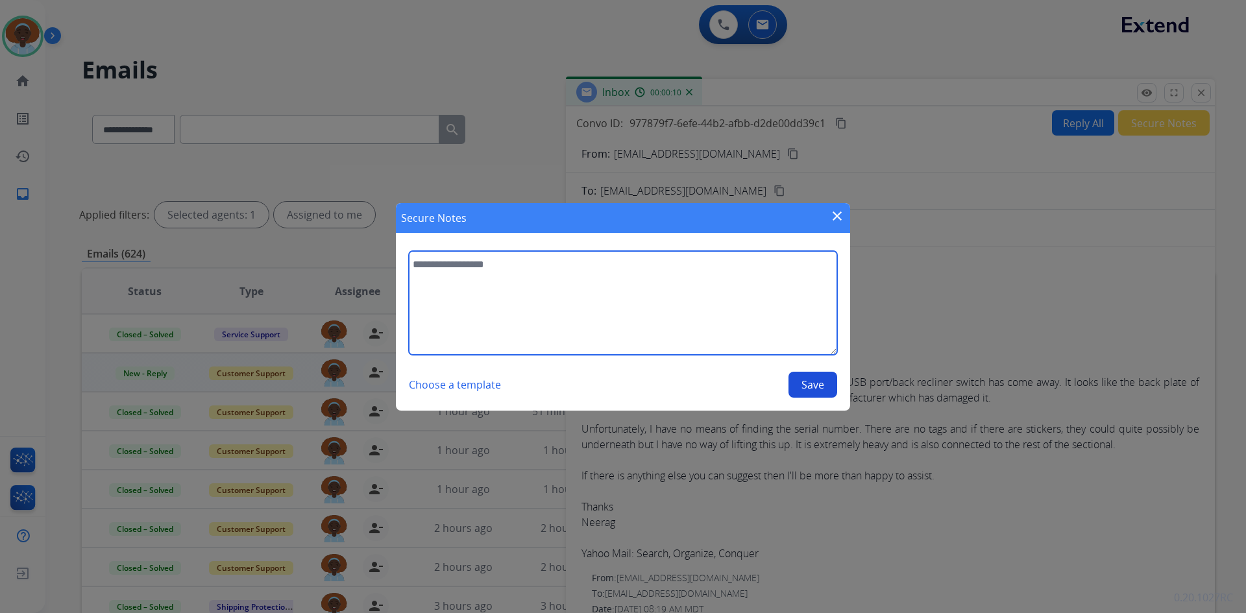
click at [467, 265] on textarea at bounding box center [623, 303] width 428 height 104
click at [611, 261] on textarea "**********" at bounding box center [623, 303] width 428 height 104
type textarea "**********"
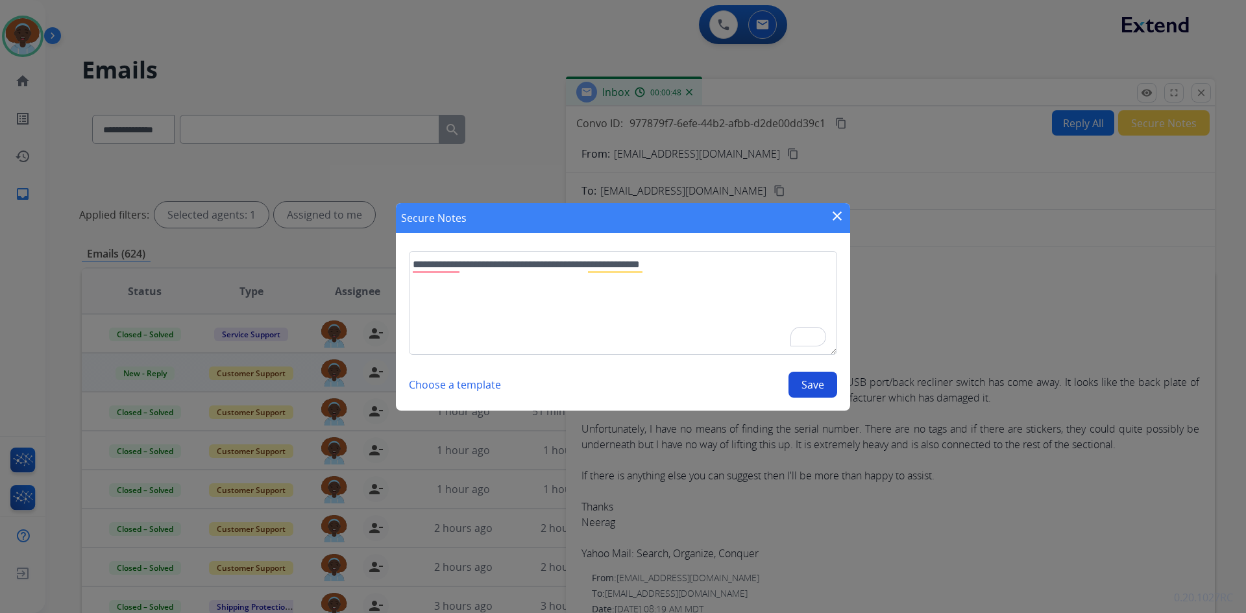
click at [810, 384] on button "Save" at bounding box center [812, 385] width 49 height 26
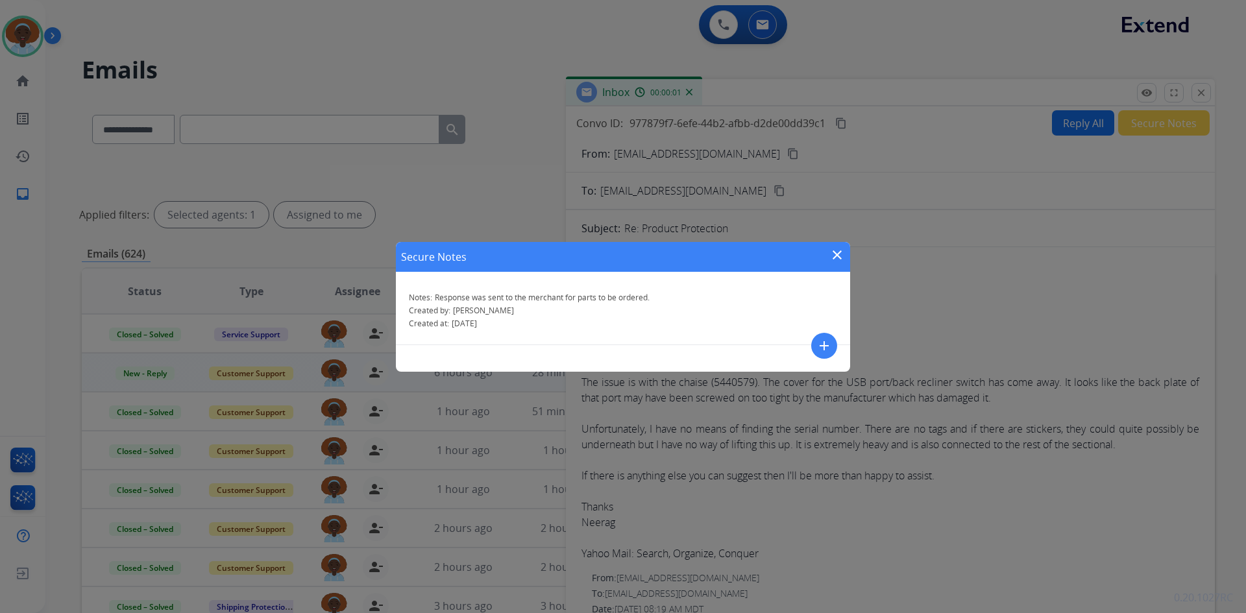
click at [837, 252] on mat-icon "close" at bounding box center [837, 255] width 16 height 16
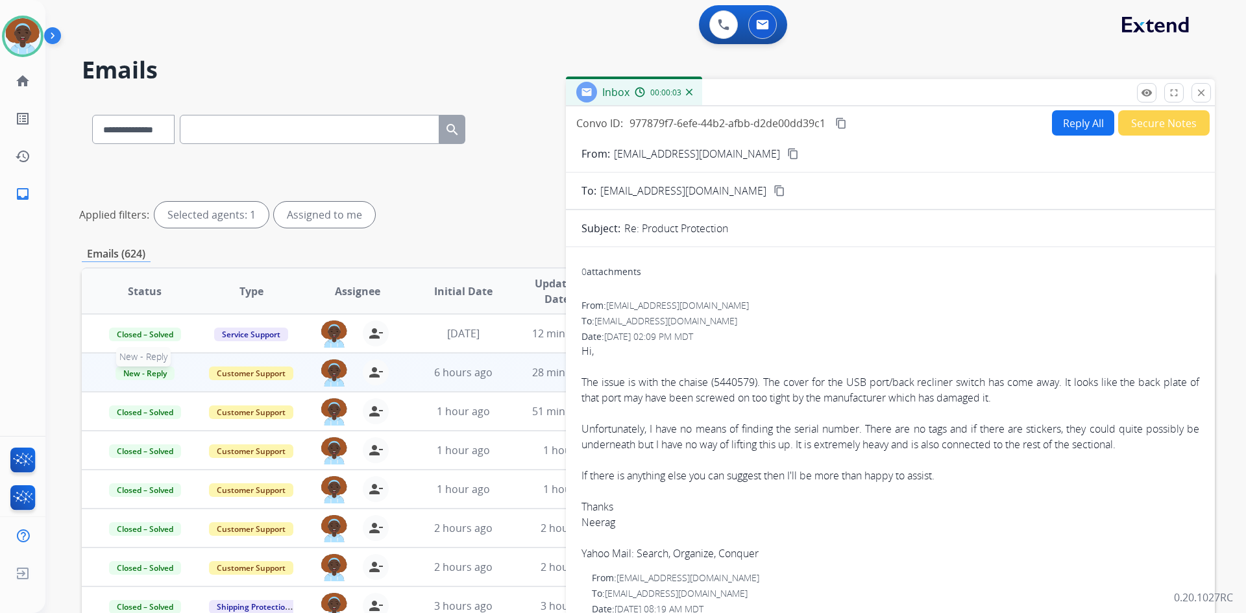
click at [157, 374] on span "New - Reply" at bounding box center [144, 374] width 59 height 14
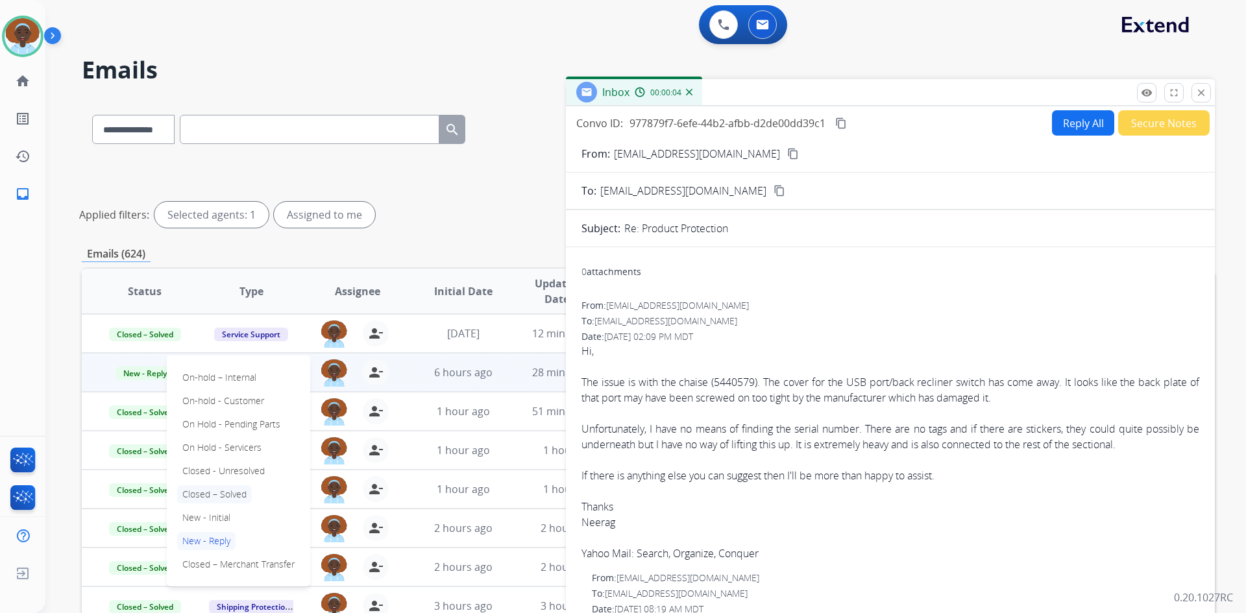
click at [232, 495] on p "Closed – Solved" at bounding box center [214, 494] width 75 height 18
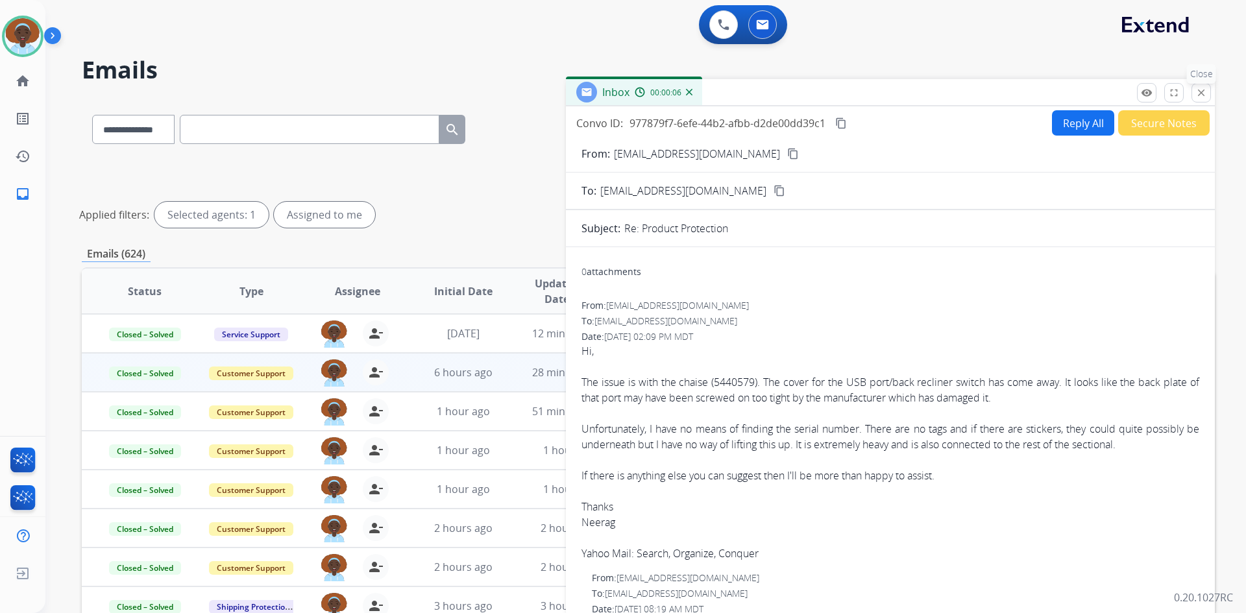
click at [1202, 93] on mat-icon "close" at bounding box center [1201, 93] width 12 height 12
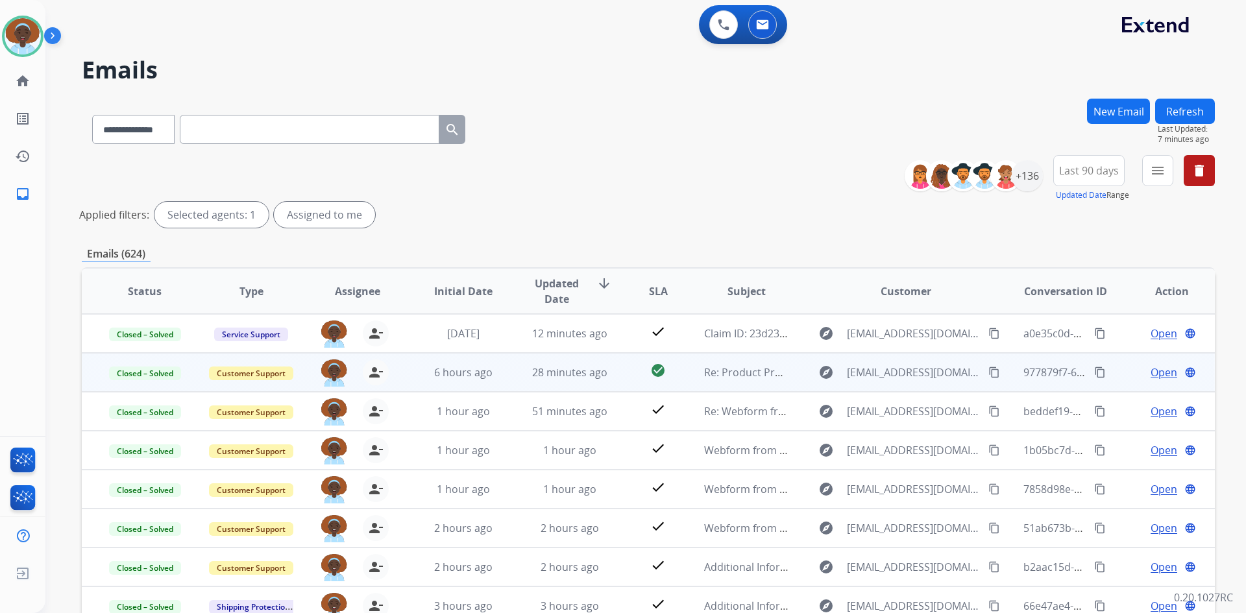
drag, startPoint x: 1185, startPoint y: 108, endPoint x: 1245, endPoint y: 180, distance: 94.0
click at [1185, 109] on button "Refresh" at bounding box center [1185, 111] width 60 height 25
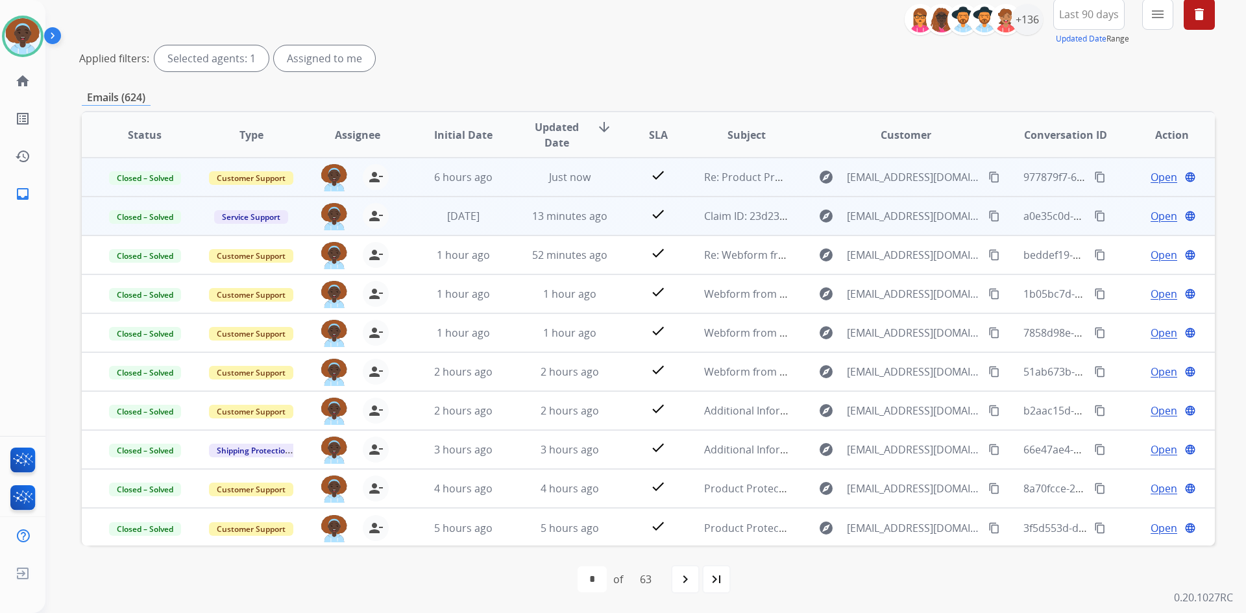
click at [1154, 221] on span "Open" at bounding box center [1163, 216] width 27 height 16
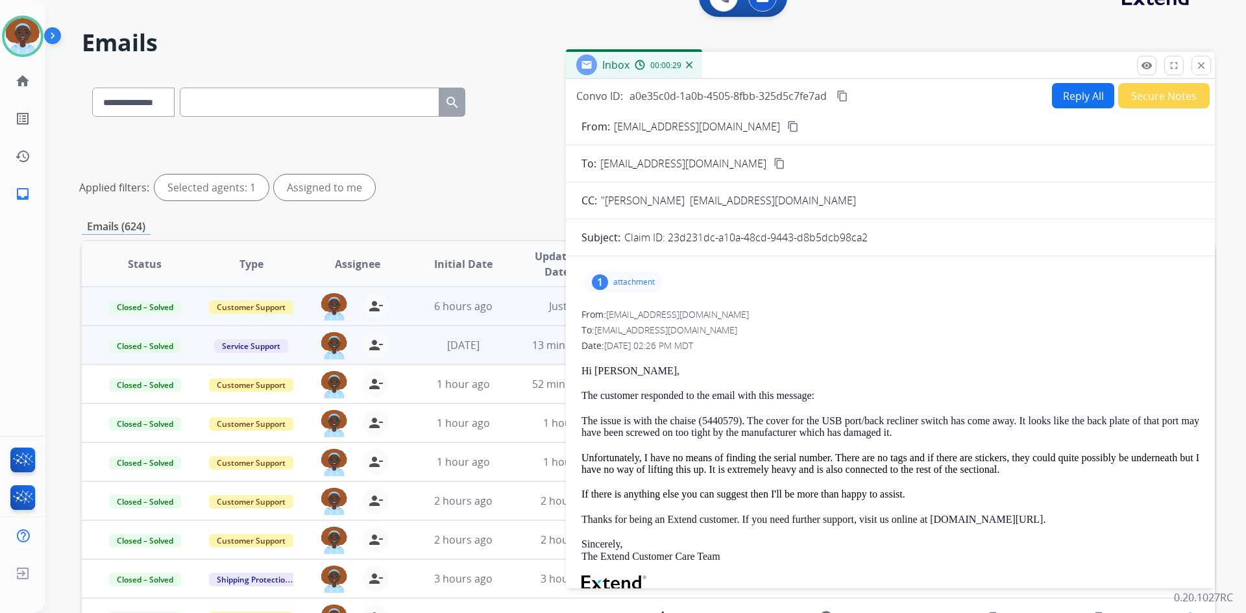
scroll to position [27, 0]
click at [1200, 61] on mat-icon "close" at bounding box center [1201, 66] width 12 height 12
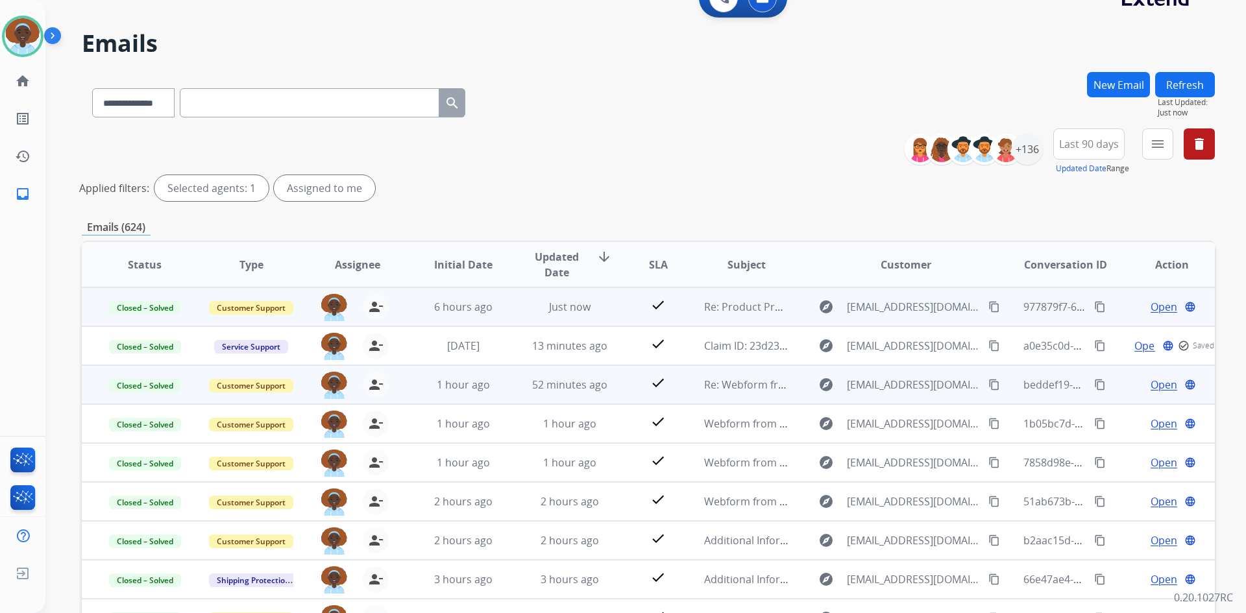
click at [1150, 387] on span "Open" at bounding box center [1163, 385] width 27 height 16
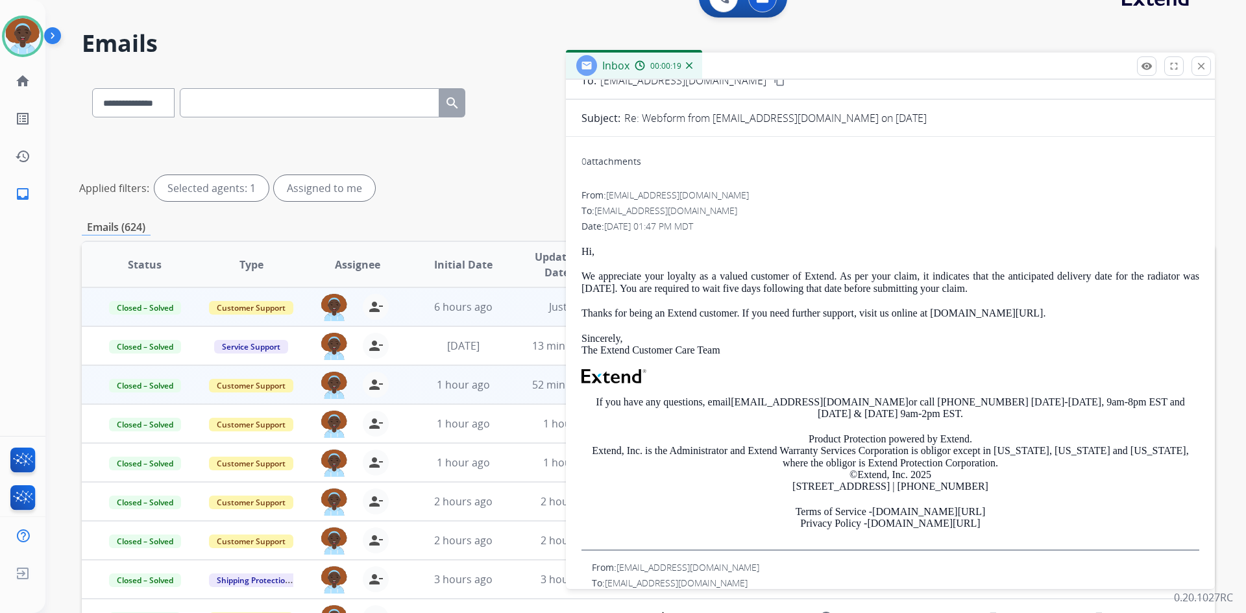
scroll to position [0, 0]
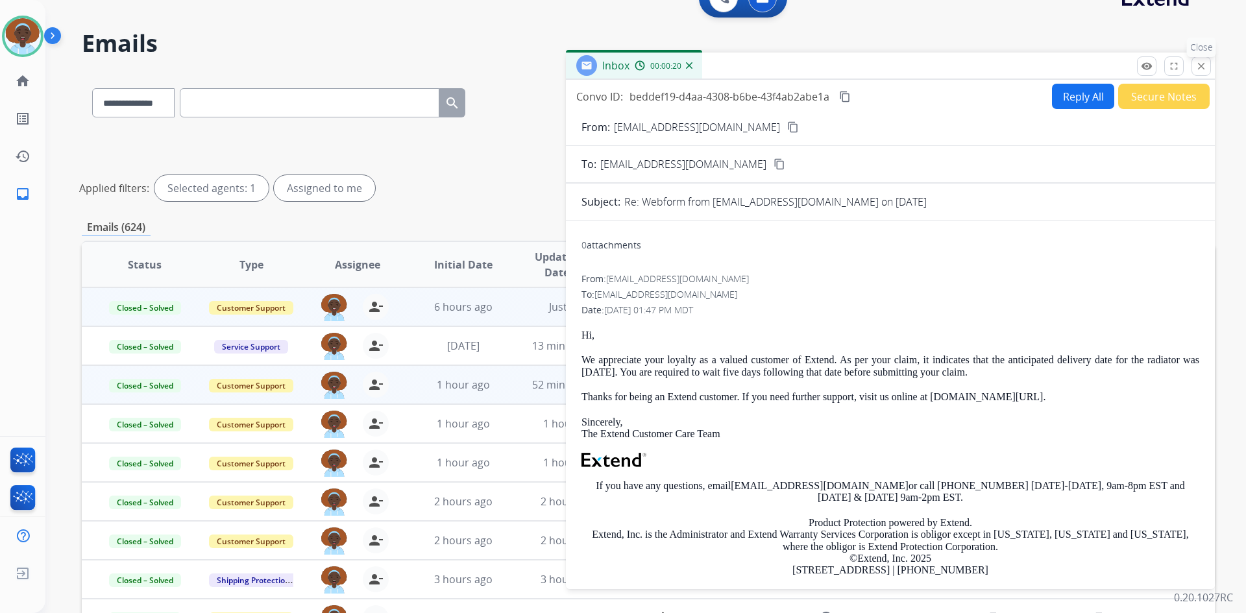
click at [1206, 64] on mat-icon "close" at bounding box center [1201, 66] width 12 height 12
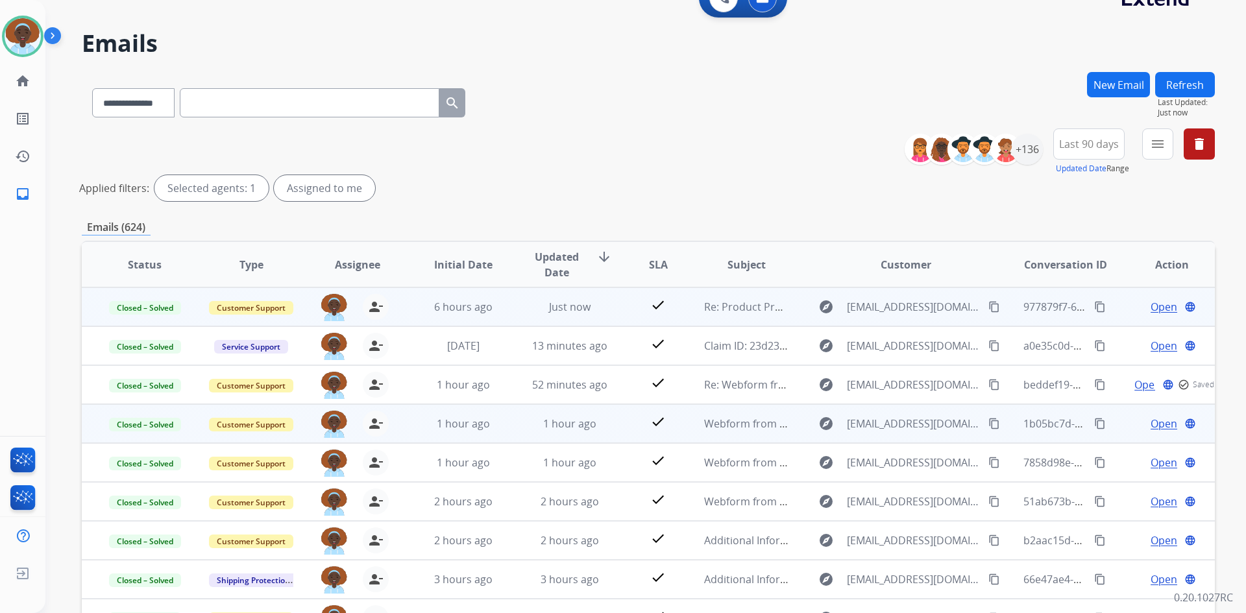
click at [1156, 430] on span "Open" at bounding box center [1163, 424] width 27 height 16
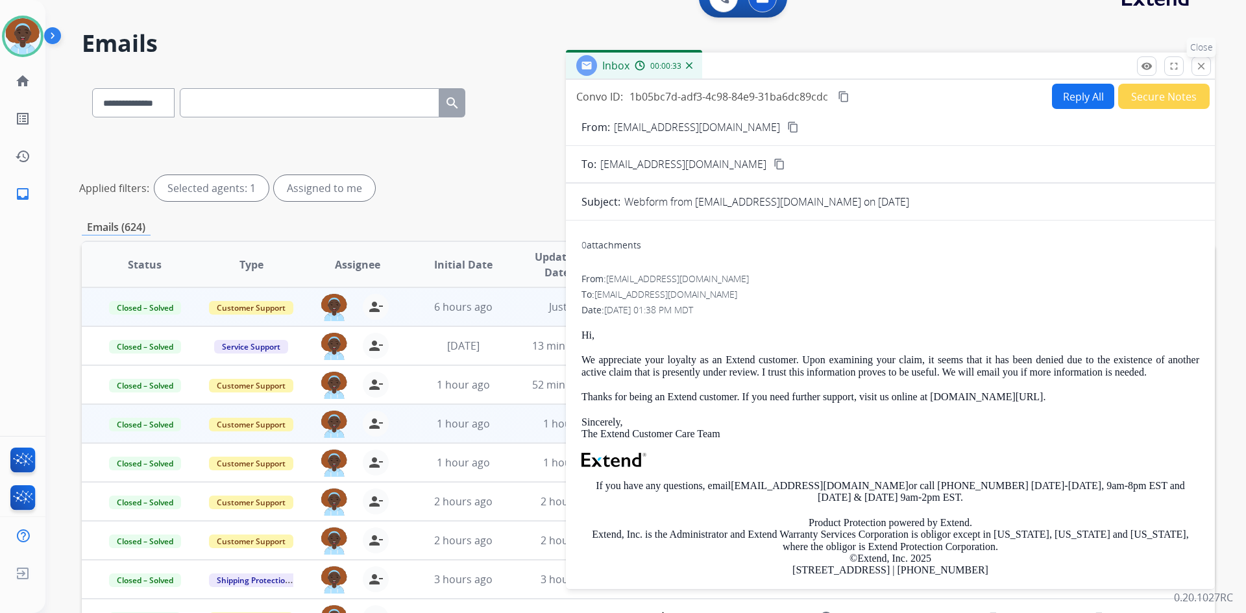
click at [1203, 67] on mat-icon "close" at bounding box center [1201, 66] width 12 height 12
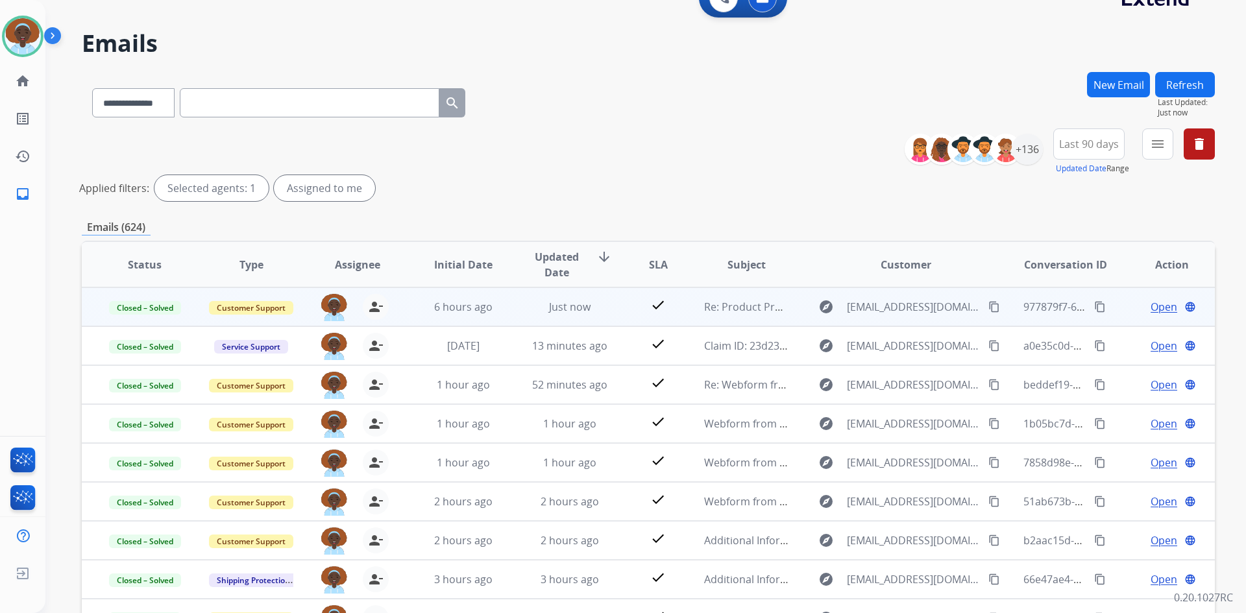
click at [1152, 308] on span "Open" at bounding box center [1163, 307] width 27 height 16
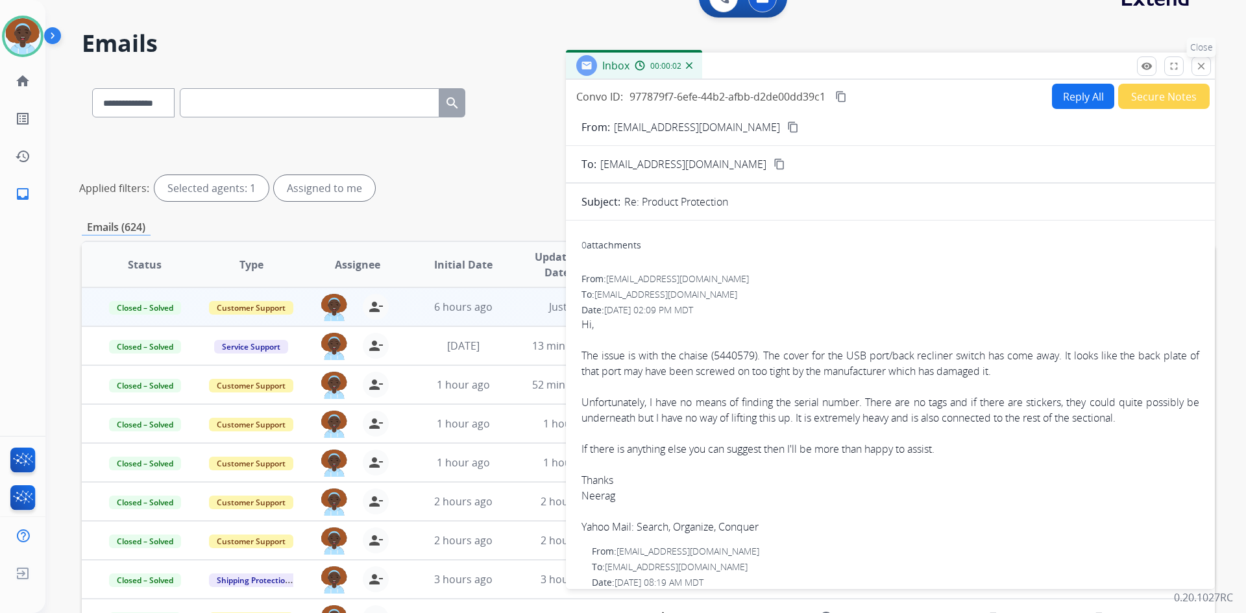
click at [1198, 61] on mat-icon "close" at bounding box center [1201, 66] width 12 height 12
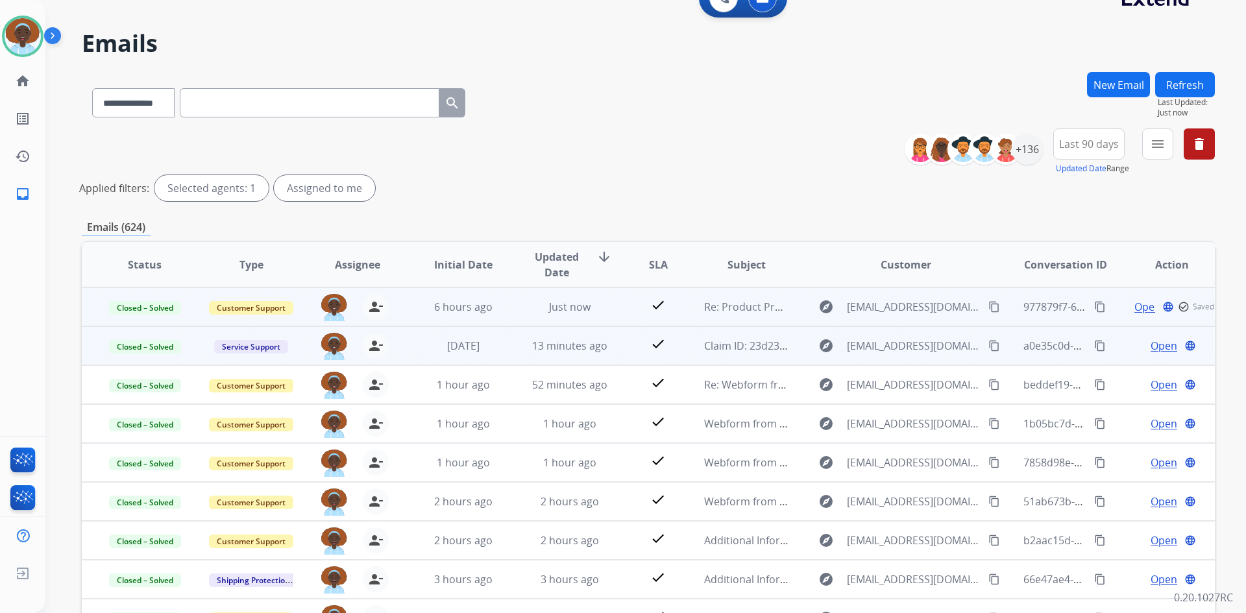
click at [1158, 342] on span "Open" at bounding box center [1163, 346] width 27 height 16
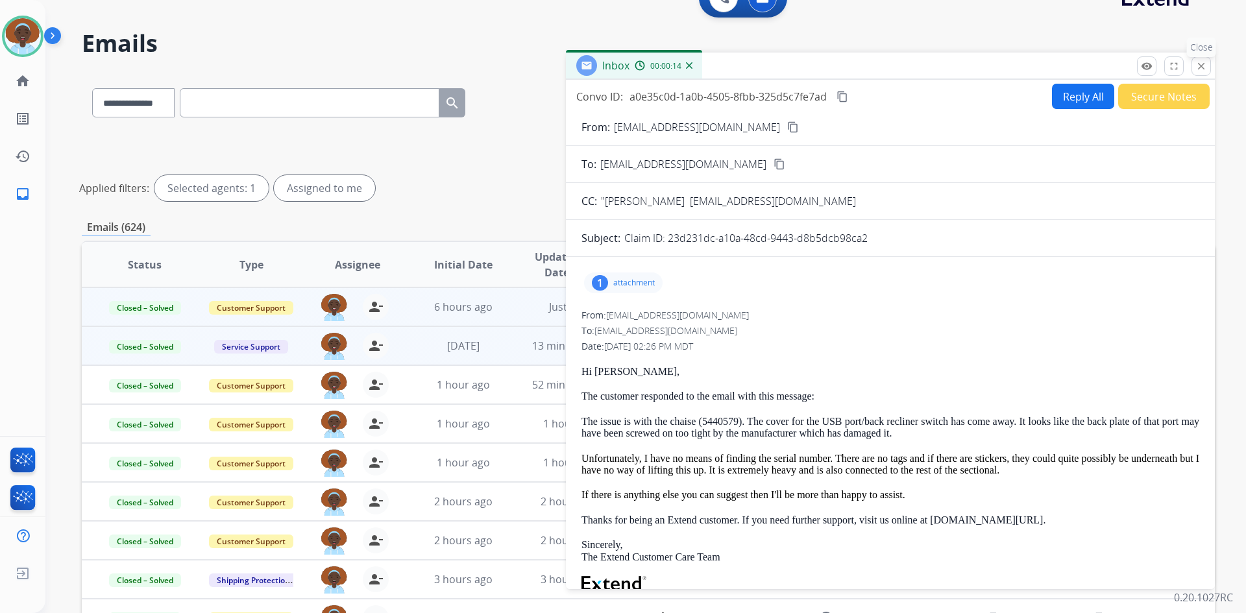
click at [1200, 62] on mat-icon "close" at bounding box center [1201, 66] width 12 height 12
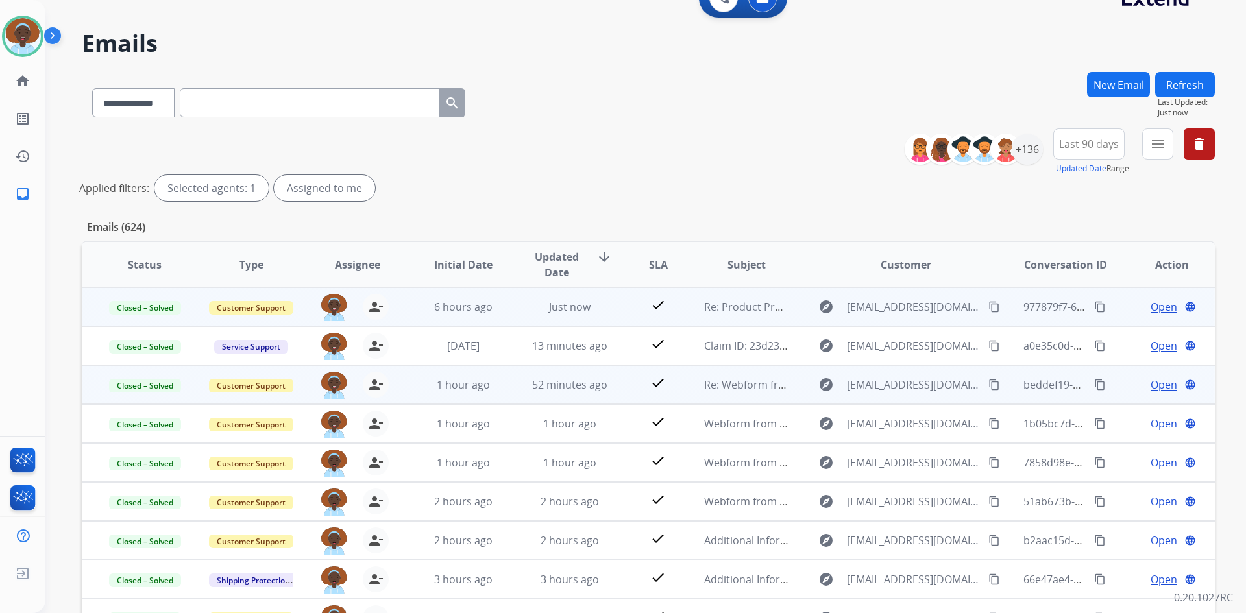
click at [1150, 385] on span "Open" at bounding box center [1163, 385] width 27 height 16
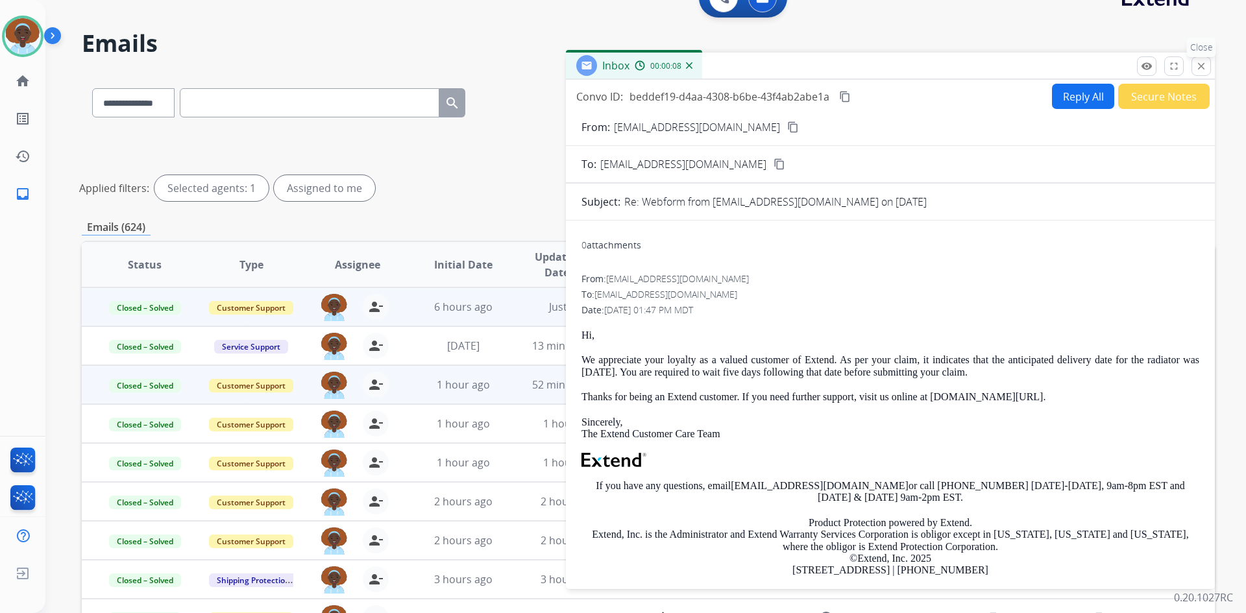
click at [1205, 69] on mat-icon "close" at bounding box center [1201, 66] width 12 height 12
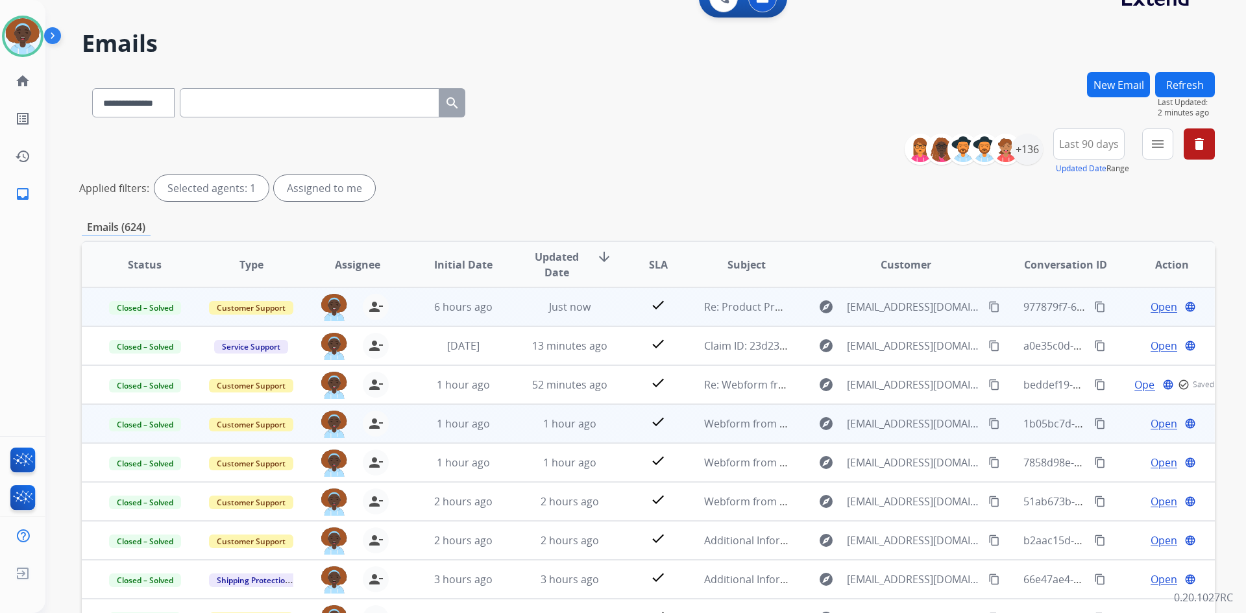
click at [1158, 422] on span "Open" at bounding box center [1163, 424] width 27 height 16
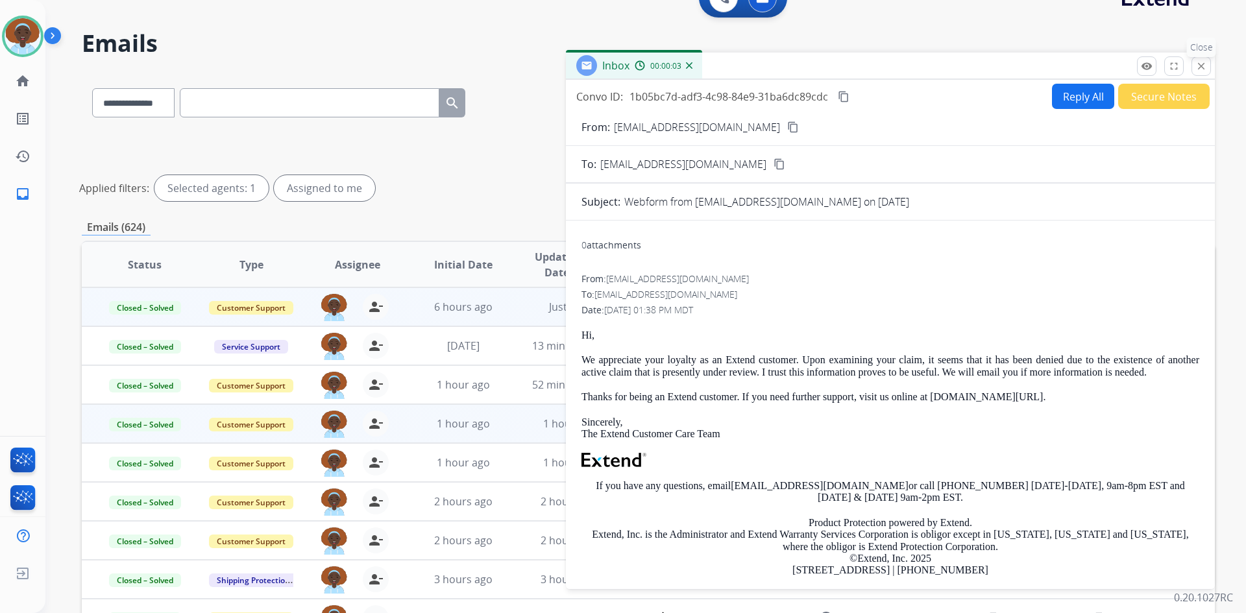
click at [1201, 65] on mat-icon "close" at bounding box center [1201, 66] width 12 height 12
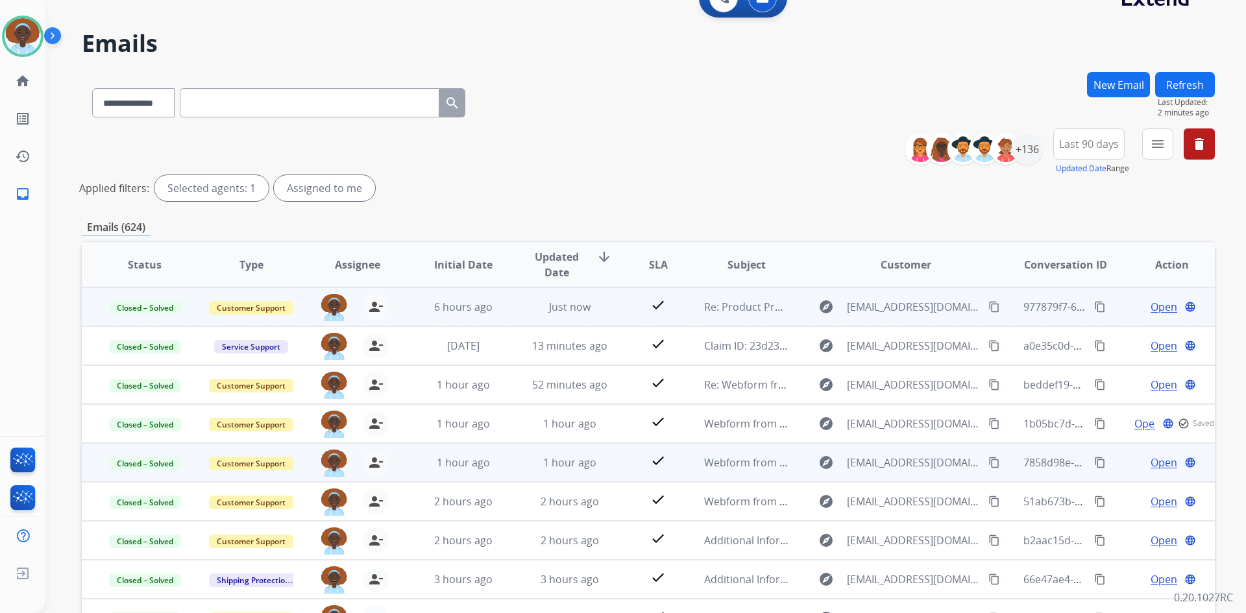
click at [1156, 467] on span "Open" at bounding box center [1163, 463] width 27 height 16
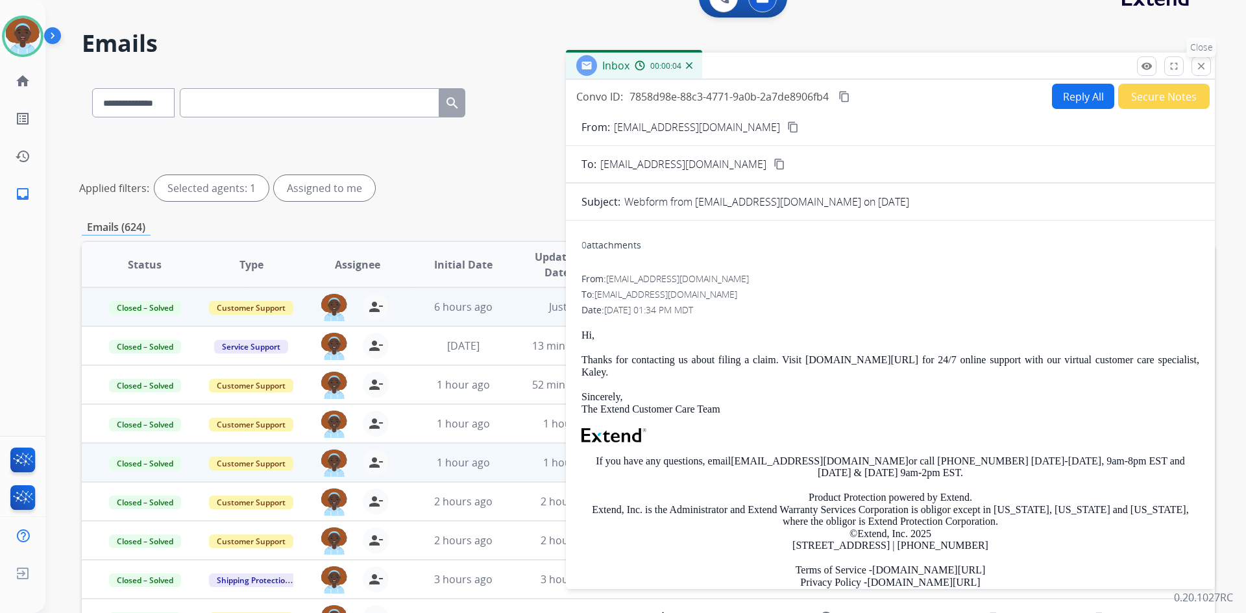
click at [1200, 67] on mat-icon "close" at bounding box center [1201, 66] width 12 height 12
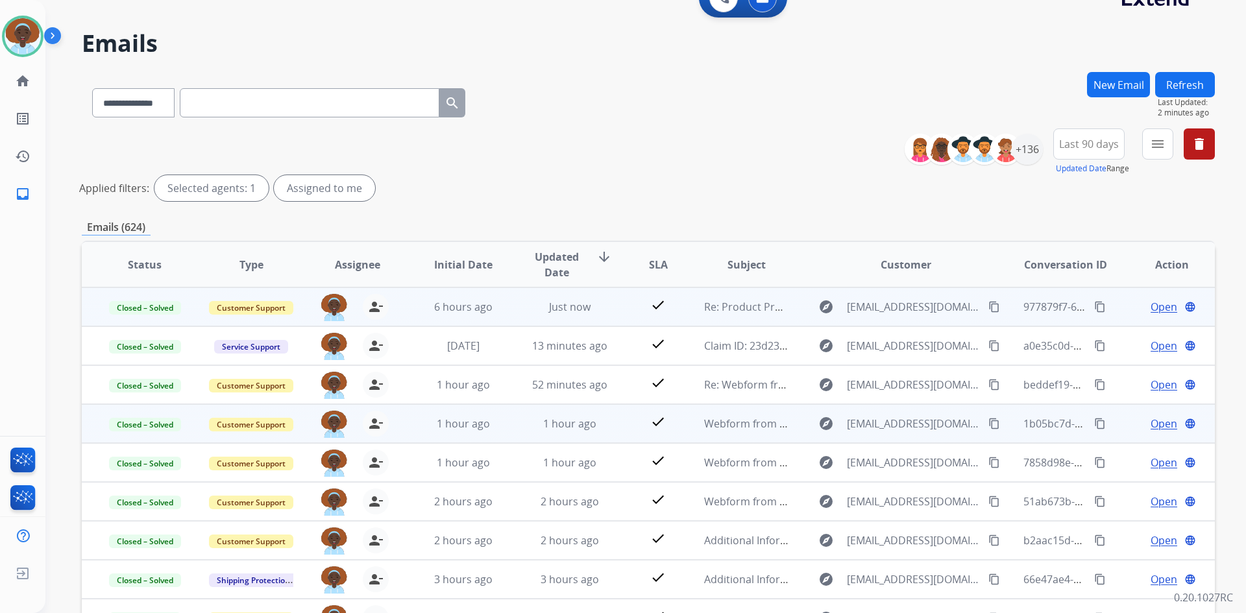
scroll to position [1, 0]
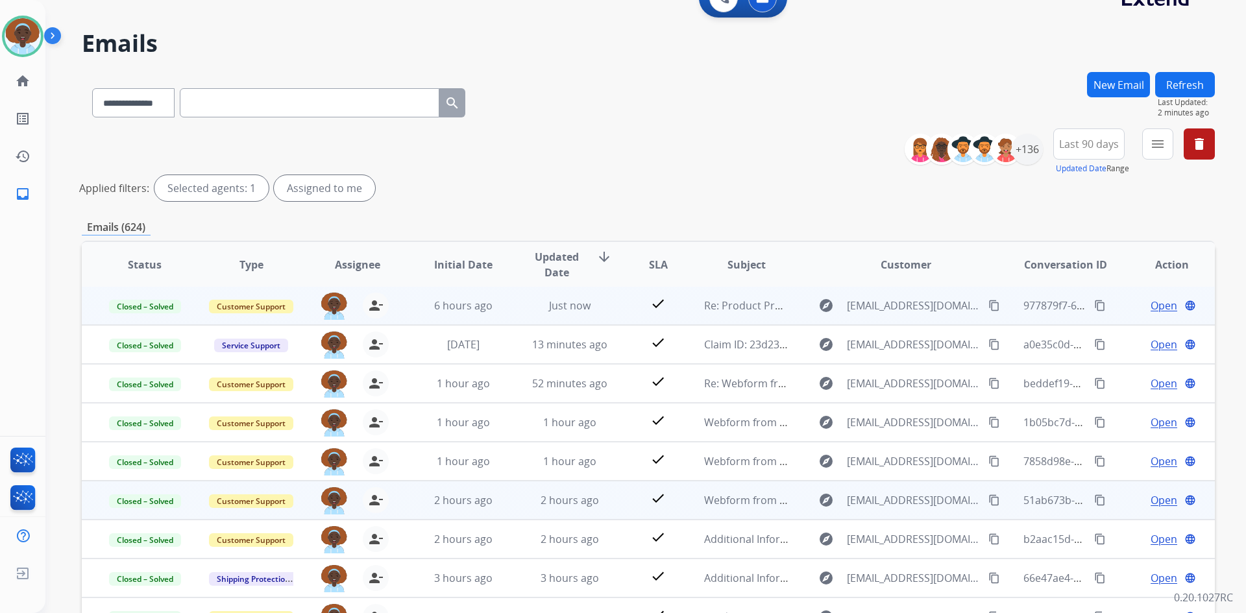
click at [1156, 499] on span "Open" at bounding box center [1163, 500] width 27 height 16
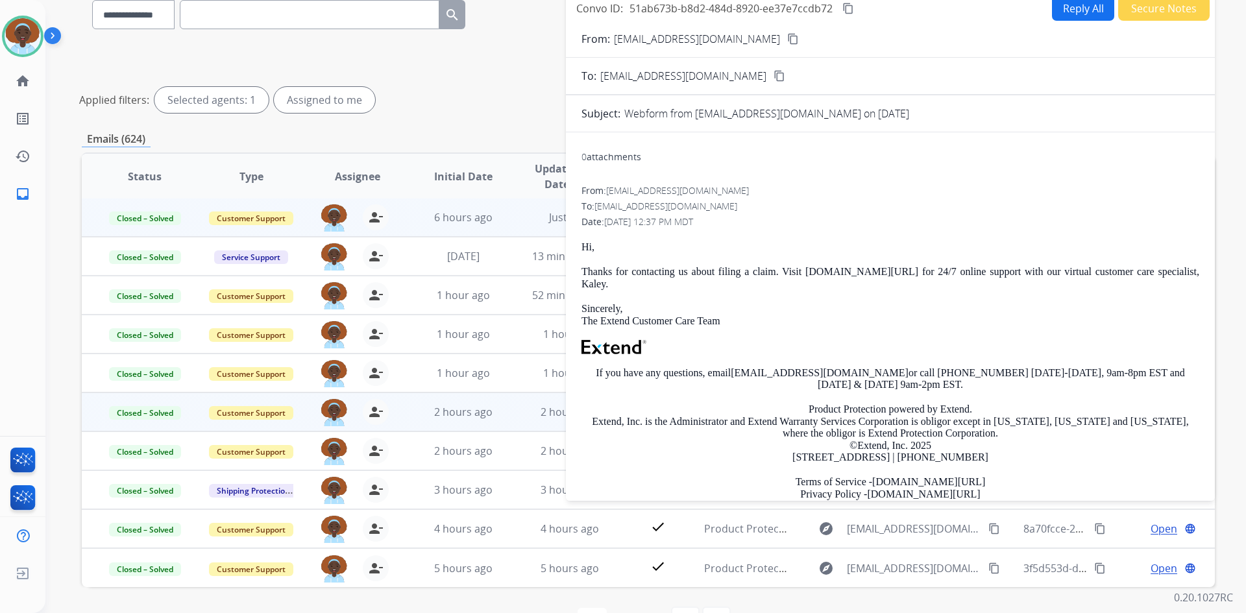
scroll to position [91, 0]
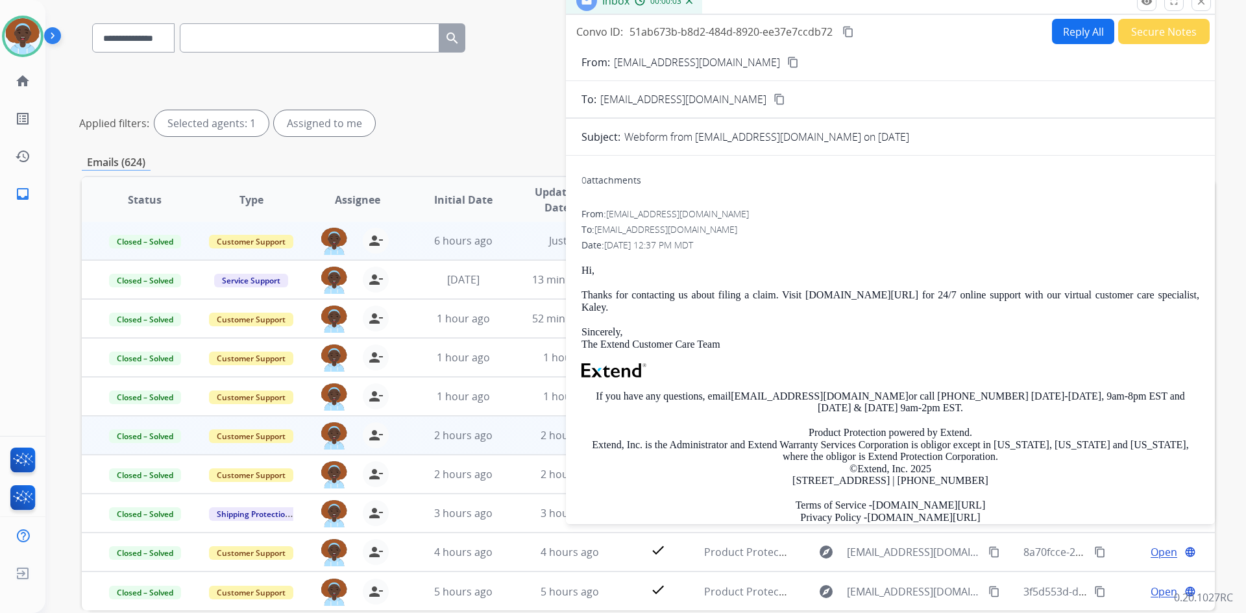
click at [1202, 7] on button "close Close" at bounding box center [1200, 1] width 19 height 19
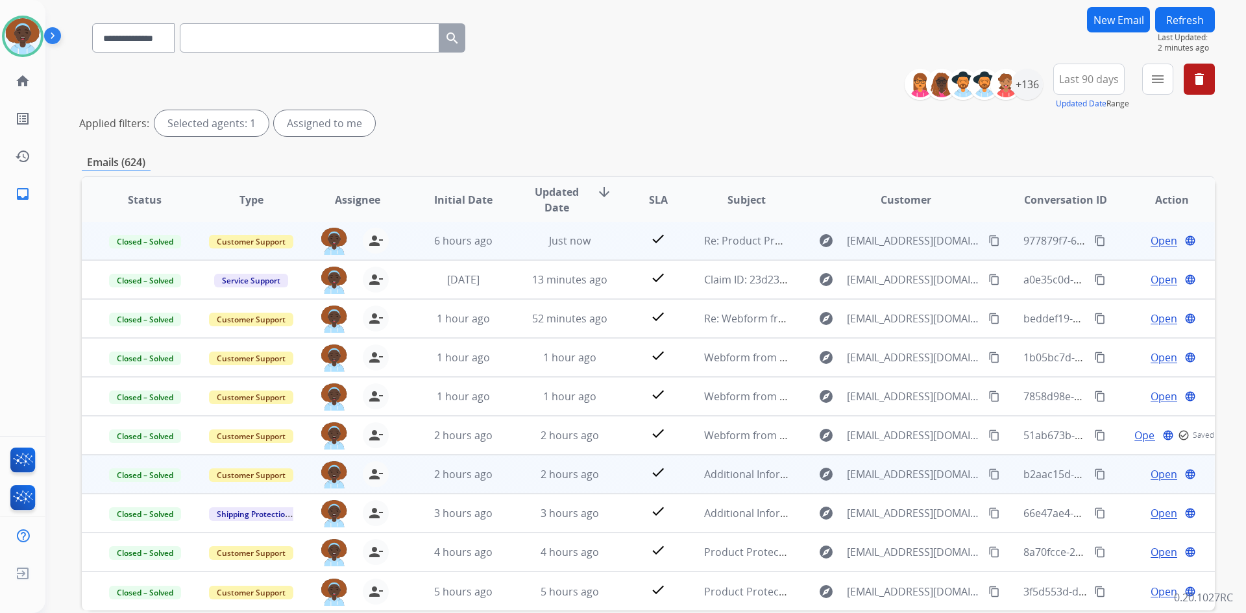
click at [1156, 471] on span "Open" at bounding box center [1163, 475] width 27 height 16
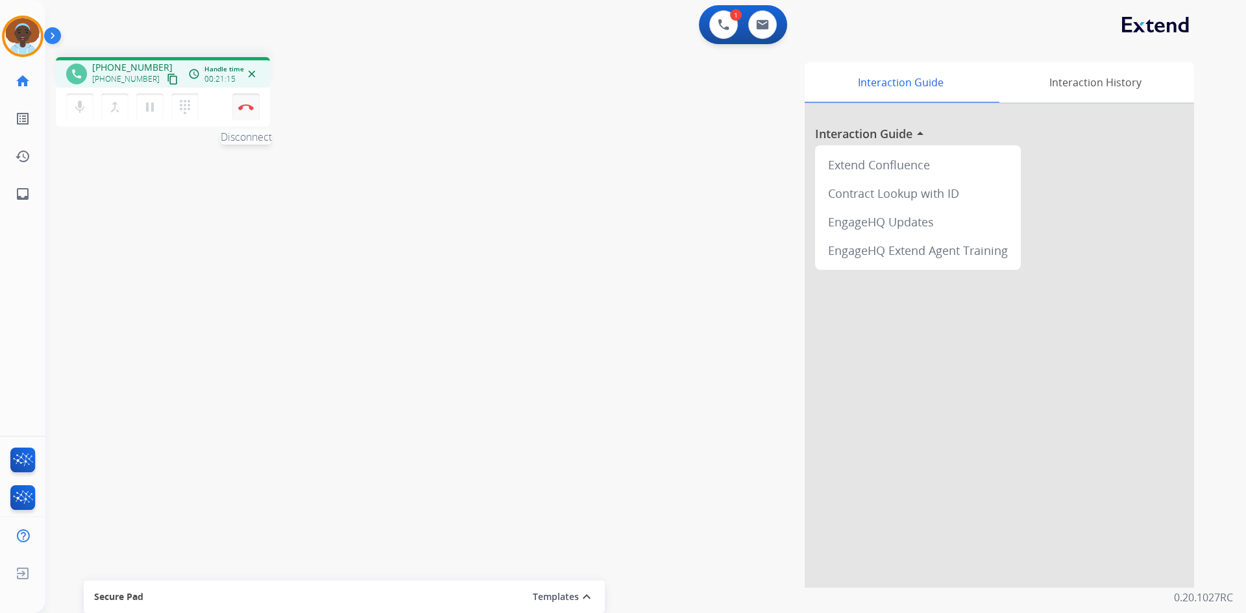
click at [248, 106] on img at bounding box center [246, 107] width 16 height 6
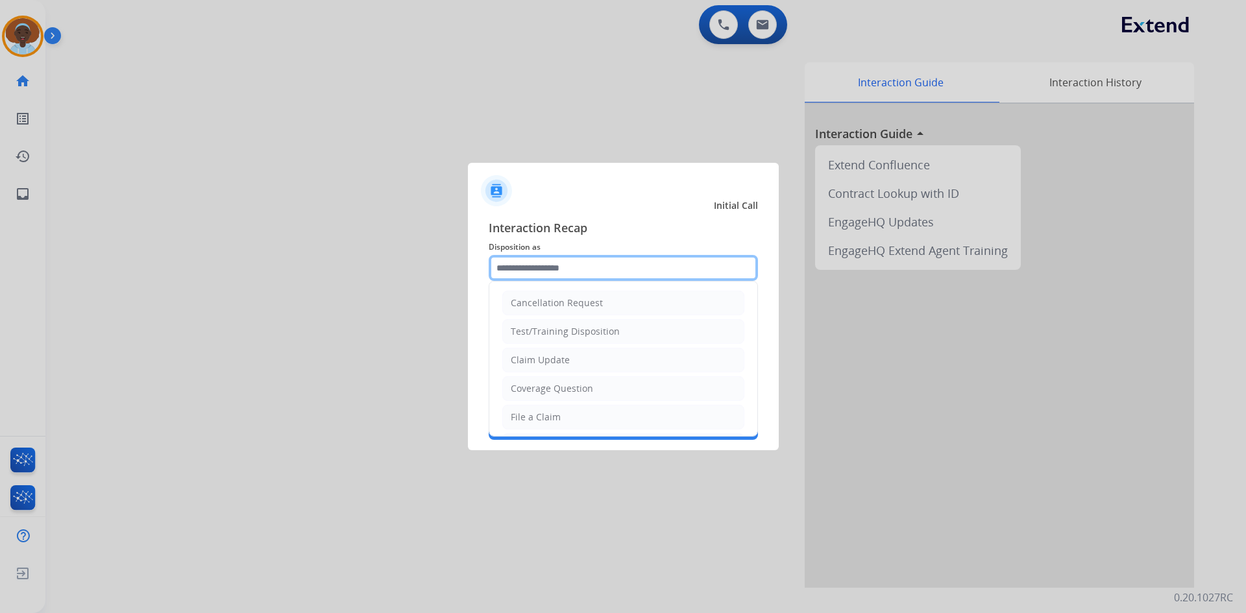
click at [549, 265] on input "text" at bounding box center [623, 268] width 269 height 26
drag, startPoint x: 568, startPoint y: 417, endPoint x: 552, endPoint y: 385, distance: 36.0
click at [568, 418] on li "File a Claim" at bounding box center [623, 417] width 242 height 25
type input "**********"
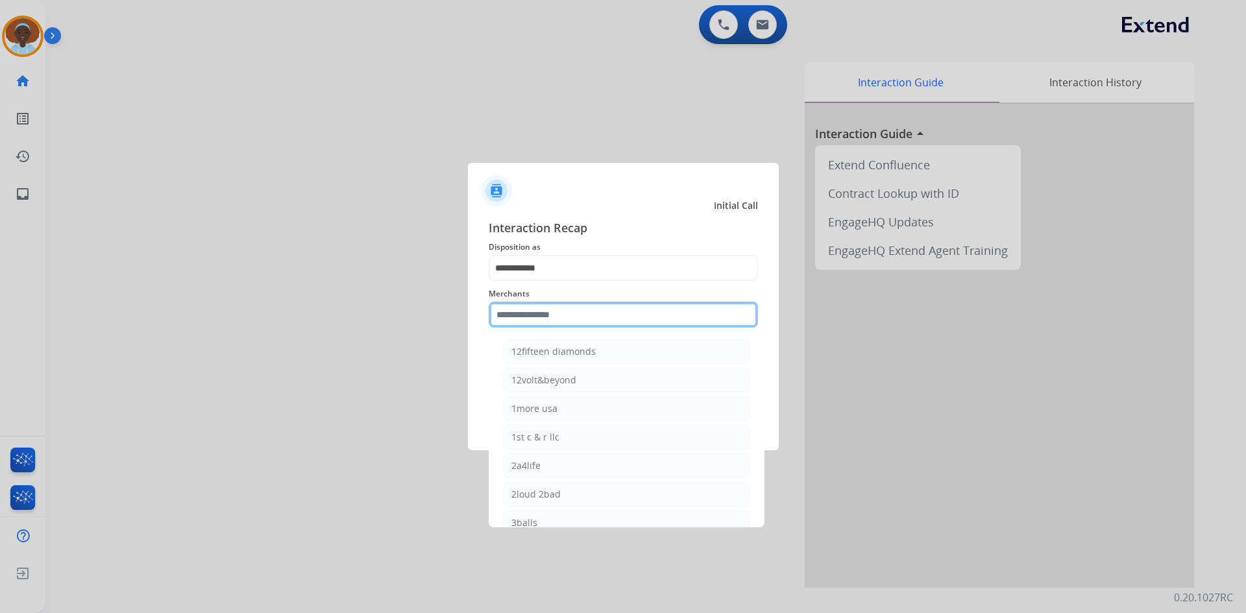
click at [553, 320] on input "text" at bounding box center [623, 315] width 269 height 26
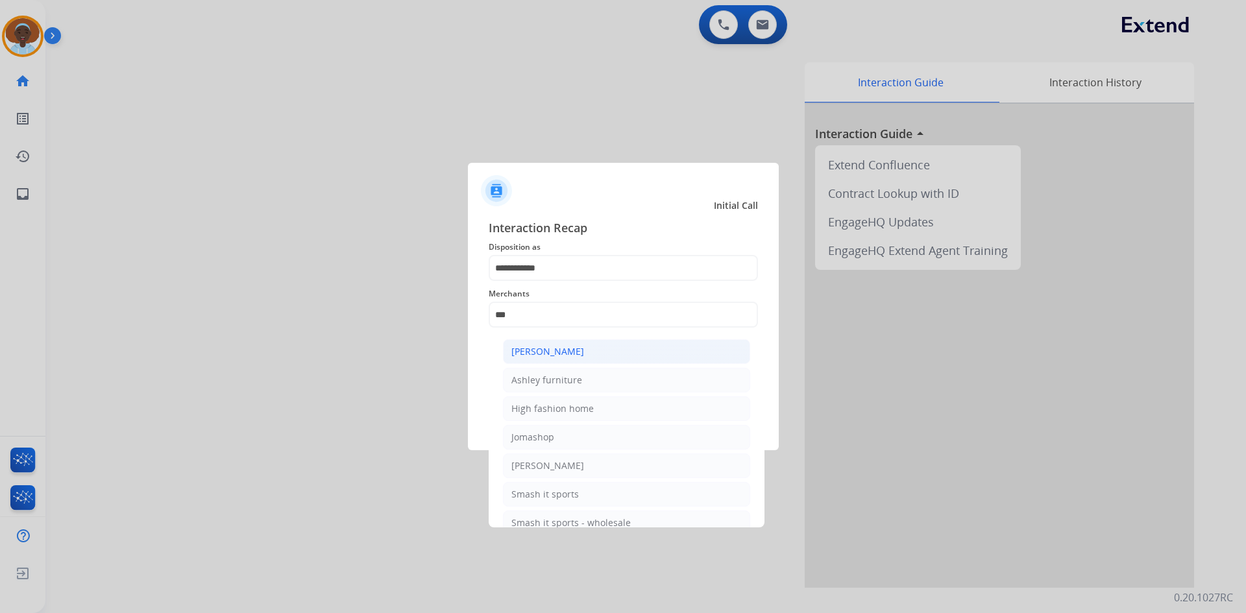
click at [555, 348] on div "[PERSON_NAME]" at bounding box center [547, 351] width 73 height 13
type input "**********"
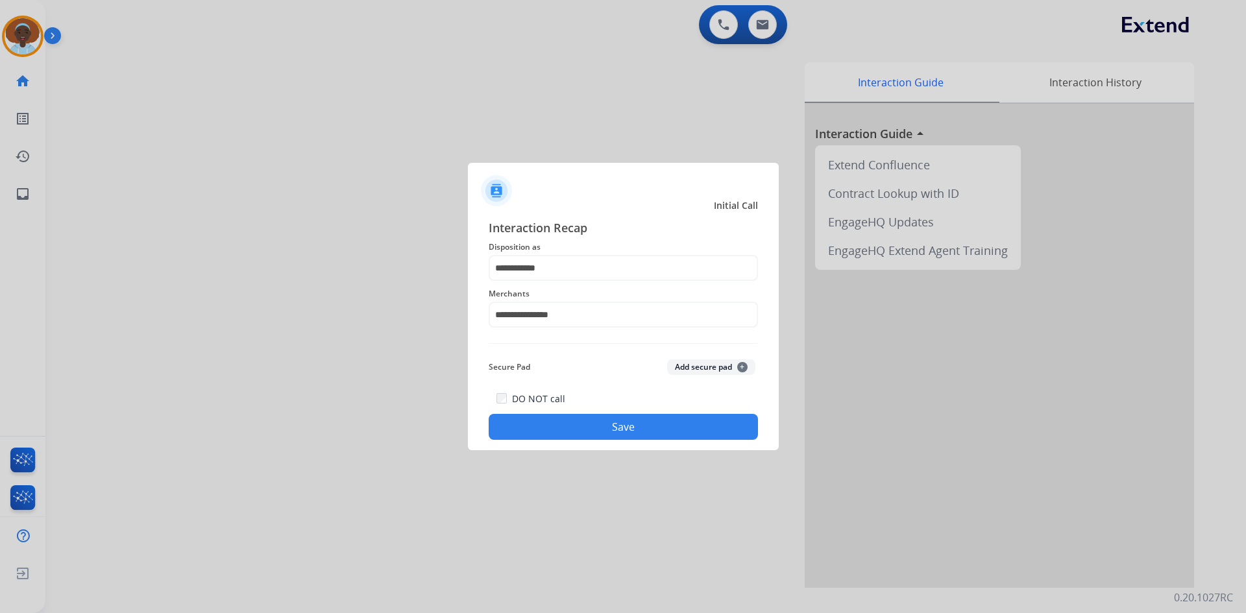
click at [609, 434] on button "Save" at bounding box center [623, 427] width 269 height 26
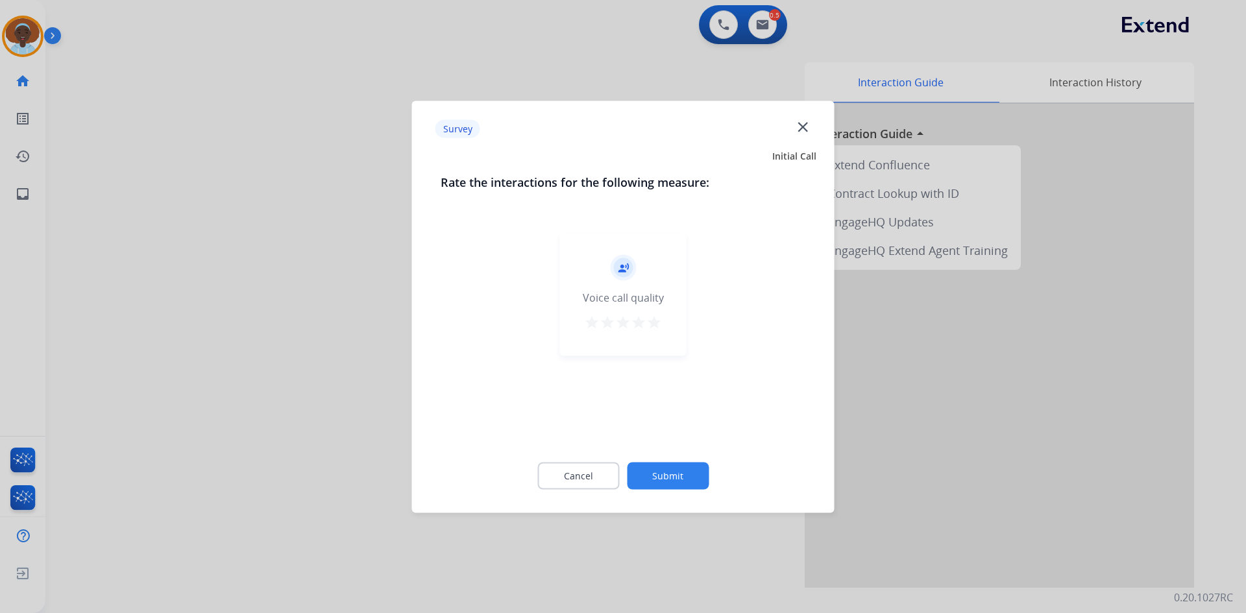
click at [649, 324] on mat-icon "star" at bounding box center [654, 322] width 16 height 16
click at [706, 469] on button "Submit" at bounding box center [668, 475] width 82 height 27
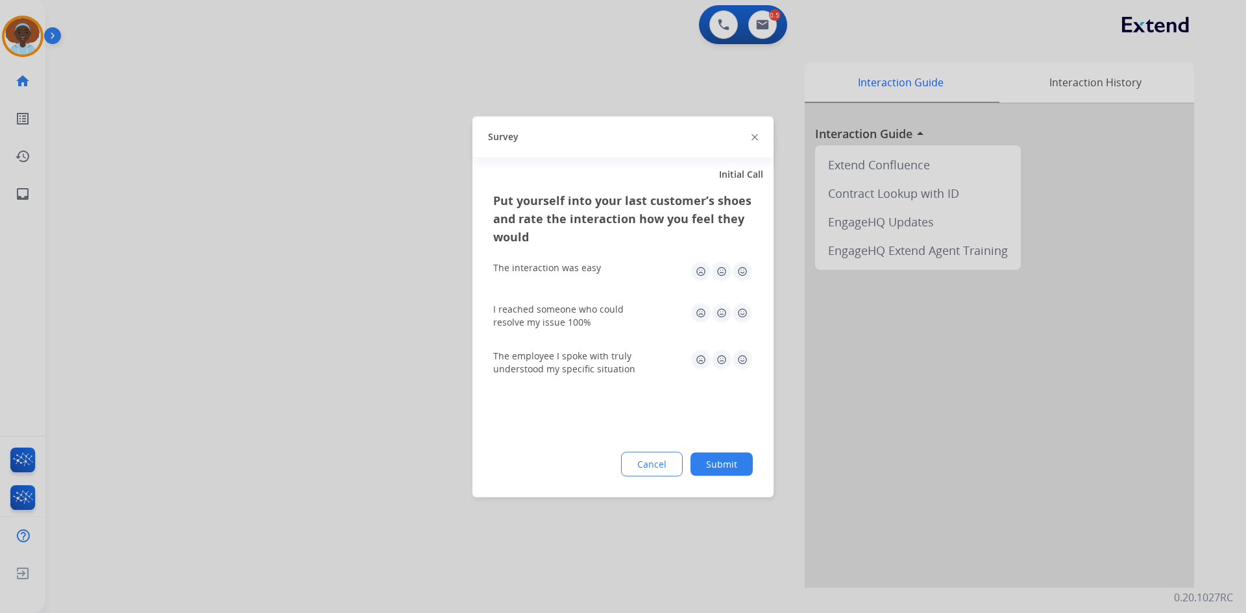
click at [740, 313] on img at bounding box center [742, 312] width 21 height 21
click at [746, 360] on img at bounding box center [742, 359] width 21 height 21
click at [740, 265] on img at bounding box center [742, 271] width 21 height 21
click at [722, 462] on button "Submit" at bounding box center [721, 463] width 62 height 23
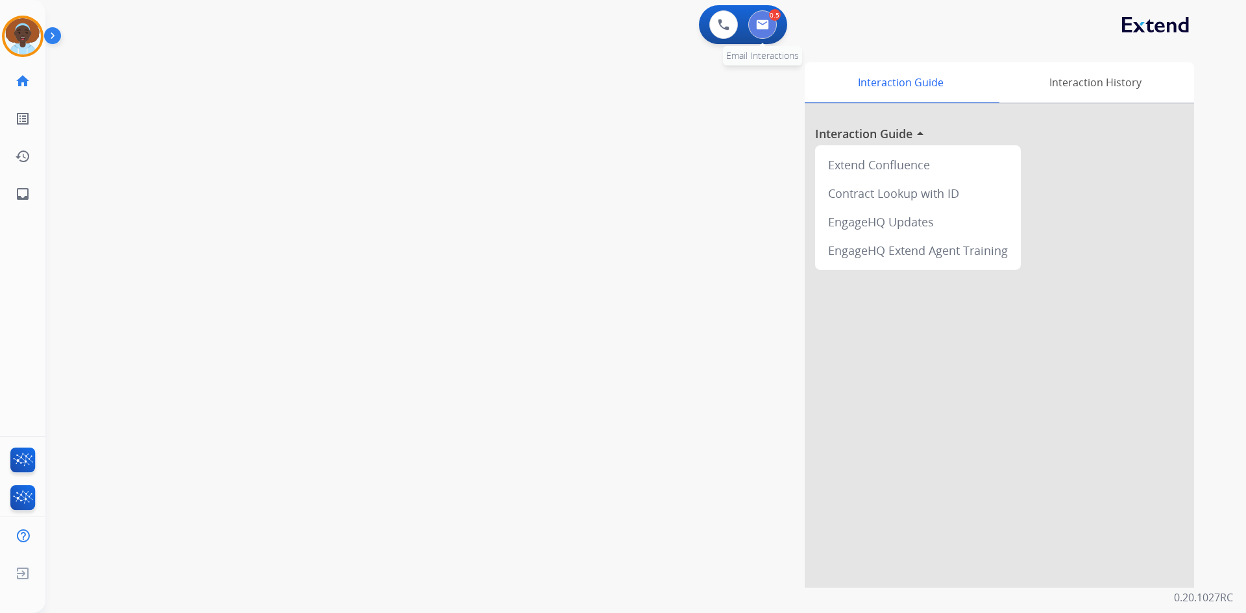
click at [760, 25] on img at bounding box center [762, 24] width 13 height 10
select select "**********"
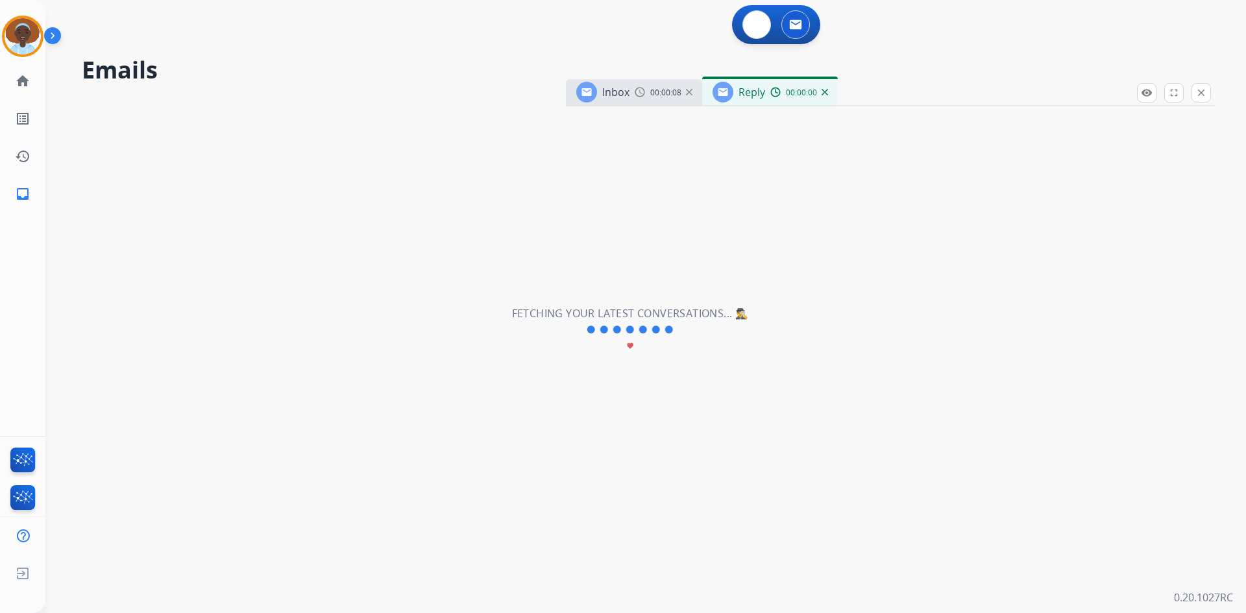
select select "**********"
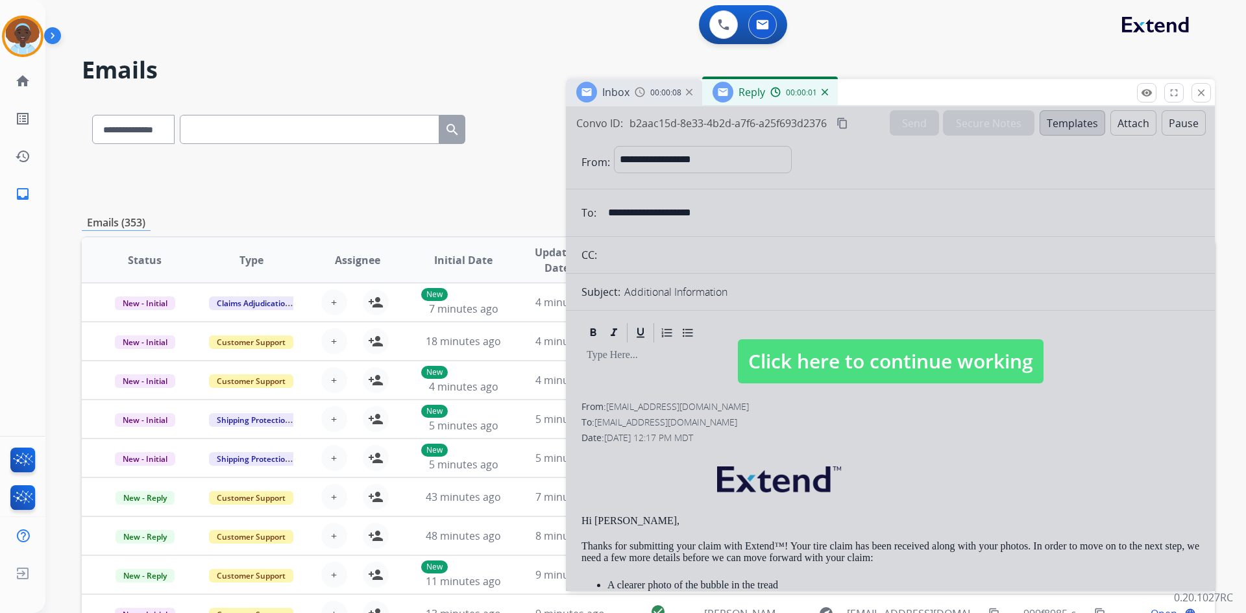
click at [850, 355] on span "Click here to continue working" at bounding box center [891, 361] width 306 height 44
select select
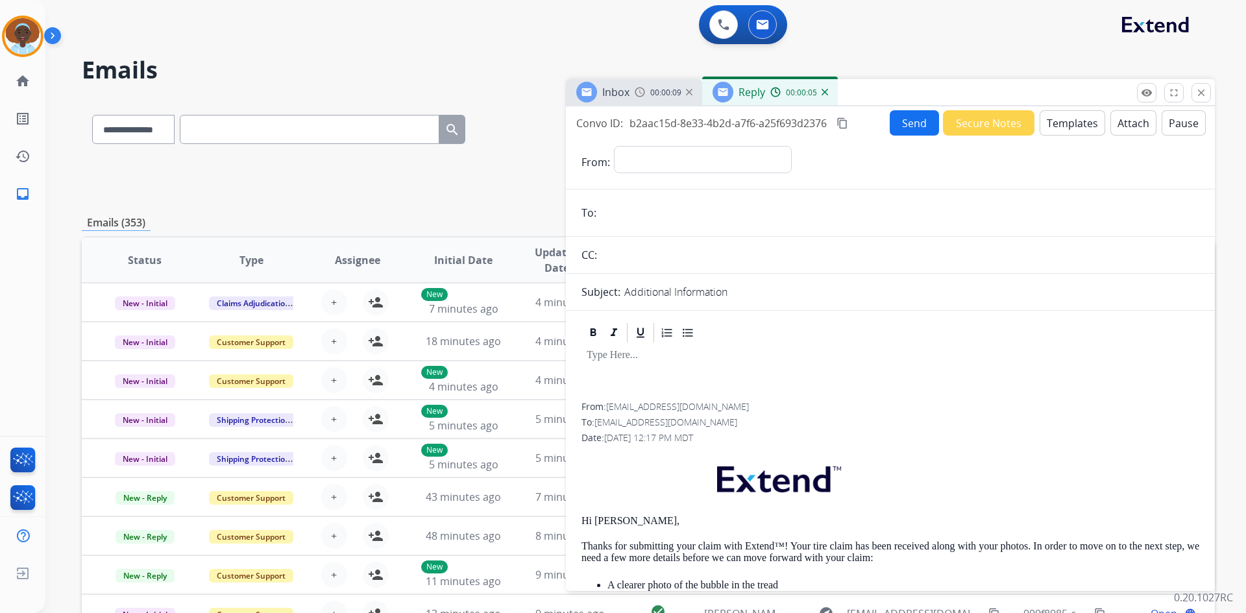
click at [822, 92] on img at bounding box center [824, 92] width 6 height 6
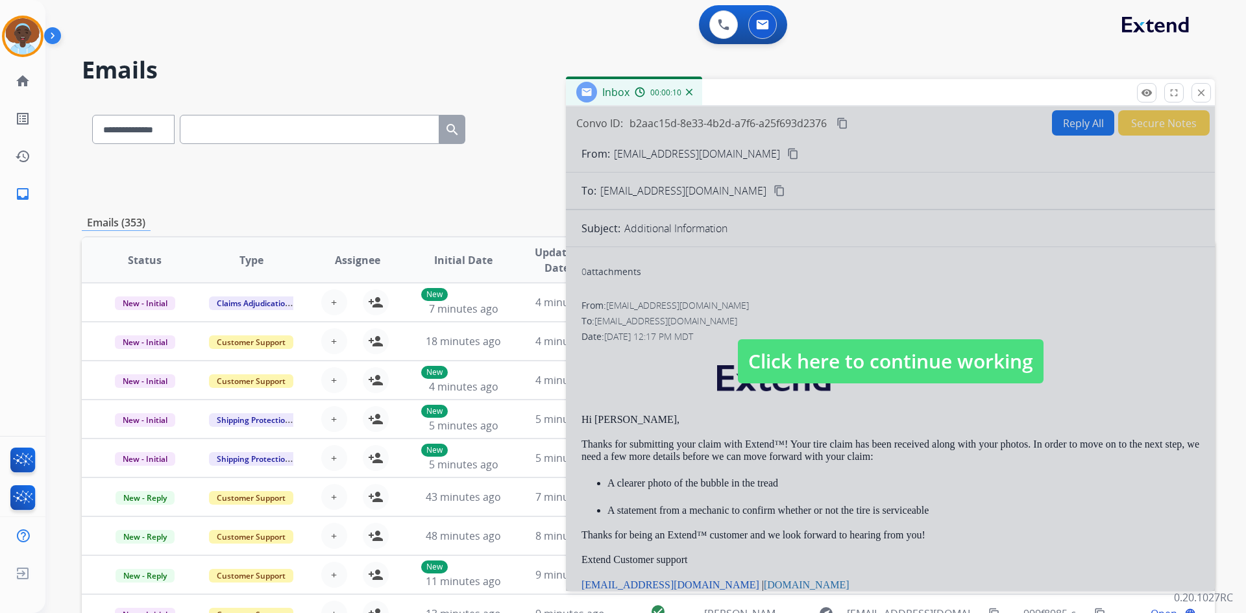
click at [871, 359] on span "Click here to continue working" at bounding box center [891, 361] width 306 height 44
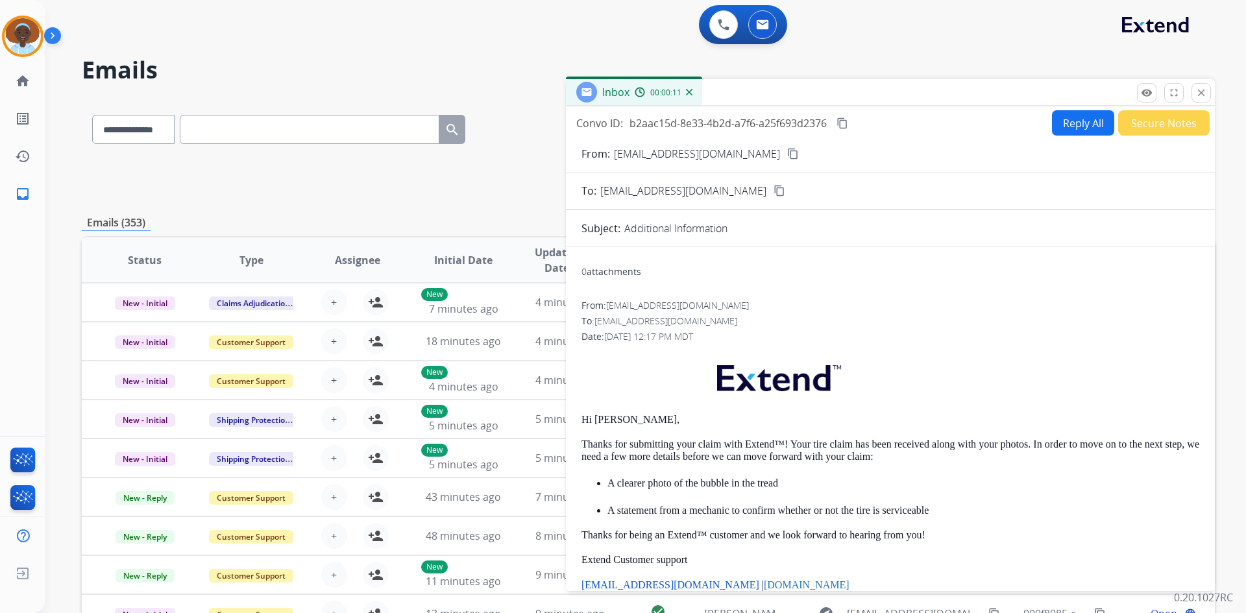
drag, startPoint x: 692, startPoint y: 92, endPoint x: 701, endPoint y: 91, distance: 9.8
click at [694, 91] on div "Inbox 00:00:11" at bounding box center [634, 92] width 136 height 26
click at [688, 93] on img at bounding box center [689, 92] width 6 height 6
